Goal: Task Accomplishment & Management: Manage account settings

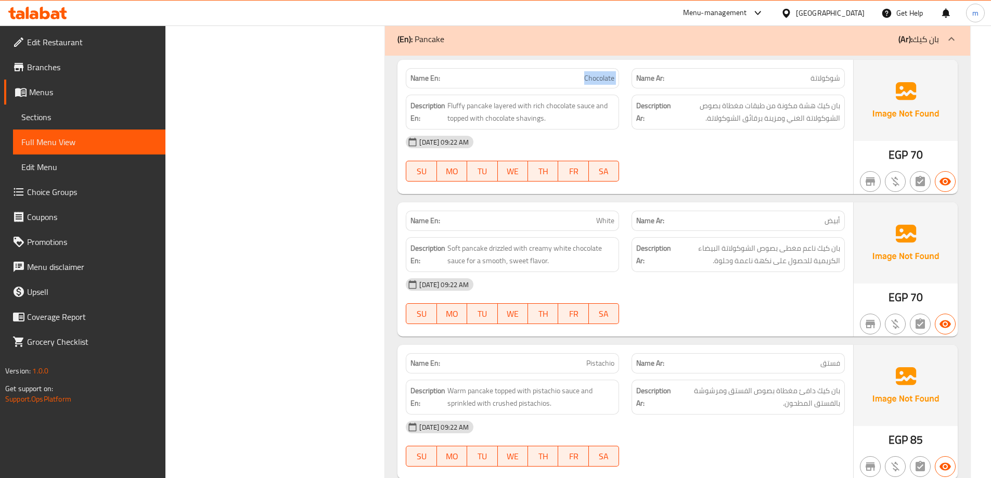
scroll to position [2998, 0]
copy span "White"
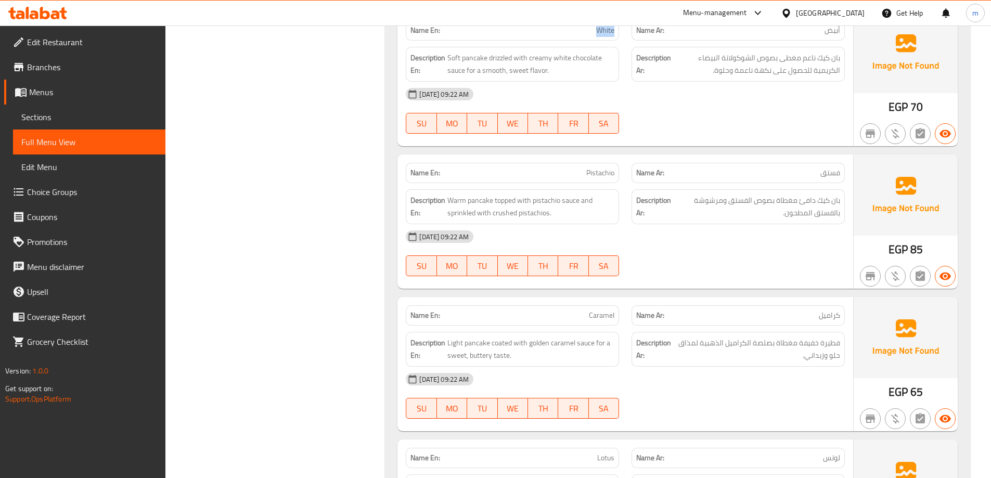
scroll to position [3102, 0]
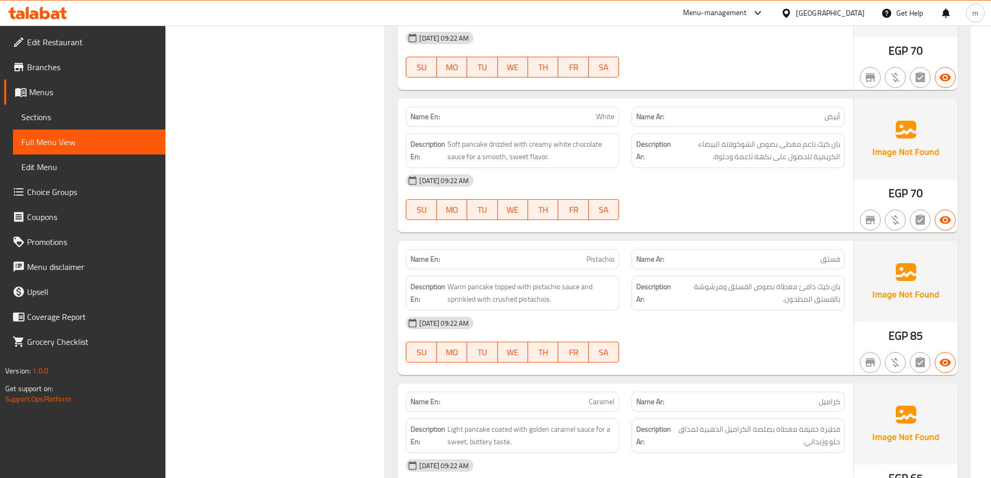
copy span "Pistachio"
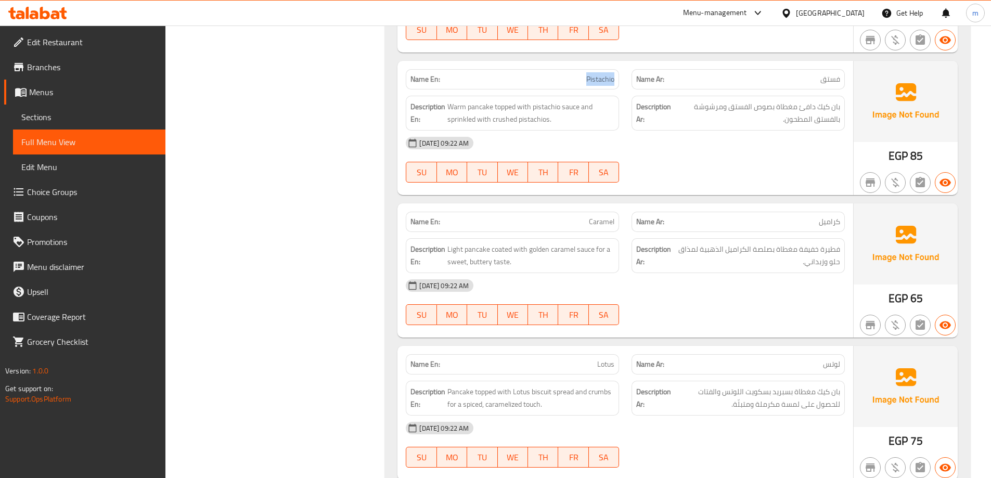
scroll to position [3310, 0]
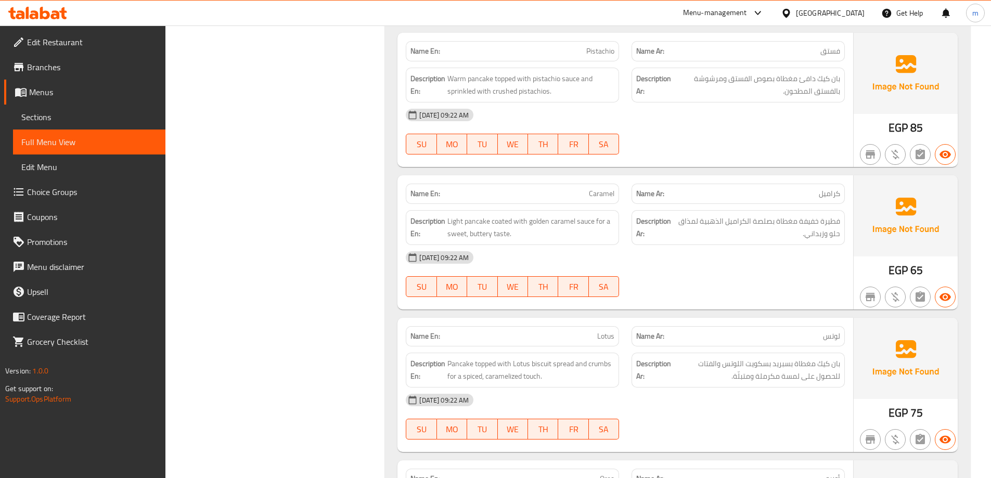
copy span "Caramel"
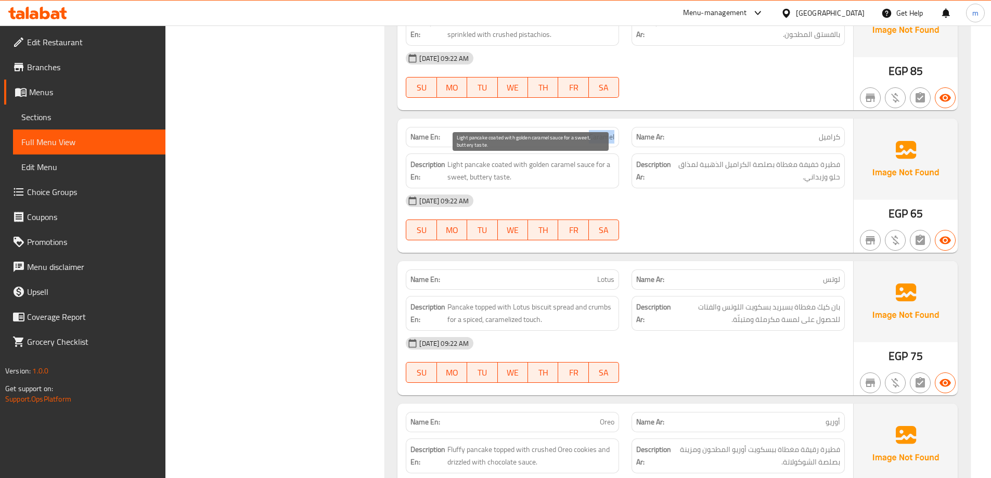
scroll to position [3466, 0]
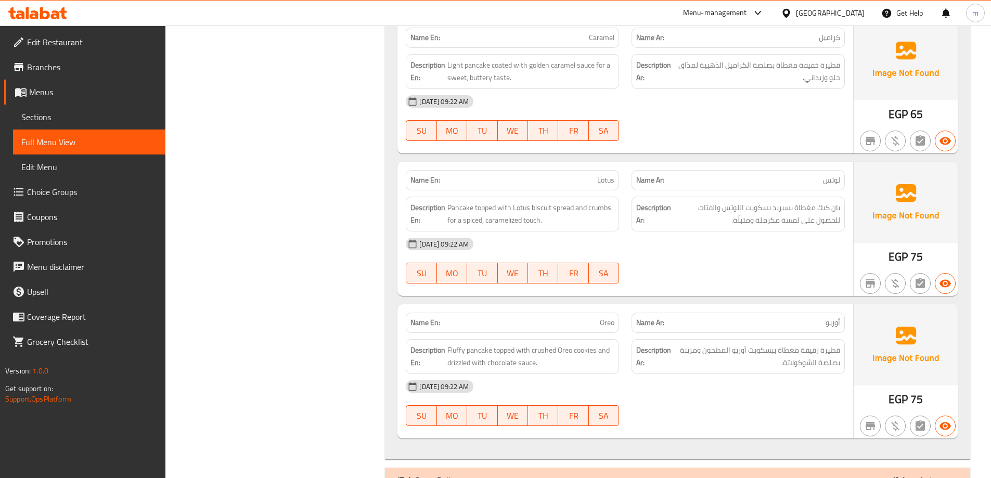
copy span "Lotus"
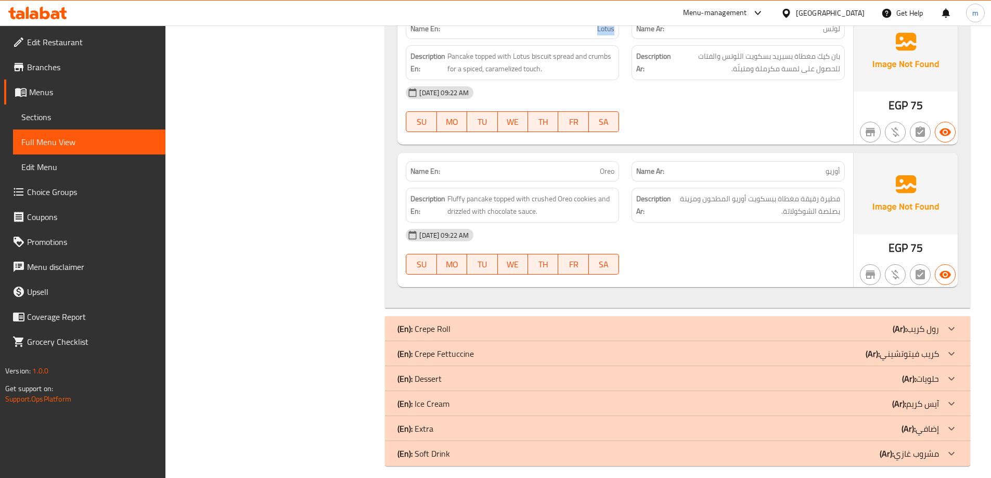
scroll to position [3622, 0]
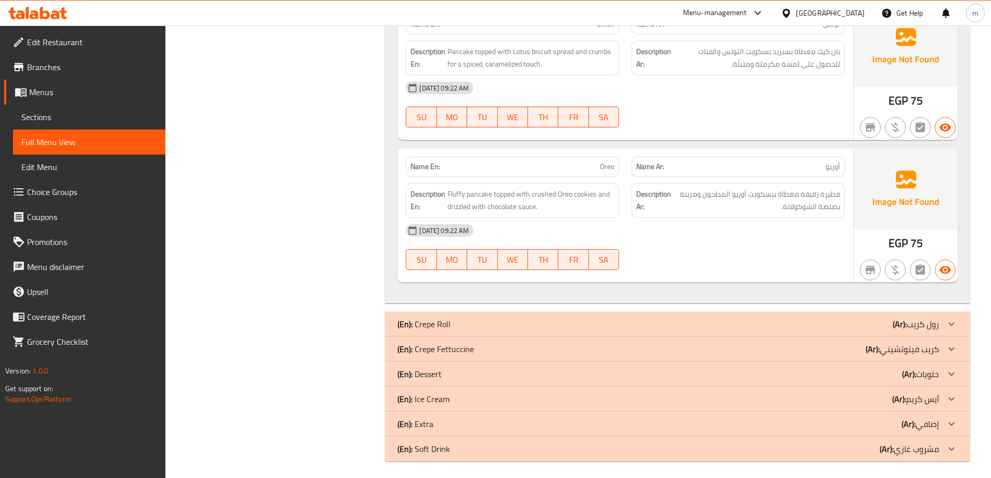
copy span "Oreo"
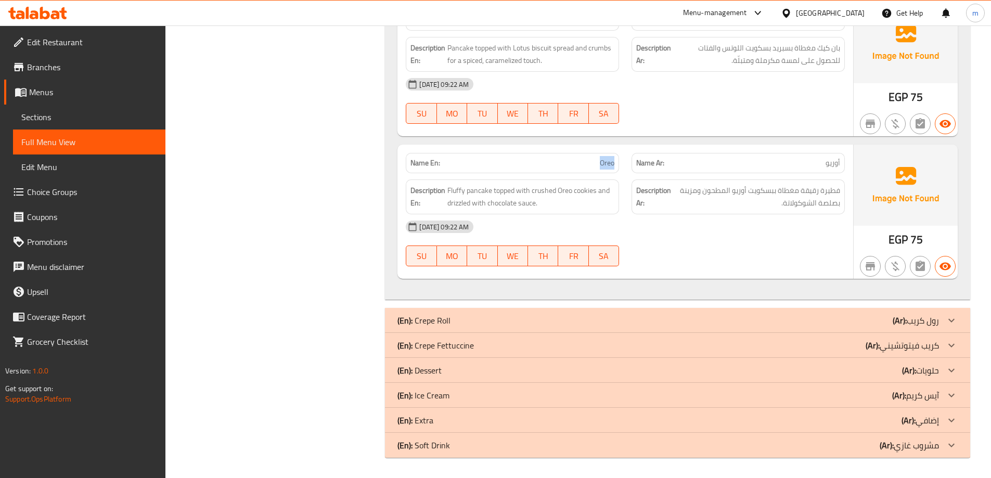
scroll to position [3627, 0]
drag, startPoint x: 700, startPoint y: 312, endPoint x: 699, endPoint y: 302, distance: 9.4
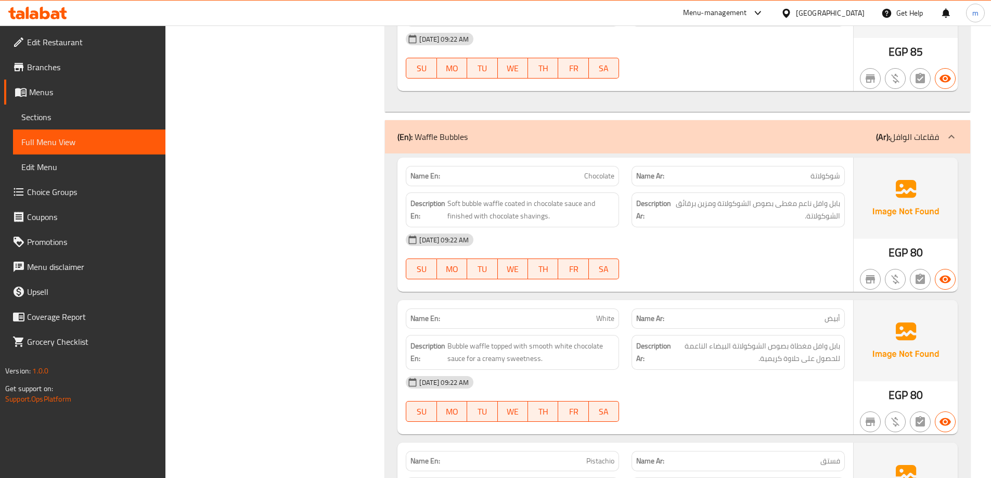
scroll to position [2014, 0]
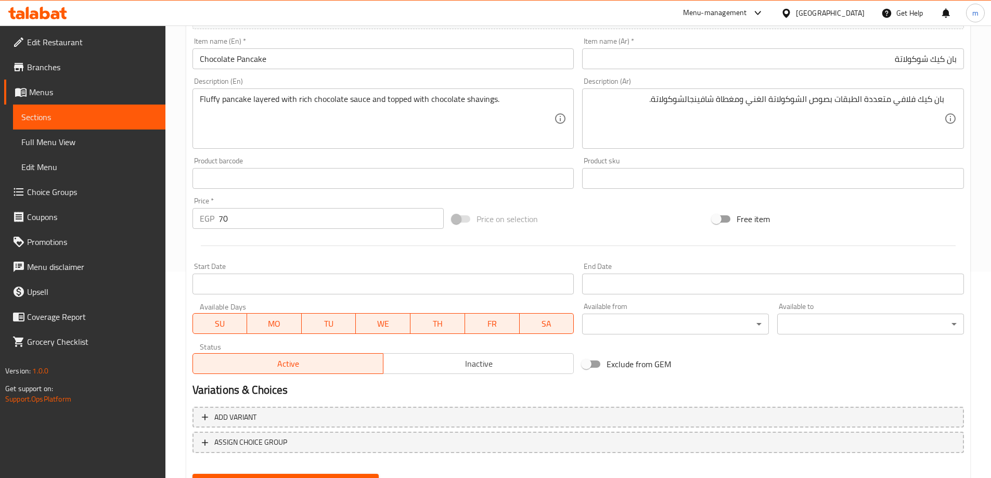
scroll to position [257, 0]
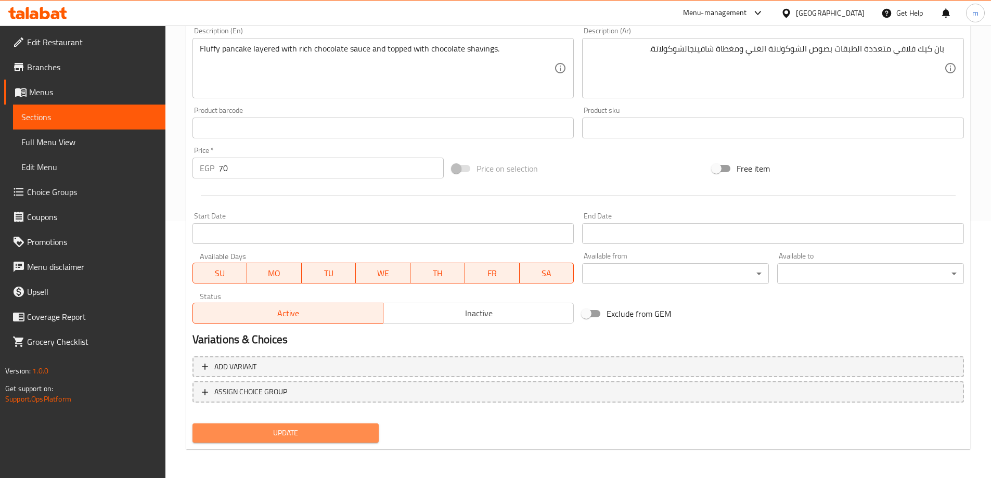
click at [326, 435] on span "Update" at bounding box center [286, 433] width 170 height 13
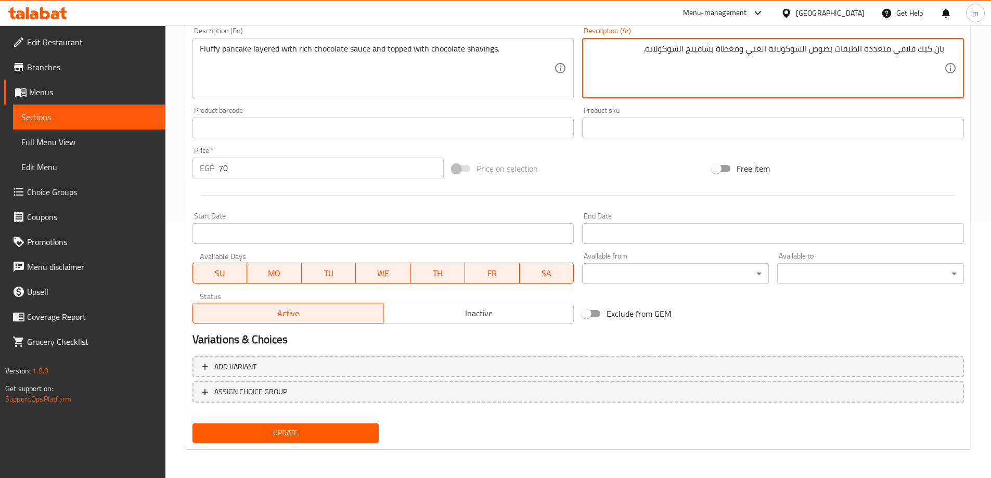
click at [337, 441] on button "Update" at bounding box center [285, 432] width 187 height 19
type textarea "بان كيك فلافي متعدد الطبقات بصوص الشوكولاتة الغني ومغطاة بشافينج الشوكولاتة."
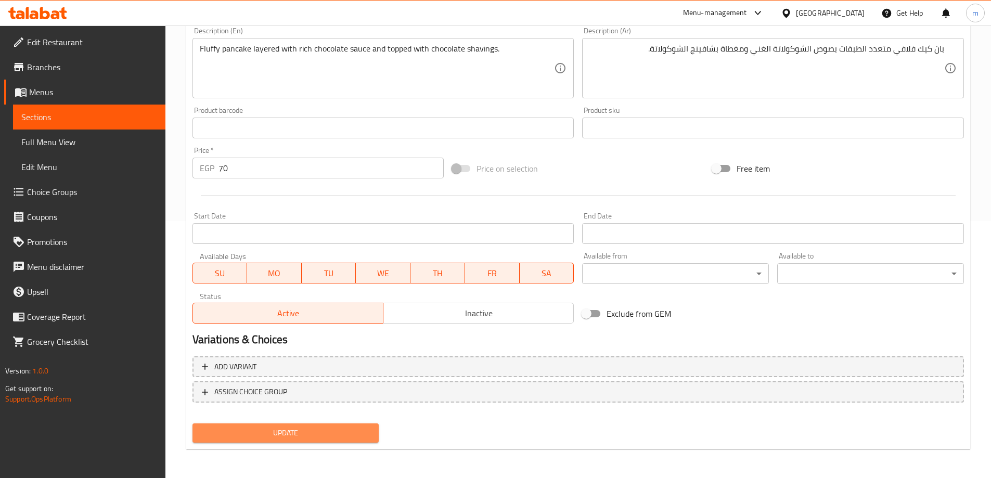
click at [358, 433] on span "Update" at bounding box center [286, 433] width 170 height 13
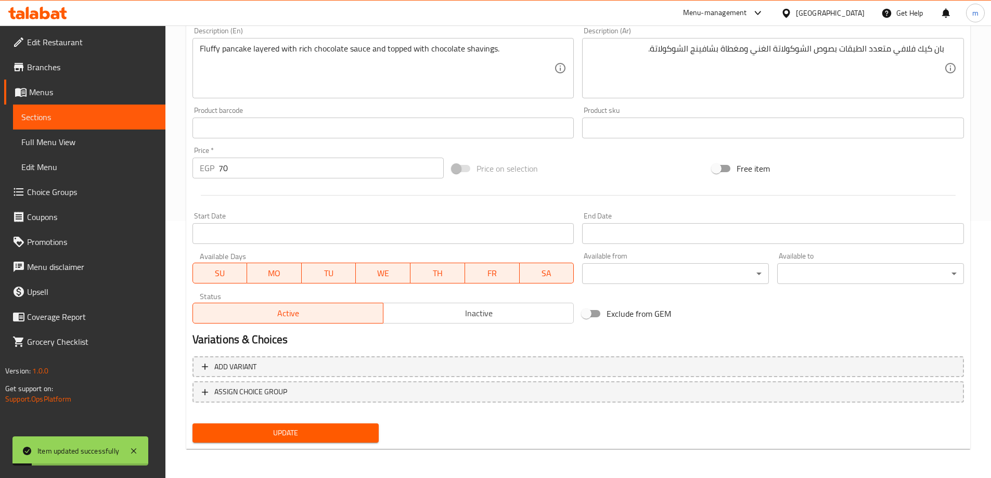
click at [96, 112] on span "Sections" at bounding box center [89, 117] width 136 height 12
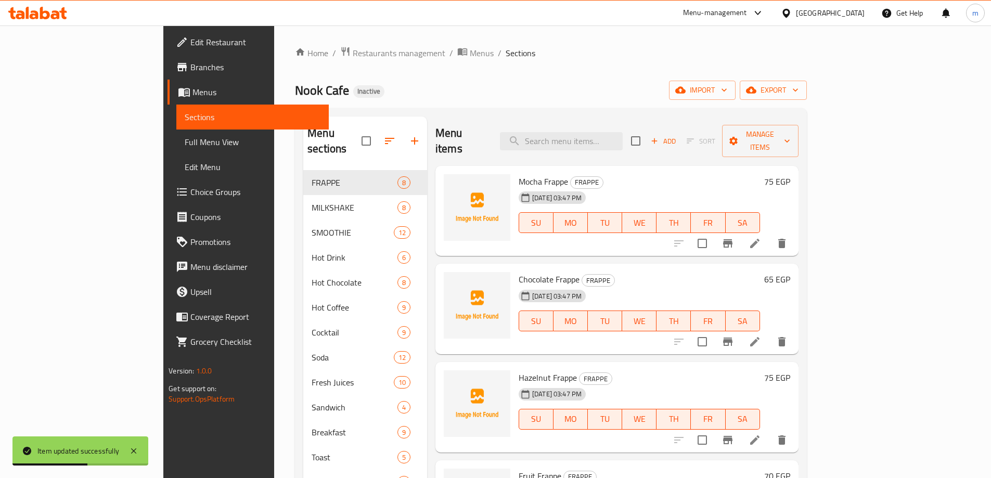
click at [595, 144] on div "Menu items Add Sort Manage items" at bounding box center [616, 141] width 363 height 49
click at [595, 132] on input "search" at bounding box center [561, 141] width 123 height 18
paste input "White"
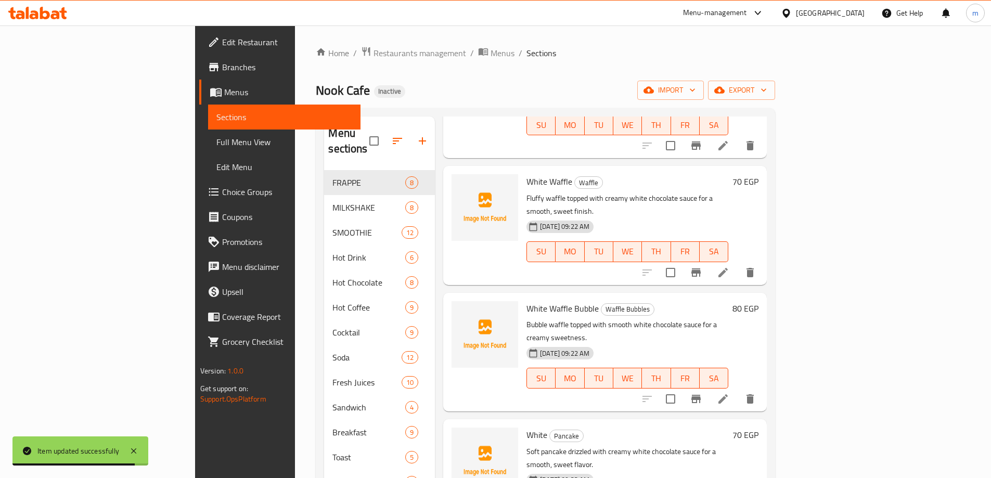
scroll to position [156, 0]
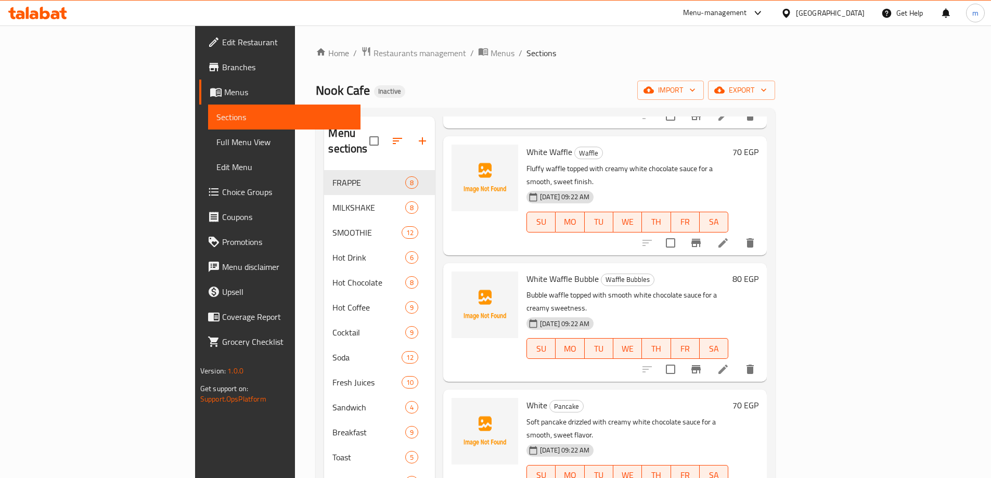
type input "White"
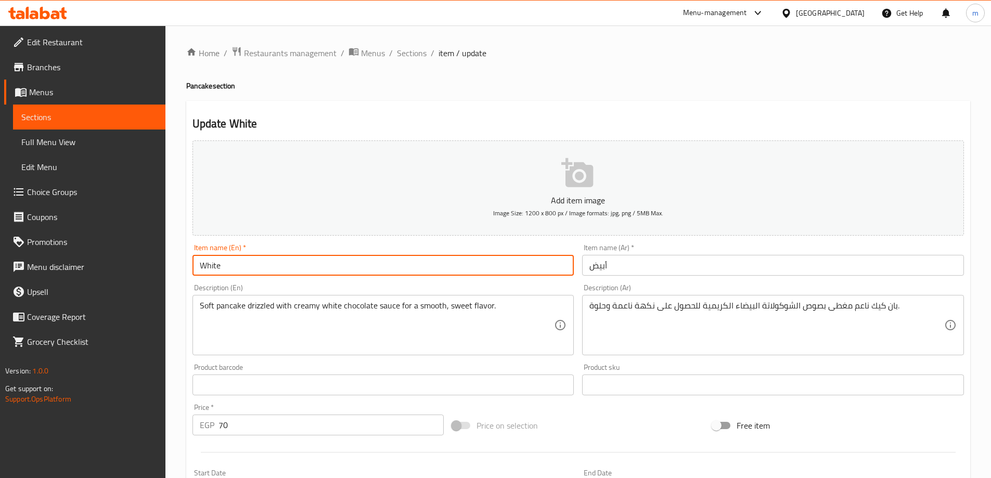
click at [294, 267] on input "White" at bounding box center [383, 265] width 382 height 21
click at [722, 268] on input "أبيض" at bounding box center [773, 265] width 382 height 21
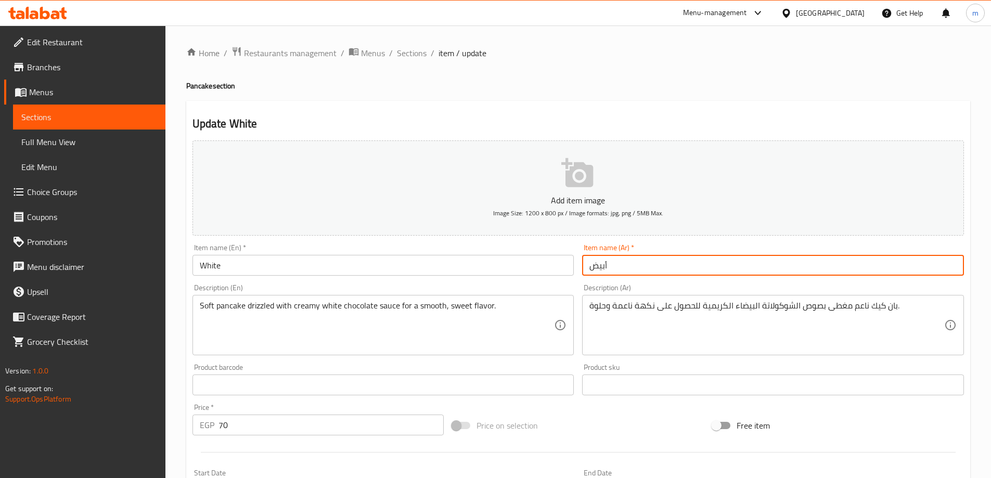
drag, startPoint x: 722, startPoint y: 268, endPoint x: 726, endPoint y: 253, distance: 15.0
click at [722, 268] on input "أبيض" at bounding box center [773, 265] width 382 height 21
type input "[PERSON_NAME] وايت"
click at [204, 85] on h4 "Pancake section" at bounding box center [578, 86] width 784 height 10
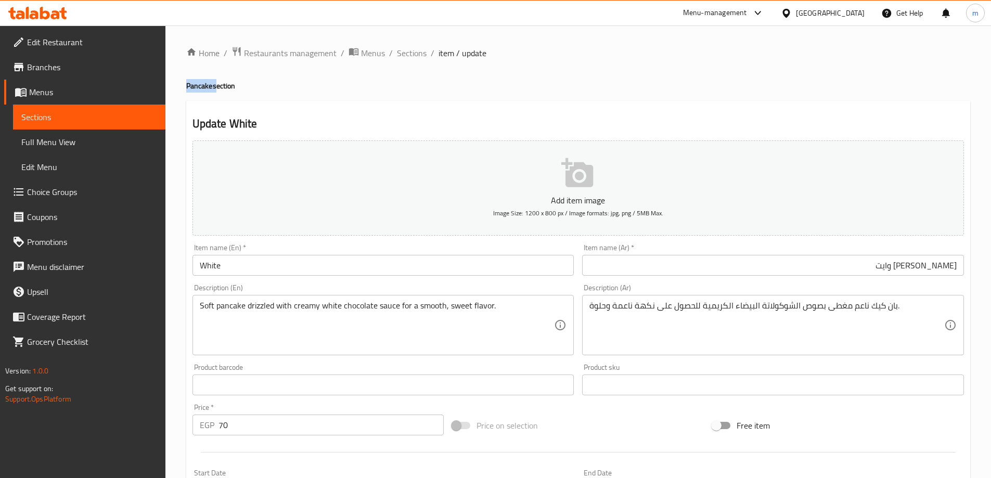
click at [204, 85] on h4 "Pancake section" at bounding box center [578, 86] width 784 height 10
copy h4 "Pancake"
click at [297, 257] on input "White" at bounding box center [383, 265] width 382 height 21
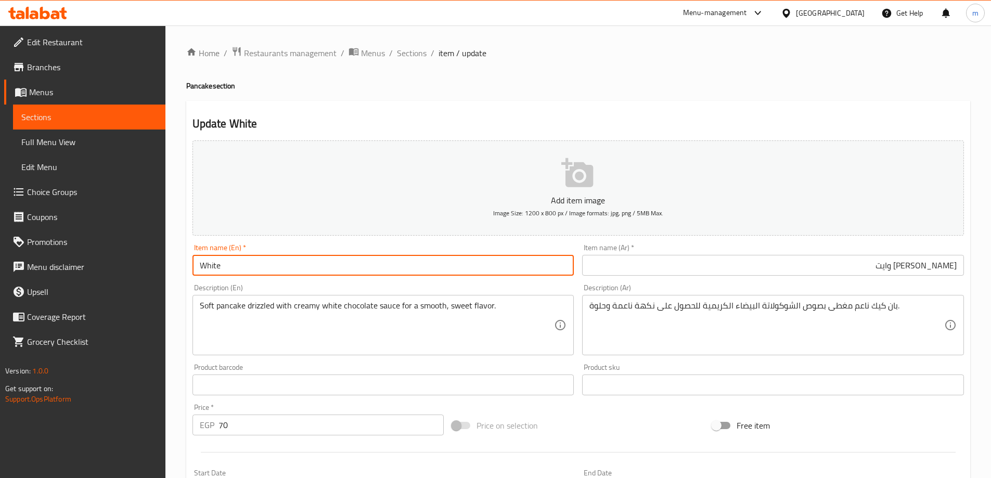
paste input "Pancake"
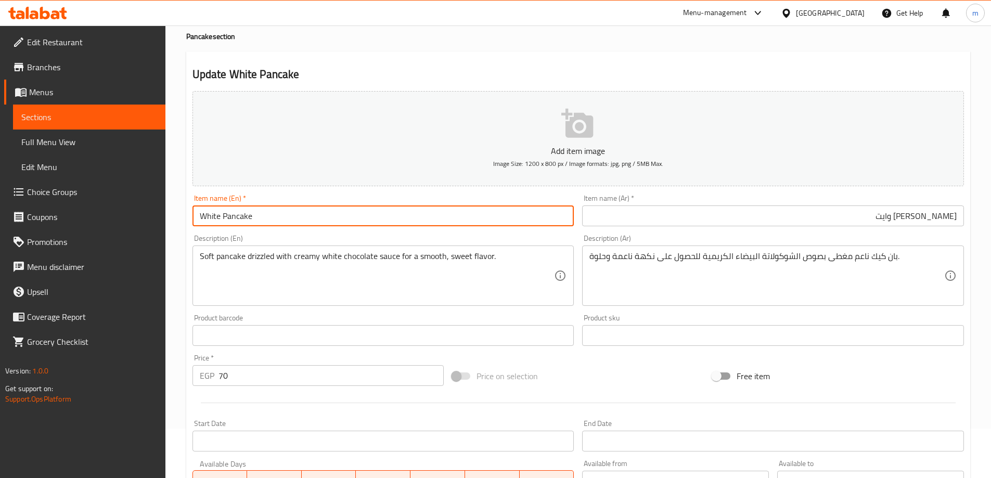
scroll to position [49, 0]
type input "White Pancake"
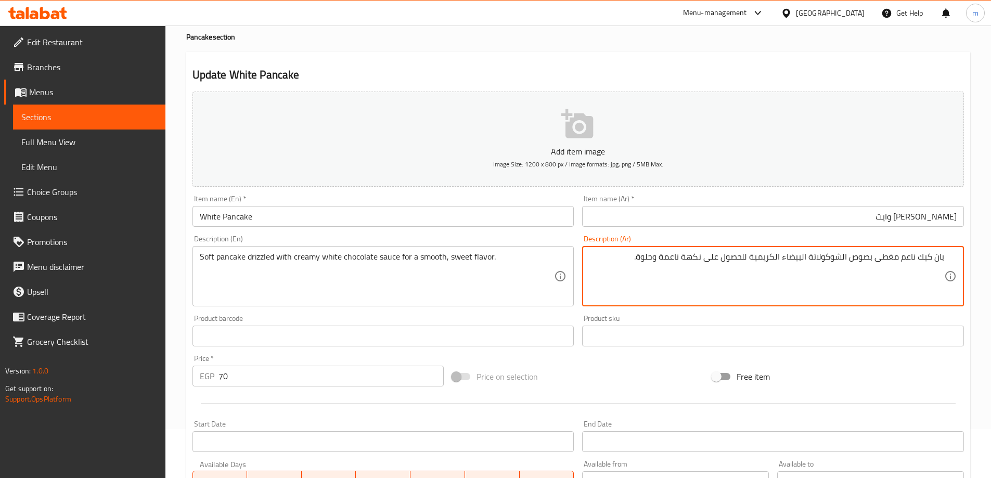
click at [891, 261] on textarea "بان كيك ناعم مغطى بصوص الشوكولاتة البيضاء الكريمية للحصول على نكهة ناعمة وحلوة." at bounding box center [766, 276] width 355 height 49
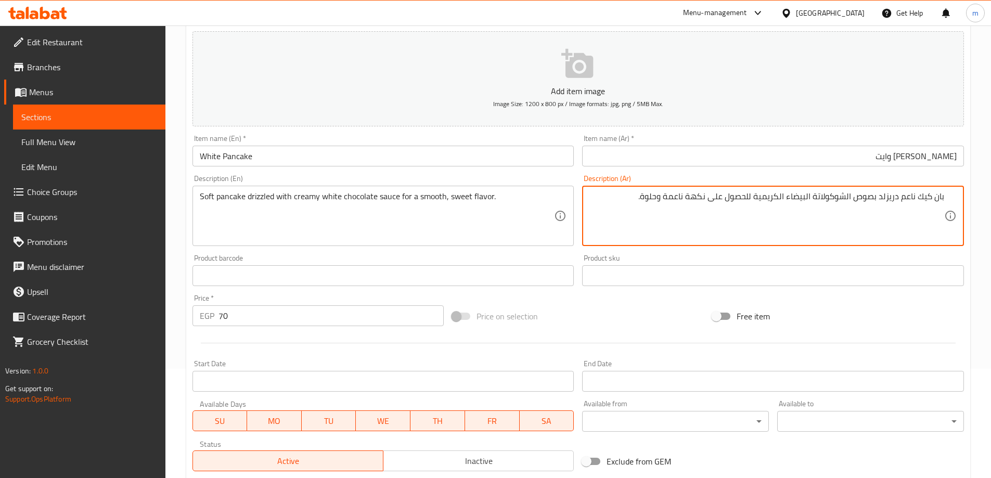
scroll to position [257, 0]
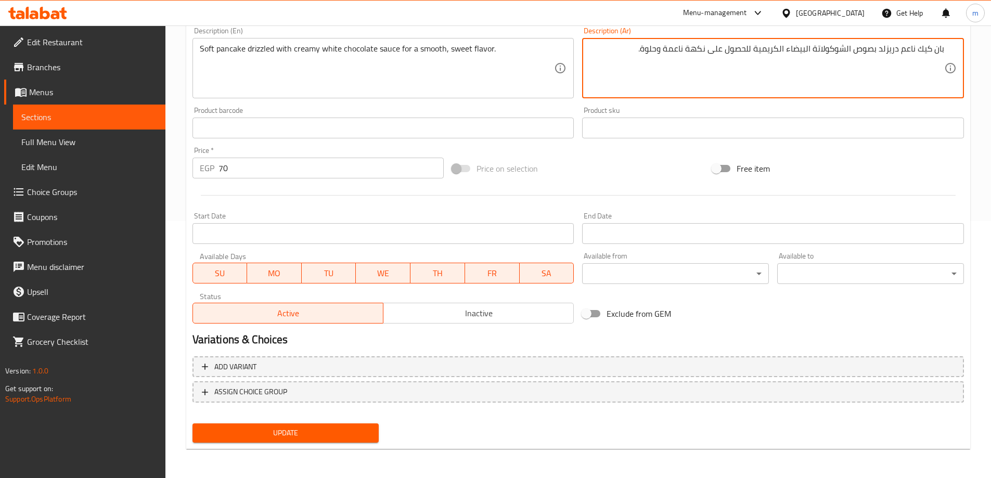
type textarea "بان كيك ناعم دريزلد بصوص الشوكولاتة البيضاء الكريمية للحصول على نكهة ناعمة وحلو…"
click at [332, 433] on span "Update" at bounding box center [286, 433] width 170 height 13
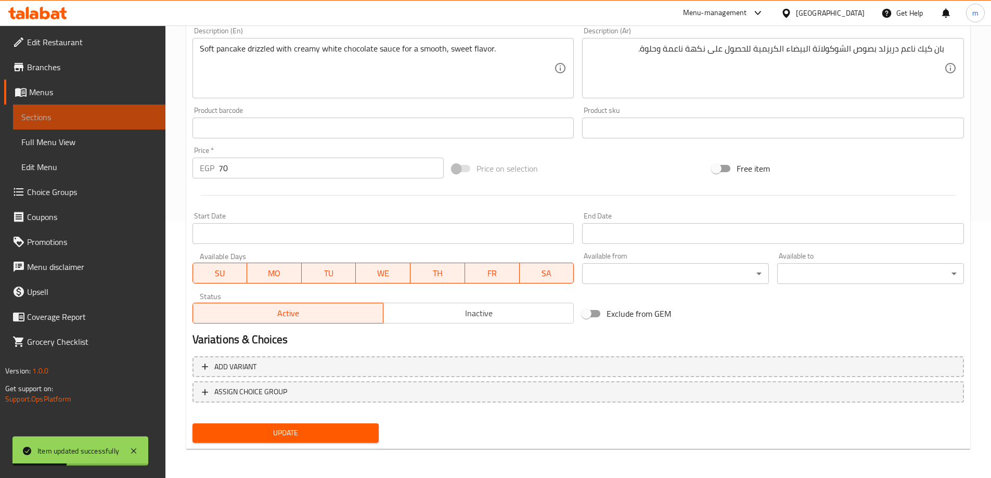
click at [30, 115] on span "Sections" at bounding box center [89, 117] width 136 height 12
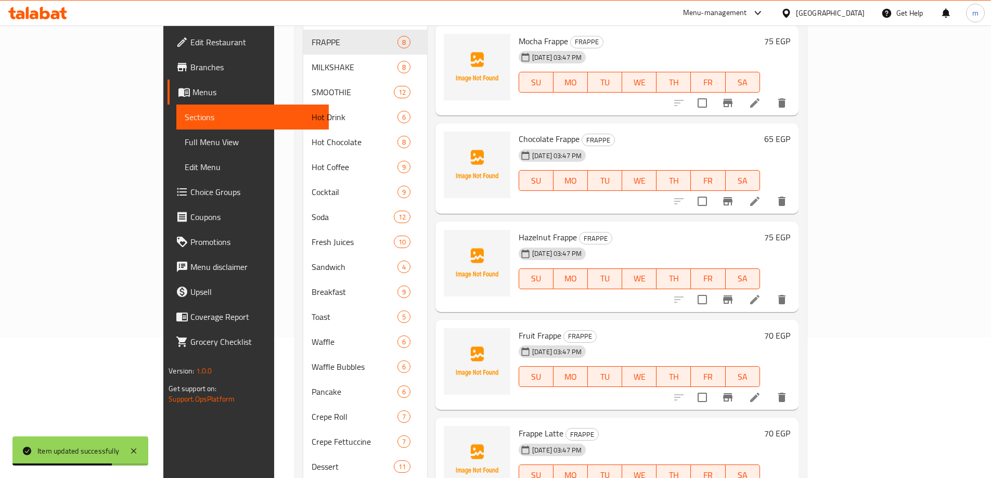
scroll to position [26, 0]
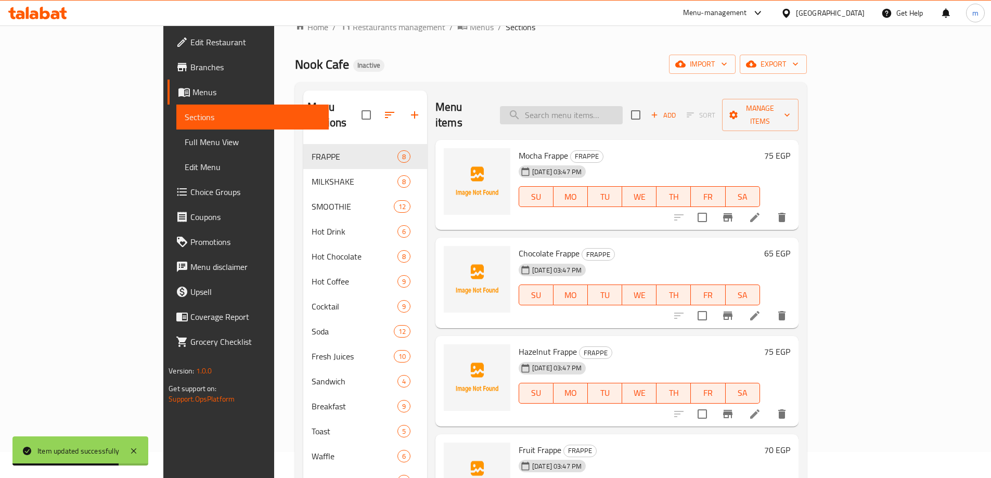
click at [623, 106] on input "search" at bounding box center [561, 115] width 123 height 18
paste input "Pistachio"
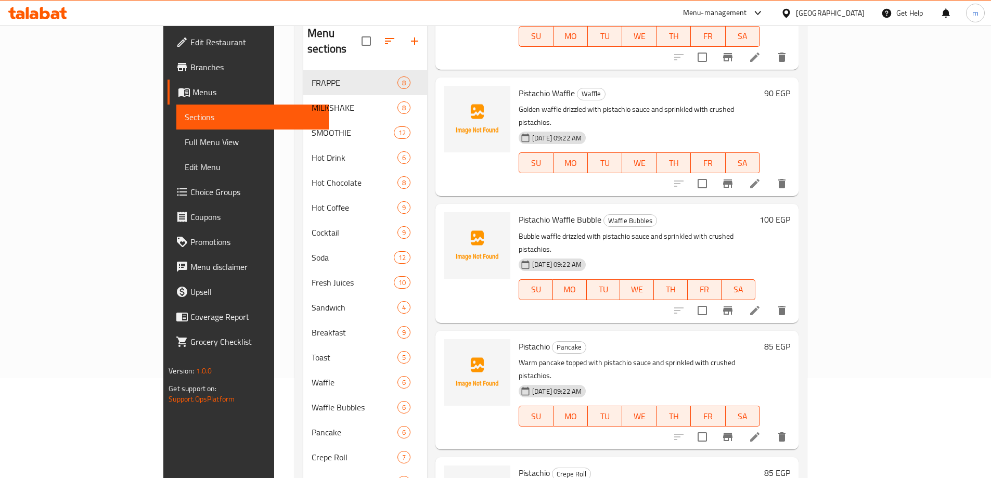
scroll to position [130, 0]
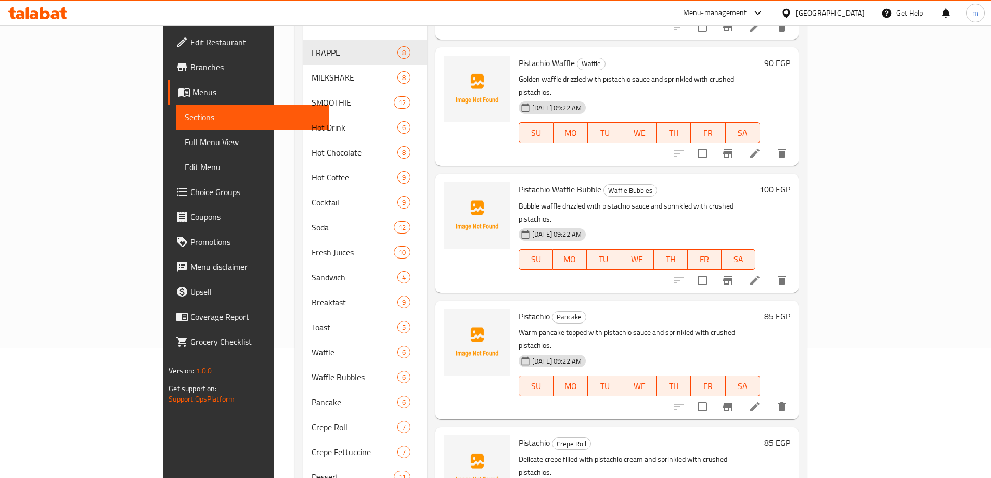
type input "Pistachio"
click at [769, 397] on li at bounding box center [754, 406] width 29 height 19
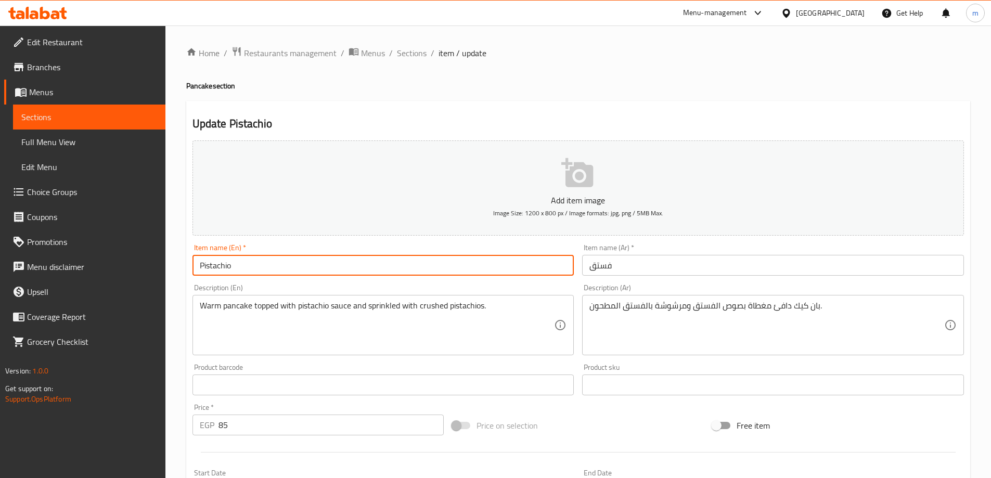
click at [350, 269] on input "Pistachio" at bounding box center [383, 265] width 382 height 21
click at [196, 83] on h4 "Pancake section" at bounding box center [578, 86] width 784 height 10
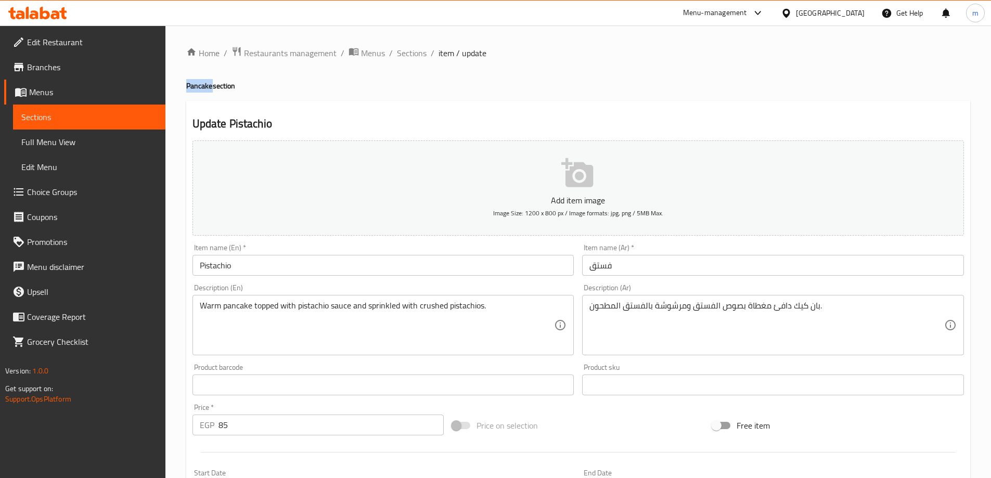
click at [196, 83] on h4 "Pancake section" at bounding box center [578, 86] width 784 height 10
copy h4 "Pancake"
click at [372, 256] on input "Pistachio" at bounding box center [383, 265] width 382 height 21
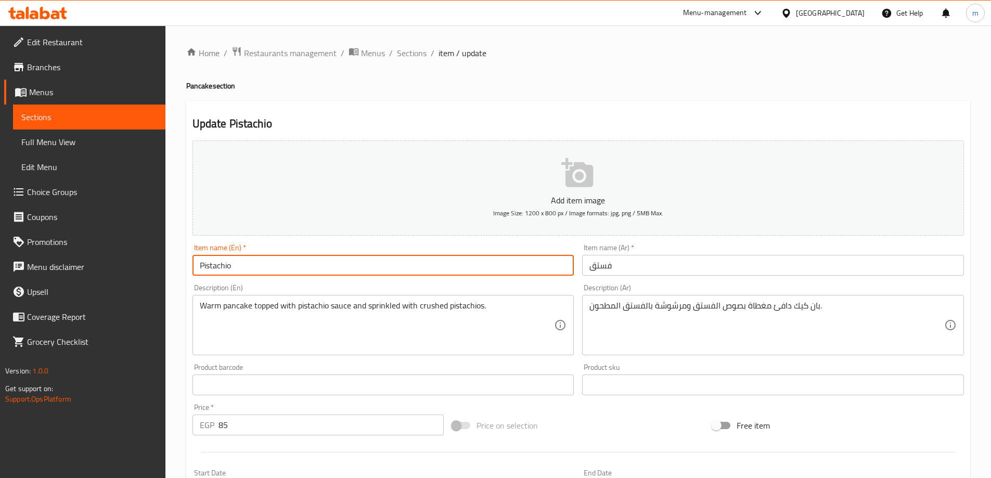
paste input "Pancake"
type input "Pistachio Pancake"
click at [652, 263] on input "فستق" at bounding box center [773, 265] width 382 height 21
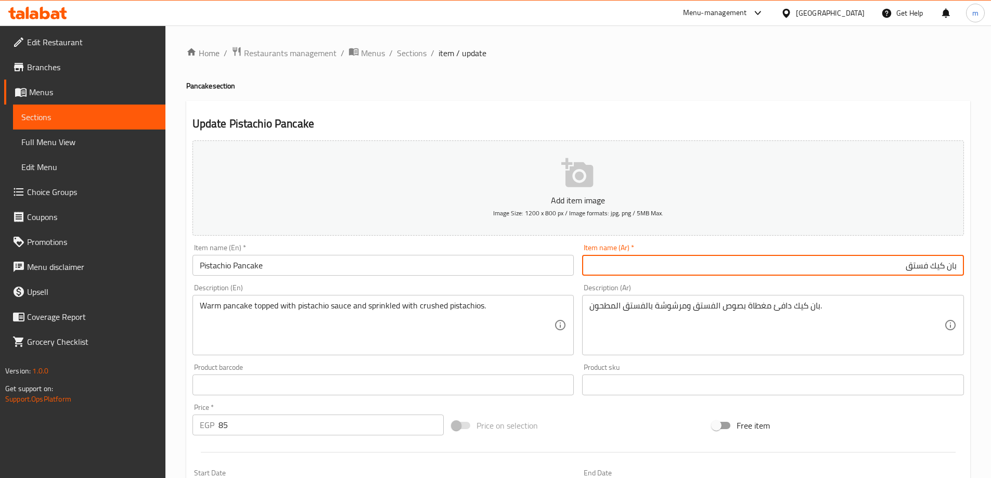
type input "بان كيك فستق"
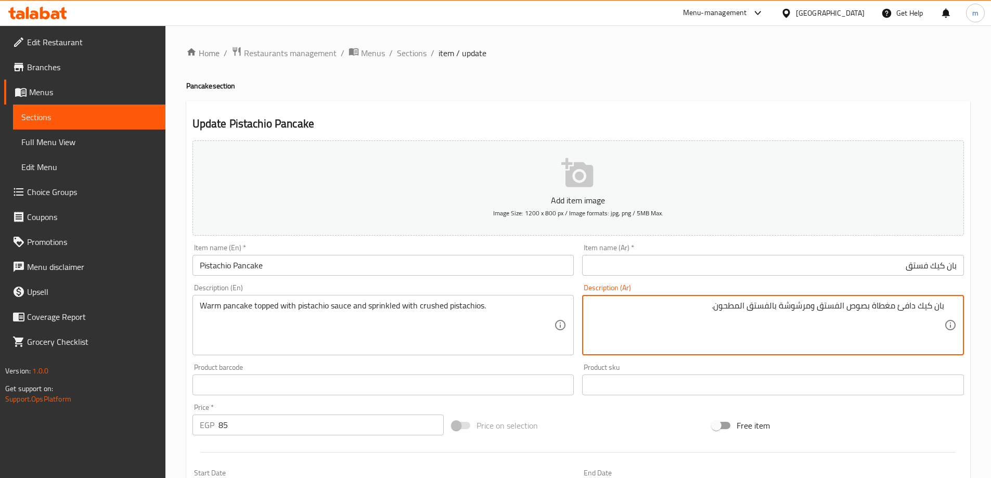
click at [872, 306] on textarea "بان كيك دافئ مغطاة بصوص الفستق ومرشوشة بالفستق المطحون." at bounding box center [766, 325] width 355 height 49
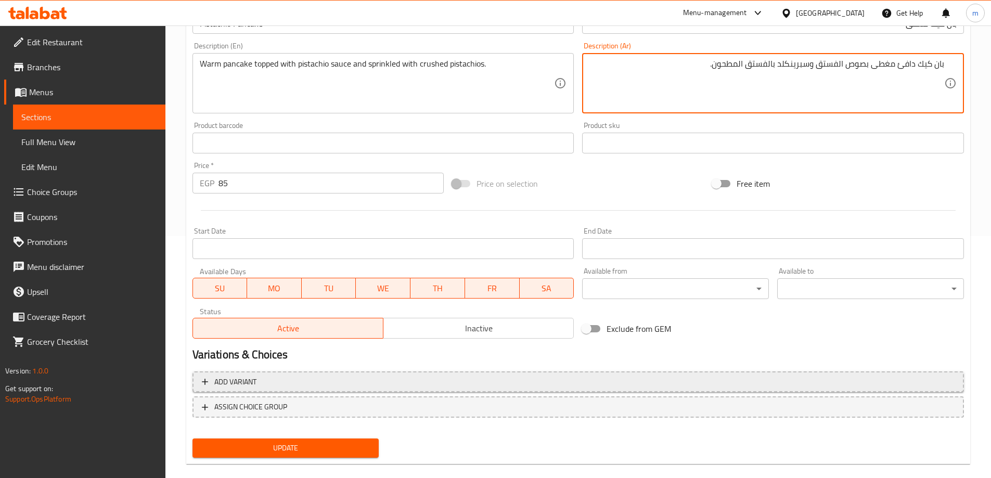
scroll to position [257, 0]
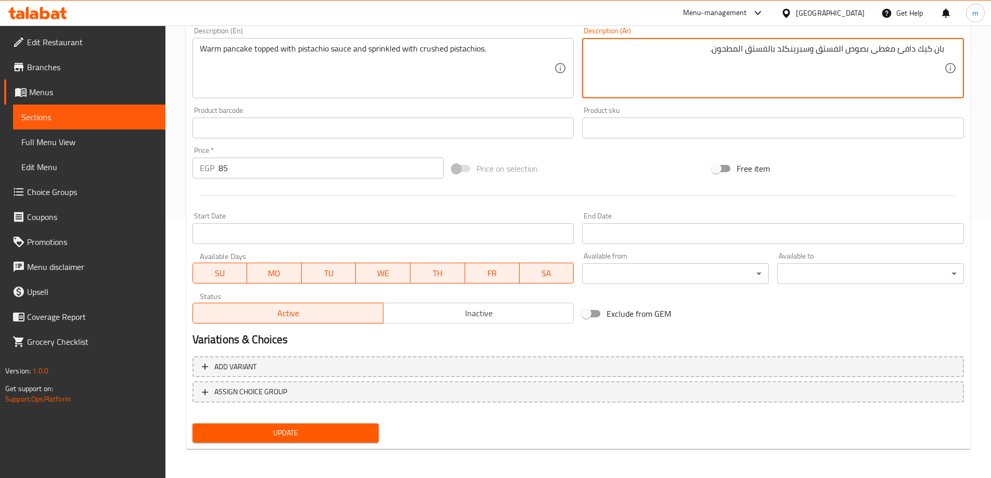
type textarea "بان كيك دافئ مغطى بصوص الفستق وسبرينكلد بالفستق المطحون."
click at [336, 435] on span "Update" at bounding box center [286, 433] width 170 height 13
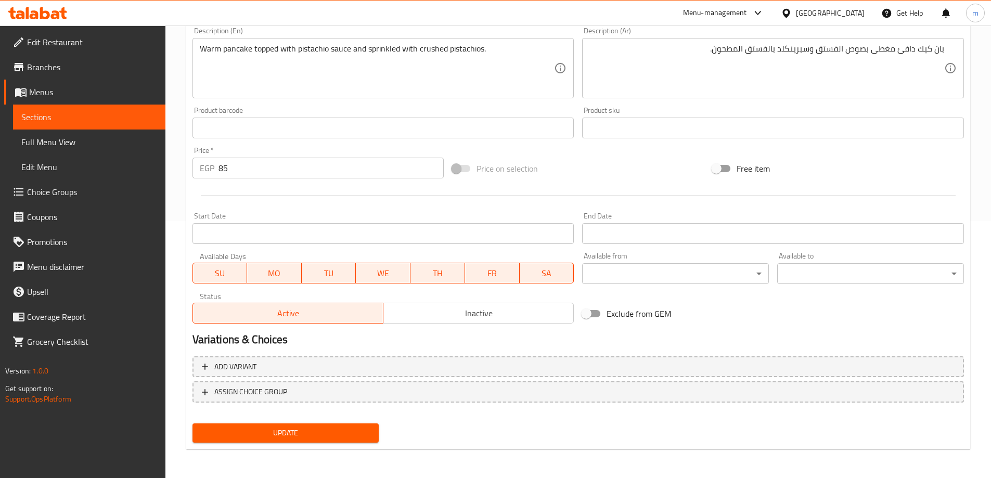
click at [273, 434] on span "Update" at bounding box center [286, 433] width 170 height 13
drag, startPoint x: 221, startPoint y: 437, endPoint x: 186, endPoint y: 416, distance: 40.9
click at [218, 436] on span "Update" at bounding box center [286, 433] width 170 height 13
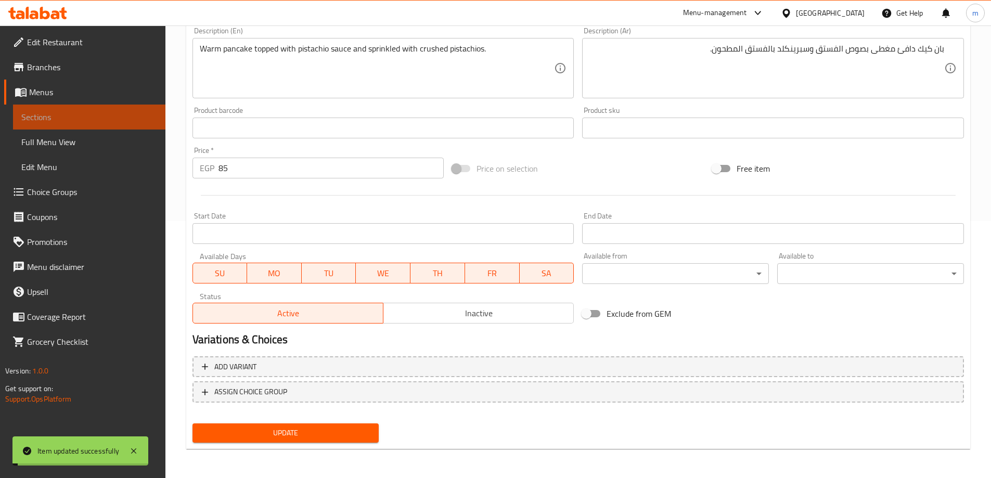
click at [59, 115] on span "Sections" at bounding box center [89, 117] width 136 height 12
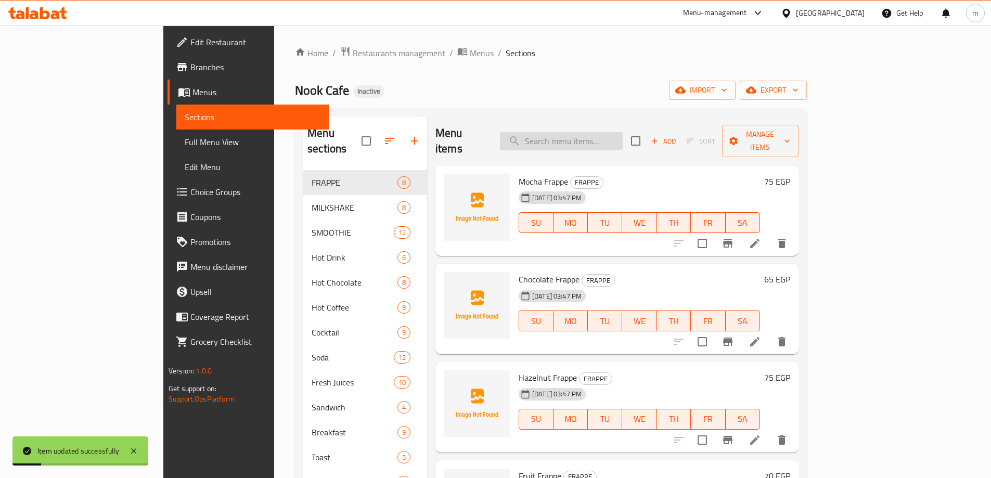
click at [597, 132] on input "search" at bounding box center [561, 141] width 123 height 18
paste input "Caramel"
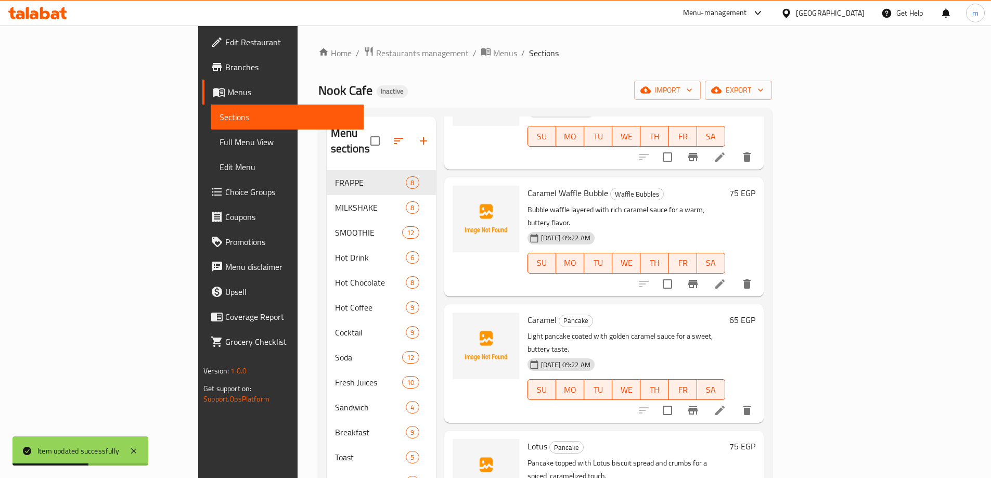
scroll to position [369, 0]
type input "Caramel"
click at [725, 405] on icon at bounding box center [719, 409] width 9 height 9
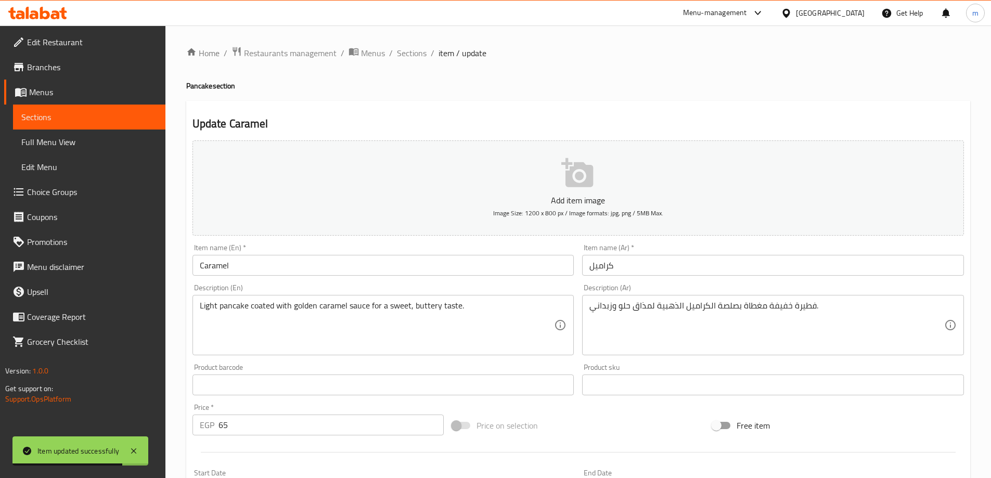
click at [489, 260] on input "Caramel" at bounding box center [383, 265] width 382 height 21
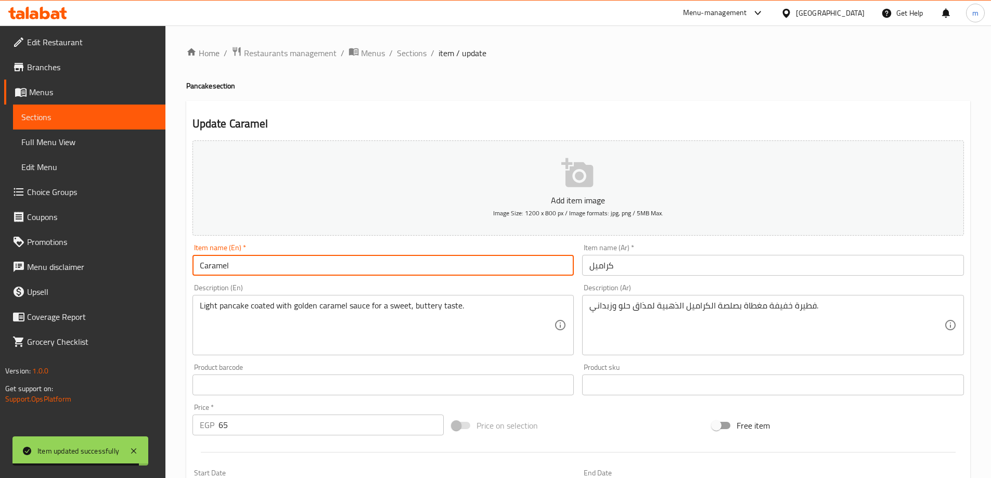
click at [195, 85] on h4 "Pancake section" at bounding box center [578, 86] width 784 height 10
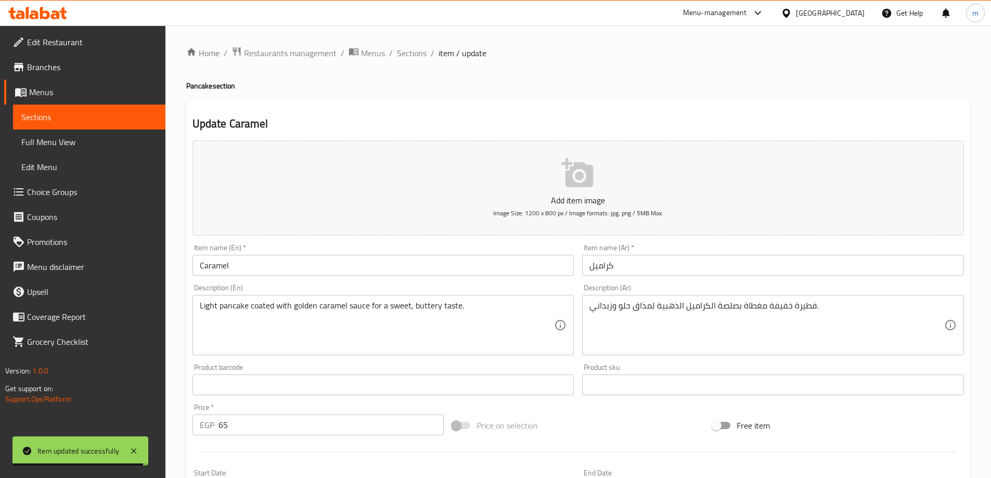
click at [193, 85] on h4 "Pancake section" at bounding box center [578, 86] width 784 height 10
copy h4 "Pancake"
click at [327, 266] on input "Caramel" at bounding box center [383, 265] width 382 height 21
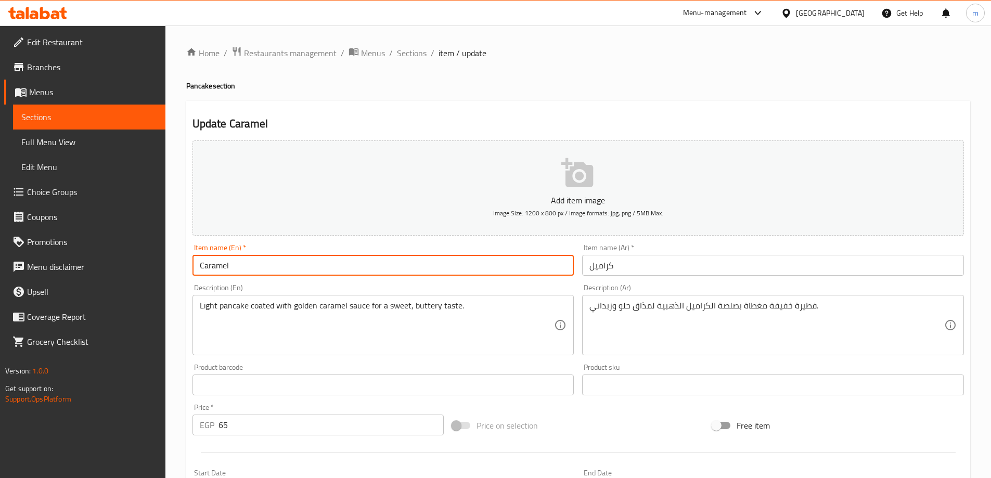
paste input "Pancake"
type input "Caramel Pancake"
click at [619, 266] on input "كراميل" at bounding box center [773, 265] width 382 height 21
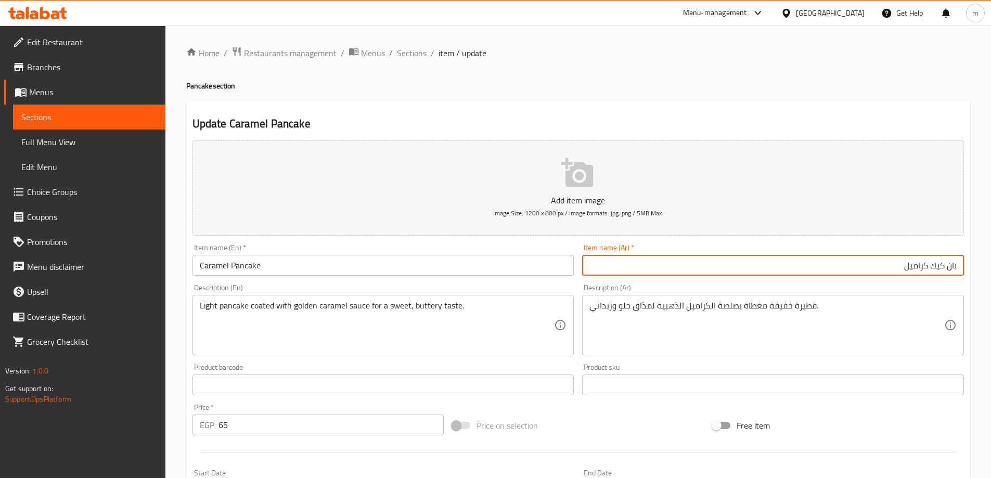
type input "بان كيك كراميل"
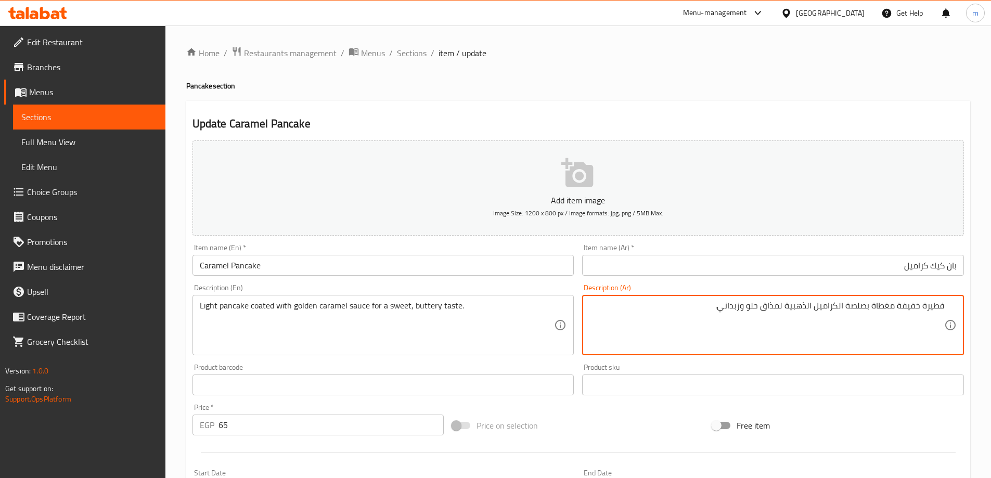
paste textarea "Pancake"
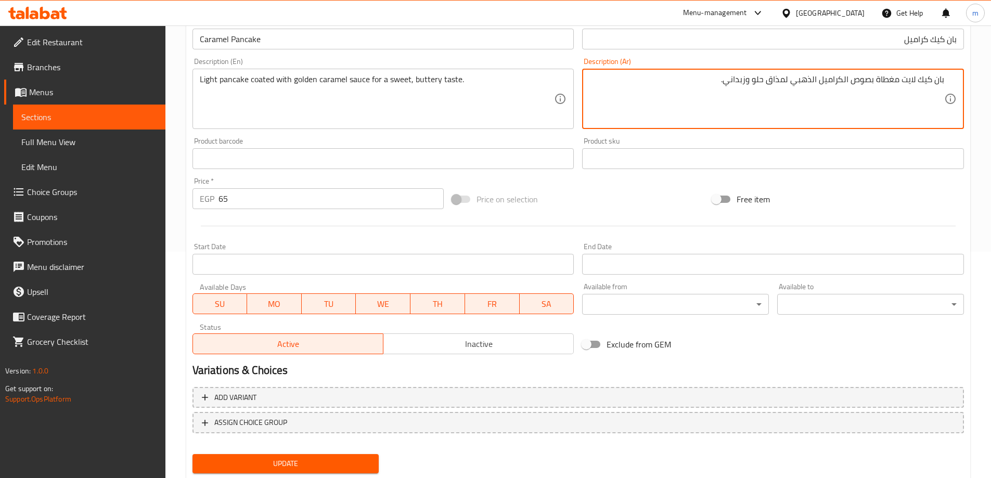
scroll to position [257, 0]
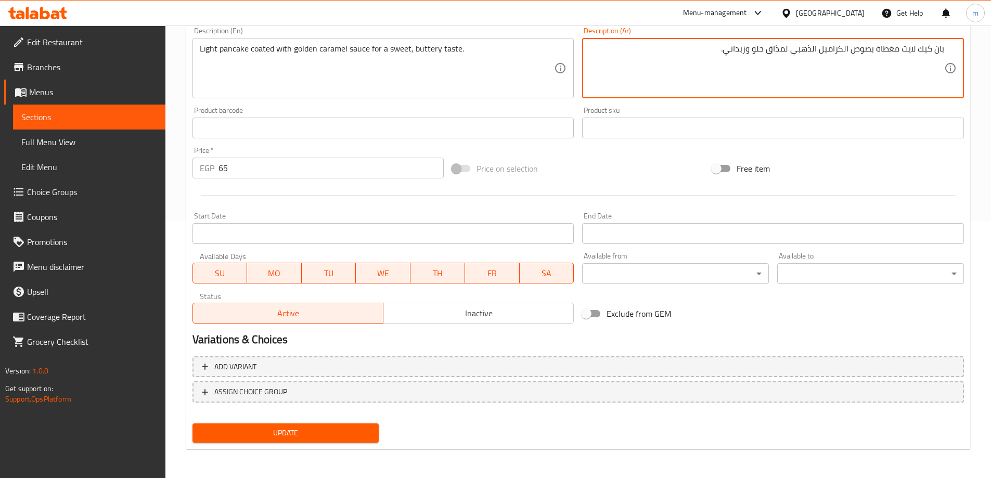
type textarea "بان كيك لايت مغطاة بصوص الكراميل الذهبي لمذاق حلو وزبداني."
click at [310, 437] on span "Update" at bounding box center [286, 433] width 170 height 13
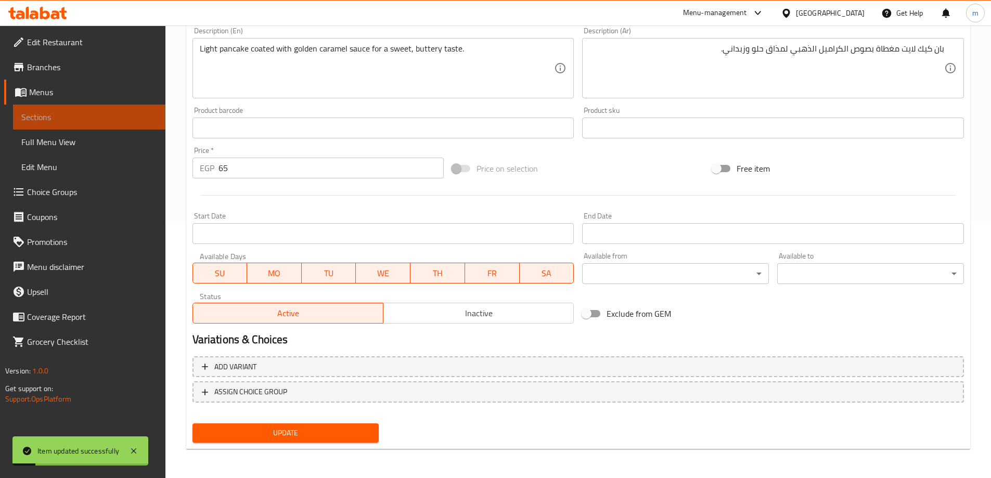
click at [110, 117] on span "Sections" at bounding box center [89, 117] width 136 height 12
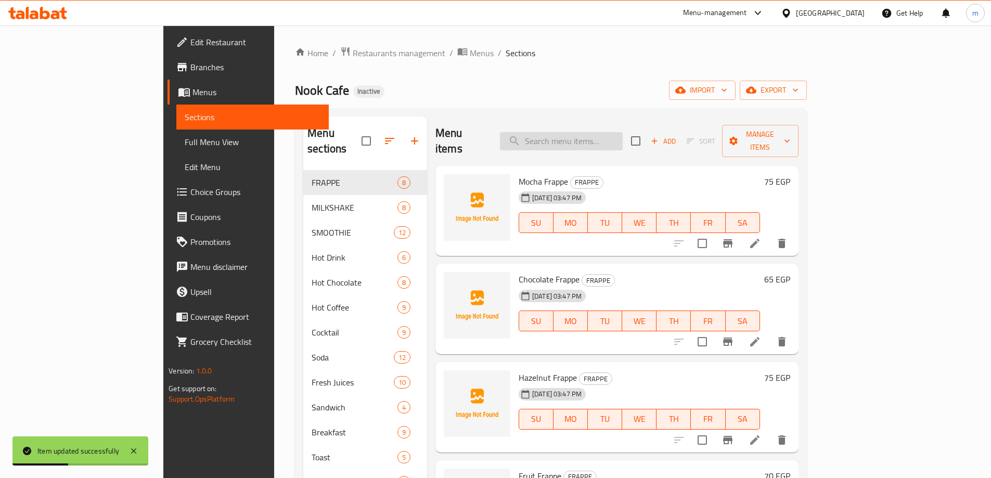
click at [623, 133] on input "search" at bounding box center [561, 141] width 123 height 18
paste input "Lotus"
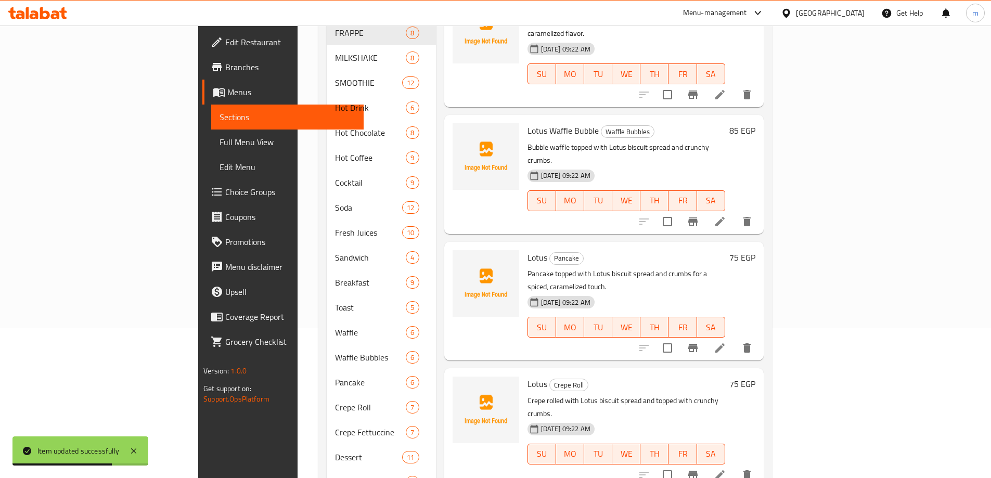
scroll to position [156, 0]
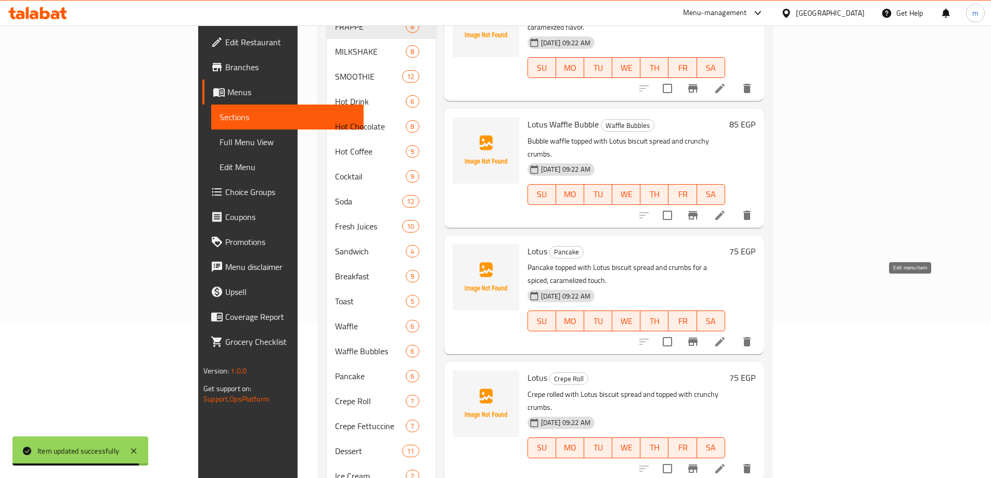
type input "Lotus"
click at [725, 337] on icon at bounding box center [719, 341] width 9 height 9
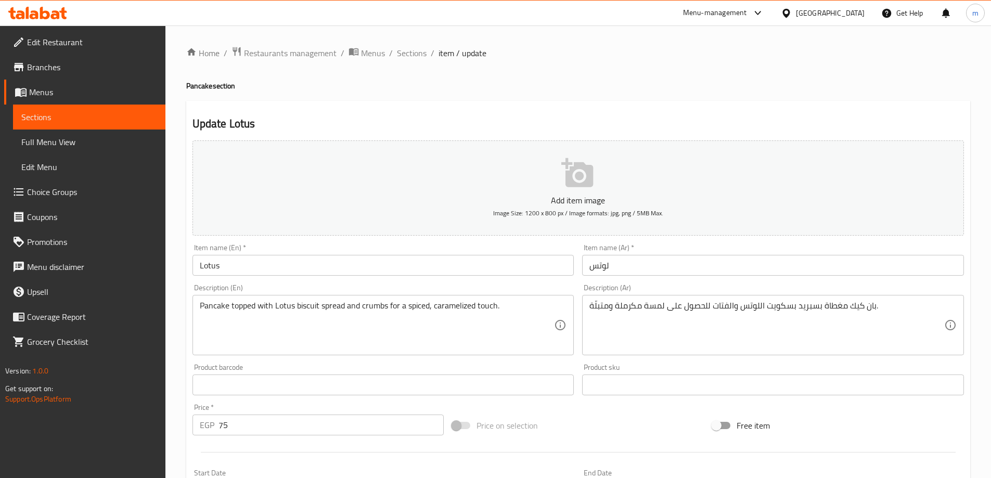
click at [188, 87] on h4 "Pancake section" at bounding box center [578, 86] width 784 height 10
copy h4 "Pancake"
click at [265, 265] on input "Lotus" at bounding box center [383, 265] width 382 height 21
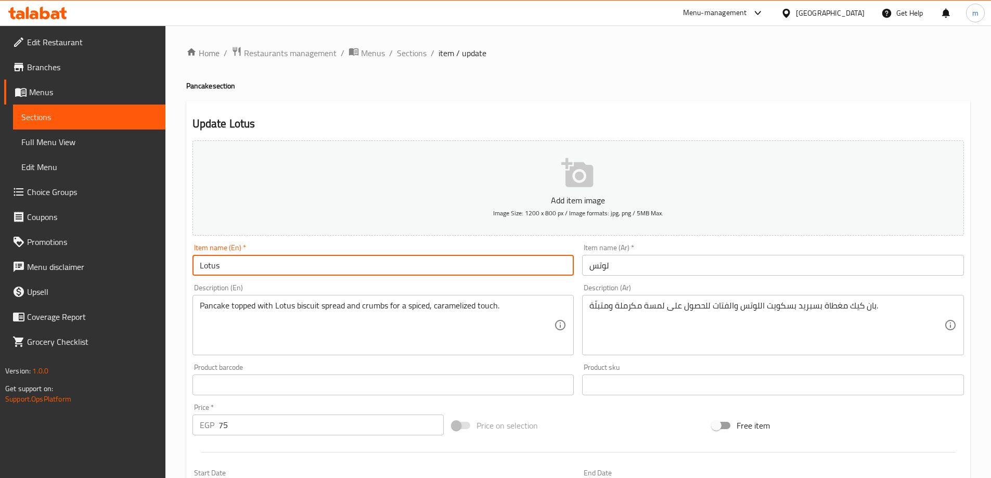
paste input "Pancake"
type input "Lotus Pancake"
click at [713, 264] on input "لوتس" at bounding box center [773, 265] width 382 height 21
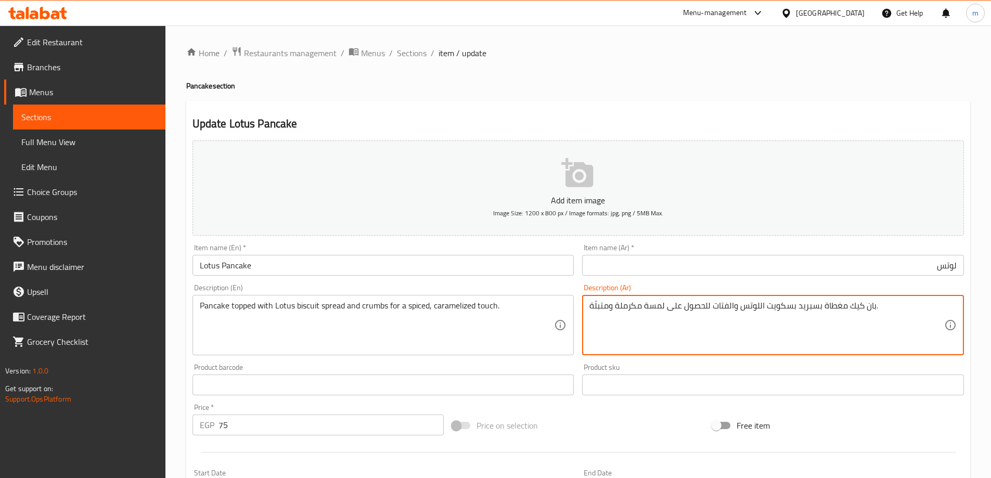
drag, startPoint x: 848, startPoint y: 309, endPoint x: 874, endPoint y: 322, distance: 28.6
click at [956, 267] on input "لوتس" at bounding box center [773, 265] width 382 height 21
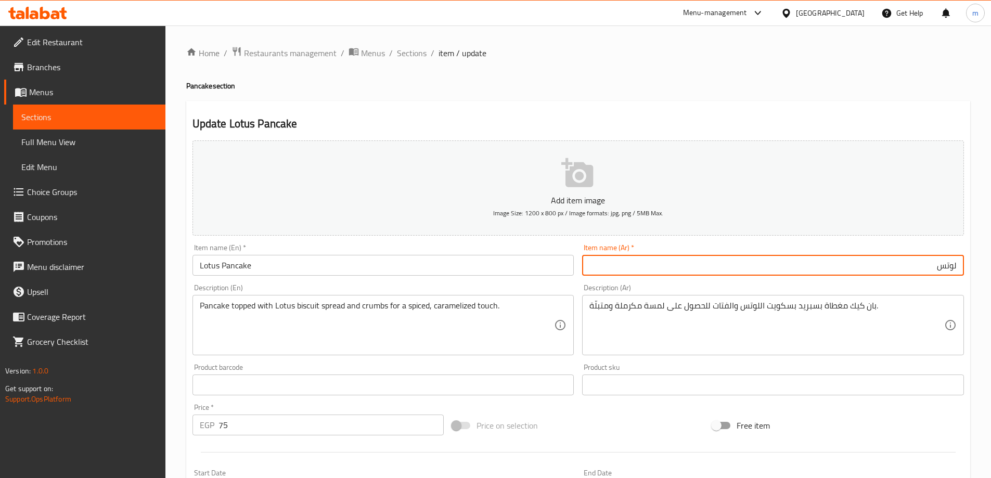
paste input "بان كيك"
type input "بان كيك لوتس"
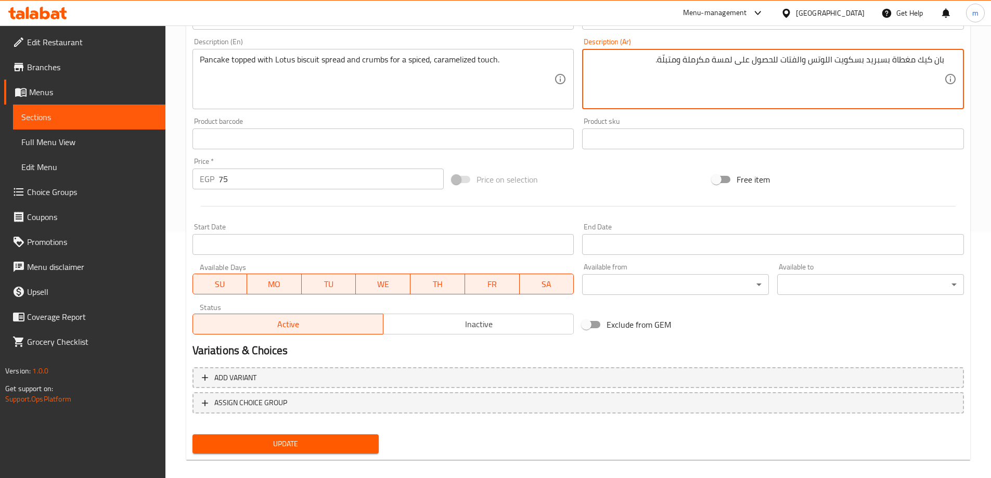
scroll to position [257, 0]
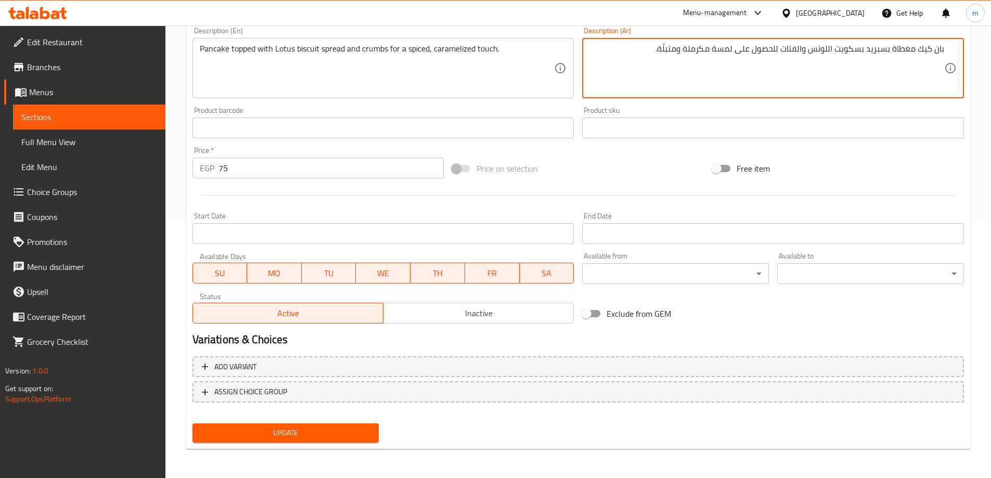
click at [302, 433] on span "Update" at bounding box center [286, 433] width 170 height 13
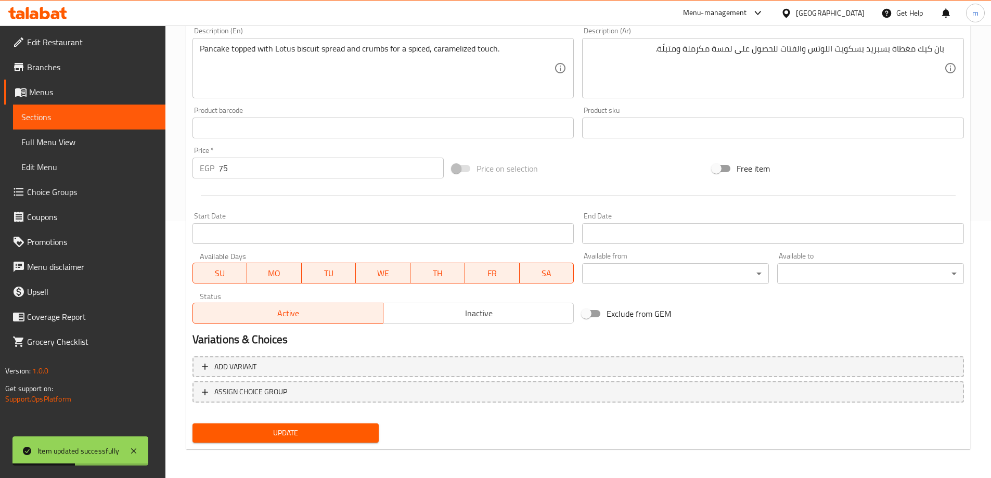
click at [64, 113] on span "Sections" at bounding box center [89, 117] width 136 height 12
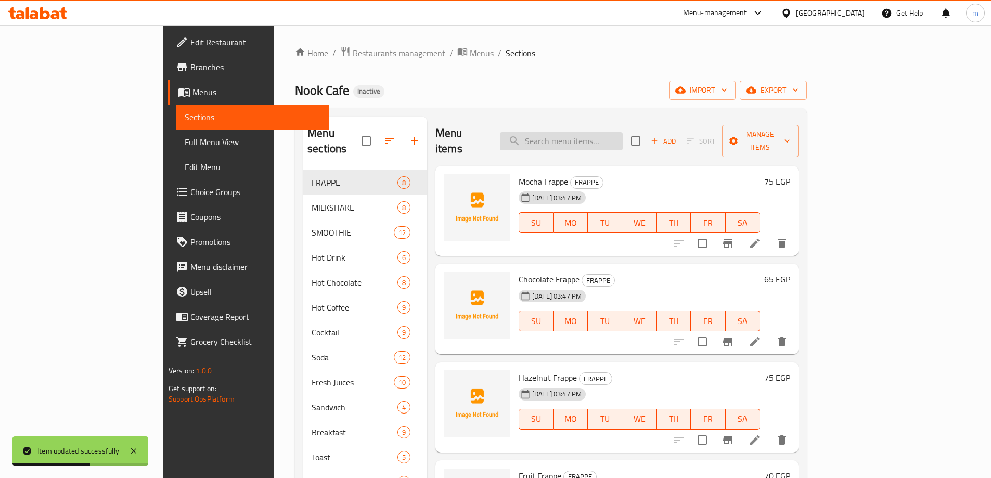
click at [623, 132] on input "search" at bounding box center [561, 141] width 123 height 18
paste input "Oreo"
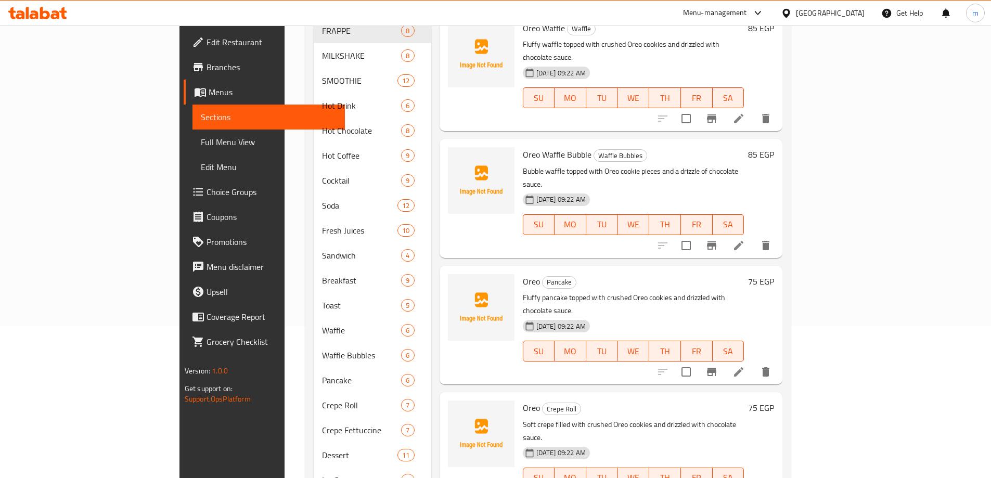
scroll to position [156, 0]
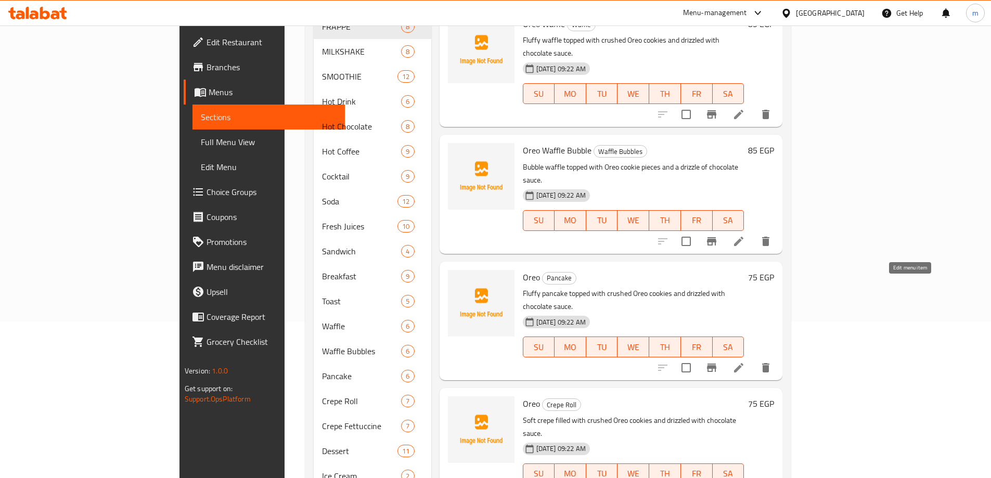
type input "Oreo"
click at [745, 362] on icon at bounding box center [738, 368] width 12 height 12
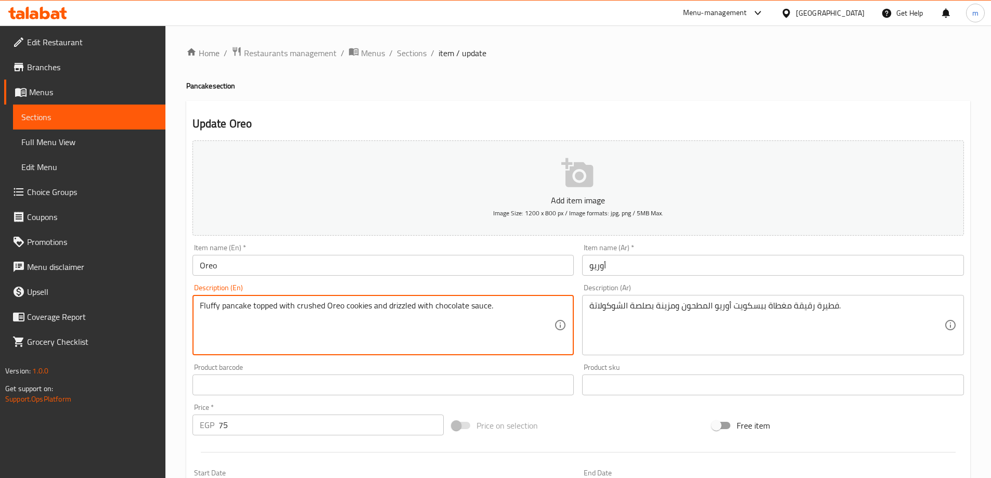
click at [241, 307] on textarea "Fluffy pancake topped with crushed Oreo cookies and drizzled with chocolate sau…" at bounding box center [377, 325] width 355 height 49
click at [234, 257] on input "Oreo" at bounding box center [383, 265] width 382 height 21
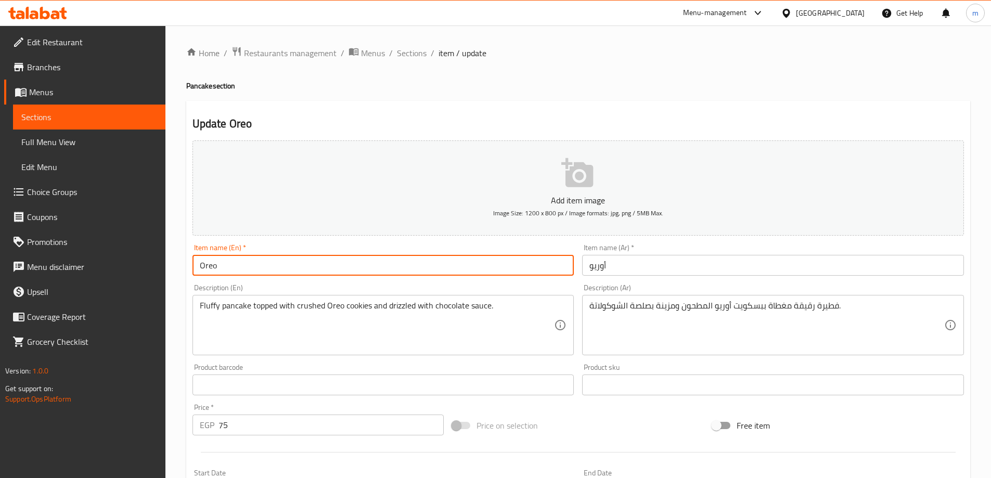
paste input "pancake"
type input "Oreo pancake"
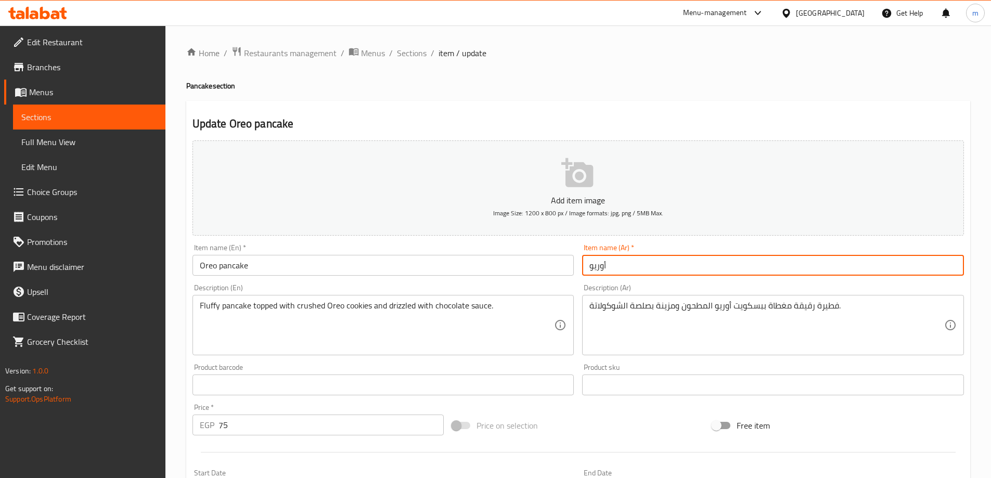
click at [752, 268] on input "أوريو" at bounding box center [773, 265] width 382 height 21
type input "[PERSON_NAME]"
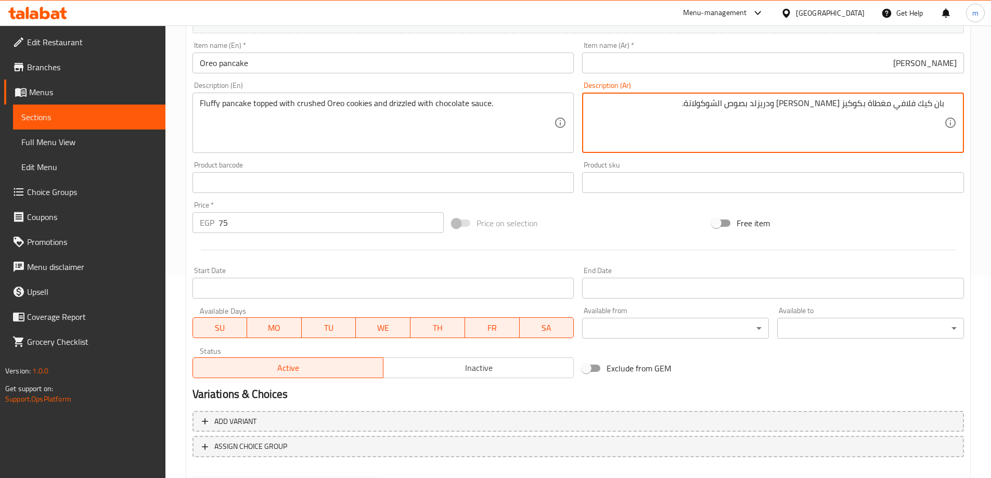
scroll to position [257, 0]
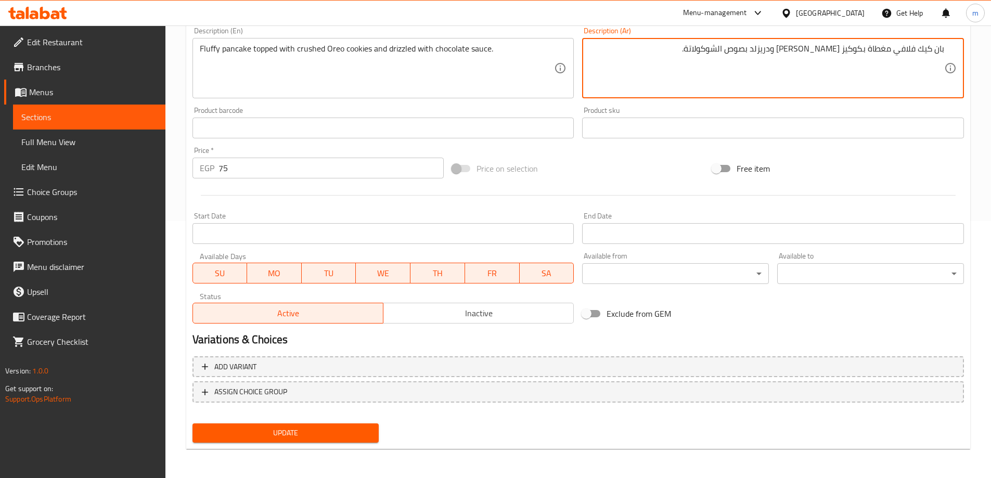
type textarea "بان كيك فلافي مغطاة بكوكيز [PERSON_NAME] ودريزلد بصوص الشوكولاتة."
click at [296, 432] on span "Update" at bounding box center [286, 433] width 170 height 13
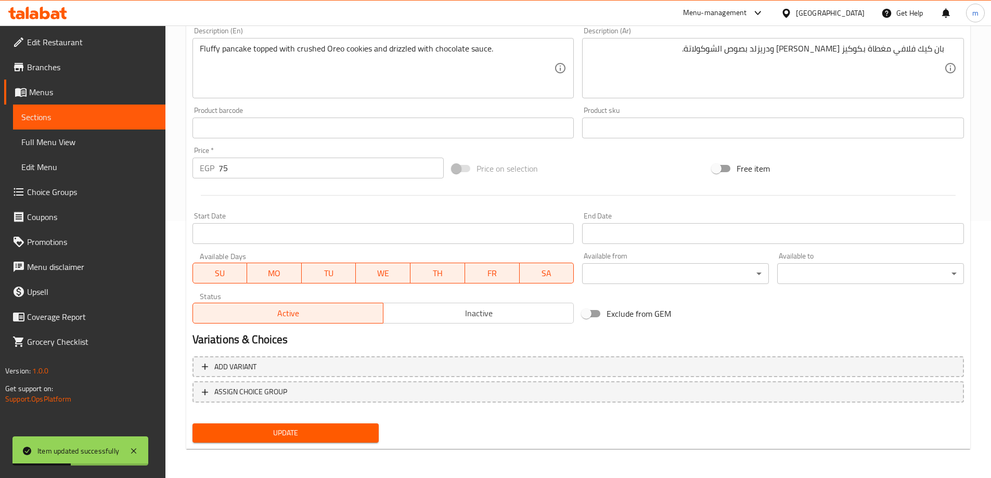
click at [80, 110] on link "Sections" at bounding box center [89, 117] width 152 height 25
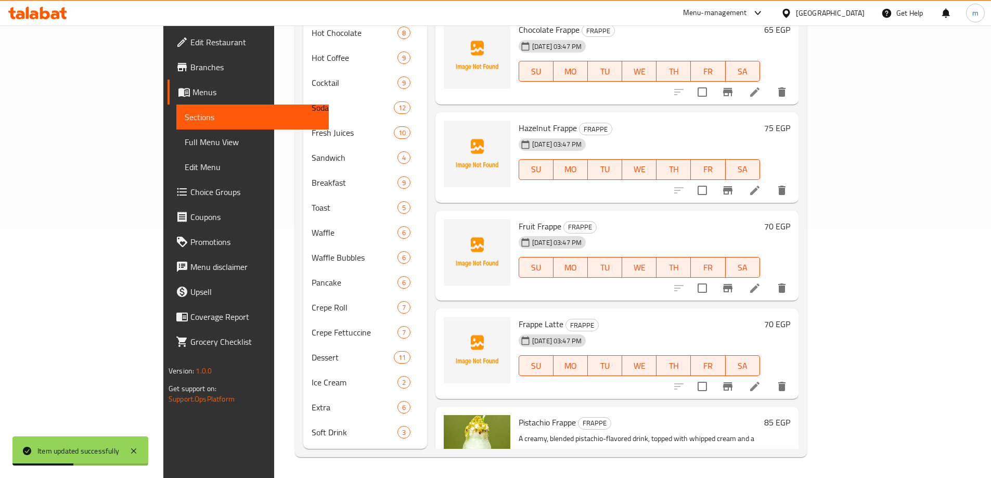
scroll to position [234, 0]
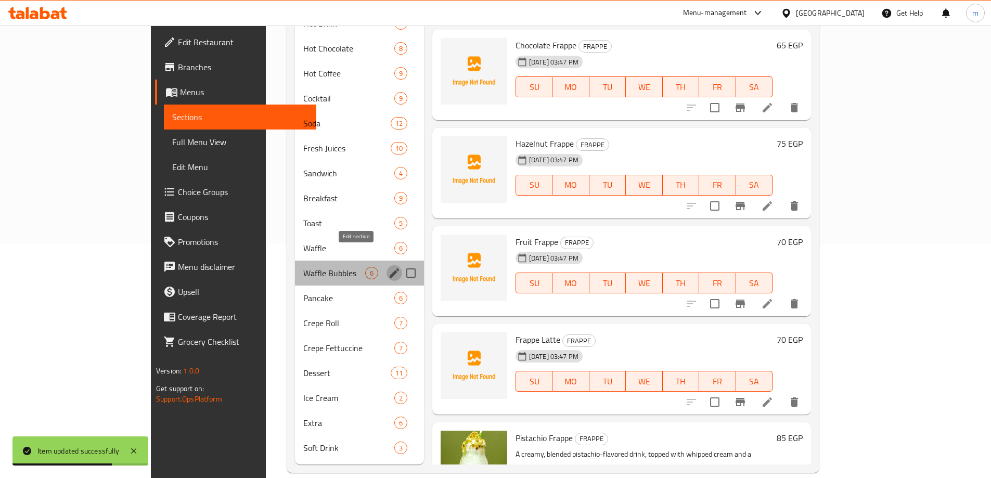
click at [388, 267] on icon "edit" at bounding box center [394, 273] width 12 height 12
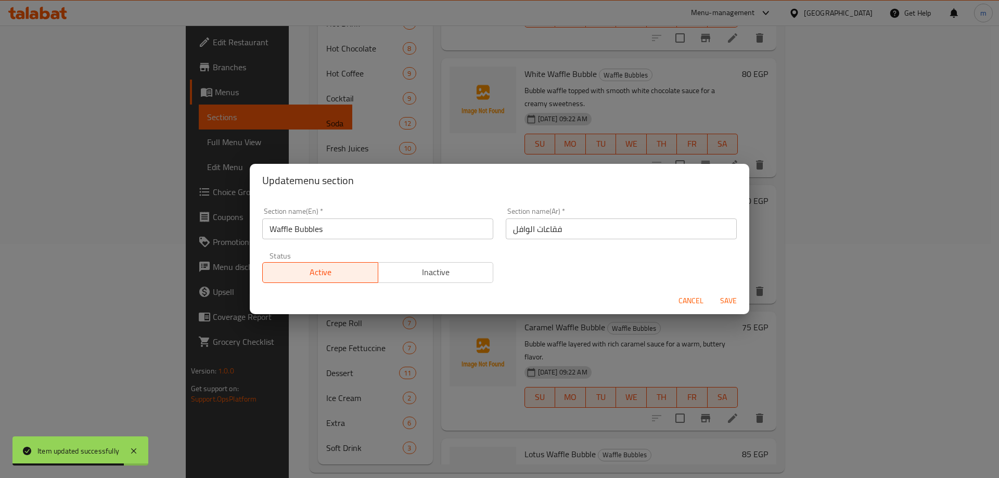
click at [565, 230] on input "فقاعات الوافل" at bounding box center [621, 228] width 231 height 21
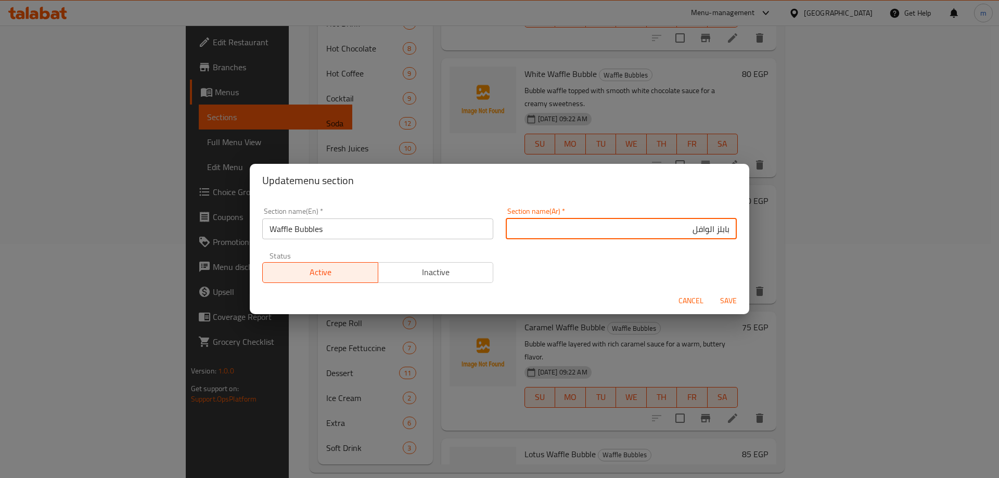
type input "بابلز الوافل"
click at [712, 291] on button "Save" at bounding box center [728, 300] width 33 height 19
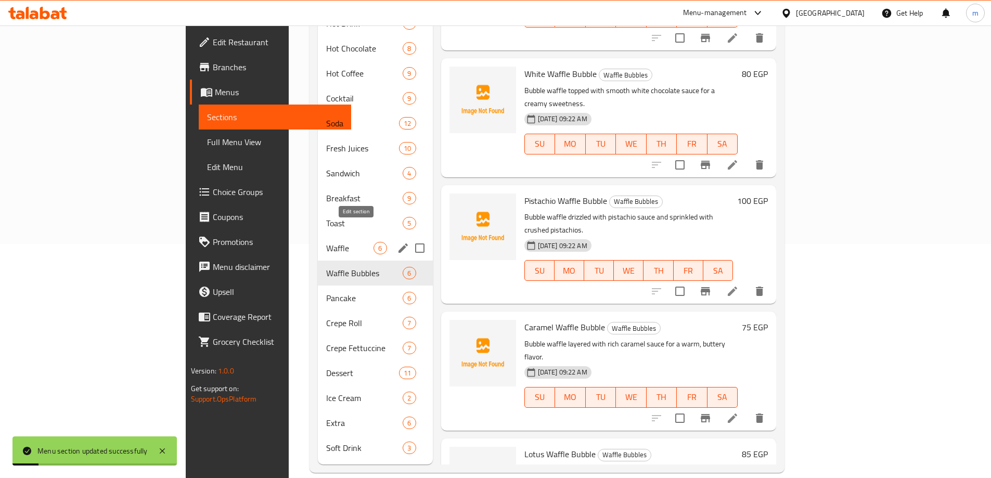
click at [398, 243] on icon "edit" at bounding box center [402, 247] width 9 height 9
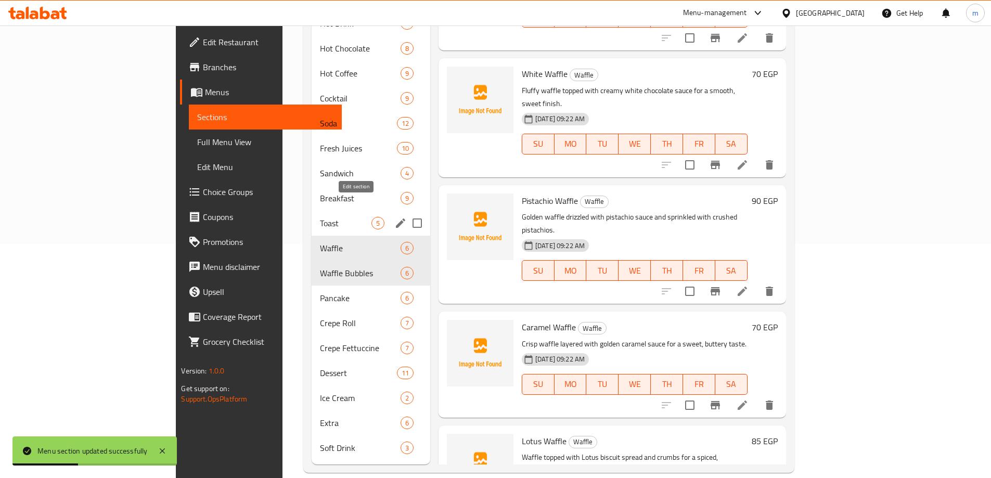
click at [396, 218] on icon "edit" at bounding box center [400, 222] width 9 height 9
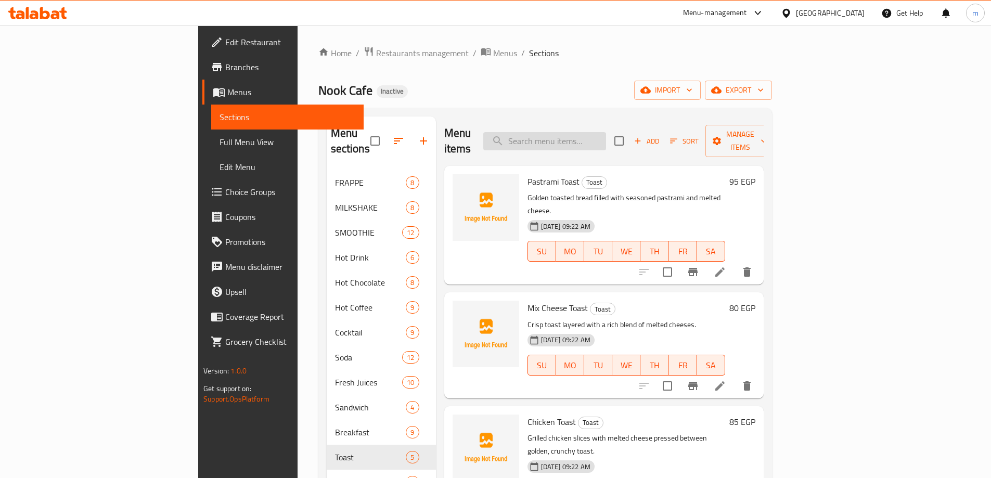
click at [597, 132] on input "search" at bounding box center [544, 141] width 123 height 18
paste input "White Waffle"
type input "White Waffle"
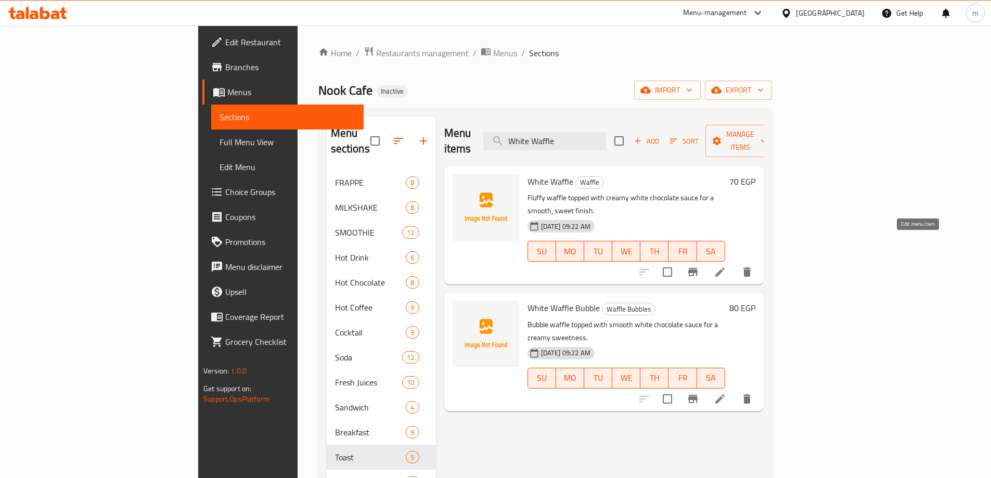
click at [734, 263] on li at bounding box center [719, 272] width 29 height 19
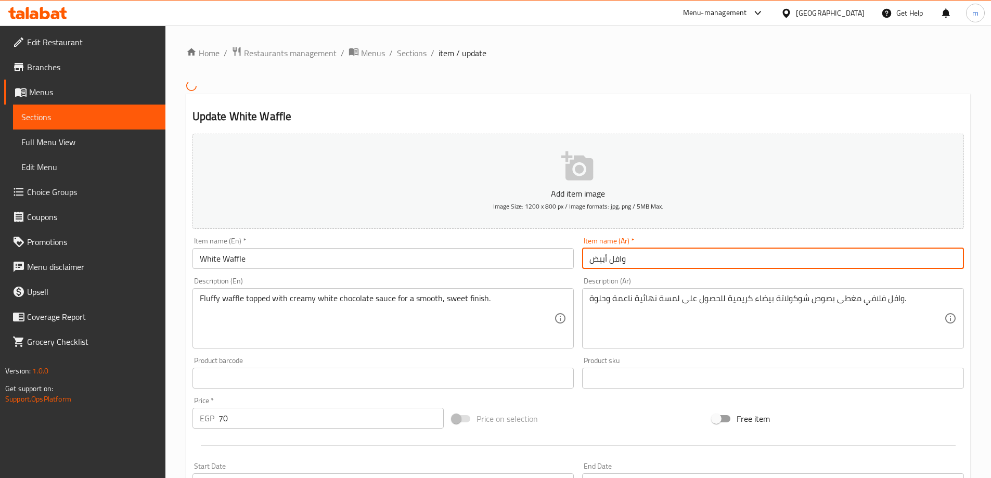
click at [595, 260] on input "وافل أبيض" at bounding box center [773, 258] width 382 height 21
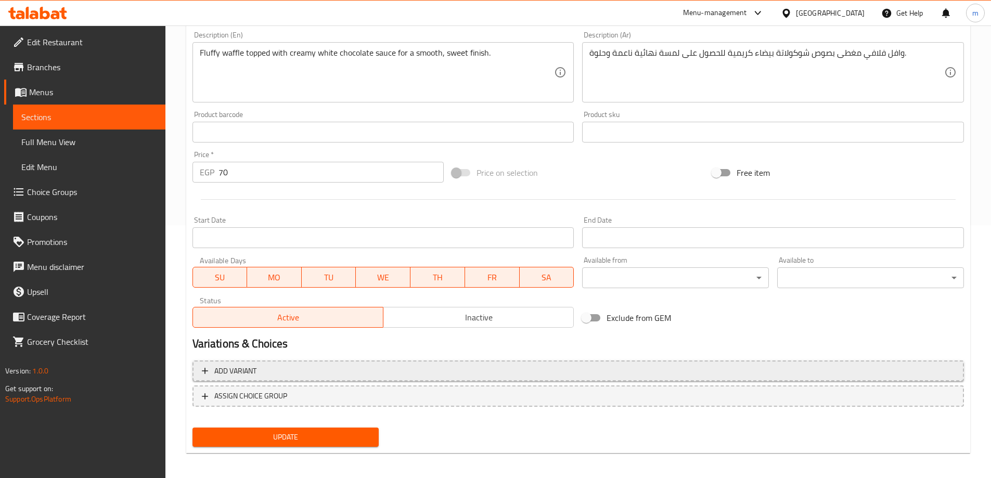
scroll to position [257, 0]
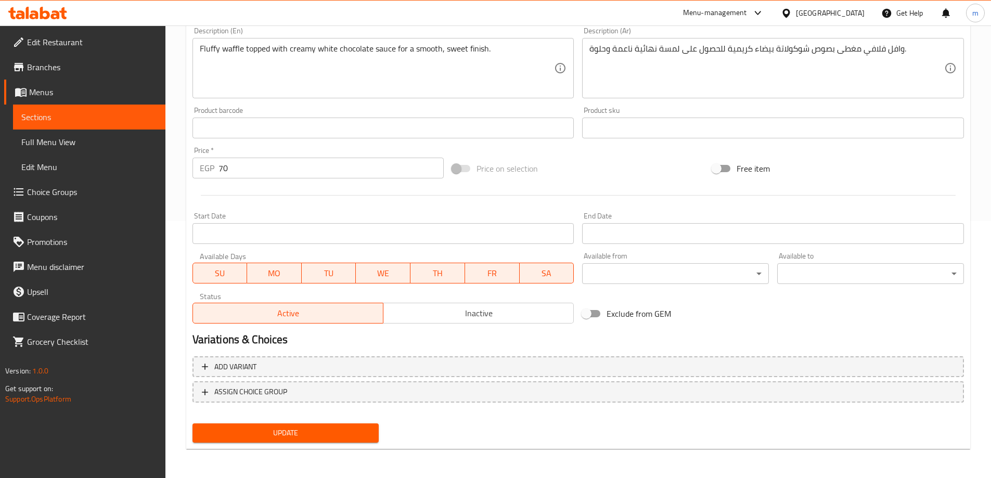
type input "وافل وايت"
click at [350, 432] on span "Update" at bounding box center [286, 433] width 170 height 13
click at [125, 117] on span "Sections" at bounding box center [89, 117] width 136 height 12
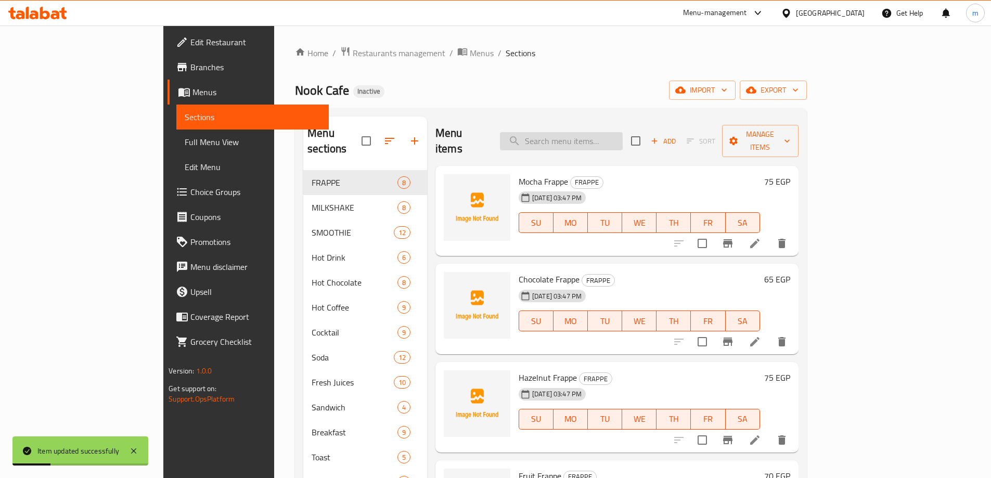
click at [595, 134] on input "search" at bounding box center [561, 141] width 123 height 18
paste input "White Waffle"
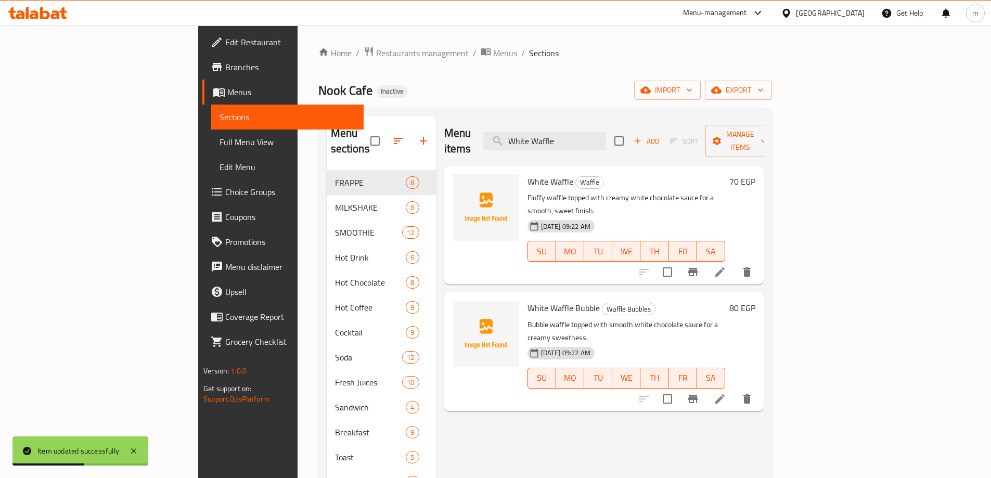
type input "White Waffle"
click at [726, 393] on icon at bounding box center [720, 399] width 12 height 12
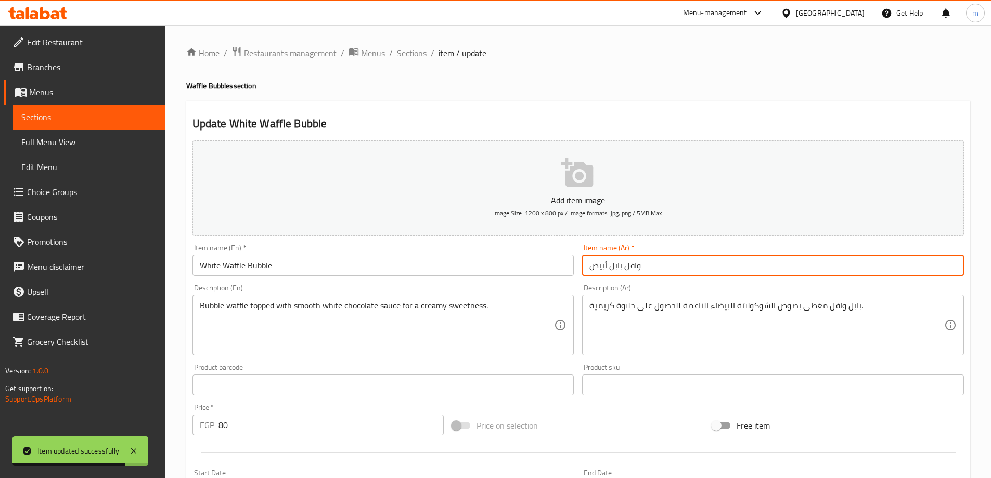
click at [597, 271] on input "وافل بابل أبيض" at bounding box center [773, 265] width 382 height 21
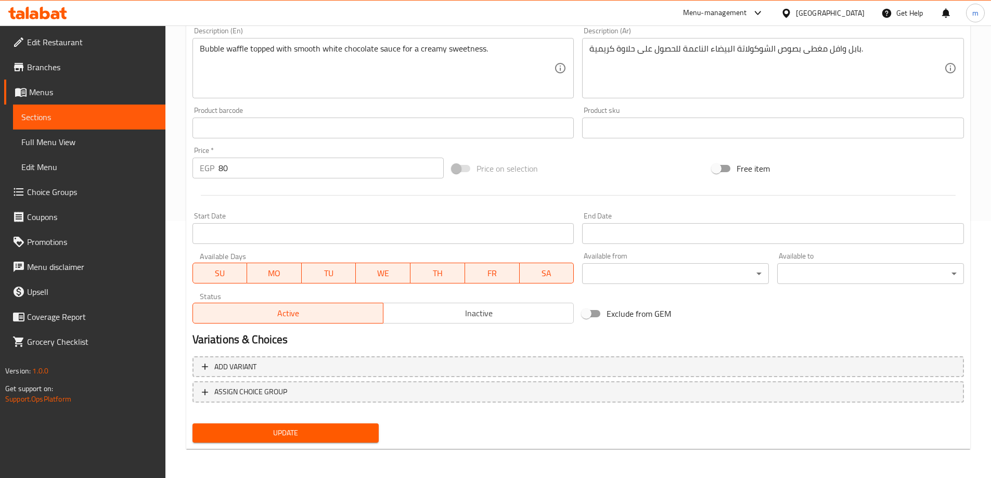
type input "وافل بابل وايت"
click at [312, 429] on span "Update" at bounding box center [286, 433] width 170 height 13
click at [74, 108] on link "Sections" at bounding box center [89, 117] width 152 height 25
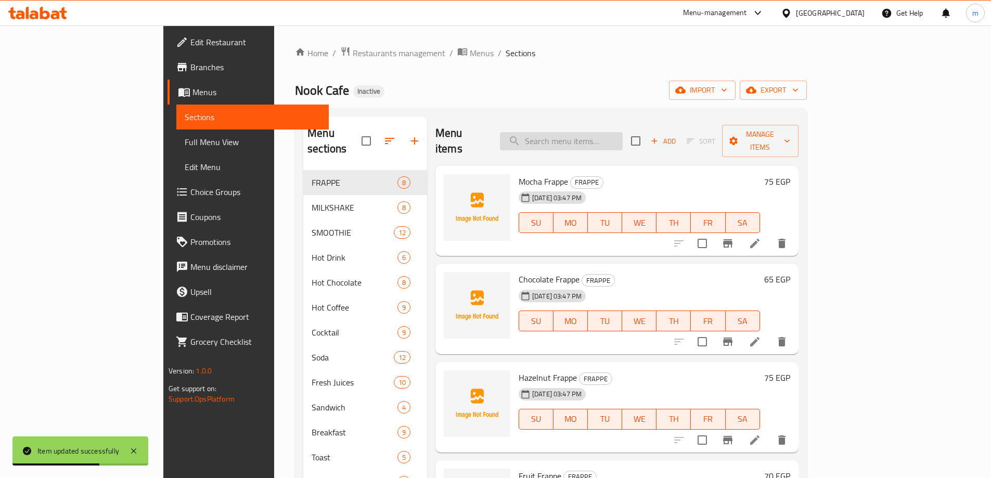
click at [604, 132] on input "search" at bounding box center [561, 141] width 123 height 18
paste input "Chocolate"
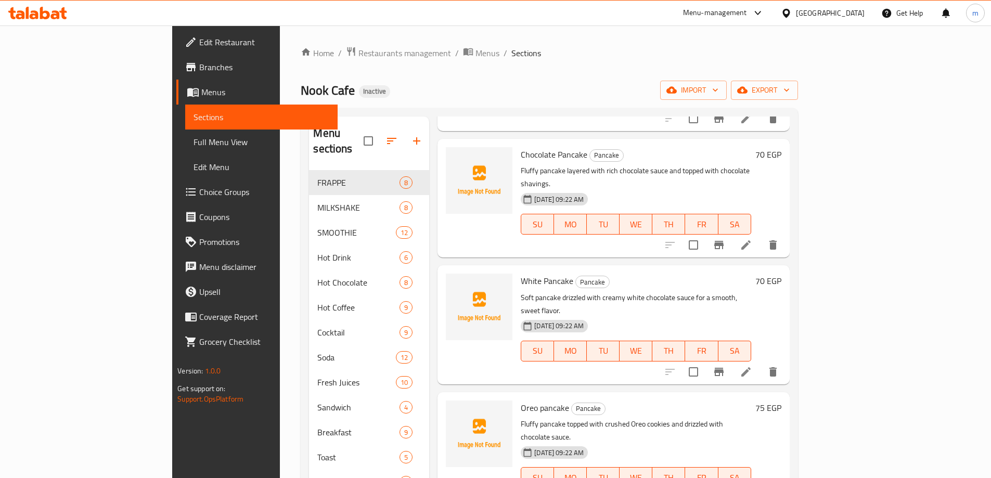
scroll to position [2445, 0]
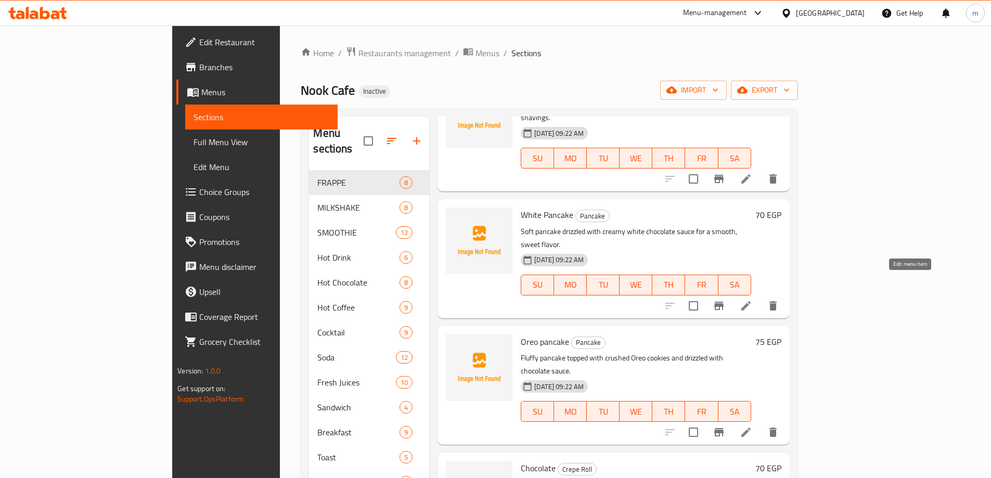
type input "Chocolate"
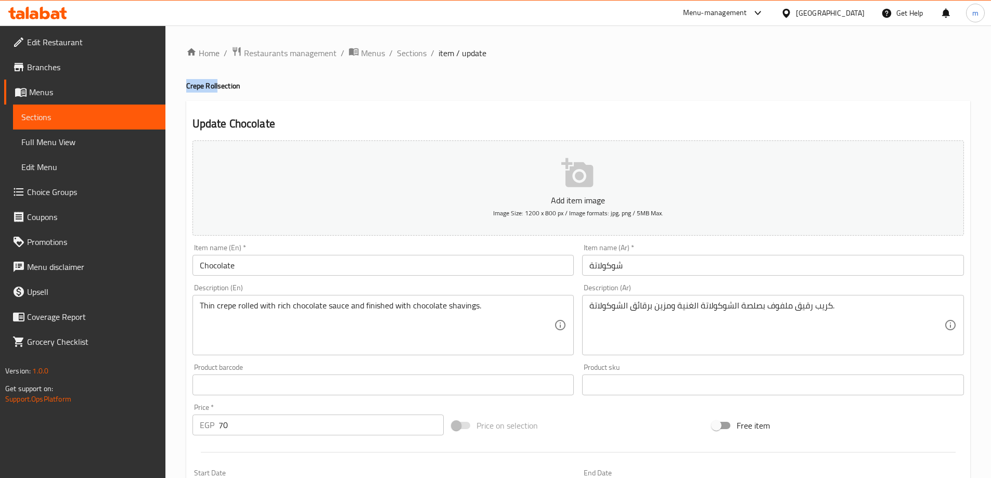
drag, startPoint x: 187, startPoint y: 85, endPoint x: 217, endPoint y: 89, distance: 30.9
click at [217, 89] on h4 "Crepe Roll section" at bounding box center [578, 86] width 784 height 10
copy h4 "Crepe Roll"
click at [319, 259] on input "Chocolate" at bounding box center [383, 265] width 382 height 21
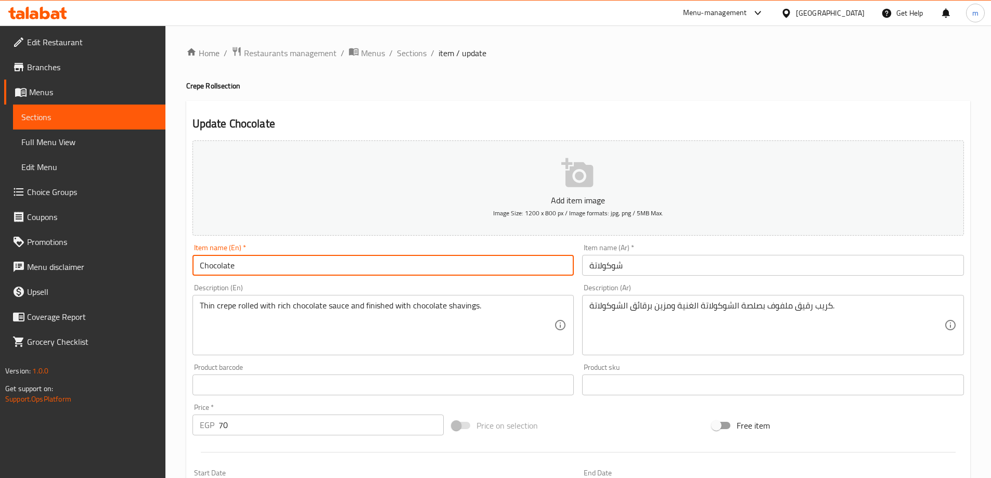
paste input "Crepe Roll"
type input "Chocolate Crepe Roll"
click at [682, 267] on input "شوكولاتة" at bounding box center [773, 265] width 382 height 21
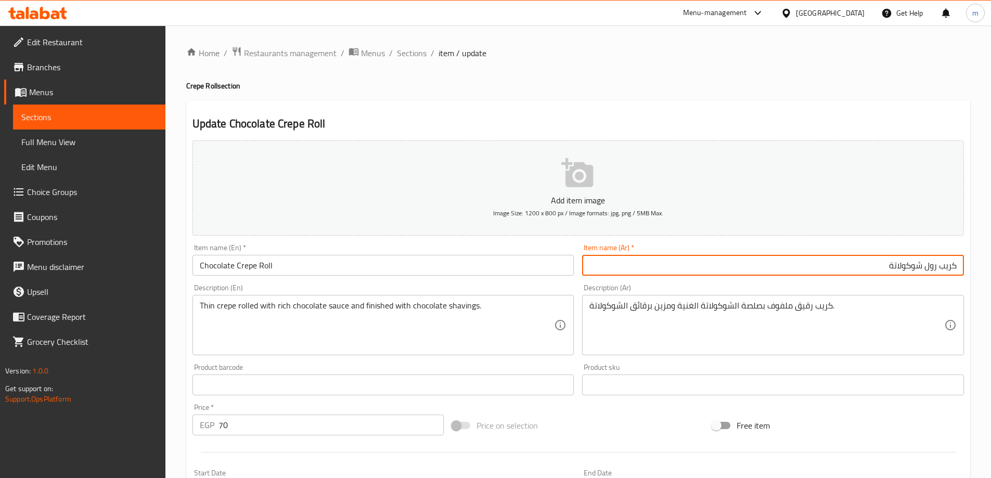
type input "كريب رول شوكولاتة"
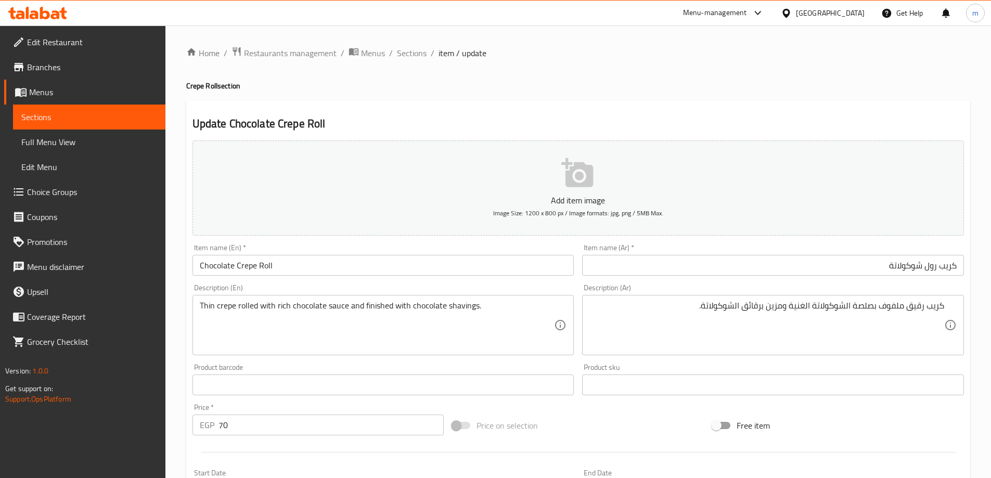
click at [709, 118] on h2 "Update Chocolate Crepe Roll" at bounding box center [577, 124] width 771 height 16
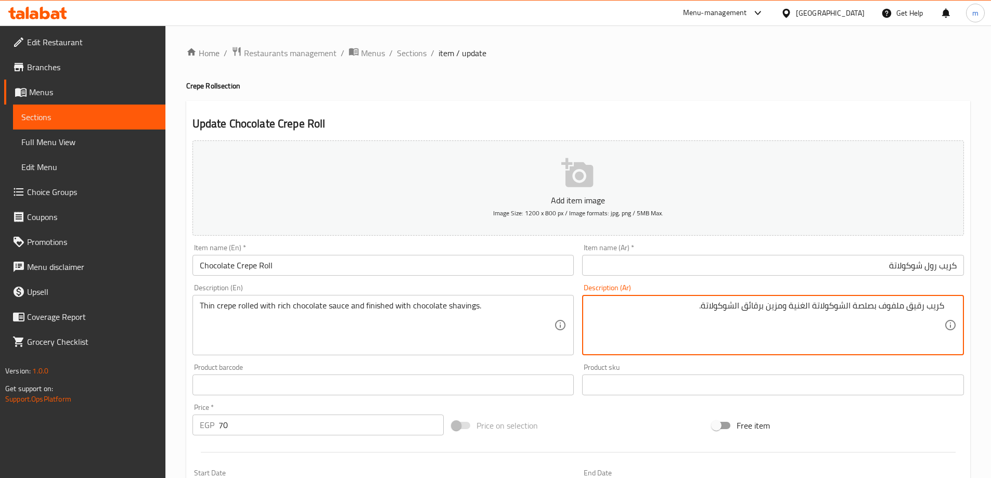
click at [751, 310] on textarea "كريب رقيق ملفوف بصلصة الشوكولاتة الغنية ومزين برقائق الشوكولاتة." at bounding box center [766, 325] width 355 height 49
click at [912, 313] on textarea "كريب رقيق ملفوف بصلصة الشوكولاتة الغنية ودريزلد بشافينج الشوكولاتة." at bounding box center [766, 325] width 355 height 49
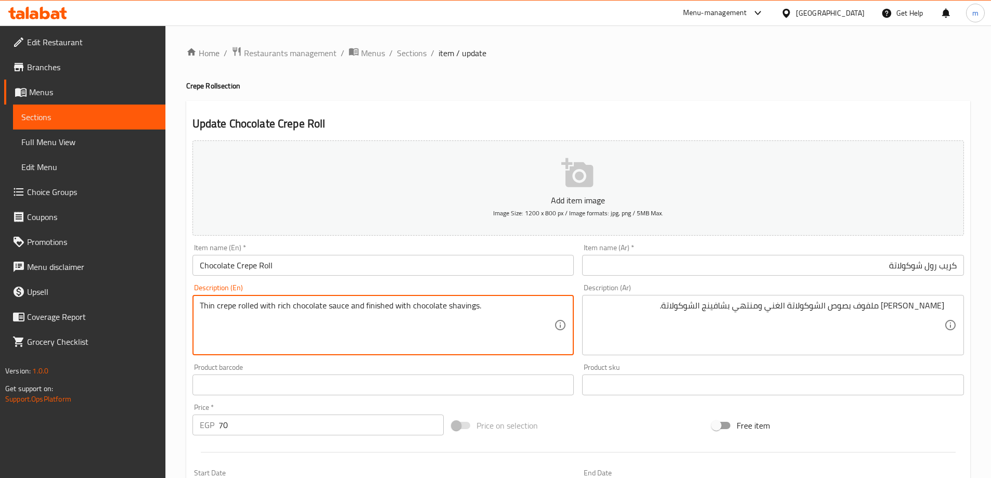
click at [205, 308] on textarea "Thin crepe rolled with rich chocolate sauce and finished with chocolate shaving…" at bounding box center [377, 325] width 355 height 49
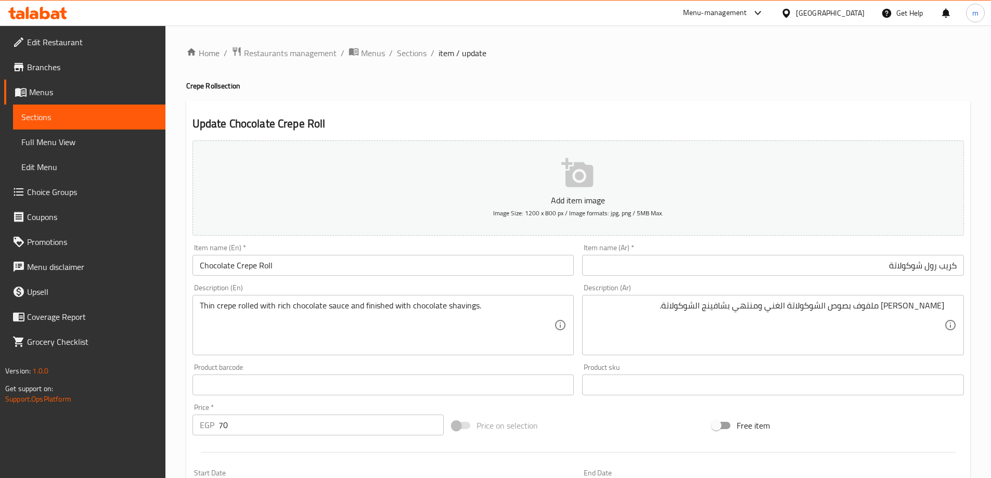
drag, startPoint x: 198, startPoint y: 305, endPoint x: 227, endPoint y: 315, distance: 31.1
click at [227, 315] on div "Thin crepe rolled with rich chocolate sauce and finished with chocolate shaving…" at bounding box center [383, 325] width 382 height 60
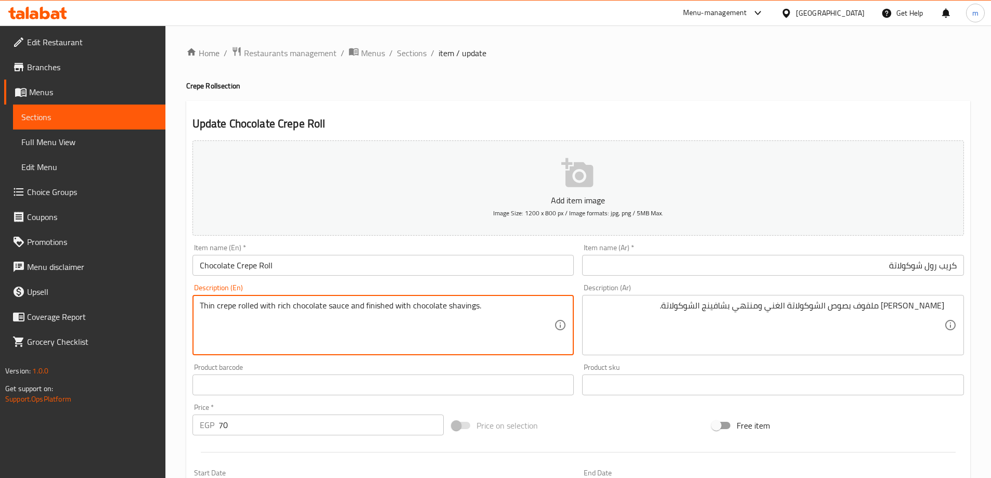
drag, startPoint x: 236, startPoint y: 308, endPoint x: 196, endPoint y: 305, distance: 40.1
click at [196, 305] on div "Thin crepe rolled with rich chocolate sauce and finished with chocolate shaving…" at bounding box center [383, 325] width 382 height 60
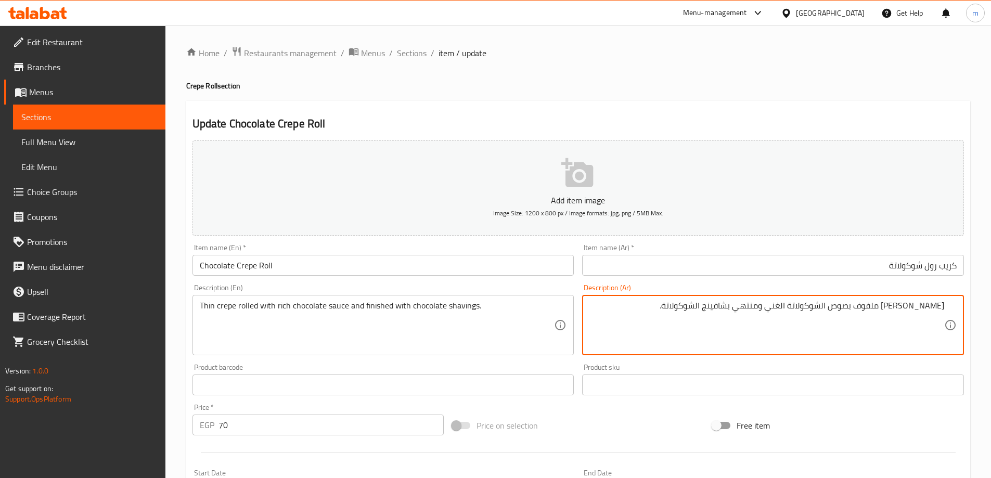
click at [914, 308] on textarea "[PERSON_NAME] ملفوف بصوص الشوكولاتة الغني ومنتهي بشافينج الشوكولاتة." at bounding box center [766, 325] width 355 height 49
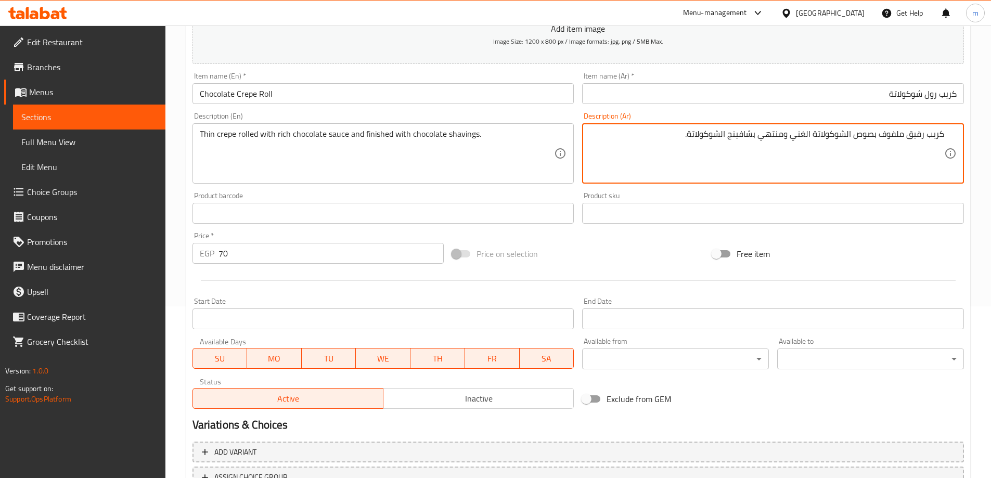
scroll to position [257, 0]
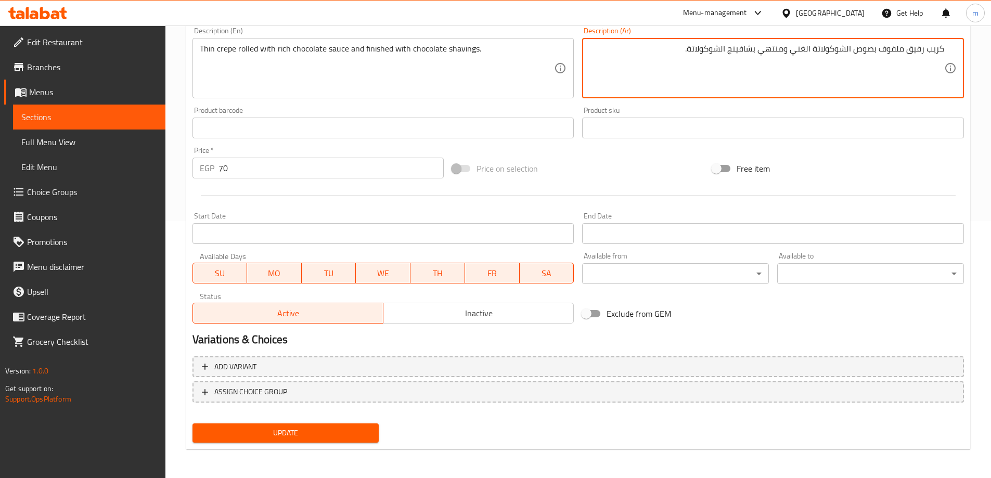
click at [352, 433] on span "Update" at bounding box center [286, 433] width 170 height 13
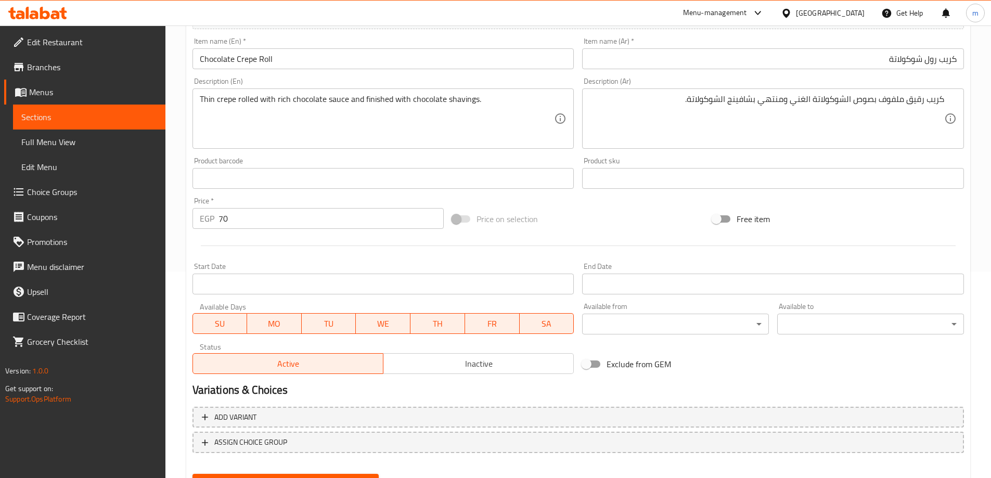
scroll to position [153, 0]
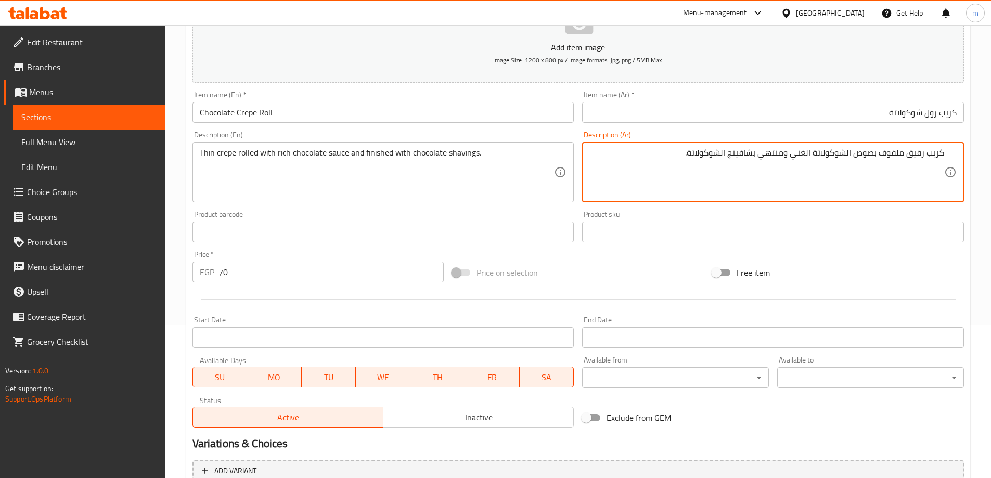
click at [920, 154] on textarea "كريب رقيق ملفوف بصوص الشوكولاتة الغني ومنتهي بشافينج الشوكولاتة." at bounding box center [766, 172] width 355 height 49
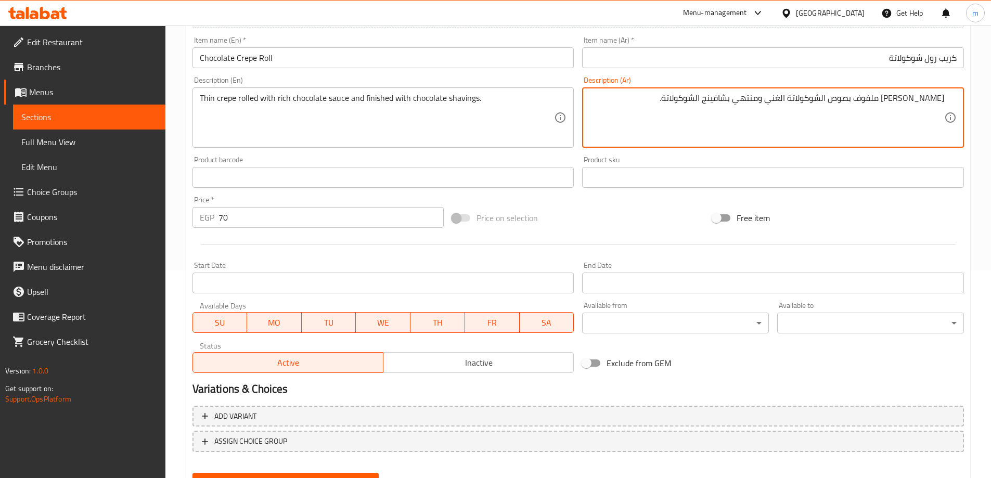
scroll to position [257, 0]
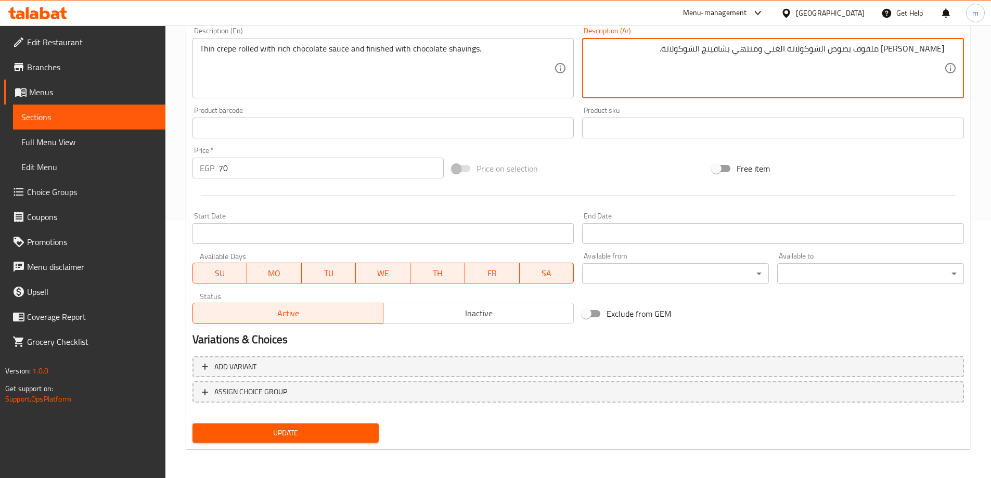
type textarea "[PERSON_NAME] ملفوف بصوص الشوكولاتة الغني ومنتهي بشافينج الشوكولاتة."
click at [285, 435] on span "Update" at bounding box center [286, 433] width 170 height 13
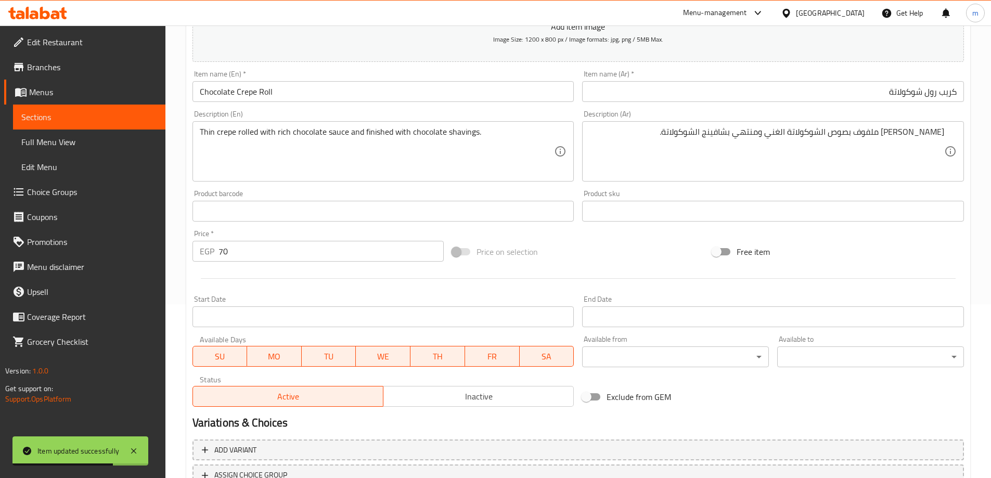
scroll to position [49, 0]
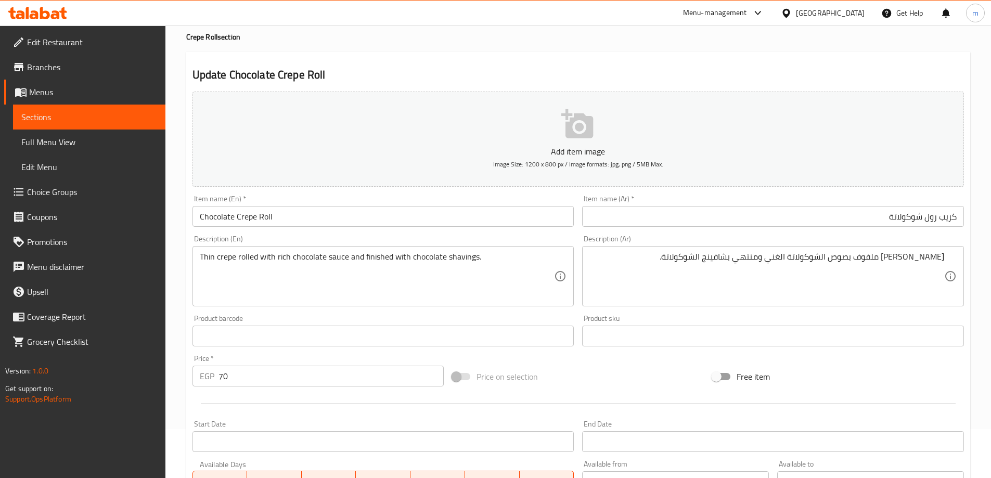
click at [128, 111] on span "Sections" at bounding box center [89, 117] width 136 height 12
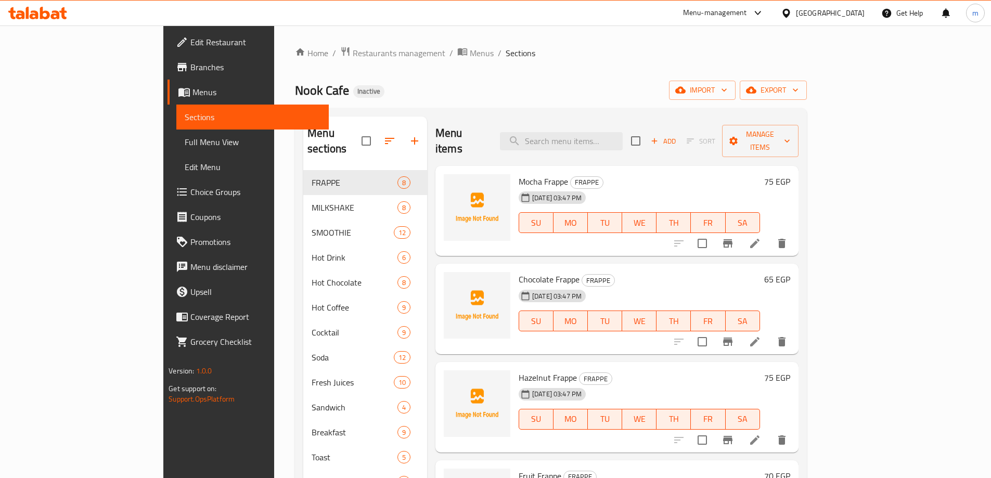
click at [625, 122] on div "Menu items Add Sort Manage items" at bounding box center [616, 141] width 363 height 49
click at [623, 134] on input "search" at bounding box center [561, 141] width 123 height 18
paste input "White"
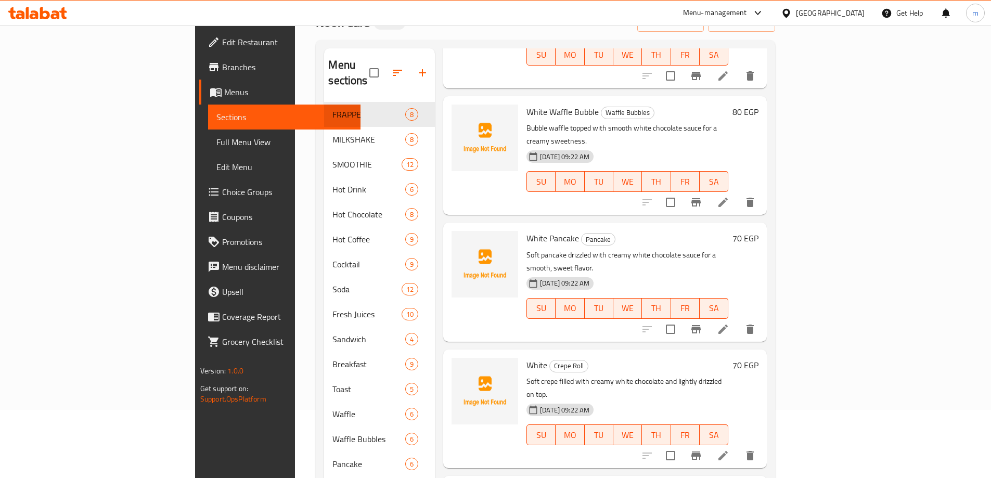
scroll to position [104, 0]
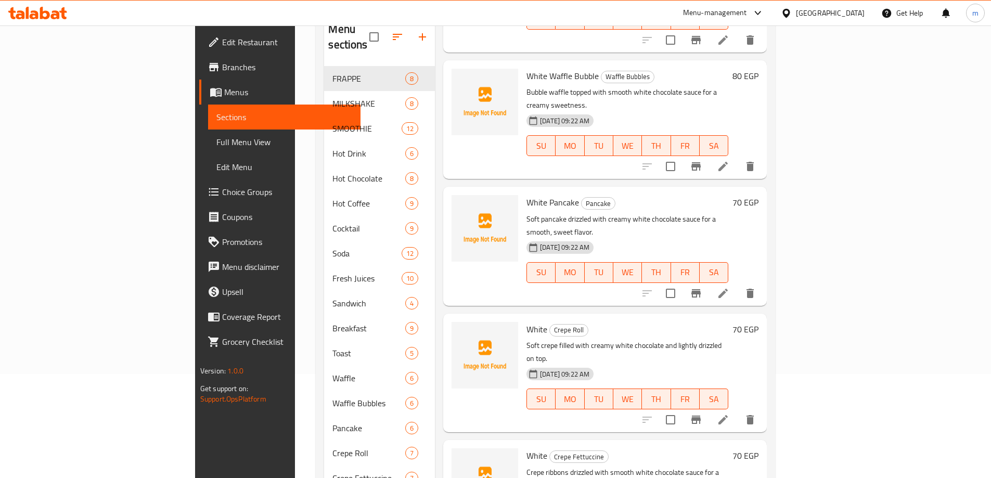
type input "White"
click at [728, 415] on icon at bounding box center [722, 419] width 9 height 9
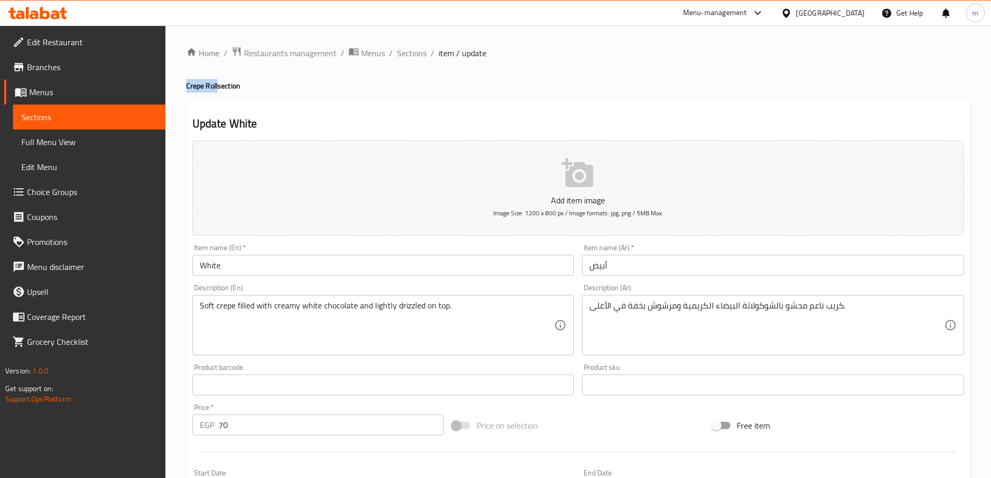
drag, startPoint x: 187, startPoint y: 87, endPoint x: 217, endPoint y: 90, distance: 29.8
click at [217, 90] on h4 "Crepe Roll section" at bounding box center [578, 86] width 784 height 10
copy h4 "Crepe Roll"
click at [366, 267] on input "White" at bounding box center [383, 265] width 382 height 21
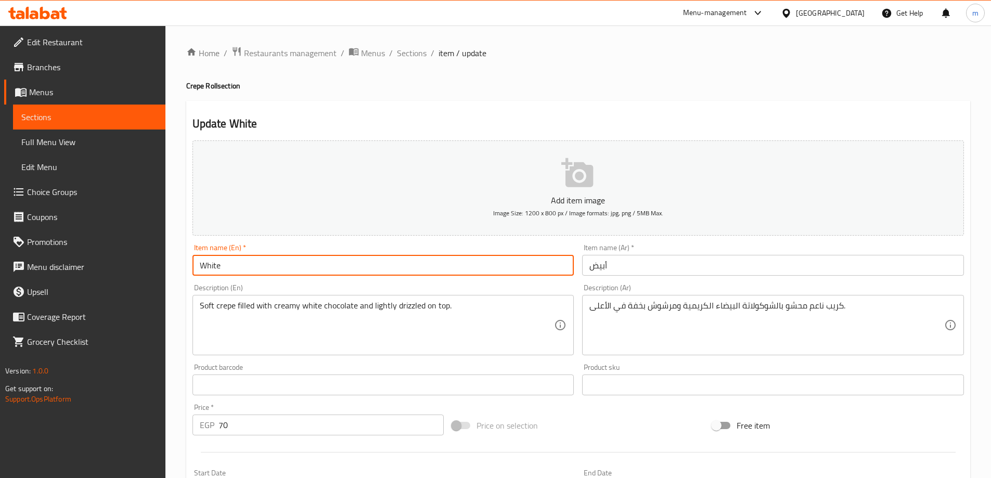
paste input "Crepe Roll"
type input "White Crepe Roll"
click at [644, 256] on input "أبيض" at bounding box center [773, 265] width 382 height 21
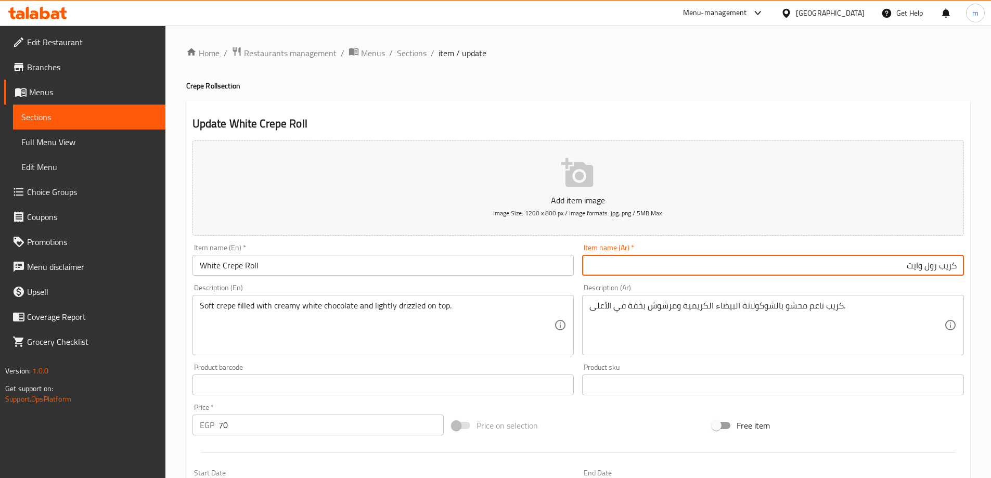
type input "كريب رول وايت"
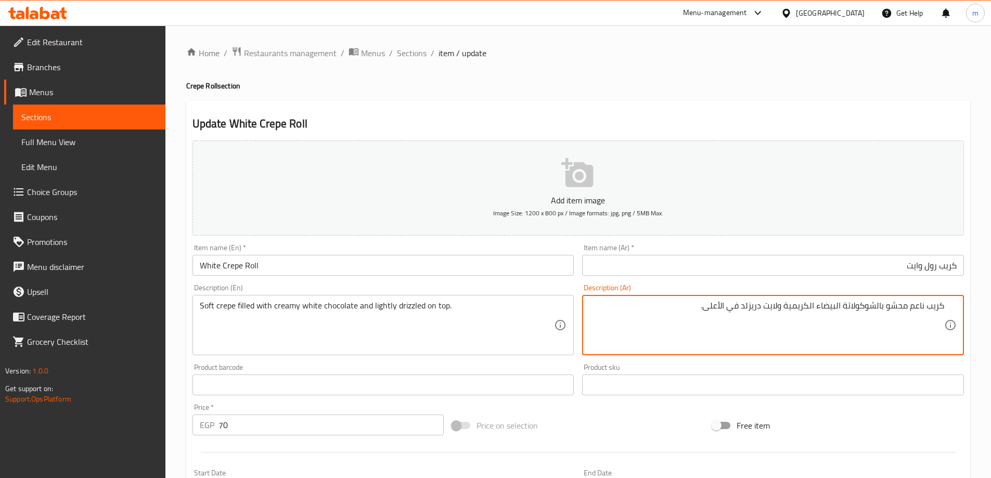
scroll to position [257, 0]
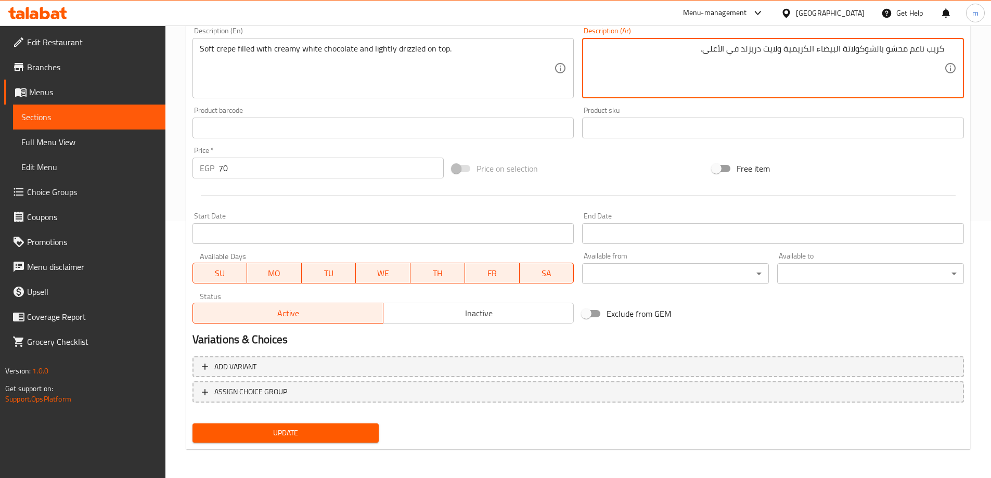
type textarea "كريب ناعم محشو بالشوكولاتة البيضاء الكريمية ولايت دريزلد في الأعلى."
click at [289, 427] on span "Update" at bounding box center [286, 433] width 170 height 13
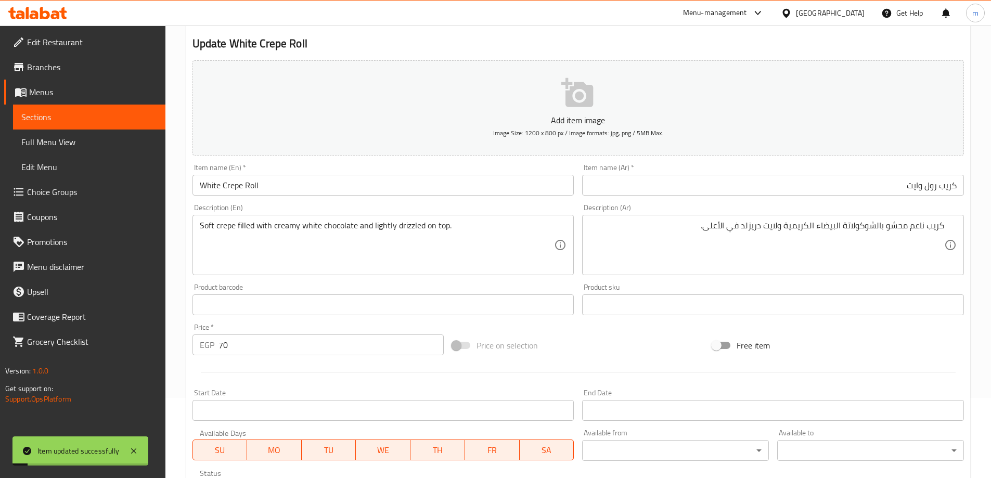
scroll to position [0, 0]
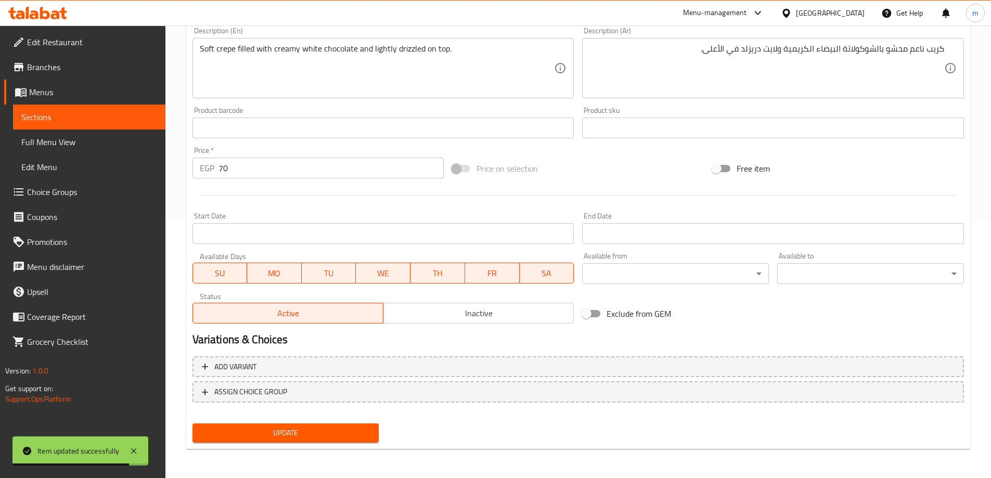
click at [98, 112] on span "Sections" at bounding box center [89, 117] width 136 height 12
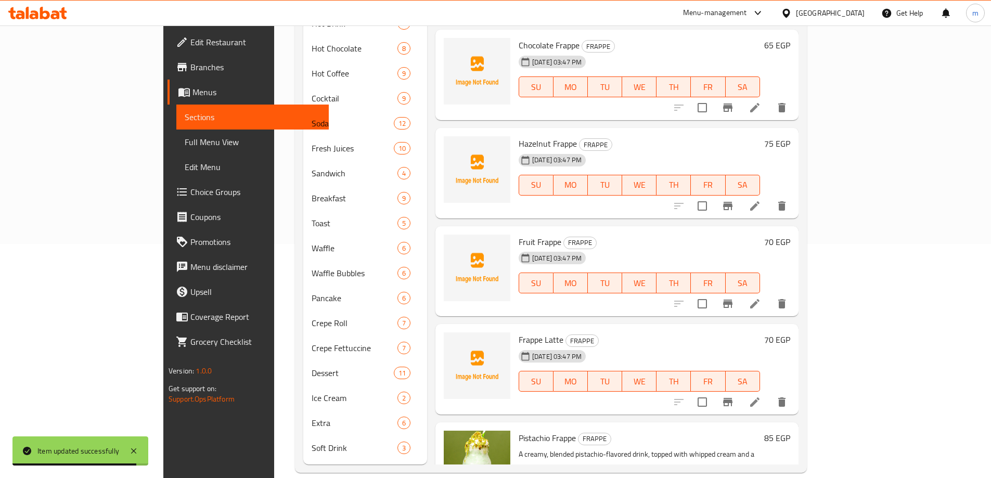
scroll to position [78, 0]
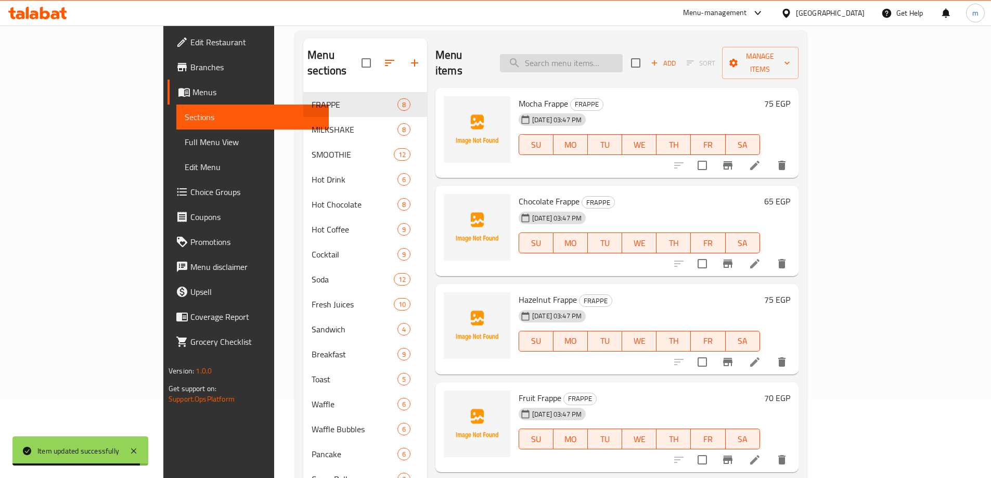
click at [597, 54] on input "search" at bounding box center [561, 63] width 123 height 18
paste input "Pistachio"
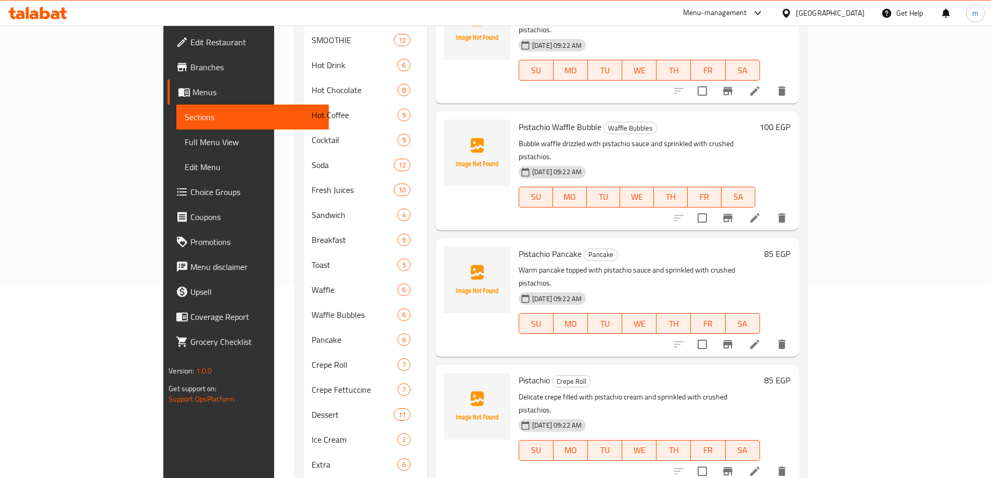
scroll to position [234, 0]
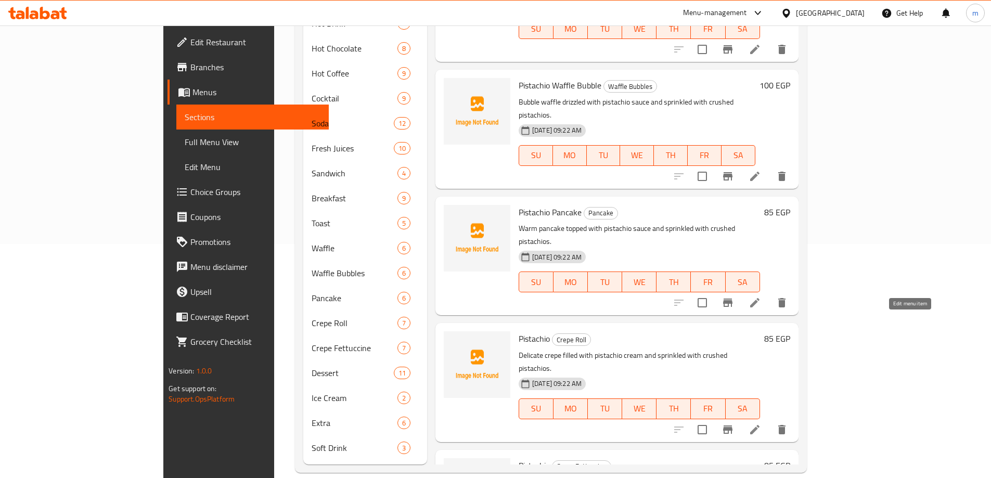
type input "Pistachio"
click at [759, 424] on icon at bounding box center [754, 428] width 9 height 9
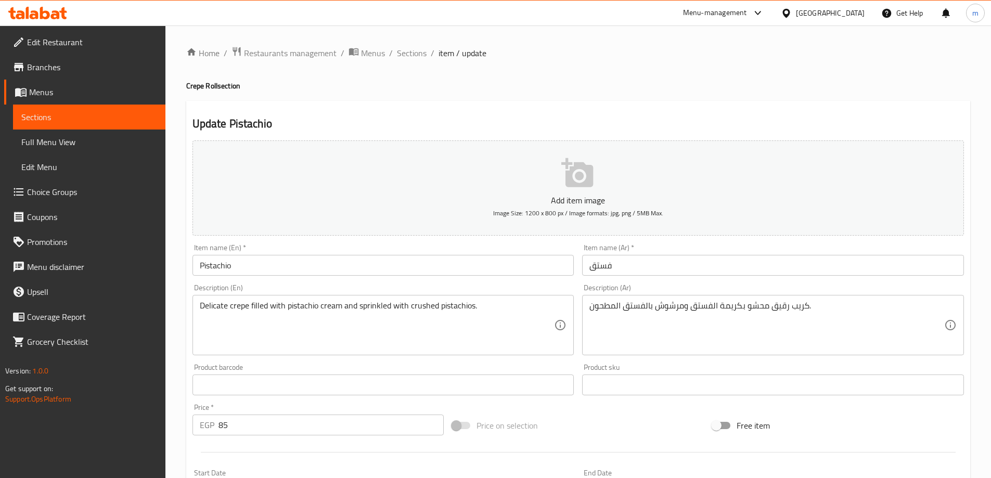
click at [497, 262] on input "Pistachio" at bounding box center [383, 265] width 382 height 21
drag, startPoint x: 185, startPoint y: 88, endPoint x: 217, endPoint y: 89, distance: 31.8
click at [217, 89] on div "Home / Restaurants management / Menus / Sections / item / update Crepe Roll sec…" at bounding box center [577, 379] width 825 height 709
copy h4 "Crepe Roll"
click at [274, 262] on input "Pistachio" at bounding box center [383, 265] width 382 height 21
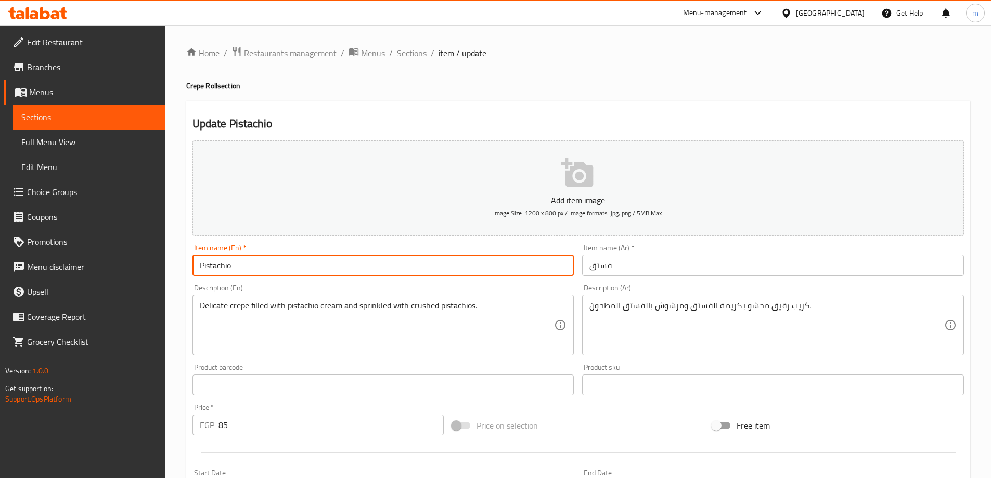
paste input "Crepe Roll"
type input "Pistachio Crepe Roll"
click at [690, 269] on input "فستق" at bounding box center [773, 265] width 382 height 21
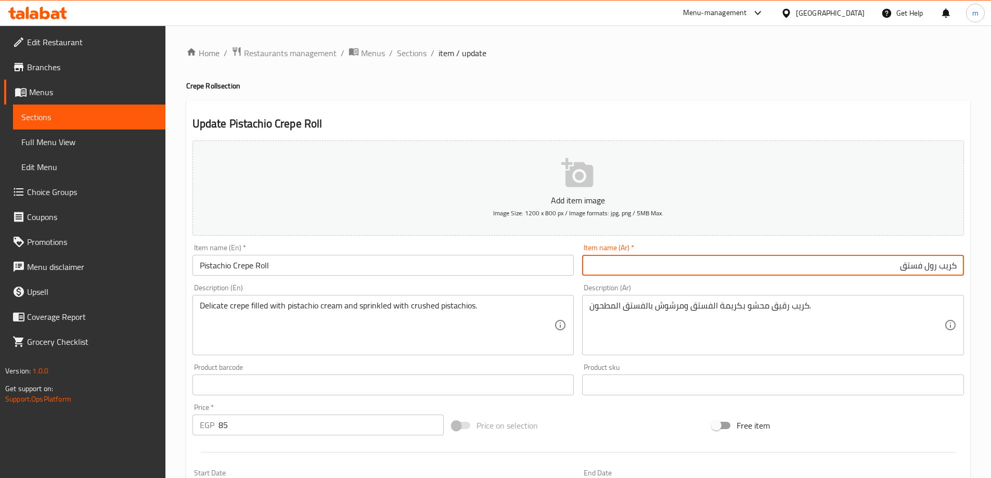
type input "كريب رول فستق"
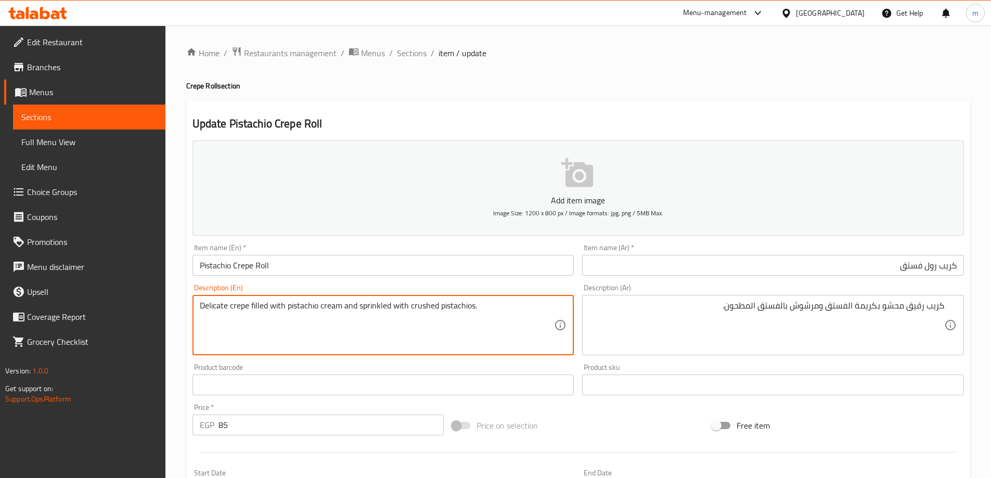
click at [211, 311] on textarea "Delicate crepe filled with pistachio cream and sprinkled with crushed pistachio…" at bounding box center [377, 325] width 355 height 49
click at [215, 312] on textarea "Delicate crepe filled with pistachio cream and sprinkled with crushed pistachio…" at bounding box center [377, 325] width 355 height 49
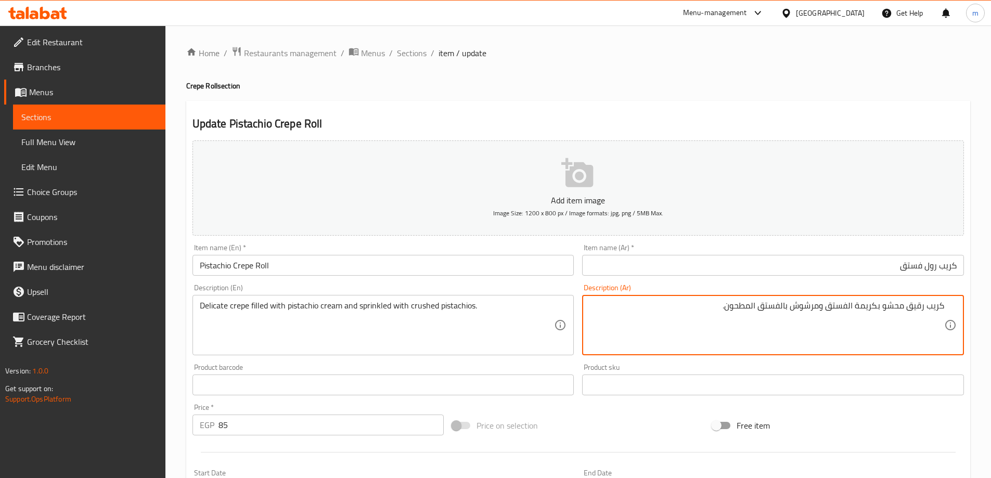
click at [917, 309] on textarea "كريب رقيق محشو بكريمة الفستق ومرشوش بالفستق المطحون." at bounding box center [766, 325] width 355 height 49
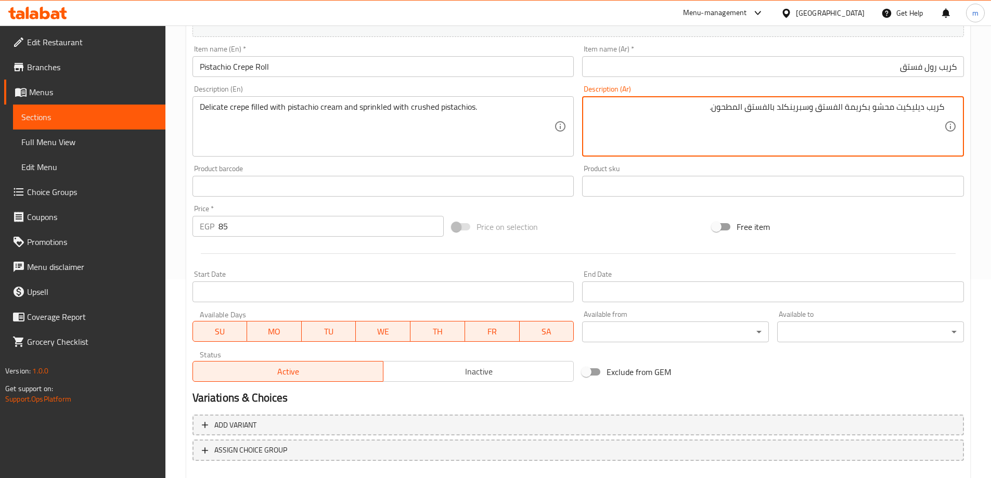
scroll to position [257, 0]
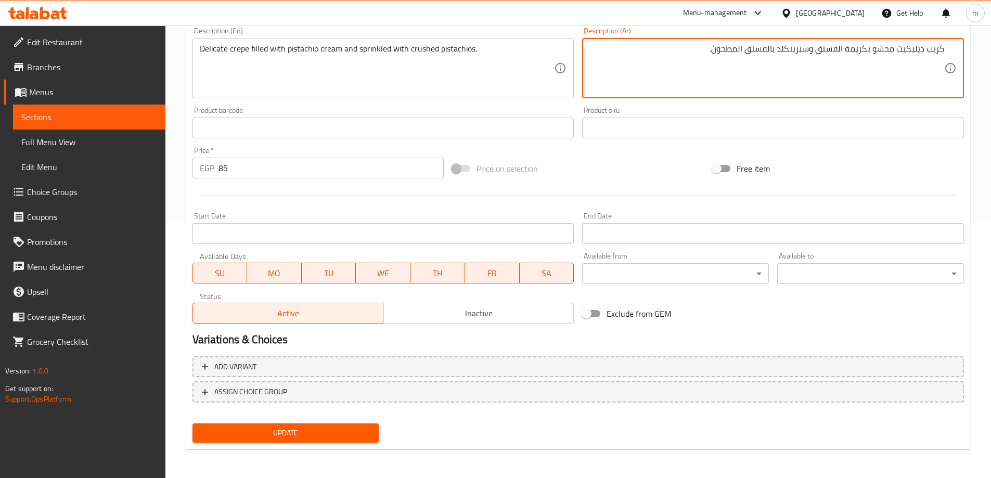
type textarea "كريب ديليكيت محشو بكريمة الفستق وسبرينكلد بالفستق المطحون."
click at [364, 428] on span "Update" at bounding box center [286, 433] width 170 height 13
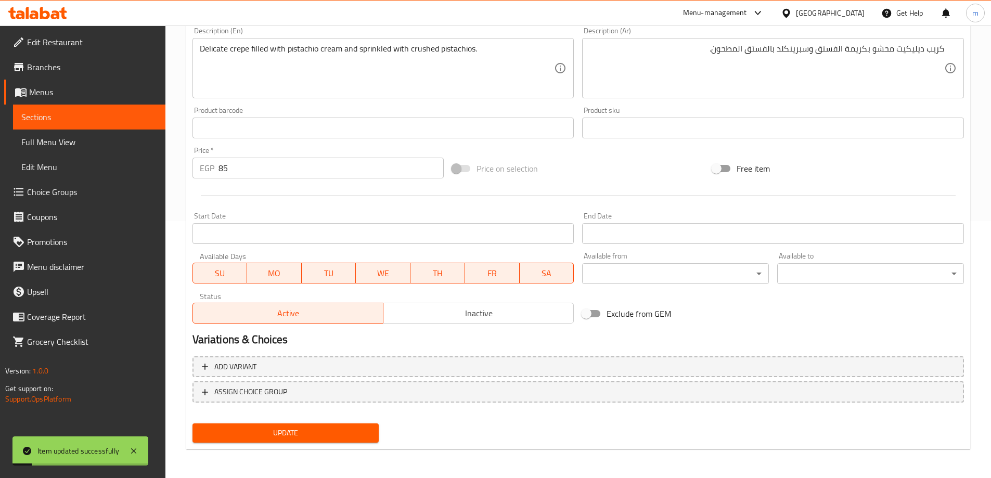
scroll to position [0, 0]
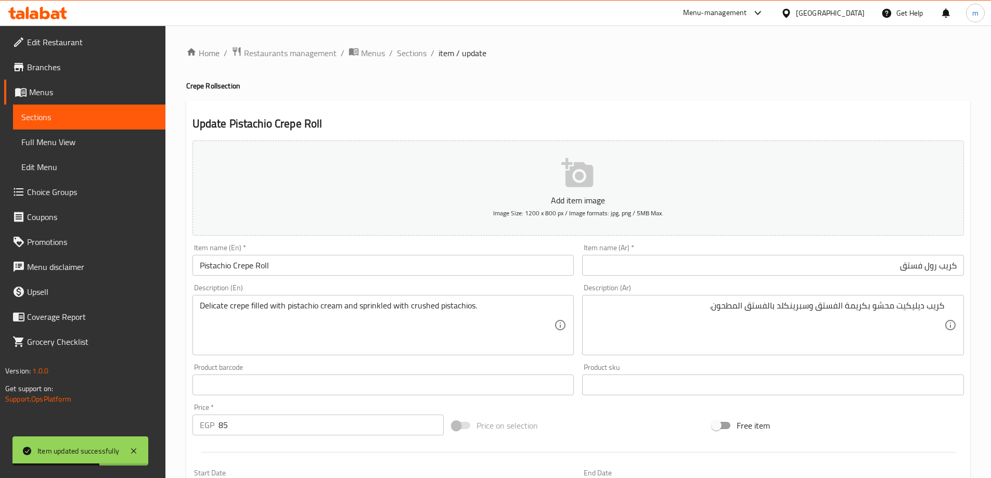
click at [95, 115] on span "Sections" at bounding box center [89, 117] width 136 height 12
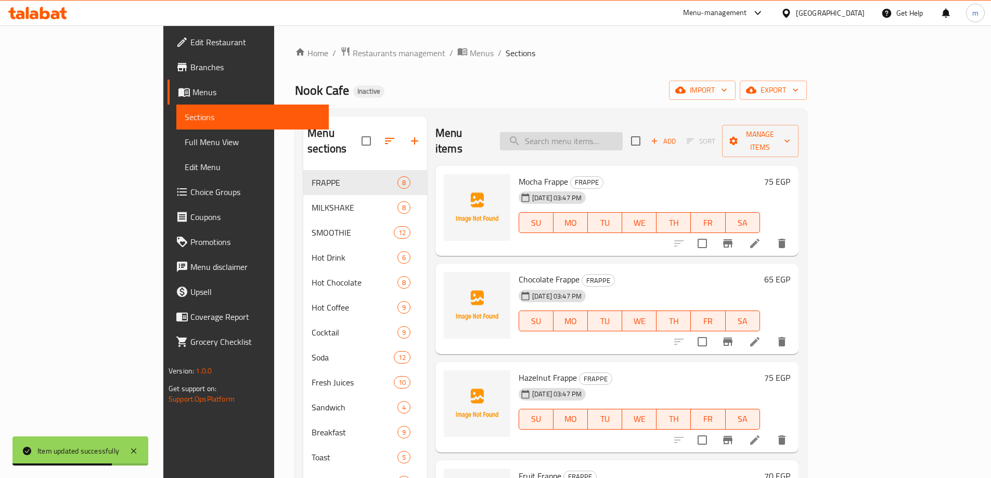
click at [597, 132] on input "search" at bounding box center [561, 141] width 123 height 18
paste input "Caramel"
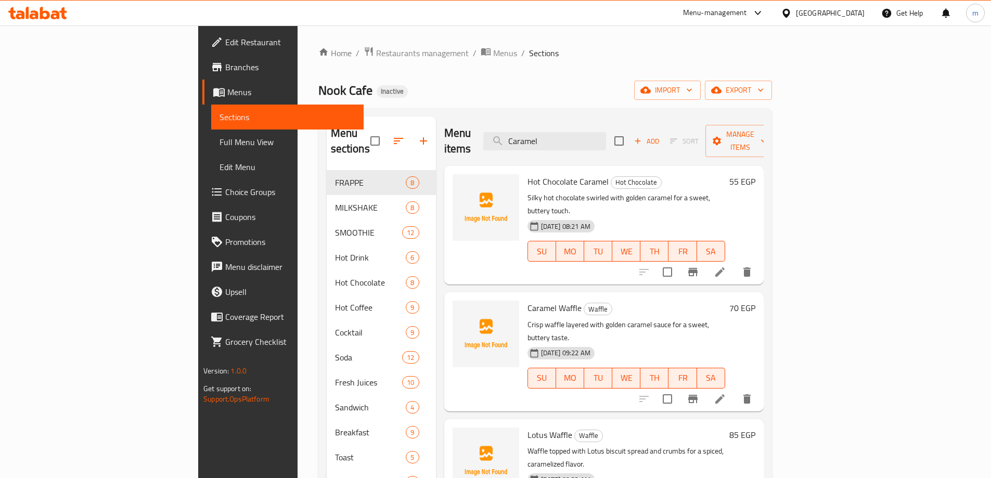
type input "Caramel"
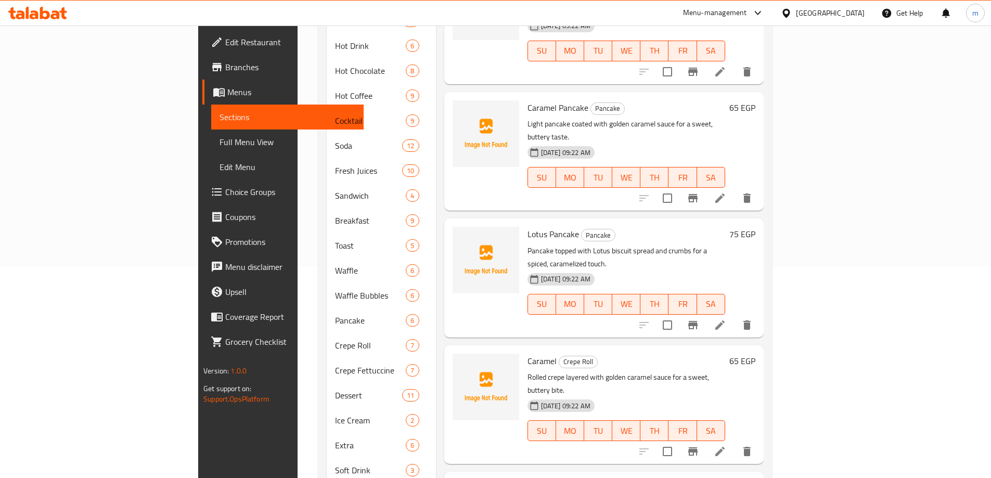
scroll to position [234, 0]
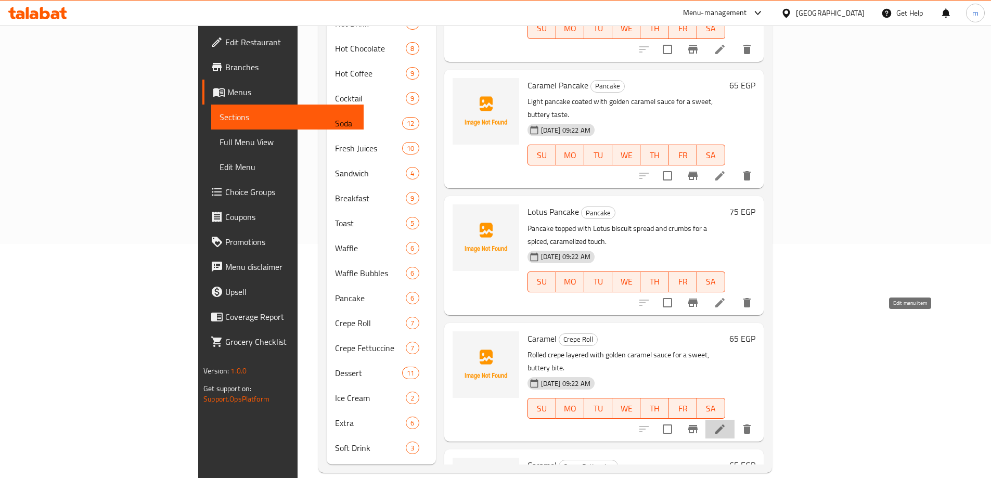
click at [726, 423] on icon at bounding box center [720, 429] width 12 height 12
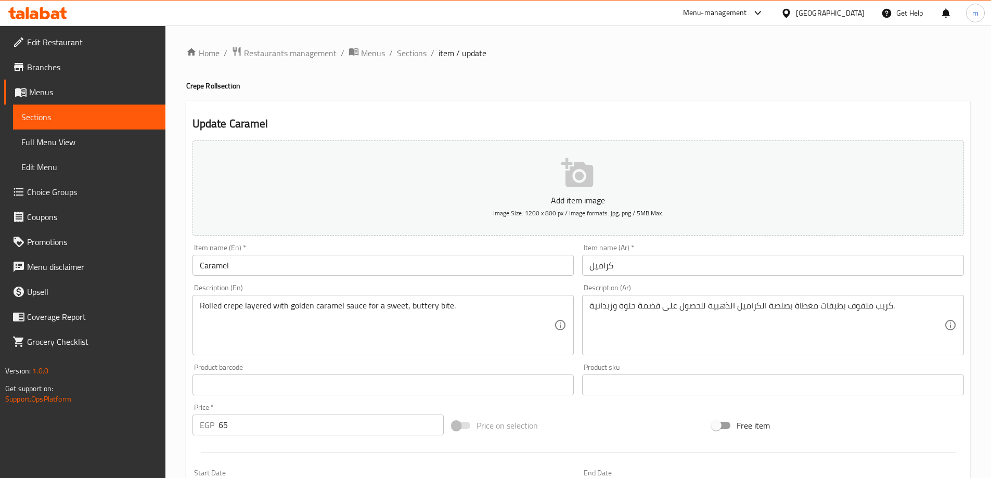
click at [459, 257] on input "Caramel" at bounding box center [383, 265] width 382 height 21
drag, startPoint x: 187, startPoint y: 84, endPoint x: 218, endPoint y: 90, distance: 31.8
click at [218, 90] on h4 "Crepe Roll section" at bounding box center [578, 86] width 784 height 10
copy h4 "Crepe Roll"
click at [290, 260] on input "Caramel" at bounding box center [383, 265] width 382 height 21
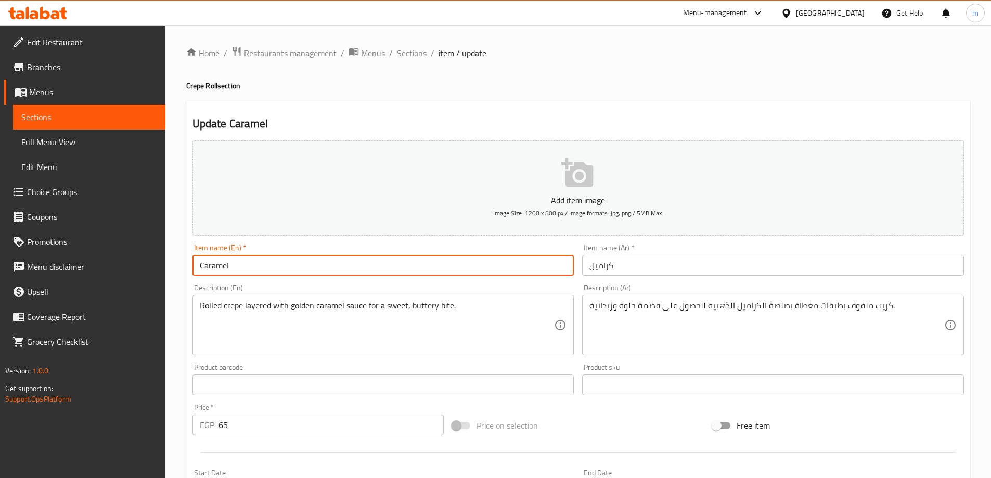
paste input "Crepe Roll"
type input "Caramel Crepe Roll"
click at [676, 273] on input "كراميل" at bounding box center [773, 265] width 382 height 21
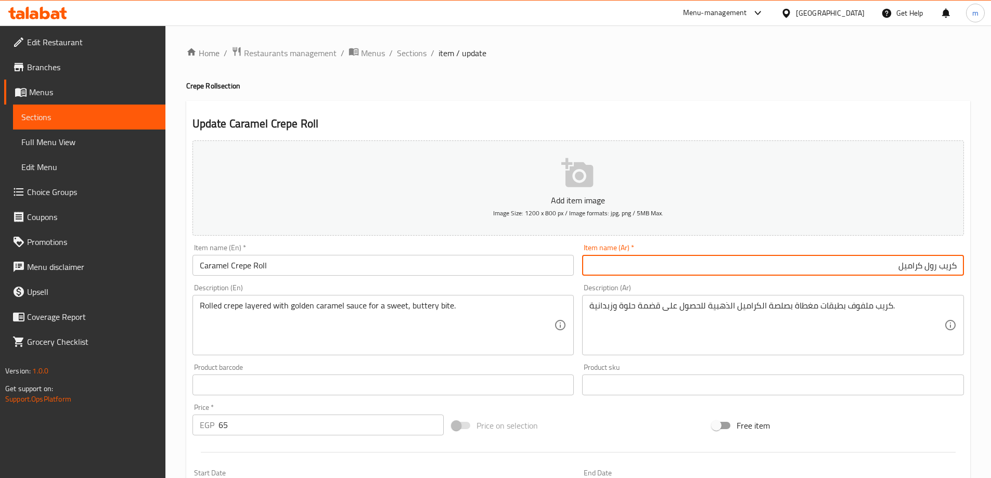
type input "كريب رول كراميل"
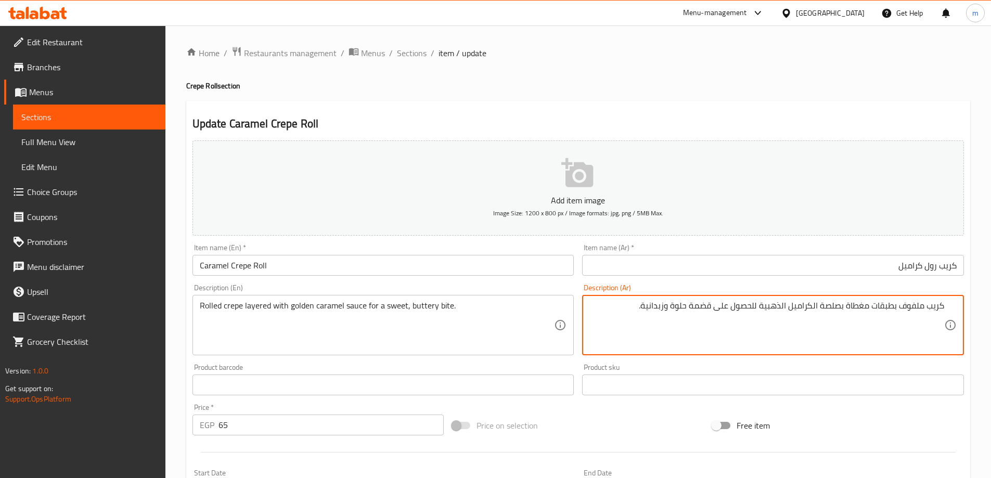
click at [905, 313] on textarea "كريب ملفوف بطبقات مغطاة بصلصة الكراميل الذهبية للحصول على قضمة حلوة وزبدانية." at bounding box center [766, 325] width 355 height 49
drag, startPoint x: 902, startPoint y: 309, endPoint x: 923, endPoint y: 313, distance: 21.2
click at [923, 313] on textarea "كريب ملفوف بطبقات مغطاة بصلصة الكراميل الذهبية للحصول على قضمة حلوة وزبدانية." at bounding box center [766, 325] width 355 height 49
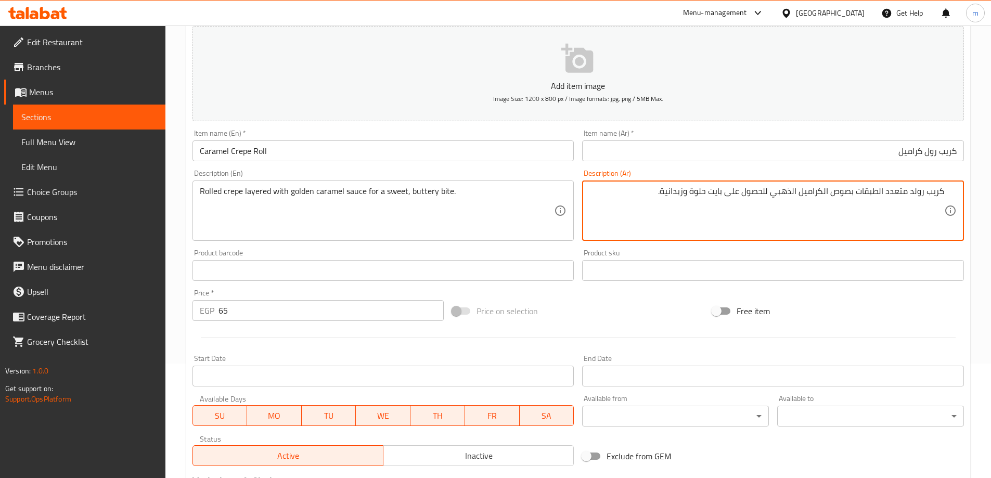
scroll to position [257, 0]
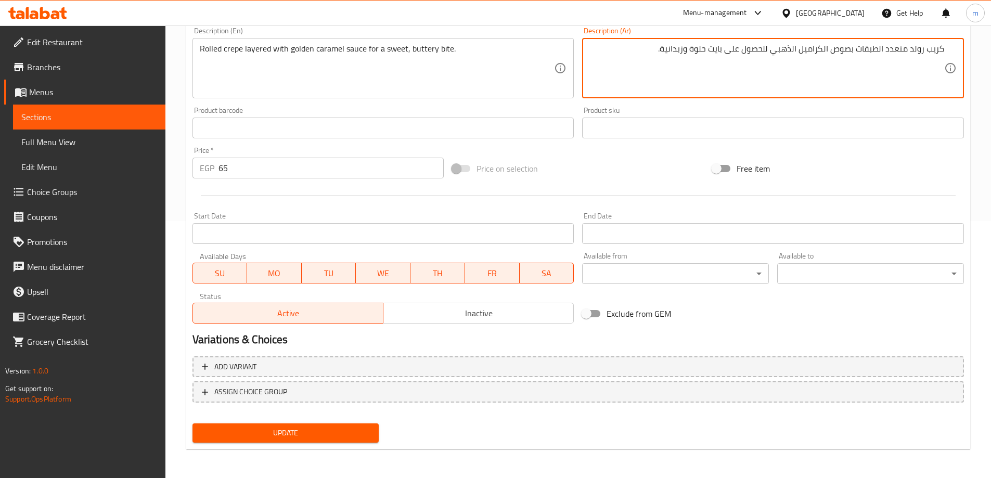
type textarea "كريب رولد متعدد الطبقات بصوص الكراميل الذهبي للحصول على بايت حلوة وزبدانية."
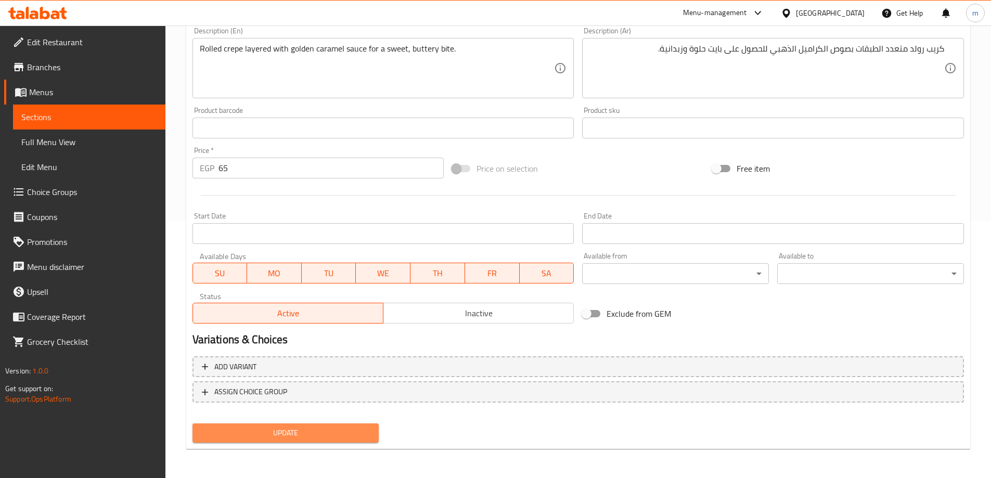
click at [339, 440] on span "Update" at bounding box center [286, 433] width 170 height 13
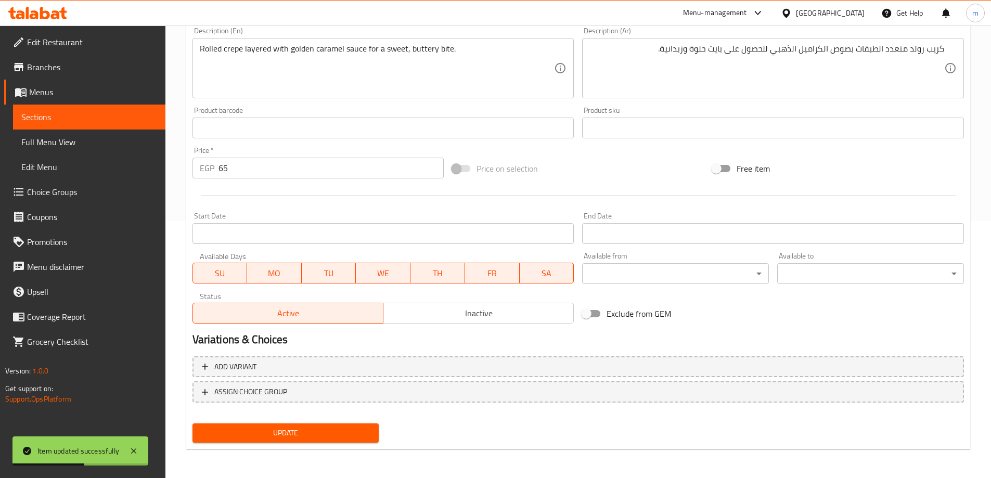
click at [112, 123] on link "Sections" at bounding box center [89, 117] width 152 height 25
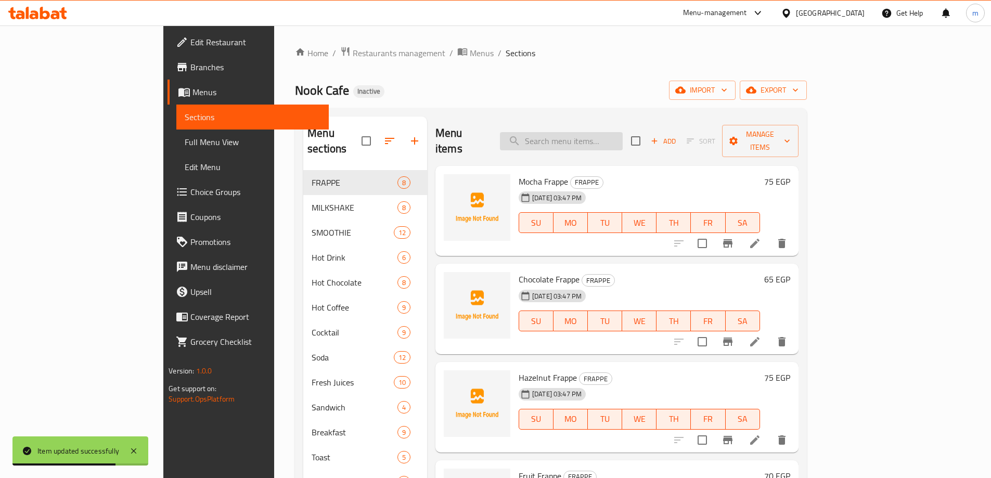
click at [593, 132] on input "search" at bounding box center [561, 141] width 123 height 18
paste input "Lotus"
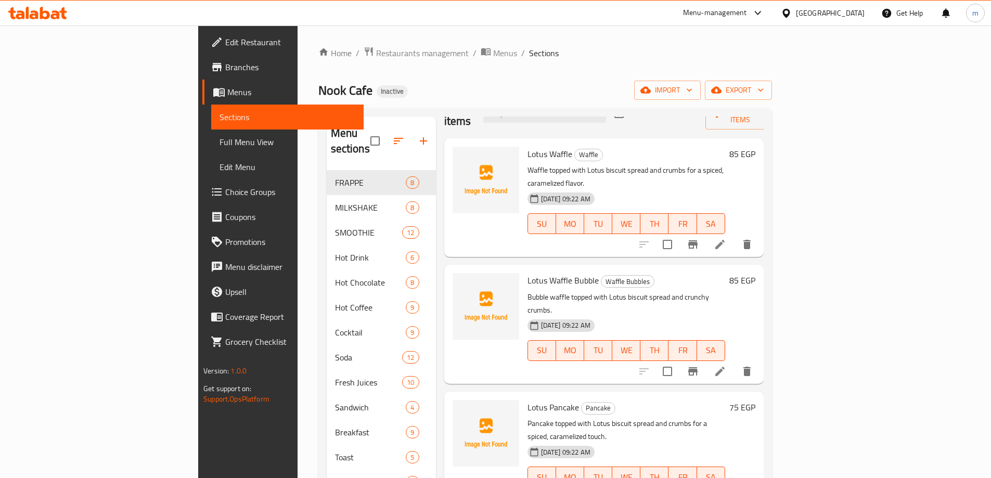
scroll to position [234, 0]
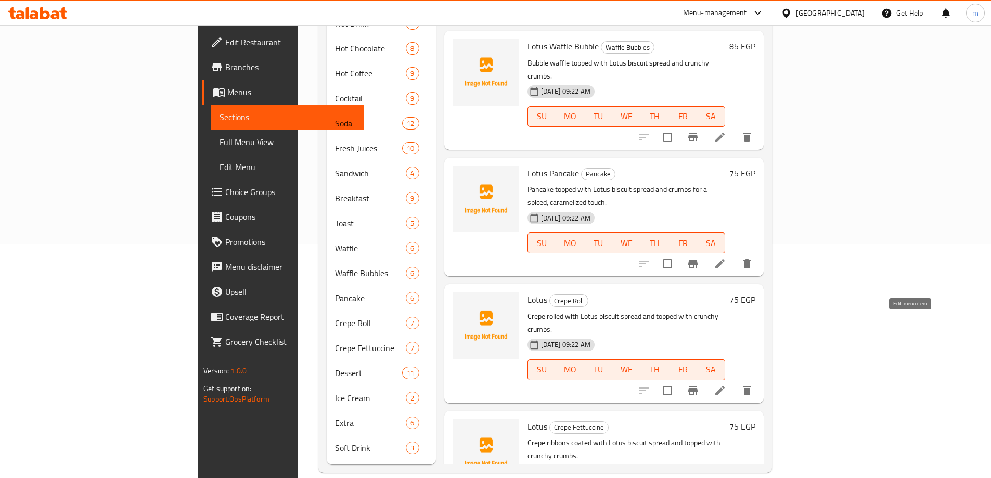
type input "Lotus"
click at [726, 384] on icon at bounding box center [720, 390] width 12 height 12
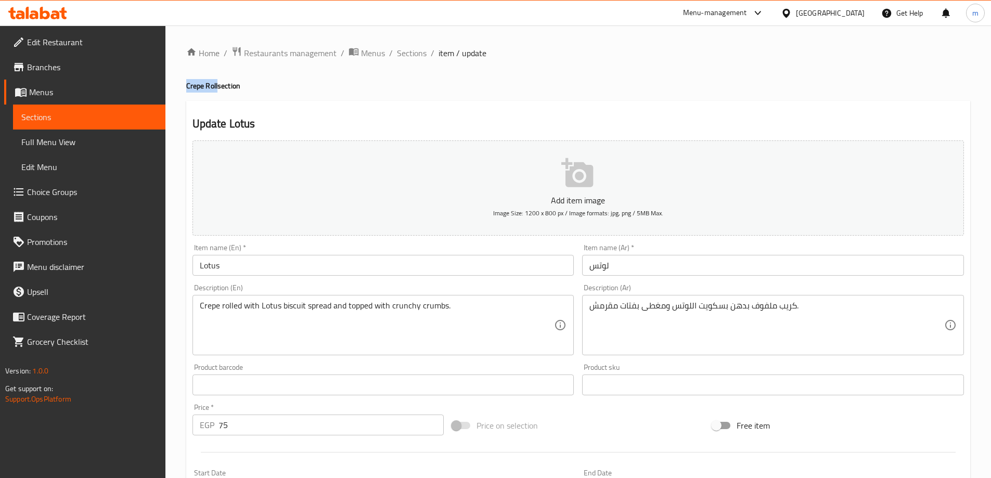
drag, startPoint x: 187, startPoint y: 89, endPoint x: 217, endPoint y: 89, distance: 30.2
click at [217, 89] on h4 "Crepe Roll section" at bounding box center [578, 86] width 784 height 10
copy h4 "Crepe Roll"
click at [308, 262] on input "Lotus" at bounding box center [383, 265] width 382 height 21
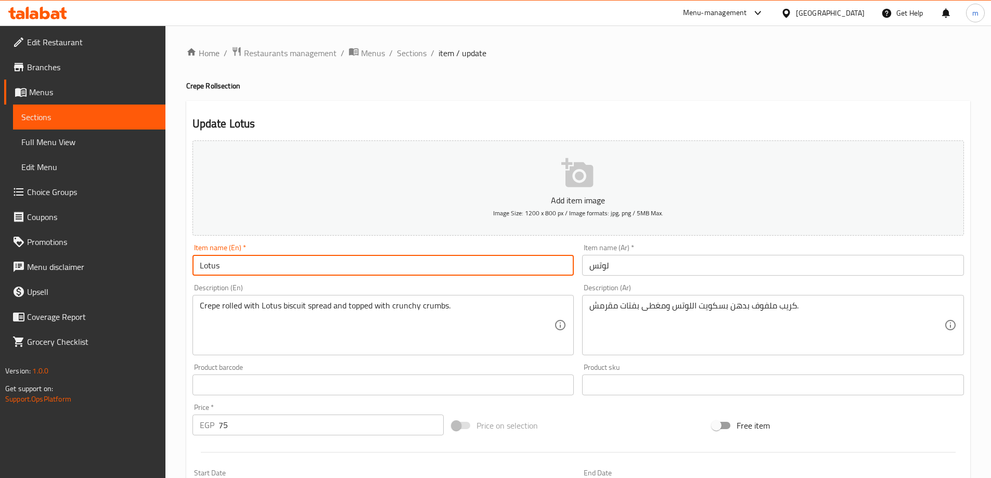
paste input "Crepe Roll"
type input "Lotus Crepe Roll"
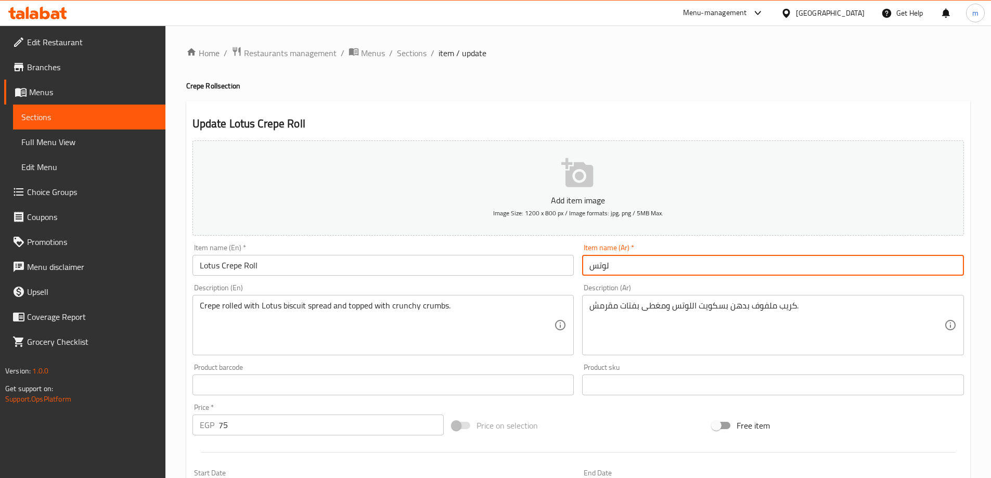
click at [649, 259] on input "لوتس" at bounding box center [773, 265] width 382 height 21
type input "كريب رول لوتس"
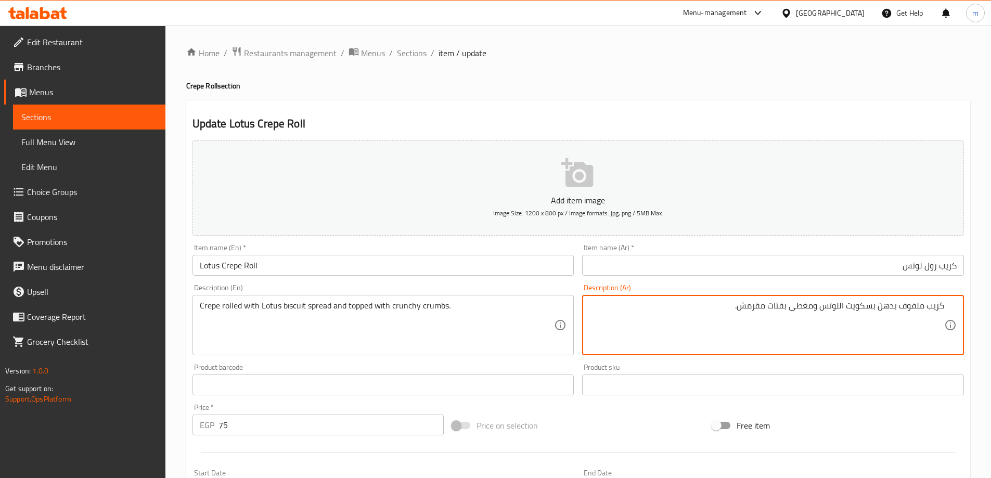
click at [904, 309] on textarea "كريب ملفوف بدهن بسكويت اللوتس ومغطى بفتات مقرمش." at bounding box center [766, 325] width 355 height 49
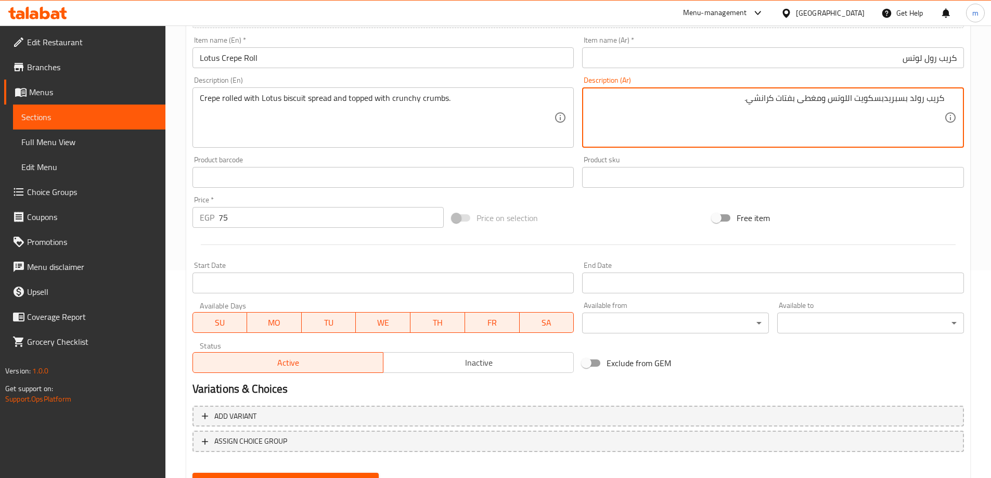
scroll to position [257, 0]
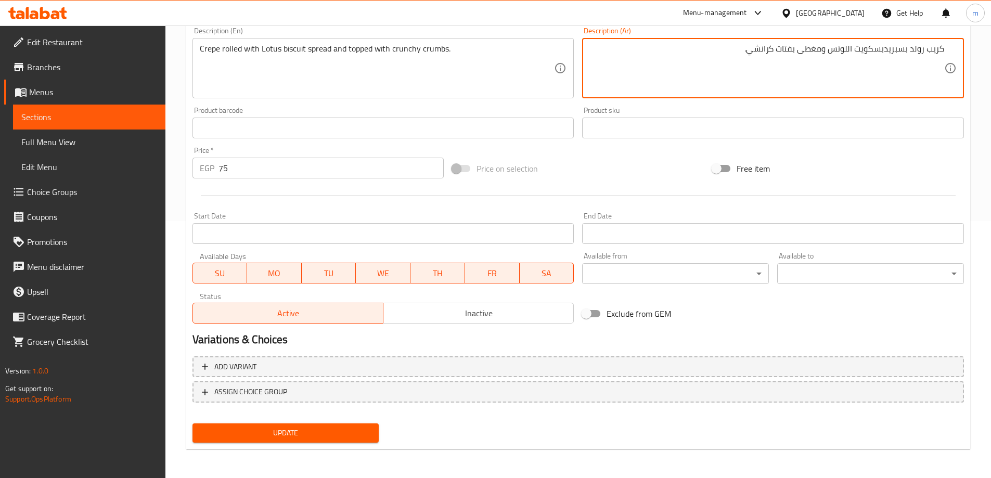
type textarea "كريب رولد بسبريدبسكويت اللوتس ومغطى بفتات كرانشي."
click at [267, 432] on span "Update" at bounding box center [286, 433] width 170 height 13
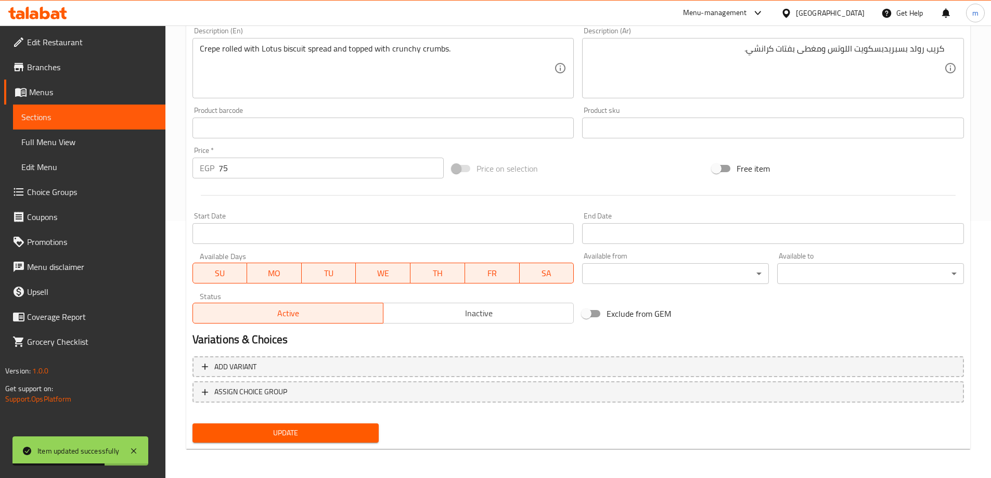
click at [92, 112] on span "Sections" at bounding box center [89, 117] width 136 height 12
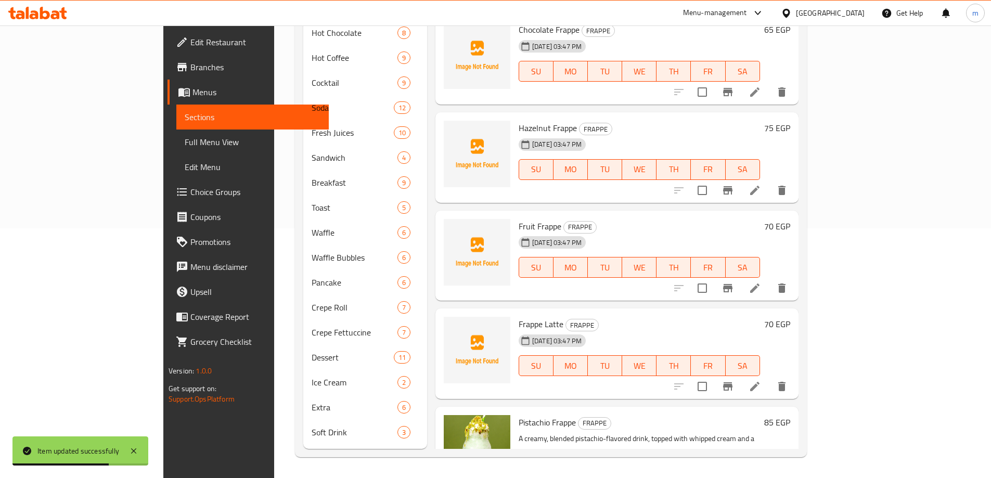
scroll to position [78, 0]
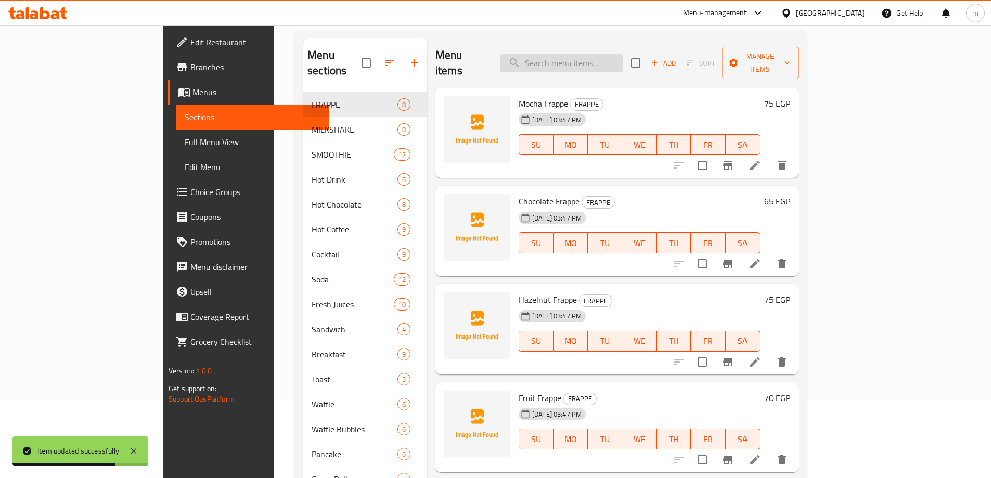
click at [613, 54] on input "search" at bounding box center [561, 63] width 123 height 18
paste input "Oreo"
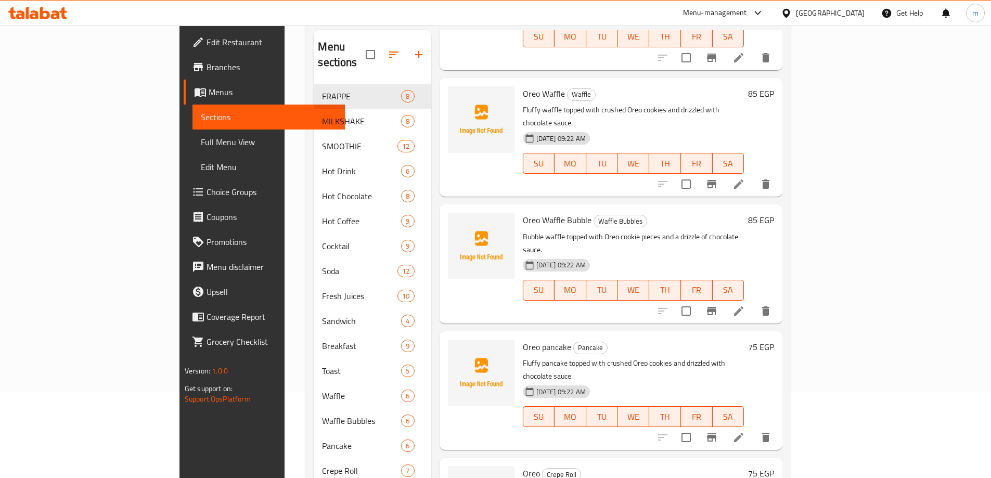
scroll to position [234, 0]
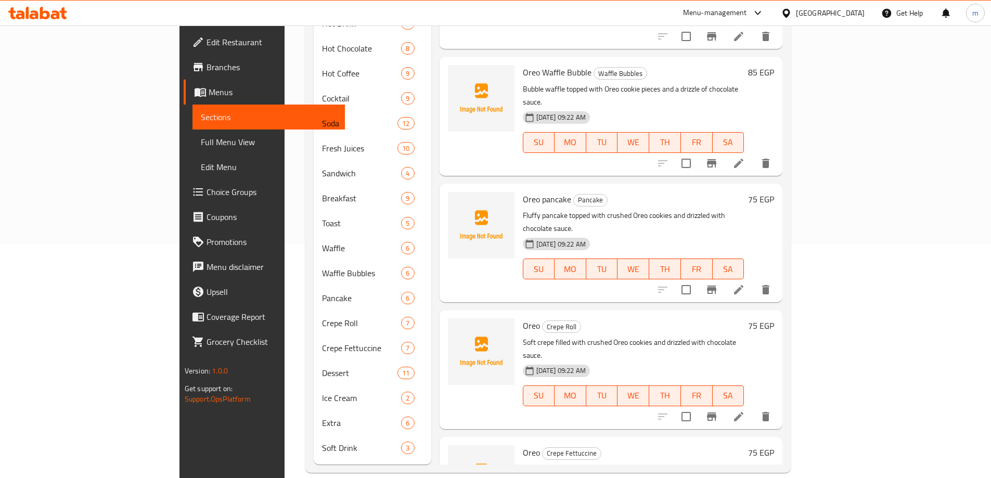
type input "Oreo"
click at [745, 410] on icon at bounding box center [738, 416] width 12 height 12
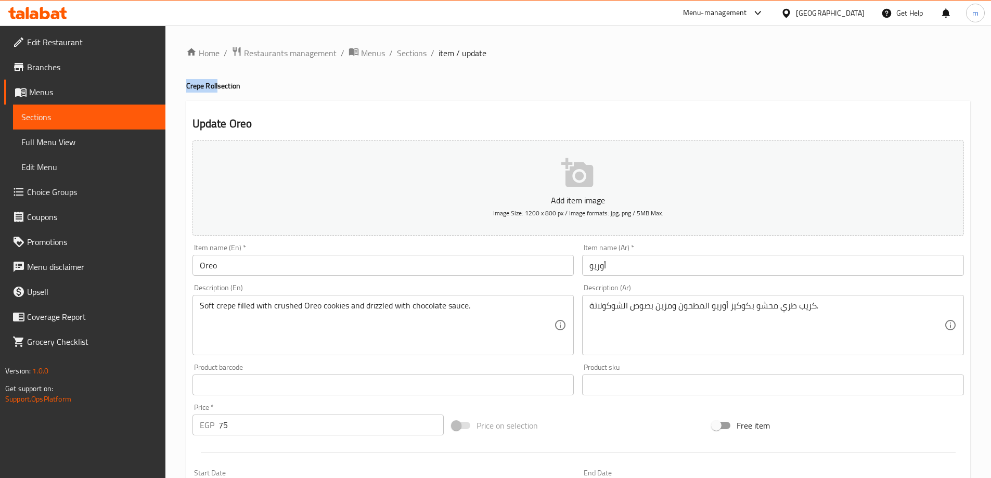
drag, startPoint x: 186, startPoint y: 88, endPoint x: 218, endPoint y: 81, distance: 32.6
click at [218, 81] on h4 "Crepe Roll section" at bounding box center [578, 86] width 784 height 10
copy h4 "Crepe Roll"
click at [373, 265] on input "Oreo" at bounding box center [383, 265] width 382 height 21
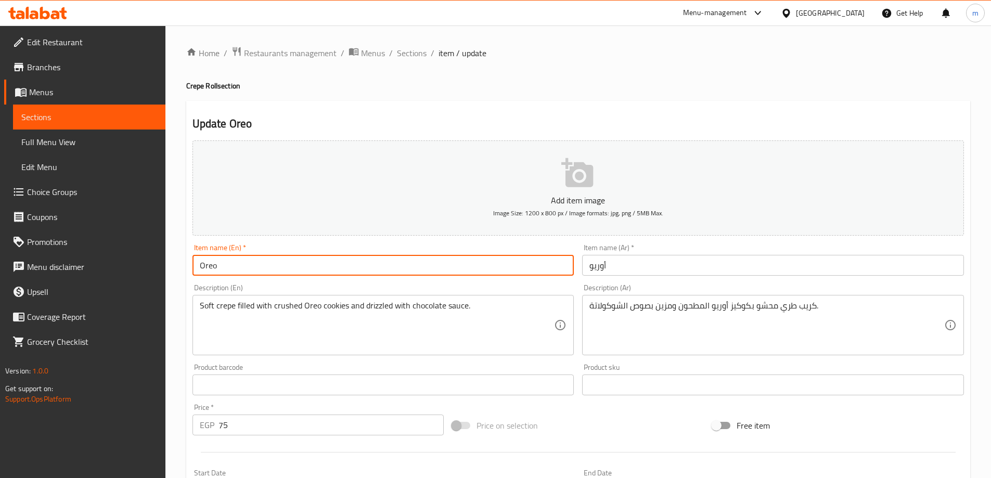
paste input "Crepe Roll"
type input "Oreo Crepe Roll"
click at [755, 261] on input "أوريو" at bounding box center [773, 265] width 382 height 21
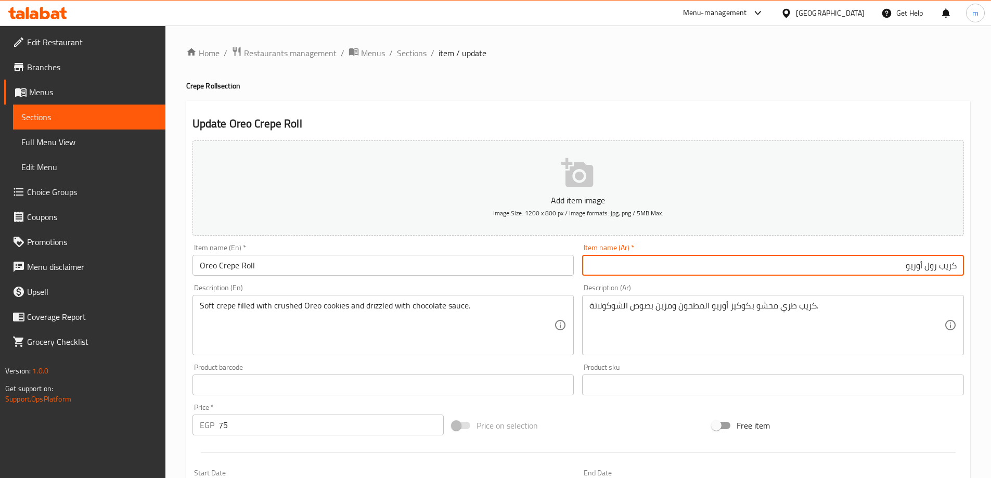
type input "كريب رول أوريو"
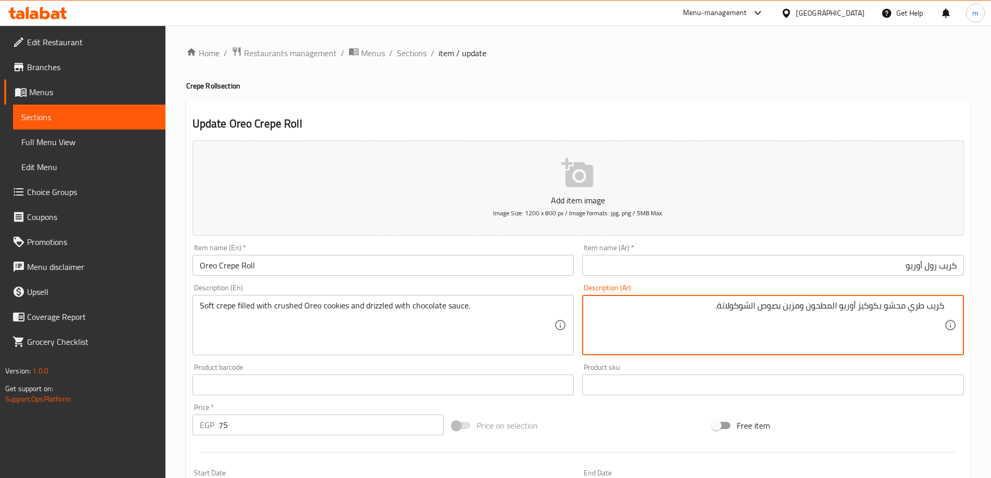
click at [822, 307] on textarea "كريب طري محشو بكوكيز أوريو المطحون ومزين بصوص الشوكولاتة." at bounding box center [766, 325] width 355 height 49
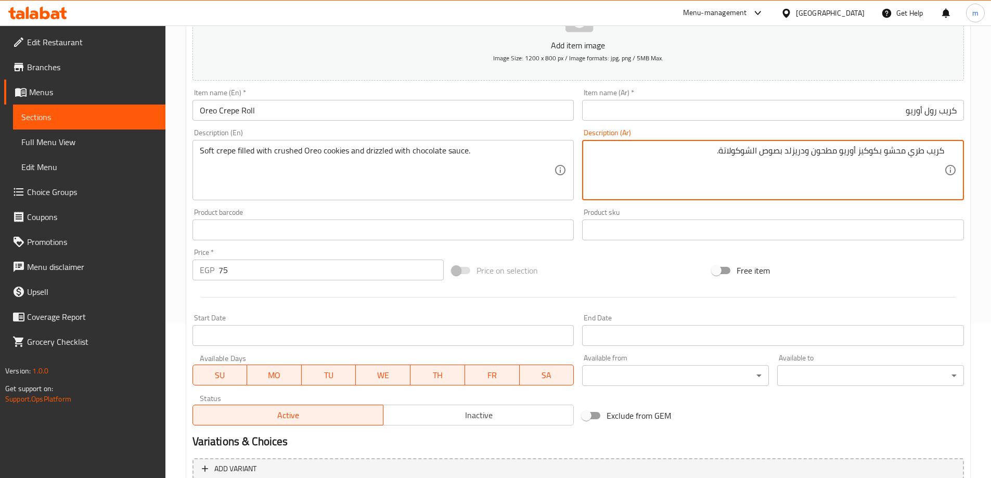
scroll to position [257, 0]
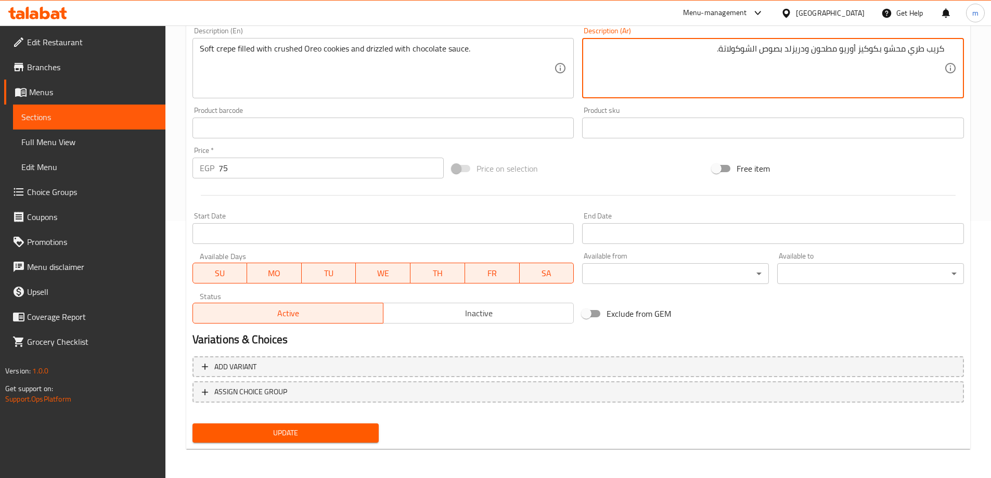
type textarea "كريب طري محشو بكوكيز أوريو مطحون ودريزلد بصوص الشوكولاتة."
click at [348, 431] on span "Update" at bounding box center [286, 433] width 170 height 13
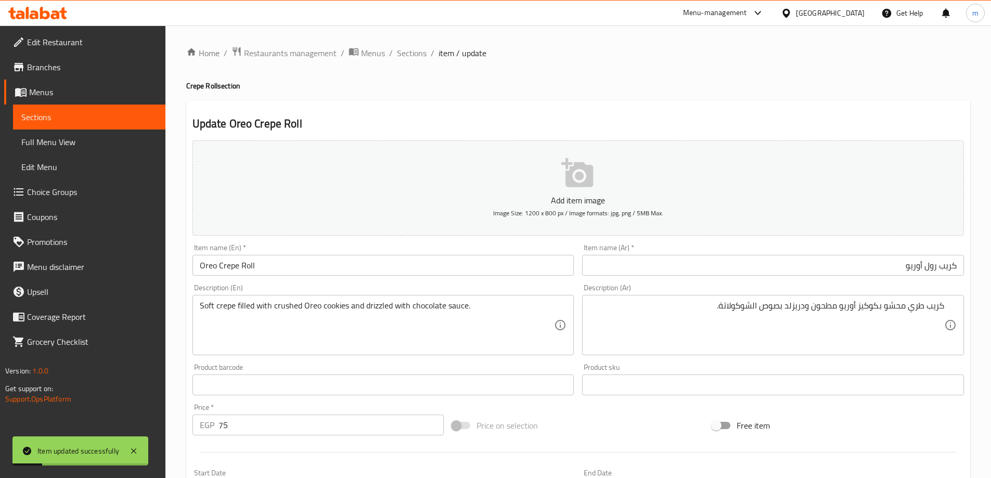
scroll to position [52, 0]
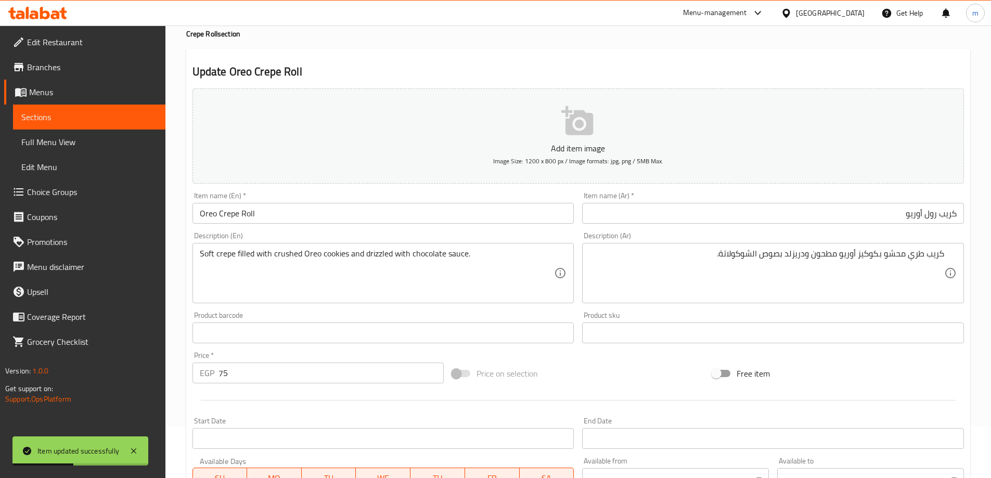
click at [98, 109] on link "Sections" at bounding box center [89, 117] width 152 height 25
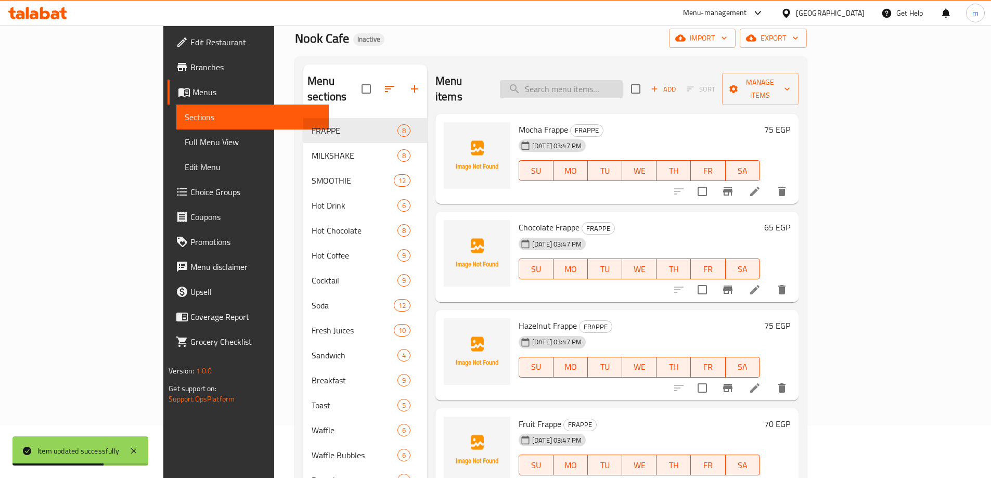
click at [623, 81] on input "search" at bounding box center [561, 89] width 123 height 18
paste input "Nuts"
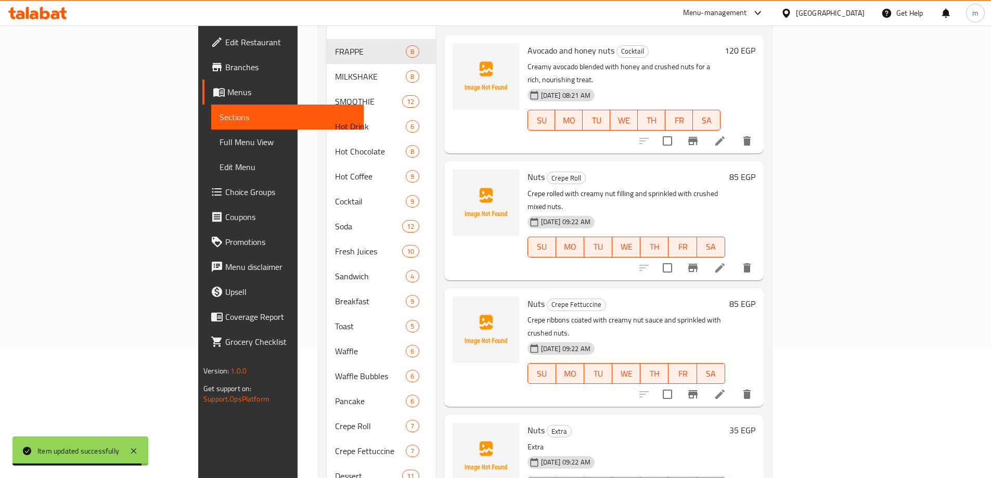
scroll to position [130, 0]
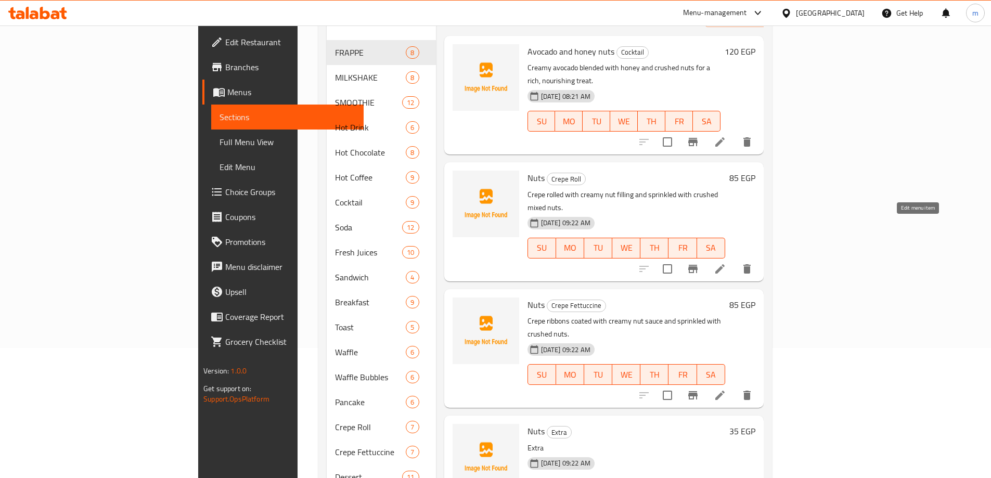
type input "Nuts"
click at [726, 263] on icon at bounding box center [720, 269] width 12 height 12
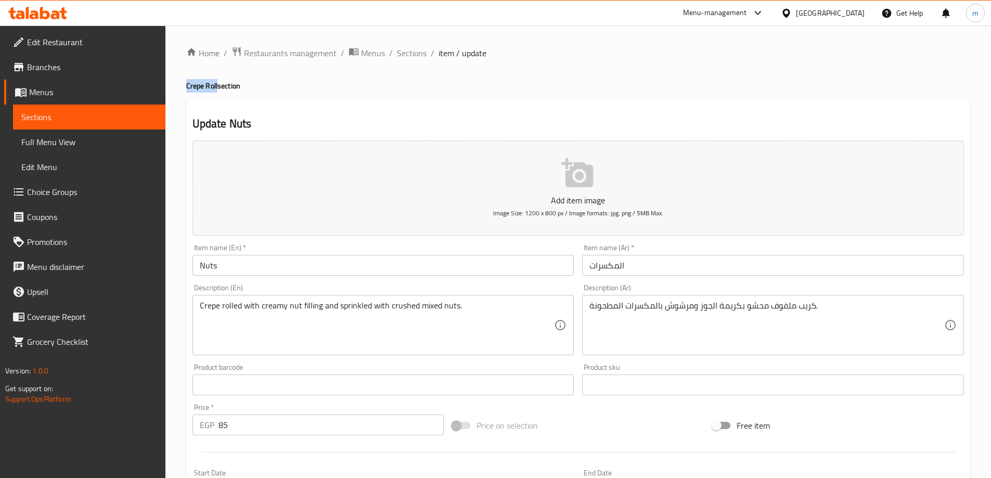
drag, startPoint x: 186, startPoint y: 88, endPoint x: 217, endPoint y: 89, distance: 30.7
click at [217, 89] on h4 "Crepe Roll section" at bounding box center [578, 86] width 784 height 10
click at [295, 259] on input "Nuts" at bounding box center [383, 265] width 382 height 21
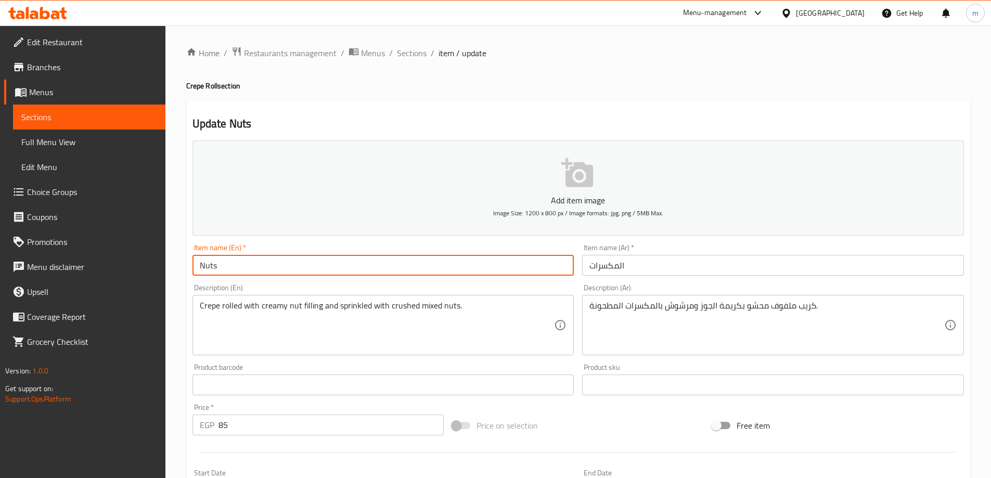
paste input "Crepe Roll"
click at [218, 273] on input "NutsCrepe Roll" at bounding box center [383, 265] width 382 height 21
type input "Nuts Crepe Roll"
click at [668, 265] on input "المكسرات" at bounding box center [773, 265] width 382 height 21
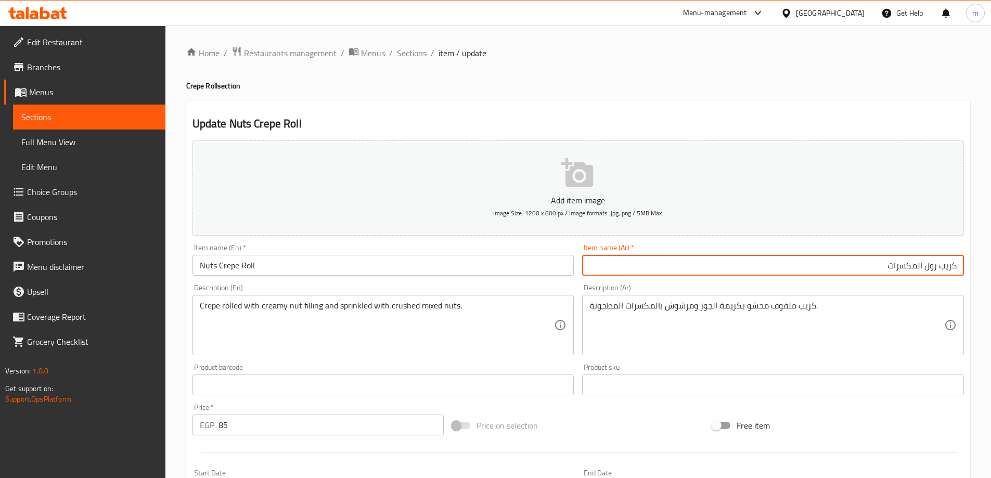
type input "كريب رول المكسرات"
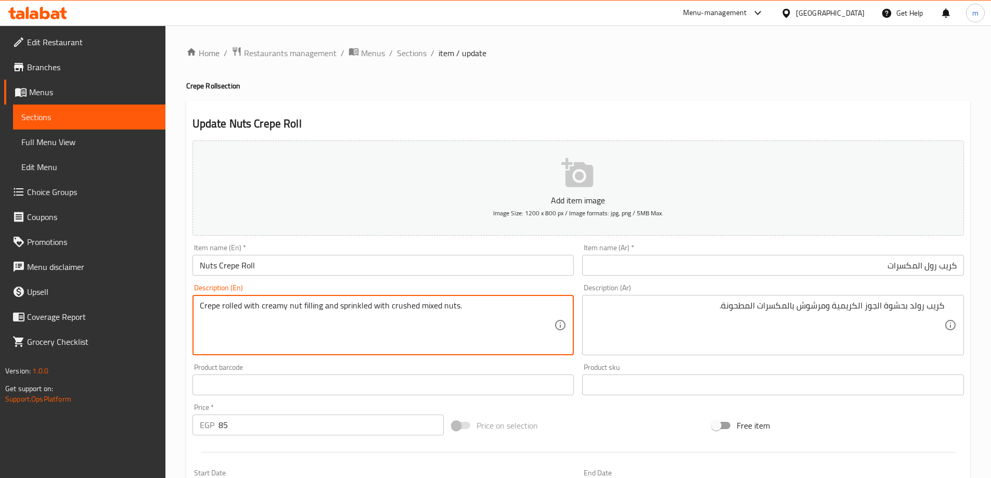
click at [296, 306] on textarea "Crepe rolled with creamy nut filling and sprinkled with crushed mixed nuts." at bounding box center [377, 325] width 355 height 49
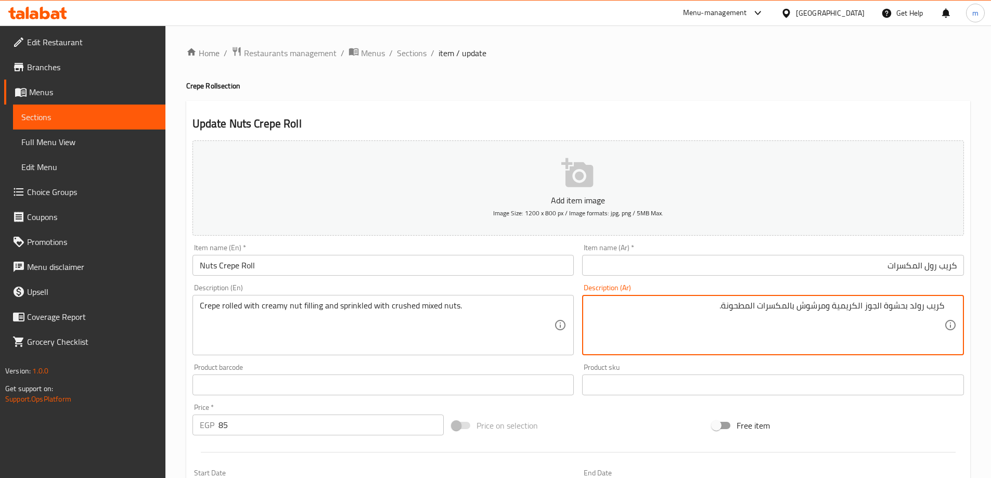
click at [872, 310] on textarea "كريب رولد بحشوة الجوز الكريمية ومرشوش بالمكسرات المطحونة." at bounding box center [766, 325] width 355 height 49
click at [292, 306] on textarea "Crepe rolled with creamy nut filling and sprinkled with crushed mixed nuts." at bounding box center [377, 325] width 355 height 49
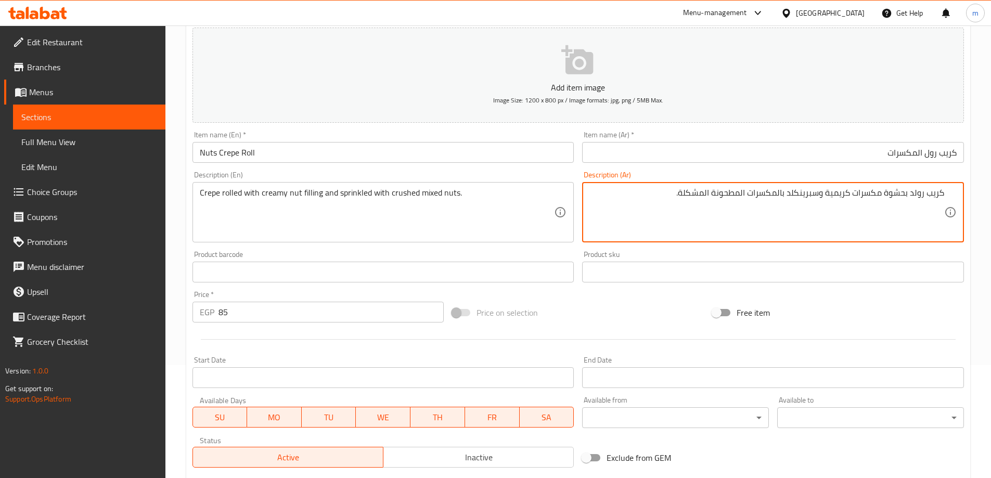
scroll to position [257, 0]
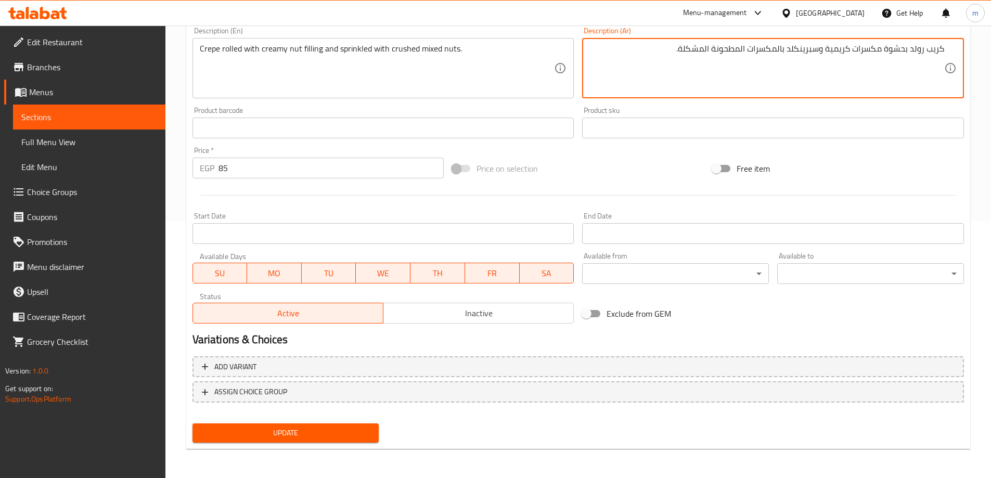
type textarea "كريب رولد بحشوة مكسرات كريمية وسبرينكلد بالمكسرات المطحونة المشكلة."
click at [365, 427] on span "Update" at bounding box center [286, 433] width 170 height 13
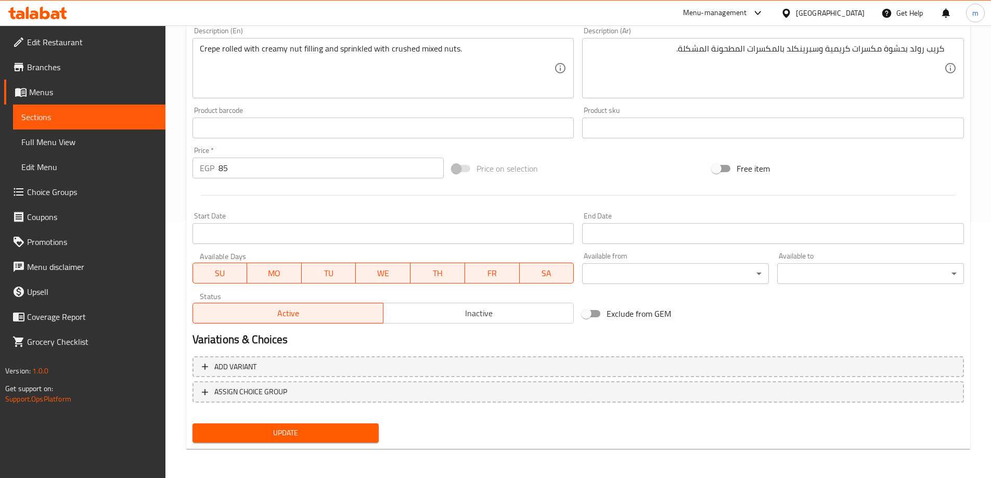
click at [347, 436] on span "Update" at bounding box center [286, 433] width 170 height 13
drag, startPoint x: 84, startPoint y: 115, endPoint x: 125, endPoint y: 115, distance: 41.6
click at [84, 115] on span "Sections" at bounding box center [89, 117] width 136 height 12
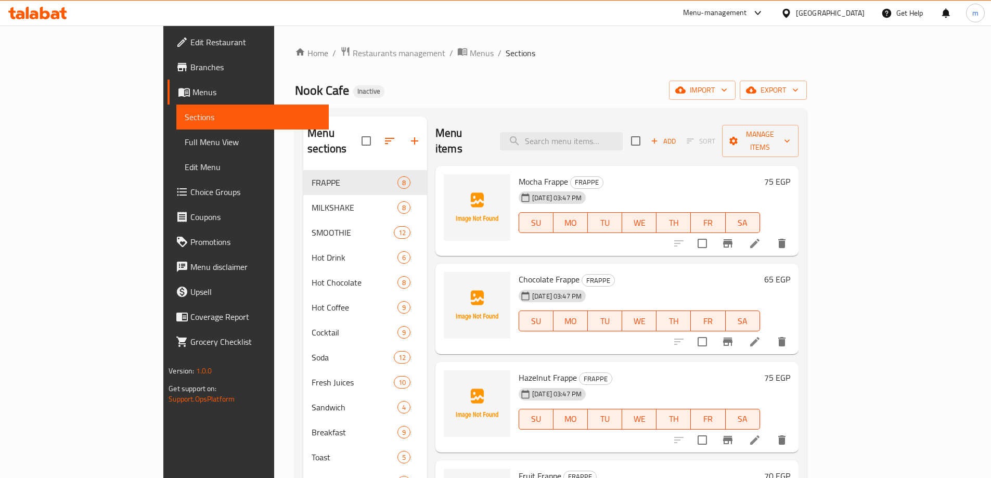
click at [519, 272] on span "Chocolate Frappe" at bounding box center [549, 280] width 61 height 16
click at [619, 136] on input "search" at bounding box center [561, 141] width 123 height 18
paste input "Chocolate"
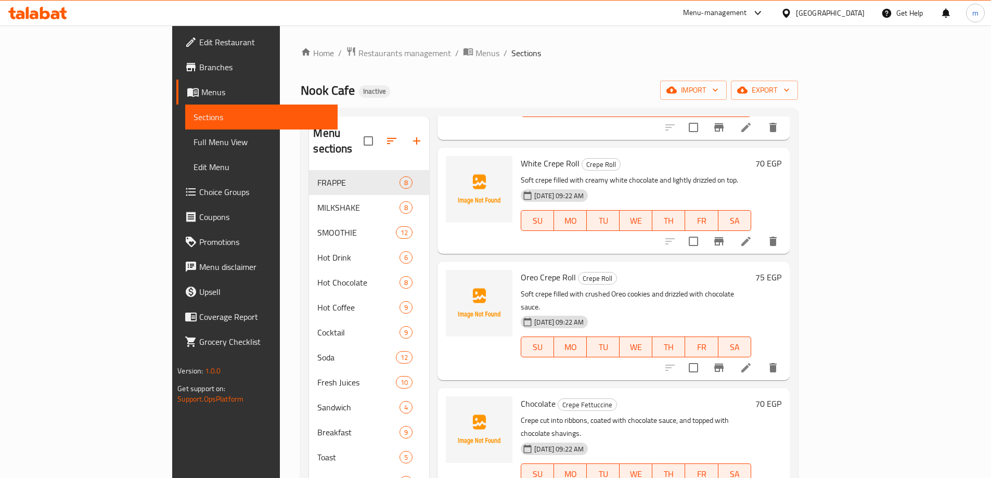
scroll to position [2809, 0]
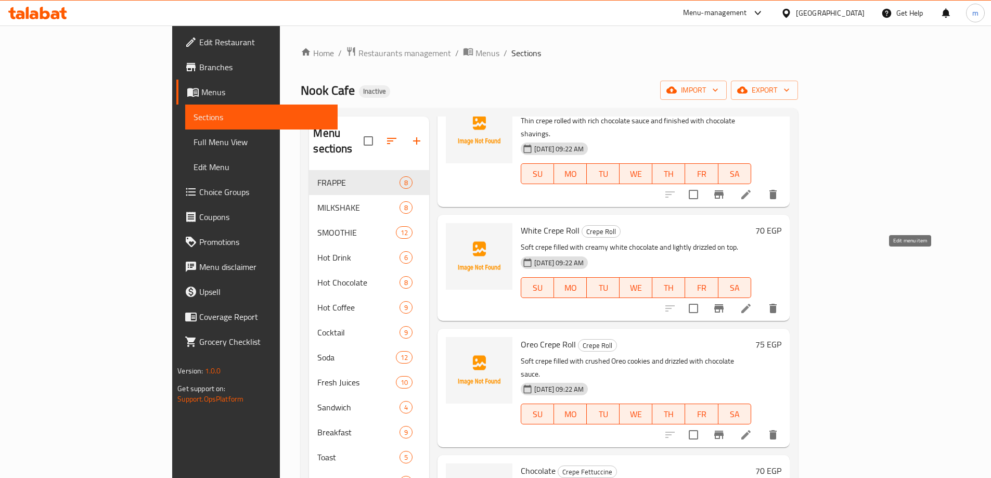
type input "Chocolate"
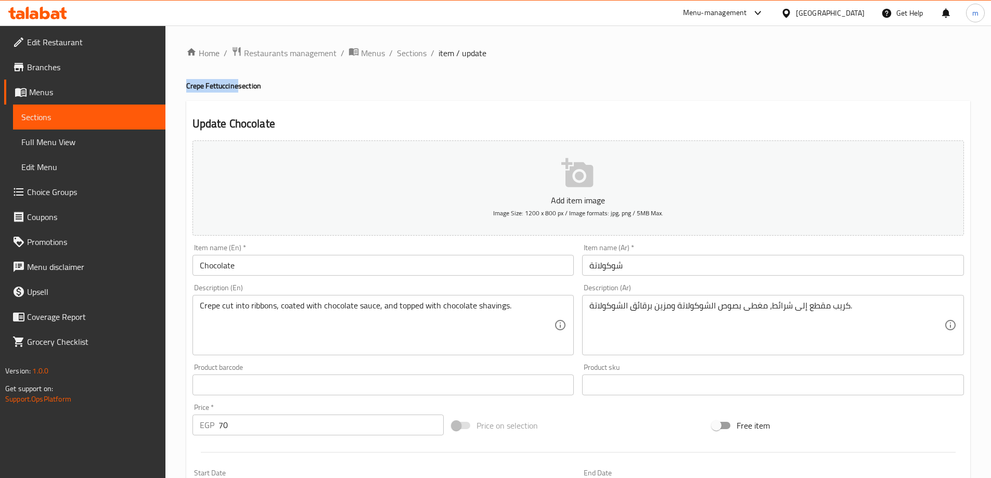
drag, startPoint x: 187, startPoint y: 86, endPoint x: 238, endPoint y: 91, distance: 51.2
click at [238, 91] on h4 "Crepe Fettuccine section" at bounding box center [578, 86] width 784 height 10
click at [286, 268] on input "Chocolate" at bounding box center [383, 265] width 382 height 21
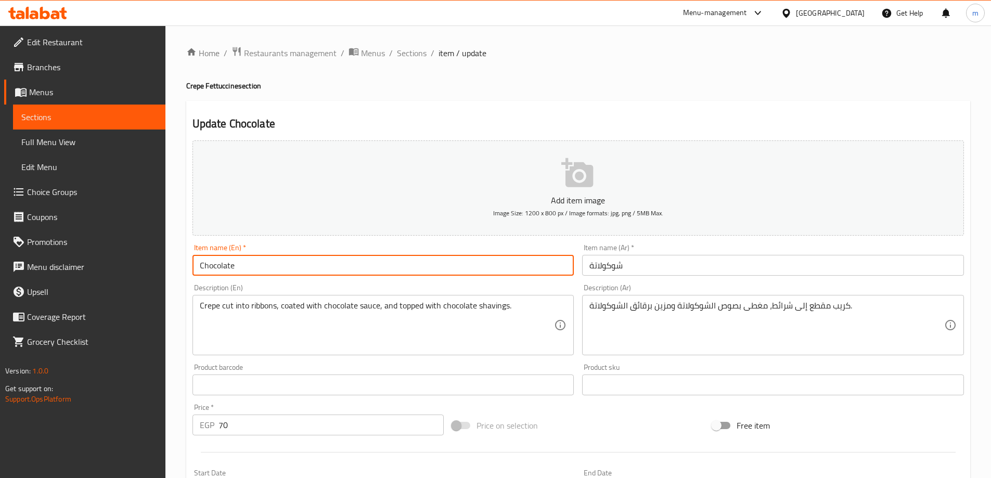
paste input "Crepe Fettuccine"
click at [235, 267] on input "ChocolateCrepe Fettuccine" at bounding box center [383, 265] width 382 height 21
type input "Chocolate Crepe Fettuccine"
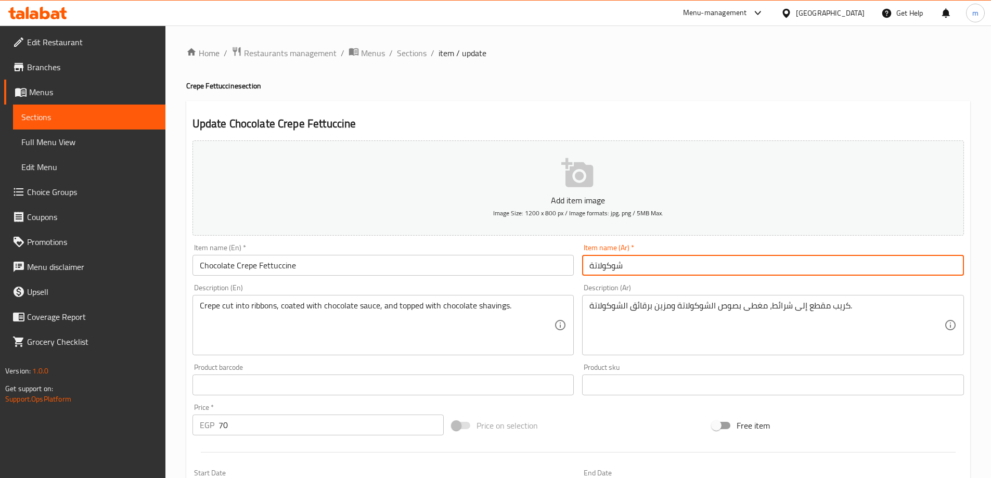
click at [664, 275] on input "شوكولاتة" at bounding box center [773, 265] width 382 height 21
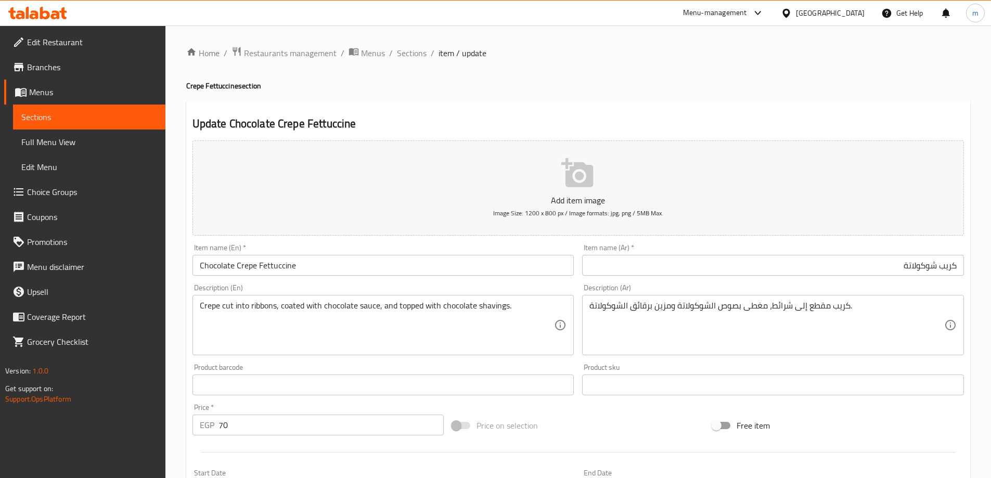
click at [941, 264] on input "كريب شوكولاتة" at bounding box center [773, 265] width 382 height 21
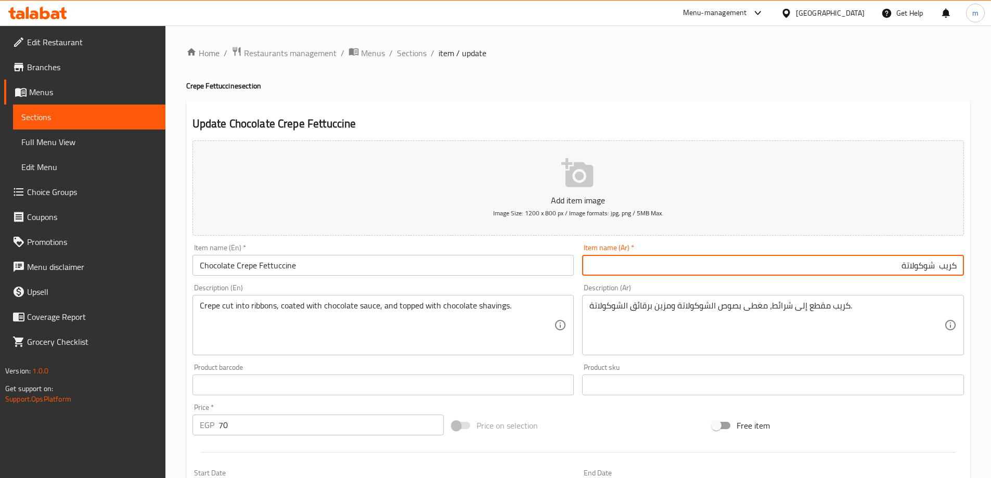
paste input "فيتوتشيني"
type input "كريب فيتوتشيني شوكولاتة"
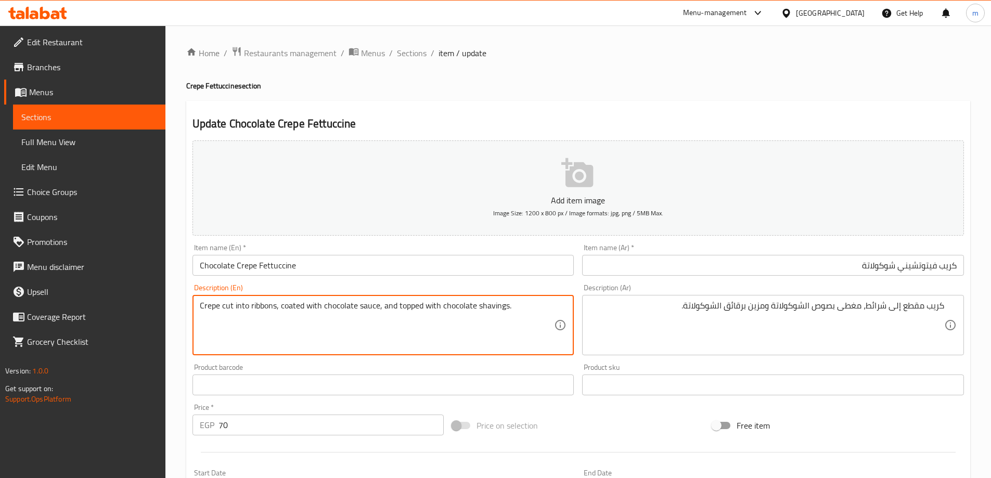
click at [268, 308] on textarea "Crepe cut into ribbons, coated with chocolate sauce, and topped with chocolate …" at bounding box center [377, 325] width 355 height 49
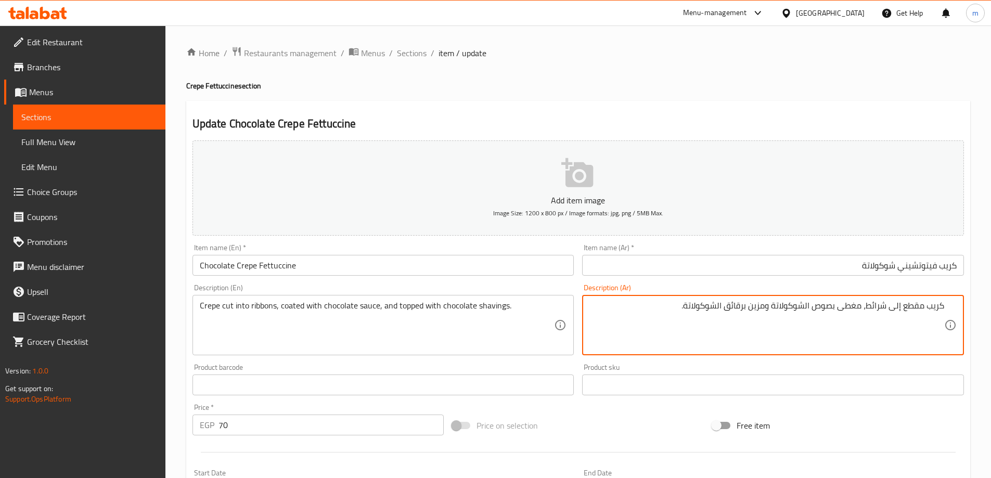
click at [880, 309] on textarea "كريب مقطع إلى شرائط، مغطى بصوص الشوكولاتة ومزين برقائق الشوكولاتة." at bounding box center [766, 325] width 355 height 49
click at [882, 308] on textarea "كريب مقطع إلى ريبونز، مغطى بصوص الشوكولاتة ومزين برقائق الشوكولاتة." at bounding box center [766, 325] width 355 height 49
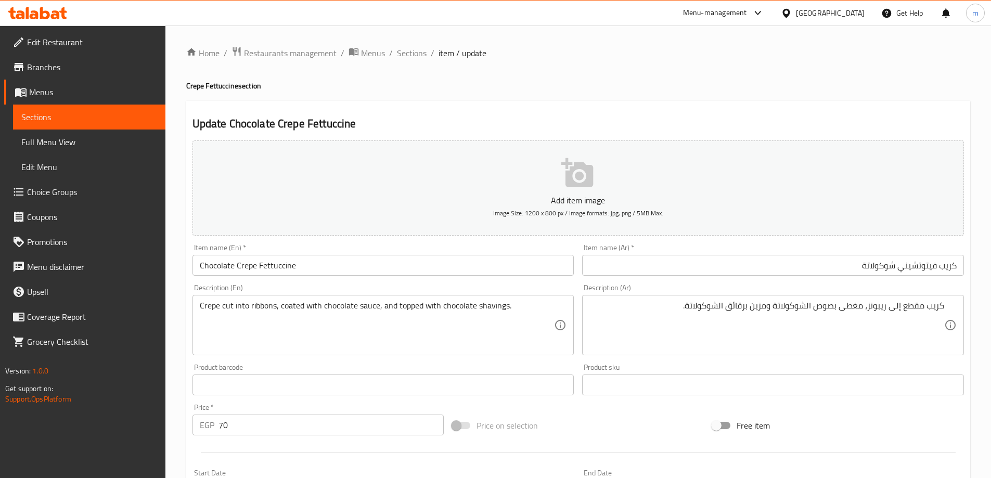
click at [871, 316] on textarea "كريب مقطع إلى ريبونز، مغطى بصوص الشوكولاتة ومزين برقائق الشوكولاتة." at bounding box center [766, 325] width 355 height 49
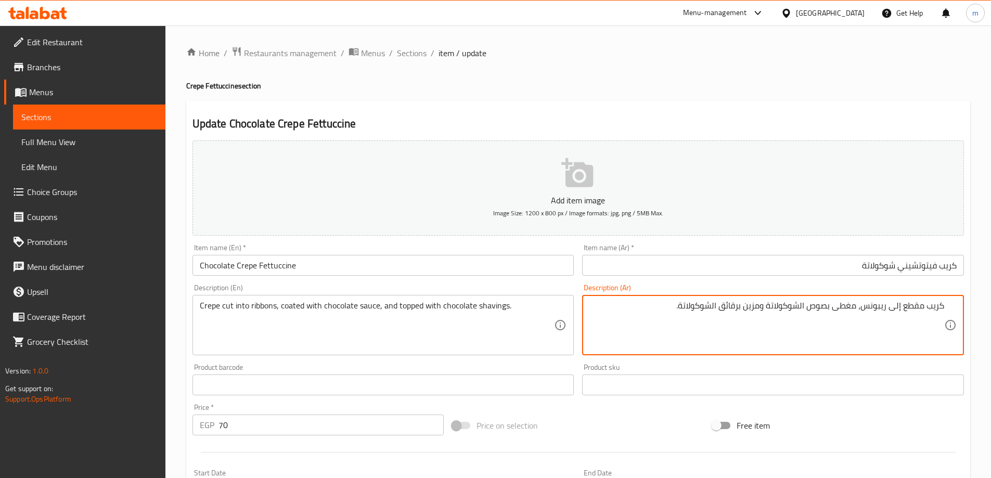
click at [752, 309] on textarea "كريب مقطع إلى ريبونس، مغطى بصوص الشوكولاتة ومزين برقائق الشوكولاتة." at bounding box center [766, 325] width 355 height 49
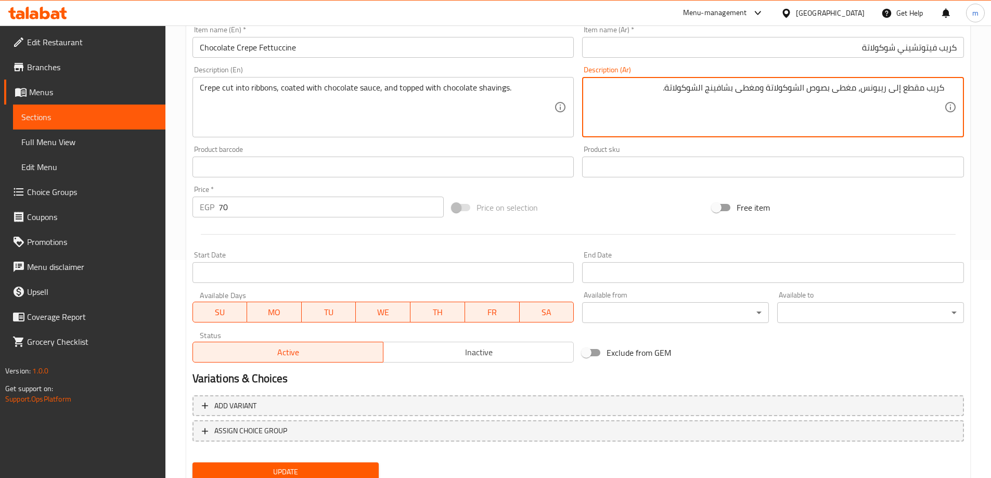
scroll to position [257, 0]
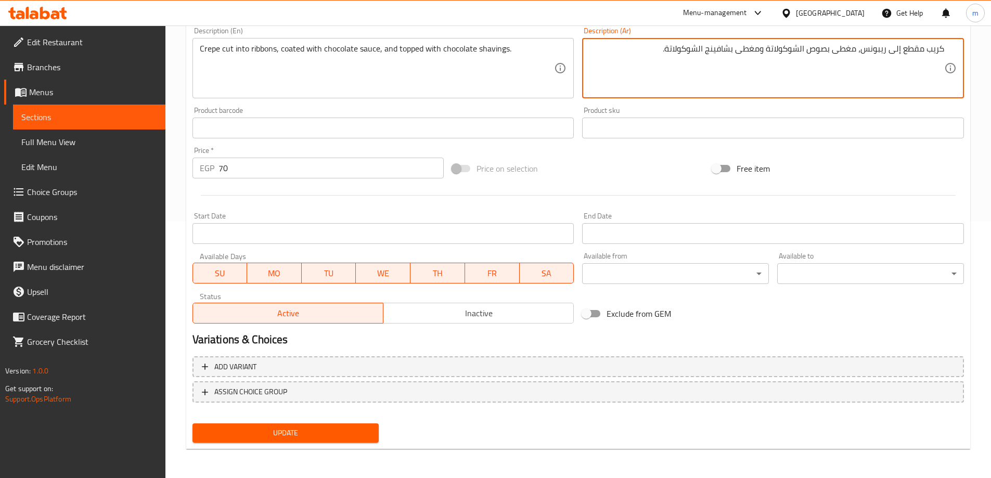
type textarea "كريب مقطع إلى ريبونس، مغطى بصوص الشوكولاتة ومغطى بشافينج الشوكولاتة."
click at [345, 428] on span "Update" at bounding box center [286, 433] width 170 height 13
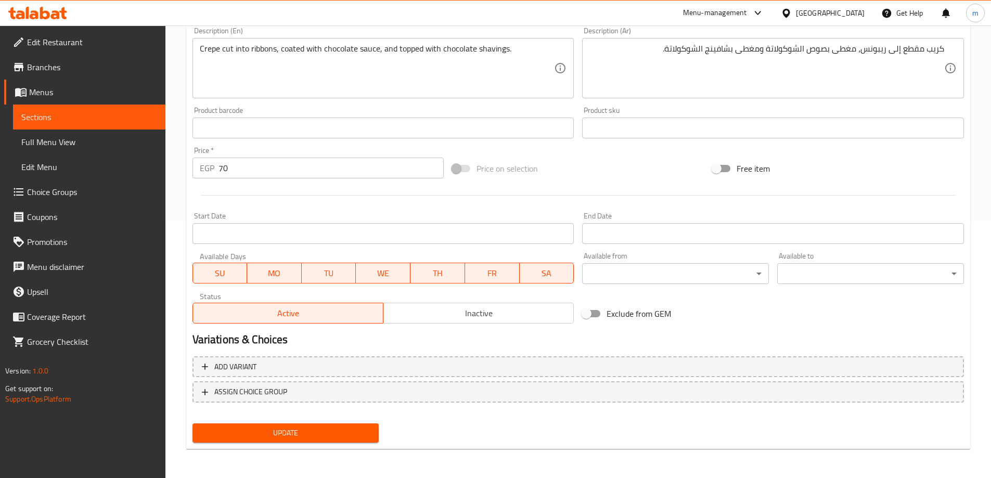
click at [309, 427] on span "Update" at bounding box center [286, 433] width 170 height 13
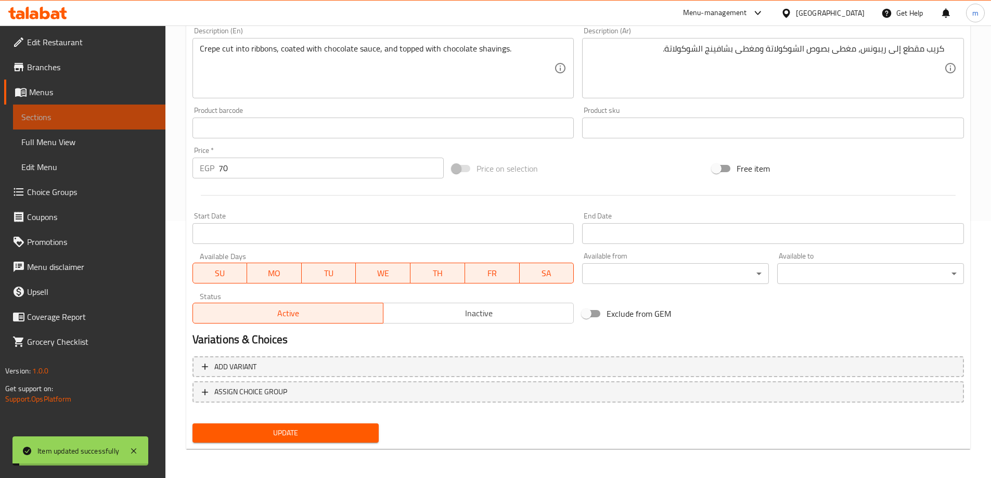
click at [43, 121] on span "Sections" at bounding box center [89, 117] width 136 height 12
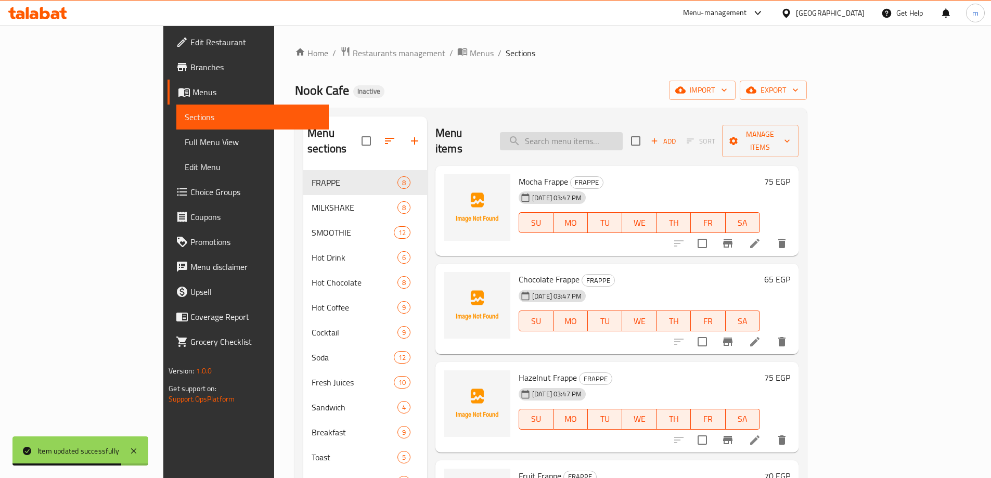
click at [623, 136] on input "search" at bounding box center [561, 141] width 123 height 18
paste input "White"
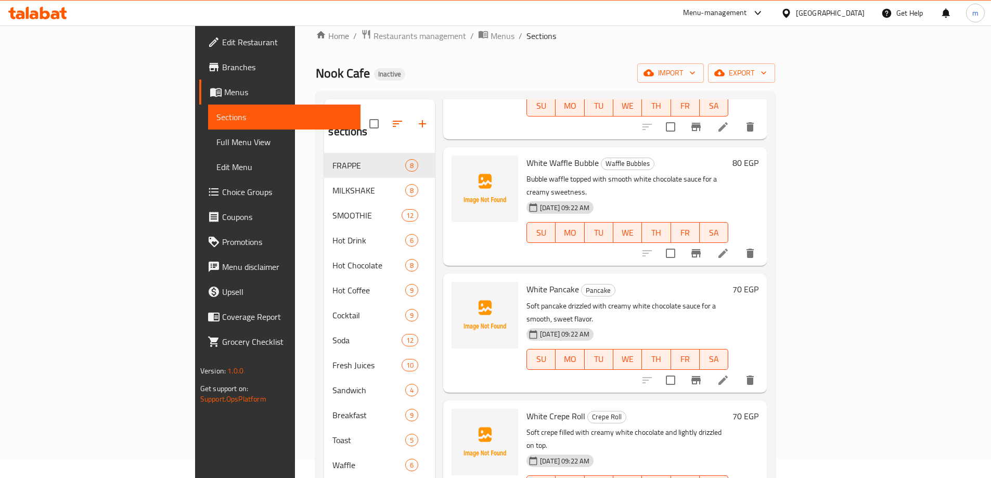
scroll to position [234, 0]
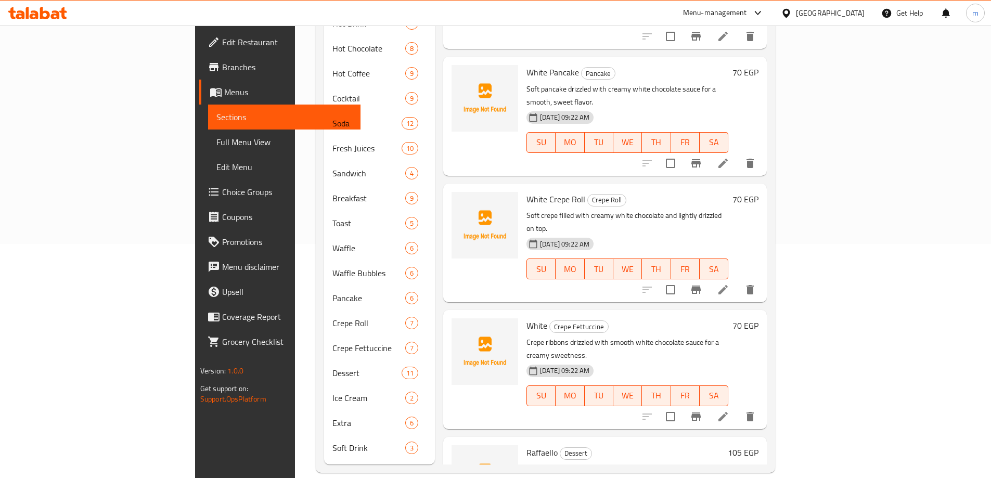
type input "White"
click at [729, 410] on icon at bounding box center [723, 416] width 12 height 12
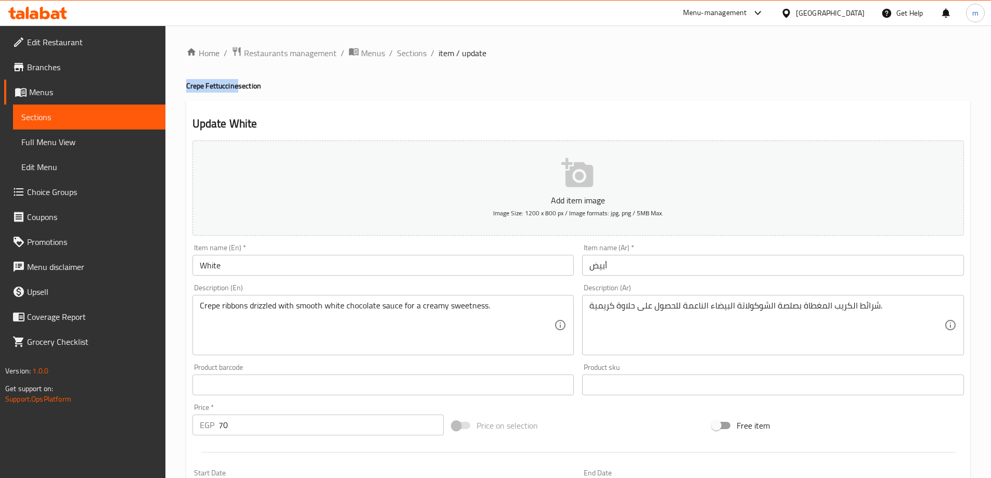
drag, startPoint x: 186, startPoint y: 83, endPoint x: 237, endPoint y: 89, distance: 51.4
click at [237, 89] on h4 "Crepe Fettuccine section" at bounding box center [578, 86] width 784 height 10
click at [337, 267] on input "White" at bounding box center [383, 265] width 382 height 21
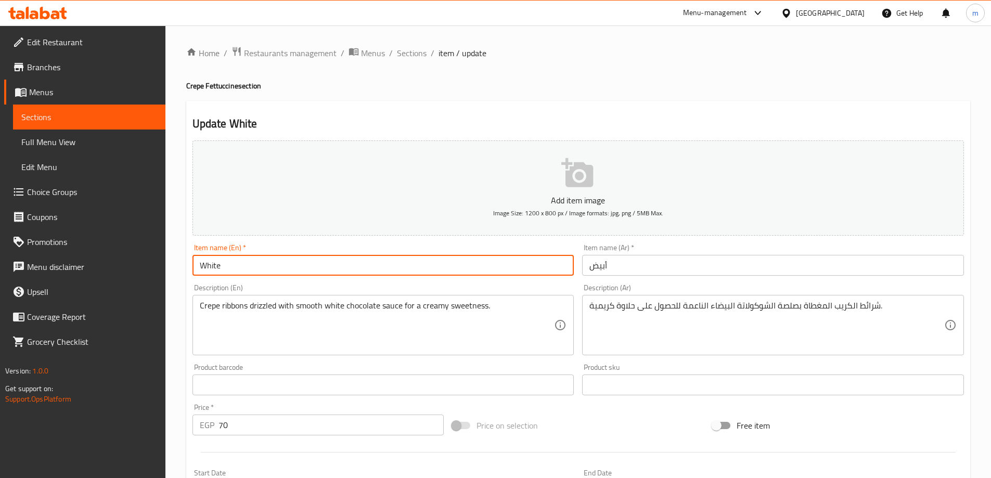
paste input "Crepe Fettuccine"
type input "White Crepe Fettuccine"
click at [636, 275] on input "أبيض" at bounding box center [773, 265] width 382 height 21
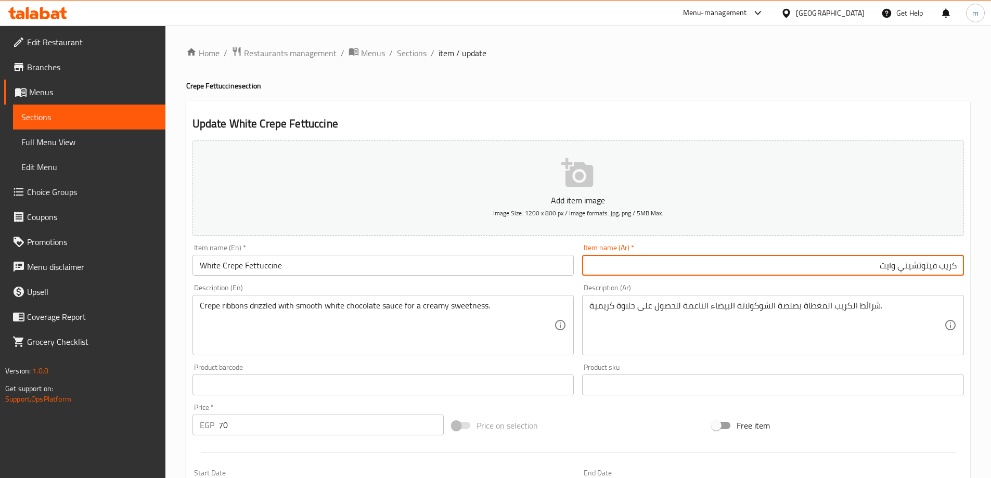
type input "كريب فيتوتشيني وايت"
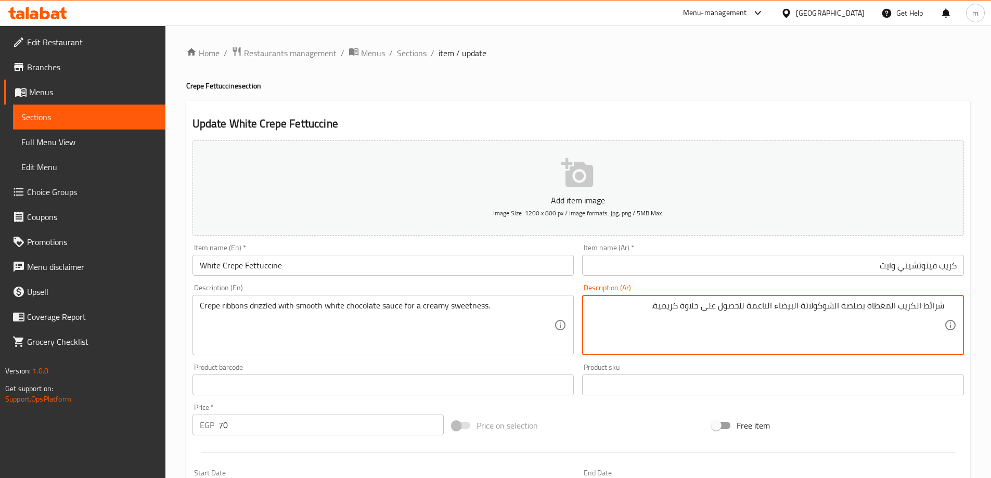
click at [947, 310] on div "شرائط الكريب المغطاة بصلصة الشوكولاتة البيضاء الناعمة للحصول على حلاوة كريمية. …" at bounding box center [773, 325] width 382 height 60
click at [940, 311] on textarea "شرائط الكريب المغطاة بصلصة الشوكولاتة البيضاء الناعمة للحصول على حلاوة كريمية." at bounding box center [766, 325] width 355 height 49
paste textarea "يبونس"
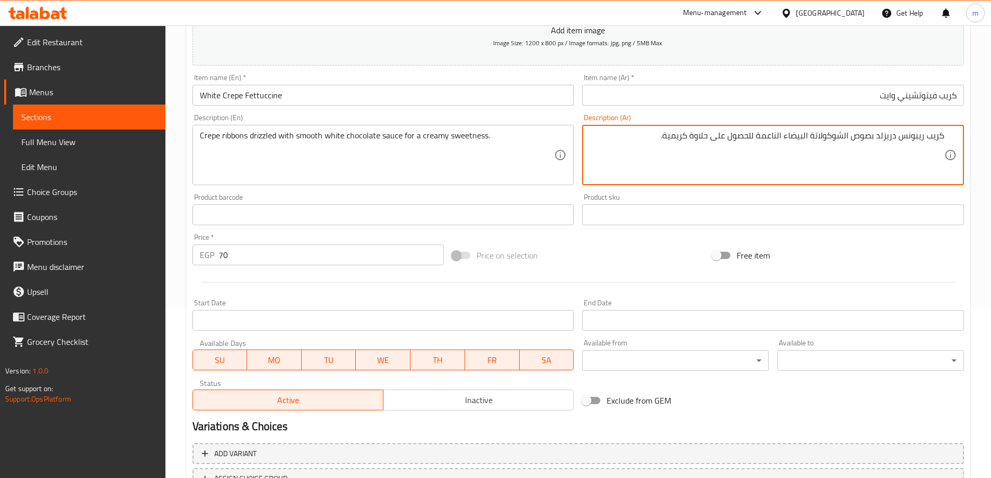
scroll to position [257, 0]
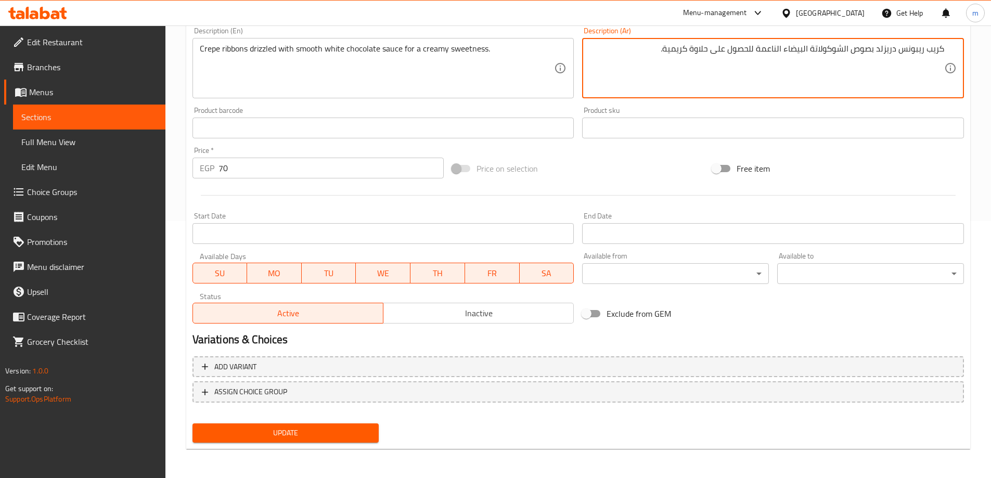
type textarea "كريب ريبونس دريزلد بصوص الشوكولاتة البيضاء الناعمة للحصول على حلاوة كريمية."
click at [284, 436] on span "Update" at bounding box center [286, 433] width 170 height 13
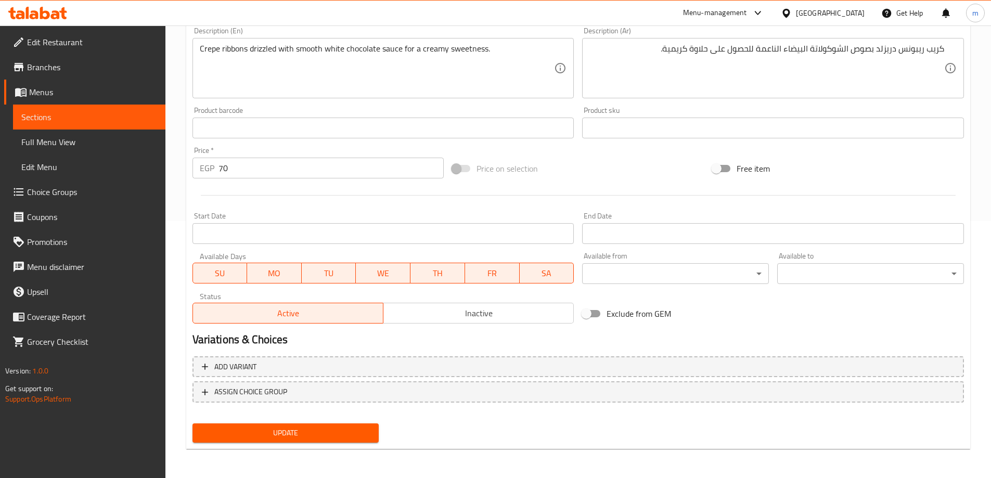
click at [312, 437] on span "Update" at bounding box center [286, 433] width 170 height 13
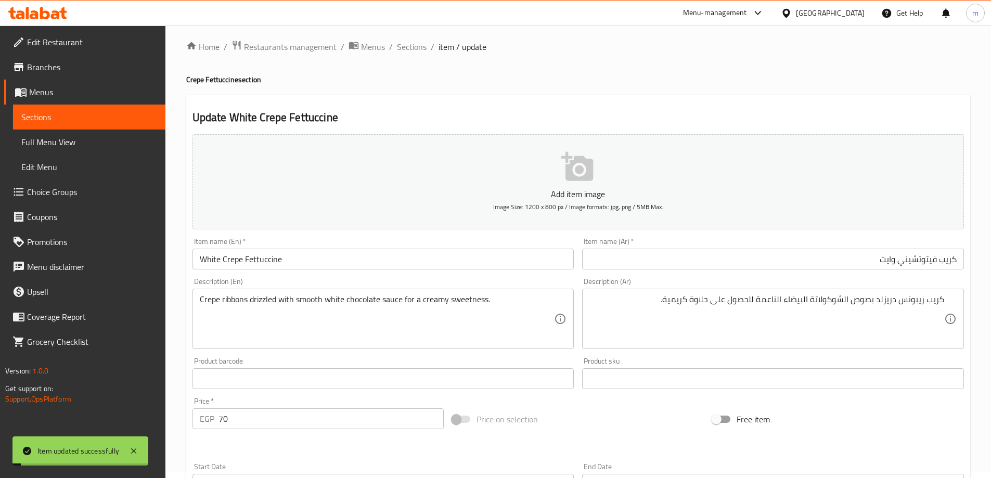
scroll to position [0, 0]
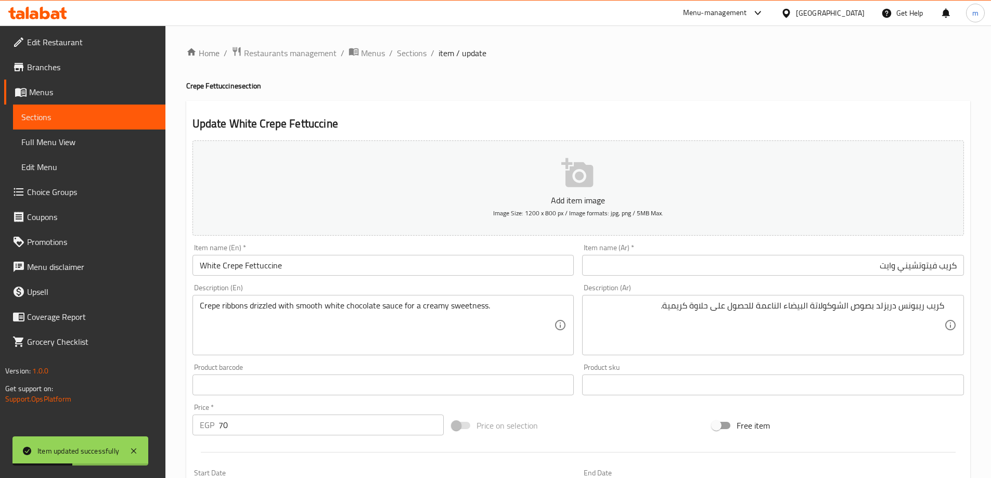
click at [126, 120] on span "Sections" at bounding box center [89, 117] width 136 height 12
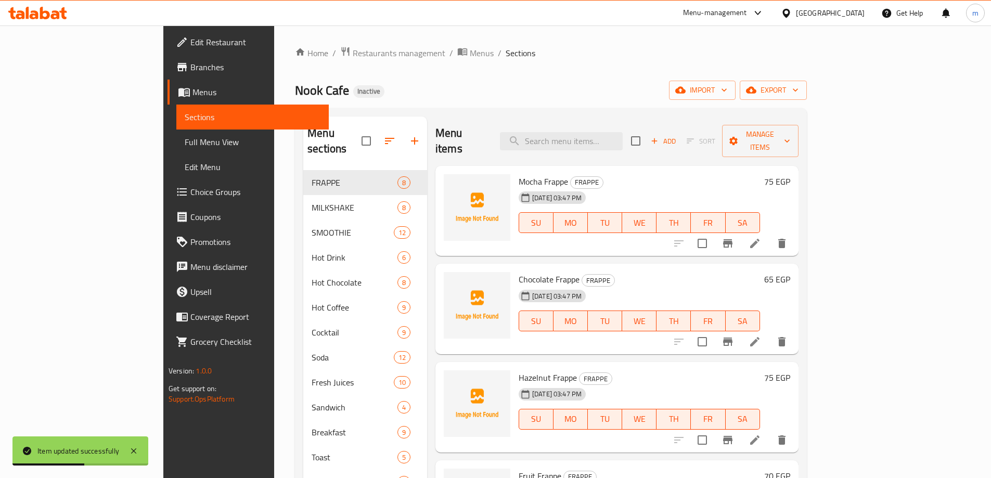
click at [607, 122] on div "Menu items Add Sort Manage items" at bounding box center [616, 141] width 363 height 49
click at [606, 136] on input "search" at bounding box center [561, 141] width 123 height 18
paste input "Pistachio"
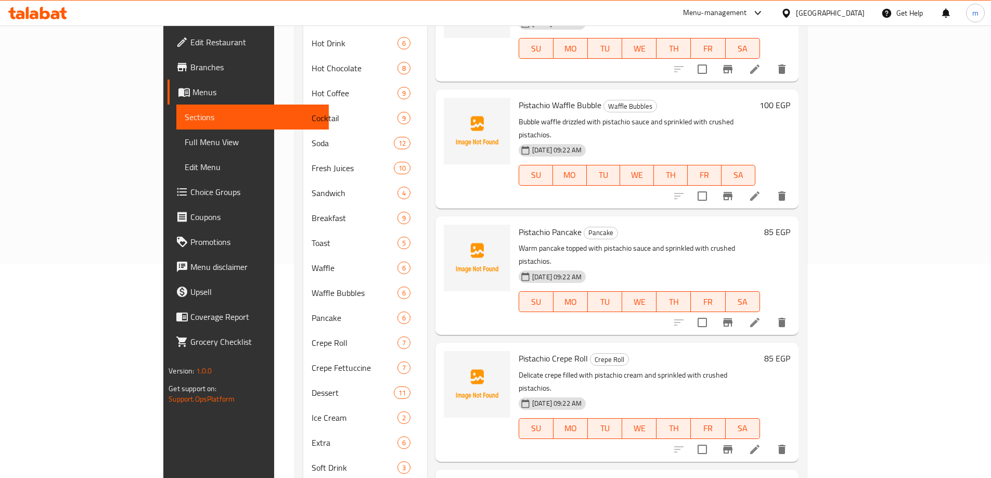
scroll to position [234, 0]
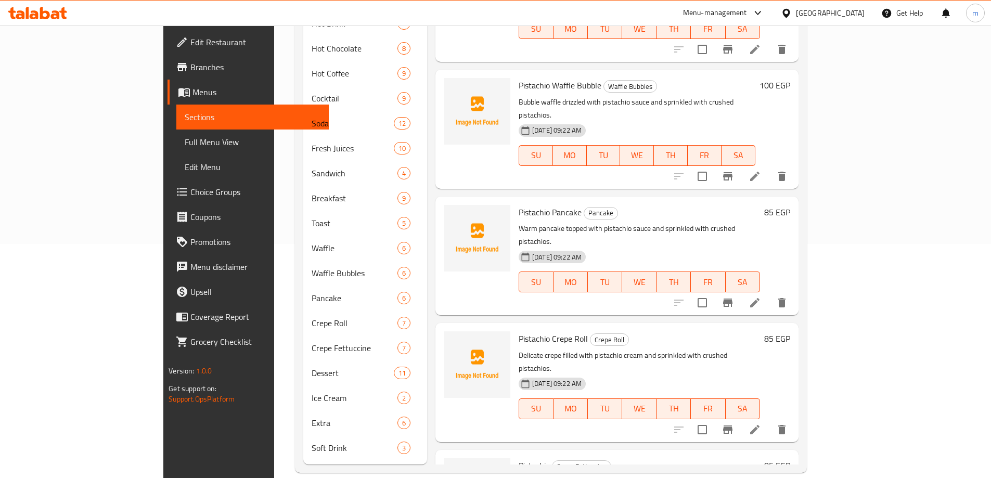
type input "Pistachio"
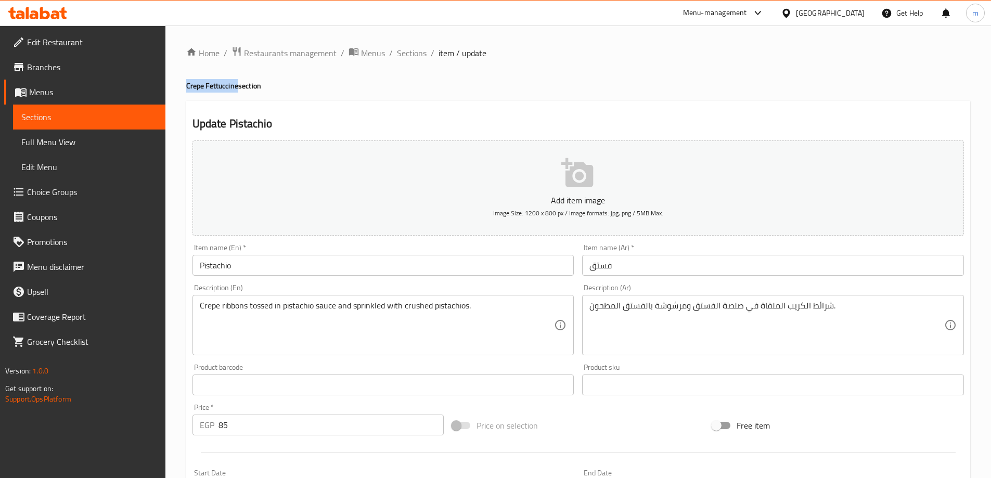
drag, startPoint x: 186, startPoint y: 86, endPoint x: 237, endPoint y: 89, distance: 51.1
click at [237, 89] on h4 "Crepe Fettuccine section" at bounding box center [578, 86] width 784 height 10
click at [280, 268] on input "Pistachio" at bounding box center [383, 265] width 382 height 21
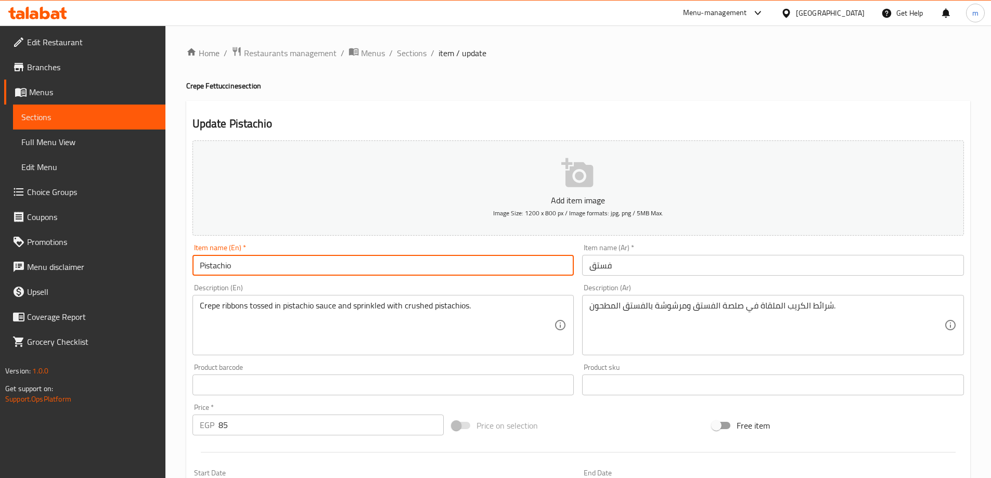
paste input "Crepe Fettuccine"
type input "Pistachio Crepe Fettuccine"
click at [633, 266] on input "فستق" at bounding box center [773, 265] width 382 height 21
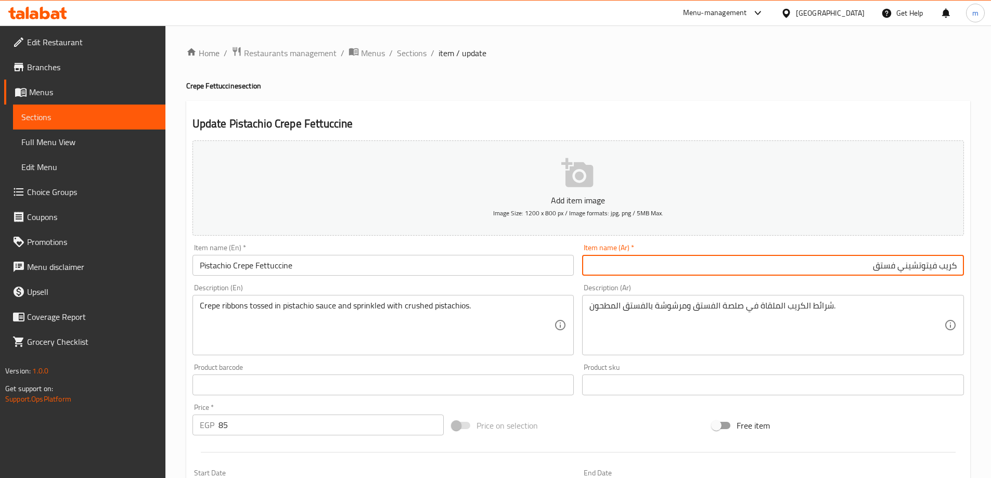
type input "كريب فيتوتشيني فستق"
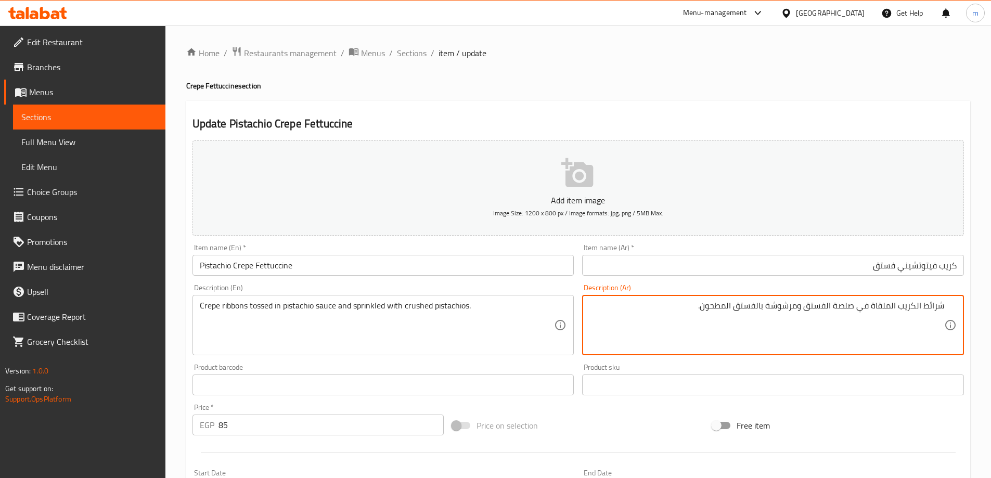
click at [937, 301] on textarea "شرائط الكريب الملقاة في صلصة الفستق ومرشوشة بالفستق المطحون." at bounding box center [766, 325] width 355 height 49
click at [936, 308] on textarea "الكريب الملقاة في صلصة الفستق ومرشوشة بالفستق المطحون." at bounding box center [766, 325] width 355 height 49
click at [878, 308] on textarea "كريب ريبونس الملقاة في صلصة الفستق ومرشوشة بالفستق المطحون." at bounding box center [766, 325] width 355 height 49
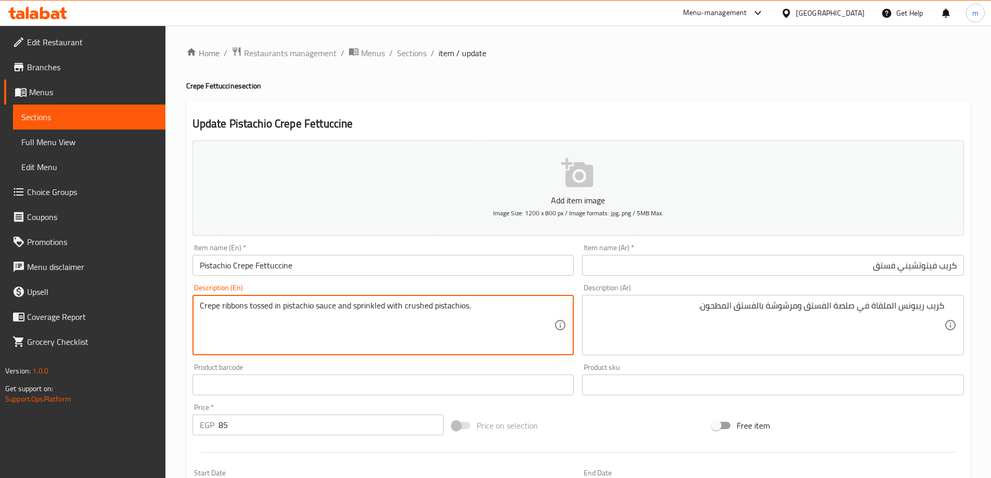
click at [256, 305] on textarea "Crepe ribbons tossed in pistachio sauce and sprinkled with crushed pistachios." at bounding box center [377, 325] width 355 height 49
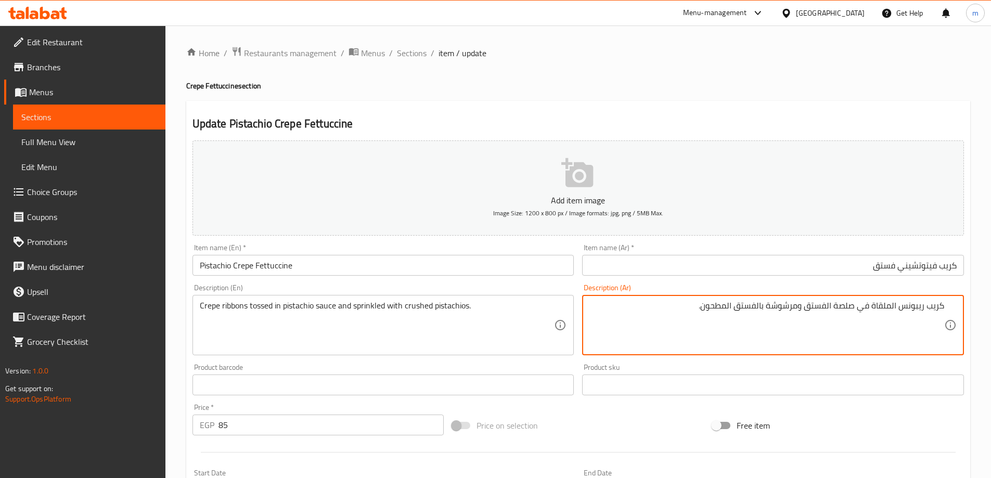
click at [881, 305] on textarea "كريب ريبونس الملقاة في صلصة الفستق ومرشوشة بالفستق المطحون." at bounding box center [766, 325] width 355 height 49
paste textarea "مغموس"
drag, startPoint x: 843, startPoint y: 308, endPoint x: 843, endPoint y: 315, distance: 6.2
click at [843, 308] on textarea "كريب ريبونس مغموس في صلصة الفستق ومرشوشة بالفستق المطحون." at bounding box center [766, 325] width 355 height 49
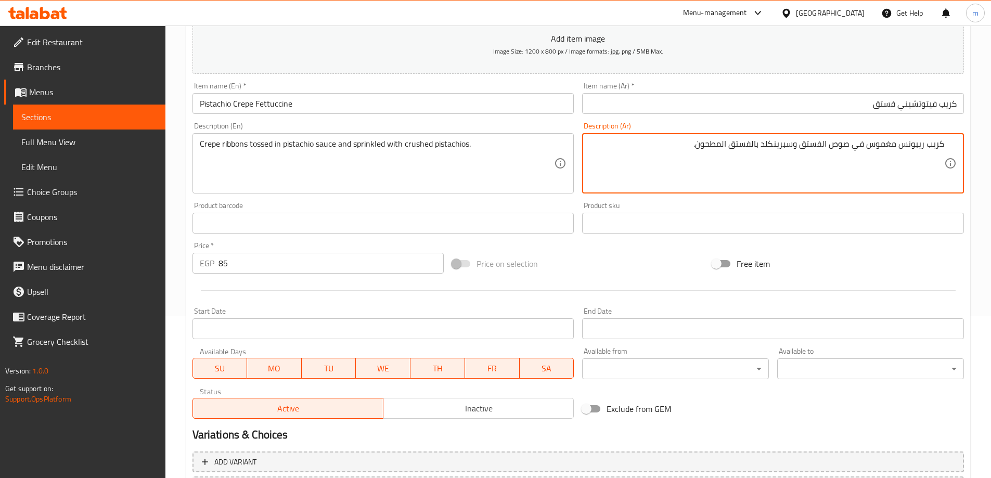
scroll to position [257, 0]
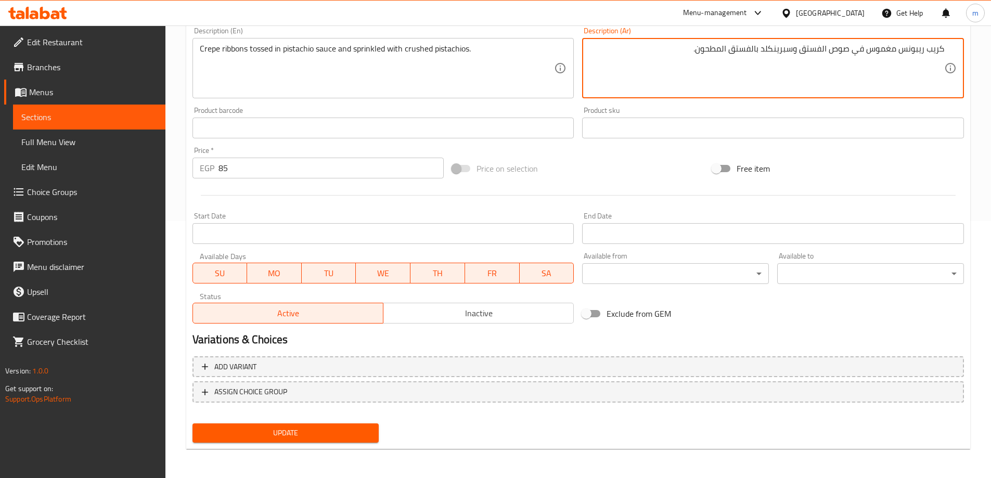
type textarea "كريب ريبونس مغموس في صوص الفستق وسبرينكلد بالفستق المطحون."
click at [326, 436] on span "Update" at bounding box center [286, 433] width 170 height 13
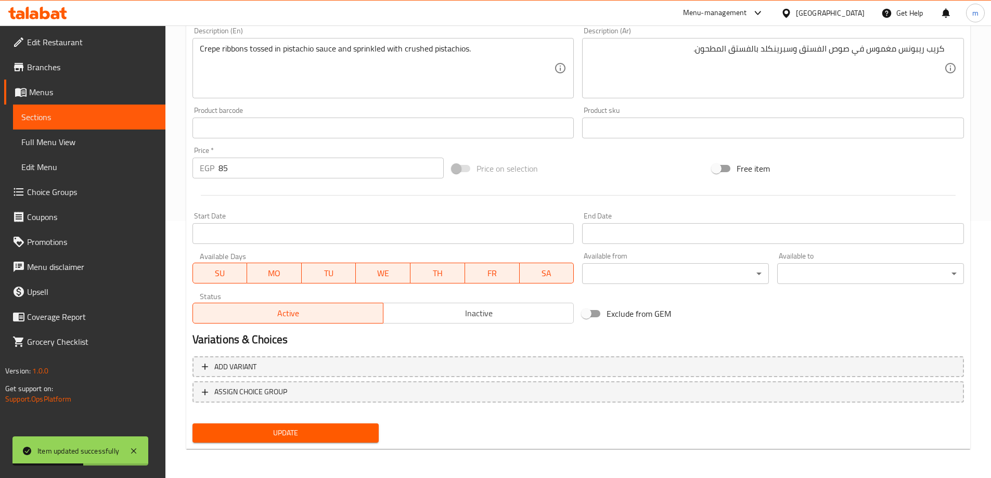
click at [98, 126] on link "Sections" at bounding box center [89, 117] width 152 height 25
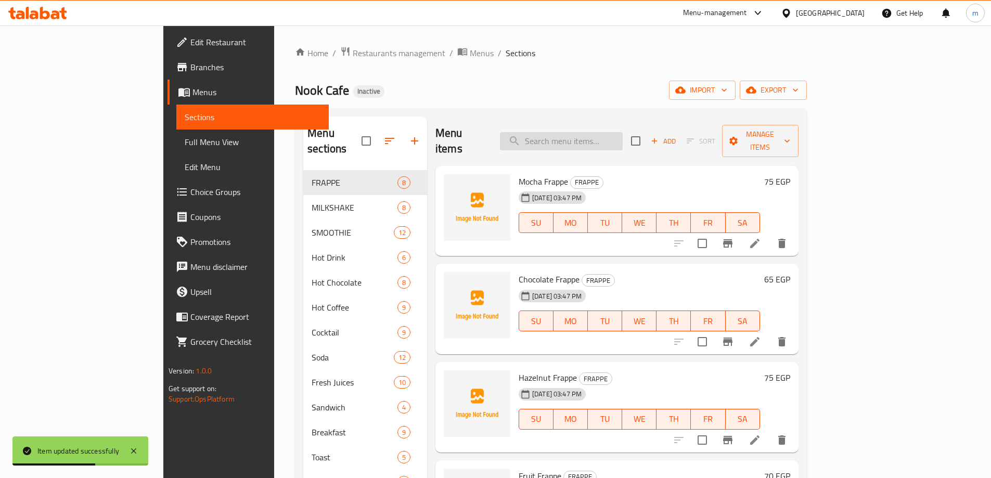
click at [594, 140] on input "search" at bounding box center [561, 141] width 123 height 18
paste input "Caramel"
type input "Caramel"
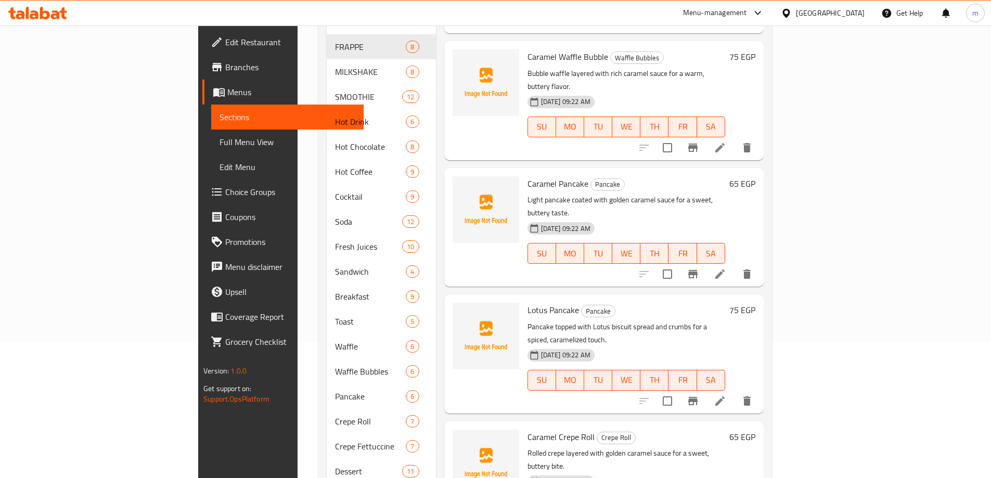
scroll to position [234, 0]
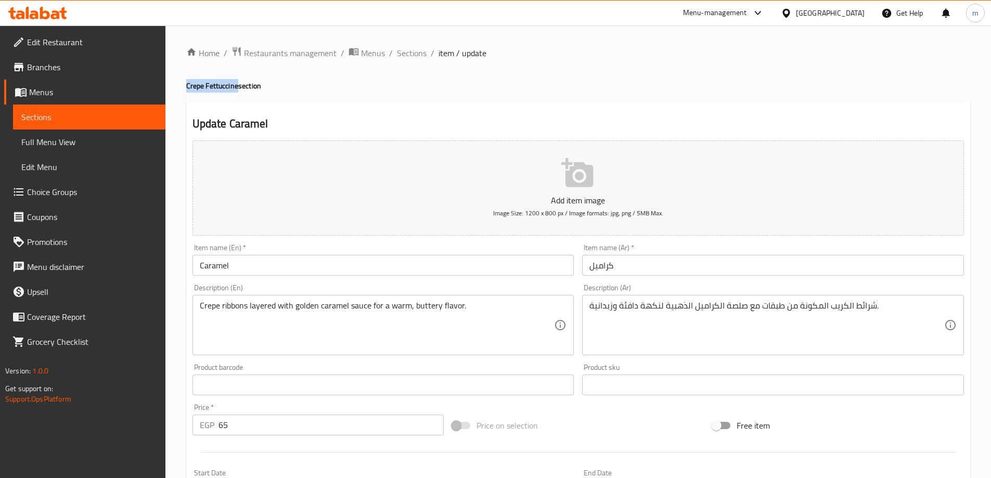
drag, startPoint x: 186, startPoint y: 84, endPoint x: 239, endPoint y: 83, distance: 53.1
click at [239, 83] on h4 "Crepe Fettuccine section" at bounding box center [578, 86] width 784 height 10
click at [318, 260] on input "Caramel" at bounding box center [383, 265] width 382 height 21
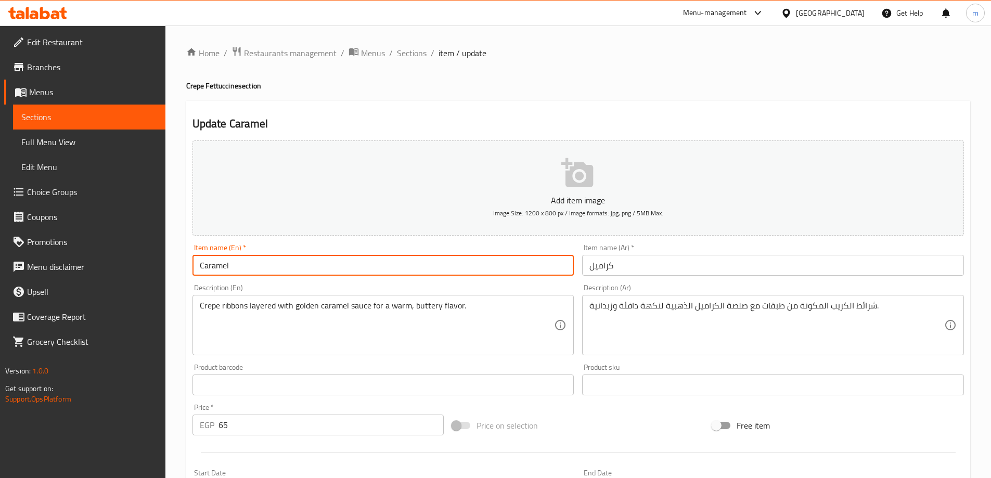
paste input "Crepe Fettuccine"
type input "Caramel Crepe Fettuccine"
click at [717, 254] on div "Item name (Ar)   * كراميل Item name (Ar) *" at bounding box center [773, 260] width 382 height 32
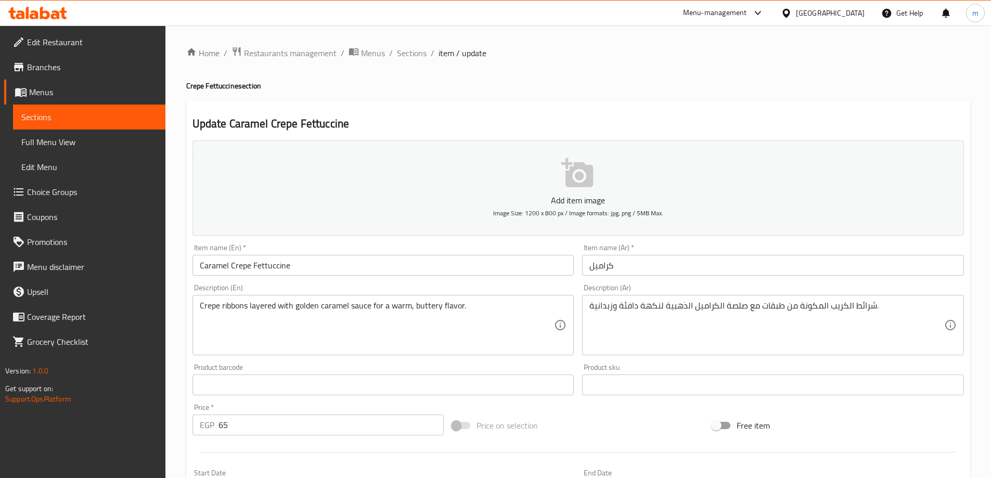
click at [715, 267] on input "كراميل" at bounding box center [773, 265] width 382 height 21
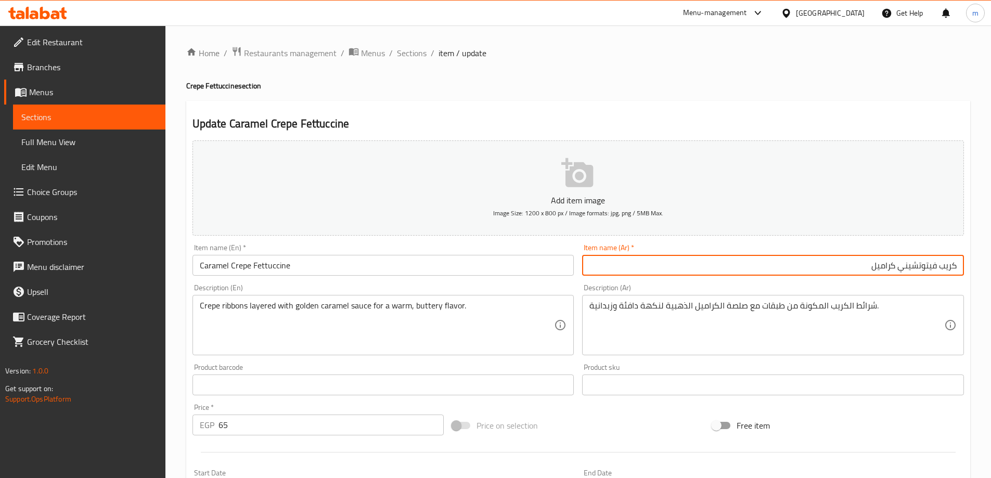
type input "كريب فيتوتشيني كراميل"
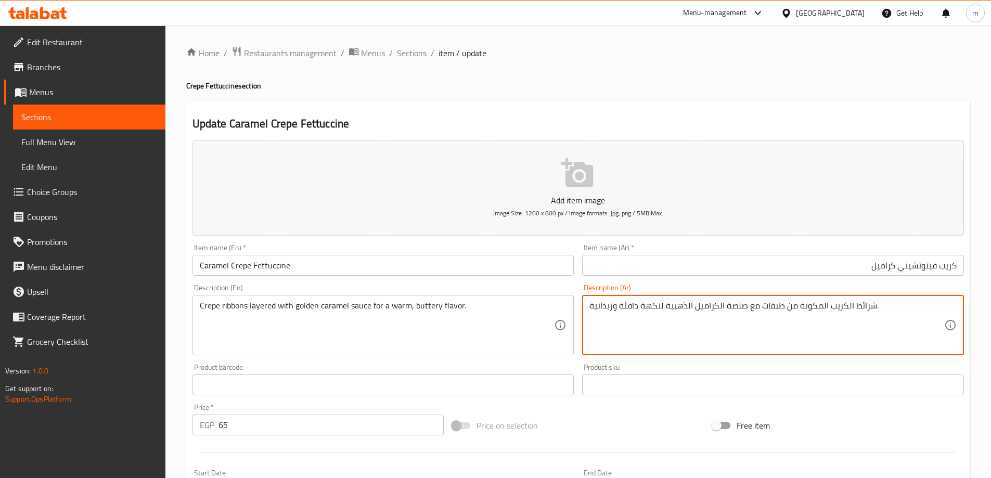
click at [860, 308] on textarea "شرائط الكريب المكونة من طبقات مع صلصة الكراميل الذهبية لنكهة دافئة وزبدانية." at bounding box center [766, 325] width 355 height 49
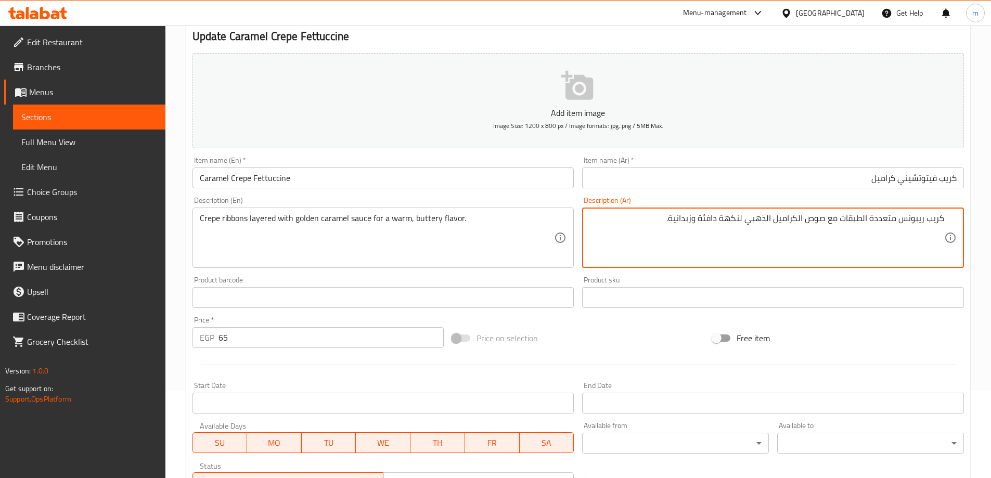
scroll to position [257, 0]
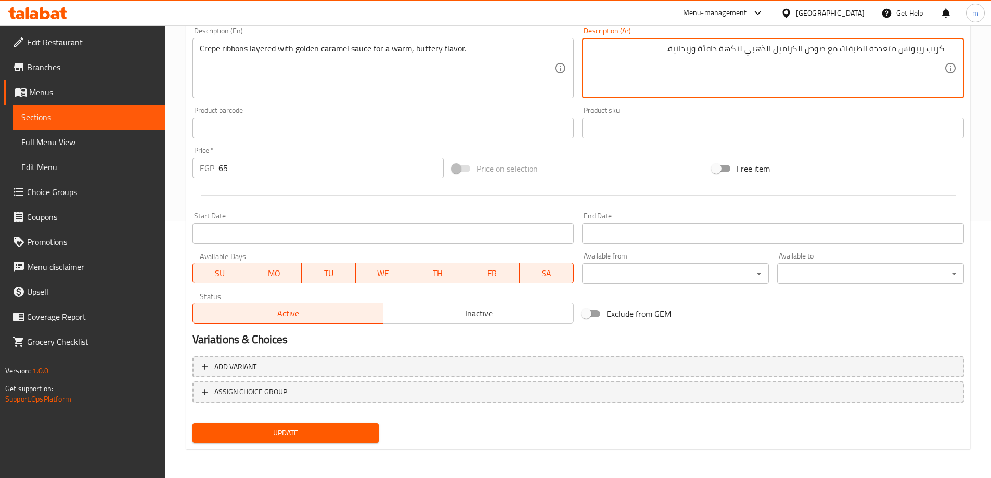
type textarea "كريب ريبونس متعددة الطبقات مع صوص الكراميل الذهبي لنكهة دافئة وزبدانية."
click at [356, 436] on span "Update" at bounding box center [286, 433] width 170 height 13
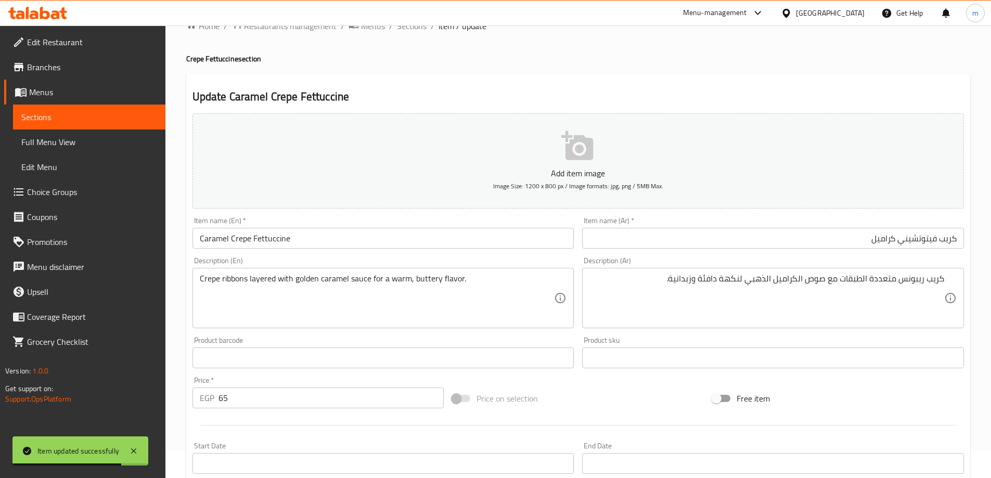
scroll to position [0, 0]
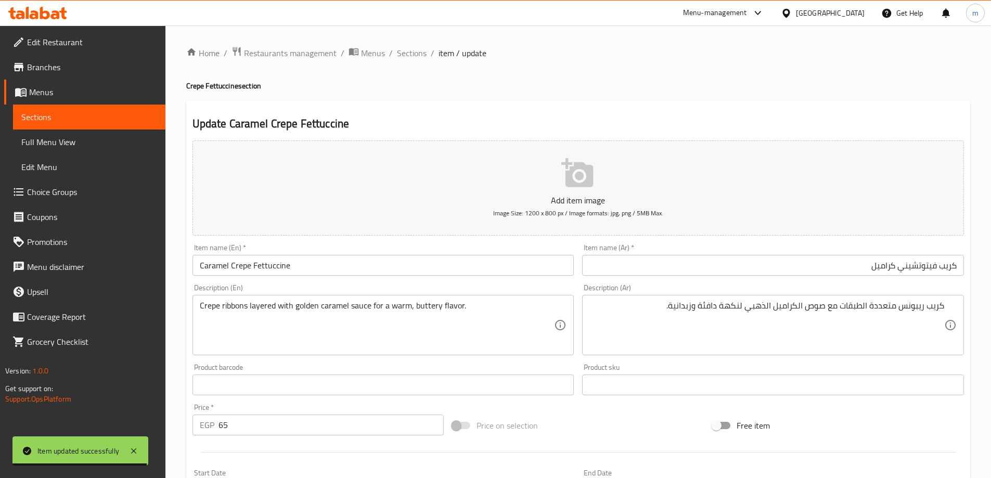
click at [104, 118] on span "Sections" at bounding box center [89, 117] width 136 height 12
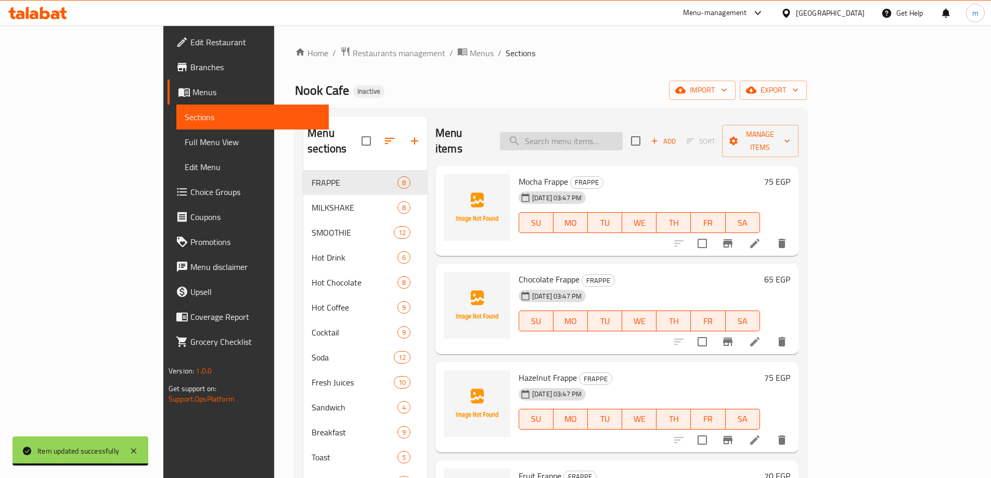
click at [611, 138] on input "search" at bounding box center [561, 141] width 123 height 18
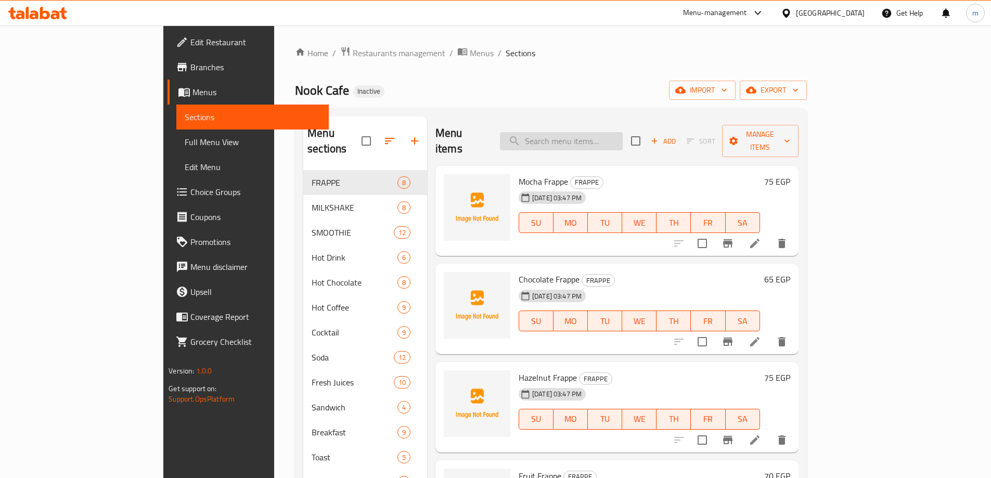
paste input "Lotus"
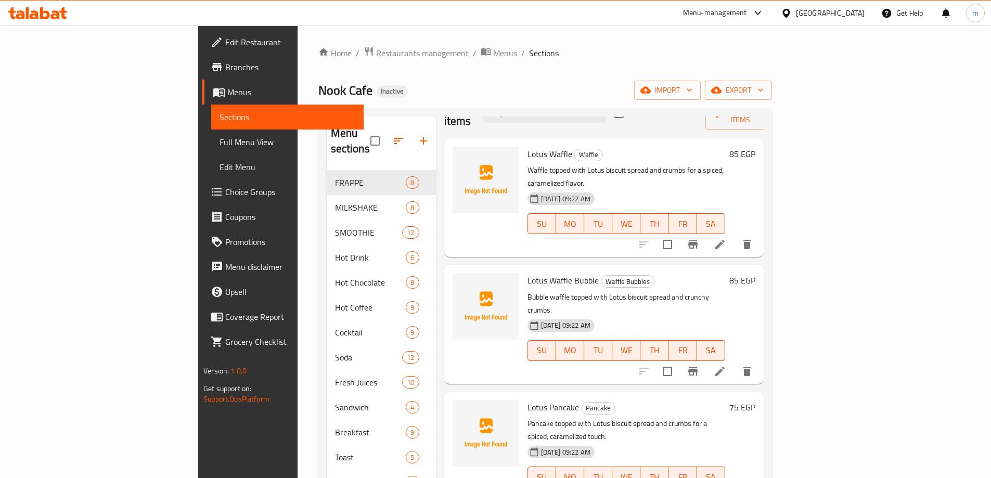
scroll to position [234, 0]
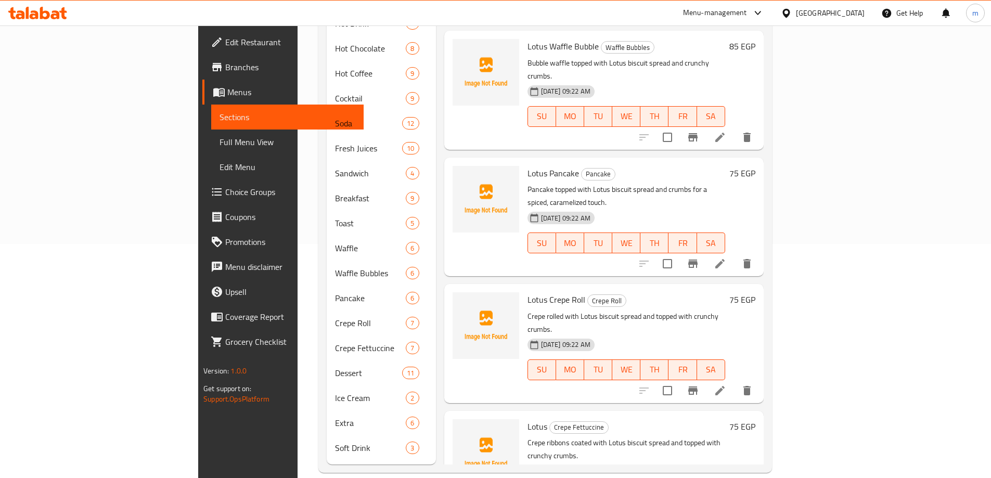
type input "Lotus"
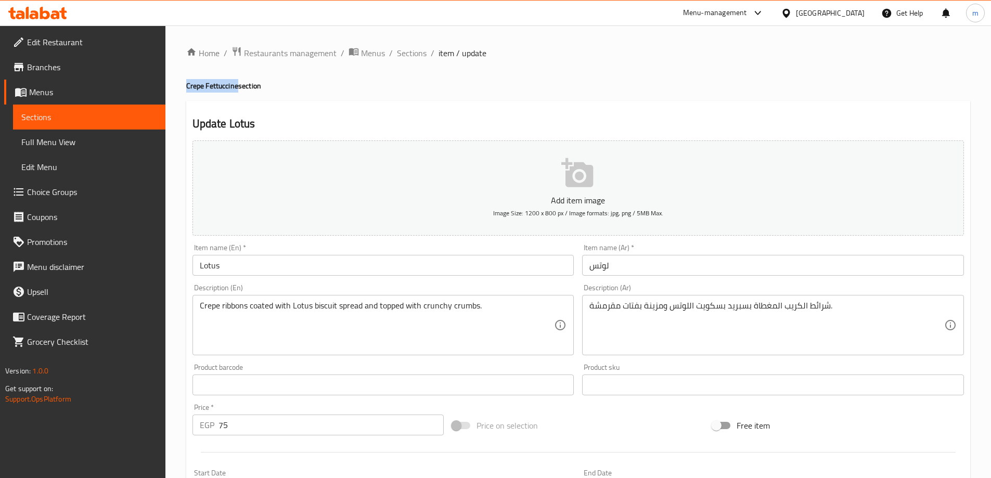
drag, startPoint x: 188, startPoint y: 85, endPoint x: 238, endPoint y: 87, distance: 50.5
click at [238, 87] on div "Home / Restaurants management / Menus / Sections / item / update Crepe Fettucci…" at bounding box center [577, 379] width 825 height 709
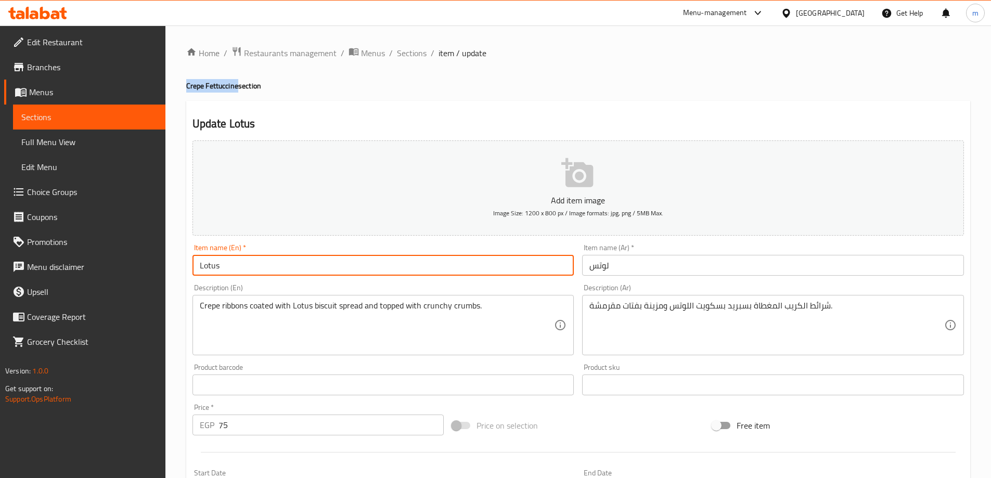
click at [291, 275] on input "Lotus" at bounding box center [383, 265] width 382 height 21
paste input "Crepe Fettuccine"
type input "Lotus Crepe Fettuccine"
click at [656, 269] on input "لوتس" at bounding box center [773, 265] width 382 height 21
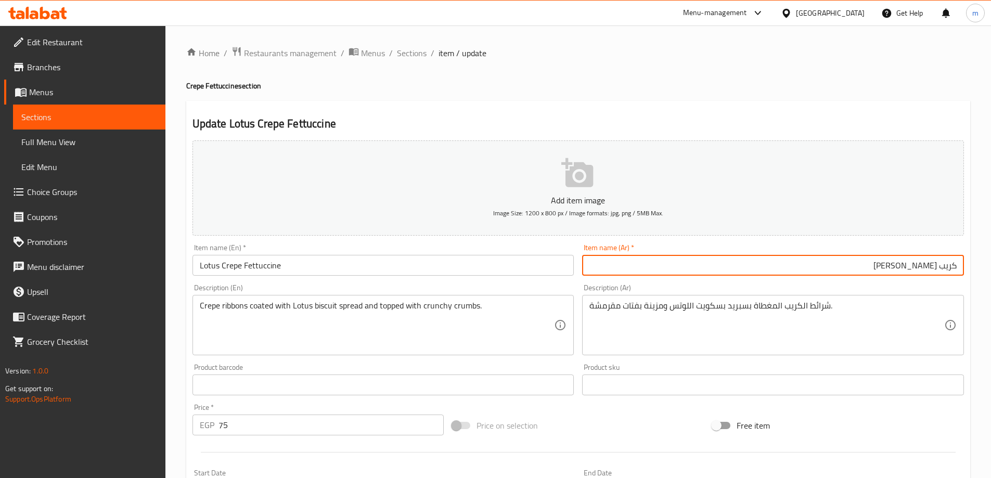
type input "كريب [PERSON_NAME]"
click at [739, 351] on div "شرائط الكريب المغطاة بسبريد بسكويت اللوتس ومزينة بفتات مقرمشة. Description (Ar)" at bounding box center [773, 325] width 382 height 60
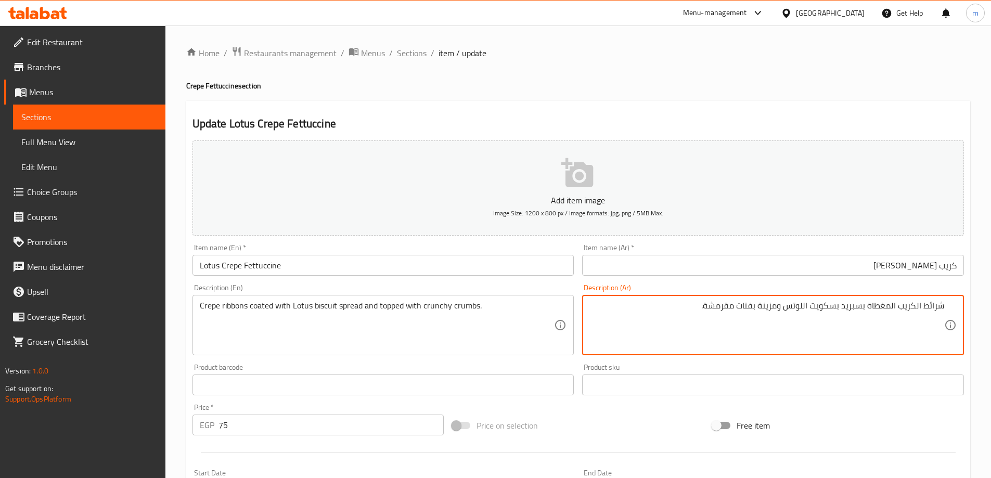
click at [931, 304] on textarea "شرائط الكريب المغطاة بسبريد بسكويت اللوتس ومزينة بفتات مقرمشة." at bounding box center [766, 325] width 355 height 49
click at [893, 304] on textarea "كريب ريبونس المغطاة بسبريد بسكويت اللوتس ومزينة بفتات مقرمشة." at bounding box center [766, 325] width 355 height 49
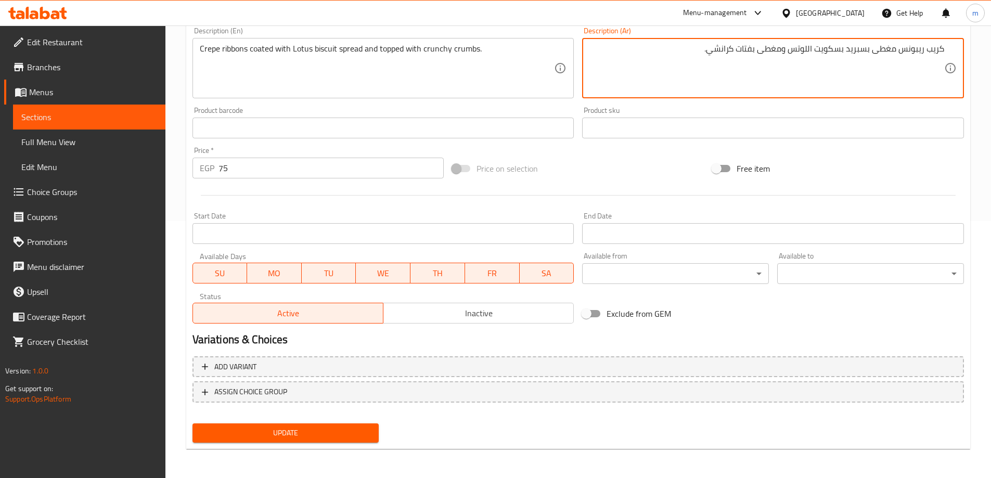
type textarea "كريب ريبونس مغطى بسبريد بسكويت اللوتس ومغطى بفتات كرانشي."
click at [285, 430] on span "Update" at bounding box center [286, 433] width 170 height 13
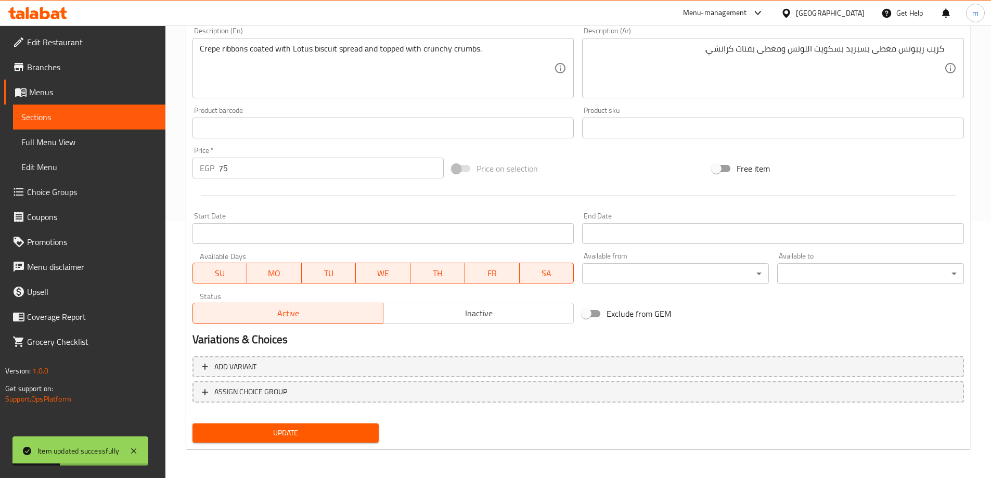
click at [333, 432] on span "Update" at bounding box center [286, 433] width 170 height 13
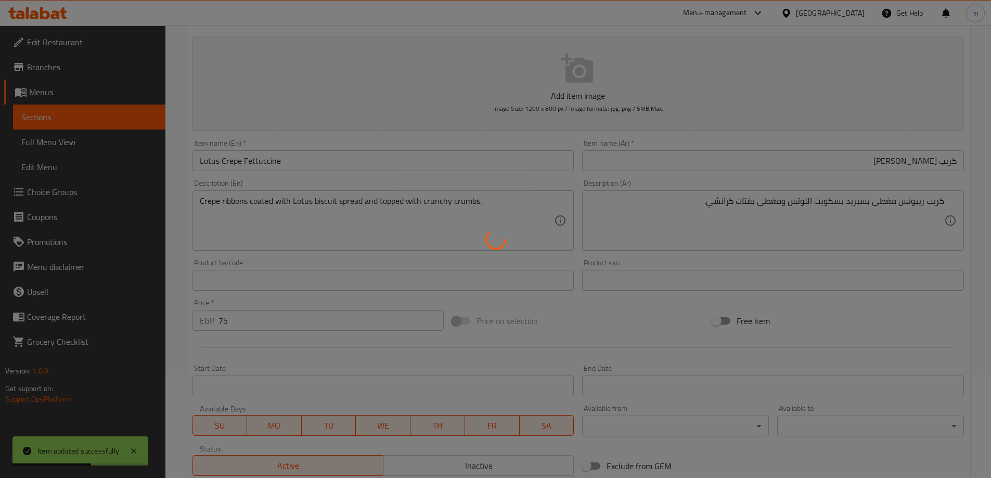
scroll to position [101, 0]
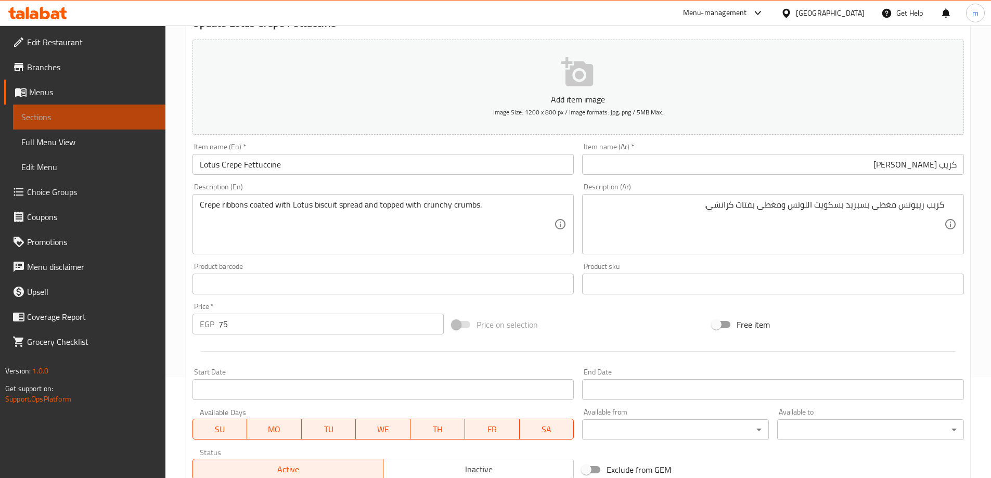
click at [74, 112] on span "Sections" at bounding box center [89, 117] width 136 height 12
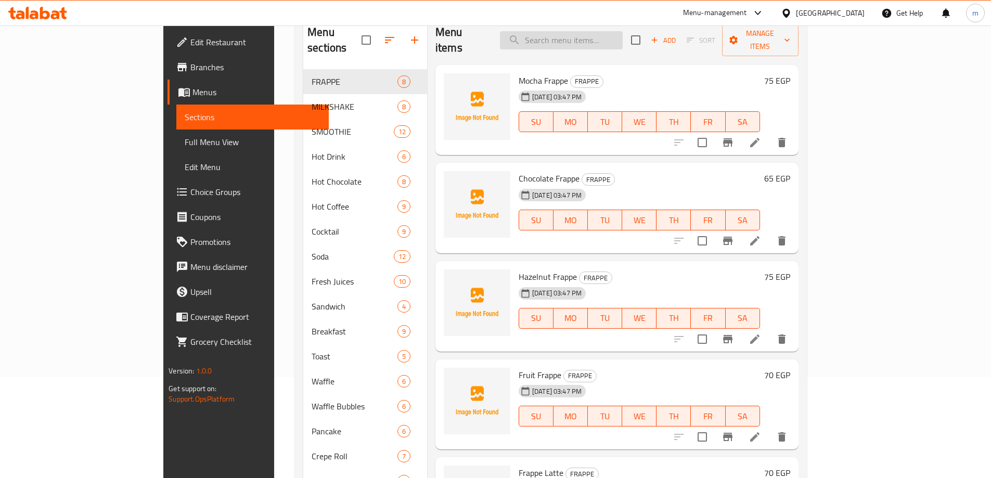
click at [623, 31] on input "search" at bounding box center [561, 40] width 123 height 18
paste input "Oreo"
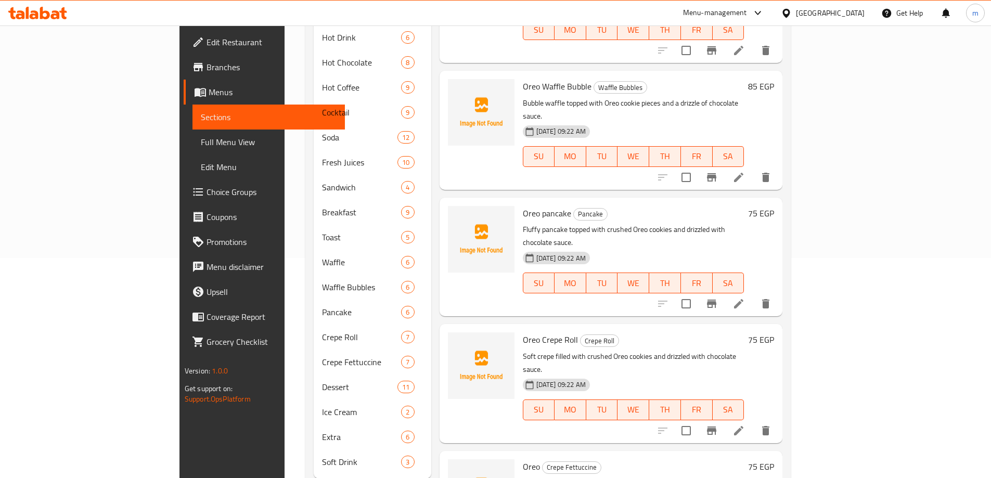
scroll to position [234, 0]
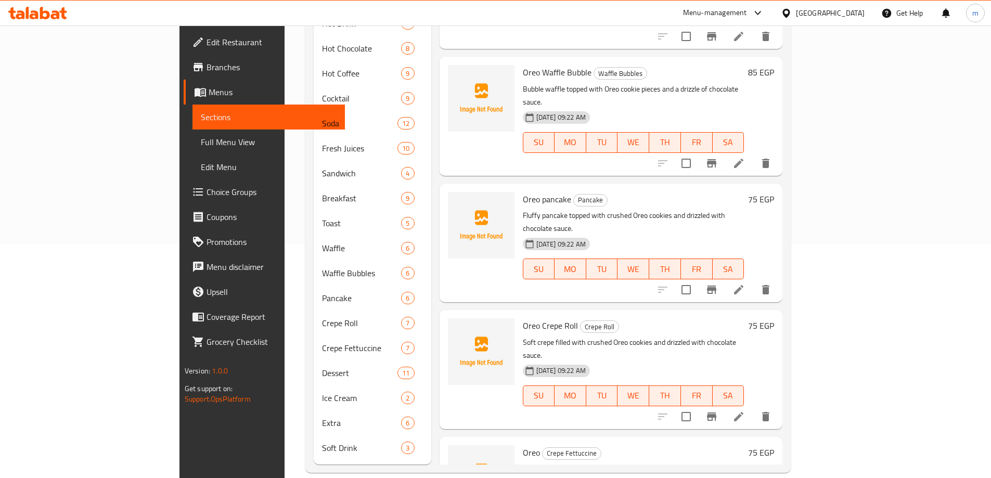
type input "Oreo"
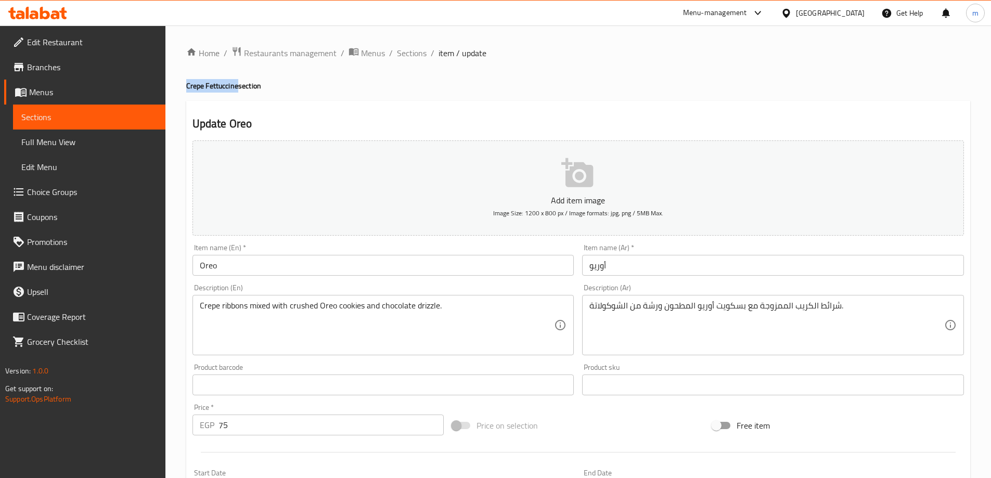
drag, startPoint x: 187, startPoint y: 86, endPoint x: 238, endPoint y: 92, distance: 51.2
click at [238, 91] on h4 "Crepe Fettuccine section" at bounding box center [578, 86] width 784 height 10
click at [304, 264] on input "Oreo" at bounding box center [383, 265] width 382 height 21
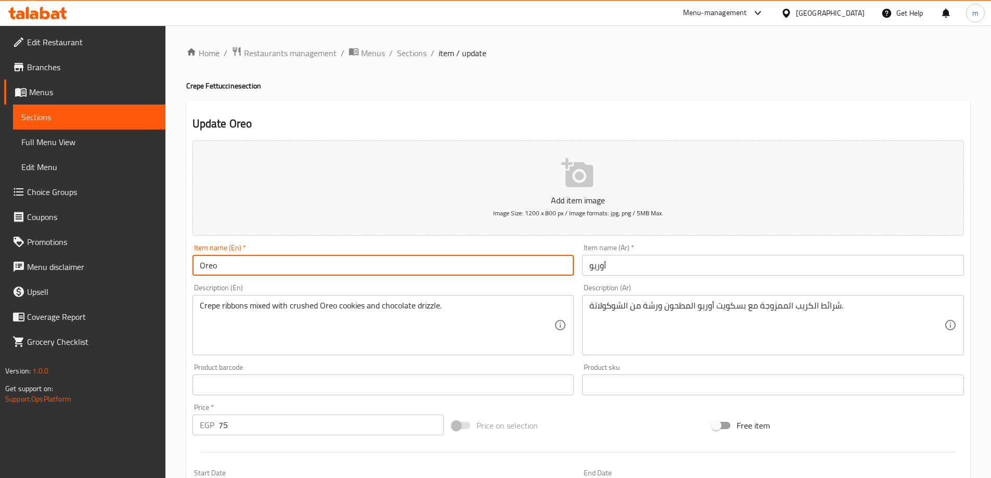
paste input "Crepe Fettuccine"
type input "Oreo Crepe Fettuccine"
click at [658, 272] on input "أوريو" at bounding box center [773, 265] width 382 height 21
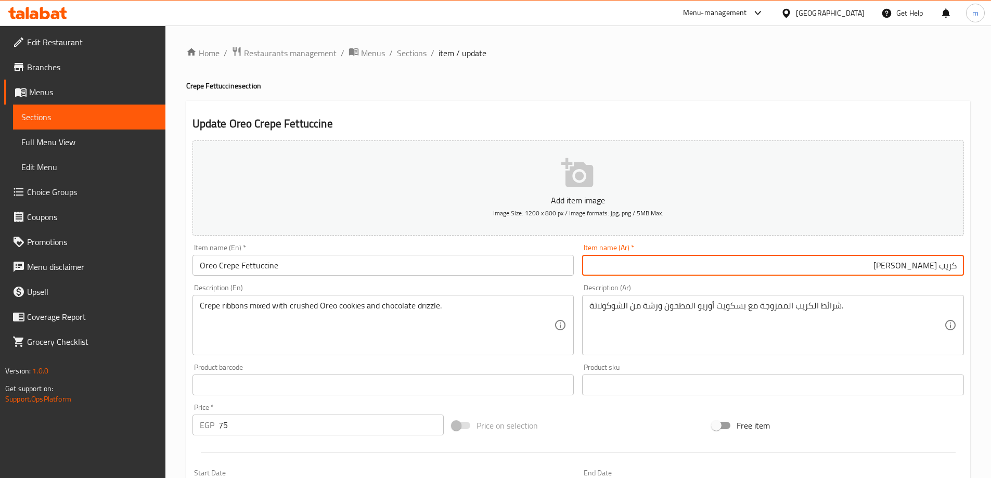
type input "كريب [PERSON_NAME]"
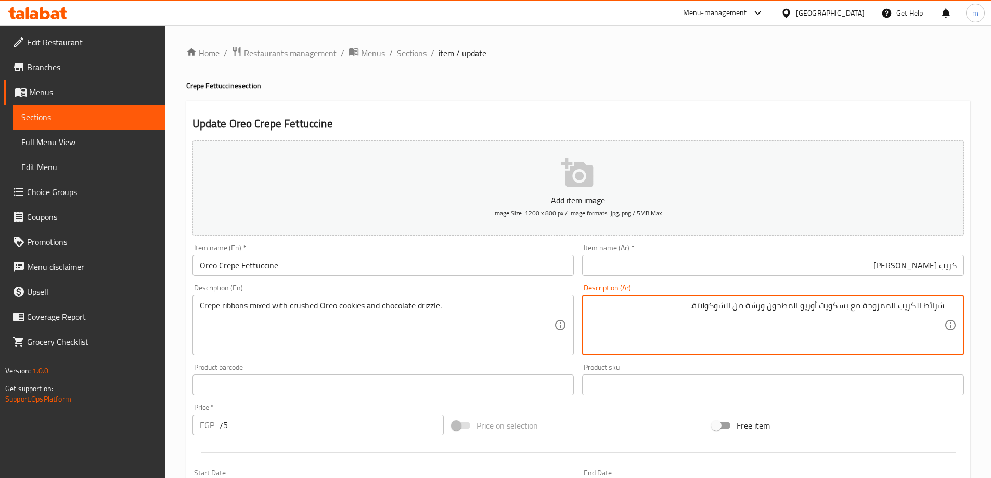
click at [939, 307] on textarea "شرائط الكريب الممزوجة مع بسكويت أوريو المطحون ورشة من الشوكولاتة." at bounding box center [766, 325] width 355 height 49
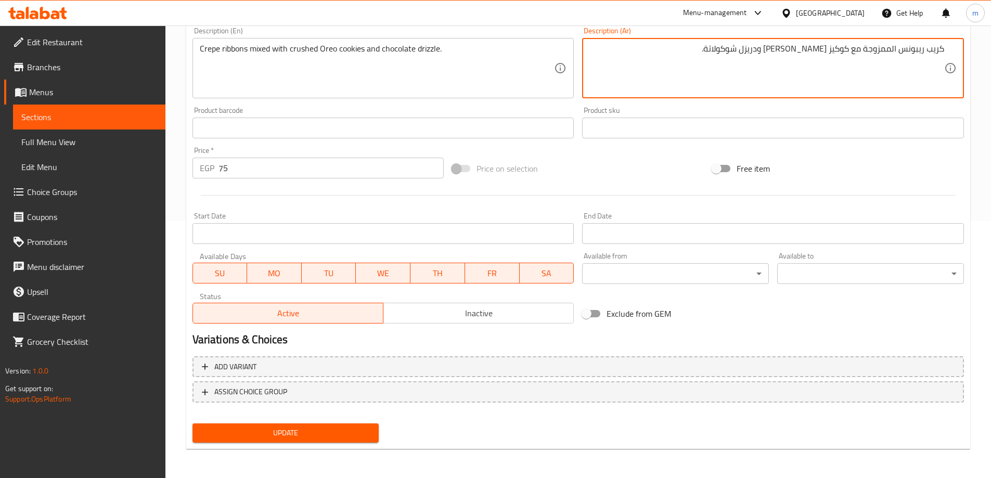
type textarea "كريب ريبونس الممزوجة مع كوكيز [PERSON_NAME] ودريزل شوكولاتة."
drag, startPoint x: 296, startPoint y: 436, endPoint x: 287, endPoint y: 437, distance: 9.4
click at [288, 437] on span "Update" at bounding box center [286, 433] width 170 height 13
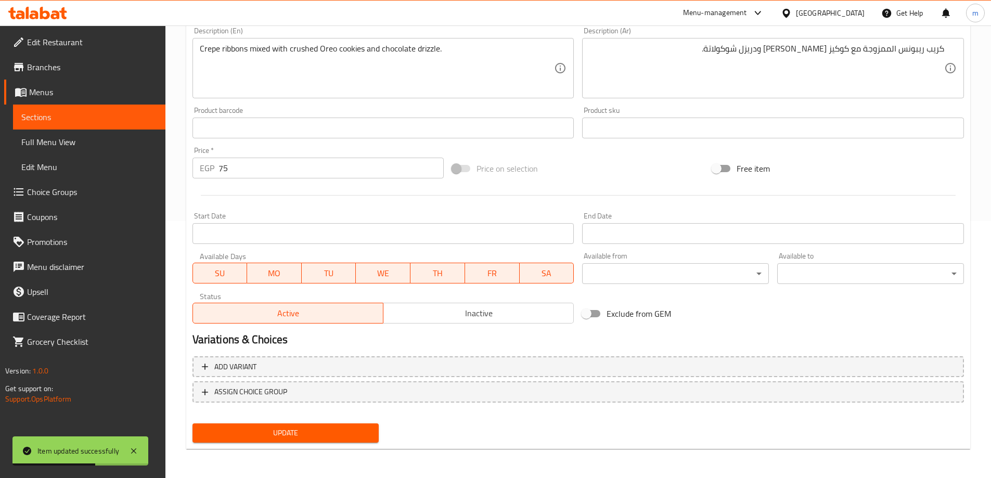
click at [122, 122] on span "Sections" at bounding box center [89, 117] width 136 height 12
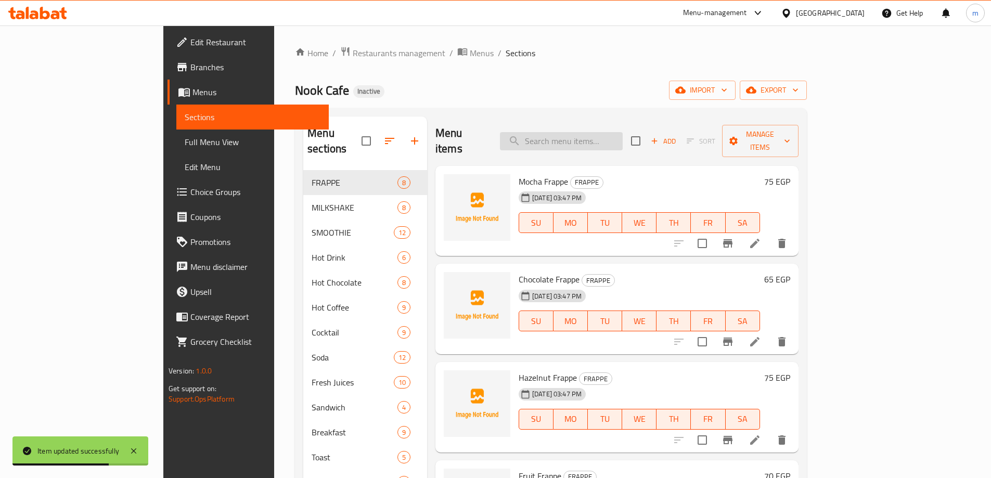
click at [557, 132] on input "search" at bounding box center [561, 141] width 123 height 18
paste input "Nuts"
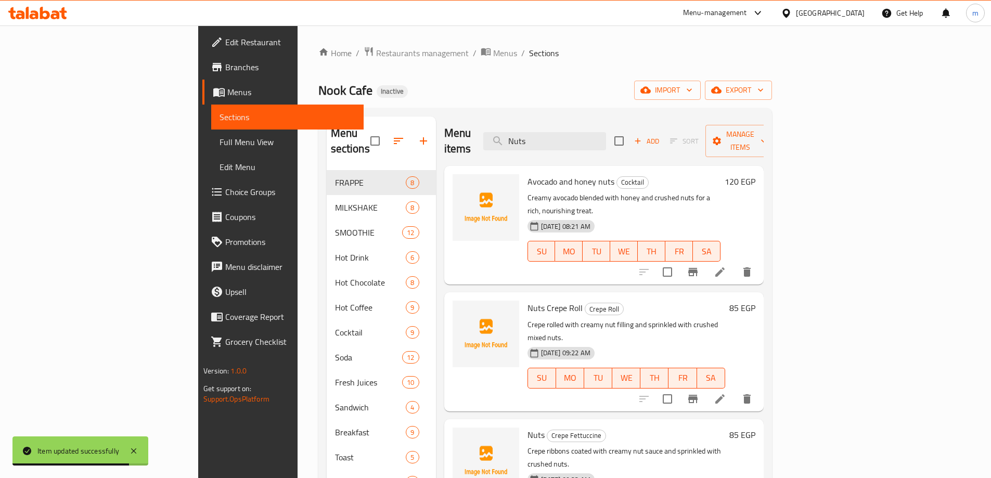
scroll to position [234, 0]
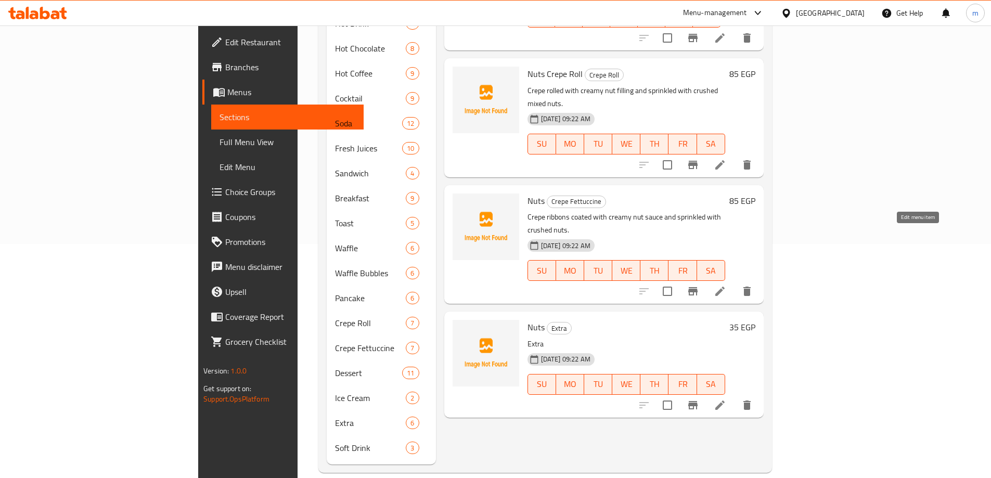
type input "Nuts"
click at [725, 287] on icon at bounding box center [719, 291] width 9 height 9
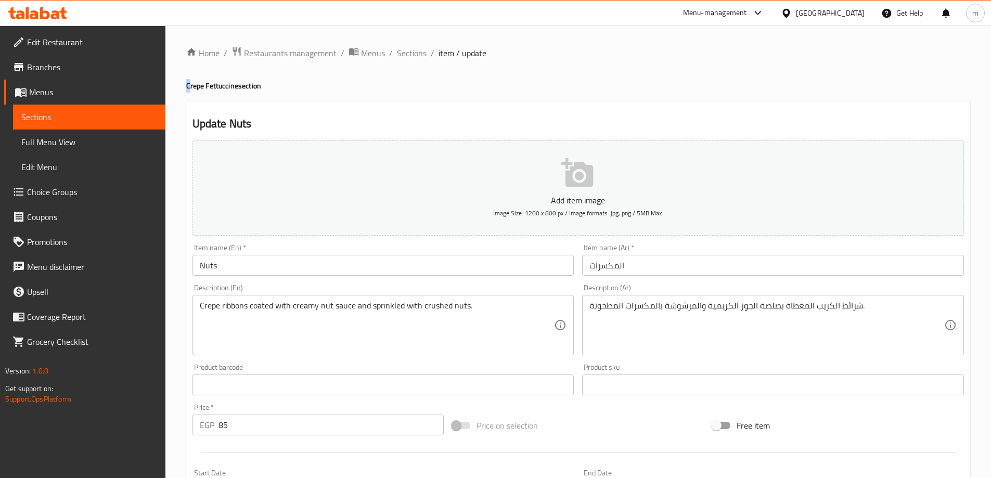
drag, startPoint x: 184, startPoint y: 82, endPoint x: 190, endPoint y: 84, distance: 6.6
click at [190, 84] on div "Home / Restaurants management / Menus / Sections / item / update Crepe Fettucci…" at bounding box center [577, 379] width 825 height 709
click at [185, 86] on div "Home / Restaurants management / Menus / Sections / item / update Crepe Fettucci…" at bounding box center [577, 379] width 825 height 709
drag, startPoint x: 187, startPoint y: 86, endPoint x: 238, endPoint y: 91, distance: 51.2
click at [238, 91] on h4 "Crepe Fettuccine section" at bounding box center [578, 86] width 784 height 10
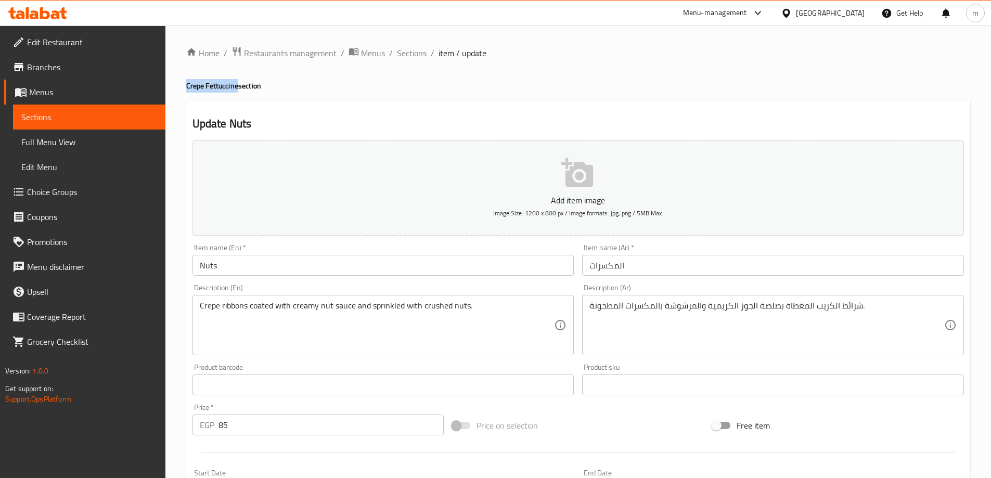
click at [311, 264] on input "Nuts" at bounding box center [383, 265] width 382 height 21
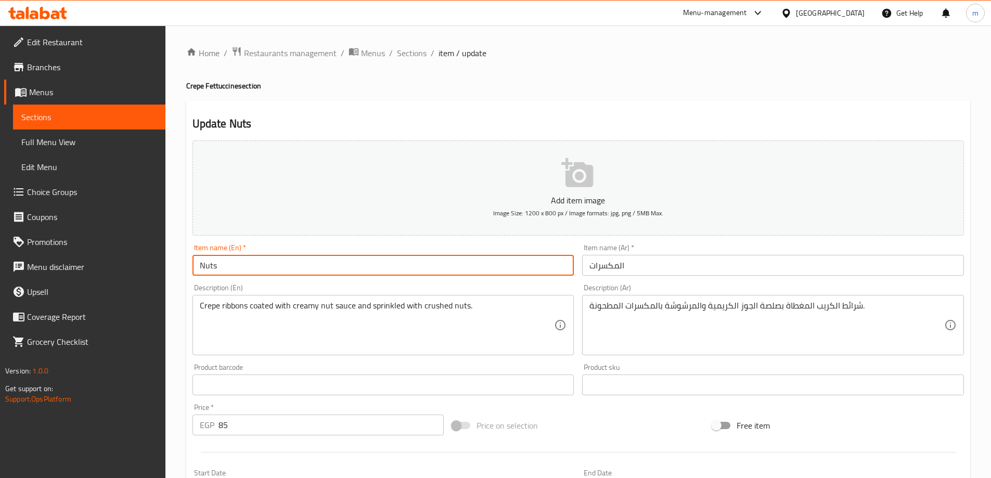
paste input "Crepe Fettuccine"
type input "Nuts Crepe Fettuccine"
click at [743, 269] on input "المكسرات" at bounding box center [773, 265] width 382 height 21
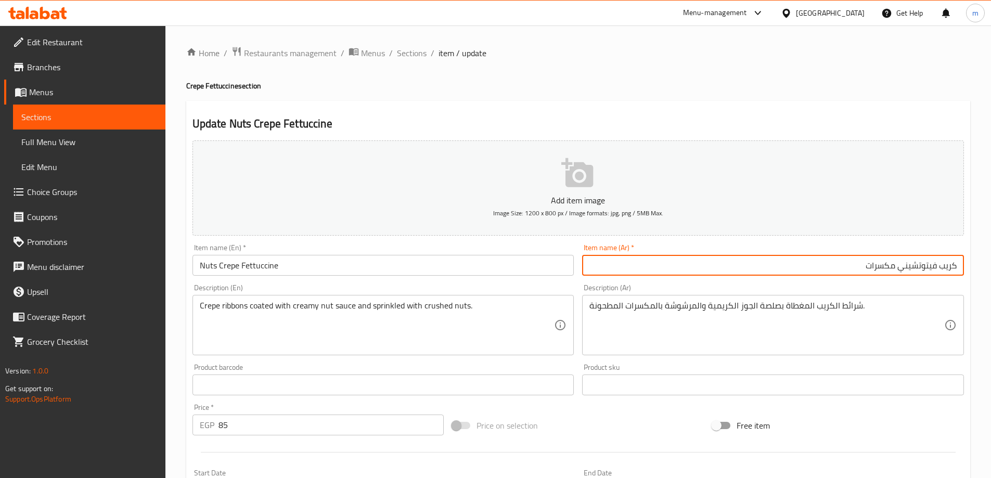
type input "كريب فيتوتشيني مكسرات"
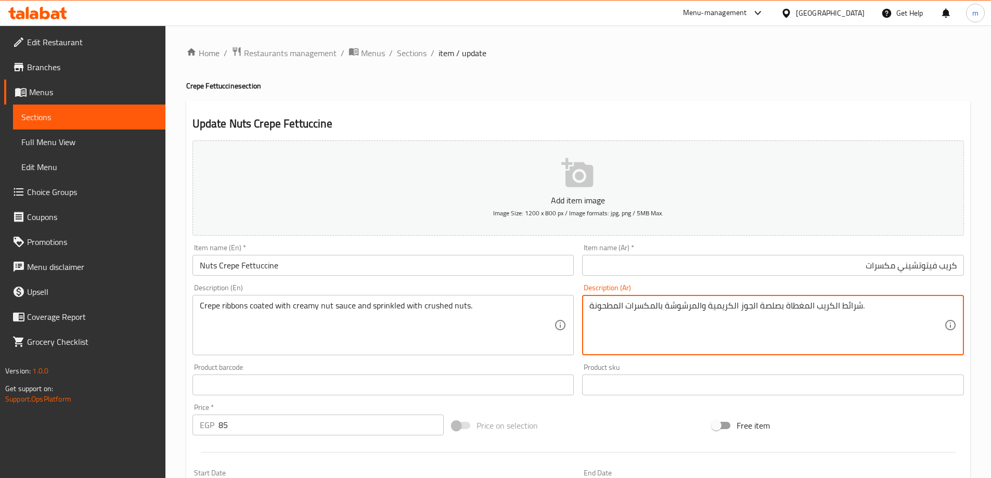
click at [853, 306] on textarea "شرائط الكريب المغطاة بصلصة الجوز الكريمية والمرشوشة بالمكسرات المطحونة." at bounding box center [766, 325] width 355 height 49
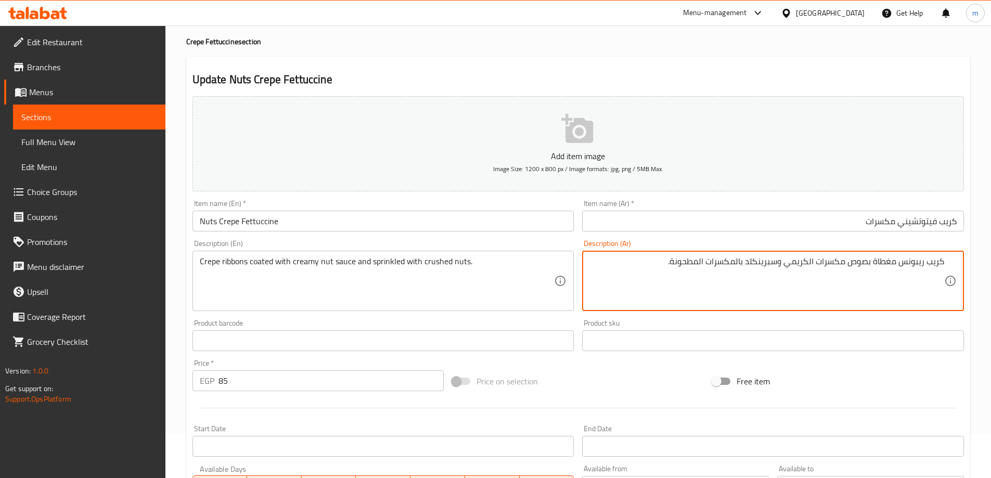
scroll to position [257, 0]
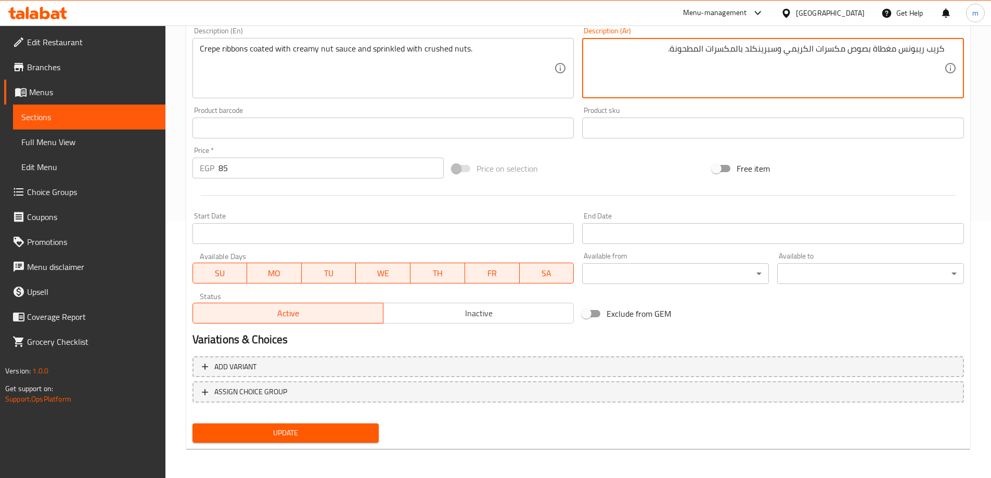
type textarea "كريب ريبونس مغطاة بصوص مكسرات الكريمي وسبرينكلد بالمكسرات المطحونة."
click at [302, 441] on button "Update" at bounding box center [285, 432] width 187 height 19
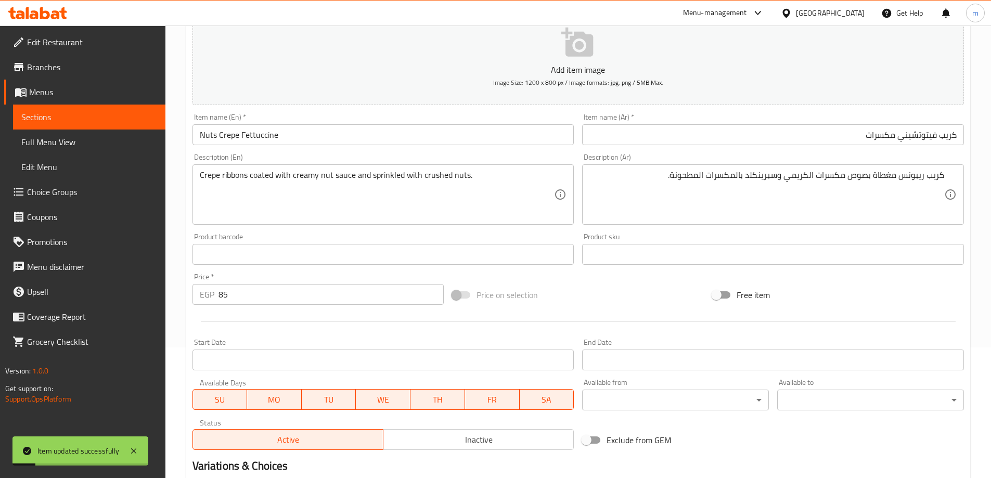
scroll to position [0, 0]
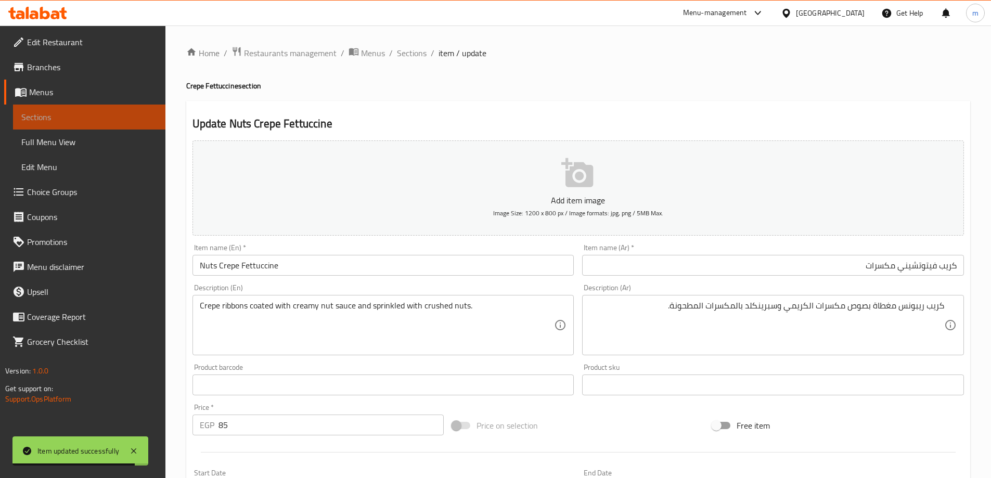
click at [122, 112] on span "Sections" at bounding box center [89, 117] width 136 height 12
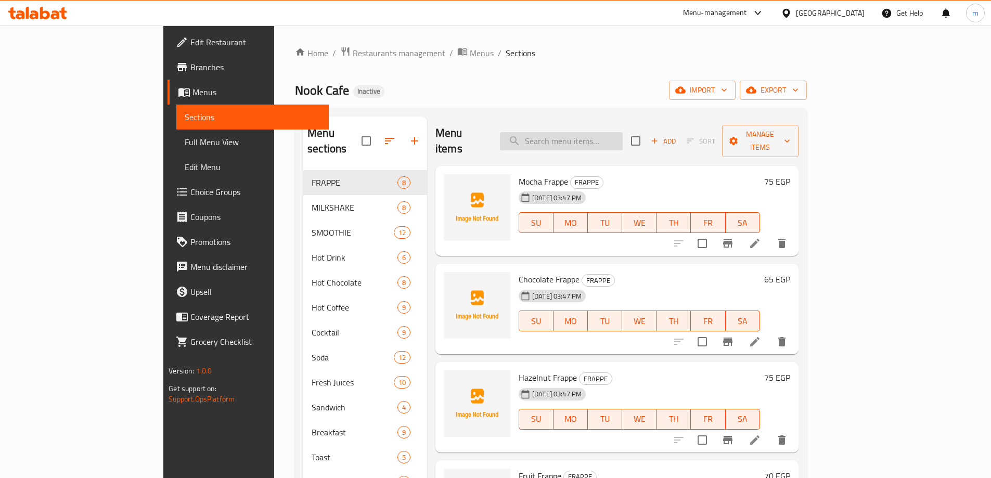
click at [582, 136] on input "search" at bounding box center [561, 141] width 123 height 18
paste input "Cheesecake"
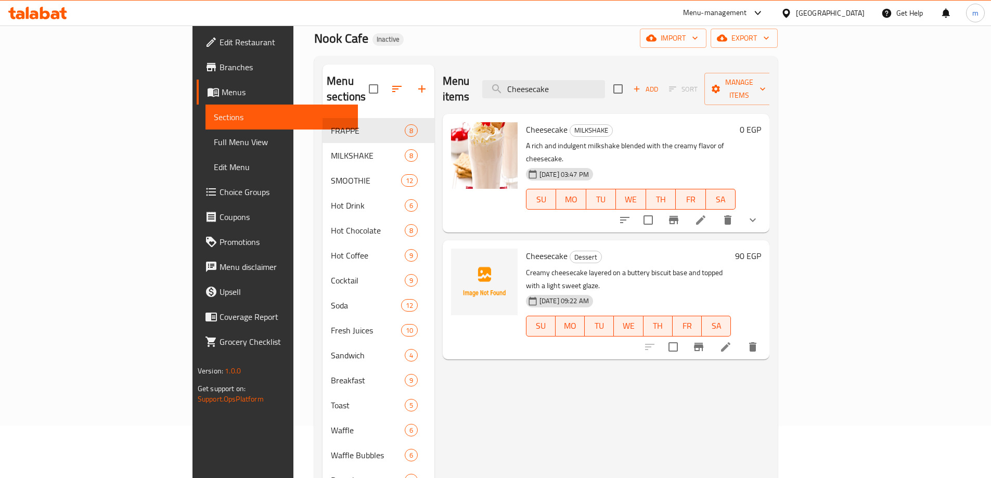
scroll to position [104, 0]
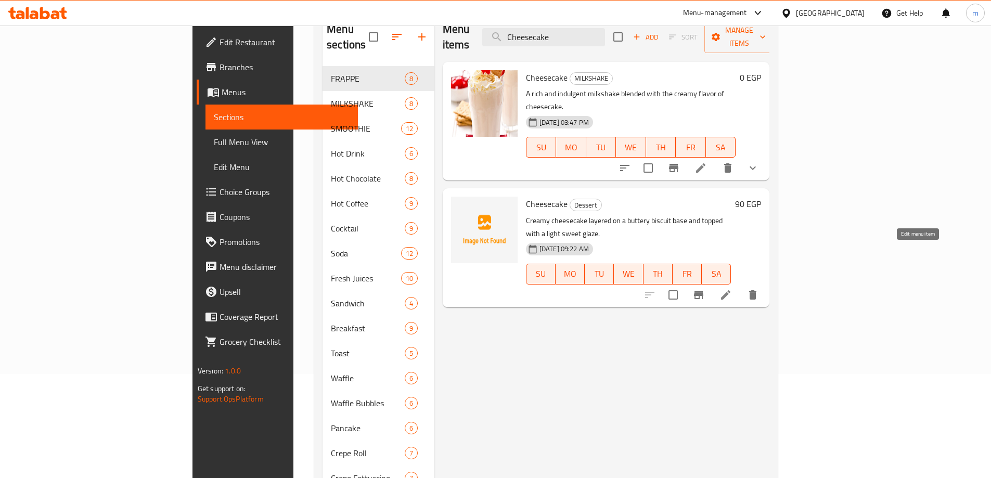
type input "Cheesecake"
click at [732, 289] on icon at bounding box center [725, 295] width 12 height 12
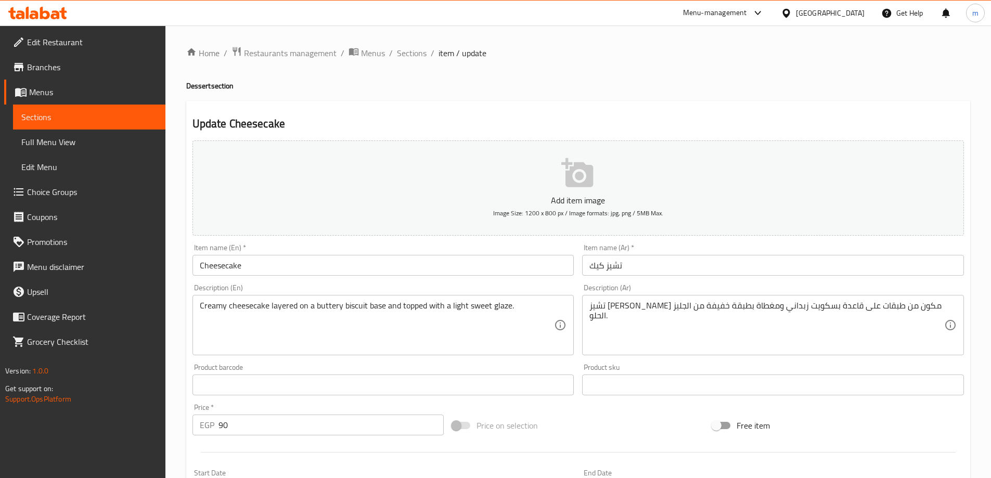
click at [199, 88] on h4 "Dessert section" at bounding box center [578, 86] width 784 height 10
click at [319, 261] on input "Cheesecake" at bounding box center [383, 265] width 382 height 21
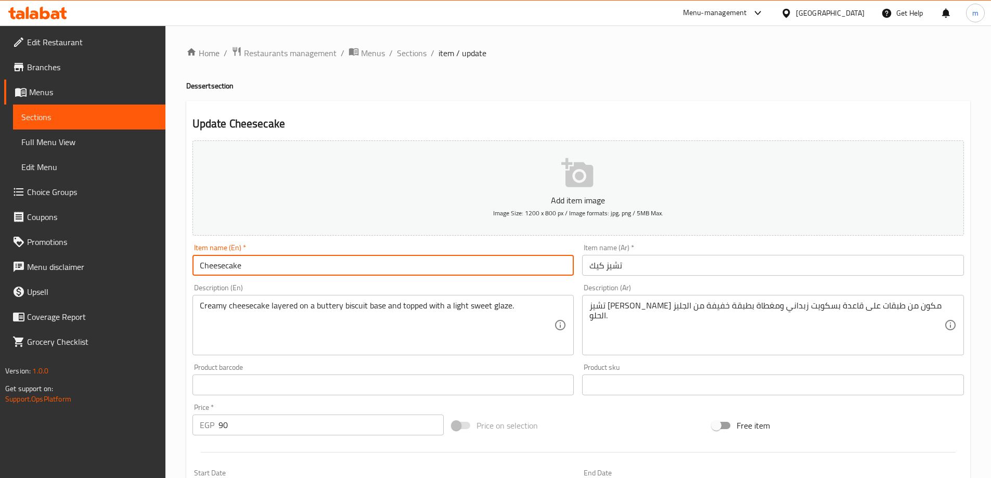
paste input "Dessert"
type input "Cheesecake Dessert"
click at [652, 266] on input "تشيز كيك" at bounding box center [773, 265] width 382 height 21
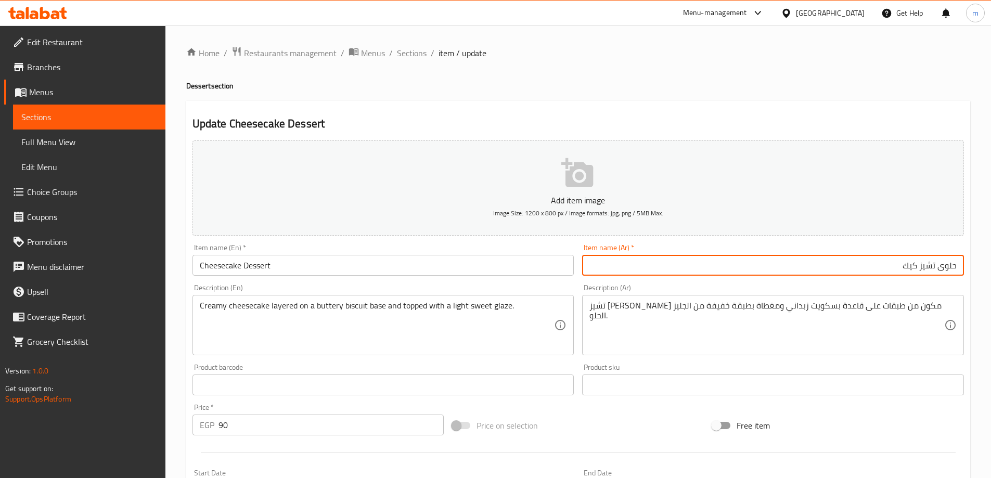
type input "حلوى تشيز كيك"
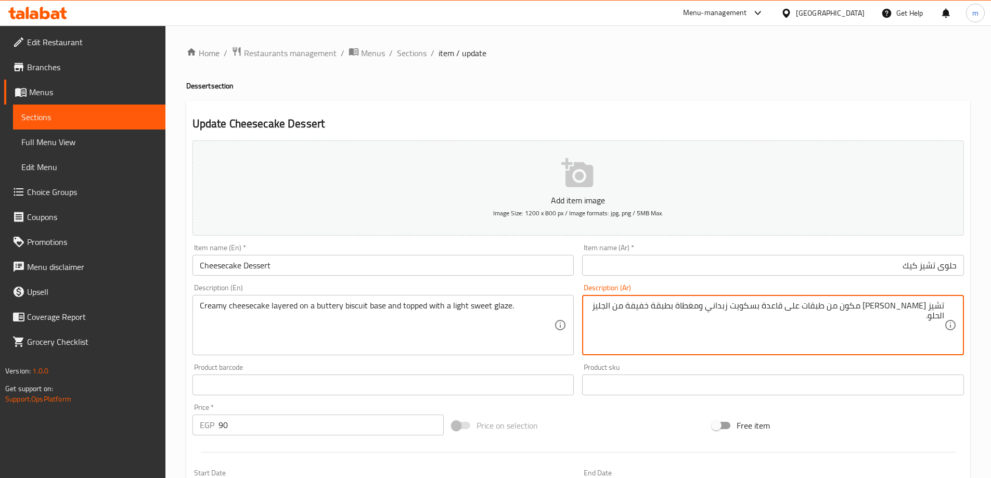
drag, startPoint x: 853, startPoint y: 310, endPoint x: 883, endPoint y: 313, distance: 30.8
click at [883, 313] on textarea "تشيز كيك كريمي مكون من طبقات على قاعدة بسكويت زبداني ومغطاة بطبقة خفيفة من الجل…" at bounding box center [766, 325] width 355 height 49
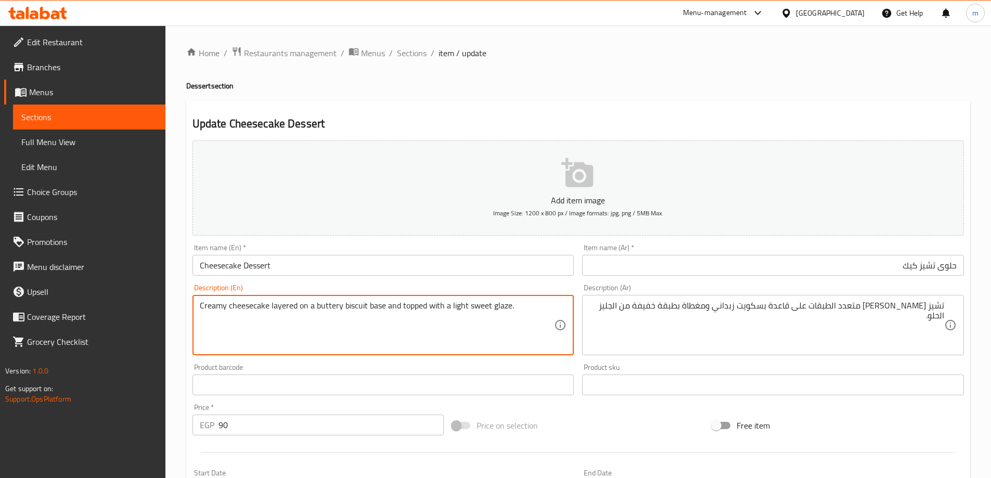
click at [495, 307] on textarea "Creamy cheesecake layered on a buttery biscuit base and topped with a light swe…" at bounding box center [377, 325] width 355 height 49
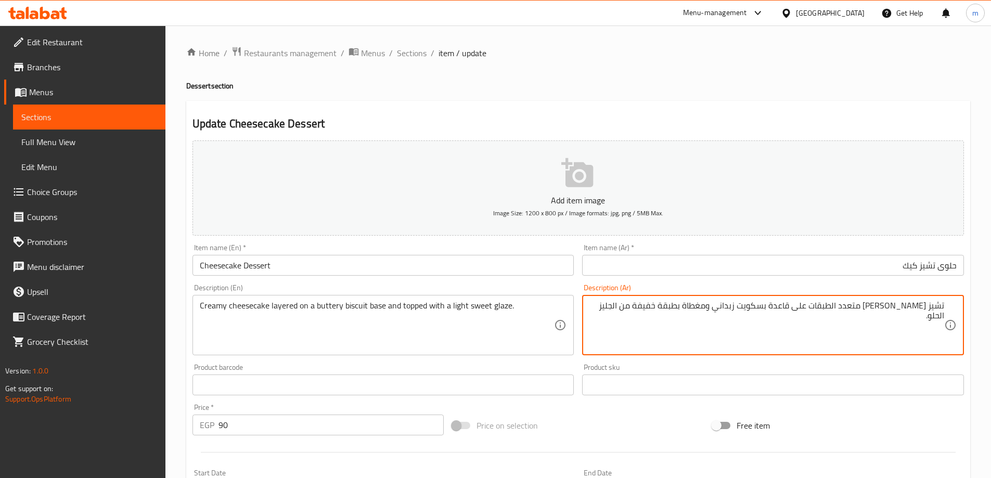
click at [692, 310] on textarea "تشيز كيك كريمي متعدد الطبقات على قاعدة بسكويت زبداني ومغطاة بطبقة خفيفة من الجل…" at bounding box center [766, 325] width 355 height 49
type textarea "تشيز [PERSON_NAME] متعدد الطبقات على قاعدة بسكويت زبداني ومغطاة بجليز لايت حلو."
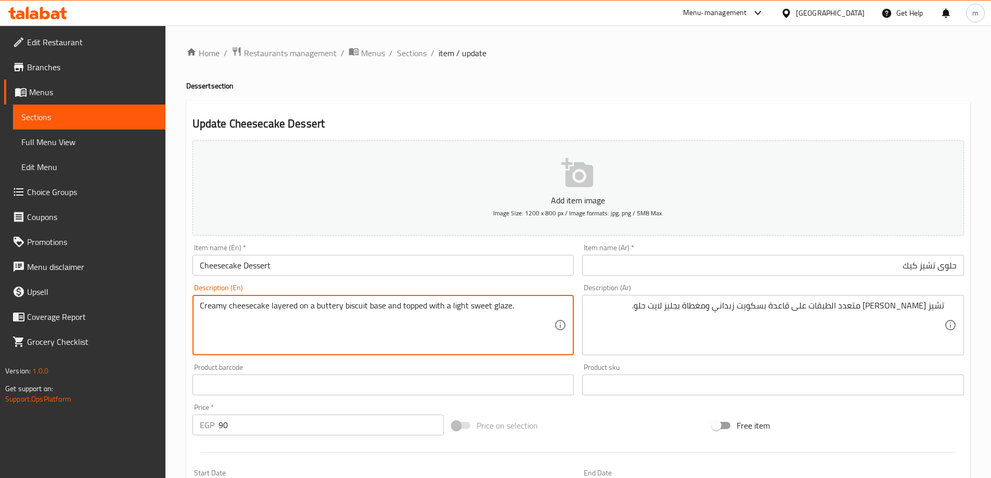
click at [429, 310] on textarea "Creamy cheesecake layered on a buttery biscuit base and topped with a light swe…" at bounding box center [377, 325] width 355 height 49
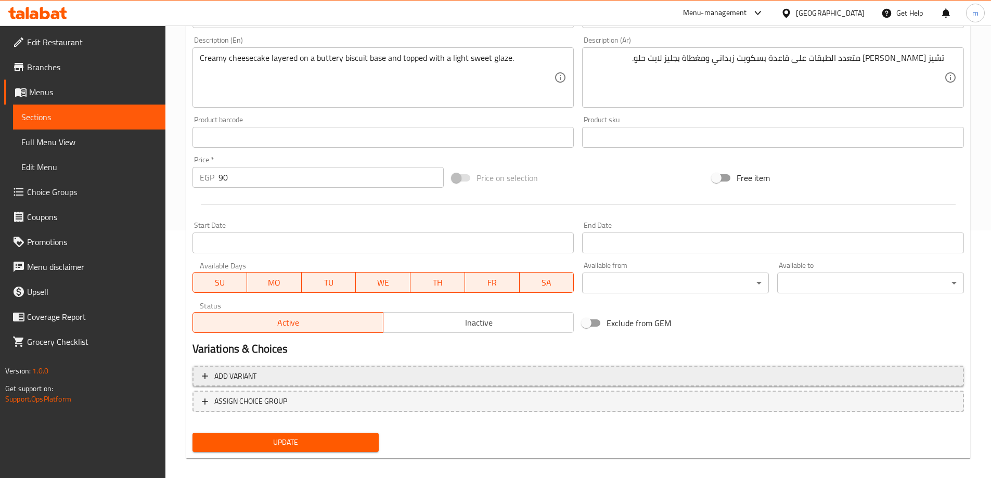
scroll to position [257, 0]
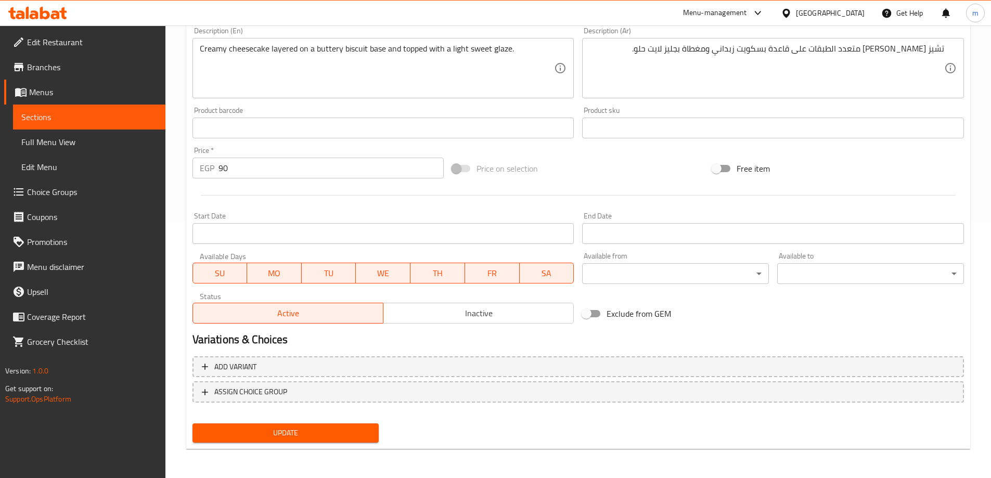
click at [310, 432] on span "Update" at bounding box center [286, 433] width 170 height 13
click at [262, 431] on span "Update" at bounding box center [286, 433] width 170 height 13
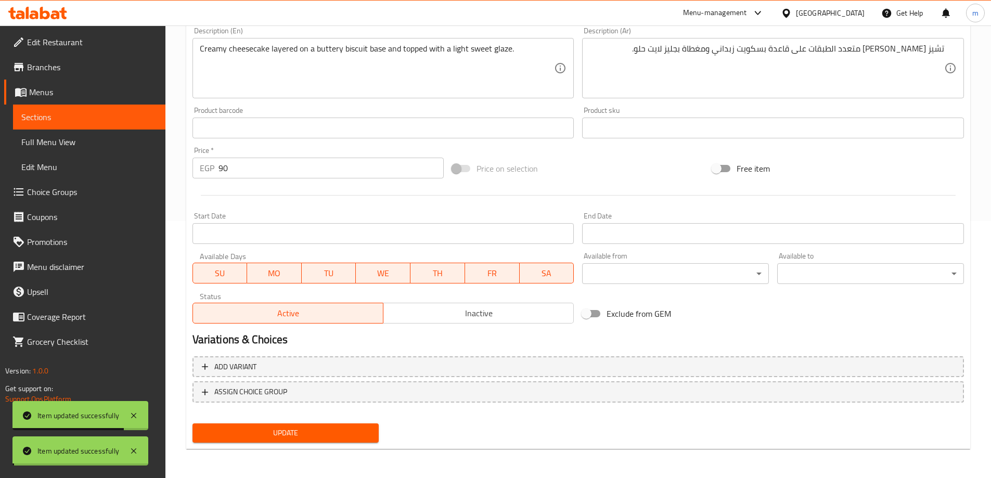
click at [122, 118] on div "Edit Restaurant Branches Menus Sections Full Menu View Edit Menu Choice Groups …" at bounding box center [495, 123] width 991 height 709
click at [122, 118] on span "Sections" at bounding box center [89, 117] width 136 height 12
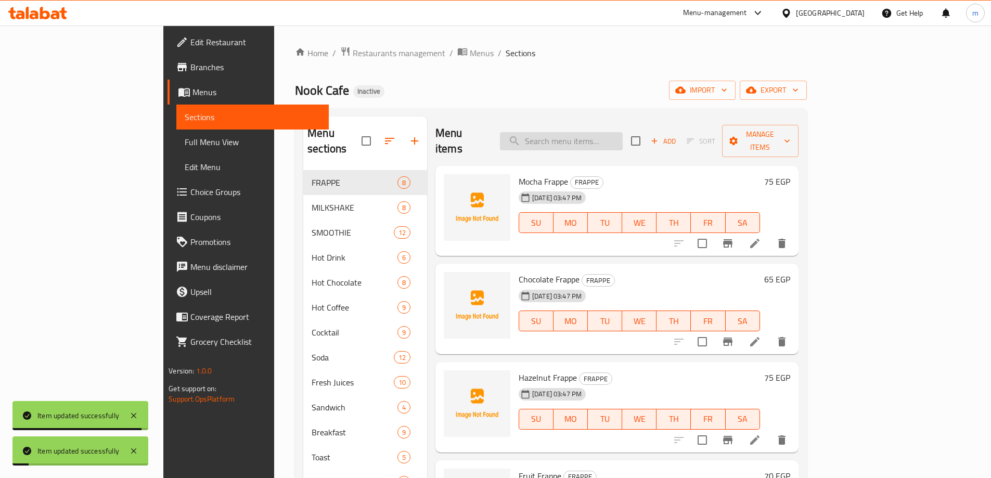
click at [586, 134] on input "search" at bounding box center [561, 141] width 123 height 18
paste input "Galaxy Mosse"
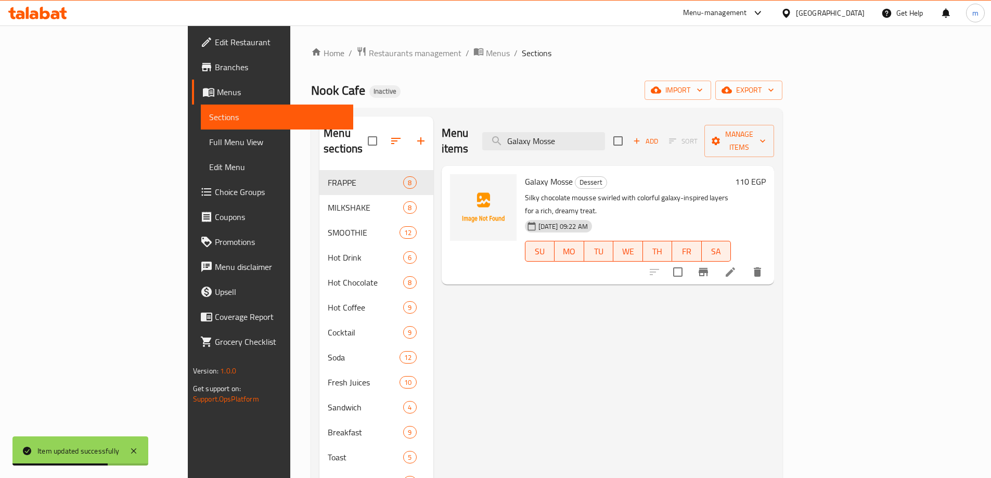
type input "Galaxy Mosse"
click at [770, 260] on div at bounding box center [706, 272] width 128 height 25
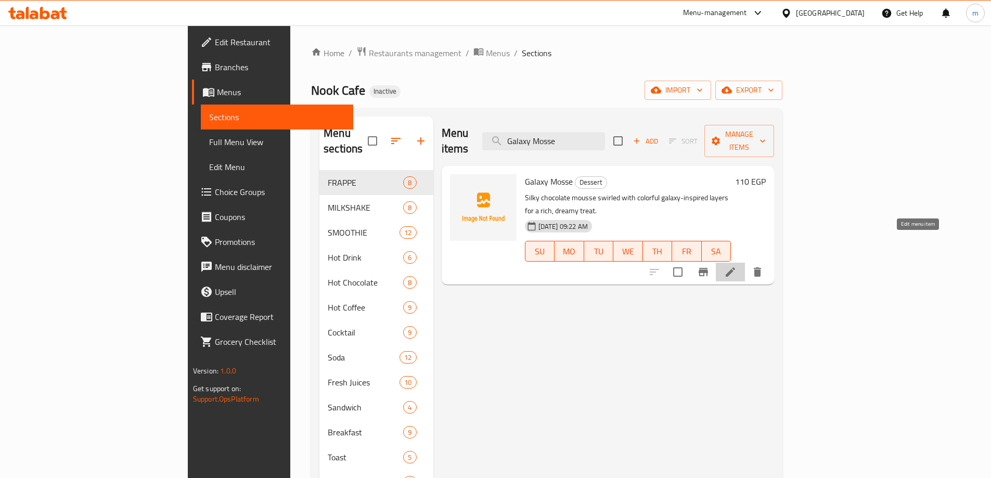
click at [735, 267] on icon at bounding box center [730, 271] width 9 height 9
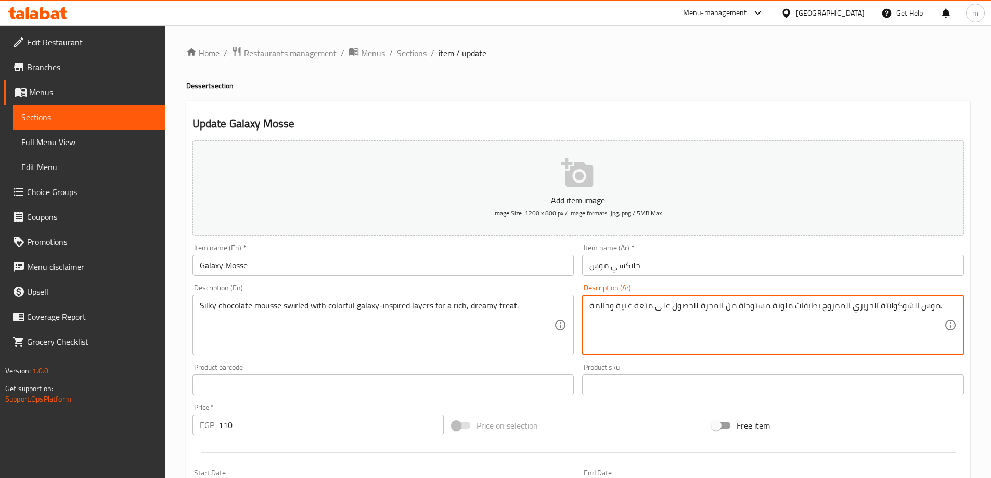
click at [859, 307] on textarea "موس الشوكولاتة الحريري الممزوج بطبقات ملونة مستوحاة من المجرة للحصول على متعة غ…" at bounding box center [766, 325] width 355 height 49
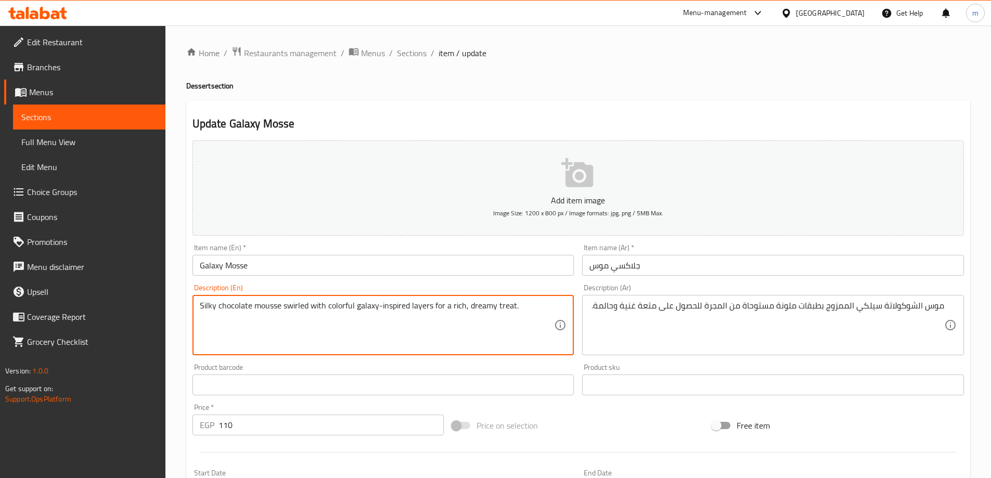
click at [283, 309] on textarea "Silky chocolate mousse swirled with colorful galaxy-inspired layers for a rich,…" at bounding box center [377, 325] width 355 height 49
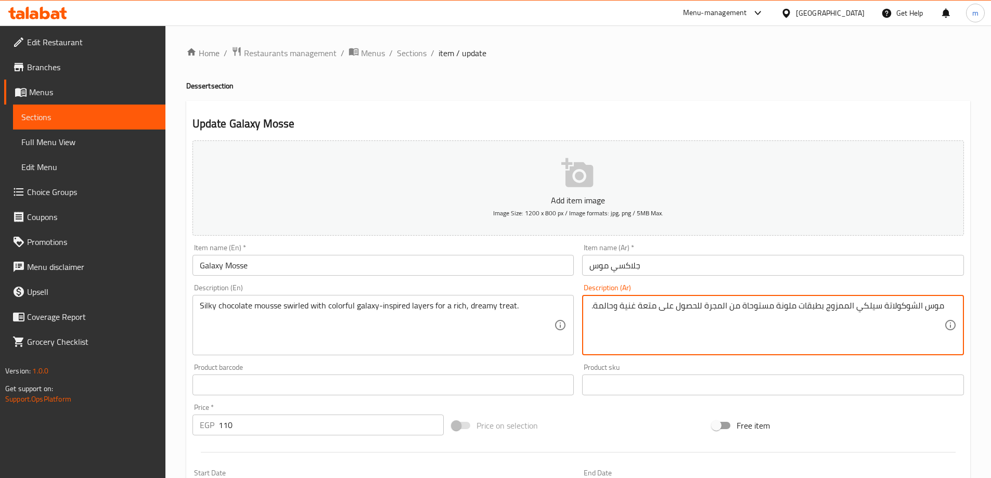
click at [841, 311] on textarea "موس الشوكولاتة سيلكي الممزوج بطبقات ملونة مستوحاة من المجرة للحصول على متعة غني…" at bounding box center [766, 325] width 355 height 49
paste textarea "ويرلد"
click at [720, 304] on textarea "موس الشوكولاتة سيلكي سويرلد بطبقات ملونة مستوحاة من المجرة للحصول على متعة غنية…" at bounding box center [766, 325] width 355 height 49
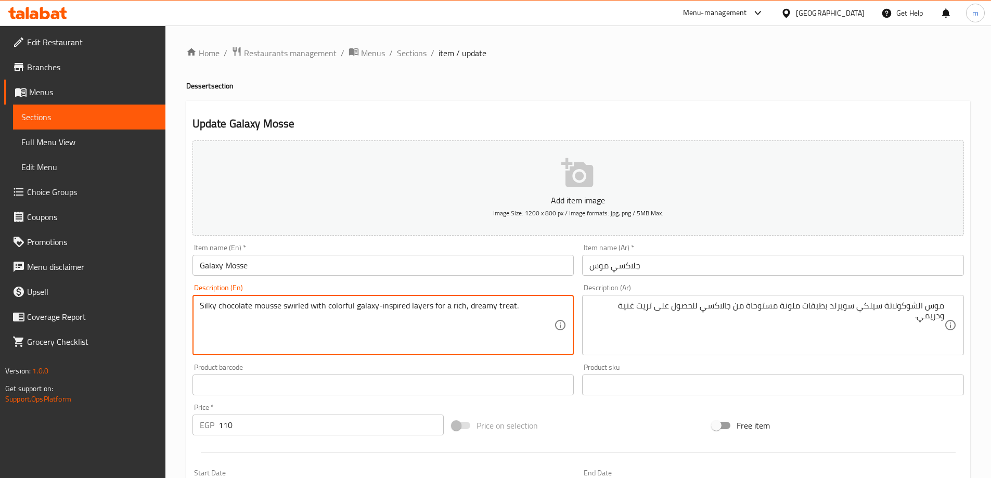
click at [367, 306] on textarea "Silky chocolate mousse swirled with colorful galaxy-inspired layers for a rich,…" at bounding box center [377, 325] width 355 height 49
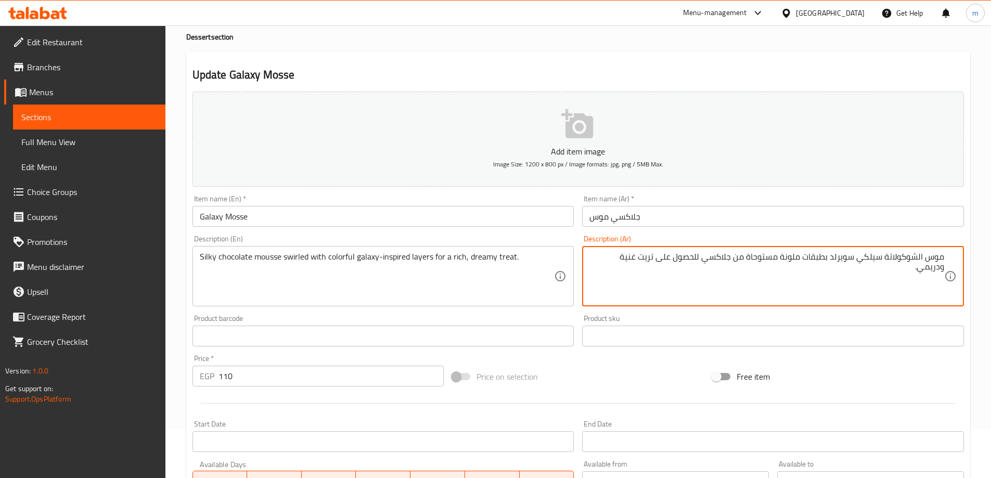
scroll to position [257, 0]
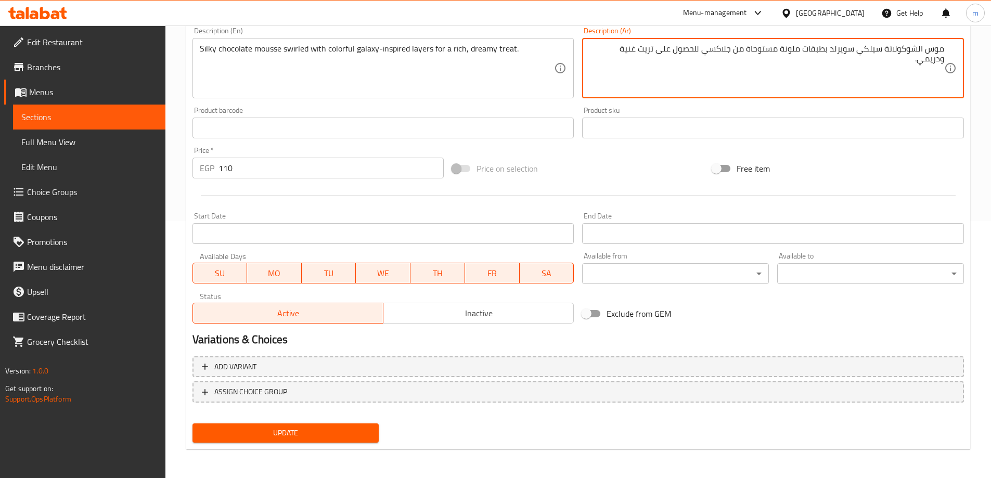
type textarea "موس الشوكولاتة سيلكي سويرلد بطبقات ملونة مستوحاة من جلاكسي للحصول على تريت غنية…"
click at [314, 432] on span "Update" at bounding box center [286, 433] width 170 height 13
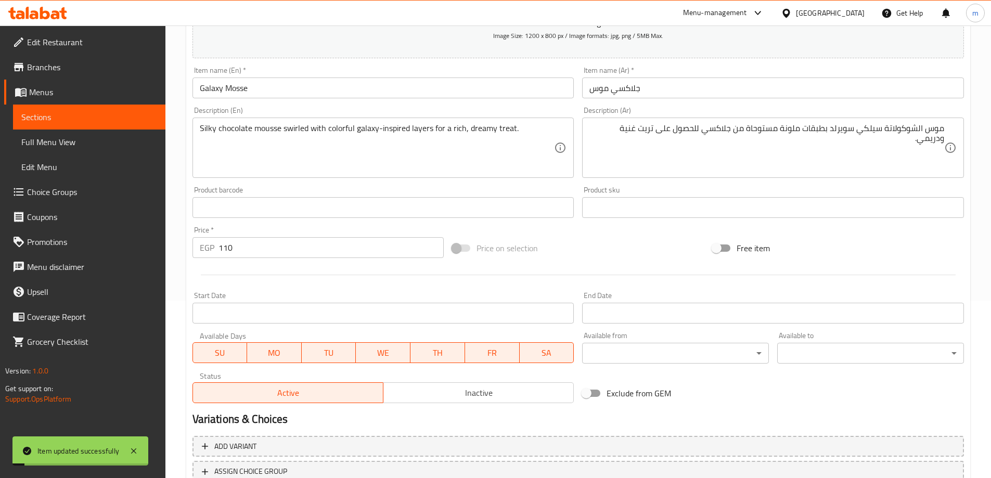
scroll to position [49, 0]
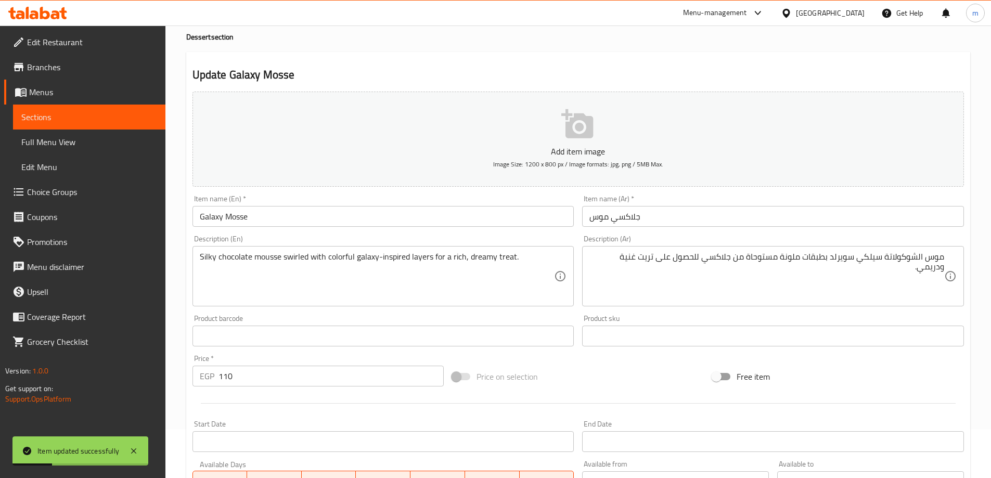
click at [195, 35] on h4 "Dessert section" at bounding box center [578, 37] width 784 height 10
click at [320, 222] on input "Galaxy Mosse" at bounding box center [383, 216] width 382 height 21
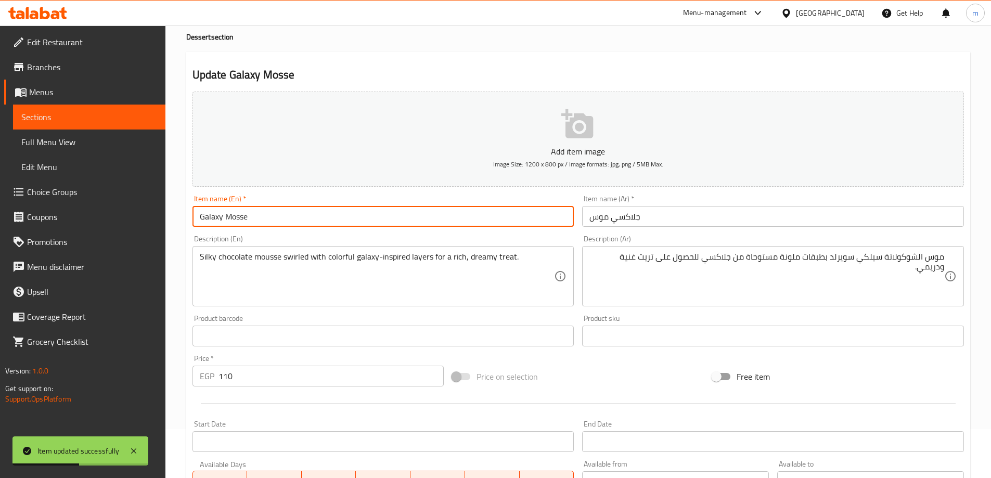
paste input "Dessert"
type input "Galaxy Mosse Dessert"
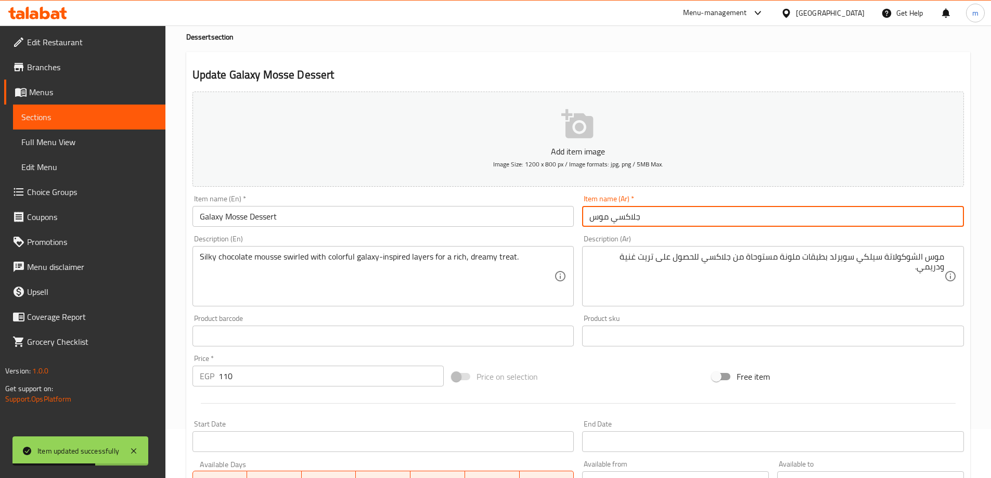
click at [748, 220] on input "جلاكسي موس" at bounding box center [773, 216] width 382 height 21
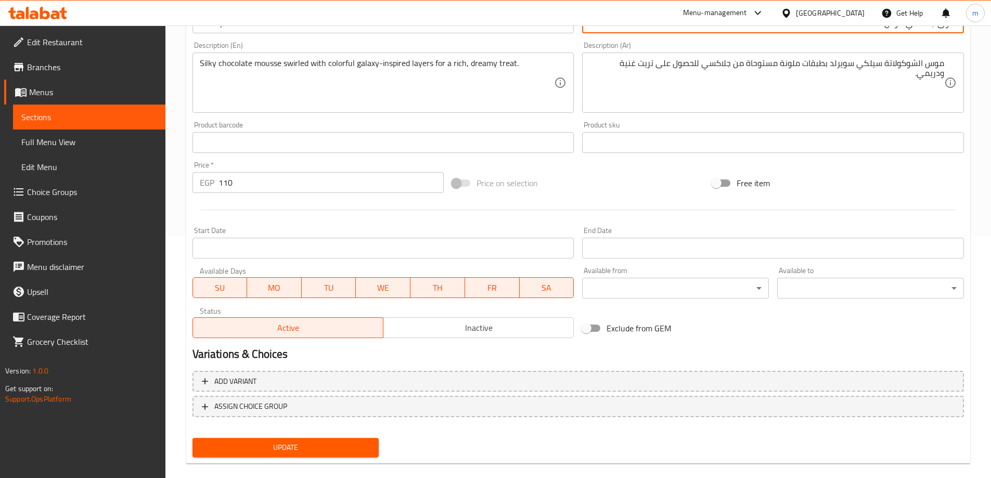
scroll to position [257, 0]
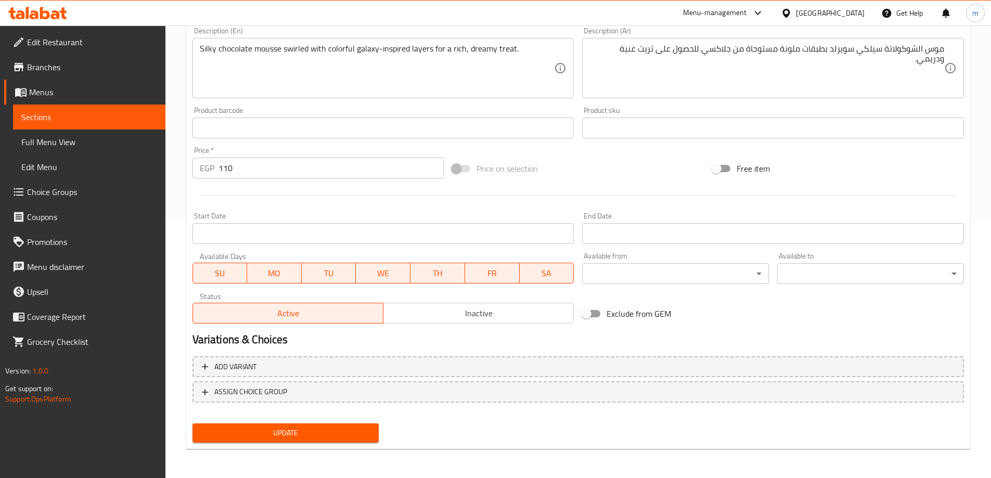
click at [248, 434] on span "Update" at bounding box center [286, 433] width 170 height 13
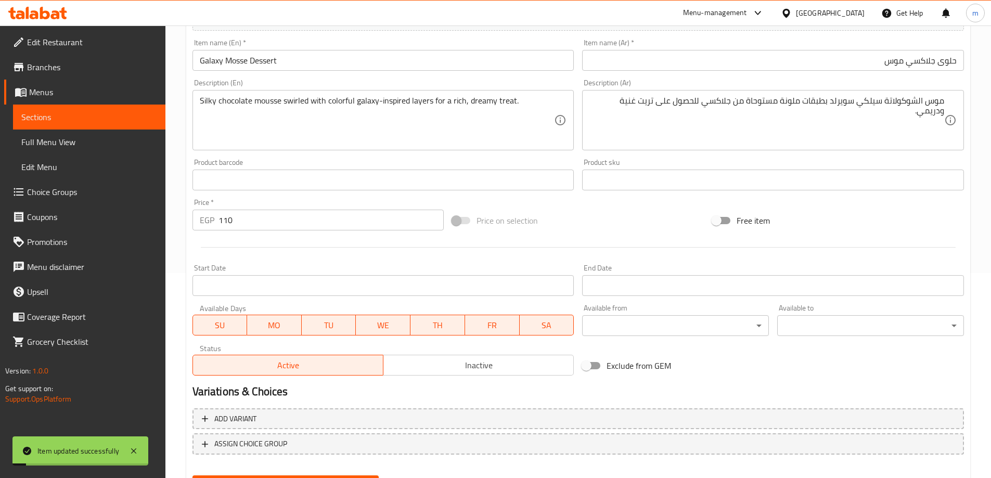
scroll to position [49, 0]
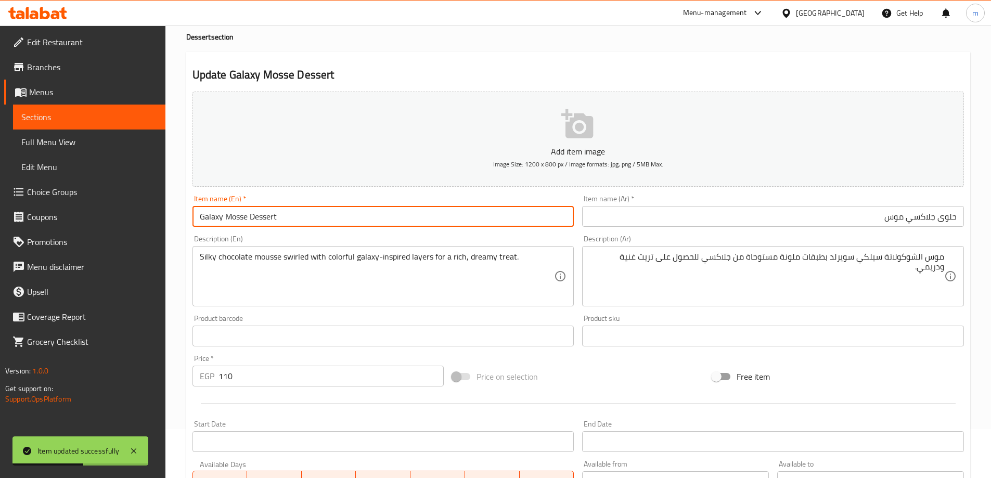
click at [197, 222] on input "Galaxy Mosse Dessert" at bounding box center [383, 216] width 382 height 21
drag, startPoint x: 198, startPoint y: 215, endPoint x: 246, endPoint y: 223, distance: 48.4
click at [246, 223] on input "Galaxy Mosse Dessert" at bounding box center [383, 216] width 382 height 21
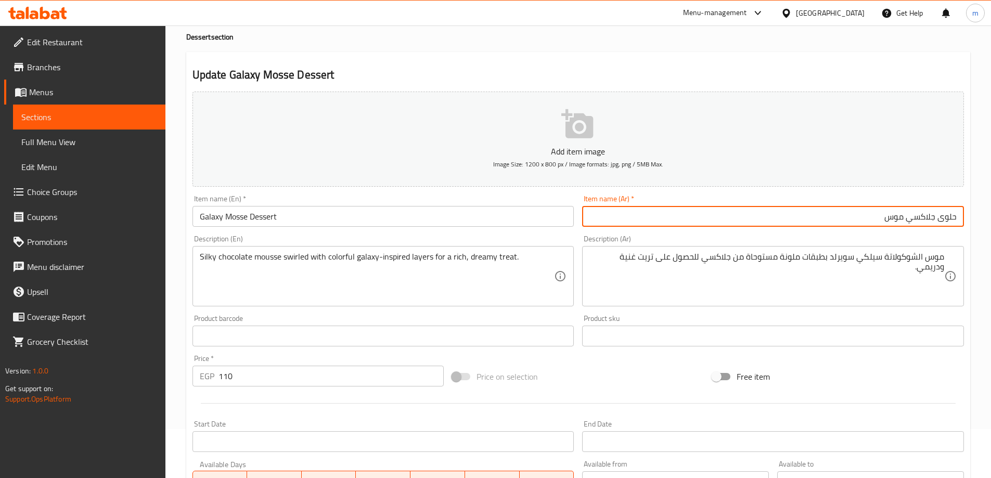
click at [911, 217] on input "حلوى جلاكسي موس" at bounding box center [773, 216] width 382 height 21
click at [887, 218] on input "حلوى موس" at bounding box center [773, 216] width 382 height 21
paste input "جلاكسي"
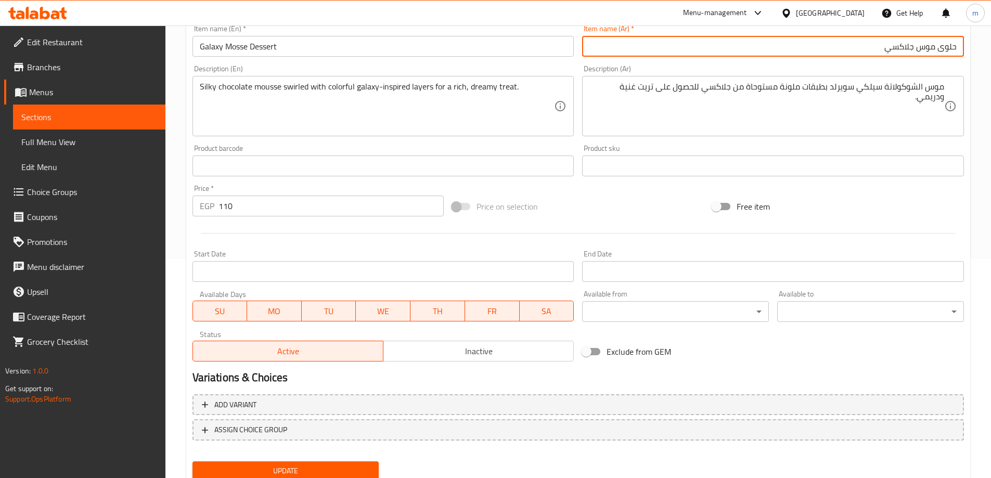
scroll to position [257, 0]
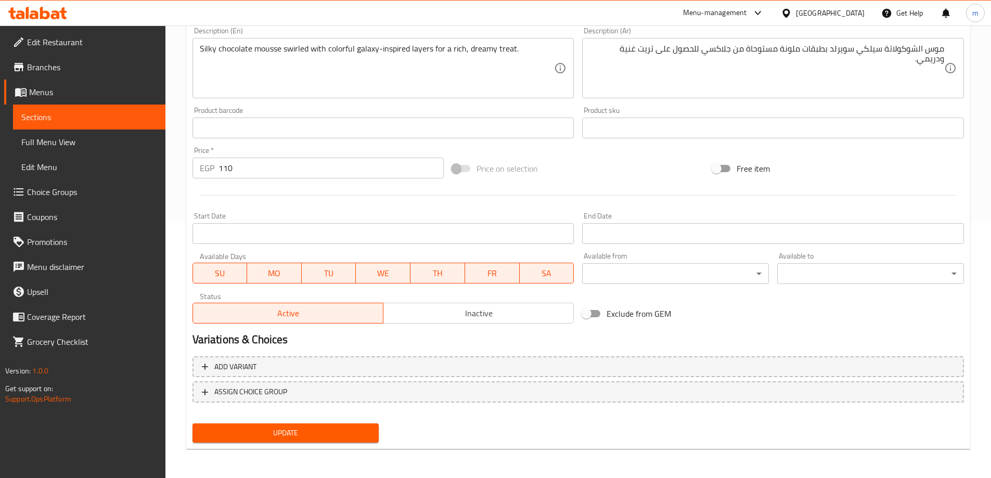
type input "حلوى موس جلاكسي"
click at [304, 438] on span "Update" at bounding box center [286, 433] width 170 height 13
click at [223, 430] on span "Update" at bounding box center [286, 433] width 170 height 13
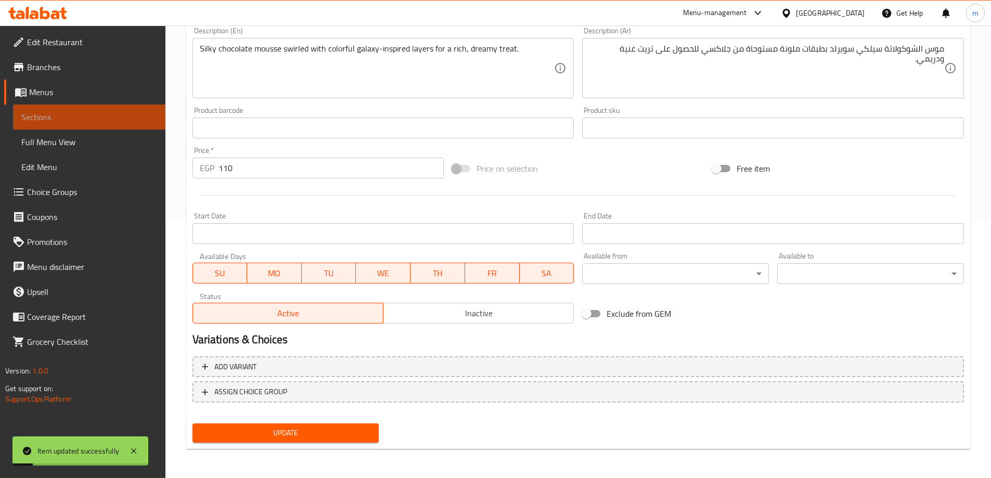
click at [134, 120] on span "Sections" at bounding box center [89, 117] width 136 height 12
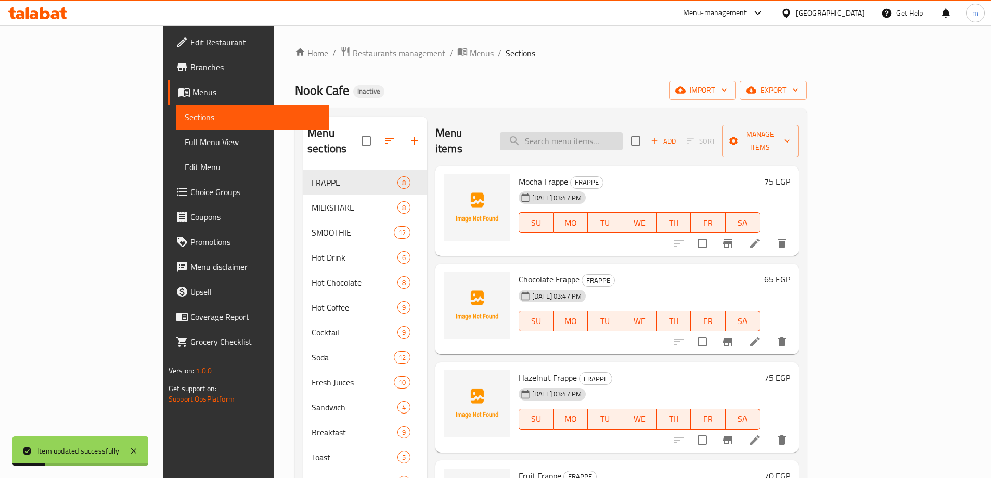
click at [569, 139] on input "search" at bounding box center [561, 141] width 123 height 18
paste input "Gokand"
type input "Gokand"
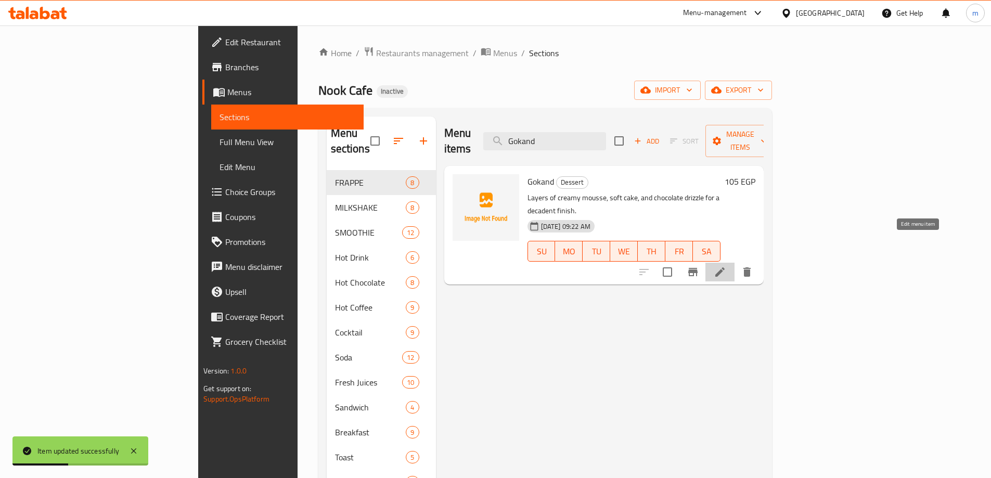
click at [725, 267] on icon at bounding box center [719, 271] width 9 height 9
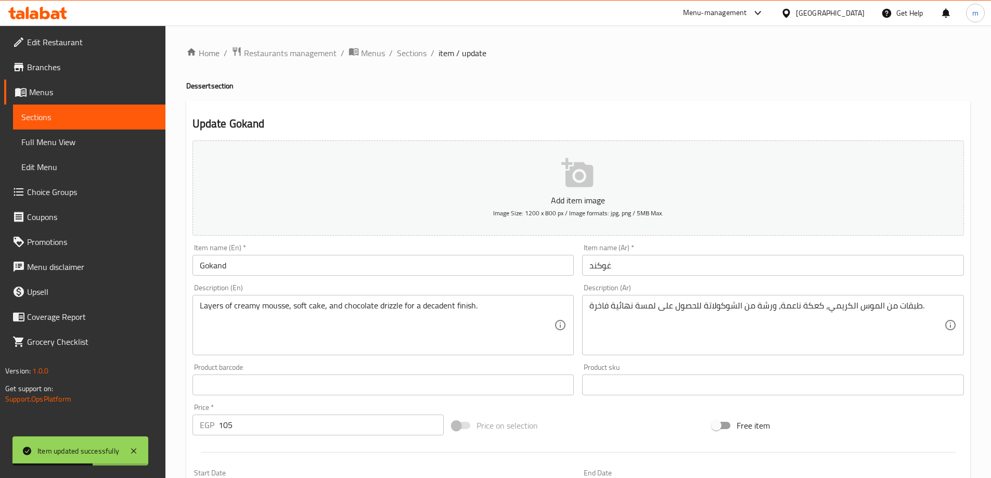
click at [649, 274] on input "غوكند" at bounding box center [773, 265] width 382 height 21
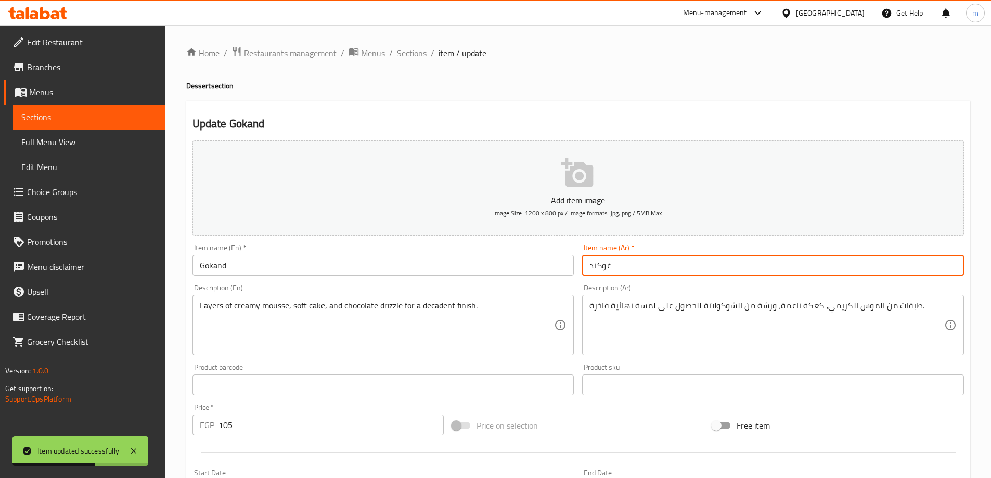
click at [649, 274] on input "غوكند" at bounding box center [773, 265] width 382 height 21
type input "جوكند"
click at [197, 89] on h4 "Dessert section" at bounding box center [578, 86] width 784 height 10
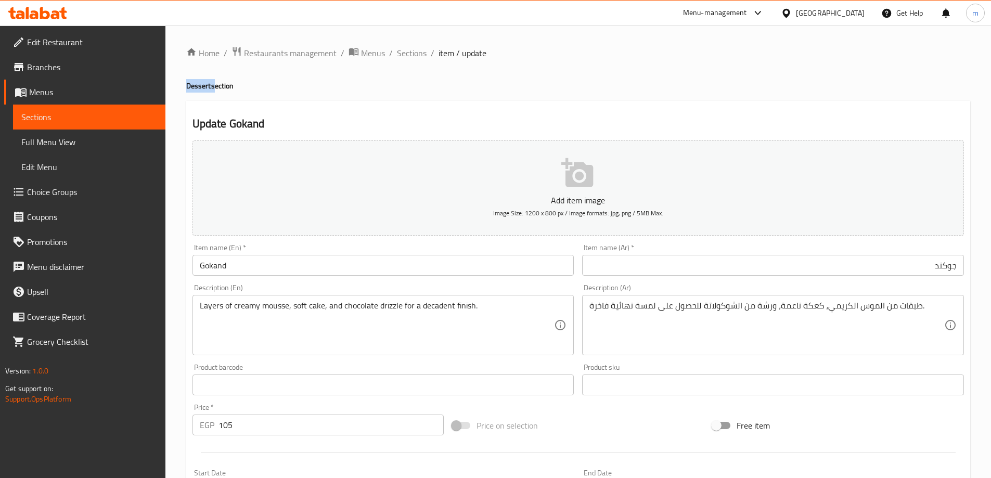
click at [197, 89] on h4 "Dessert section" at bounding box center [578, 86] width 784 height 10
click at [317, 263] on input "Gokand" at bounding box center [383, 265] width 382 height 21
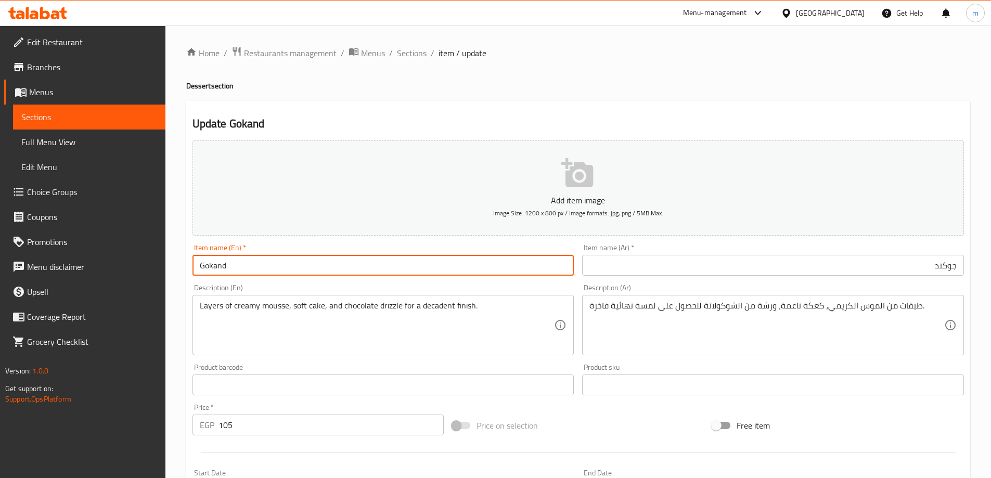
paste input "Dessert"
type input "Gokand Dessert"
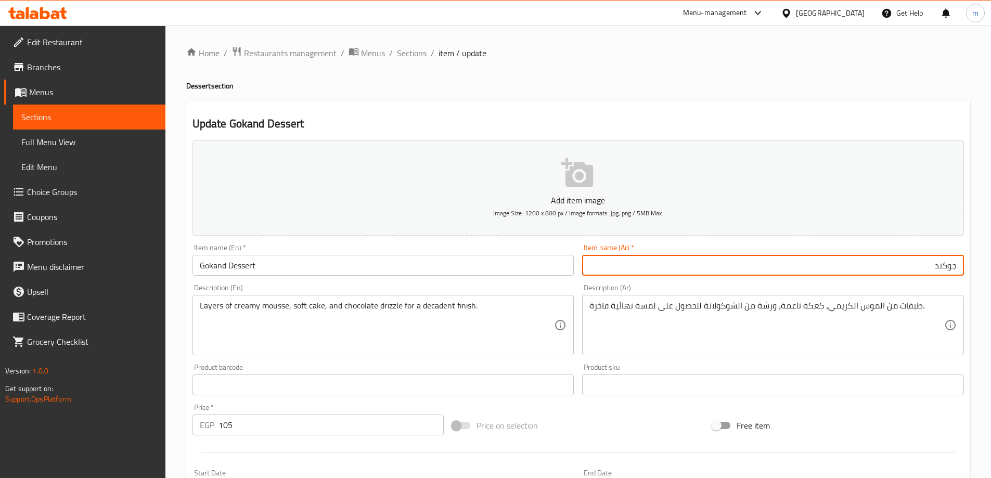
click at [743, 272] on input "جوكند" at bounding box center [773, 265] width 382 height 21
type input "حلوى جوكند"
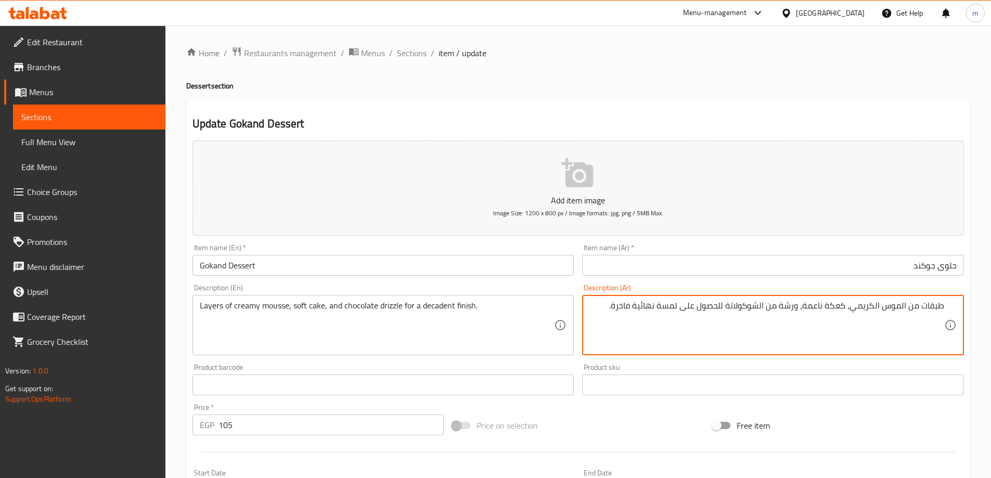
click at [792, 309] on textarea "طبقات من الموس الكريمي، كعكة ناعمة، ورشة من الشوكولاتة للحصول على لمسة نهائية ف…" at bounding box center [766, 325] width 355 height 49
type textarea "طبقات من الموس الكريمي، كعكة ناعمة، ودريزل شوكولاتة للحصول على لمسة نهائية فاخر…"
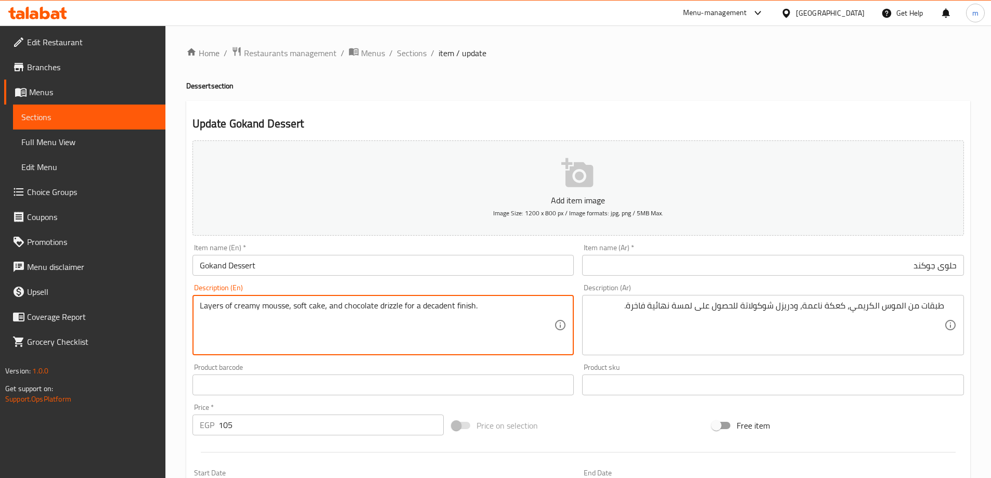
click at [446, 310] on textarea "Layers of creamy mousse, soft cake, and chocolate drizzle for a decadent finish." at bounding box center [377, 325] width 355 height 49
drag, startPoint x: 472, startPoint y: 307, endPoint x: 402, endPoint y: 306, distance: 70.2
click at [402, 306] on textarea "Layers of creamy mousse, soft cake, and chocolate drizzle for a decadent finish." at bounding box center [377, 325] width 355 height 49
type textarea "Layers of creamy mousse, soft cake, and chocolate drizzle."
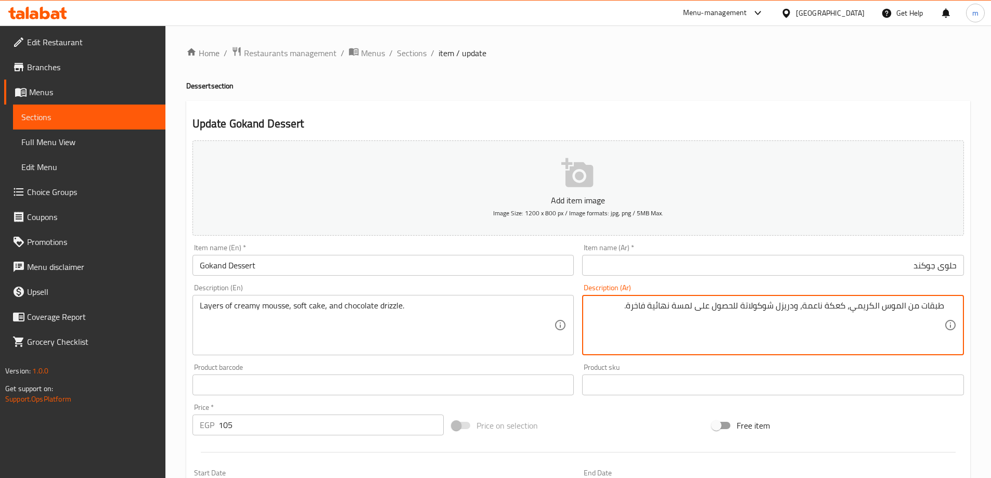
drag, startPoint x: 632, startPoint y: 306, endPoint x: 639, endPoint y: 306, distance: 7.3
click at [633, 307] on textarea "طبقات من الموس الكريمي، كعكة ناعمة، ودريزل شوكولاتة للحصول على لمسة نهائية فاخر…" at bounding box center [766, 325] width 355 height 49
drag, startPoint x: 631, startPoint y: 307, endPoint x: 742, endPoint y: 309, distance: 111.3
click at [742, 309] on textarea "طبقات من الموس الكريمي، كعكة ناعمة، ودريزل شوكولاتة للحصول على لمسة نهائية فاخر…" at bounding box center [766, 325] width 355 height 49
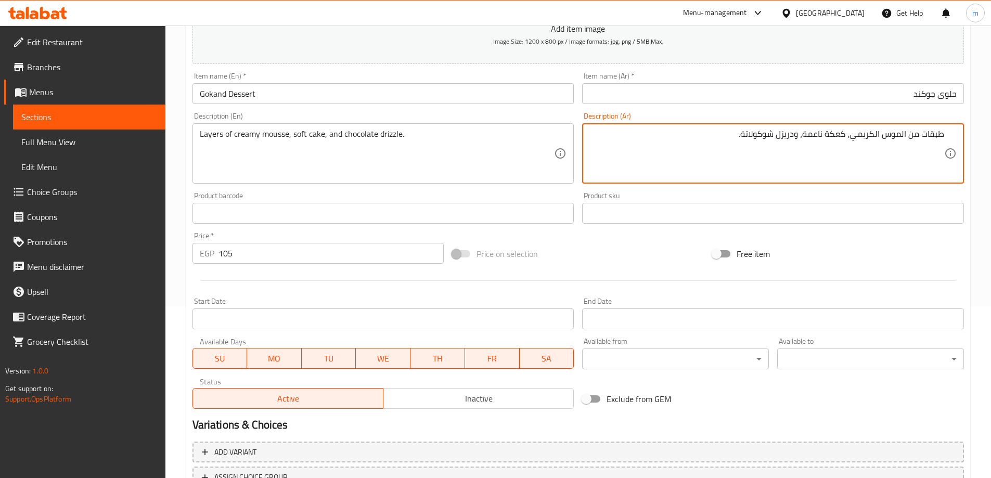
scroll to position [257, 0]
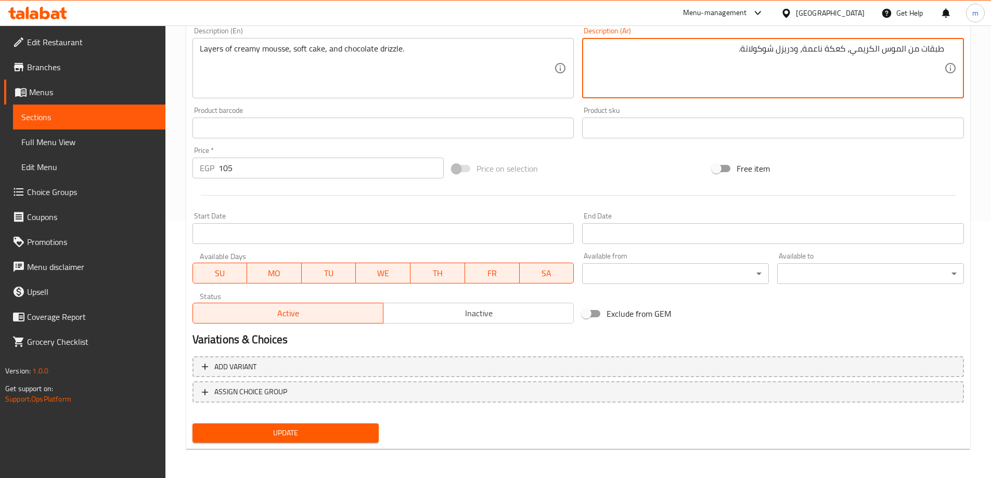
type textarea "طبقات من الموس الكريمي، كعكة ناعمة، ودريزل شوكولاتة."
click at [338, 434] on span "Update" at bounding box center [286, 433] width 170 height 13
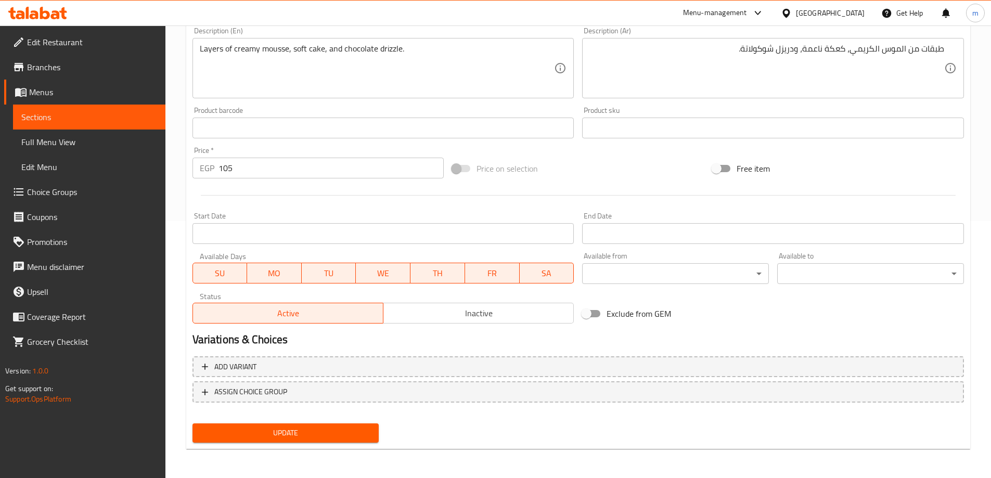
click at [313, 437] on span "Update" at bounding box center [286, 433] width 170 height 13
click at [239, 426] on button "Update" at bounding box center [285, 432] width 187 height 19
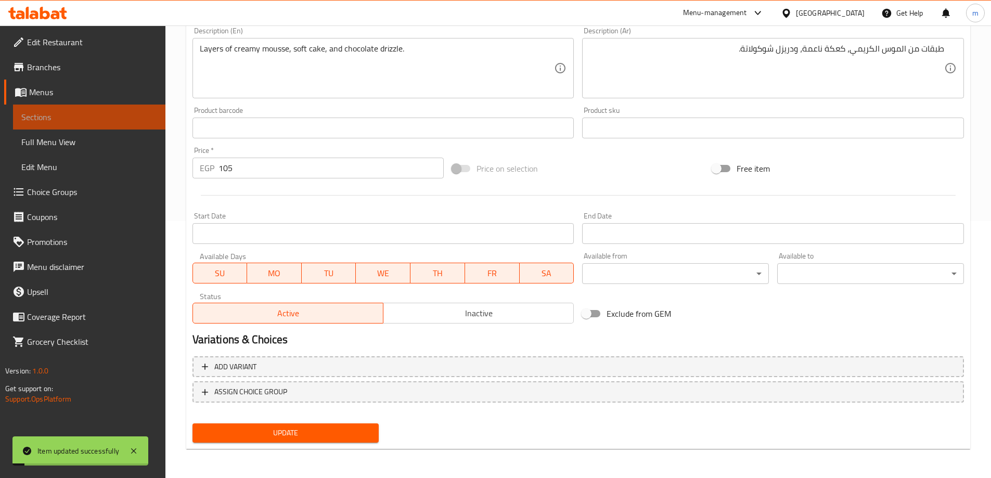
click at [85, 112] on span "Sections" at bounding box center [89, 117] width 136 height 12
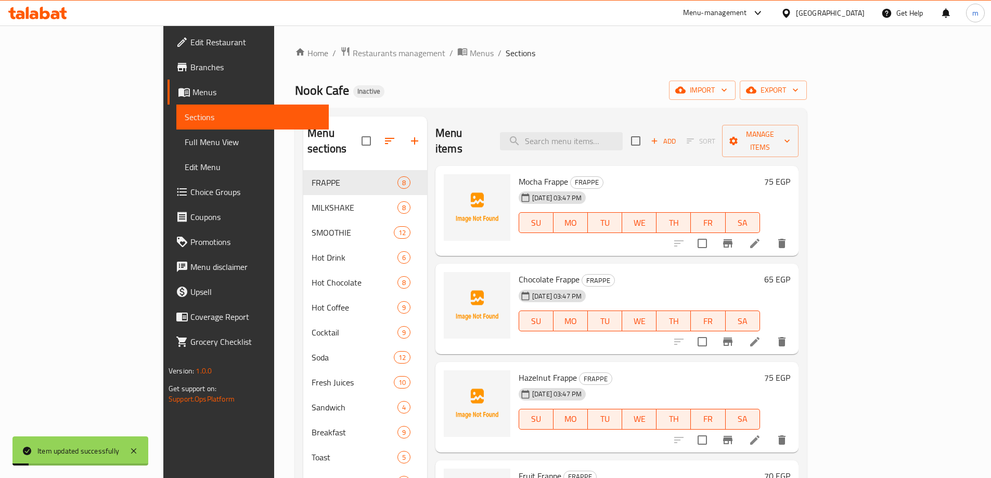
click at [617, 121] on div "Menu items Add Sort Manage items" at bounding box center [616, 141] width 363 height 49
click at [615, 132] on input "search" at bounding box center [561, 141] width 123 height 18
paste input "Molten"
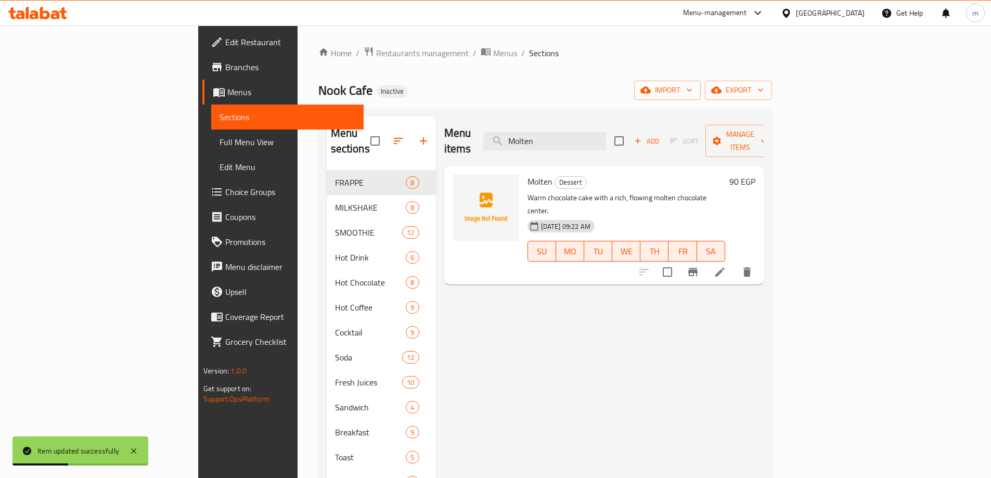
type input "Molten"
click at [734, 263] on li at bounding box center [719, 272] width 29 height 19
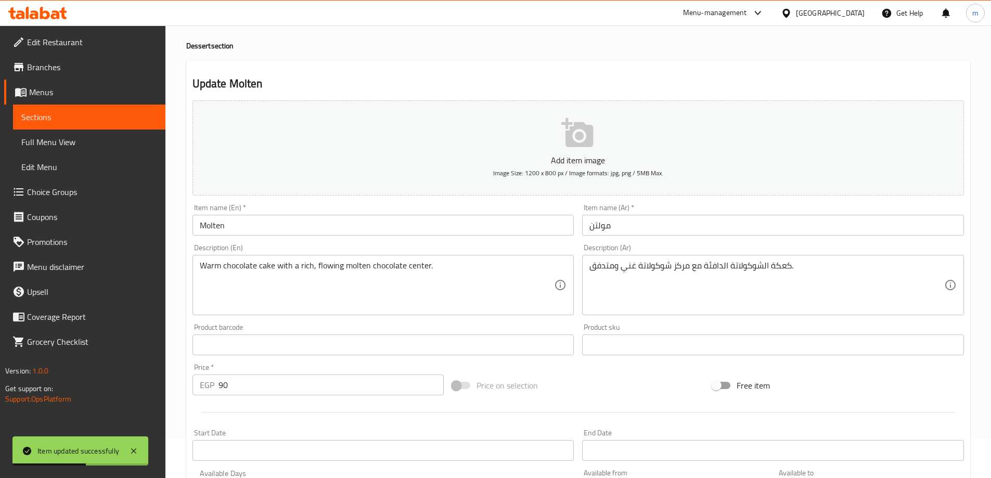
scroll to position [52, 0]
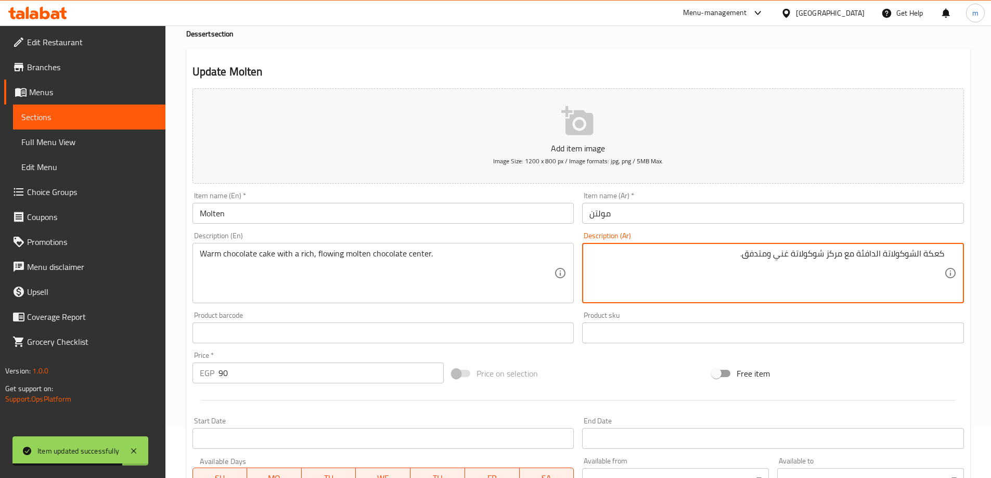
click at [933, 254] on textarea "كعكة الشوكولاتة الدافئة مع مركز شوكولاتة غني ومتدفق." at bounding box center [766, 273] width 355 height 49
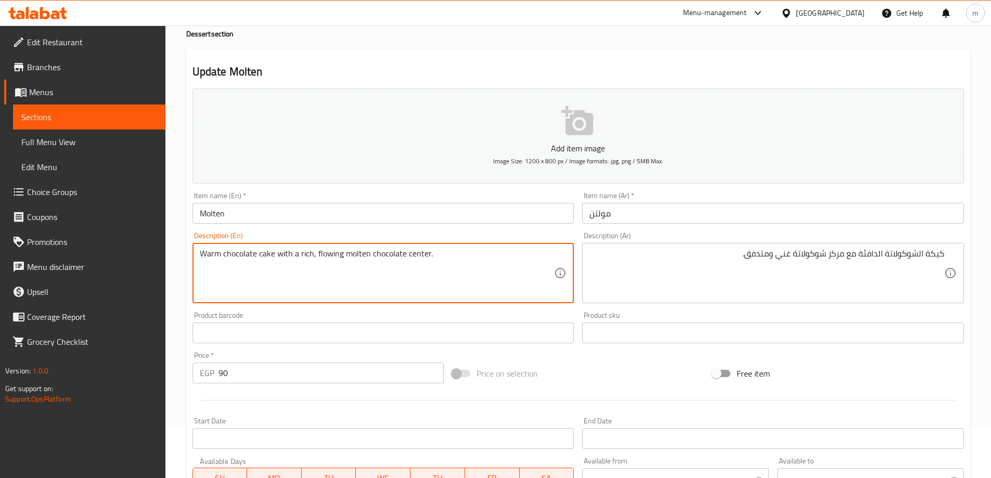
click at [324, 252] on textarea "Warm chocolate cake with a rich, flowing molten chocolate center." at bounding box center [377, 273] width 355 height 49
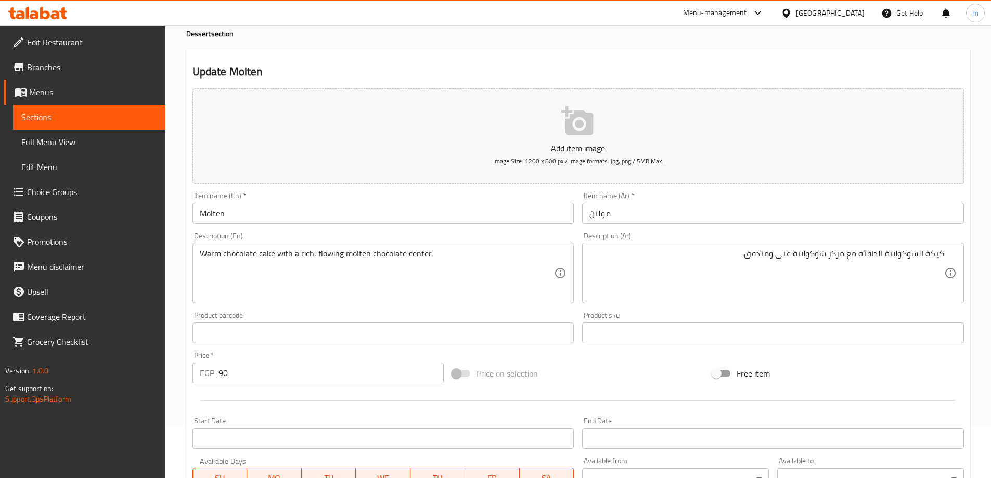
click at [326, 259] on textarea "Warm chocolate cake with a rich, flowing molten chocolate center." at bounding box center [377, 273] width 355 height 49
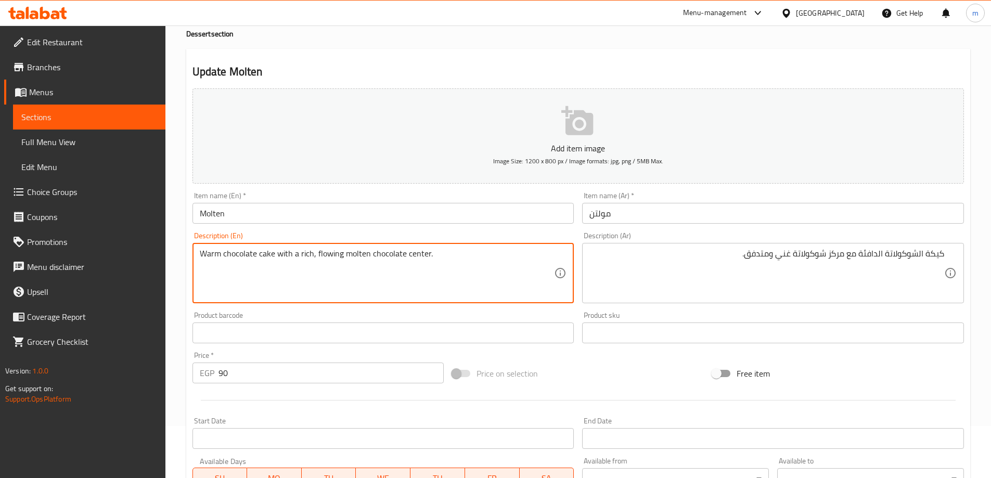
click at [326, 259] on textarea "Warm chocolate cake with a rich, flowing molten chocolate center." at bounding box center [377, 273] width 355 height 49
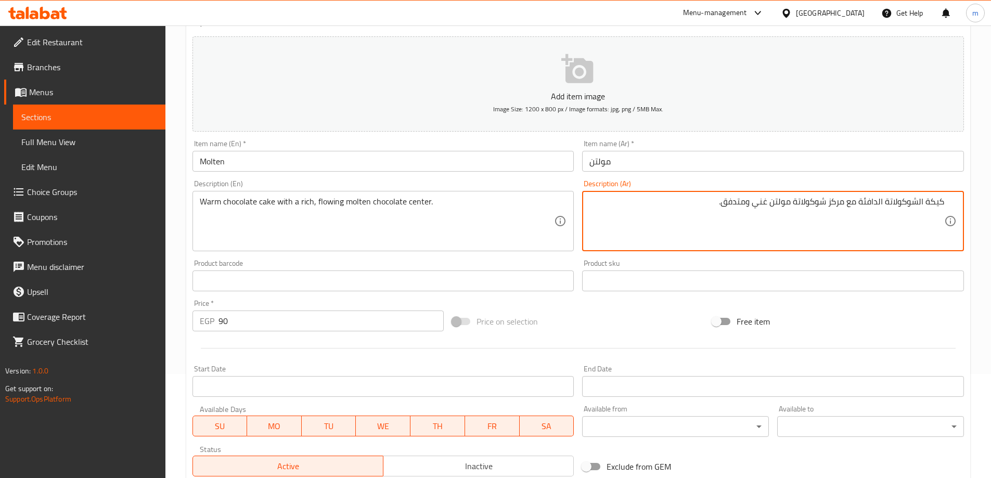
scroll to position [257, 0]
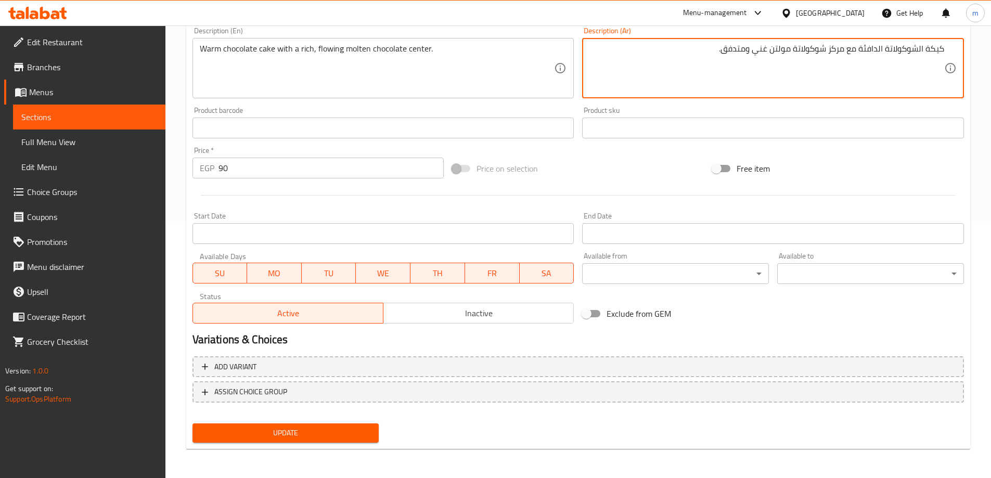
type textarea "كيكة الشوكولاتة الدافئة مع مركز شوكولاتة مولتن غني ومتدفق."
click at [287, 435] on span "Update" at bounding box center [286, 433] width 170 height 13
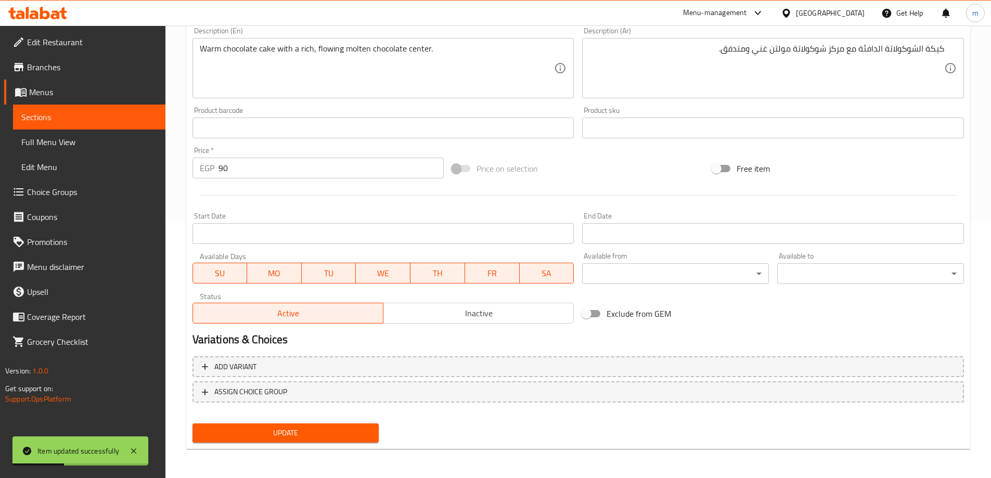
click at [84, 115] on span "Sections" at bounding box center [89, 117] width 136 height 12
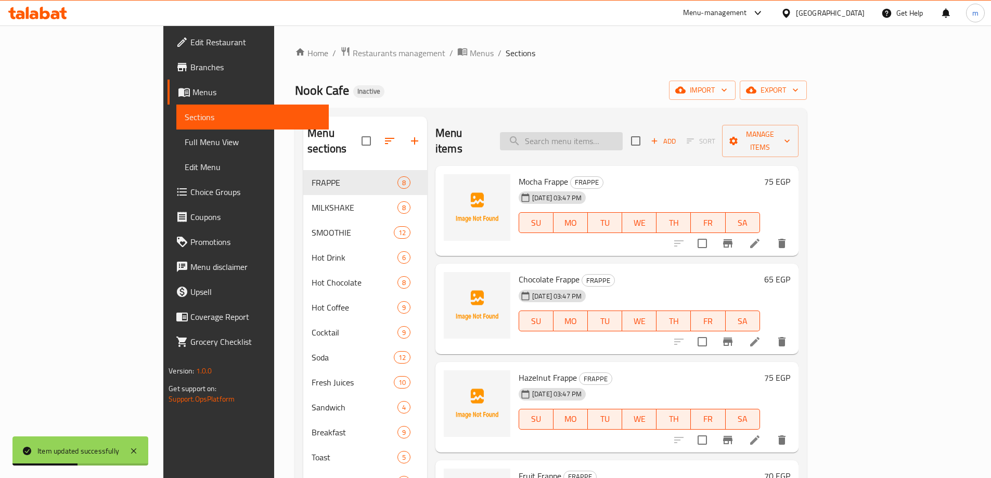
click at [592, 132] on input "search" at bounding box center [561, 141] width 123 height 18
paste input "Brownies"
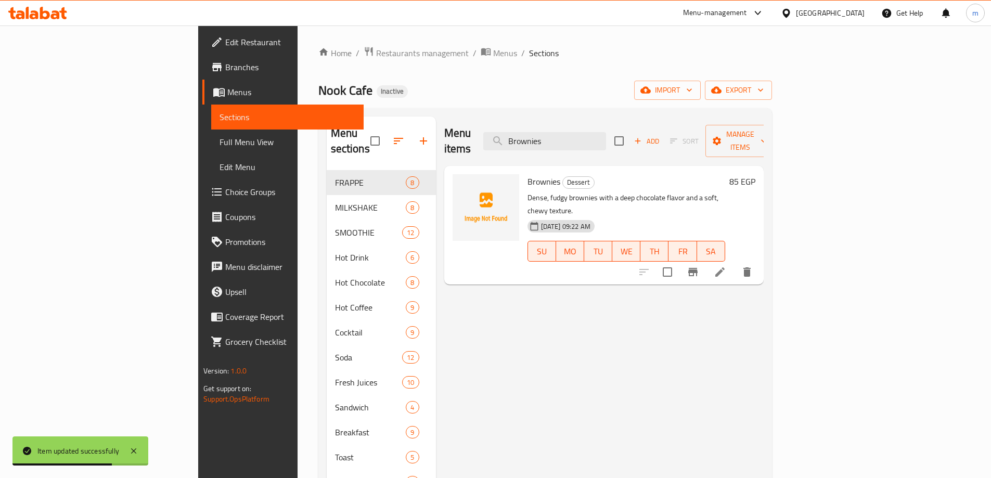
type input "Brownies"
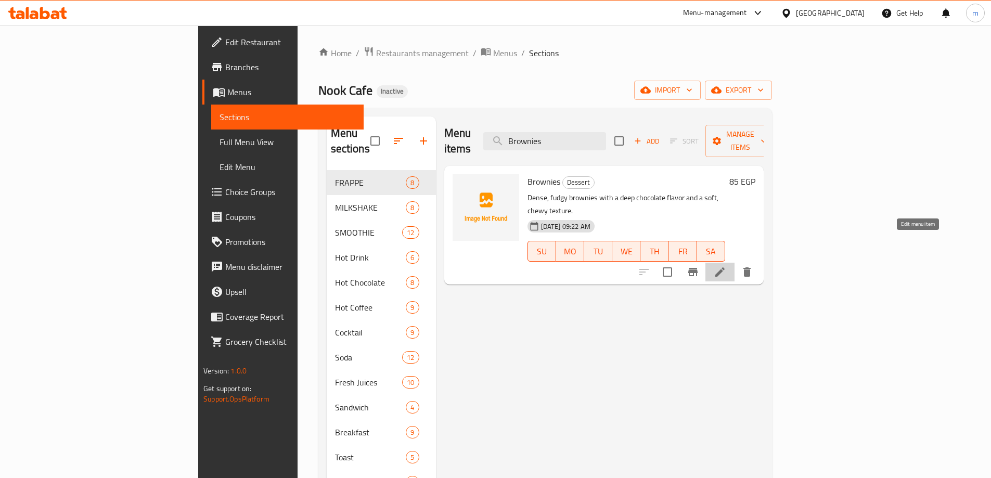
click at [725, 267] on icon at bounding box center [719, 271] width 9 height 9
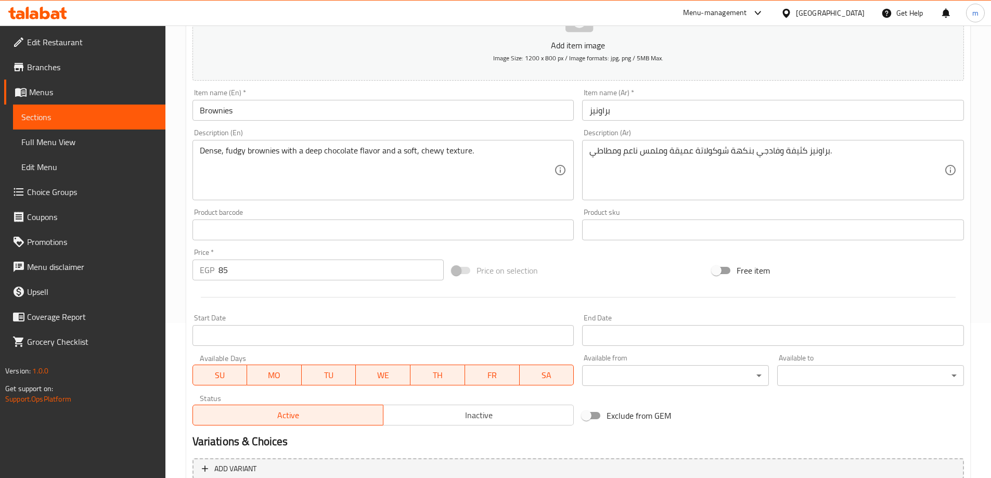
scroll to position [156, 0]
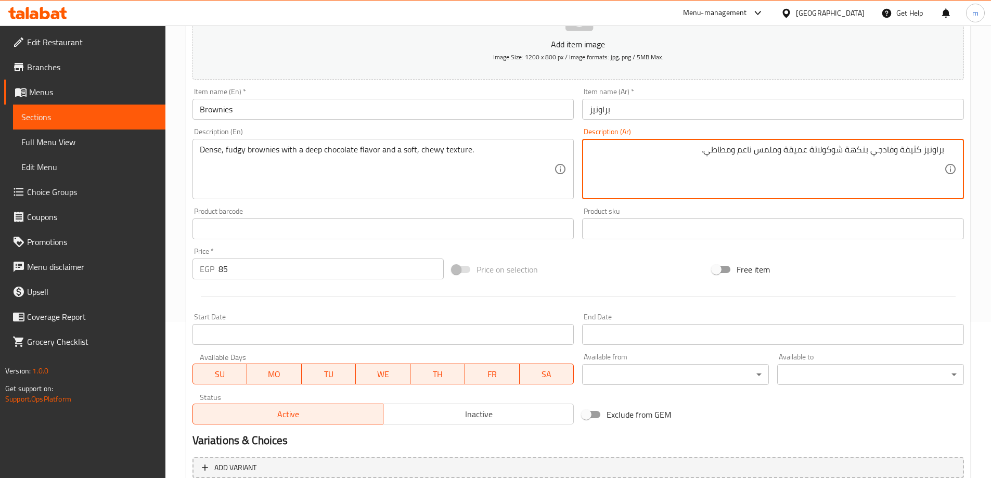
click at [631, 110] on input "براونيز" at bounding box center [773, 109] width 382 height 21
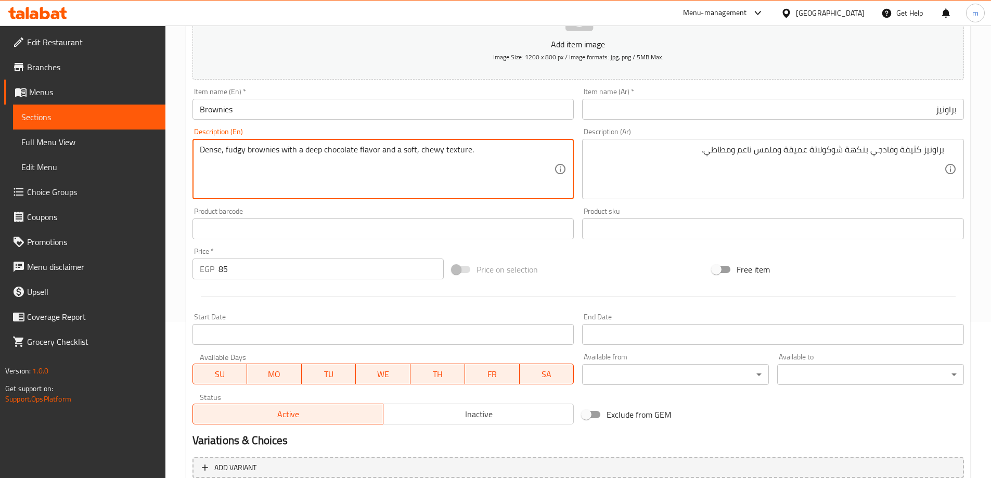
click at [209, 153] on textarea "Dense, fudgy brownies with a deep chocolate flavor and a soft, chewy texture." at bounding box center [377, 169] width 355 height 49
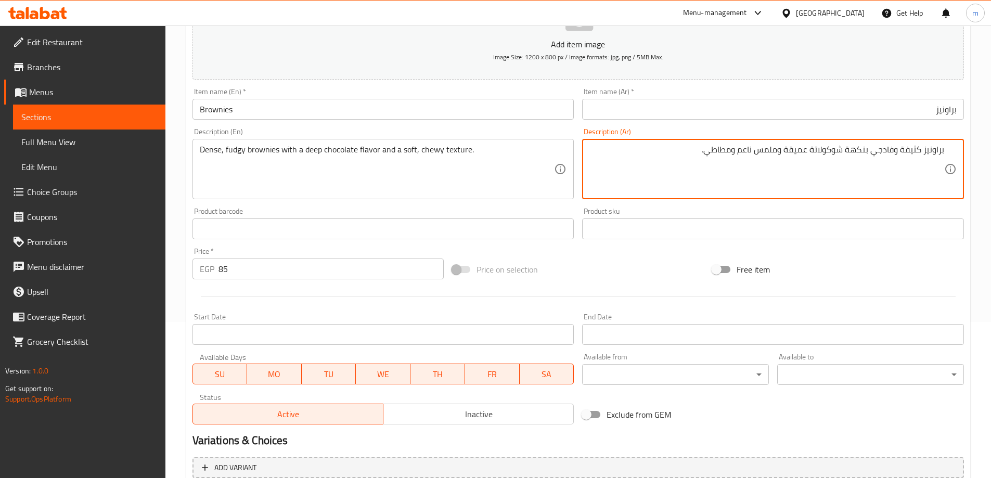
click at [720, 146] on textarea "براونيز كثيفة وفادجي بنكهة شوكولاتة عميقة وملمس ناعم ومطاطي." at bounding box center [766, 169] width 355 height 49
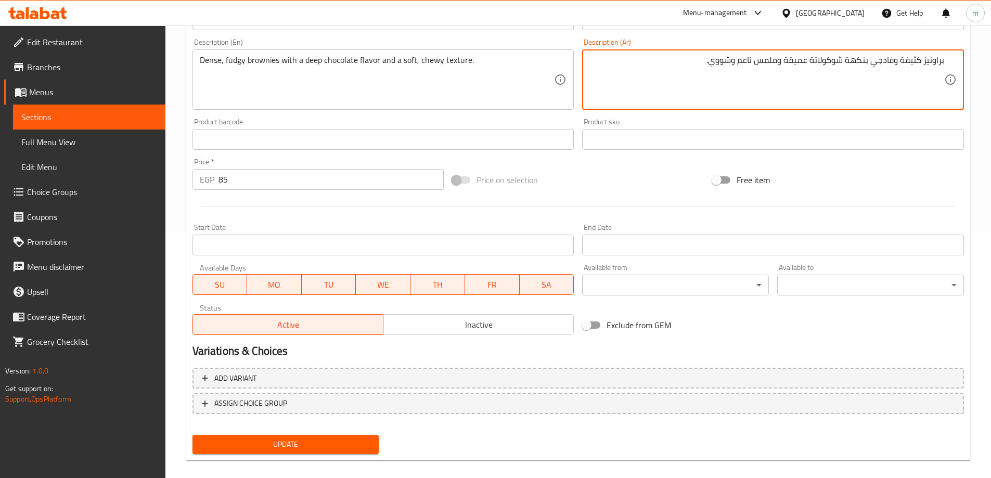
scroll to position [257, 0]
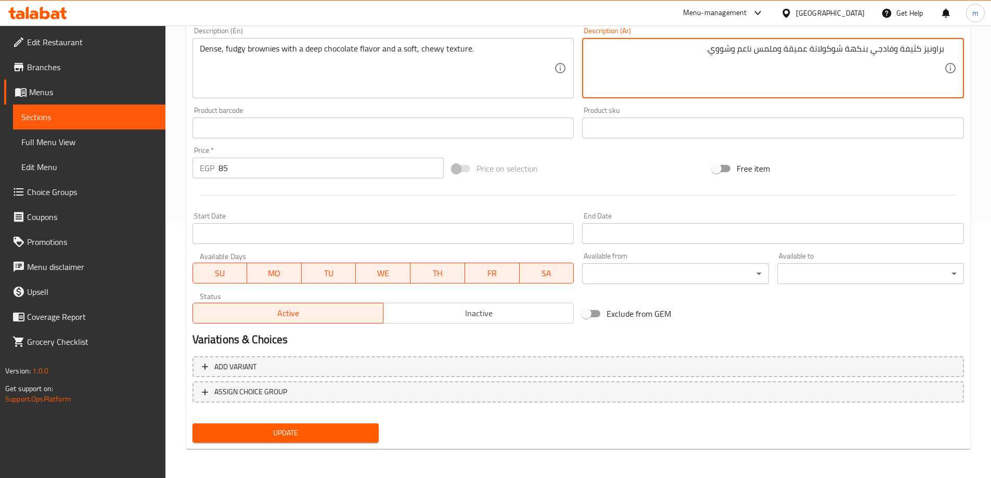
type textarea "براونيز كثيفة وفادجي بنكهة شوكولاتة عميقة وملمس ناعم وشووي."
click at [317, 436] on span "Update" at bounding box center [286, 433] width 170 height 13
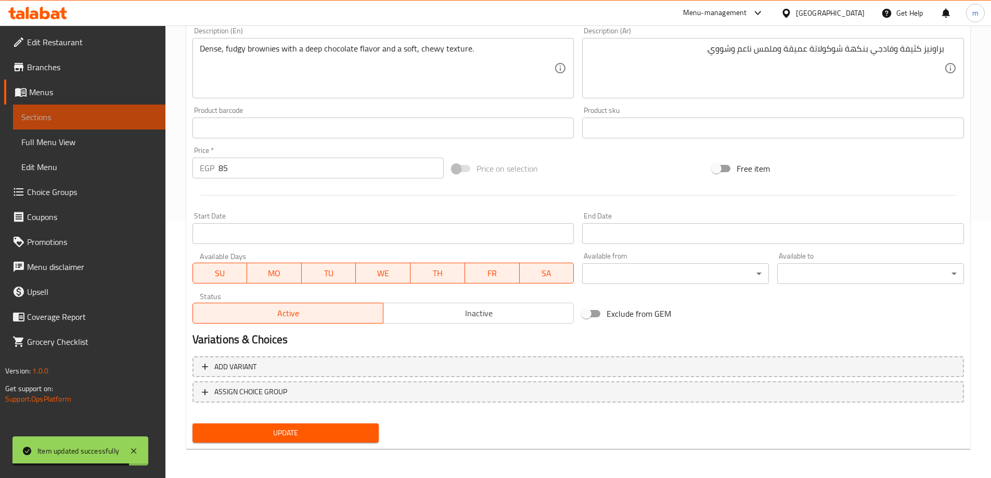
click at [116, 110] on link "Sections" at bounding box center [89, 117] width 152 height 25
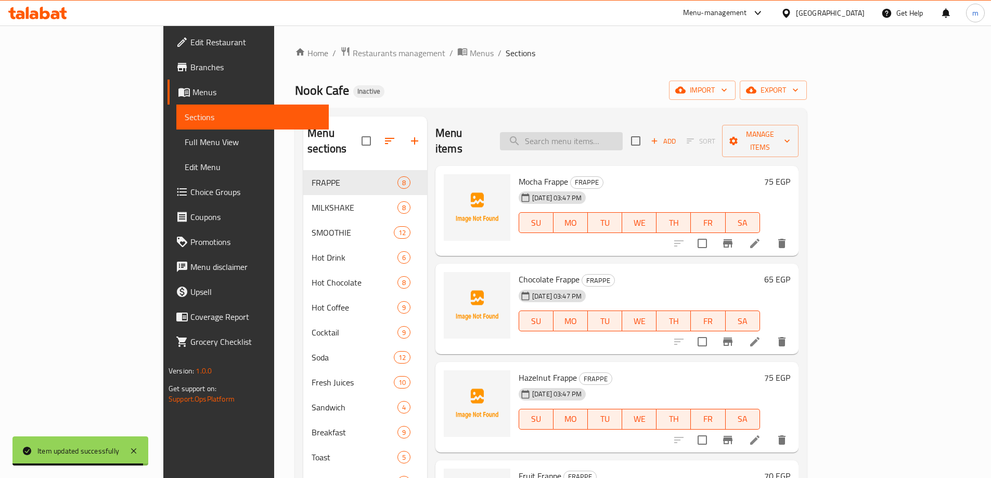
click at [613, 139] on input "search" at bounding box center [561, 141] width 123 height 18
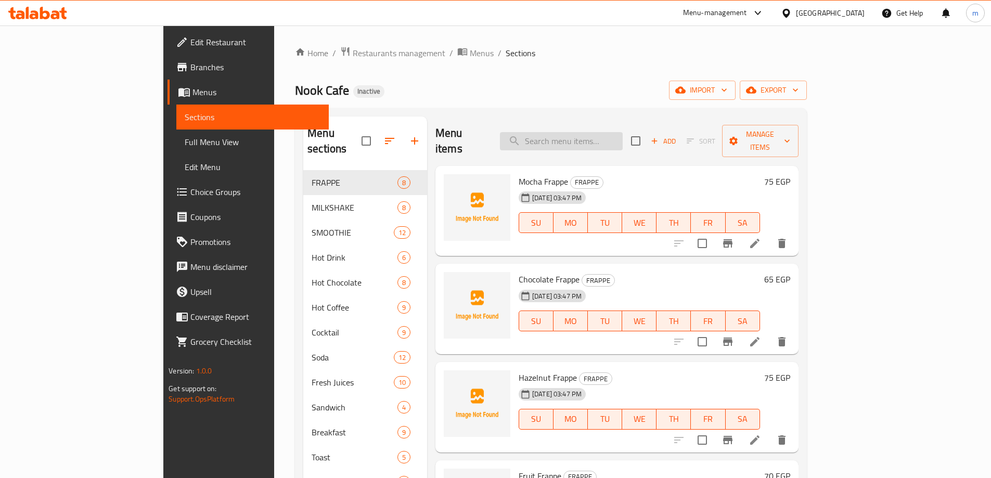
paste input "Eclair"
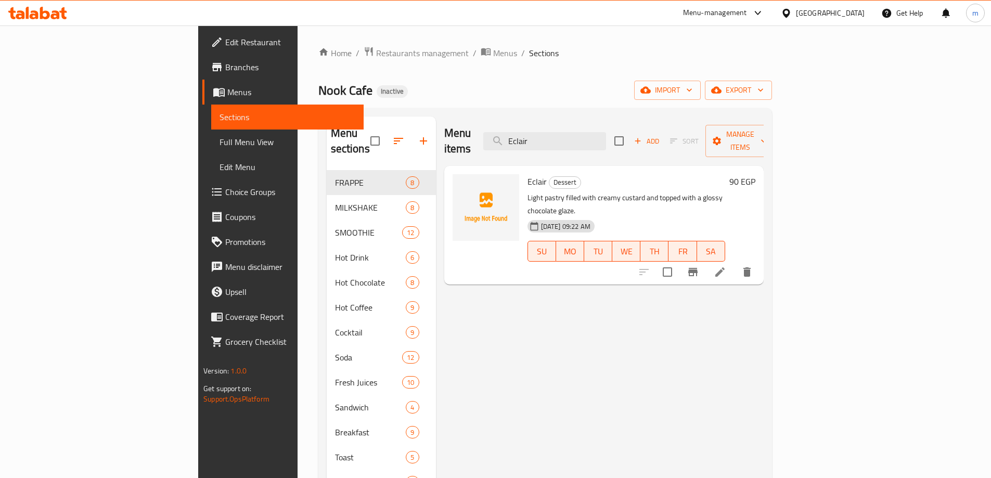
type input "Eclair"
click at [726, 266] on icon at bounding box center [720, 272] width 12 height 12
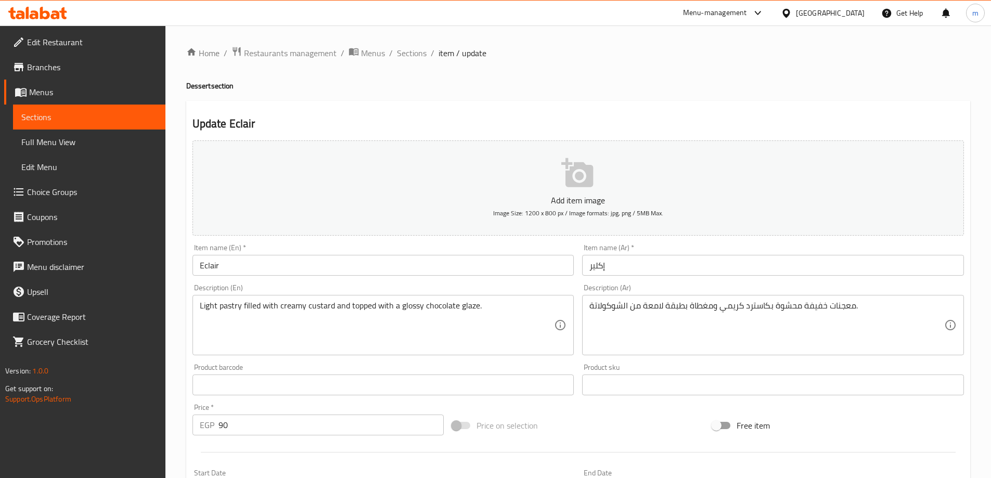
click at [830, 354] on div "معجنات خفيفة محشوة بكاسترد كريمي ومغطاة بطبقة لامعة من الشوكولاتة. Description …" at bounding box center [773, 325] width 382 height 60
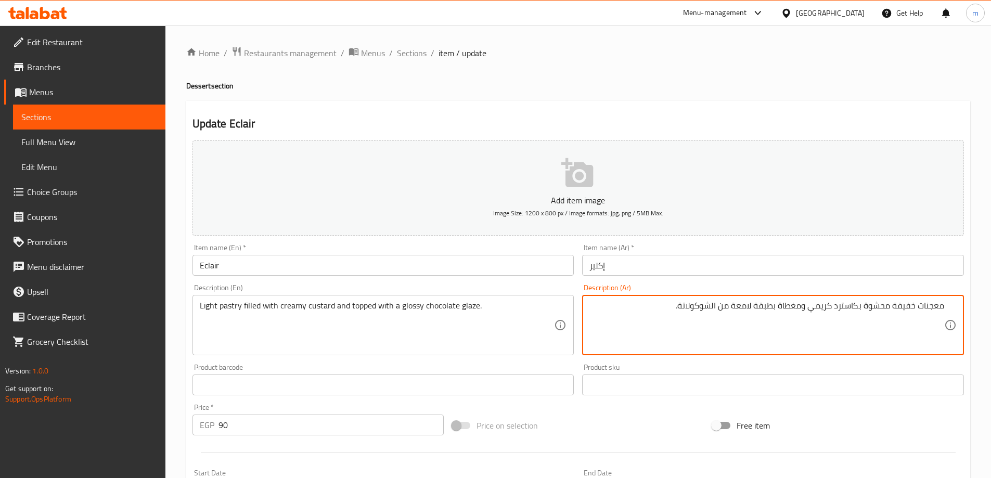
click at [936, 305] on textarea "معجنات خفيفة محشوة بكاسترد كريمي ومغطاة بطبقة لامعة من الشوكولاتة." at bounding box center [766, 325] width 355 height 49
click at [406, 299] on div "Light pastry filled with creamy custard and topped with a glossy chocolate glaz…" at bounding box center [383, 325] width 382 height 60
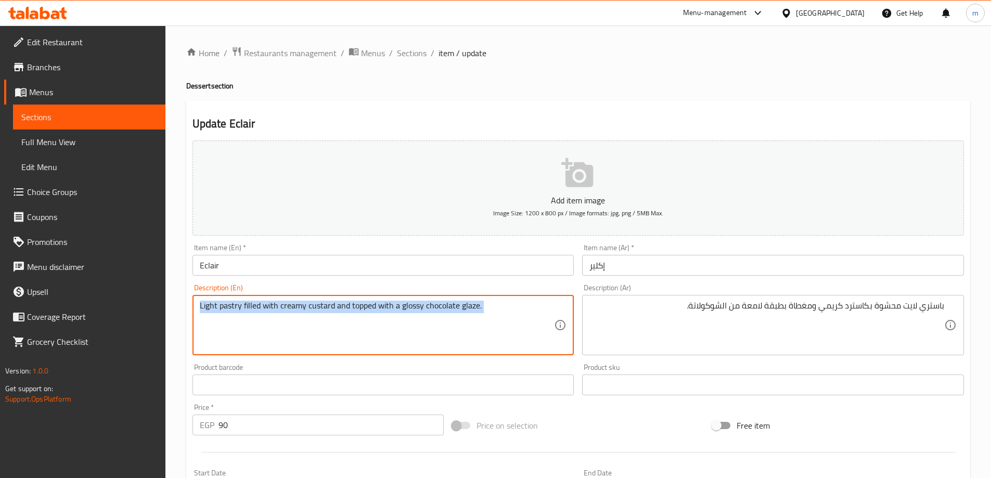
click at [406, 299] on div "Light pastry filled with creamy custard and topped with a glossy chocolate glaz…" at bounding box center [383, 325] width 382 height 60
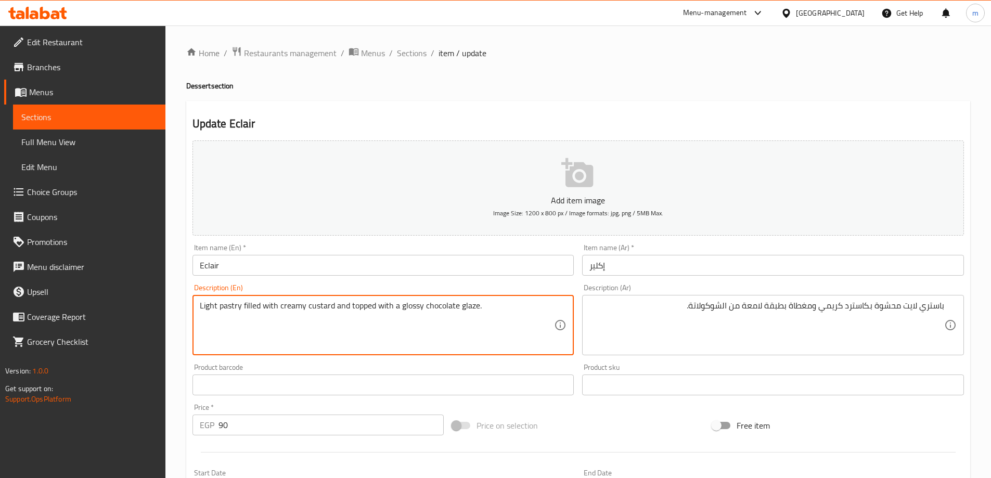
click at [403, 311] on textarea "Light pastry filled with creamy custard and topped with a glossy chocolate glaz…" at bounding box center [377, 325] width 355 height 49
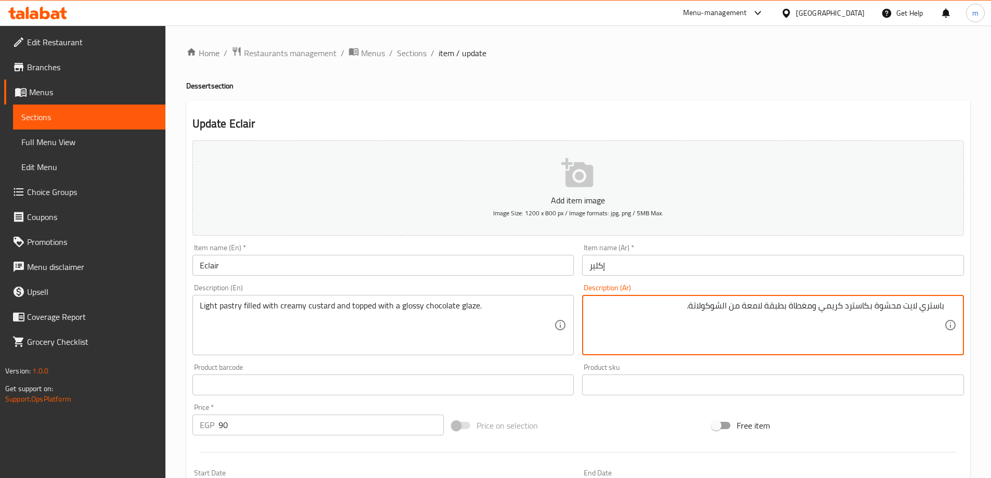
drag, startPoint x: 764, startPoint y: 308, endPoint x: 784, endPoint y: 313, distance: 20.4
click at [784, 313] on textarea "باستري لايت محشوة بكاسترد كريمي ومغطاة بطبقة لامعة من الشوكولاتة." at bounding box center [766, 325] width 355 height 49
paste textarea "لشوكولاتة"
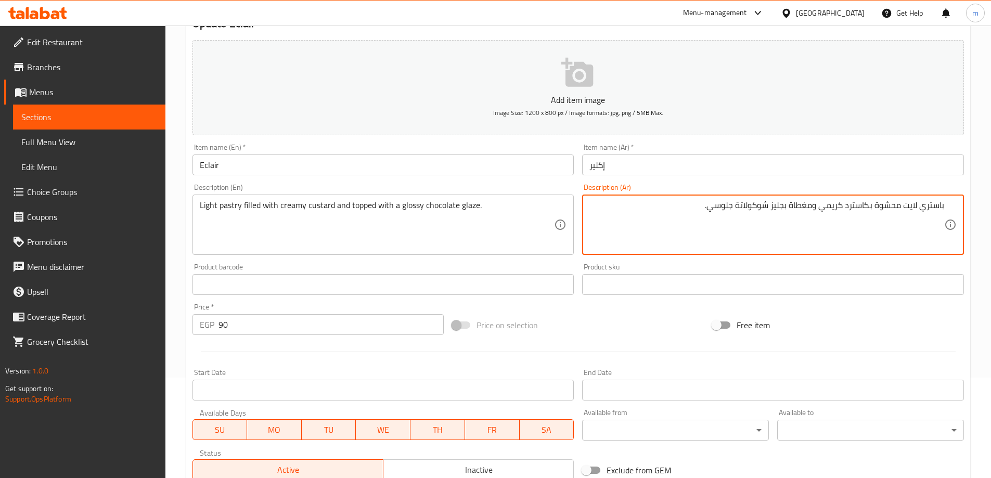
scroll to position [257, 0]
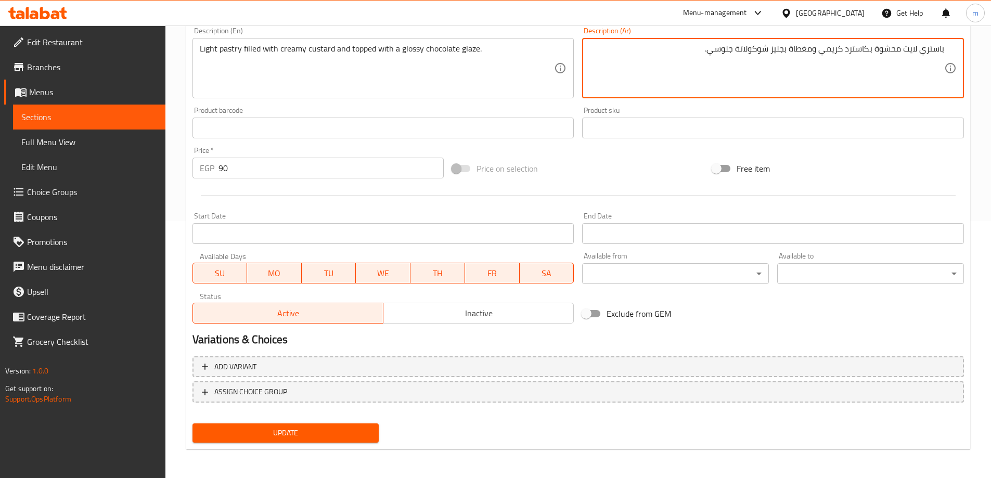
type textarea "باستري لايت محشوة بكاسترد كريمي ومغطاة بجليز شوكولاتة جلوسي."
click at [307, 433] on span "Update" at bounding box center [286, 433] width 170 height 13
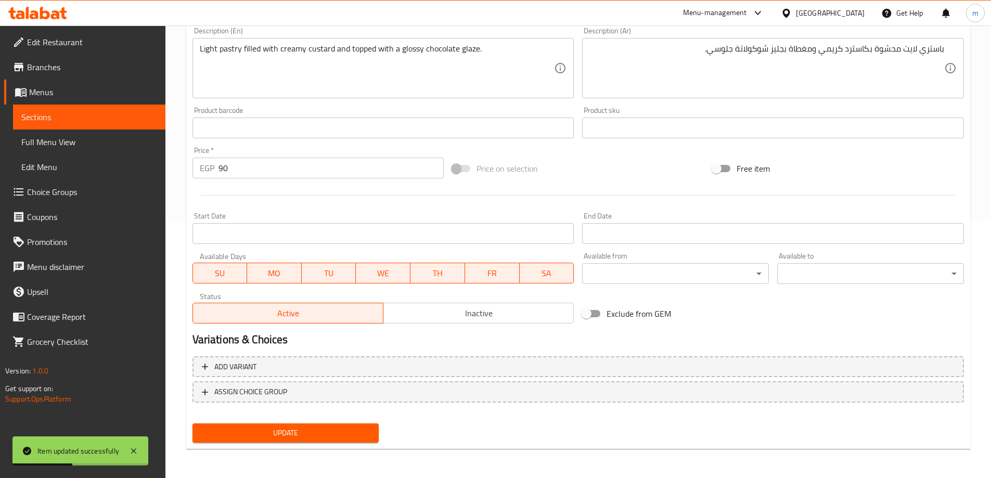
click at [88, 123] on span "Sections" at bounding box center [89, 117] width 136 height 12
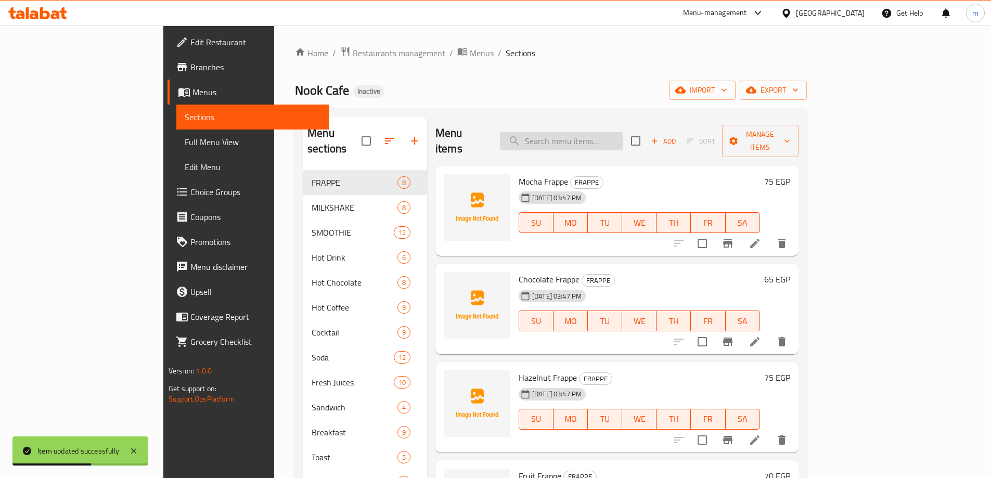
click at [615, 132] on input "search" at bounding box center [561, 141] width 123 height 18
paste input "Moss Ferrorcher"
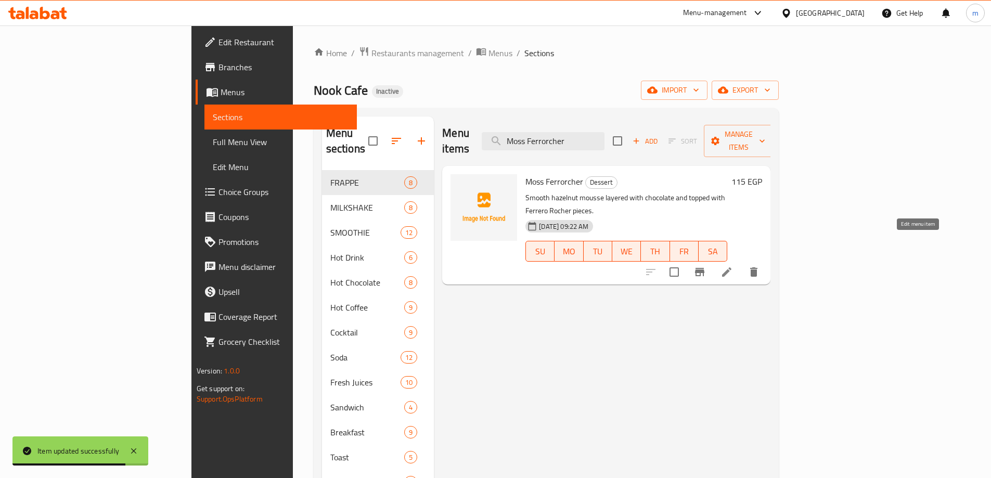
type input "Moss Ferrorcher"
click at [733, 266] on icon at bounding box center [726, 272] width 12 height 12
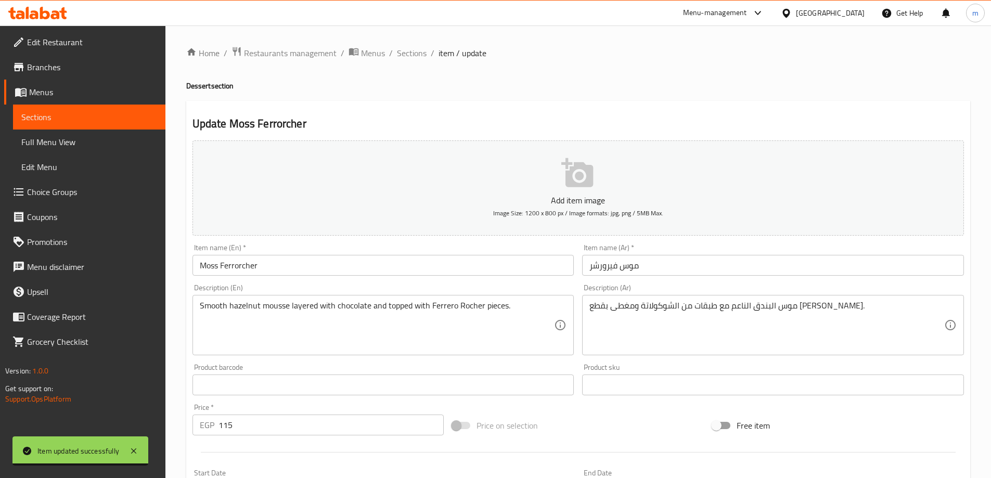
click at [332, 270] on input "Moss Ferrorcher" at bounding box center [383, 265] width 382 height 21
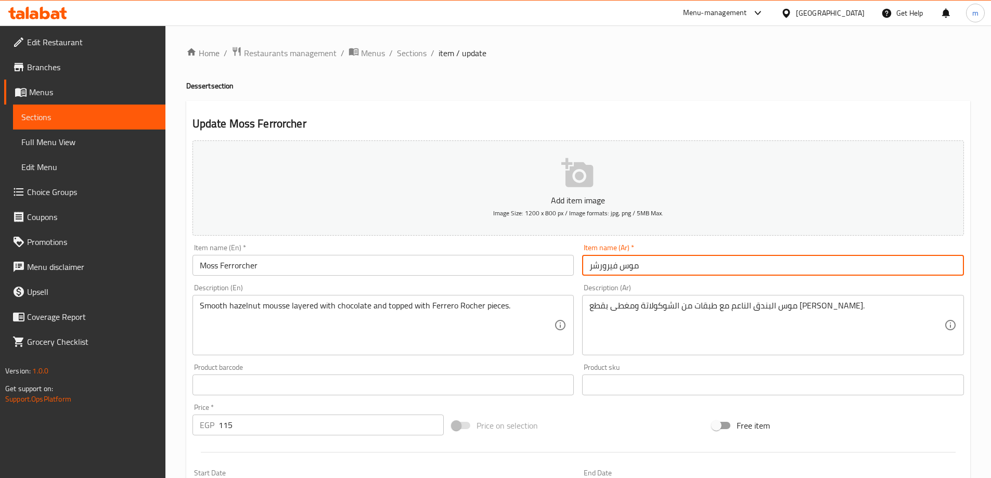
click at [646, 266] on input "موس فيرورشر" at bounding box center [773, 265] width 382 height 21
click at [242, 273] on input "Moss Ferrorcher" at bounding box center [383, 265] width 382 height 21
click at [850, 271] on input "موس فيرورشيه" at bounding box center [773, 265] width 382 height 21
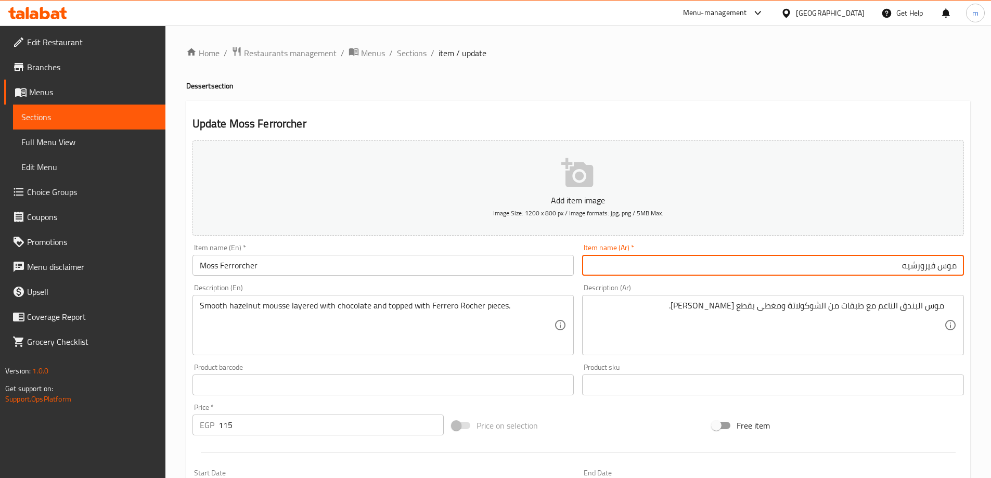
click at [918, 269] on input "موس فيرورشيه" at bounding box center [773, 265] width 382 height 21
type input "موس فيروروشيه"
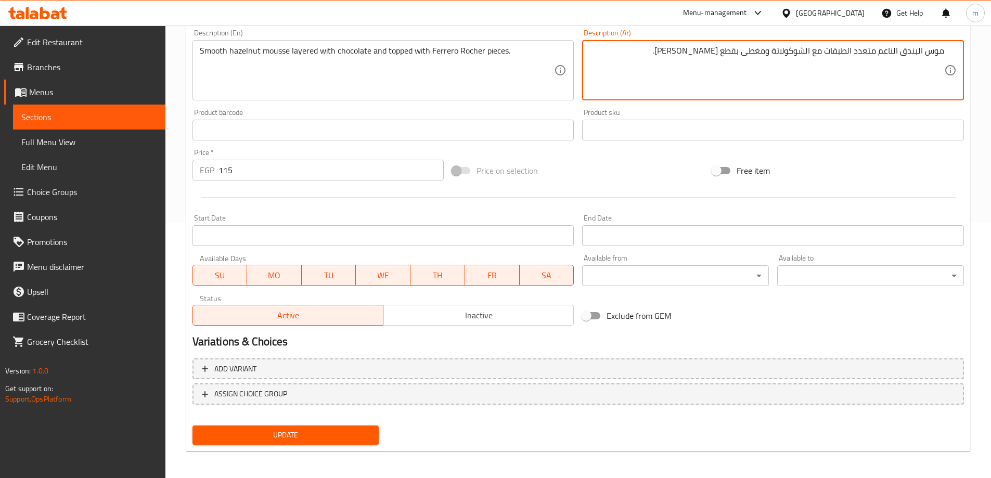
scroll to position [257, 0]
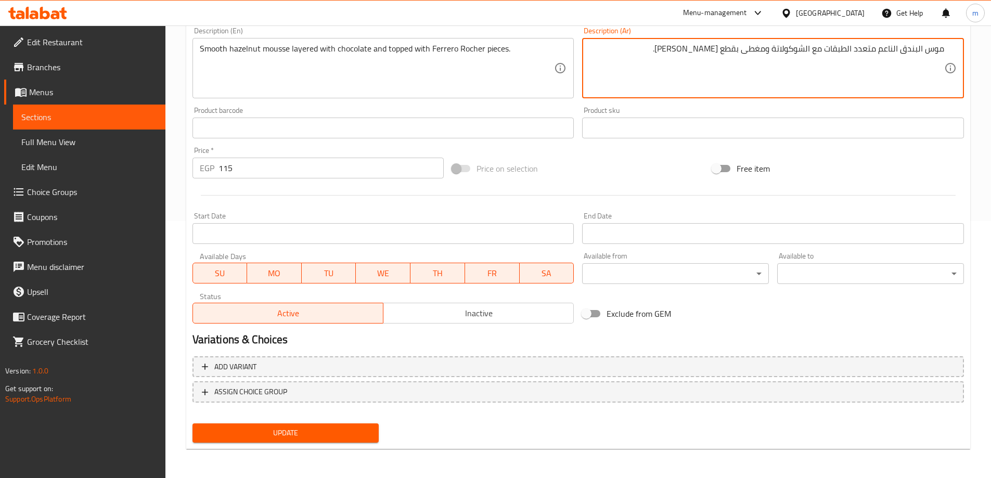
type textarea "موس البندق الناعم متعدد الطبقات مع الشوكولاتة ومغطى بقطع [PERSON_NAME]."
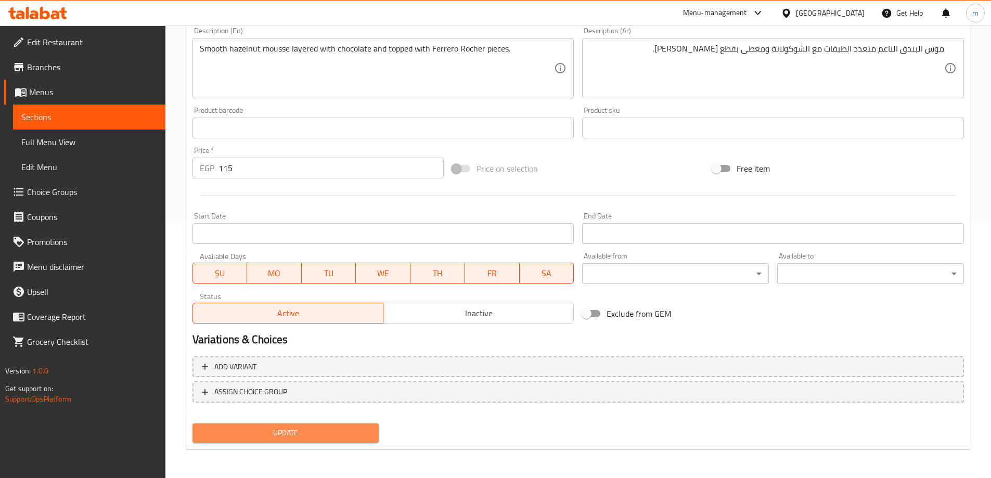
click at [252, 428] on span "Update" at bounding box center [286, 433] width 170 height 13
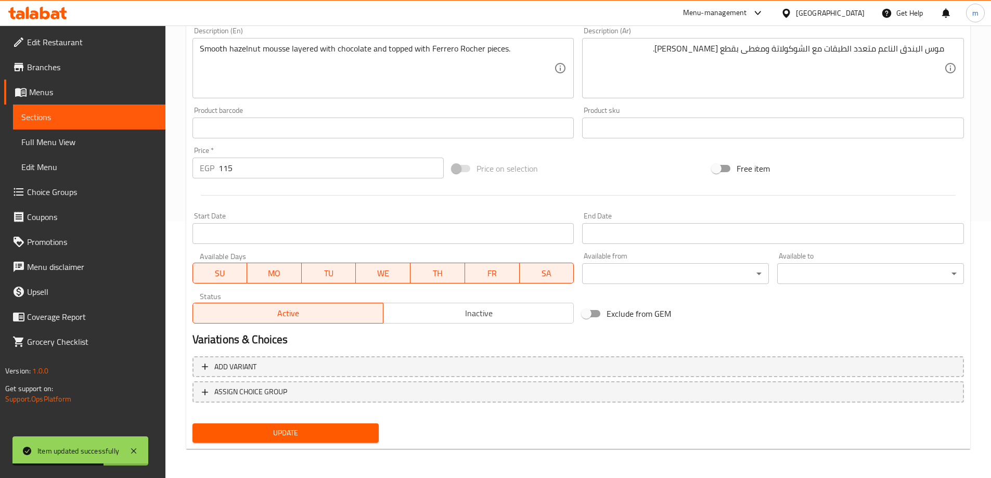
click at [116, 118] on span "Sections" at bounding box center [89, 117] width 136 height 12
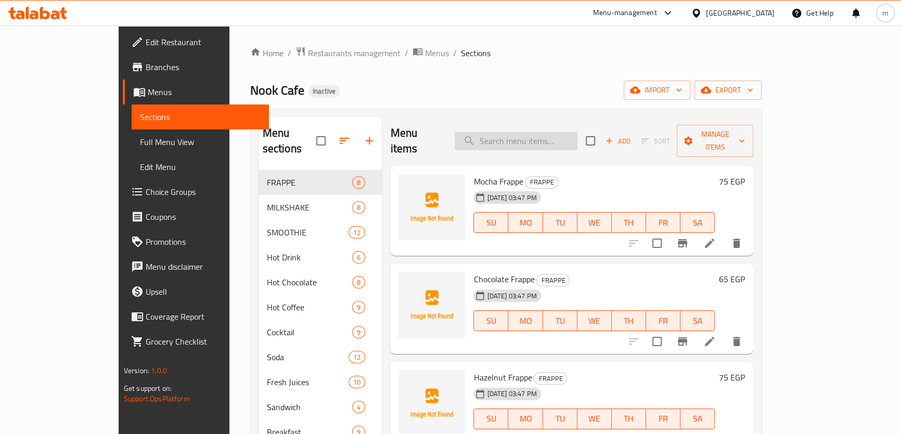
click at [552, 132] on input "search" at bounding box center [516, 141] width 123 height 18
paste input "Raffaello"
type input "Raffaello"
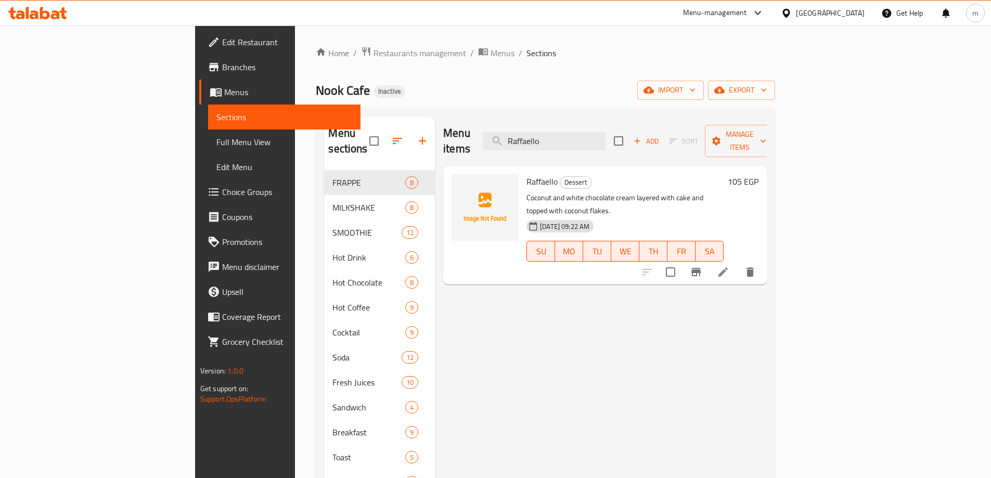
click at [738, 263] on li at bounding box center [722, 272] width 29 height 19
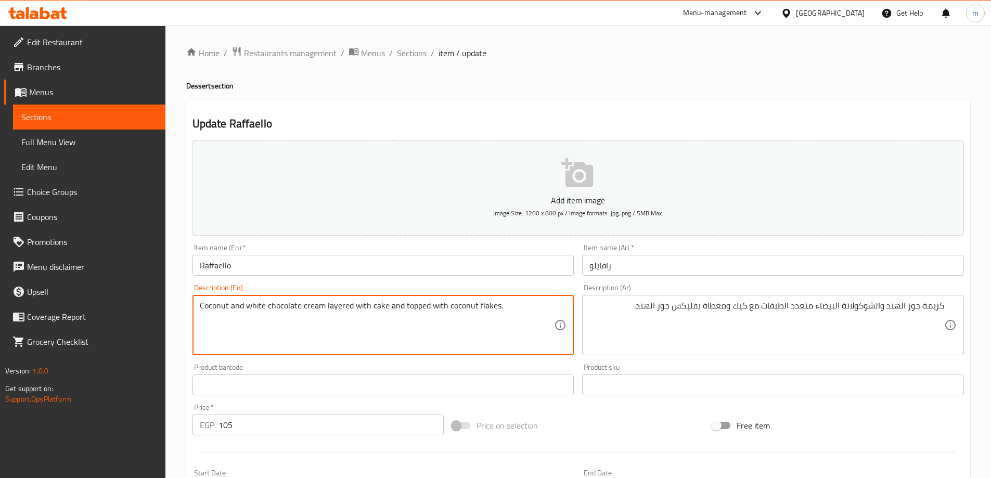
click at [482, 306] on textarea "Coconut and white chocolate cream layered with cake and topped with coconut fla…" at bounding box center [377, 325] width 355 height 49
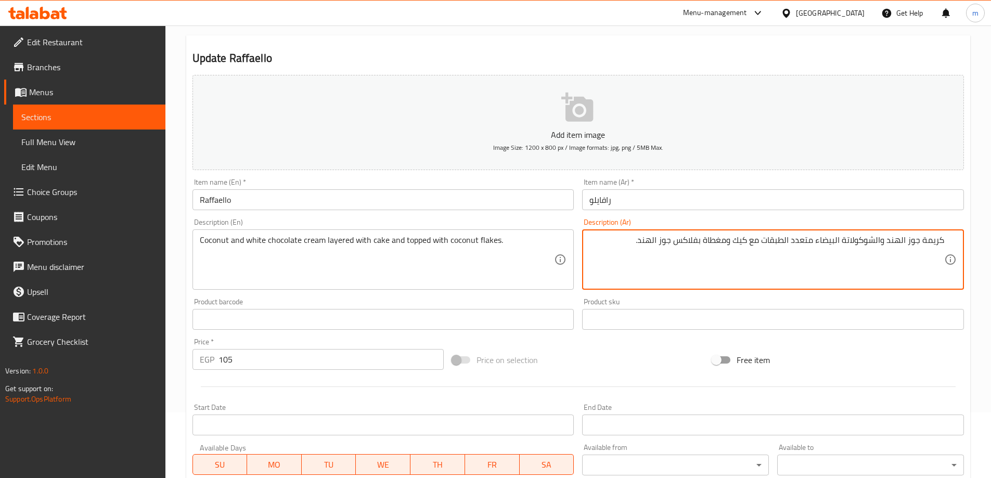
scroll to position [257, 0]
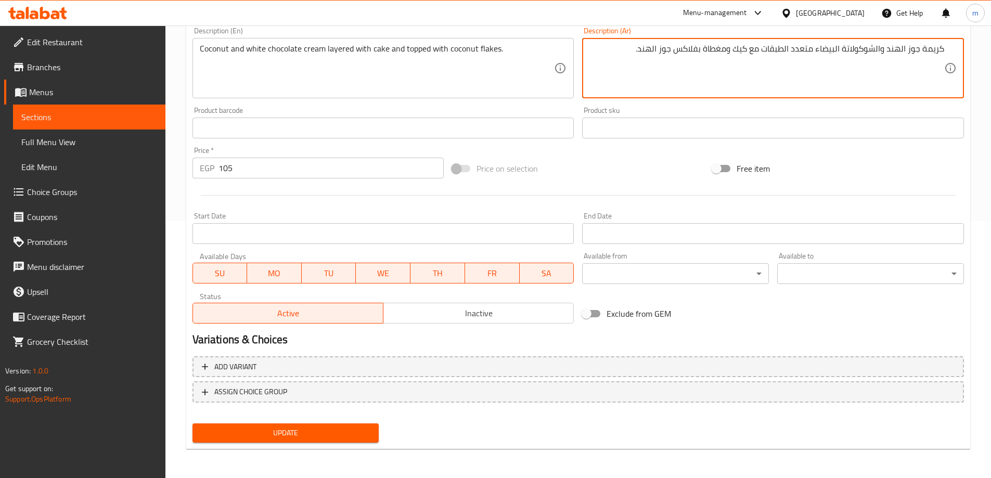
type textarea "كريمة جوز الهند والشوكولاتة البيضاء متعدد الطبقات مع كيك ومغطاة بفلاكس جوز الهن…"
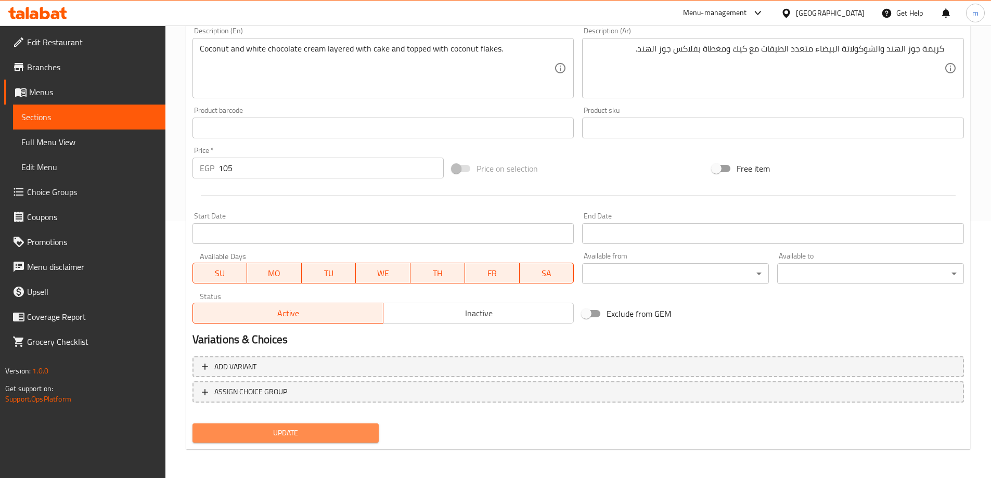
click at [250, 429] on span "Update" at bounding box center [286, 433] width 170 height 13
click at [88, 112] on span "Sections" at bounding box center [89, 117] width 136 height 12
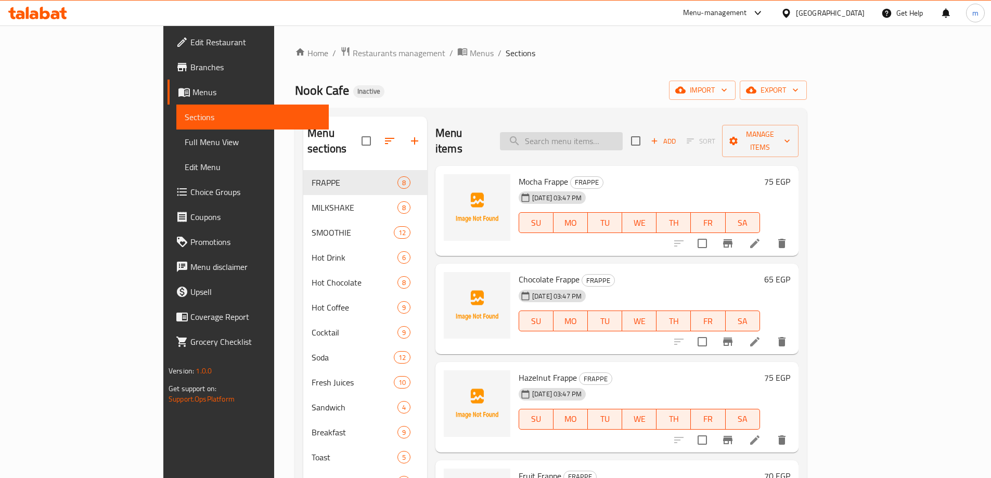
click at [623, 136] on input "search" at bounding box center [561, 141] width 123 height 18
paste input "Kinder Moss"
type input "Kinder Moss"
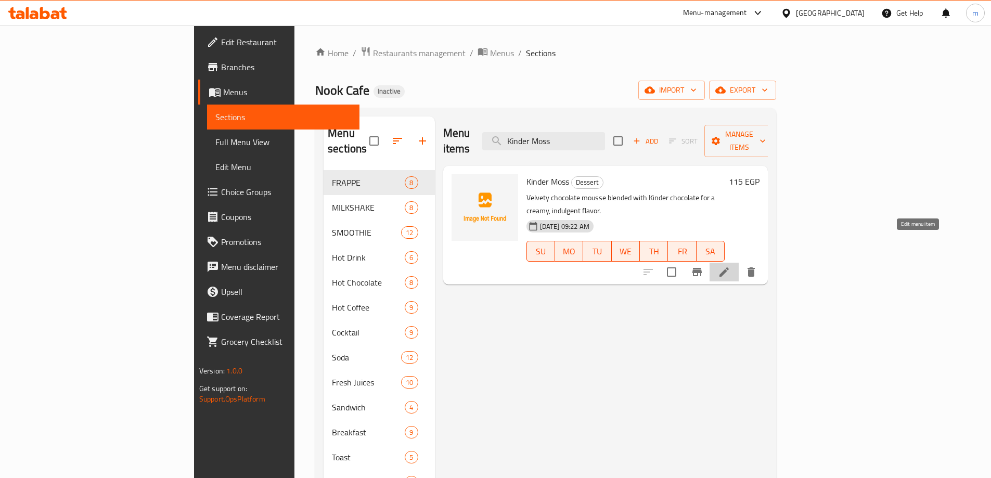
click at [730, 266] on icon at bounding box center [724, 272] width 12 height 12
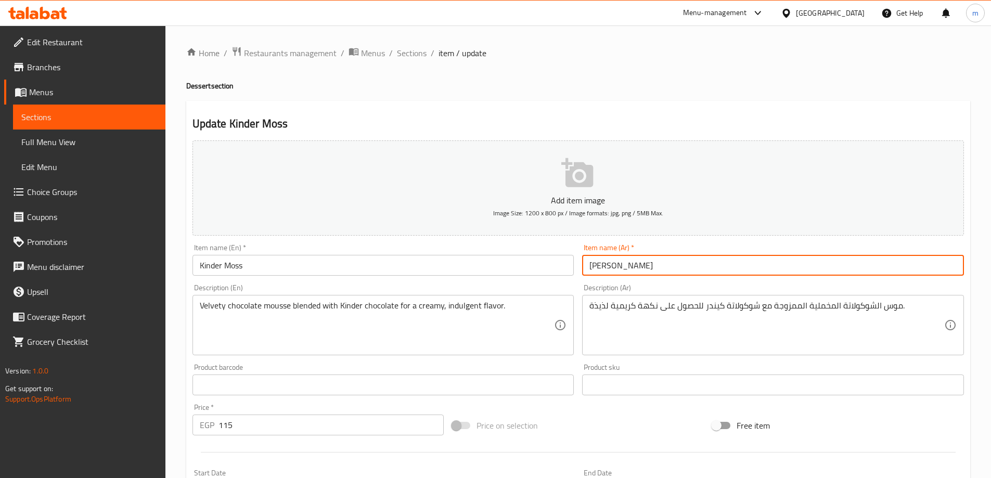
click at [602, 269] on input "كيندر موس" at bounding box center [773, 265] width 382 height 21
paste input "موس"
type input "[PERSON_NAME]"
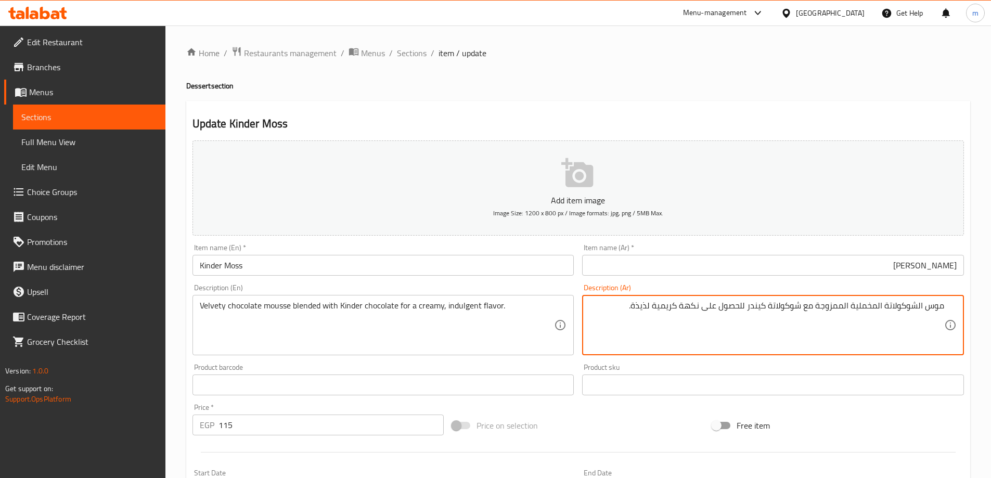
click at [858, 312] on textarea "موس الشوكولاتة المخملية الممزوجة مع شوكولاتة كيندر للحصول على نكهة كريمية لذيذة." at bounding box center [766, 325] width 355 height 49
type textarea "موس الشوكولاتة فيلفتي الممزوجة مع شوكولاتة كيندر للحصول على نكهة كريمية لذيذة."
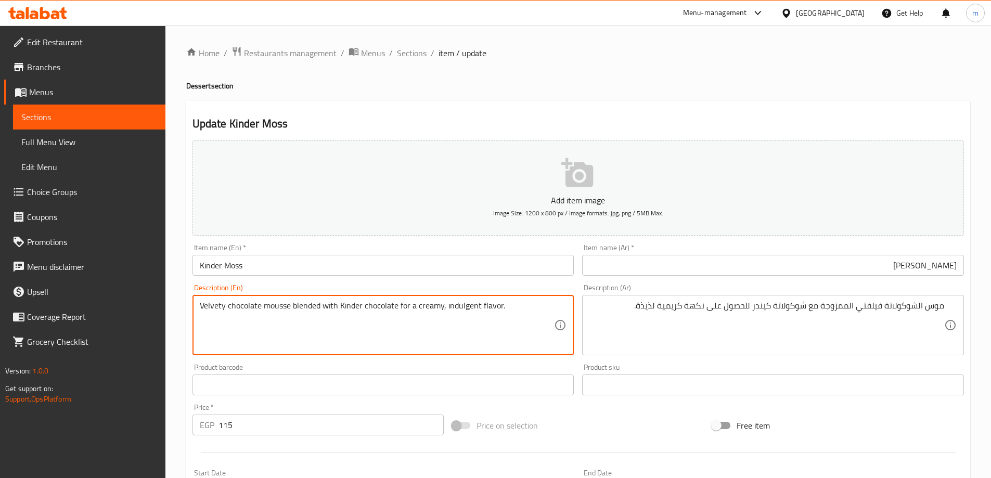
click at [456, 306] on textarea "Velvety chocolate mousse blended with Kinder chocolate for a creamy, indulgent …" at bounding box center [377, 325] width 355 height 49
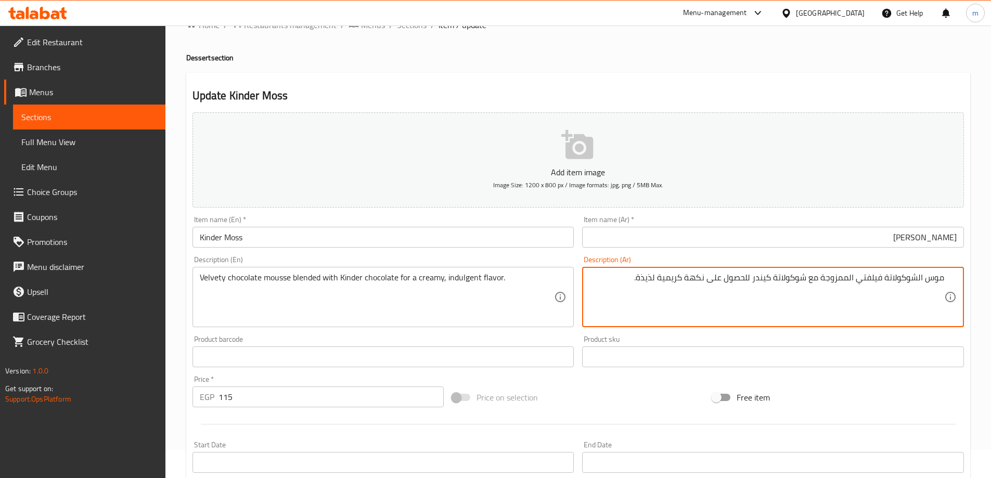
scroll to position [52, 0]
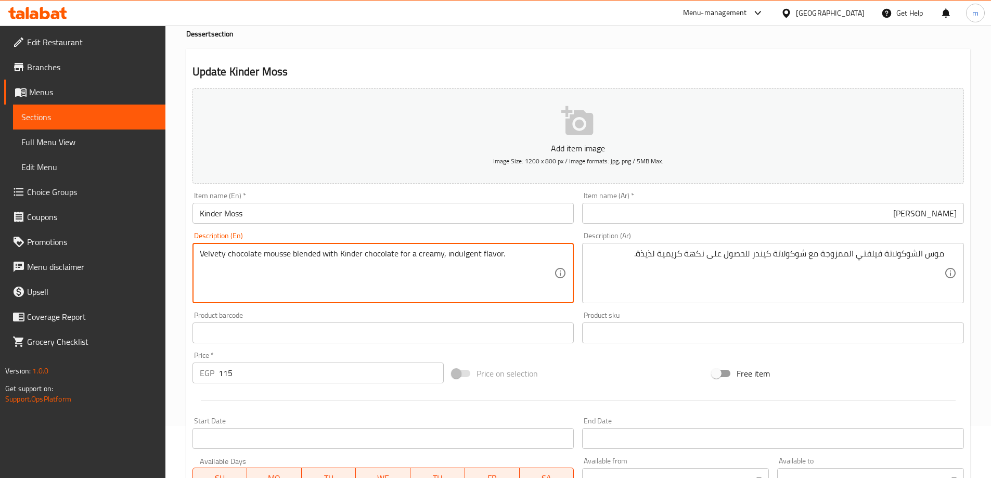
click at [473, 256] on textarea "Velvety chocolate mousse blended with Kinder chocolate for a creamy, indulgent …" at bounding box center [377, 273] width 355 height 49
type textarea "Velvety chocolate mousse blended with Kinder chocolate for a creamy flavor."
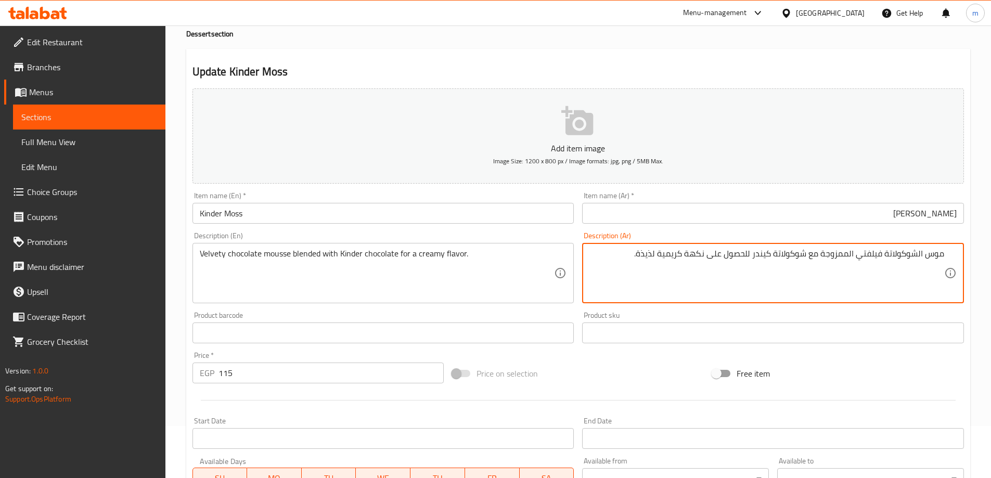
click at [650, 259] on textarea "موس الشوكولاتة فيلفتي الممزوجة مع شوكولاتة كيندر للحصول على نكهة كريمية لذيذة." at bounding box center [766, 273] width 355 height 49
type textarea "موس الشوكولاتة فيلفتي الممزوجة مع شوكولاتة كيندر للحصول على نكهة كريمية."
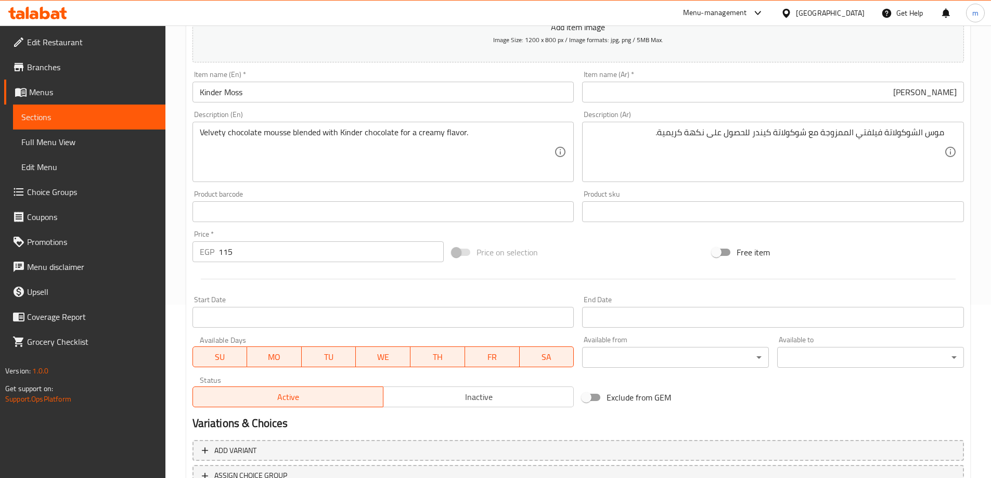
scroll to position [257, 0]
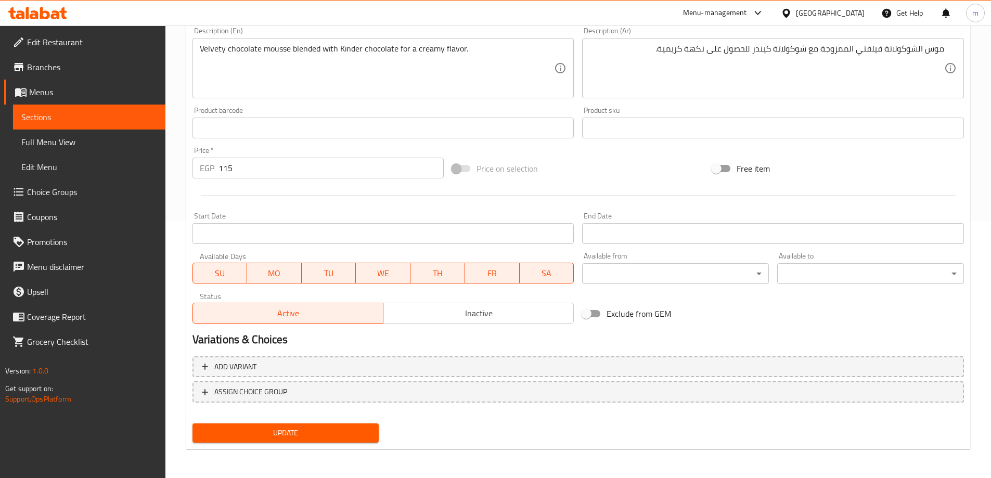
click at [243, 425] on button "Update" at bounding box center [285, 432] width 187 height 19
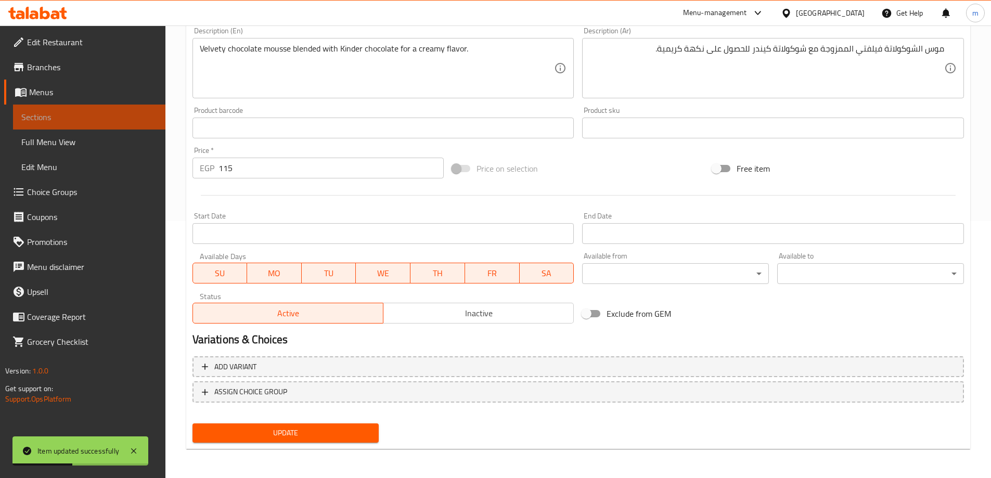
click at [105, 122] on span "Sections" at bounding box center [89, 117] width 136 height 12
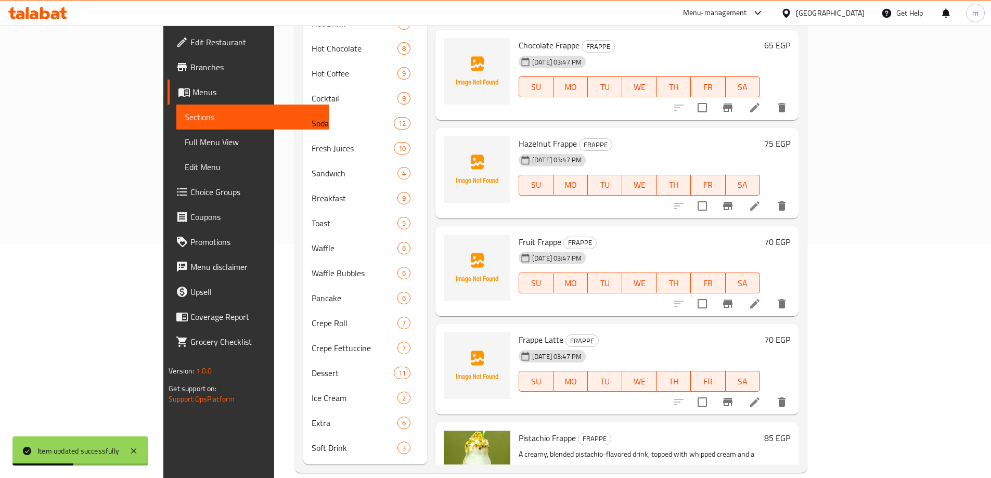
scroll to position [26, 0]
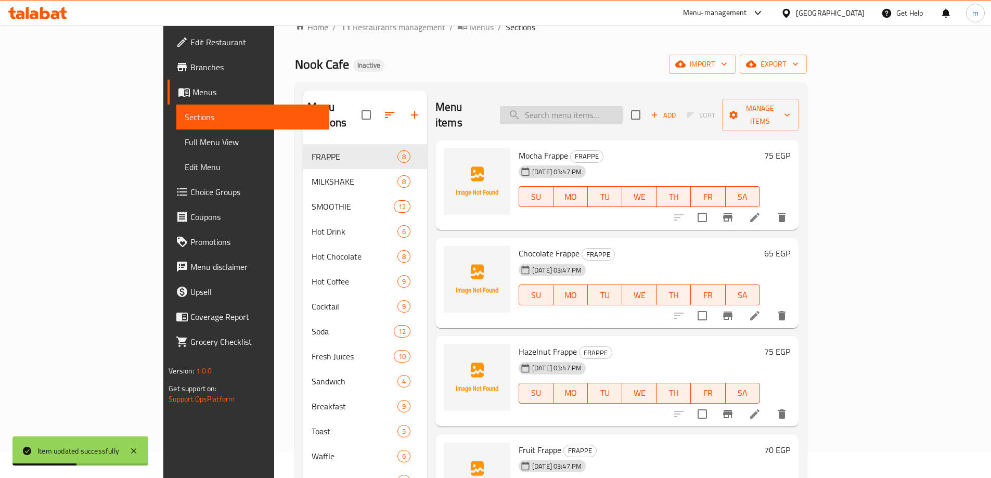
click at [597, 106] on input "search" at bounding box center [561, 115] width 123 height 18
paste input "Bonbon"
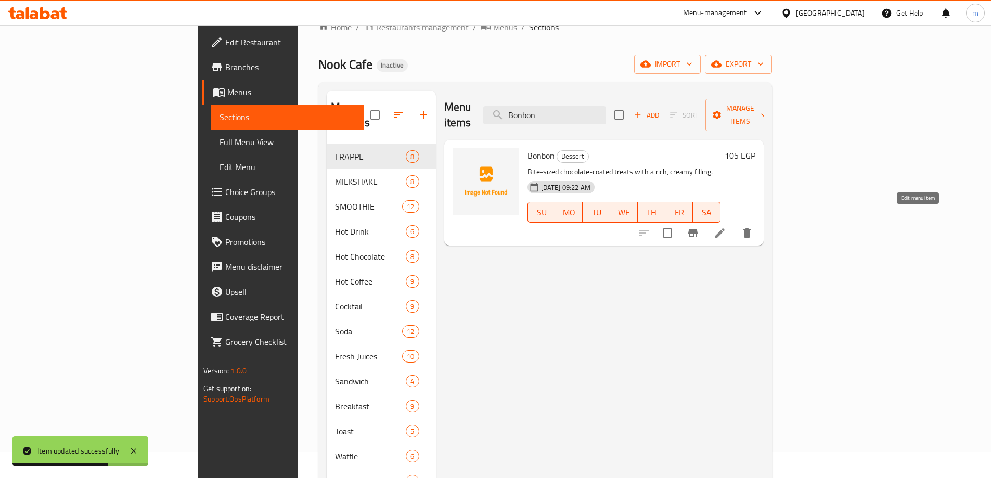
type input "Bonbon"
click at [726, 227] on icon at bounding box center [720, 233] width 12 height 12
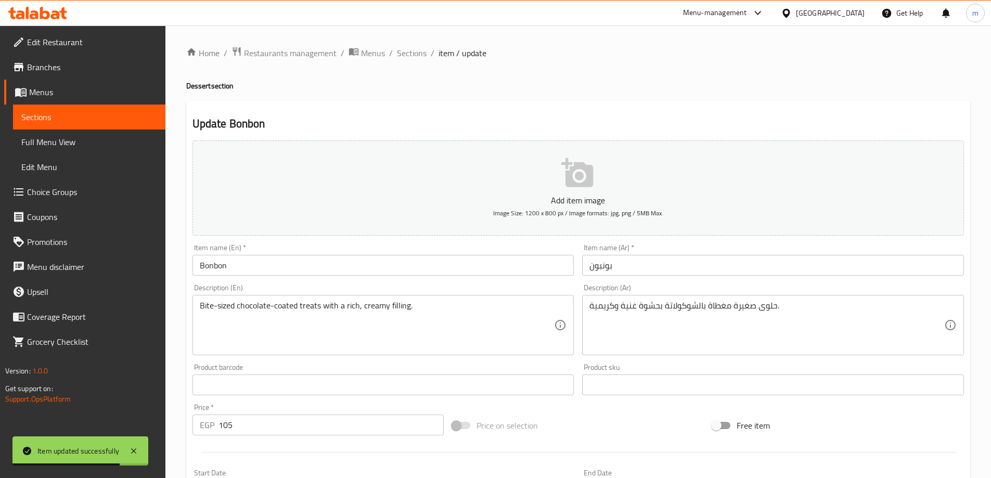
click at [306, 260] on input "Bonbon" at bounding box center [383, 265] width 382 height 21
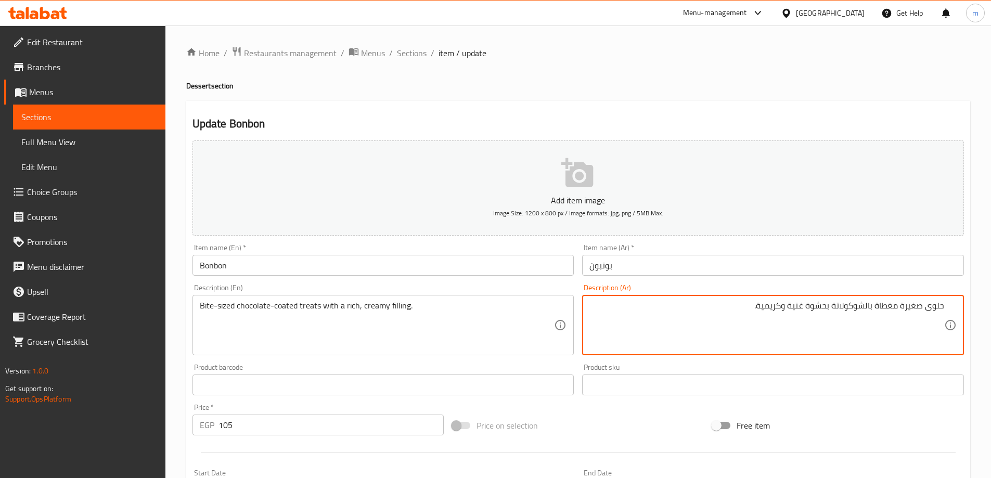
click at [933, 309] on textarea "حلوى صغيرة مغطاة بالشوكولاتة بحشوة غنية وكريمية." at bounding box center [766, 325] width 355 height 49
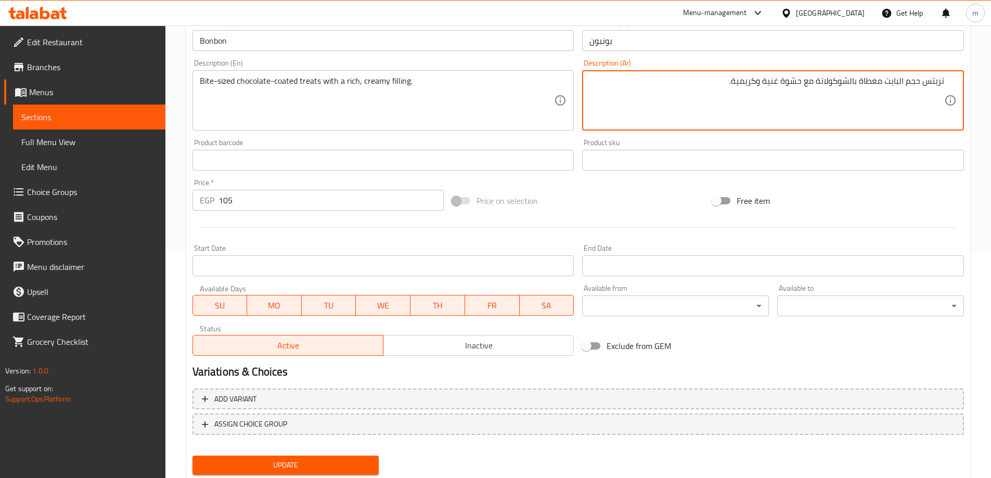
scroll to position [257, 0]
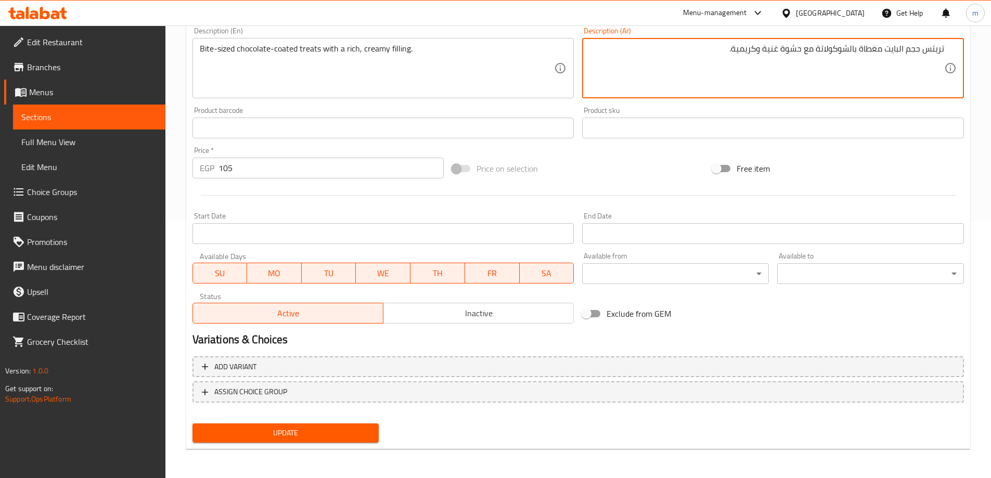
type textarea "تريتس حجم البايت مغطاة بالشوكولاتة مع حشوة غنية وكريمية."
click at [273, 440] on span "Update" at bounding box center [286, 433] width 170 height 13
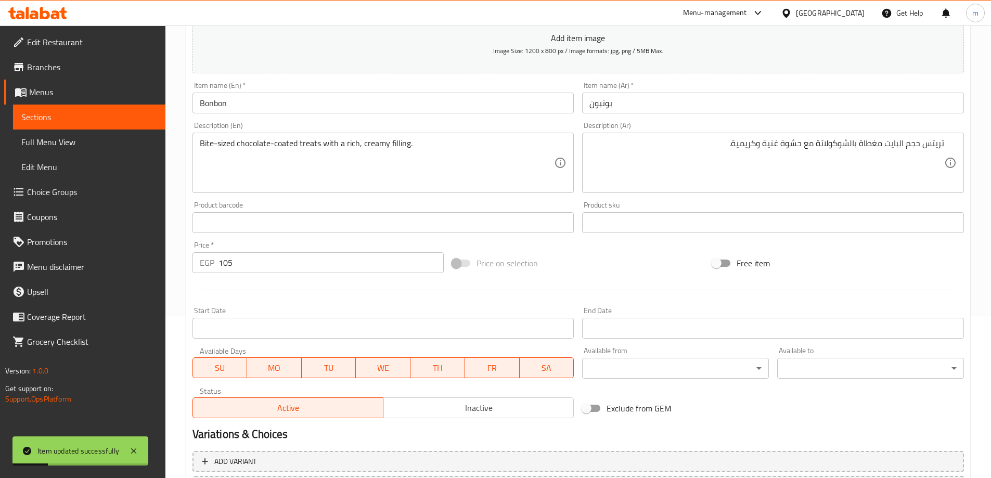
scroll to position [49, 0]
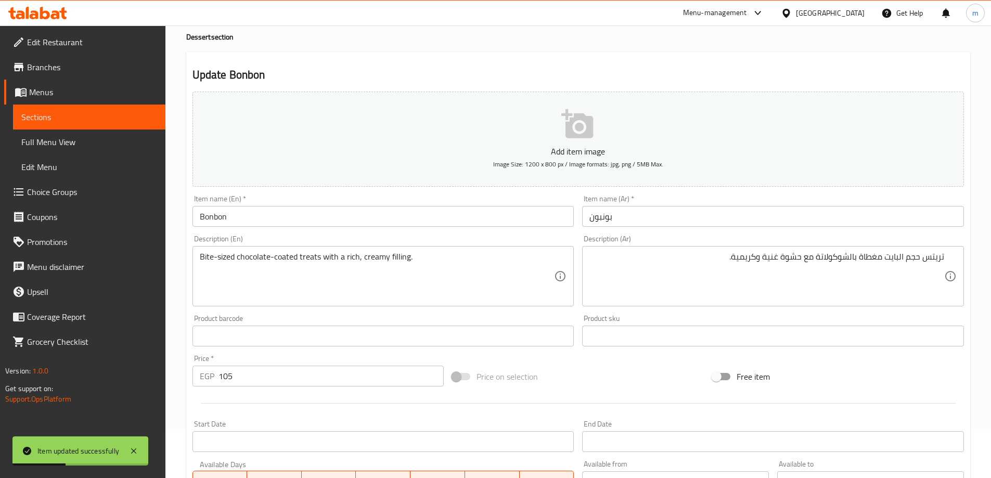
click at [154, 112] on span "Sections" at bounding box center [89, 117] width 136 height 12
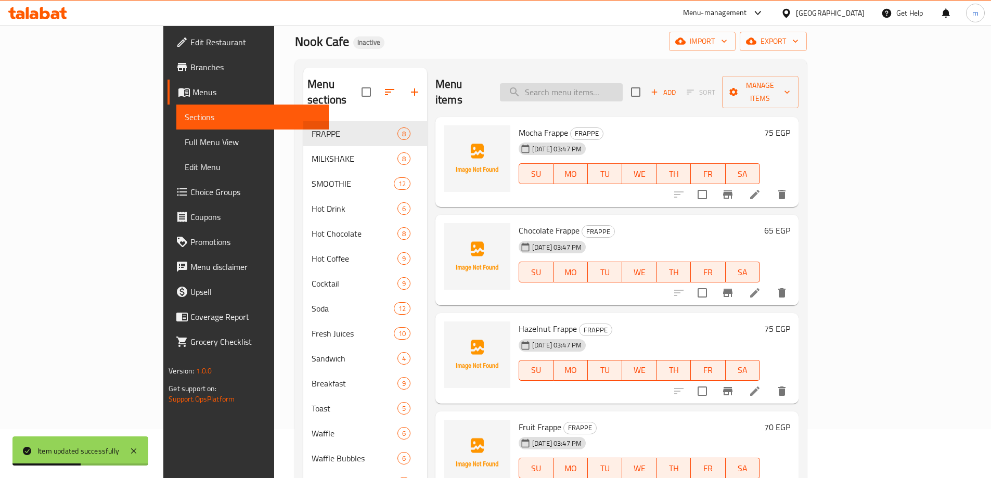
click at [620, 83] on input "search" at bounding box center [561, 92] width 123 height 18
paste input "Aripka"
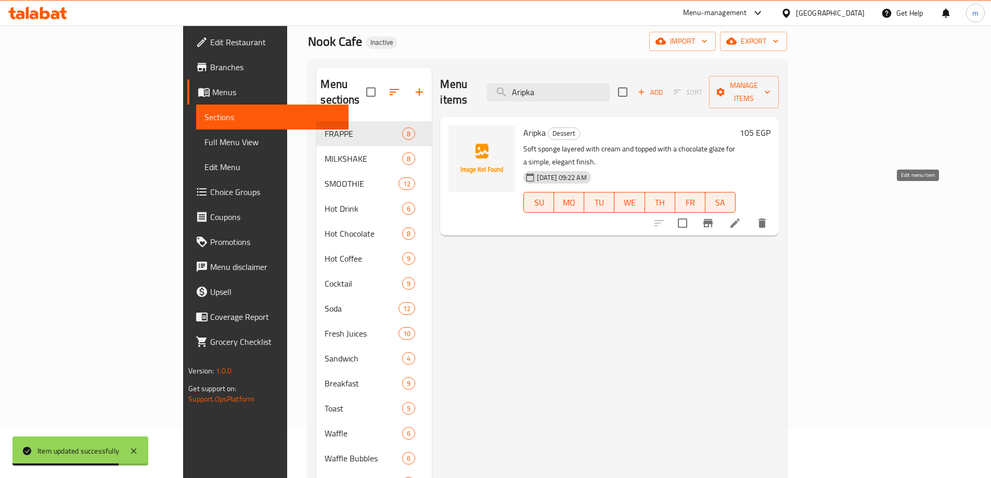
type input "Aripka"
click at [741, 217] on icon at bounding box center [735, 223] width 12 height 12
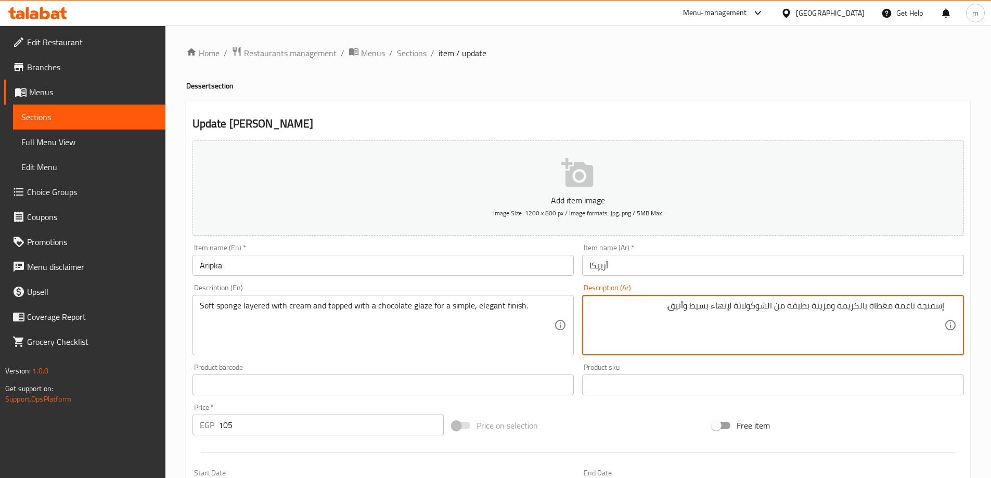
click at [930, 307] on textarea "إسفنجة ناعمة مغطاة بالكريمة ومزينة بطبقة من الشوكولاتة لإنهاء بسيط وأنيق." at bounding box center [766, 325] width 355 height 49
type textarea "سبونج ناعمة متعددة الطبقات مع كريمة ومغطاة بجليز الشوكولاتة."
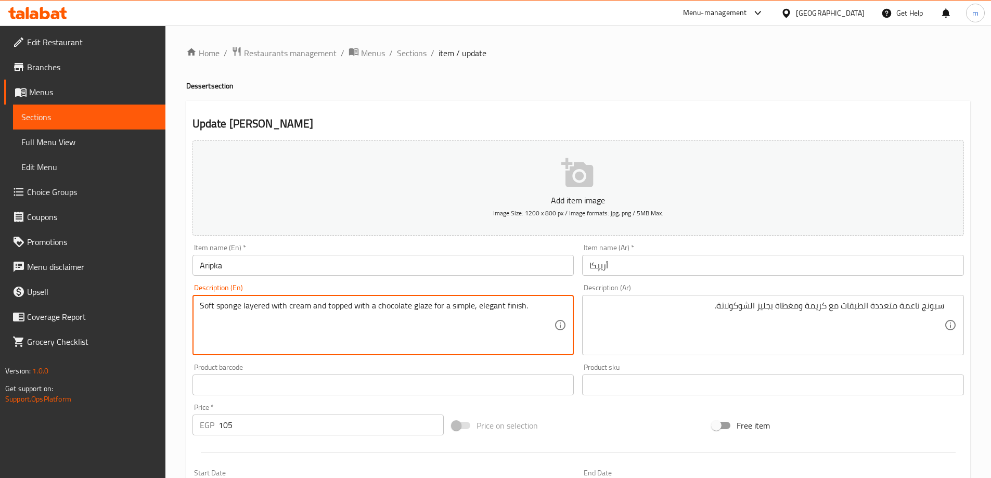
drag, startPoint x: 431, startPoint y: 305, endPoint x: 523, endPoint y: 299, distance: 92.2
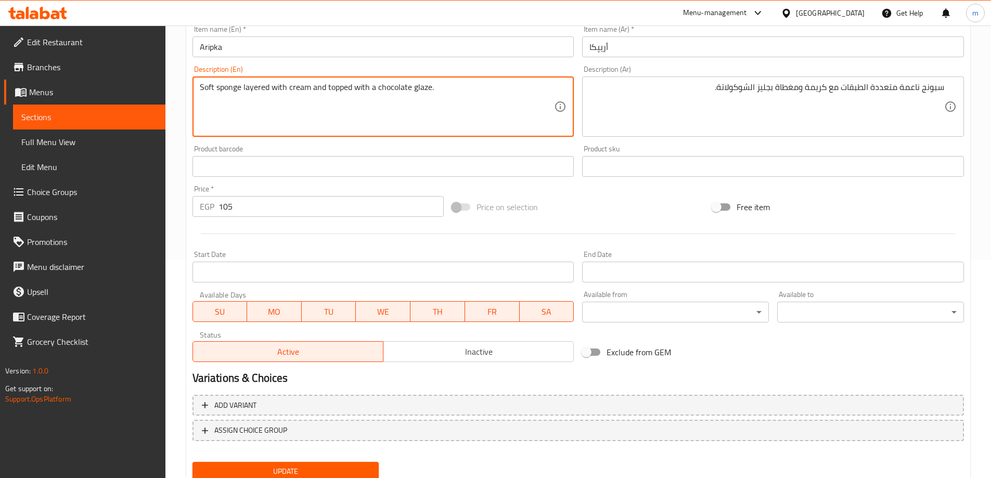
scroll to position [257, 0]
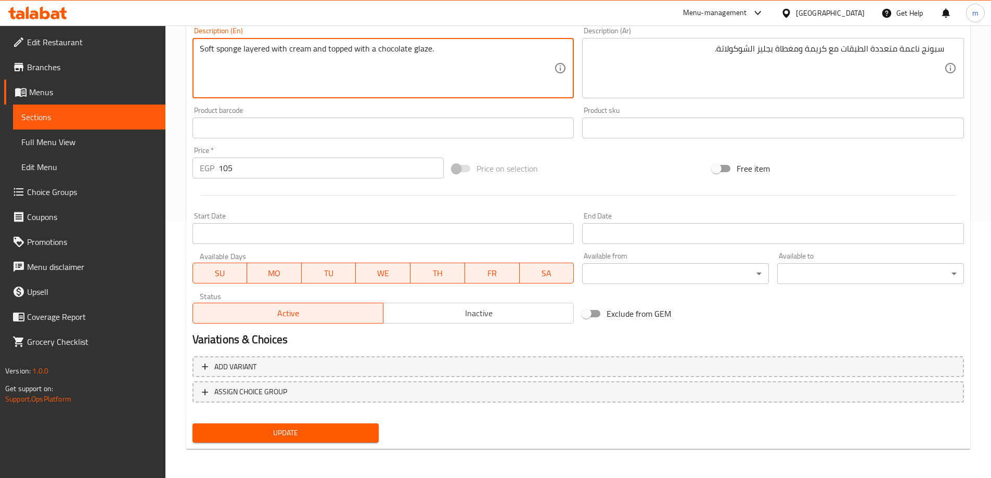
type textarea "Soft sponge layered with cream and topped with a chocolate glaze."
click at [293, 427] on span "Update" at bounding box center [286, 433] width 170 height 13
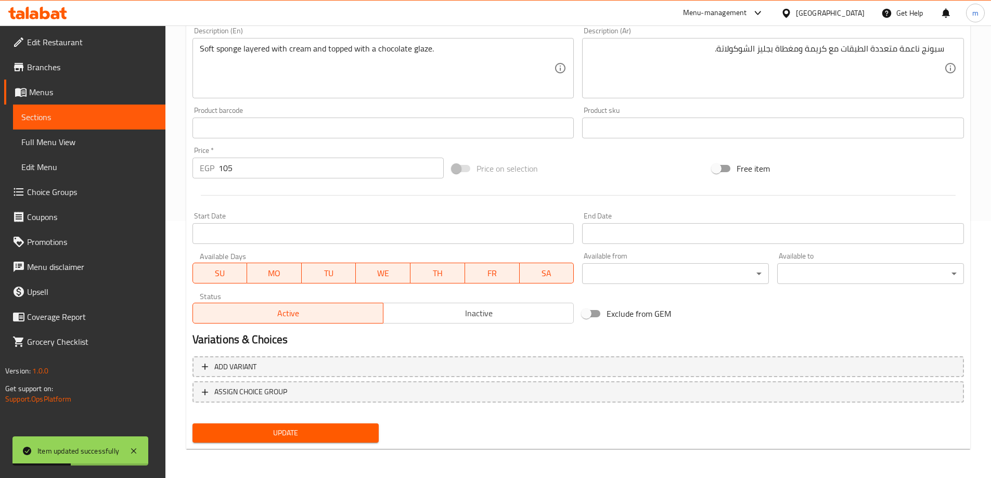
click at [48, 123] on span "Sections" at bounding box center [89, 117] width 136 height 12
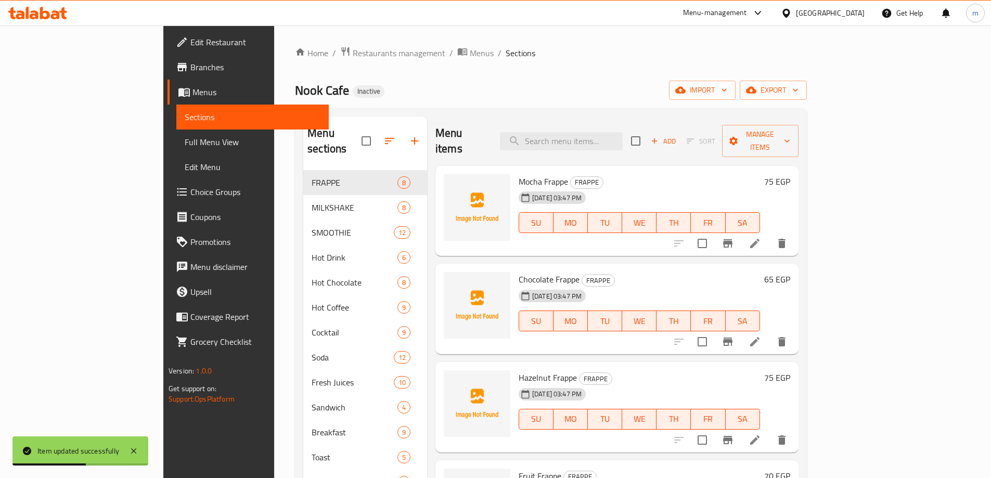
click at [608, 143] on div "Menu items Add Sort Manage items" at bounding box center [616, 141] width 363 height 49
click at [609, 136] on input "search" at bounding box center [561, 141] width 123 height 18
paste input "one Bola"
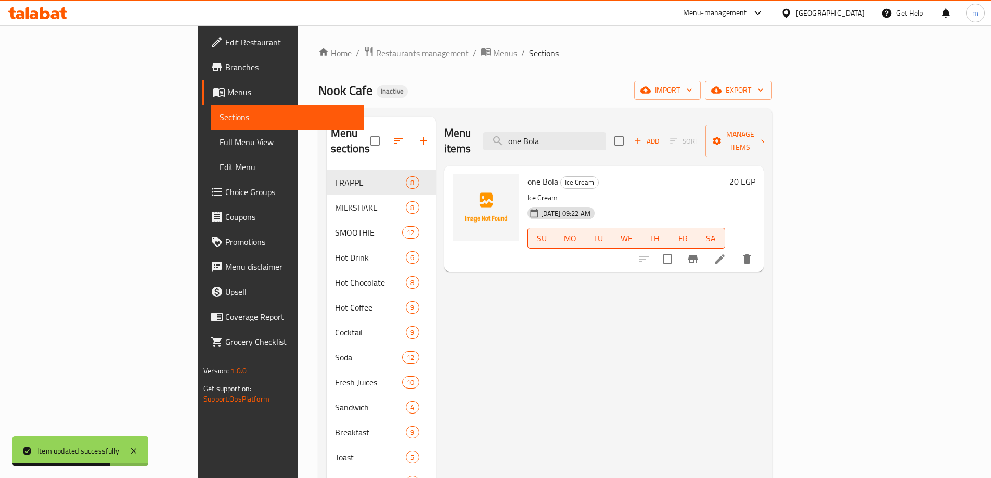
type input "one Bola"
click at [725, 254] on icon at bounding box center [719, 258] width 9 height 9
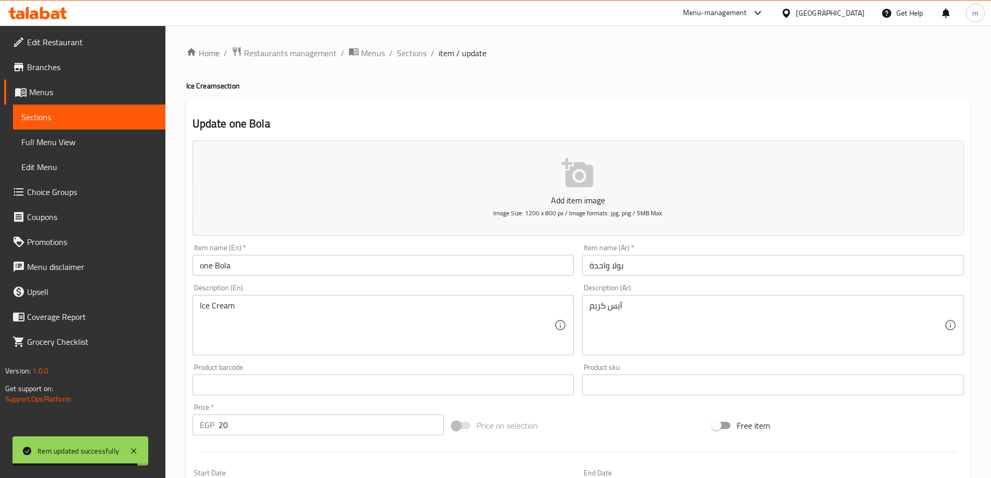
click at [667, 269] on input "بولا واحدة" at bounding box center [773, 265] width 382 height 21
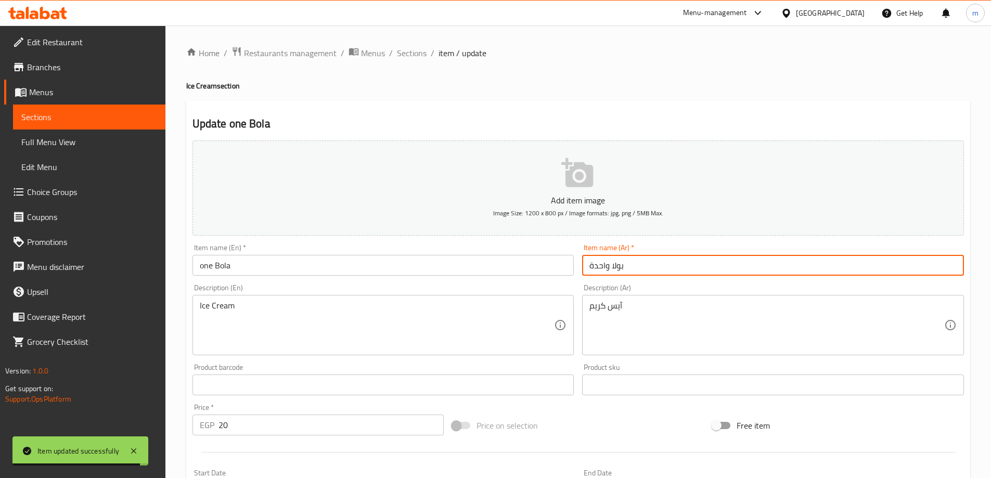
click at [667, 269] on input "بولا واحدة" at bounding box center [773, 265] width 382 height 21
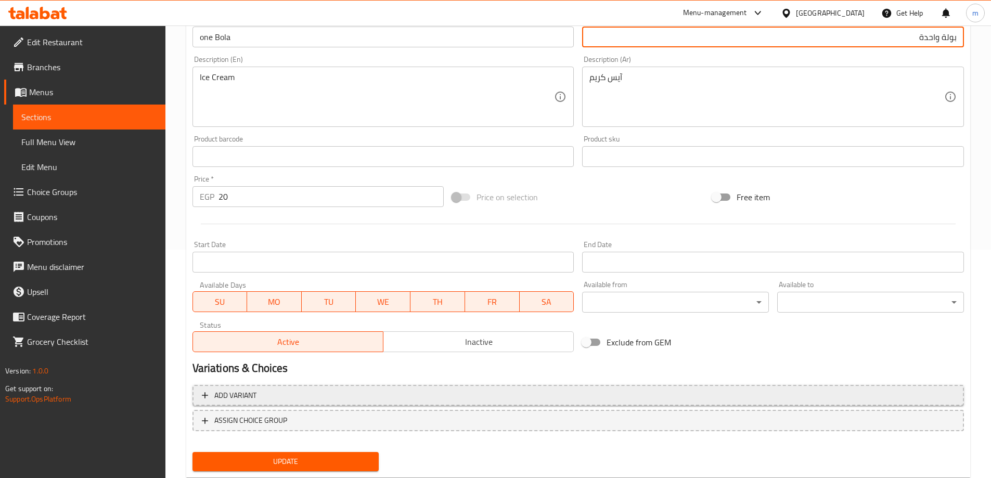
scroll to position [257, 0]
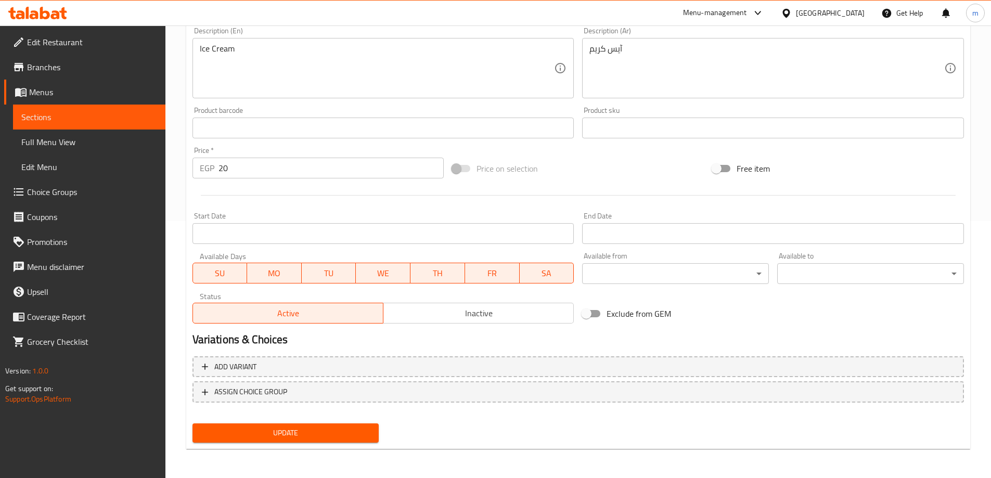
type input "بولة واحدة"
click at [292, 427] on span "Update" at bounding box center [286, 433] width 170 height 13
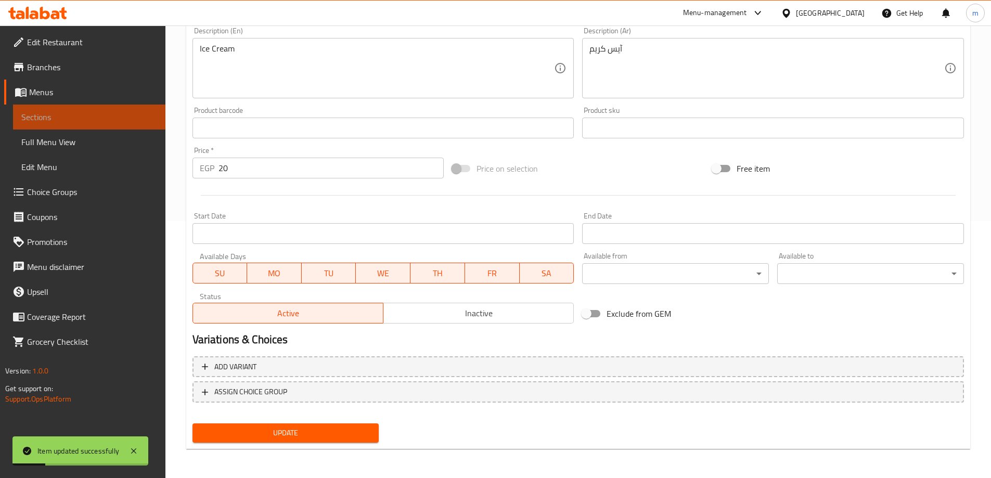
click at [57, 118] on span "Sections" at bounding box center [89, 117] width 136 height 12
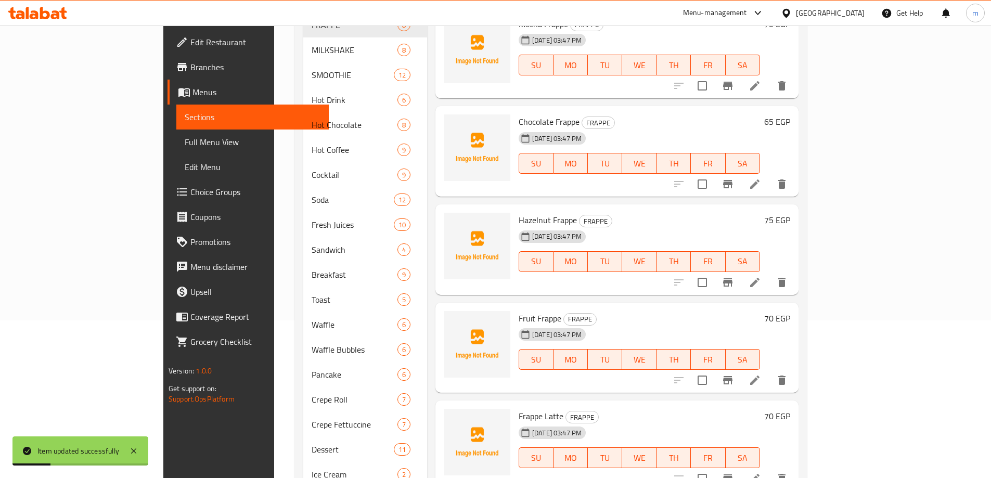
scroll to position [26, 0]
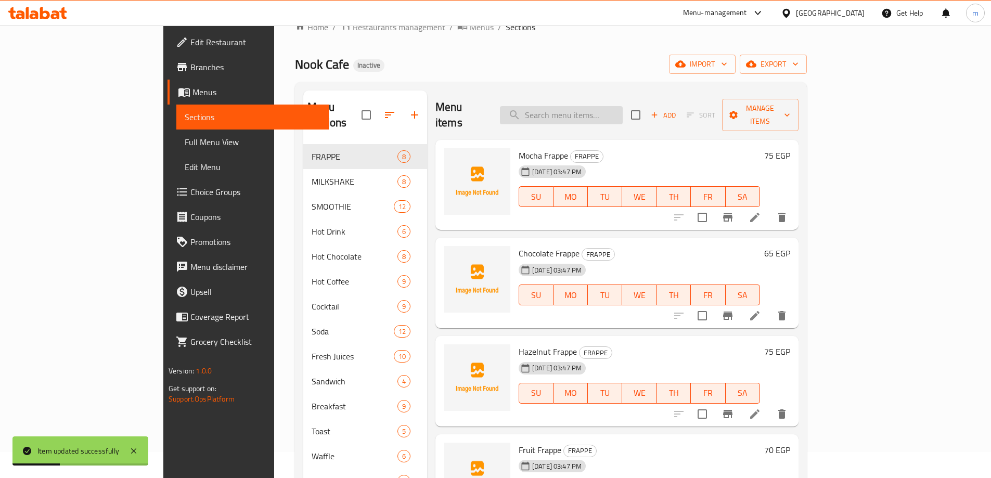
click at [623, 106] on input "search" at bounding box center [561, 115] width 123 height 18
paste input "Two Bola"
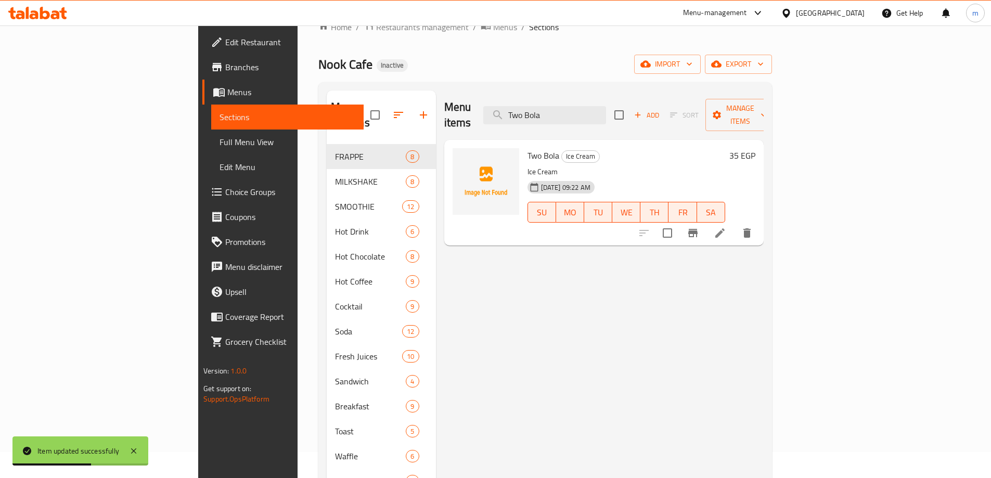
type input "Two Bola"
click at [734, 224] on li at bounding box center [719, 233] width 29 height 19
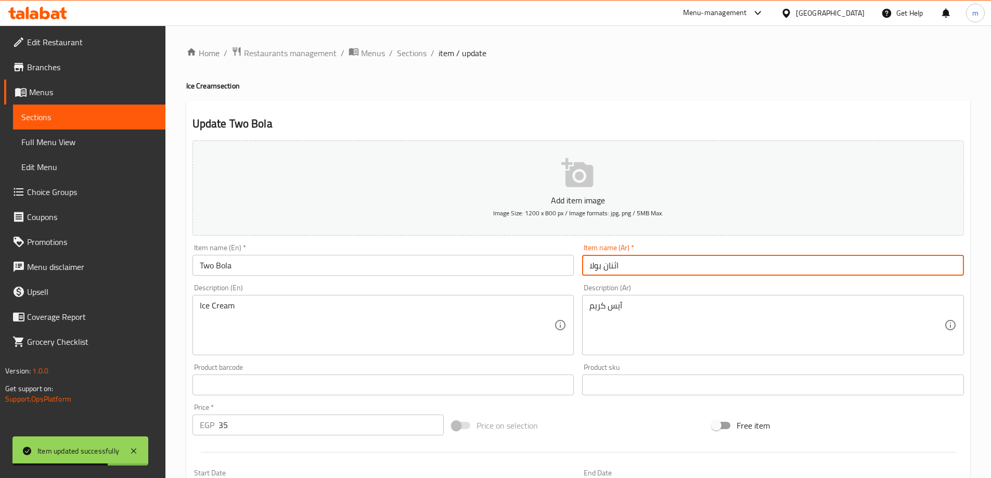
click at [766, 262] on input "اثنان بولا" at bounding box center [773, 265] width 382 height 21
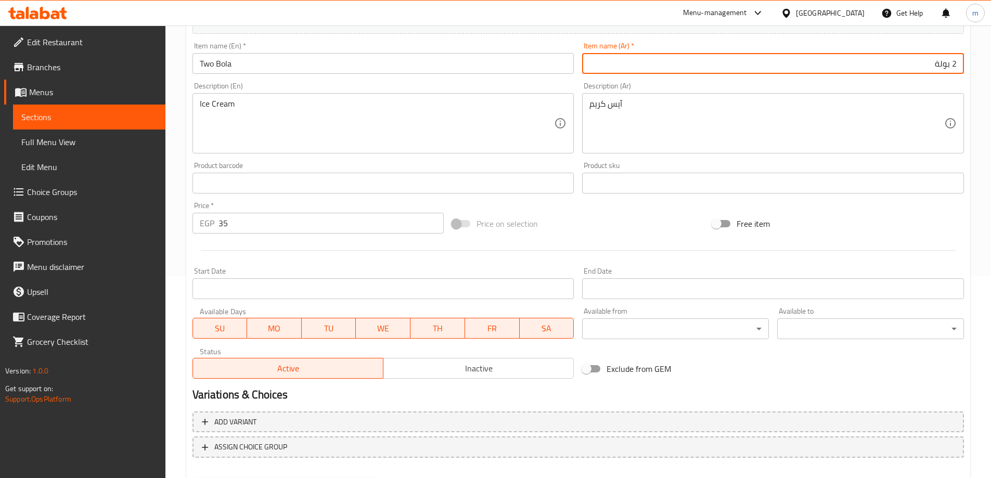
scroll to position [257, 0]
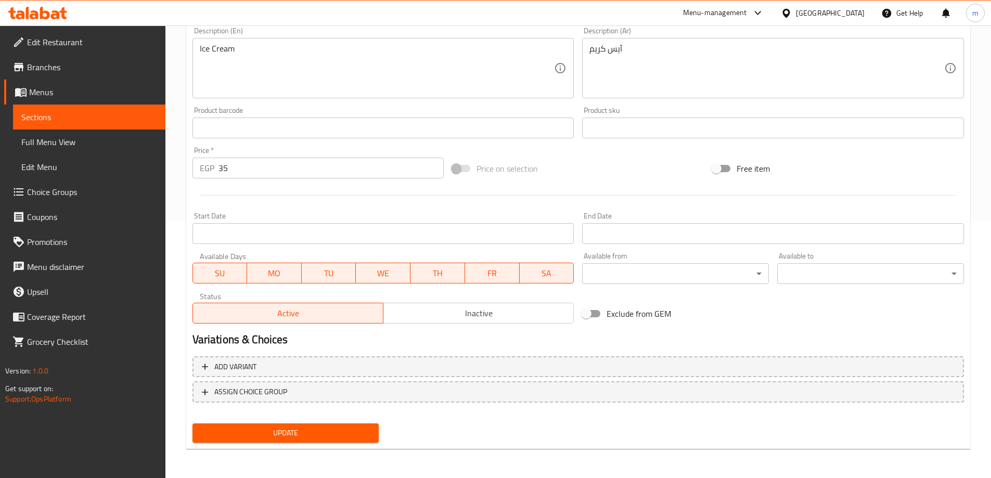
type input "2 بولة"
click at [319, 432] on span "Update" at bounding box center [286, 433] width 170 height 13
click at [96, 113] on span "Sections" at bounding box center [89, 117] width 136 height 12
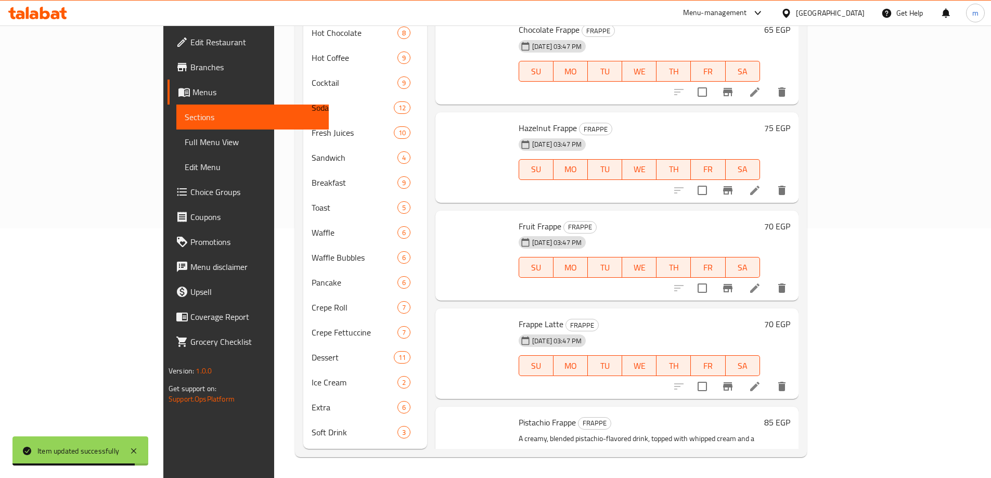
scroll to position [234, 0]
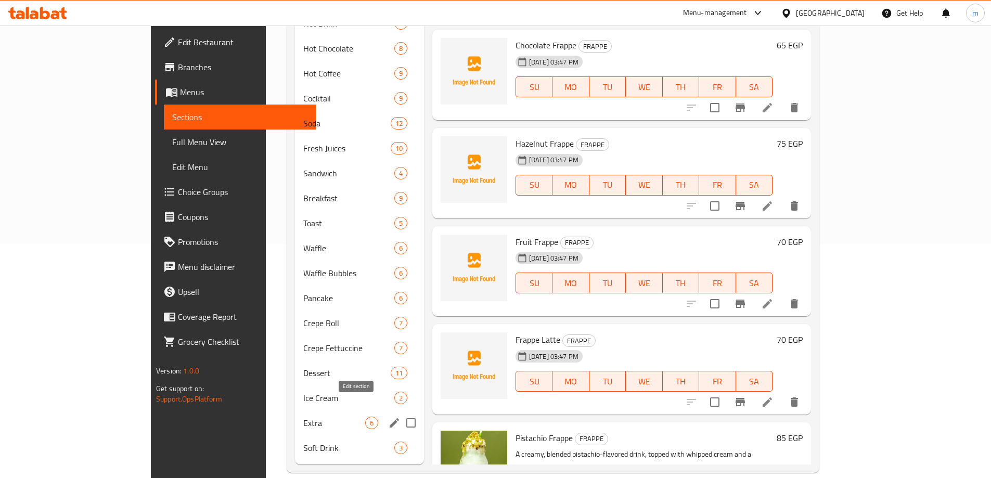
click at [388, 417] on icon "edit" at bounding box center [394, 423] width 12 height 12
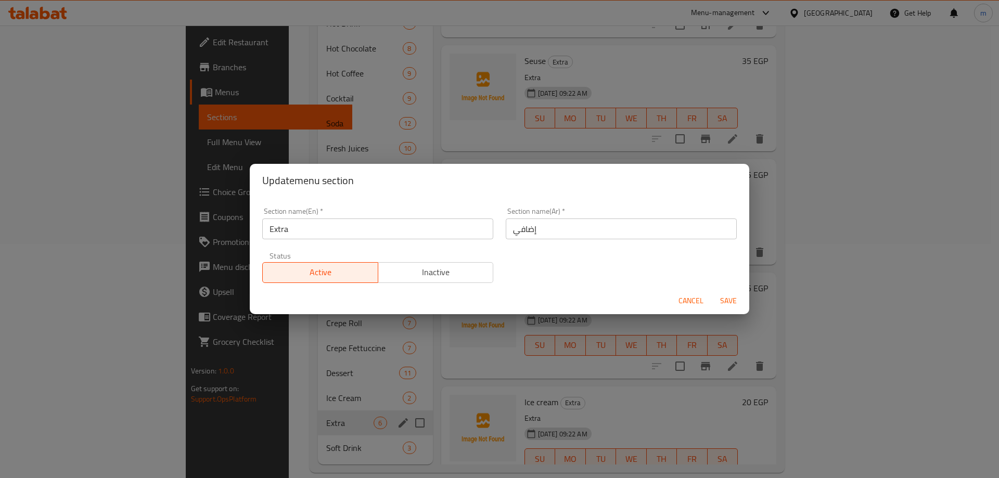
click at [560, 231] on input "إضافي" at bounding box center [621, 228] width 231 height 21
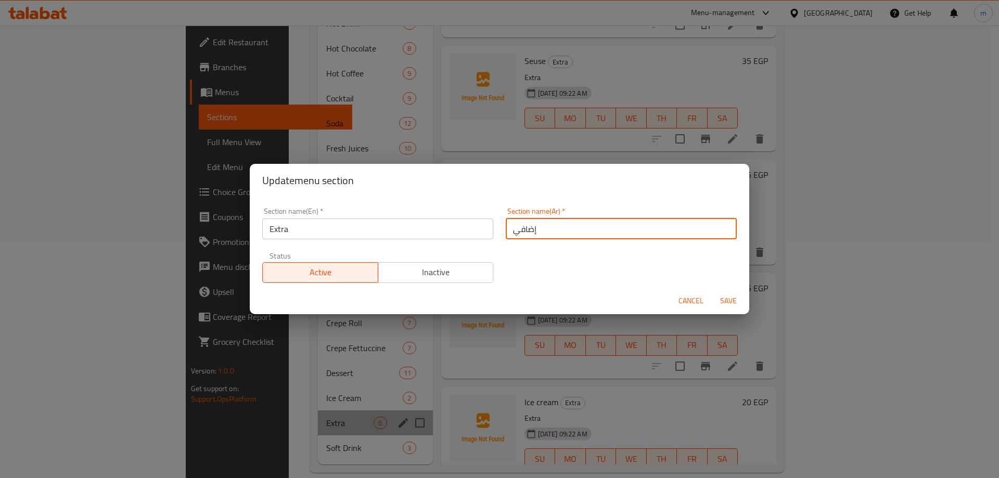
click at [560, 231] on input "إضافي" at bounding box center [621, 228] width 231 height 21
type input "إكسترا"
click at [712, 291] on button "Save" at bounding box center [728, 300] width 33 height 19
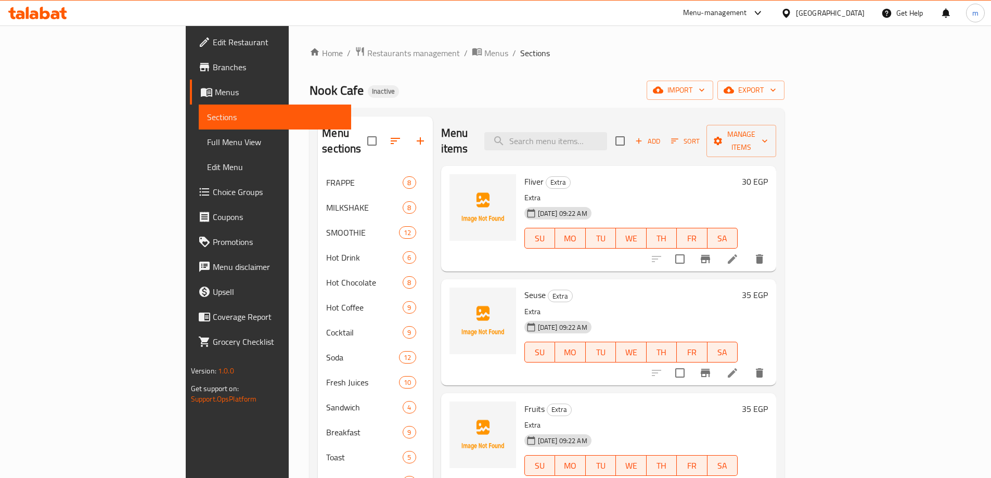
click at [772, 367] on div at bounding box center [708, 372] width 128 height 25
click at [739, 367] on icon at bounding box center [732, 373] width 12 height 12
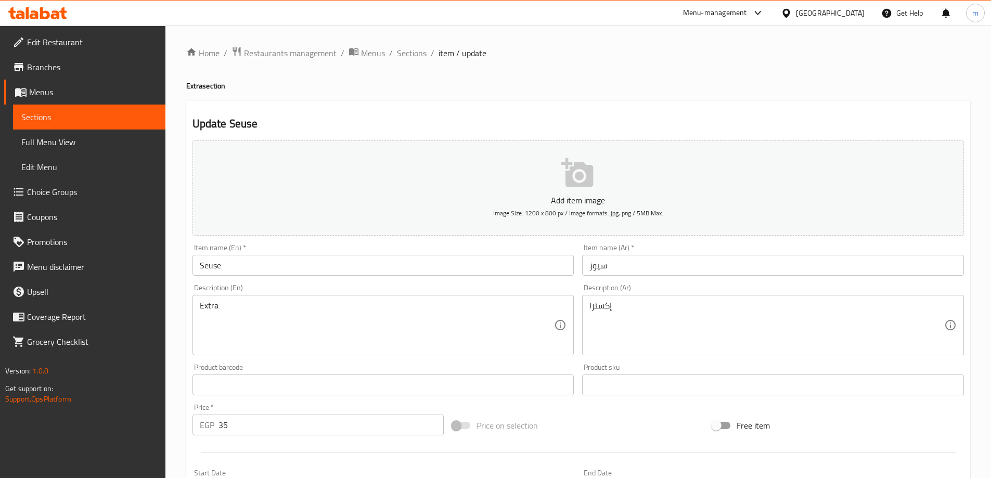
click at [673, 261] on input "سيوز" at bounding box center [773, 265] width 382 height 21
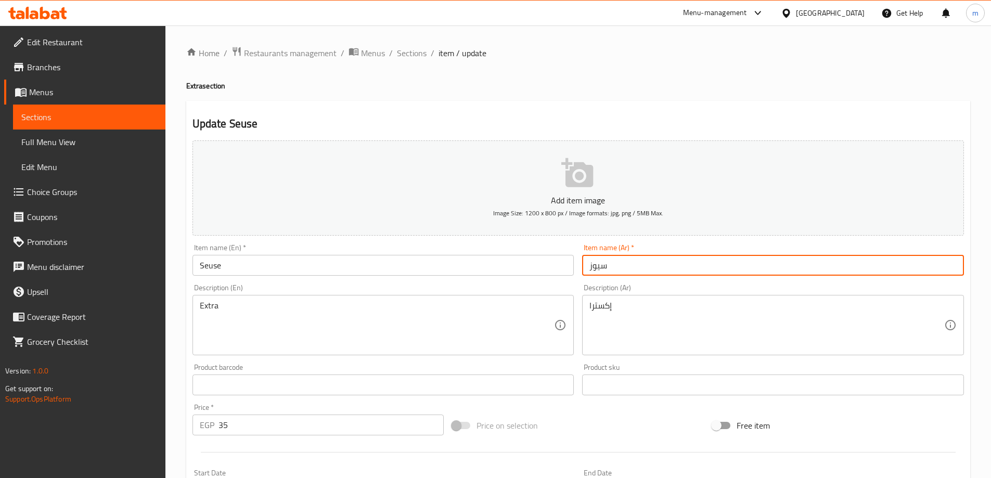
click at [673, 261] on input "سيوز" at bounding box center [773, 265] width 382 height 21
click at [892, 272] on input "سويس" at bounding box center [773, 265] width 382 height 21
click at [207, 266] on input "Seuse" at bounding box center [383, 265] width 382 height 21
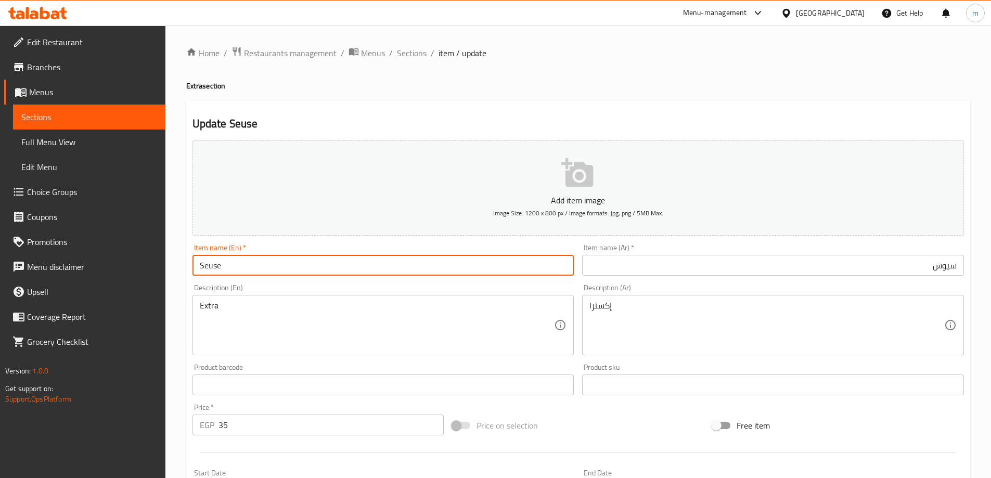
click at [207, 266] on input "Seuse" at bounding box center [383, 265] width 382 height 21
drag, startPoint x: 207, startPoint y: 266, endPoint x: 952, endPoint y: 271, distance: 745.4
click at [952, 271] on input "سيوس" at bounding box center [773, 265] width 382 height 21
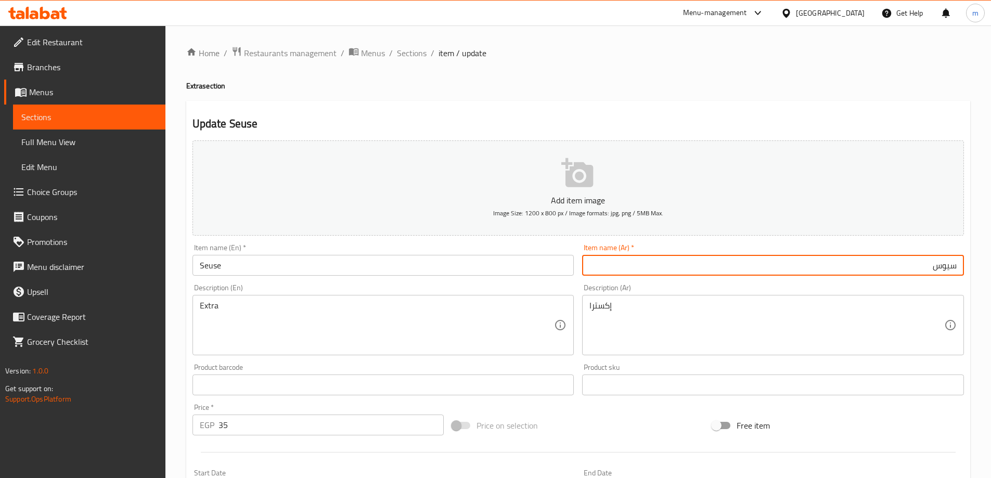
click at [952, 271] on input "سيوس" at bounding box center [773, 265] width 382 height 21
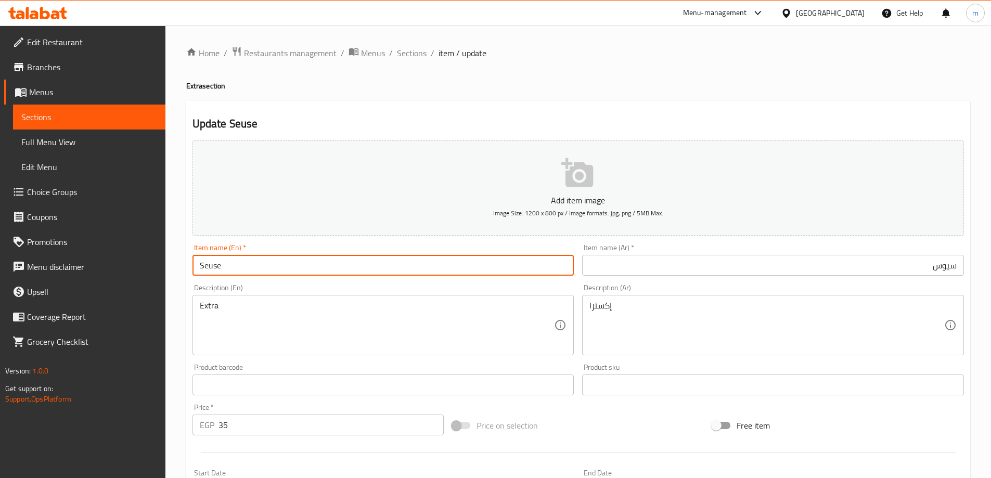
click at [353, 273] on input "Seuse" at bounding box center [383, 265] width 382 height 21
click at [353, 272] on input "Seuse" at bounding box center [383, 265] width 382 height 21
click at [844, 269] on input "سيوس" at bounding box center [773, 265] width 382 height 21
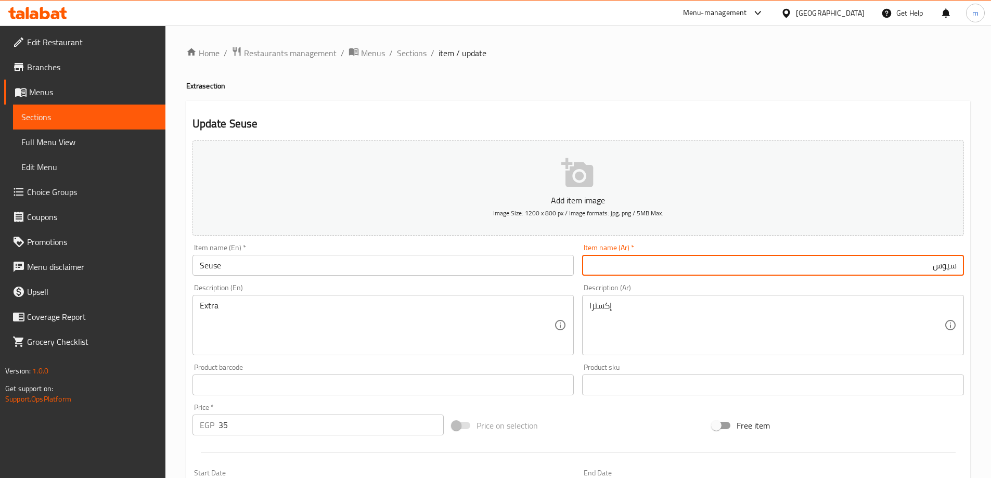
click at [844, 269] on input "سيوس" at bounding box center [773, 265] width 382 height 21
click at [210, 267] on input "Seuse" at bounding box center [383, 265] width 382 height 21
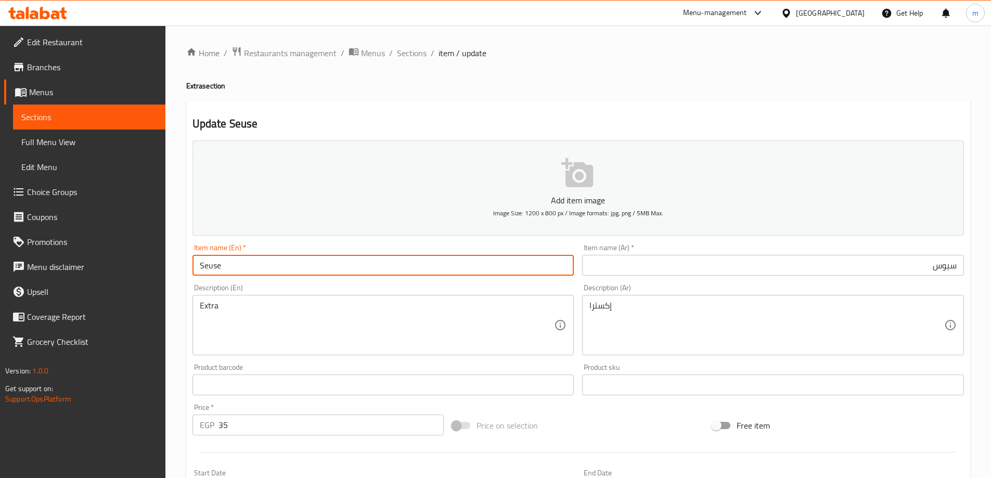
click at [210, 267] on input "Seuse" at bounding box center [383, 265] width 382 height 21
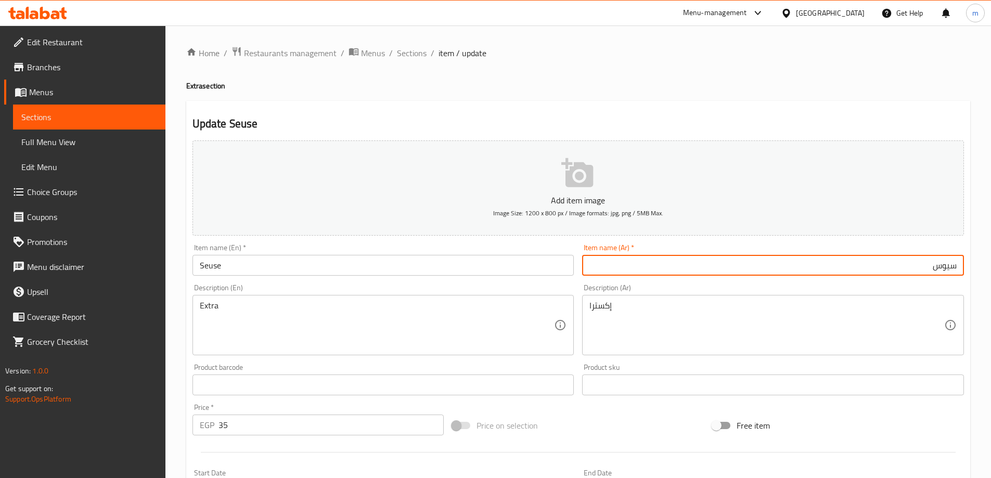
click at [820, 267] on input "سيوس" at bounding box center [773, 265] width 382 height 21
click at [882, 267] on input "سيوز" at bounding box center [773, 265] width 382 height 21
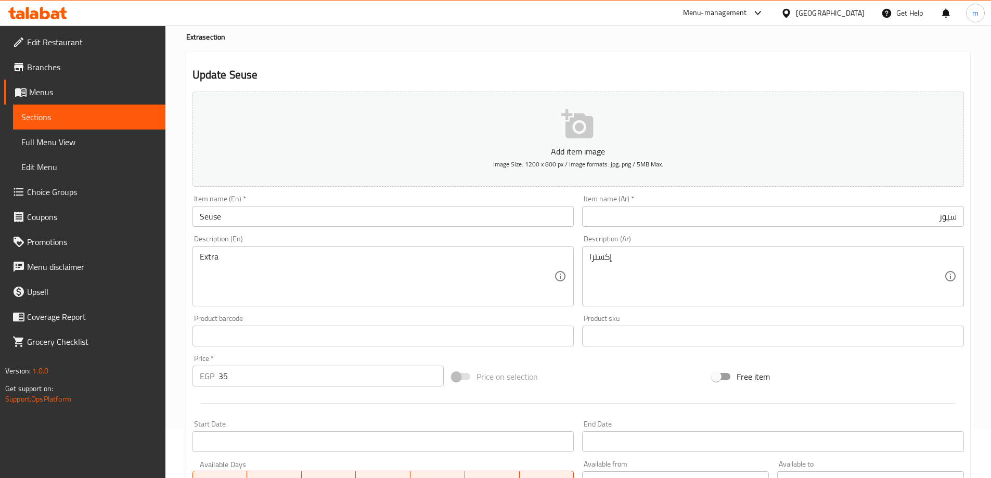
scroll to position [257, 0]
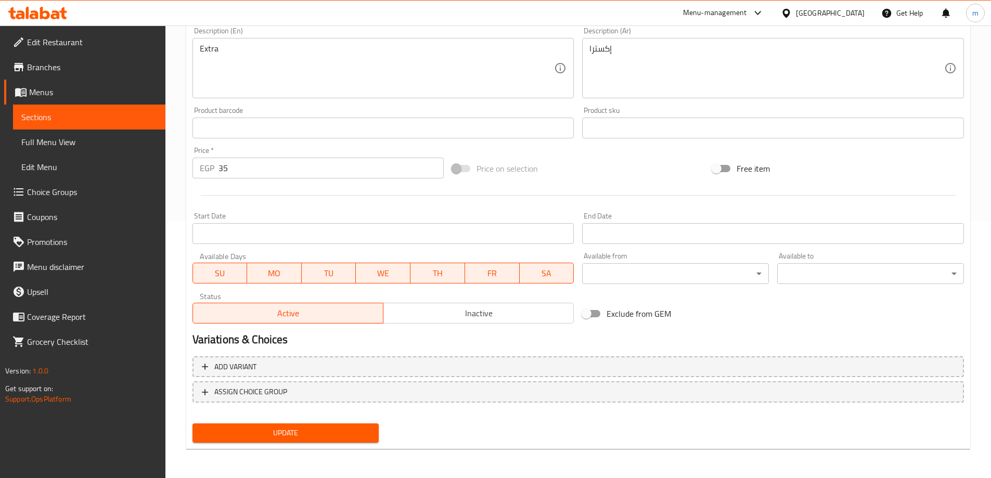
click at [338, 427] on span "Update" at bounding box center [286, 433] width 170 height 13
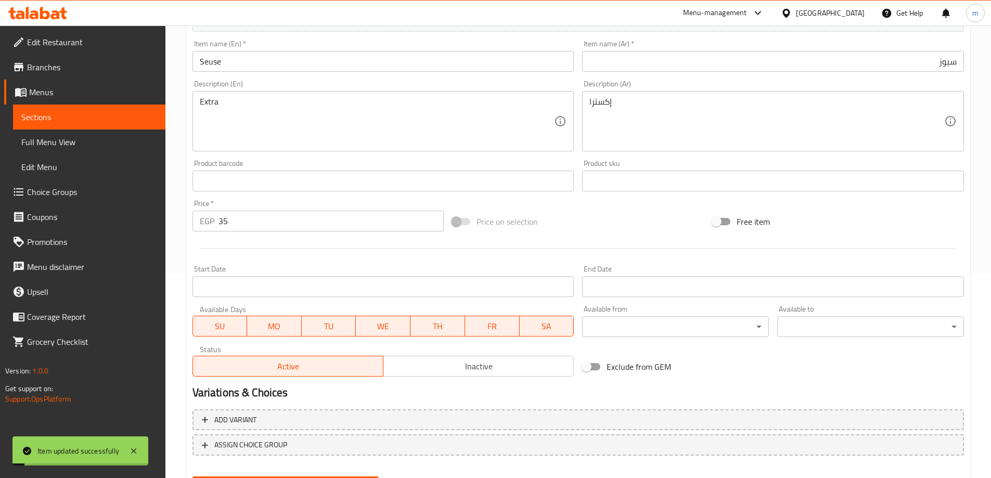
scroll to position [153, 0]
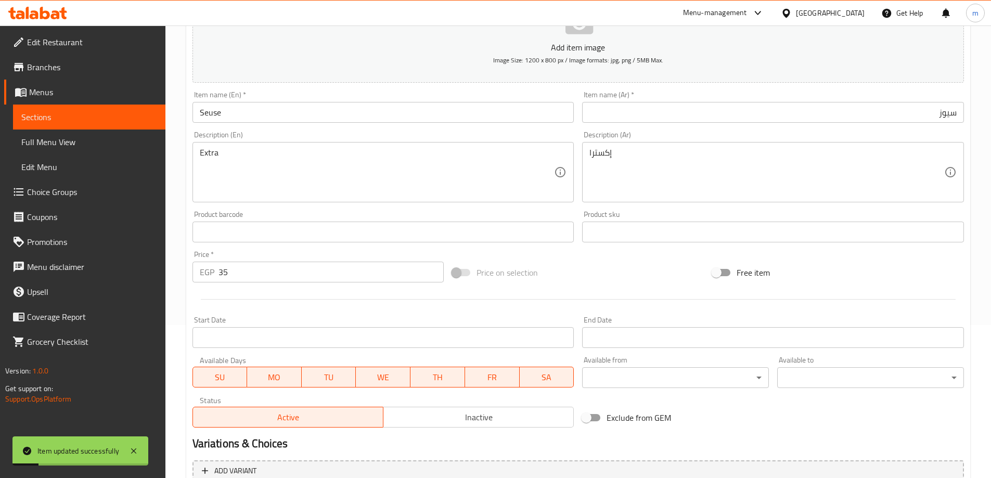
click at [871, 124] on div "Item name (Ar)   * سيوز Item name (Ar) *" at bounding box center [773, 107] width 390 height 40
click at [868, 100] on div "Item name (Ar)   * سيوز Item name (Ar) *" at bounding box center [773, 107] width 382 height 32
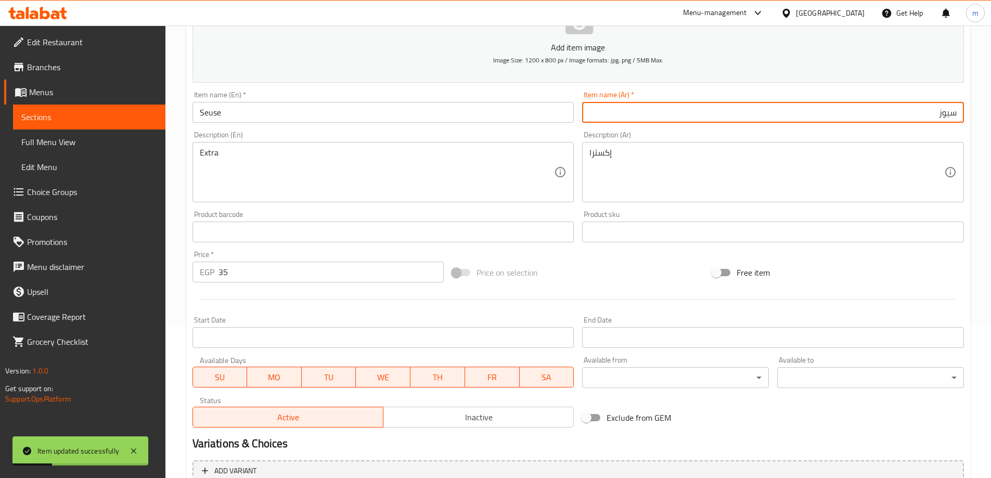
click at [859, 106] on input "سيوز" at bounding box center [773, 112] width 382 height 21
type input "سيوس"
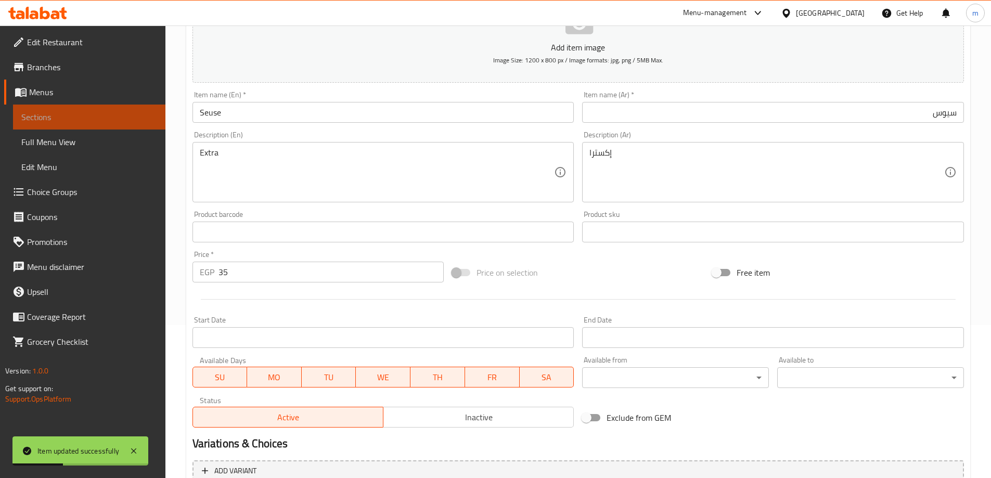
click at [116, 116] on span "Sections" at bounding box center [89, 117] width 136 height 12
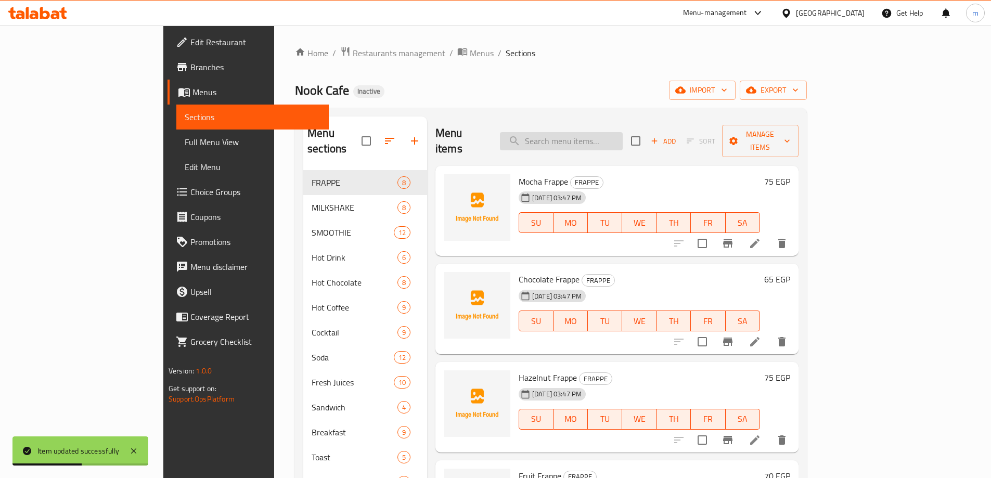
click at [612, 132] on input "search" at bounding box center [561, 141] width 123 height 18
paste input "Fruits"
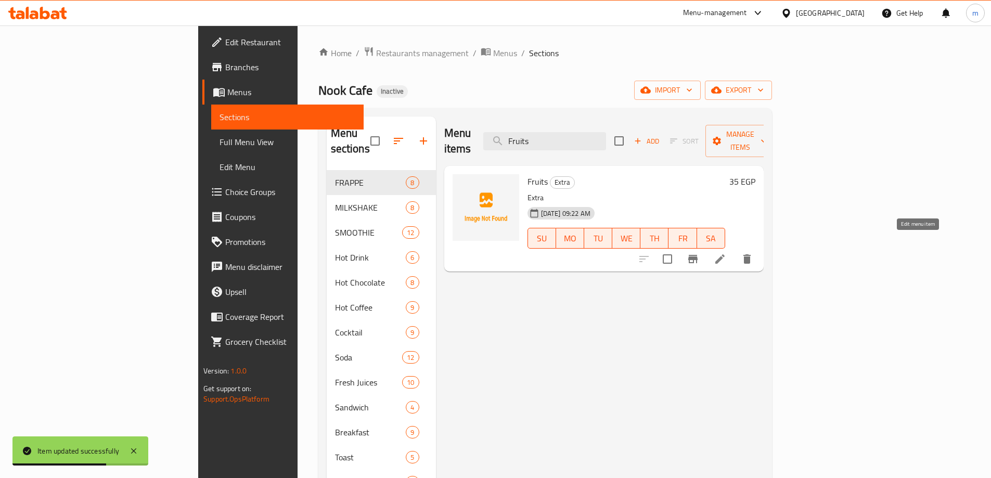
type input "Fruits"
click at [726, 253] on icon at bounding box center [720, 259] width 12 height 12
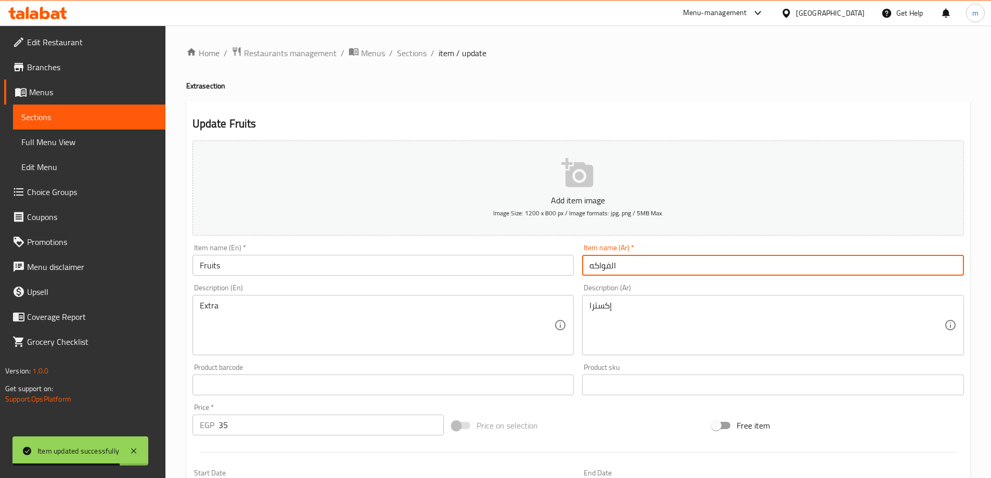
click at [696, 272] on input "الفواكه" at bounding box center [773, 265] width 382 height 21
click at [608, 268] on input "الفواكه" at bounding box center [773, 265] width 382 height 21
click at [612, 270] on input "الفواكه" at bounding box center [773, 265] width 382 height 21
type input "فواكه"
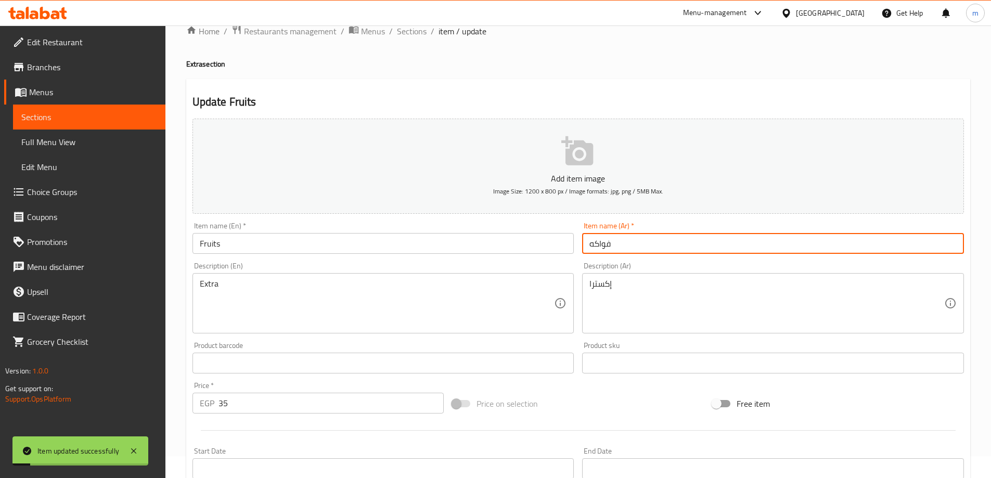
scroll to position [257, 0]
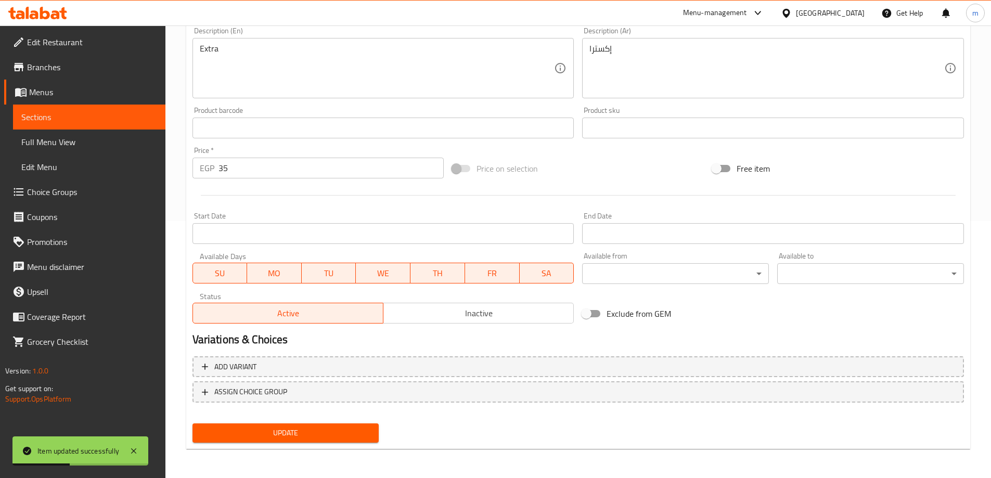
click at [119, 112] on span "Sections" at bounding box center [89, 117] width 136 height 12
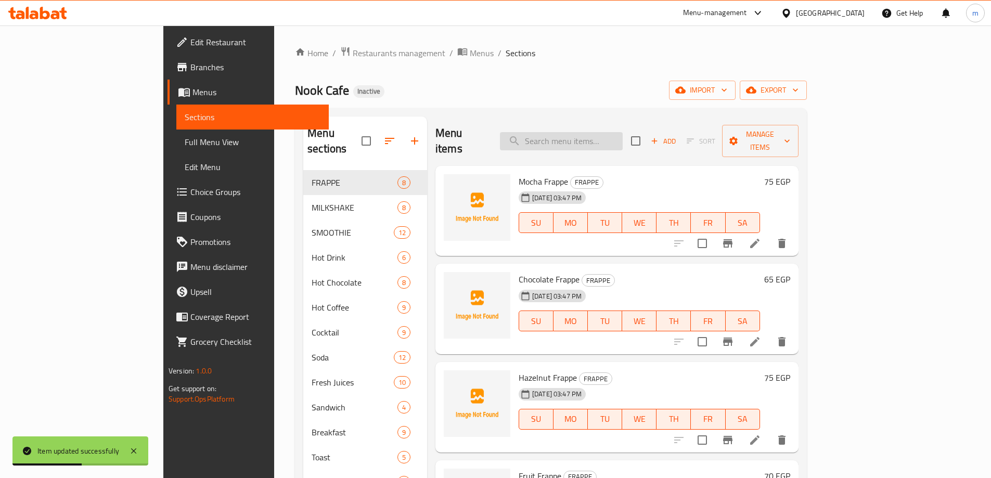
click at [623, 133] on input "search" at bounding box center [561, 141] width 123 height 18
paste input "Nuts"
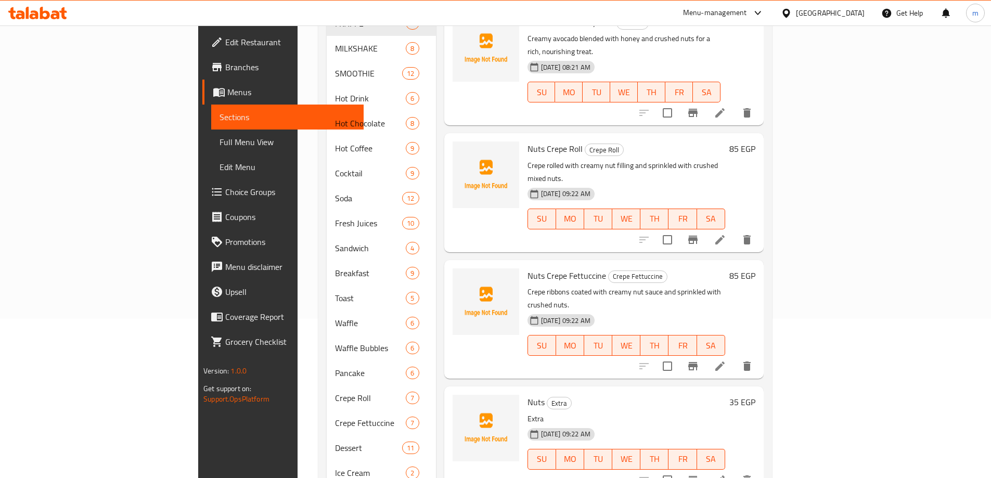
scroll to position [234, 0]
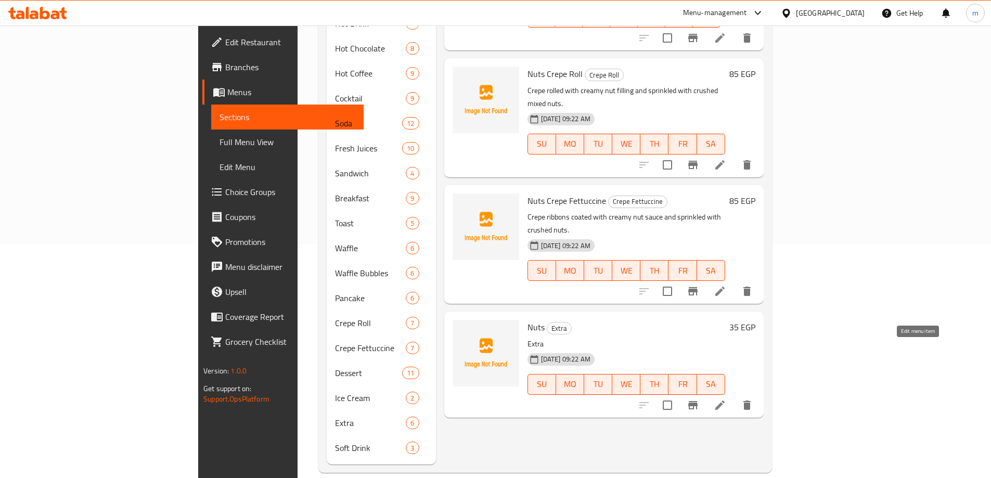
type input "Nuts"
click at [734, 396] on li at bounding box center [719, 405] width 29 height 19
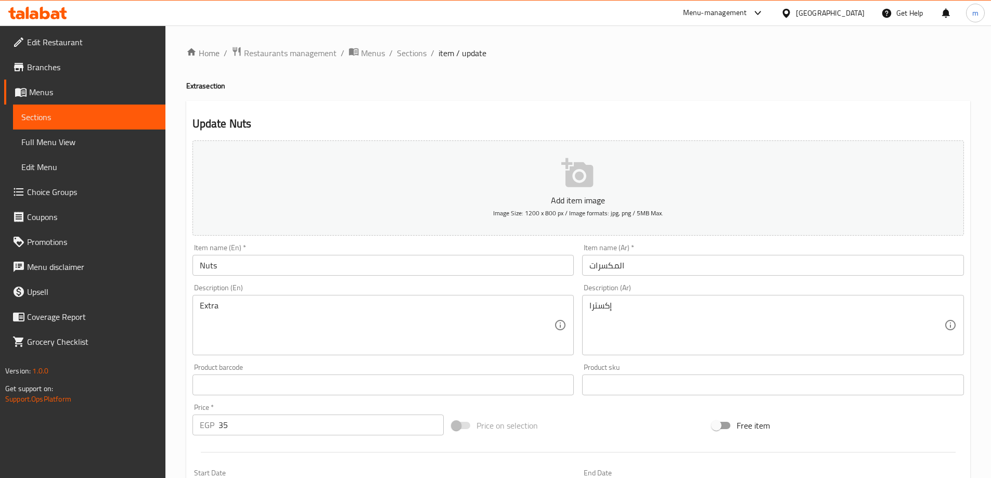
click at [620, 267] on input "المكسرات" at bounding box center [773, 265] width 382 height 21
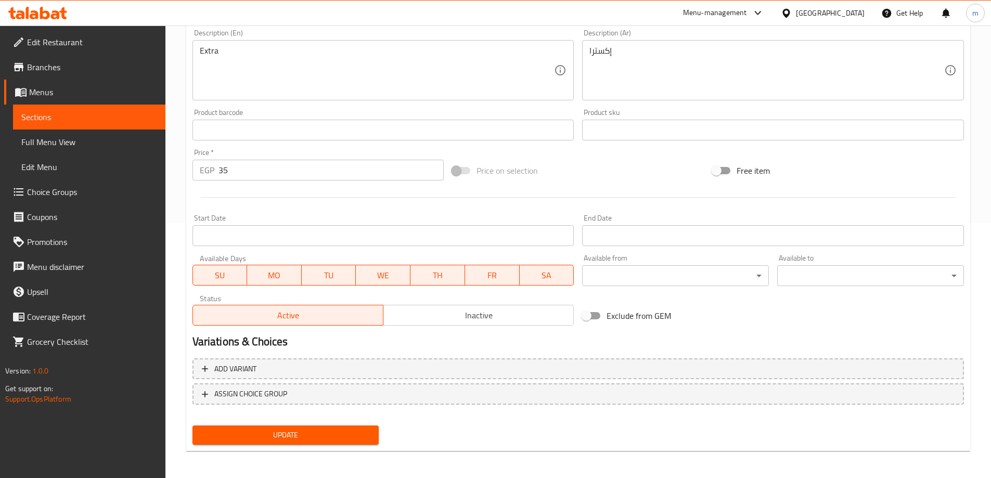
scroll to position [257, 0]
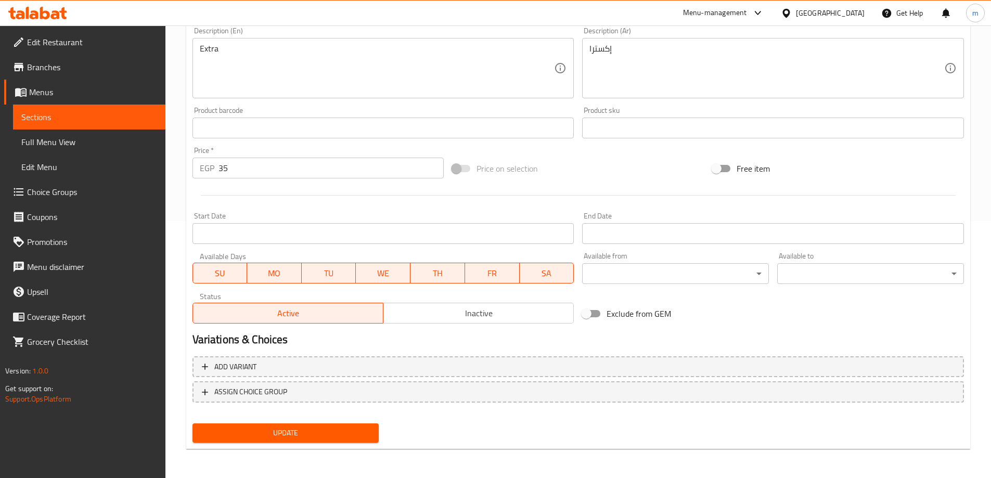
type input "مكسرات"
click at [309, 438] on span "Update" at bounding box center [286, 433] width 170 height 13
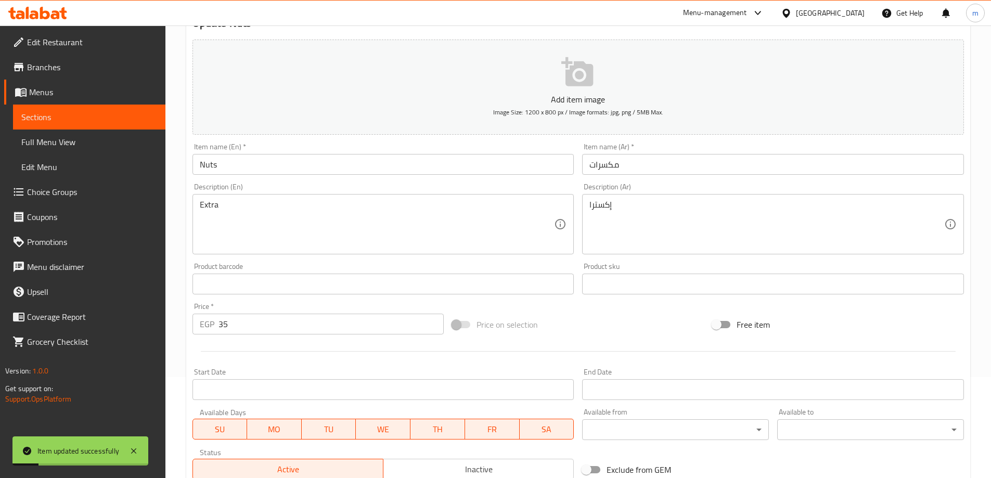
scroll to position [0, 0]
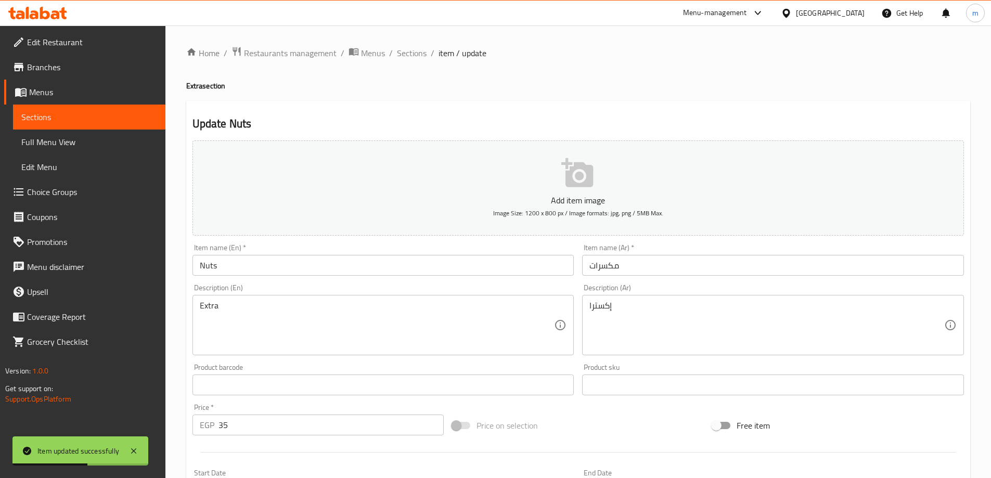
click at [134, 126] on link "Sections" at bounding box center [89, 117] width 152 height 25
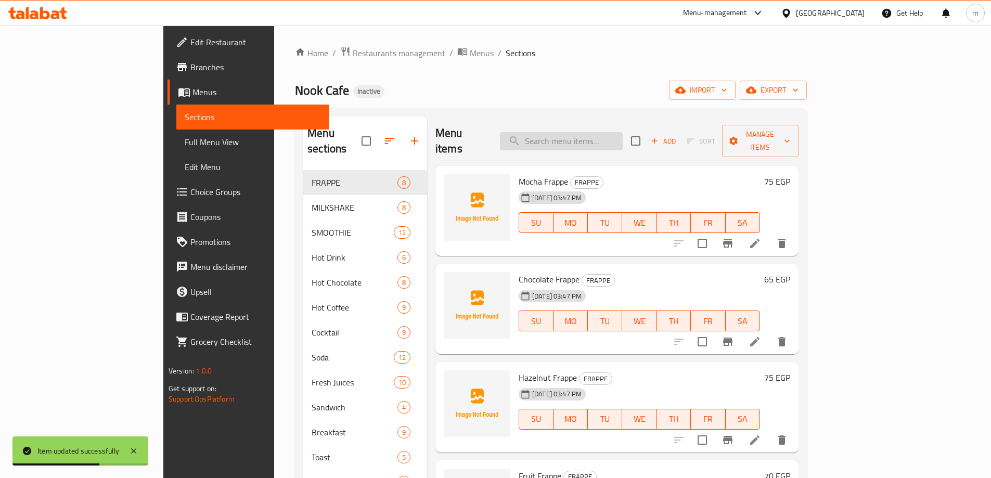
click at [623, 132] on input "search" at bounding box center [561, 141] width 123 height 18
paste input "Mix chocolet"
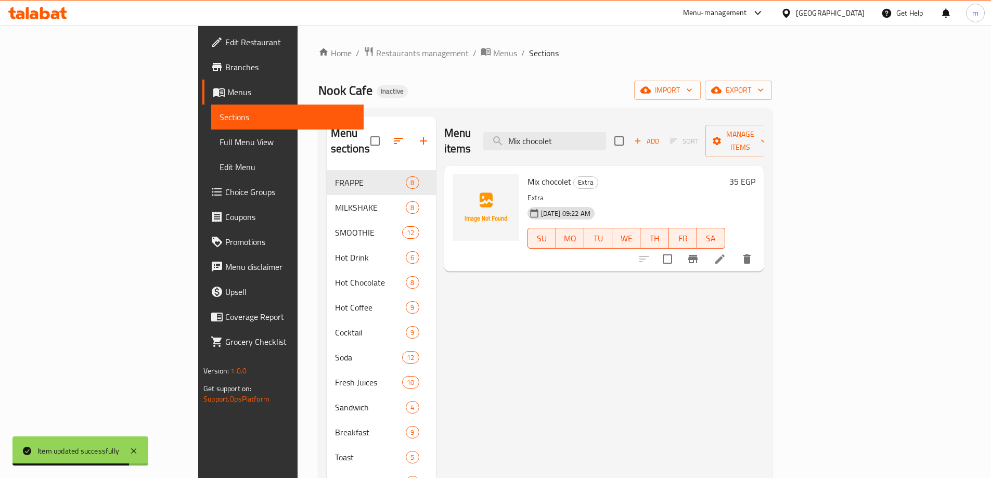
type input "Mix chocolet"
click at [734, 251] on li at bounding box center [719, 259] width 29 height 19
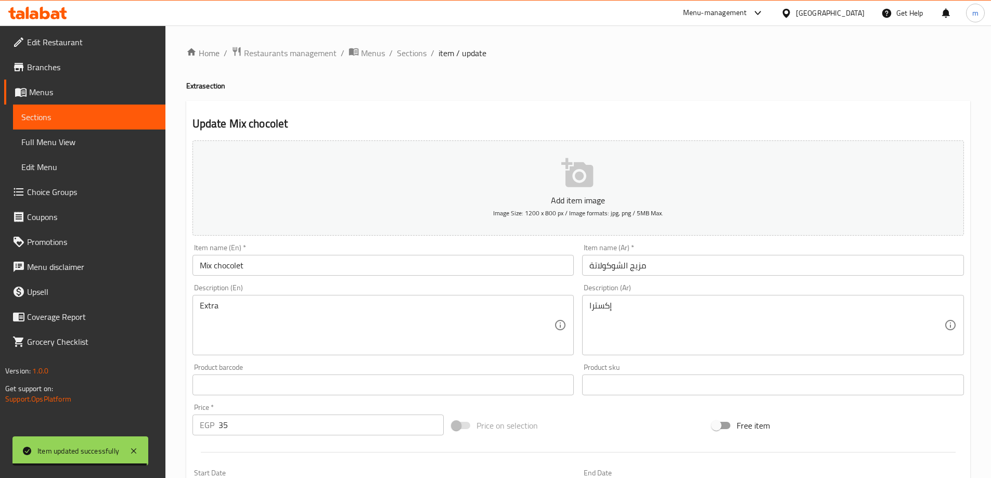
click at [665, 270] on input "مزيج الشوكولاتة" at bounding box center [773, 265] width 382 height 21
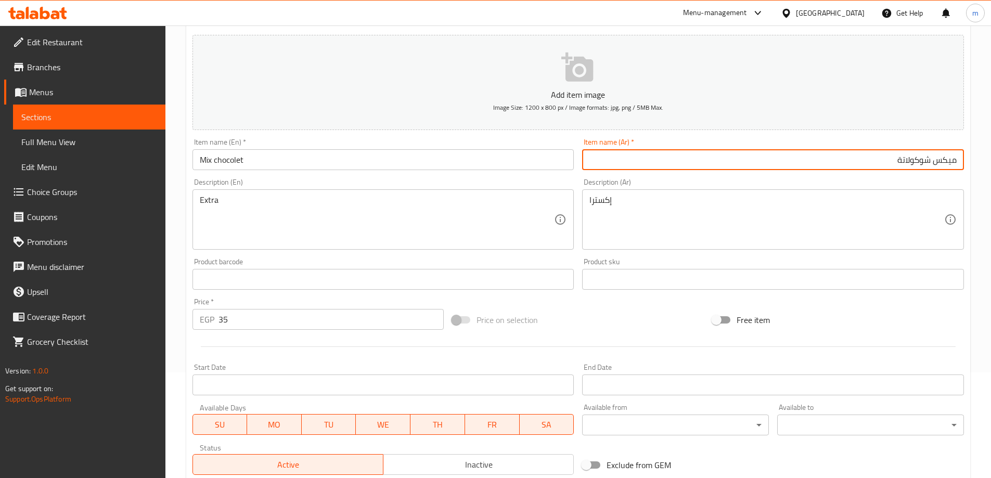
scroll to position [257, 0]
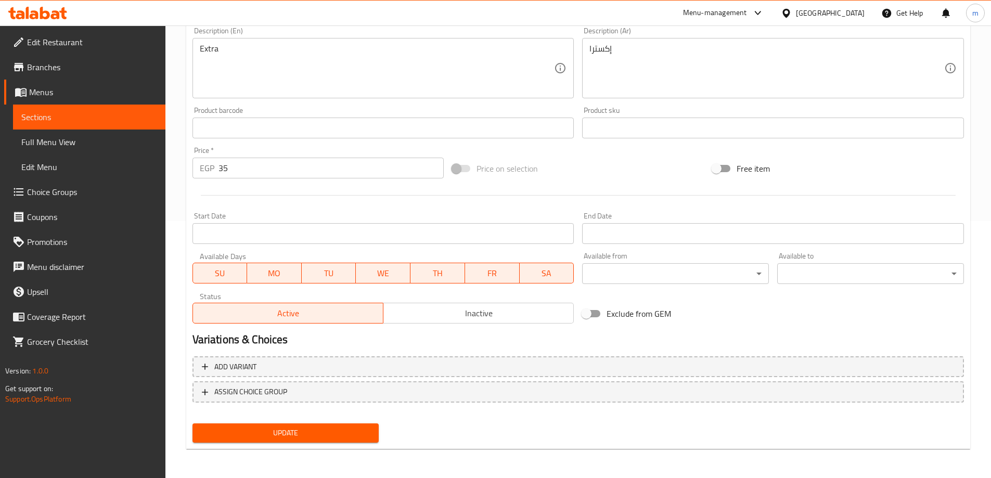
type input "ميكس شوكولاتة"
click at [355, 433] on span "Update" at bounding box center [286, 433] width 170 height 13
click at [56, 109] on link "Sections" at bounding box center [89, 117] width 152 height 25
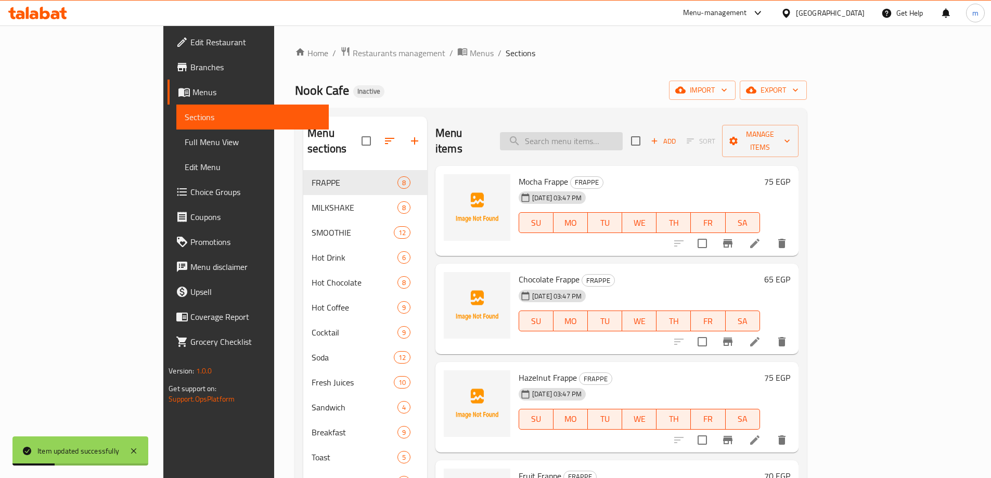
click at [620, 132] on input "search" at bounding box center [561, 141] width 123 height 18
paste input "cans"
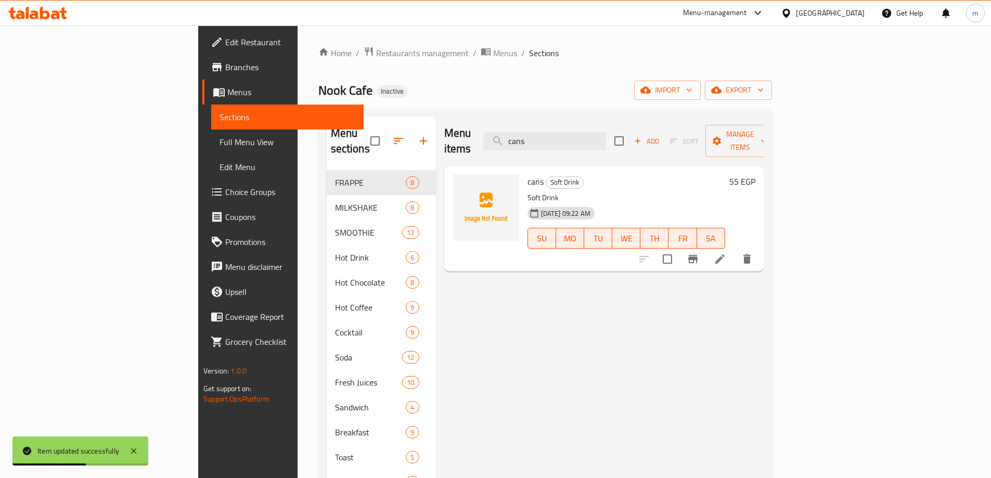
type input "cans"
click at [726, 253] on icon at bounding box center [720, 259] width 12 height 12
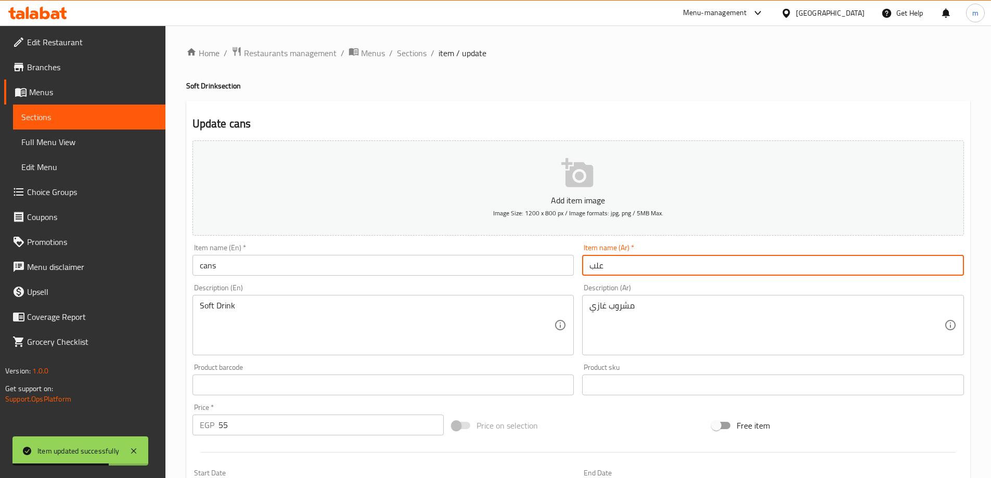
click at [767, 256] on input "علب" at bounding box center [773, 265] width 382 height 21
click at [766, 257] on input "علب" at bounding box center [773, 265] width 382 height 21
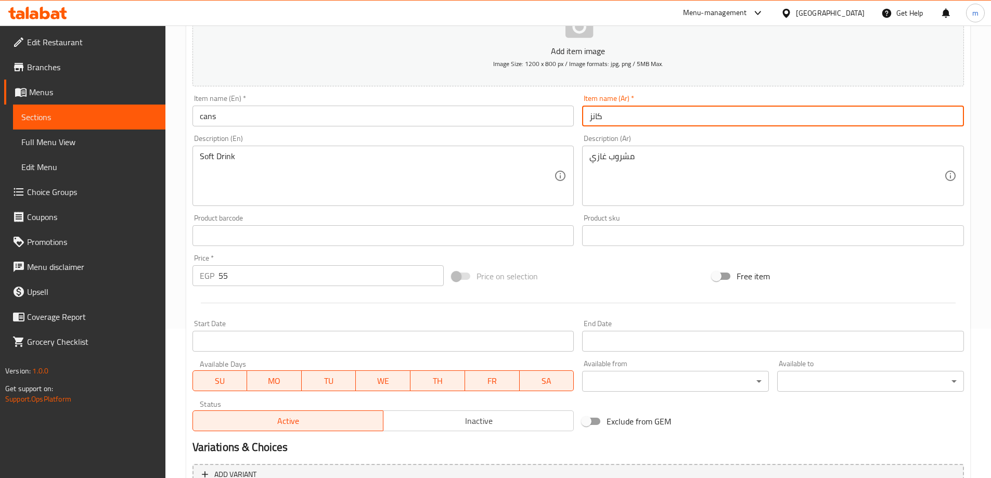
scroll to position [257, 0]
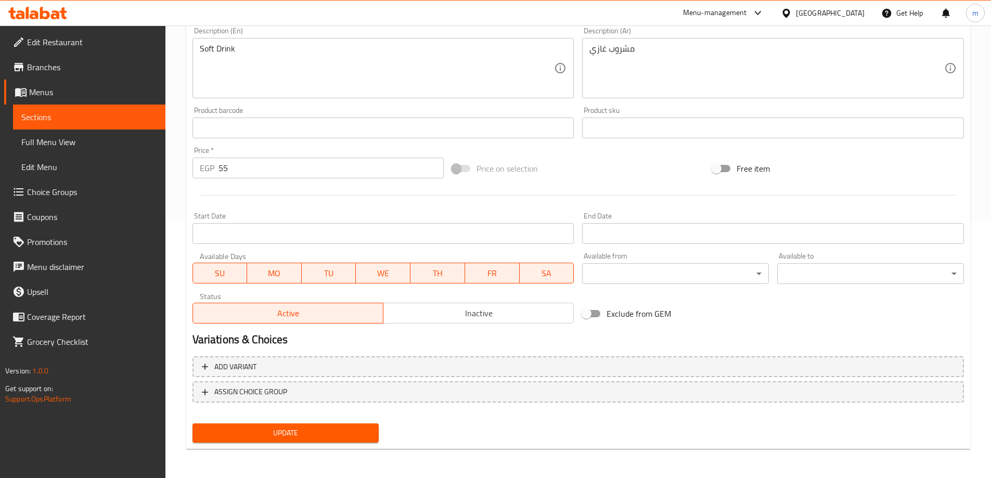
type input "كانز"
click at [316, 436] on span "Update" at bounding box center [286, 433] width 170 height 13
click at [249, 428] on span "Update" at bounding box center [286, 433] width 170 height 13
click at [113, 115] on span "Sections" at bounding box center [89, 117] width 136 height 12
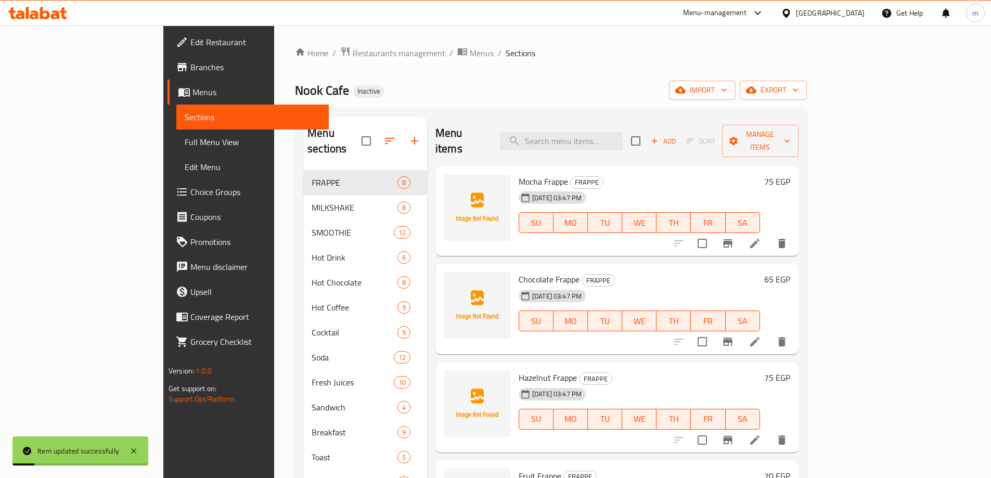
click at [639, 147] on div "Menu items Add Sort Manage items" at bounding box center [616, 141] width 363 height 49
click at [623, 134] on input "search" at bounding box center [561, 141] width 123 height 18
type input "ر"
paste input "water"
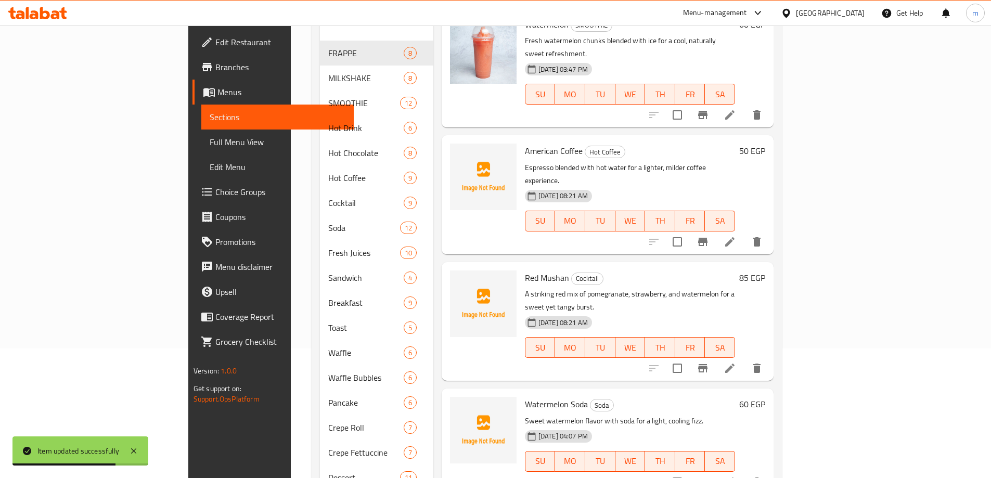
scroll to position [234, 0]
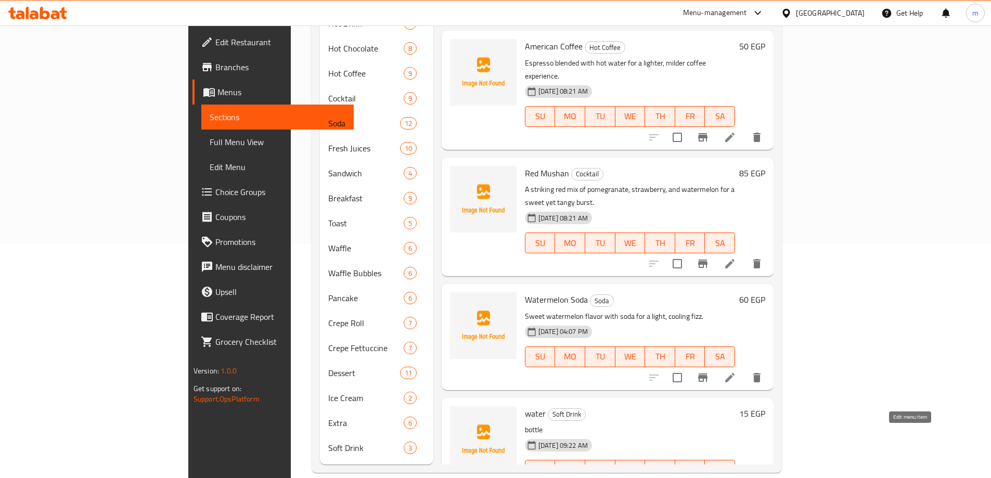
type input "water"
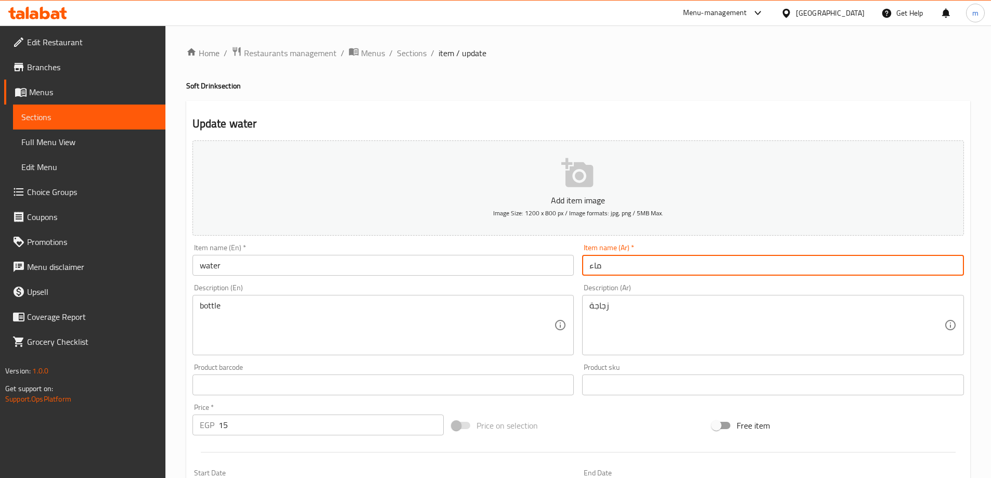
click at [678, 269] on input "ماء" at bounding box center [773, 265] width 382 height 21
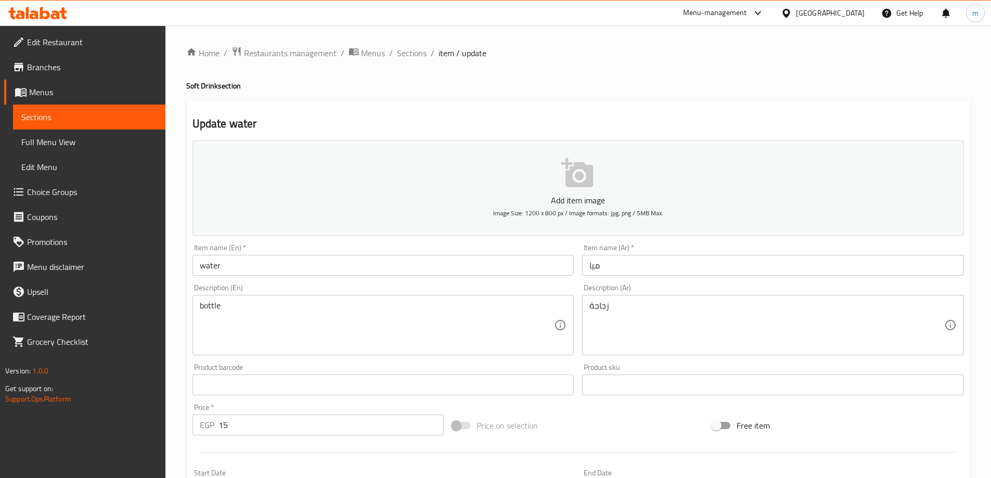
click at [590, 272] on input "ميا" at bounding box center [773, 265] width 382 height 21
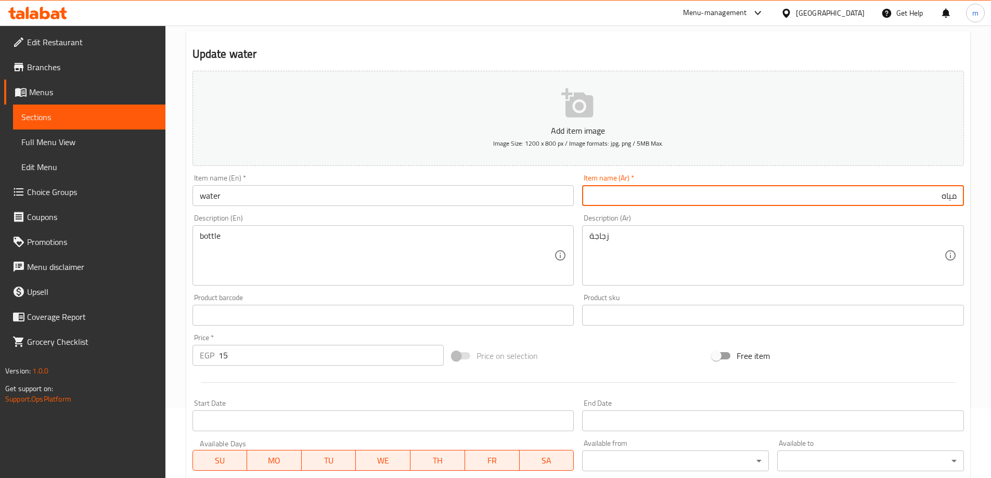
scroll to position [257, 0]
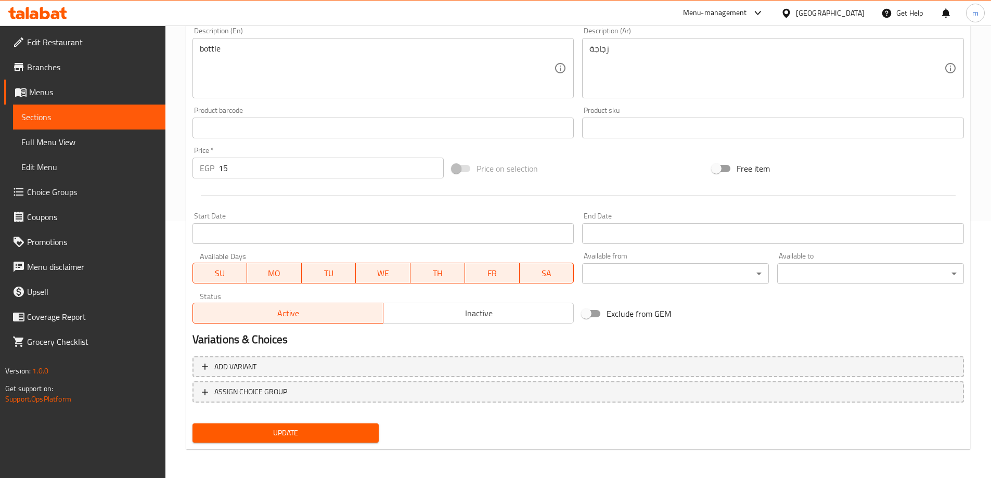
type input "مياه"
click at [324, 429] on span "Update" at bounding box center [286, 433] width 170 height 13
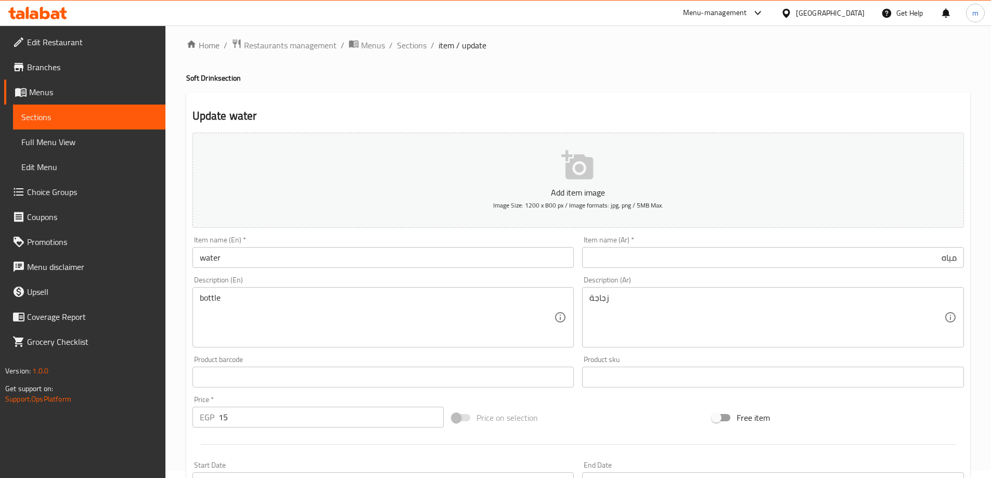
scroll to position [0, 0]
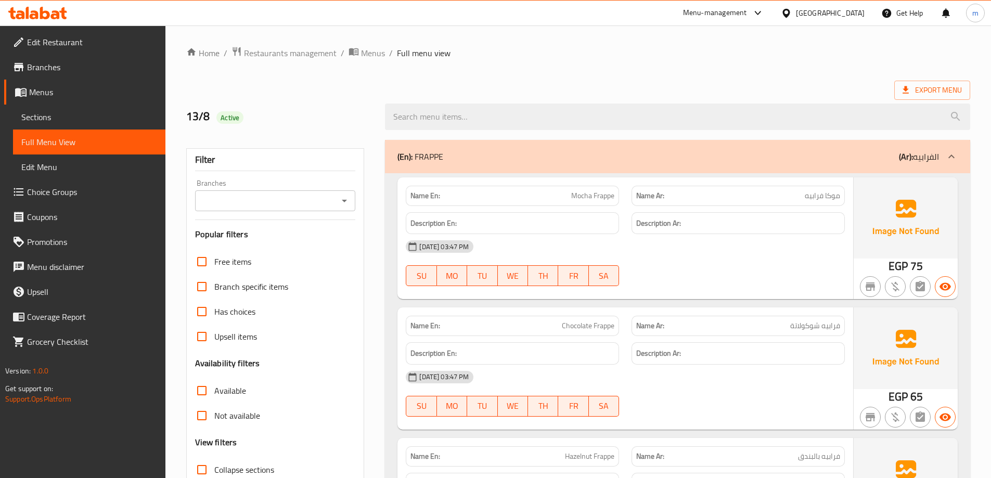
click at [206, 357] on h3 "Availability filters" at bounding box center [227, 363] width 65 height 12
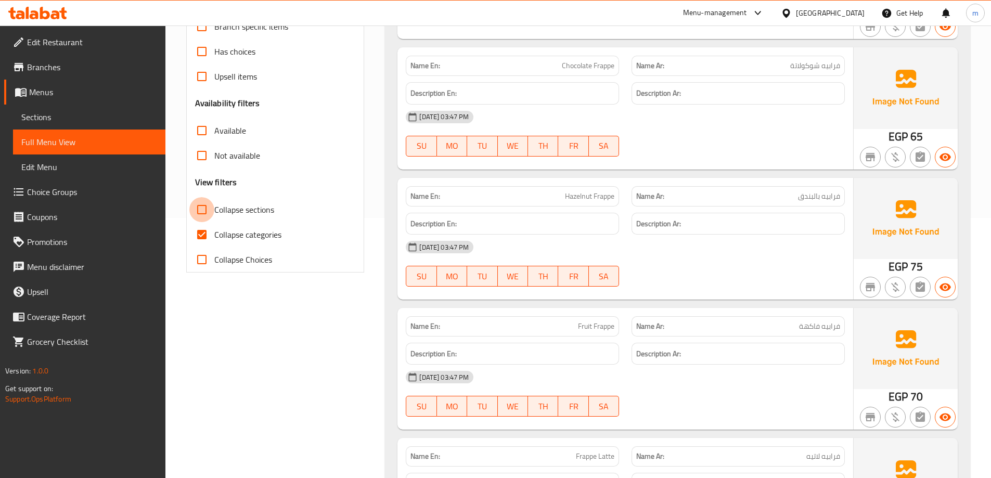
click at [209, 211] on input "Collapse sections" at bounding box center [201, 209] width 25 height 25
checkbox input "true"
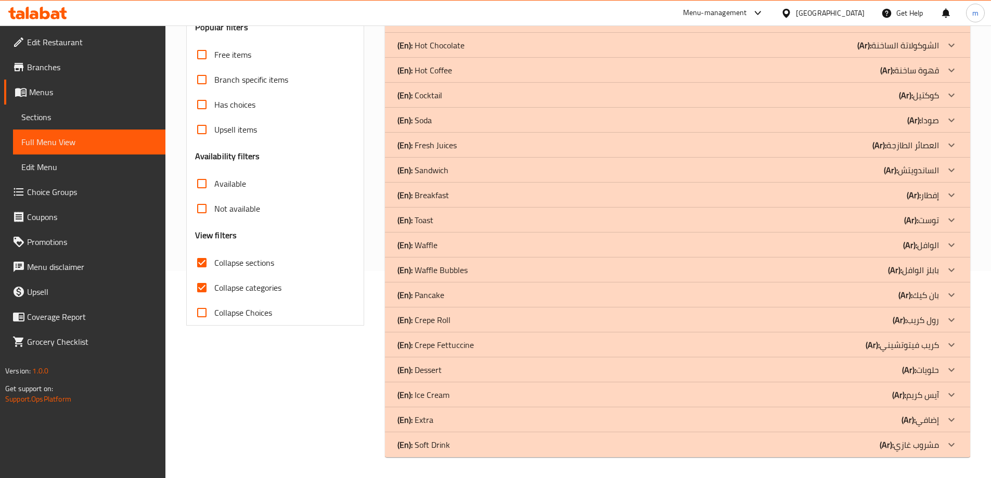
scroll to position [207, 0]
click at [205, 285] on input "Collapse categories" at bounding box center [201, 287] width 25 height 25
checkbox input "false"
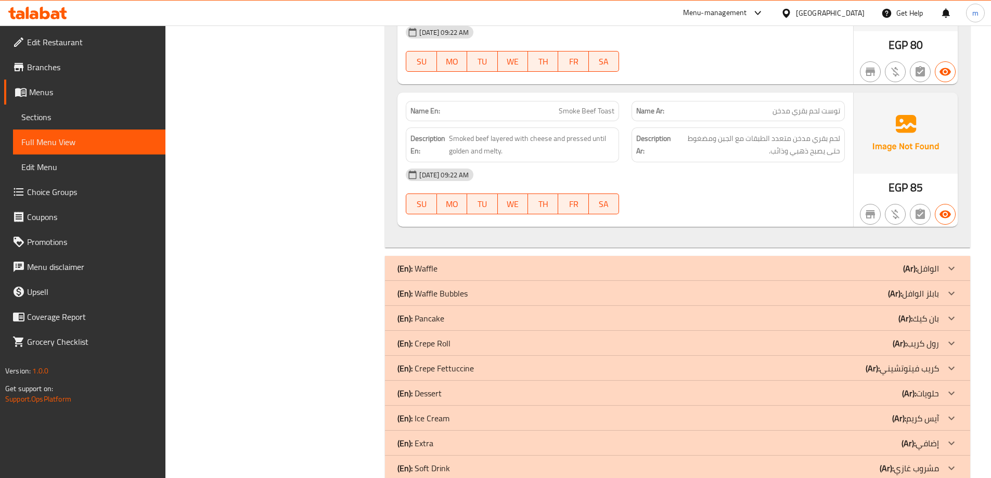
scroll to position [961, 0]
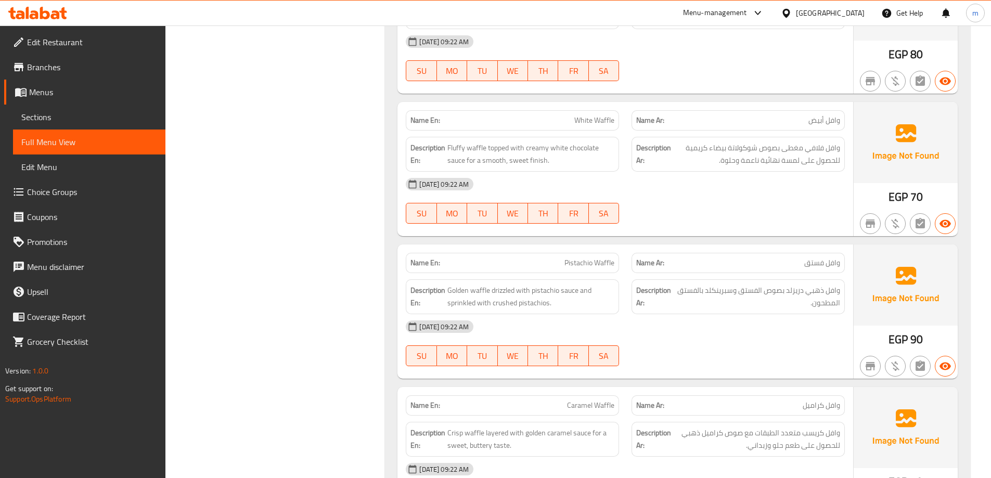
scroll to position [1273, 0]
copy span "White Waffle"
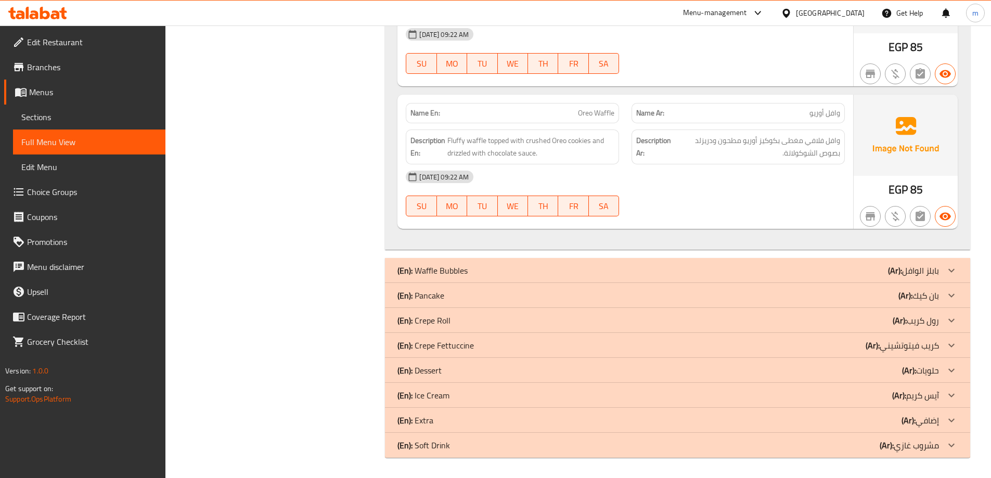
scroll to position [1850, 0]
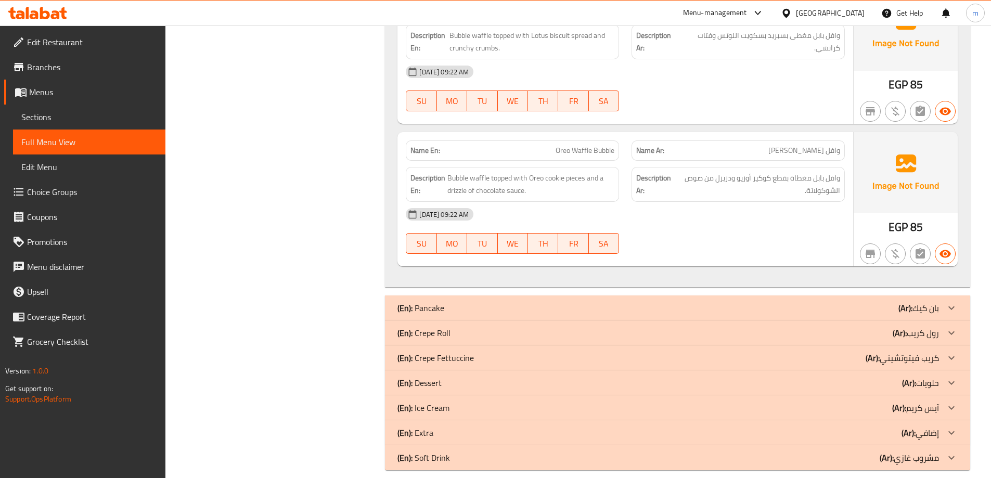
scroll to position [2734, 0]
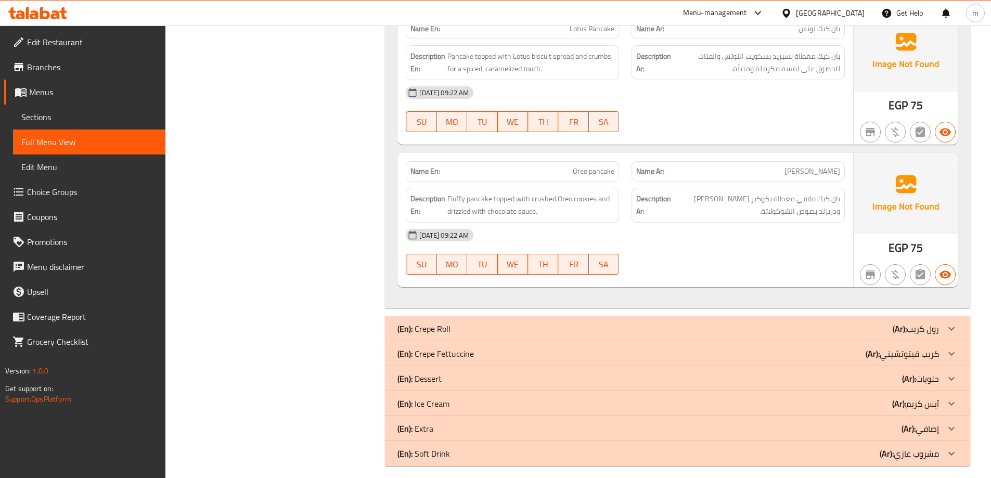
scroll to position [3618, 0]
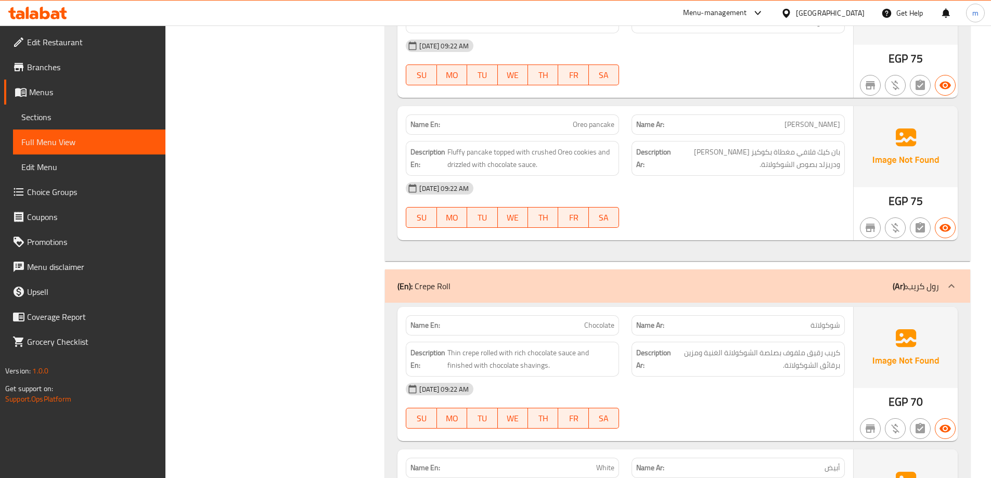
scroll to position [3837, 0]
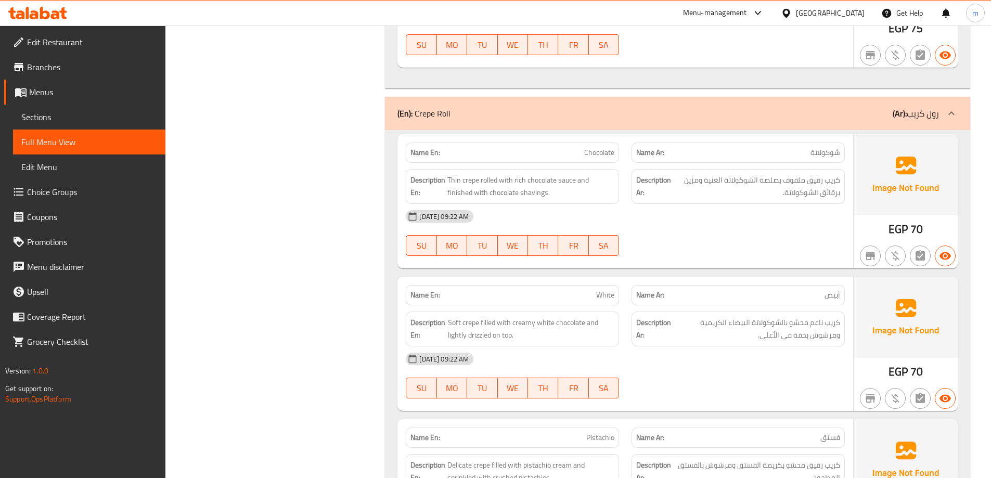
copy span "Chocolate"
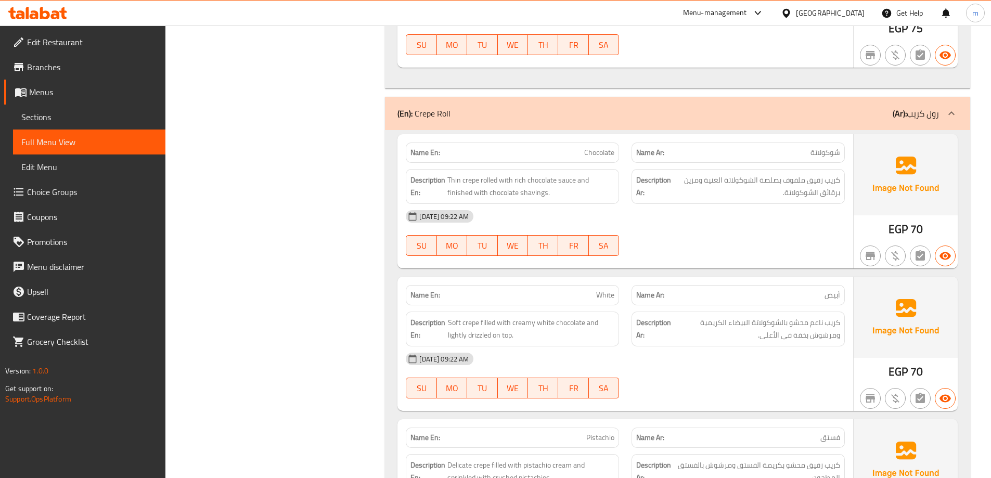
scroll to position [3843, 0]
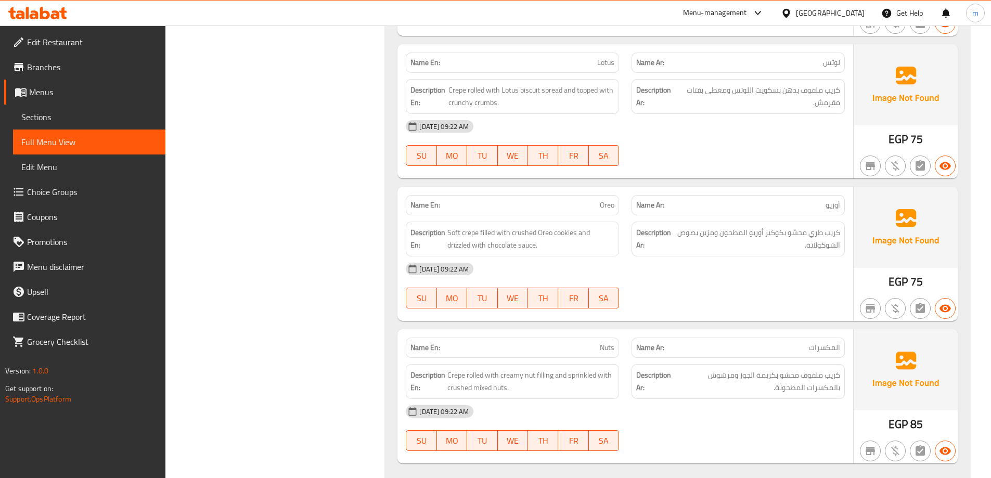
drag, startPoint x: 269, startPoint y: 241, endPoint x: 266, endPoint y: 248, distance: 7.0
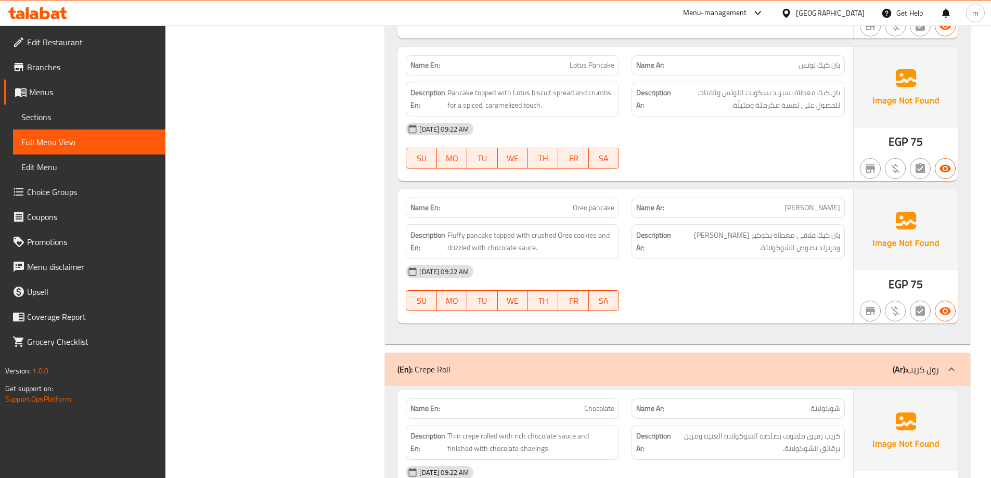
scroll to position [3461, 0]
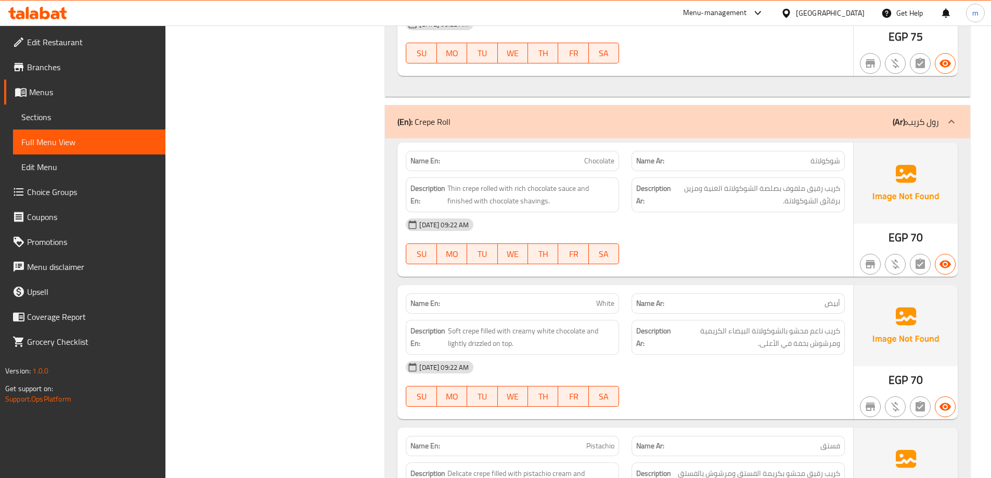
scroll to position [3889, 0]
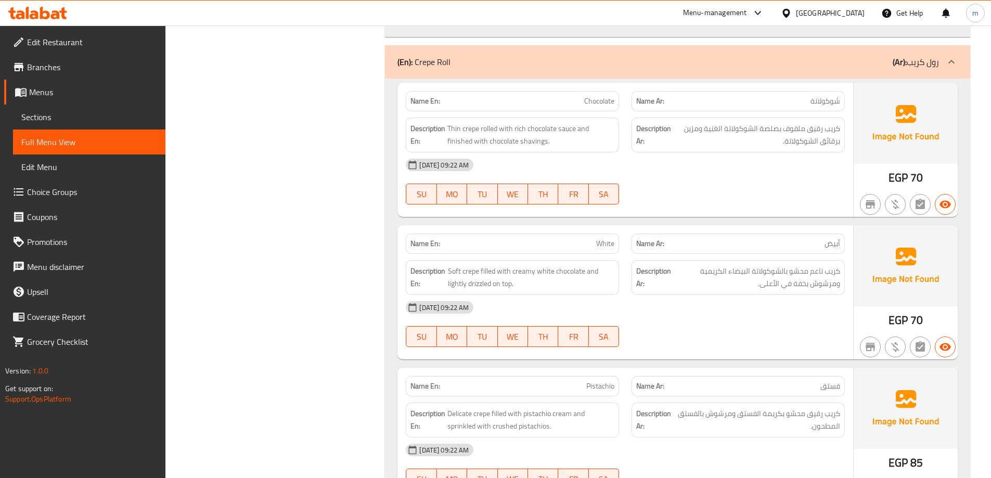
copy span "White"
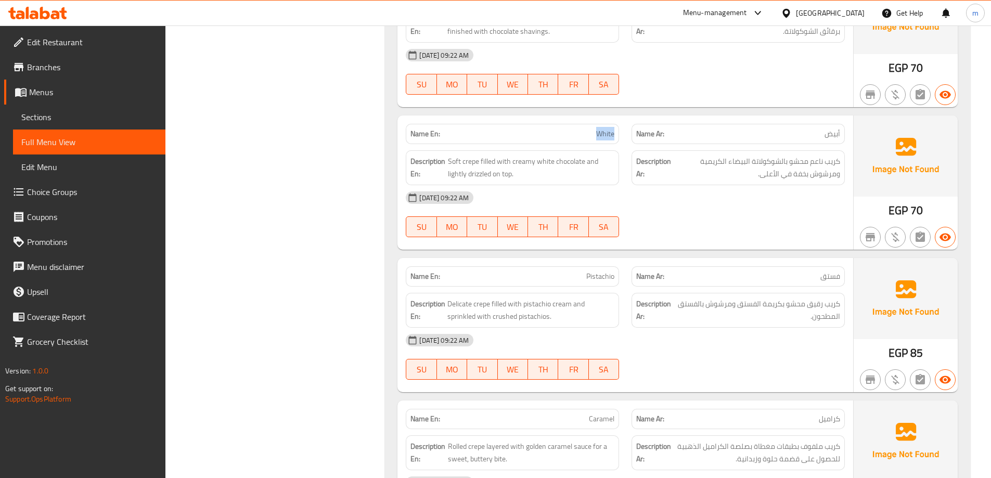
scroll to position [4045, 0]
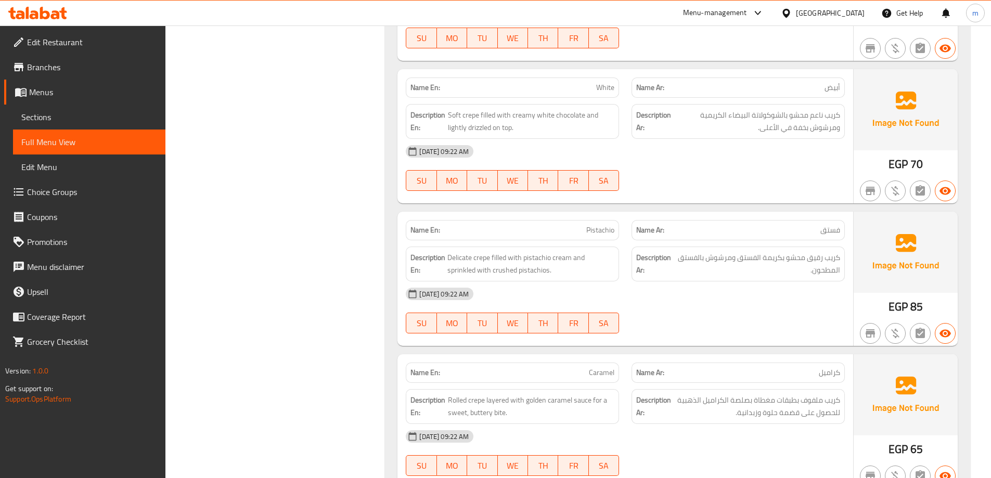
copy span "Pistachio"
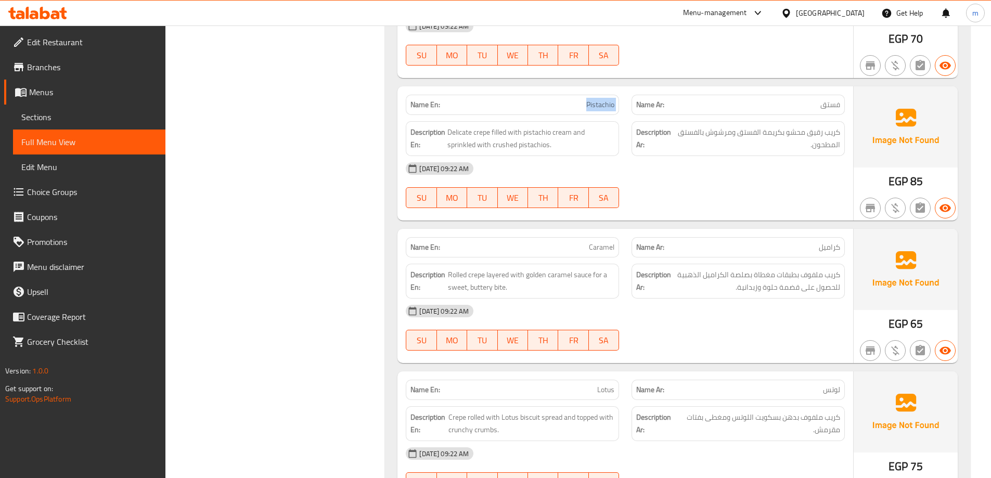
scroll to position [4305, 0]
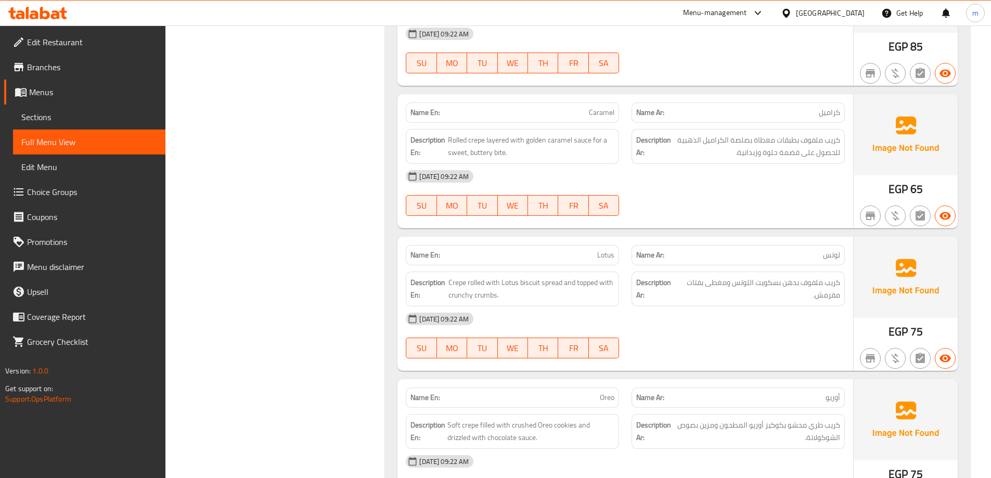
copy span "Caramel"
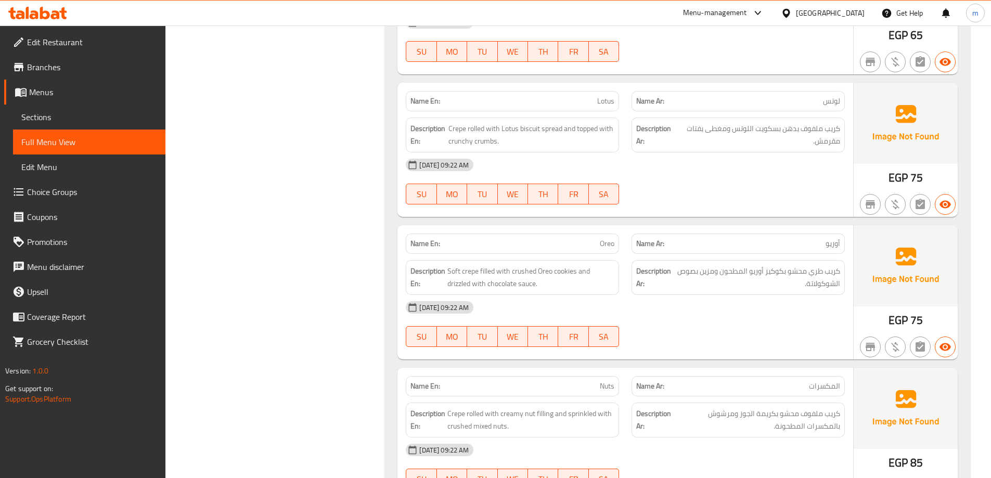
scroll to position [4461, 0]
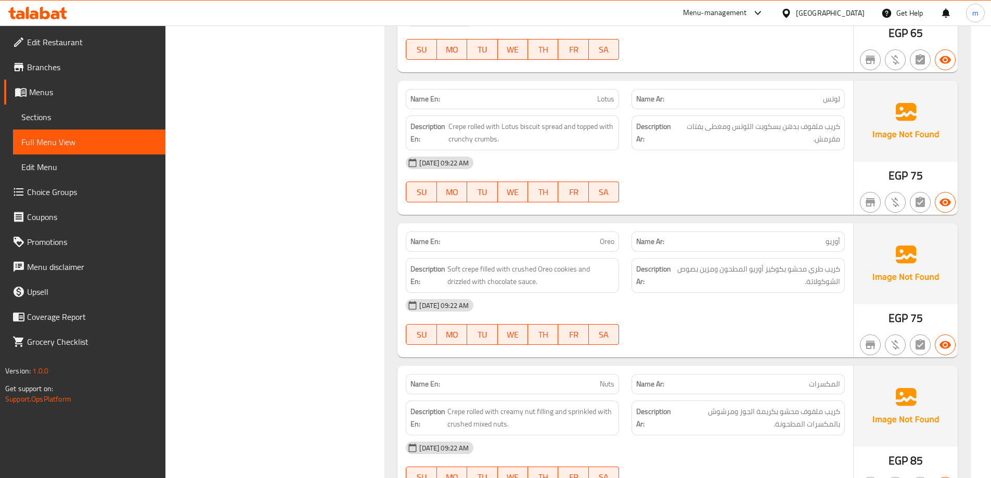
copy span "Lotus"
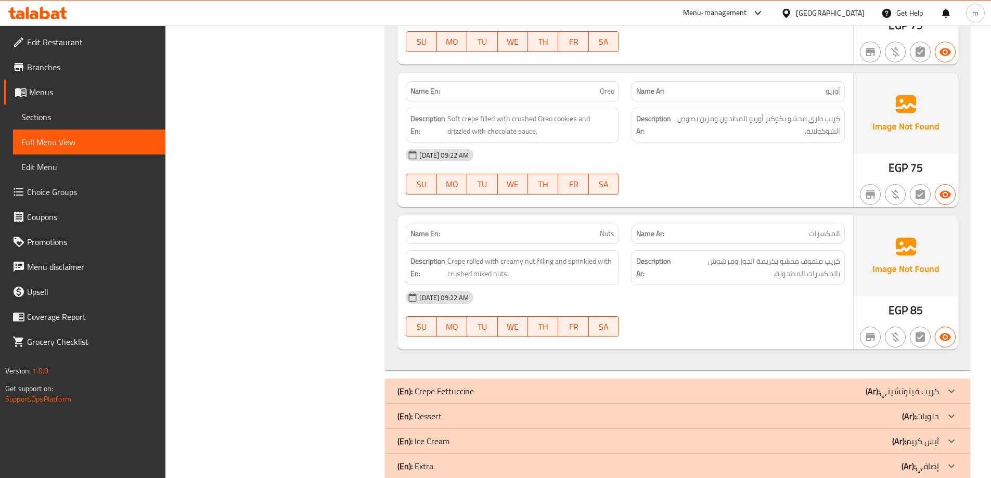
scroll to position [4617, 0]
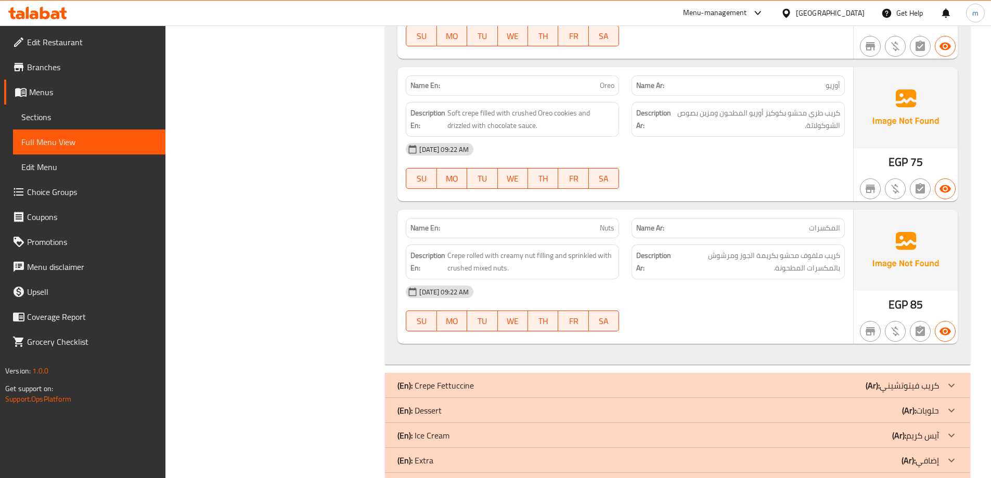
copy span "Oreo"
click at [614, 233] on span "Nuts" at bounding box center [607, 228] width 15 height 11
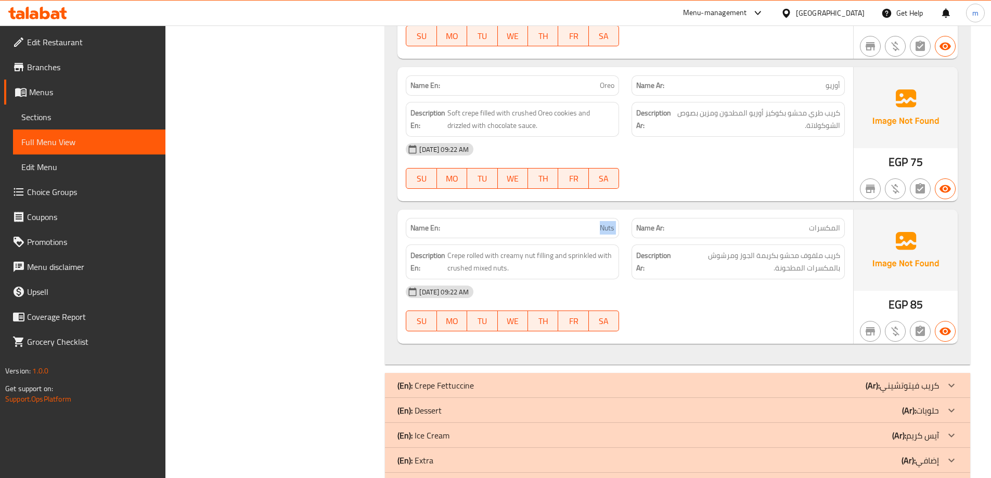
click at [614, 233] on span "Nuts" at bounding box center [607, 228] width 15 height 11
copy span "Nuts"
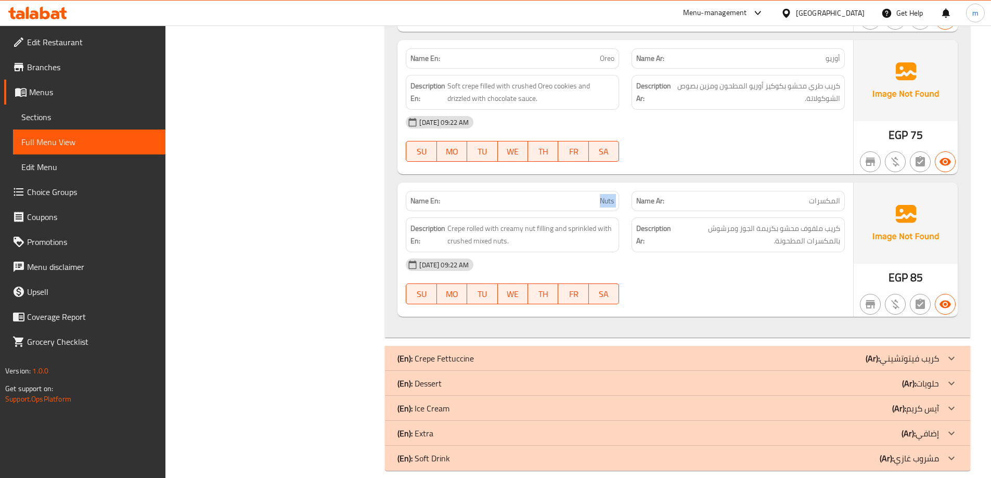
scroll to position [4657, 0]
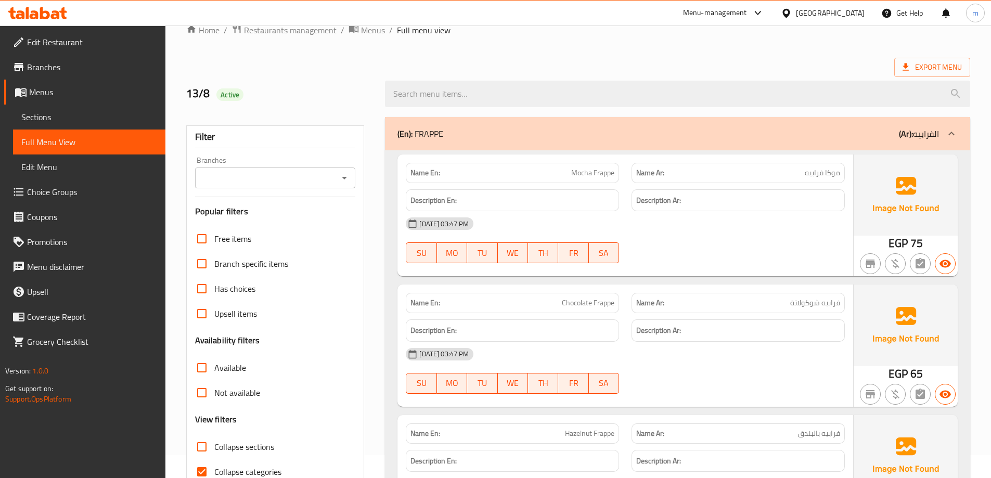
scroll to position [208, 0]
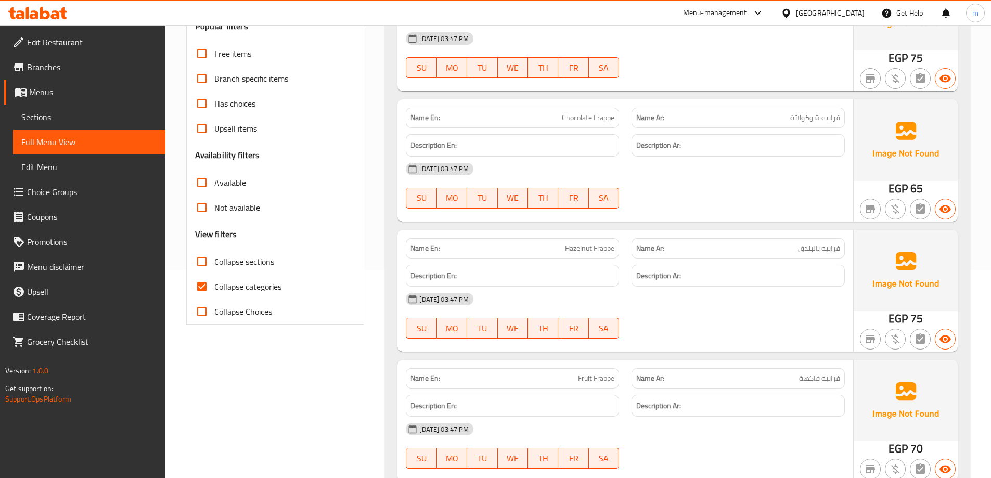
click at [199, 282] on input "Collapse categories" at bounding box center [201, 286] width 25 height 25
checkbox input "false"
click at [210, 262] on input "Collapse sections" at bounding box center [201, 261] width 25 height 25
checkbox input "true"
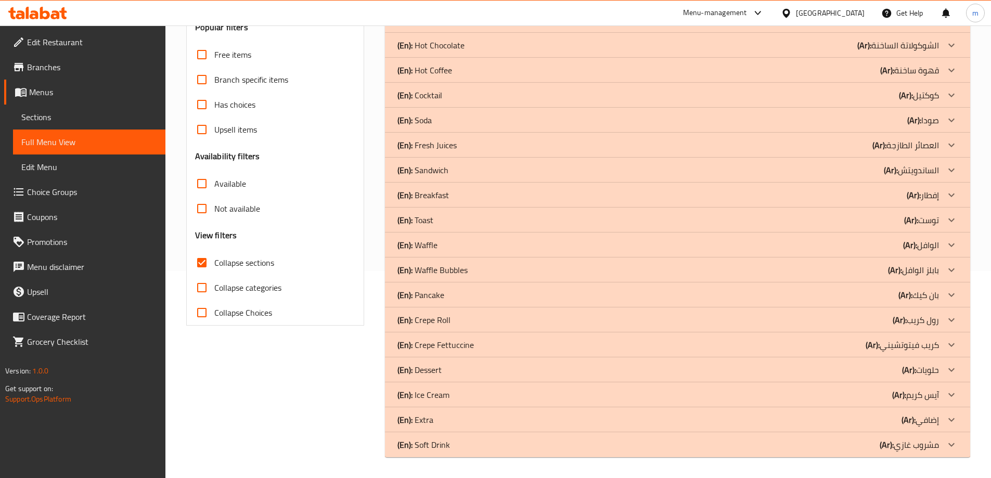
scroll to position [207, 0]
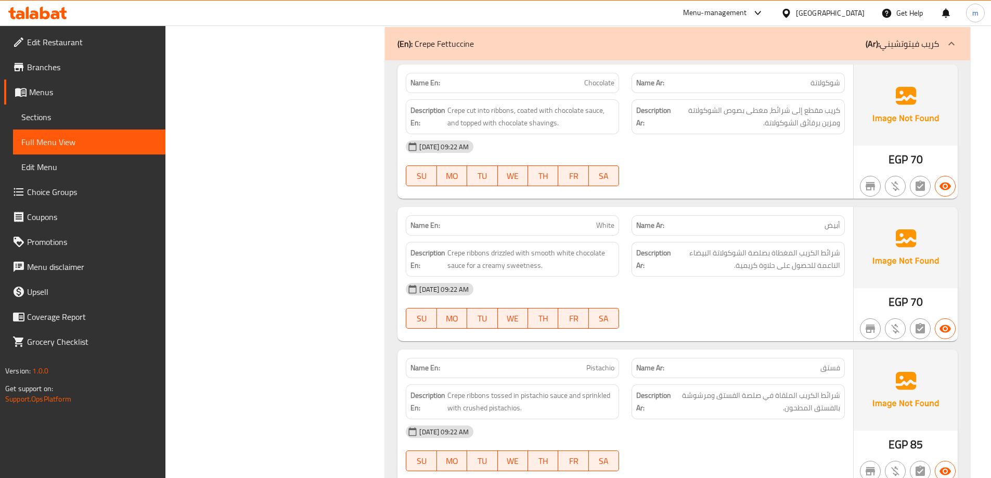
scroll to position [375, 0]
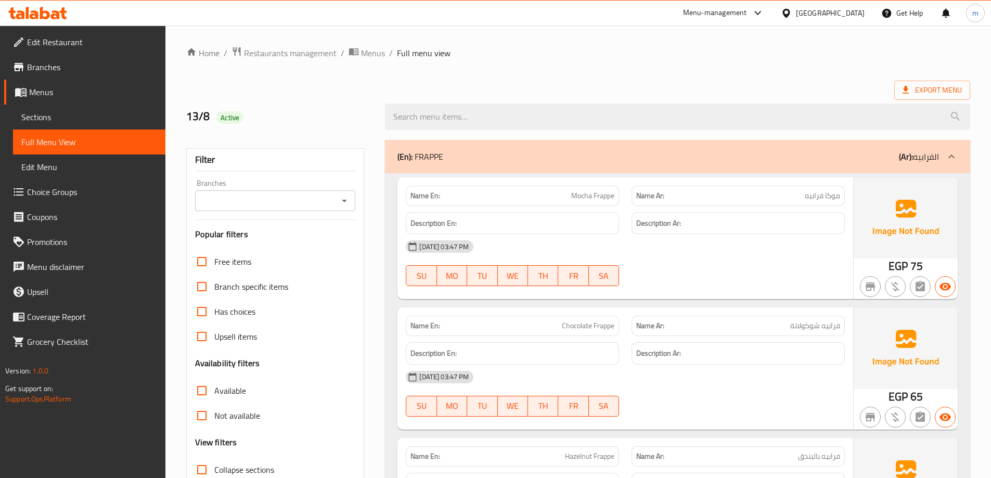
checkbox input "false"
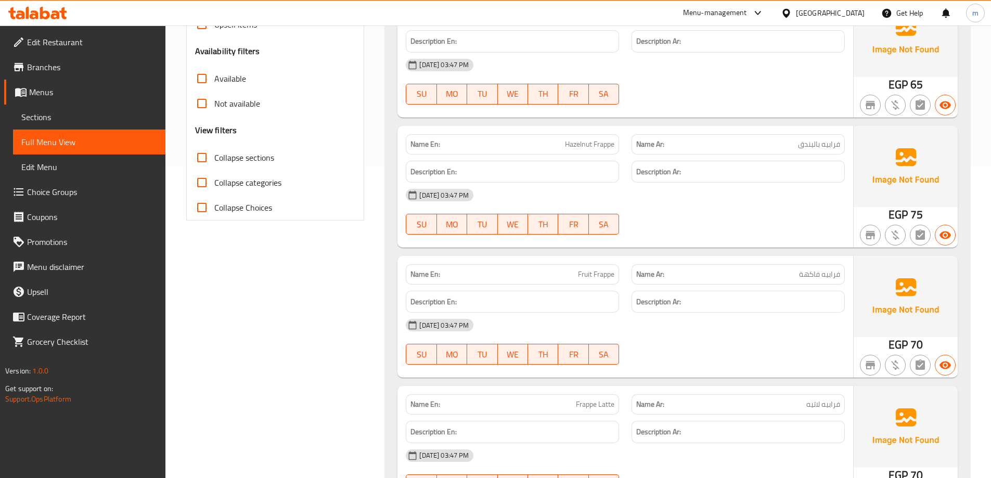
click at [207, 157] on input "Collapse sections" at bounding box center [201, 157] width 25 height 25
checkbox input "true"
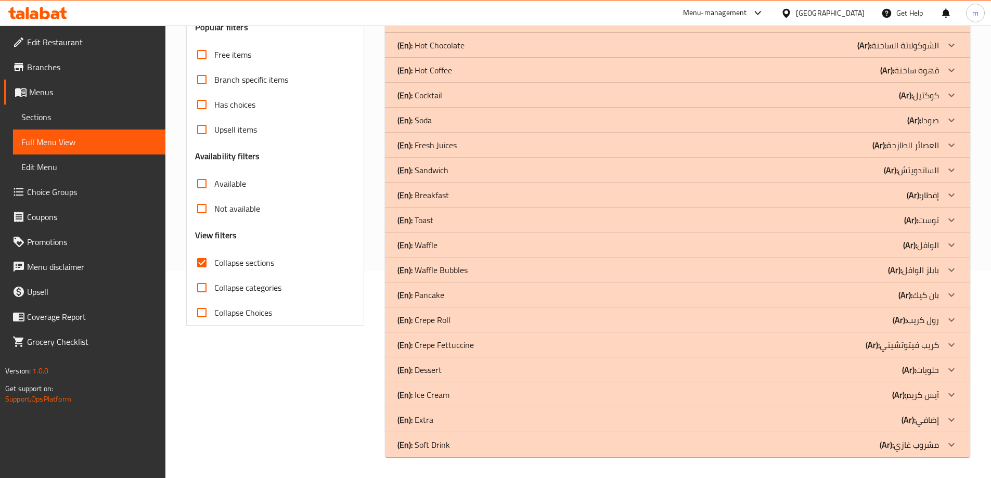
scroll to position [207, 0]
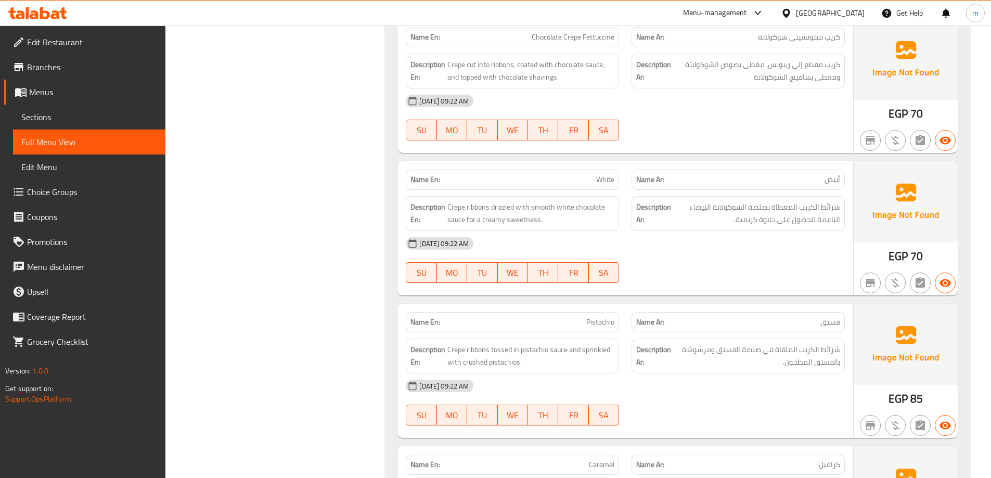
scroll to position [571, 0]
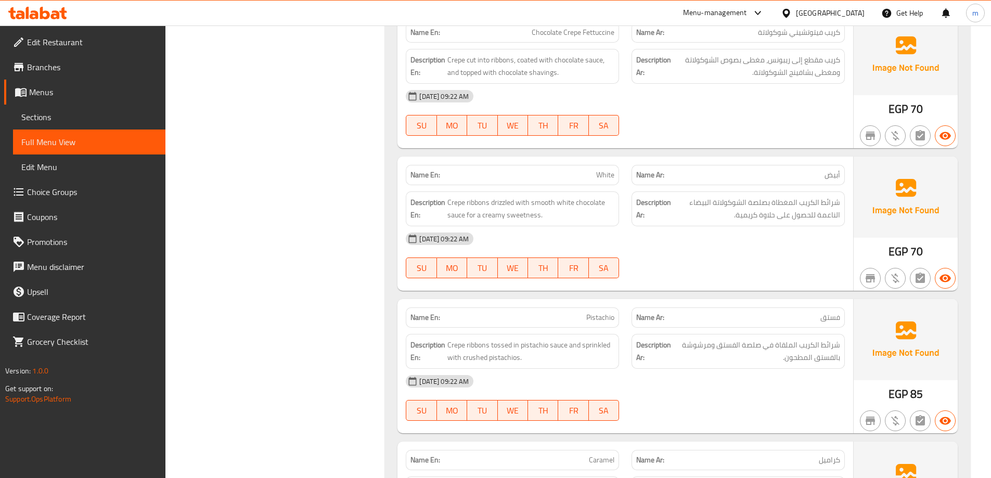
click at [599, 171] on span "White" at bounding box center [605, 175] width 18 height 11
copy span "White"
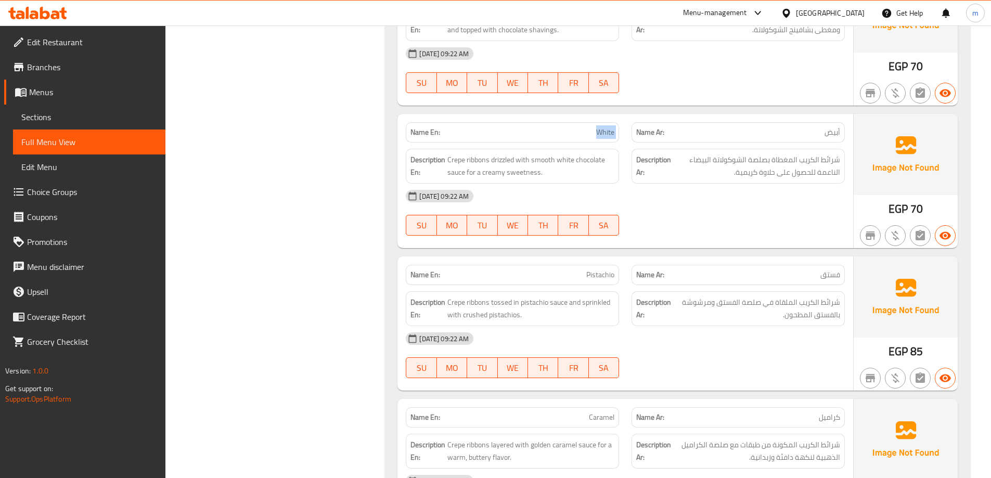
scroll to position [726, 0]
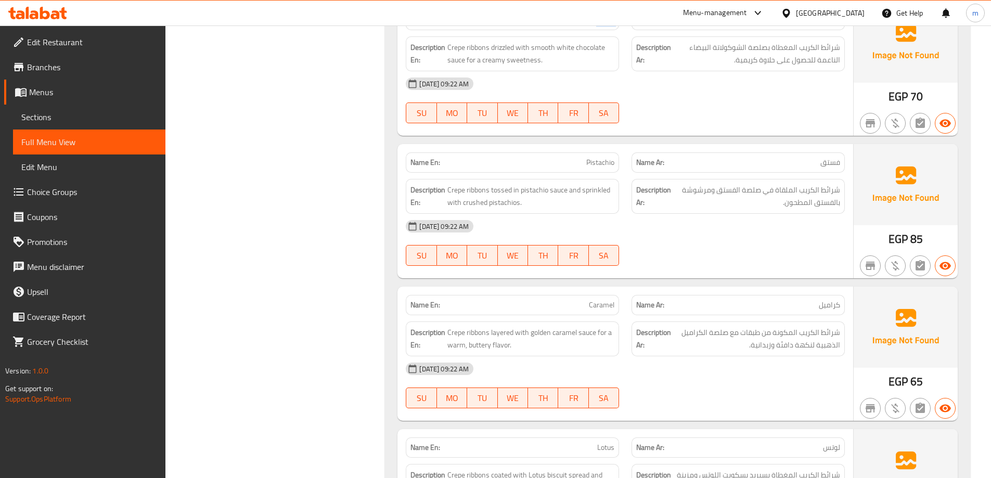
click at [597, 165] on span "Pistachio" at bounding box center [600, 162] width 28 height 11
copy span "Pistachio"
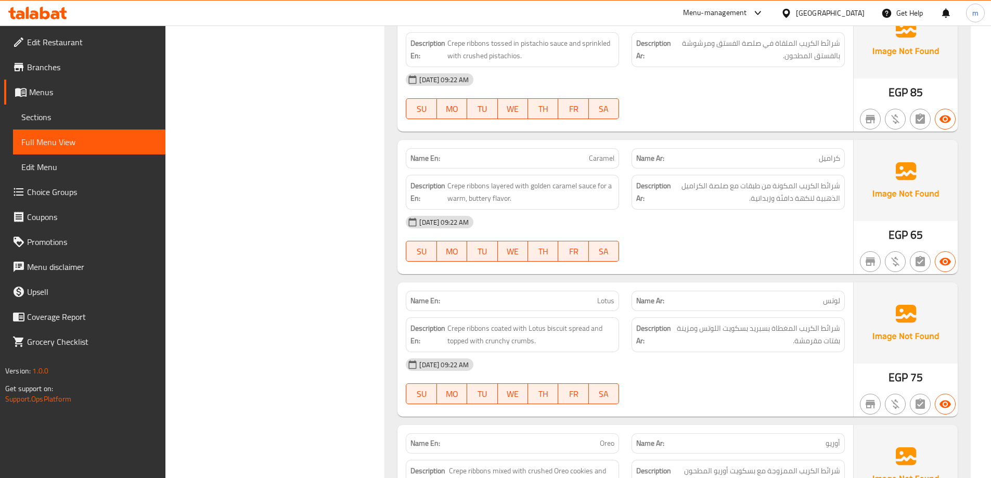
scroll to position [882, 0]
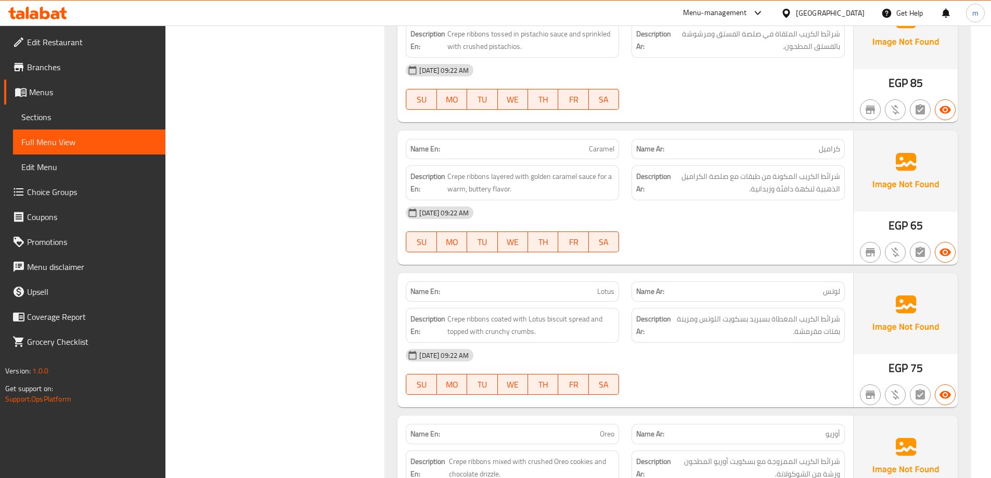
click at [608, 145] on span "Caramel" at bounding box center [601, 149] width 25 height 11
copy span "Caramel"
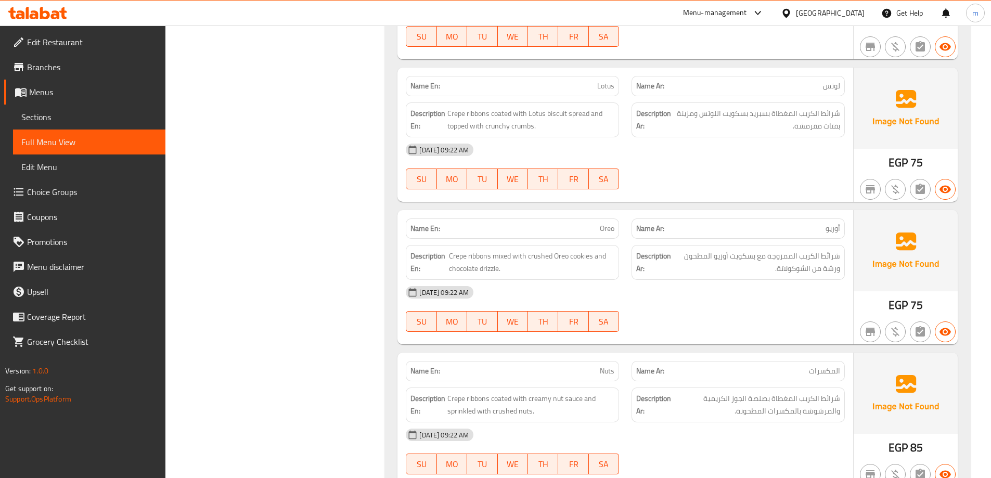
scroll to position [1090, 0]
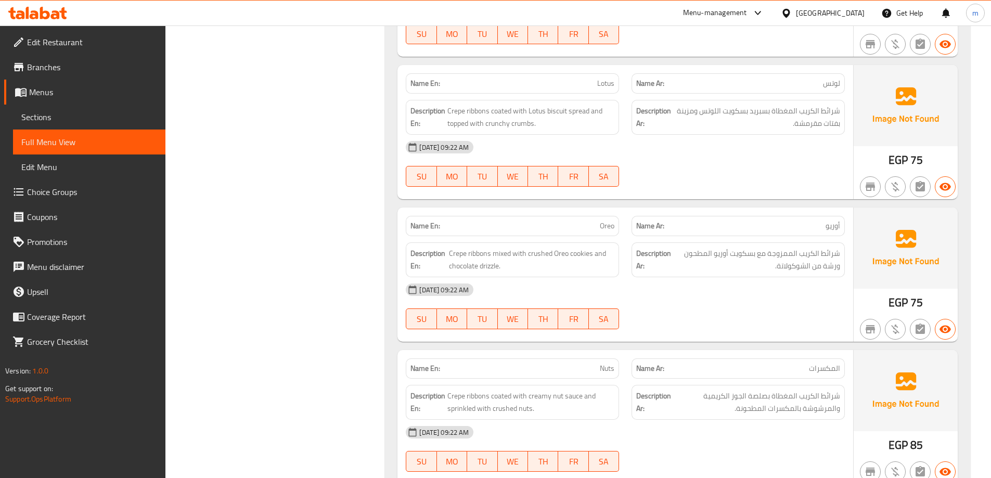
click at [605, 87] on span "Lotus" at bounding box center [605, 83] width 17 height 11
copy span "Lotus"
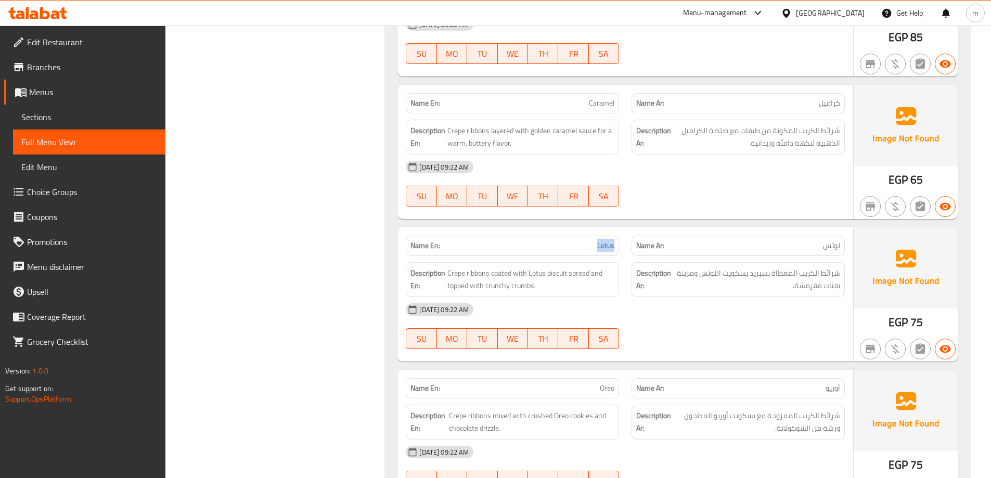
scroll to position [934, 0]
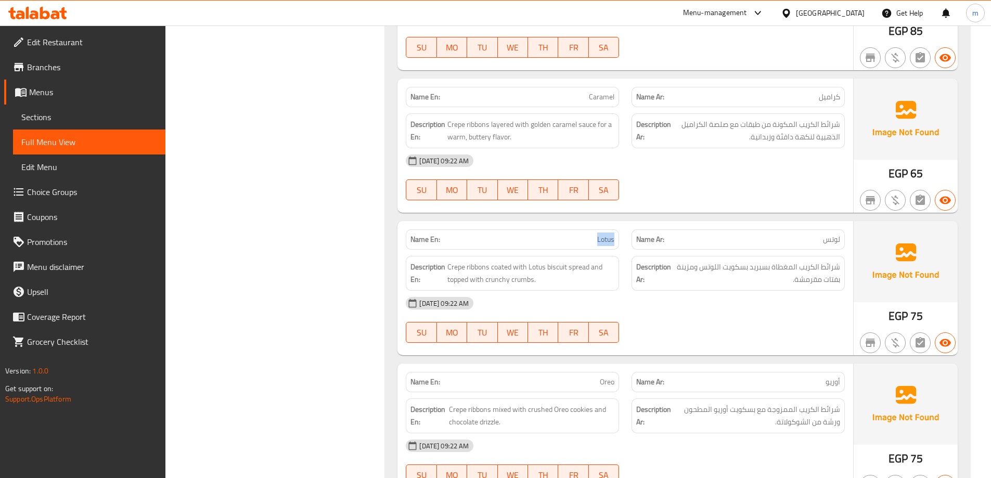
copy span "Lotus"
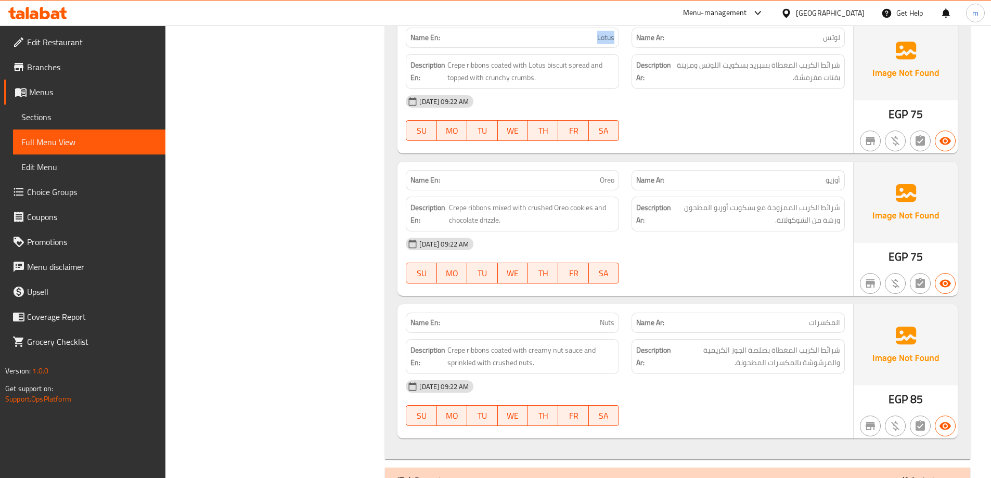
scroll to position [1142, 0]
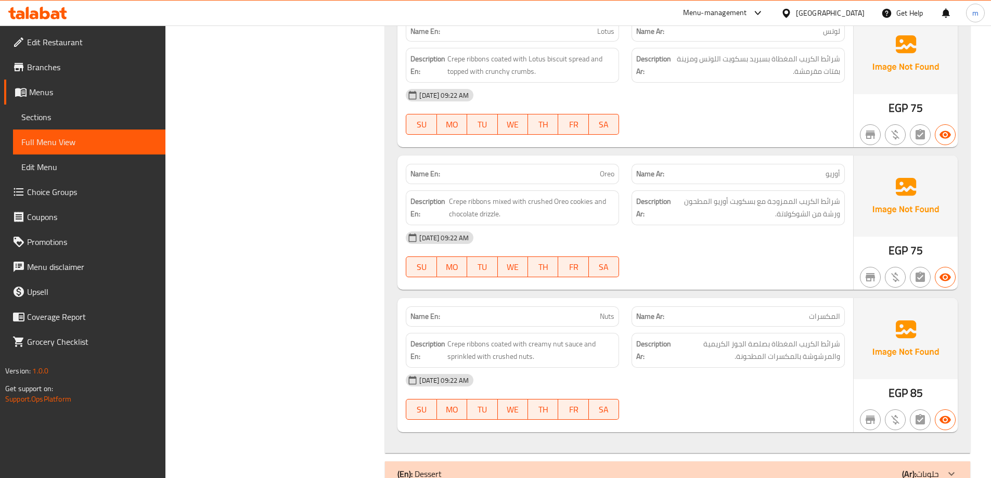
click at [596, 174] on p "Name En: Oreo" at bounding box center [512, 174] width 204 height 11
copy span "Oreo"
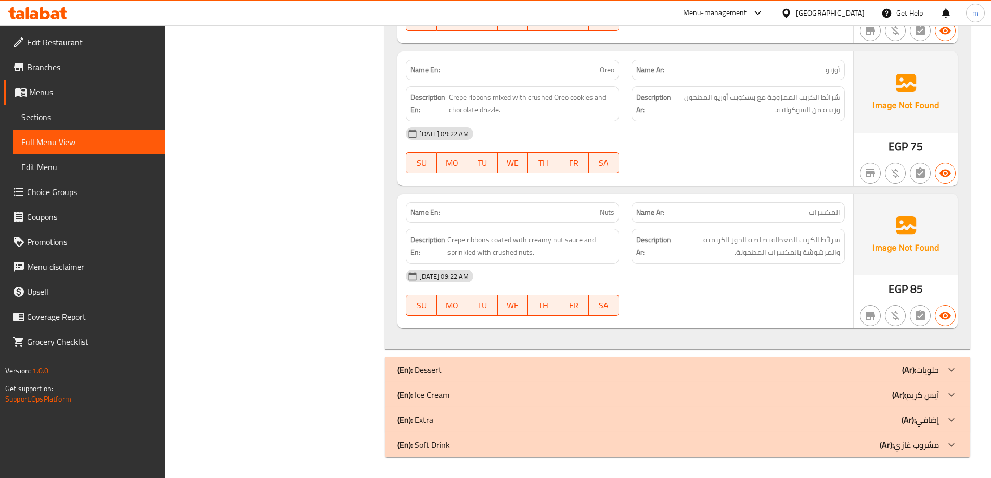
click at [603, 207] on span "Nuts" at bounding box center [607, 212] width 15 height 11
copy span "Nuts"
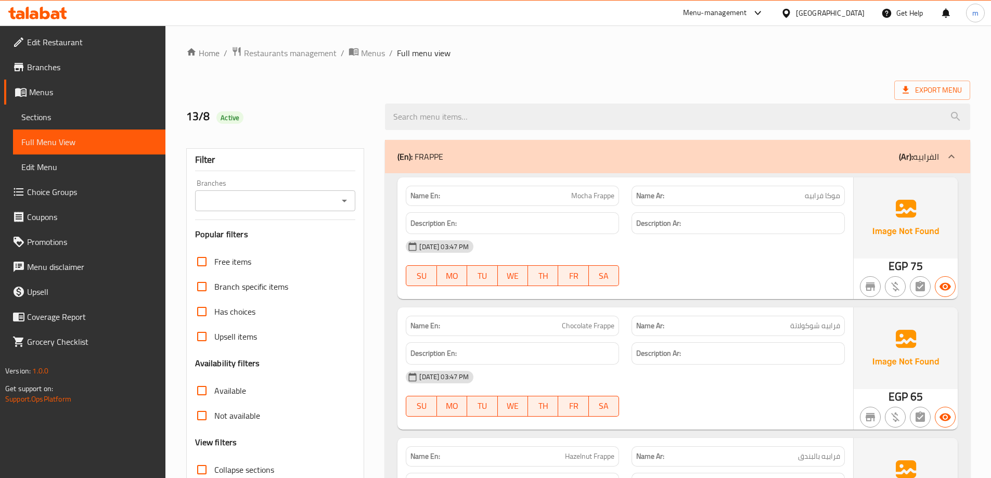
scroll to position [364, 0]
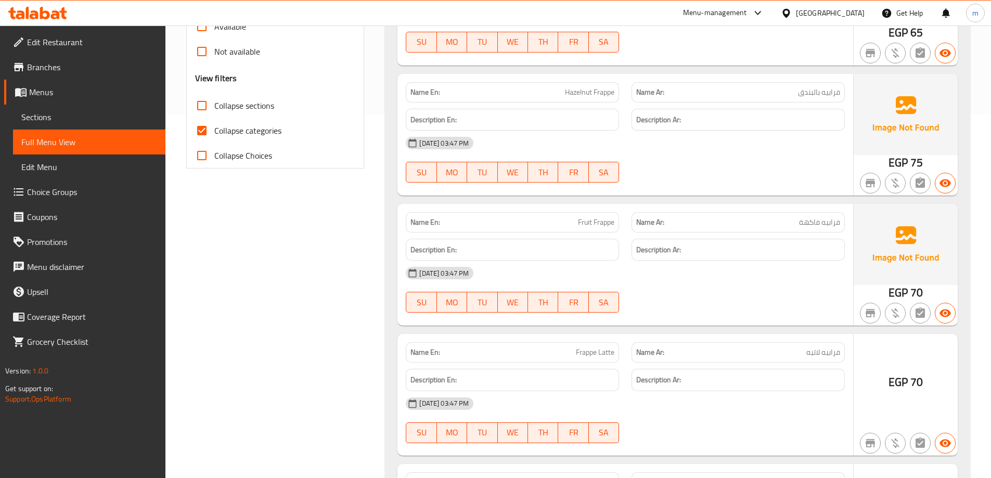
click at [205, 133] on input "Collapse categories" at bounding box center [201, 130] width 25 height 25
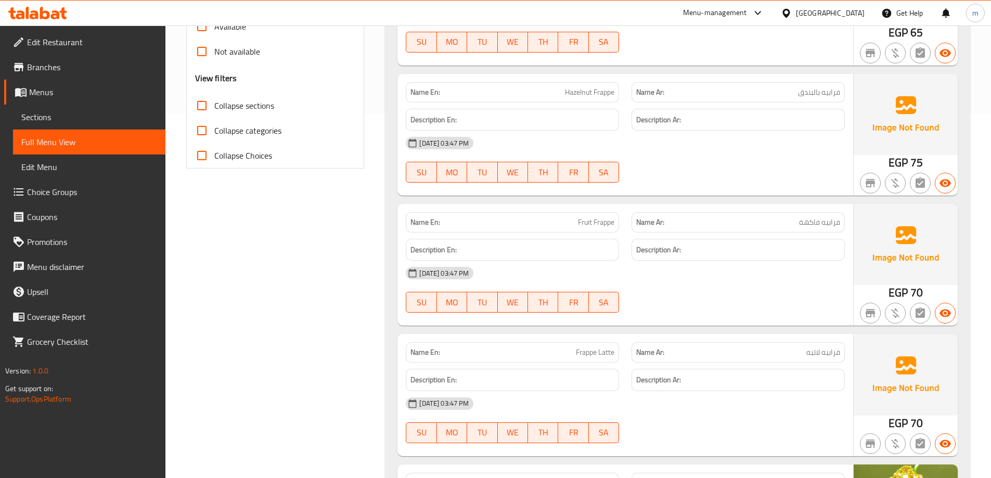
click at [204, 133] on input "Collapse categories" at bounding box center [201, 130] width 25 height 25
checkbox input "false"
click at [207, 108] on input "Collapse sections" at bounding box center [201, 105] width 25 height 25
checkbox input "true"
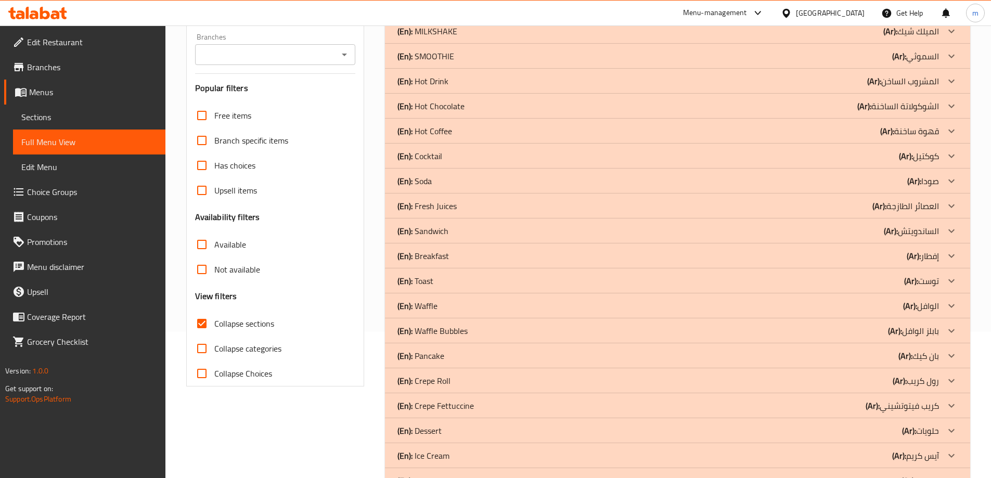
scroll to position [207, 0]
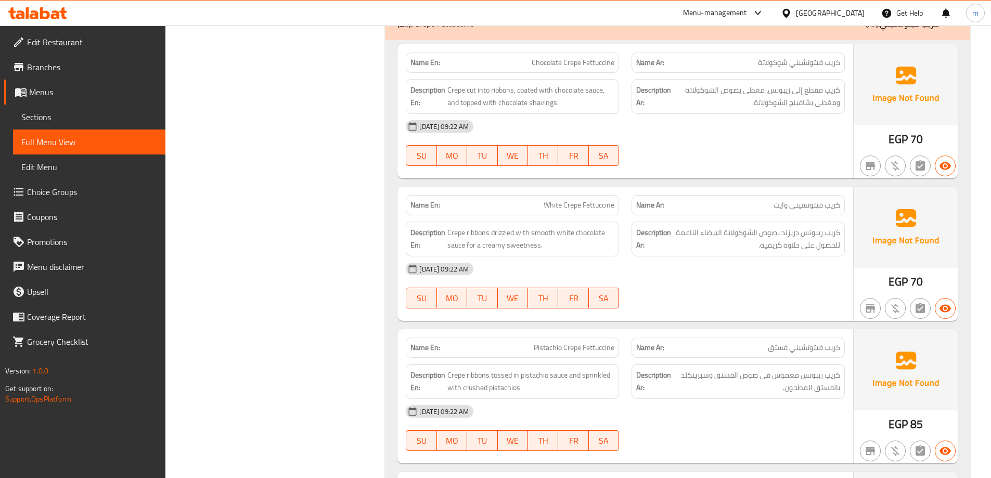
click at [267, 282] on div "Filter Branches Branches Popular filters Free items Branch specific items Has c…" at bounding box center [279, 381] width 199 height 1576
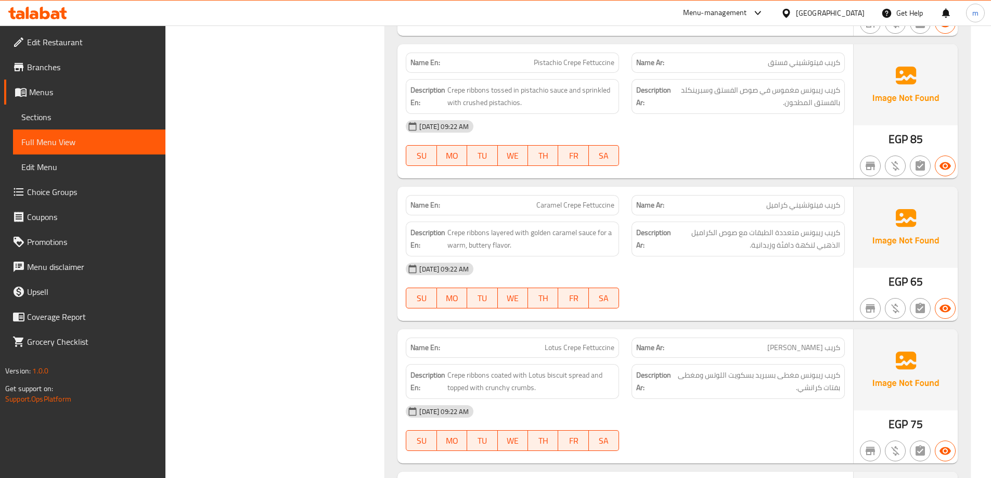
click at [349, 263] on div "Filter Branches Branches Popular filters Free items Branch specific items Has c…" at bounding box center [279, 96] width 199 height 1576
click at [307, 273] on div "Filter Branches Branches Popular filters Free items Branch specific items Has c…" at bounding box center [279, 96] width 199 height 1576
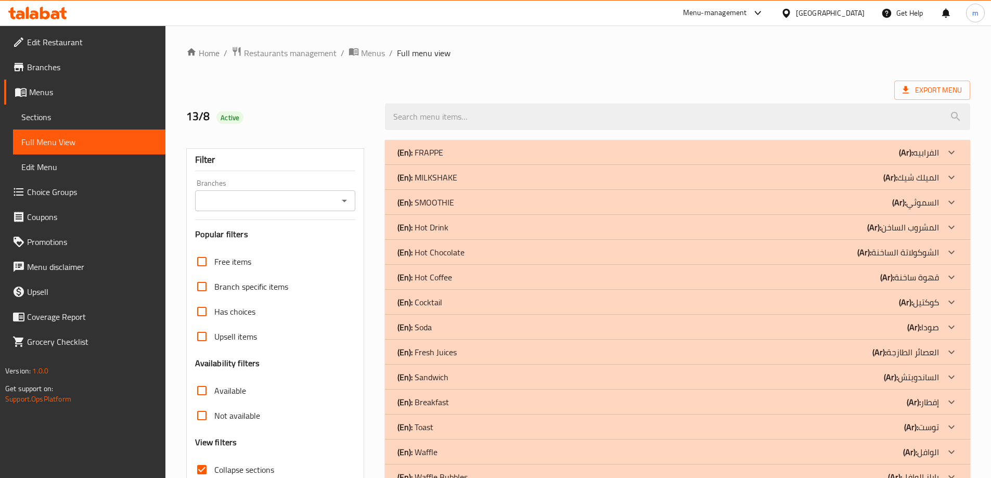
scroll to position [1111, 0]
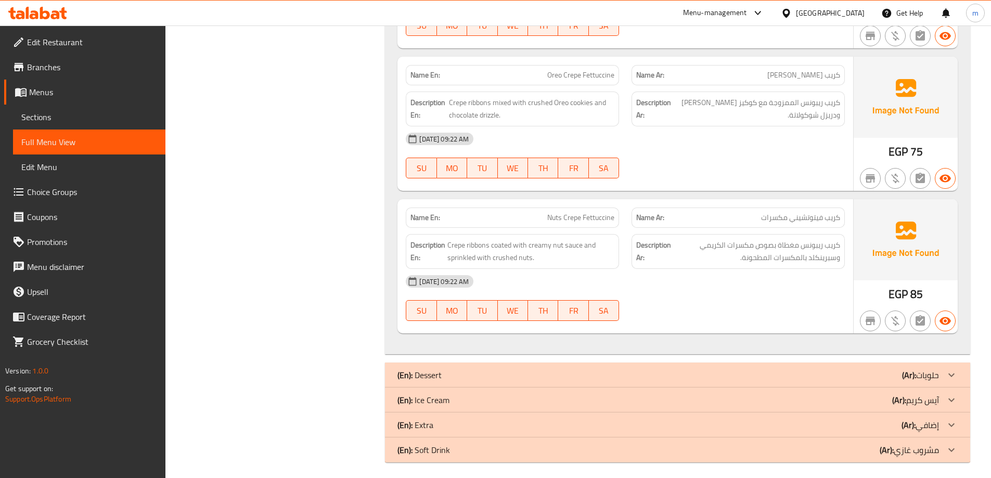
scroll to position [1246, 0]
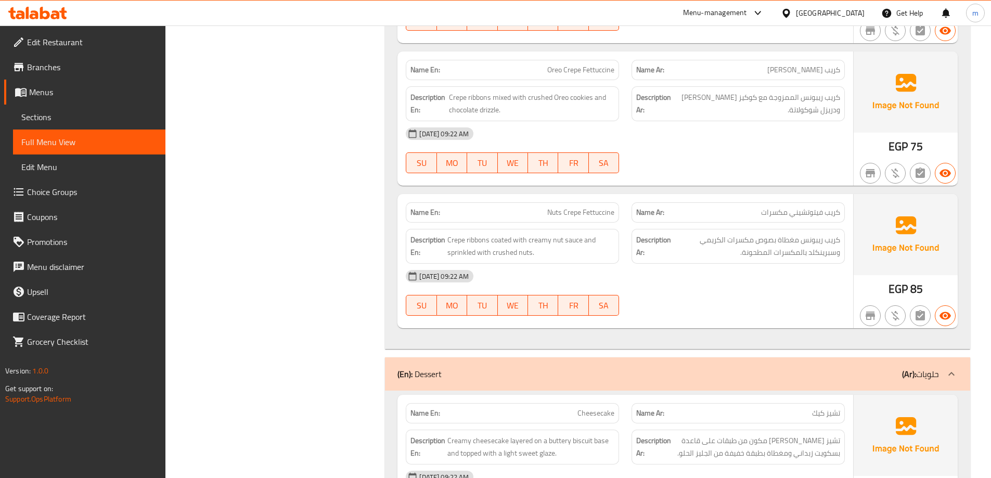
scroll to position [1454, 0]
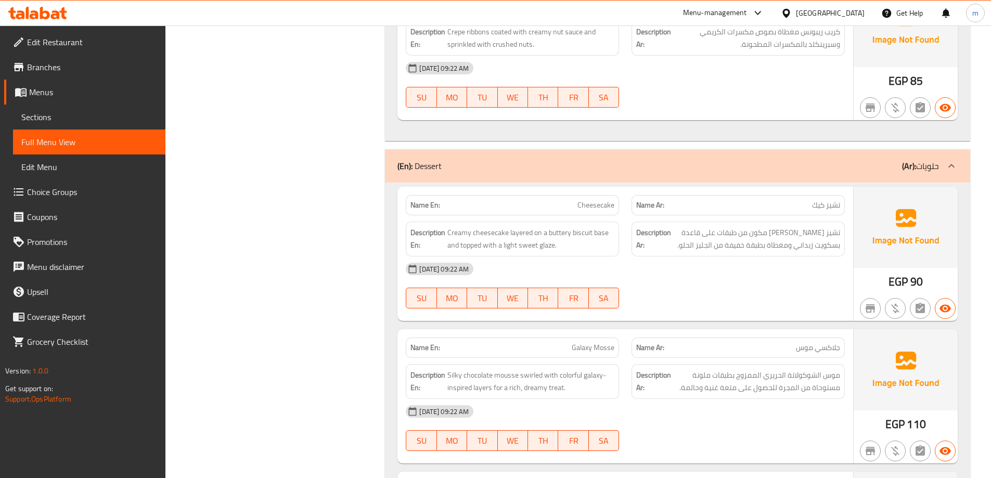
click at [274, 197] on div "Filter Branches Branches Popular filters Free items Branch specific items Has c…" at bounding box center [279, 267] width 199 height 3177
click at [366, 209] on div "Filter Branches Branches Popular filters Free items Branch specific items Has c…" at bounding box center [279, 267] width 199 height 3177
click at [351, 272] on div "Filter Branches Branches Popular filters Free items Branch specific items Has c…" at bounding box center [279, 267] width 199 height 3177
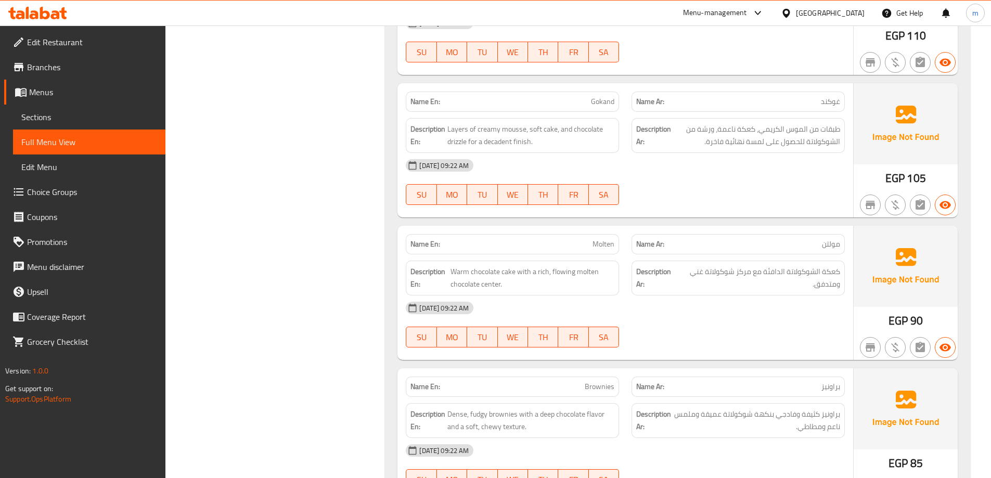
scroll to position [1843, 0]
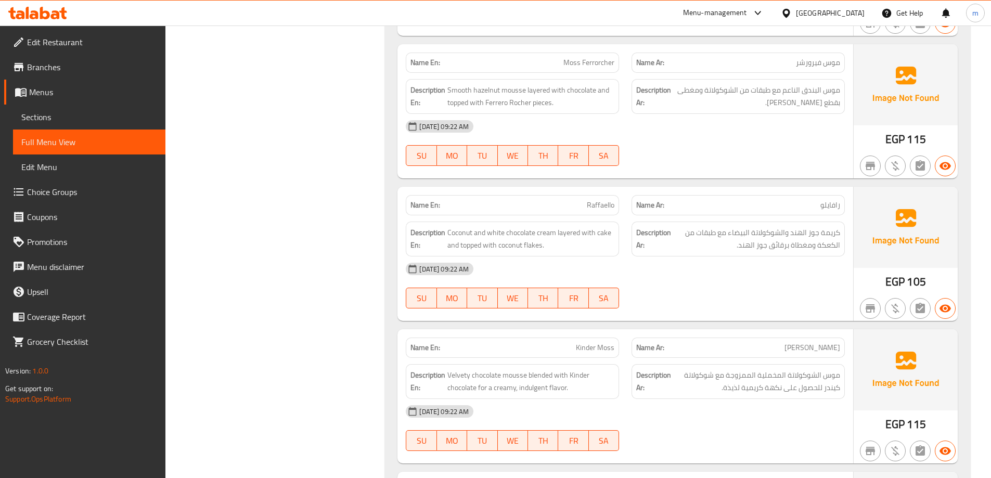
scroll to position [2737, 0]
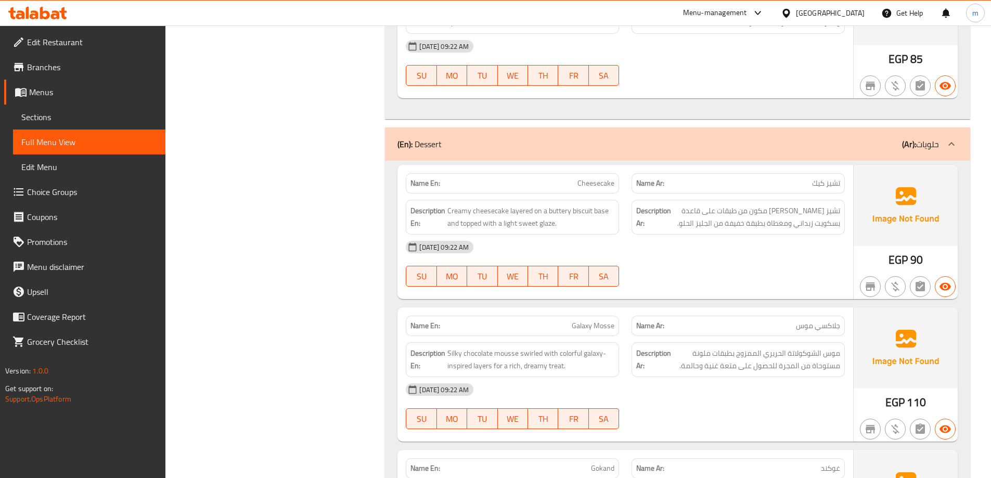
scroll to position [1495, 0]
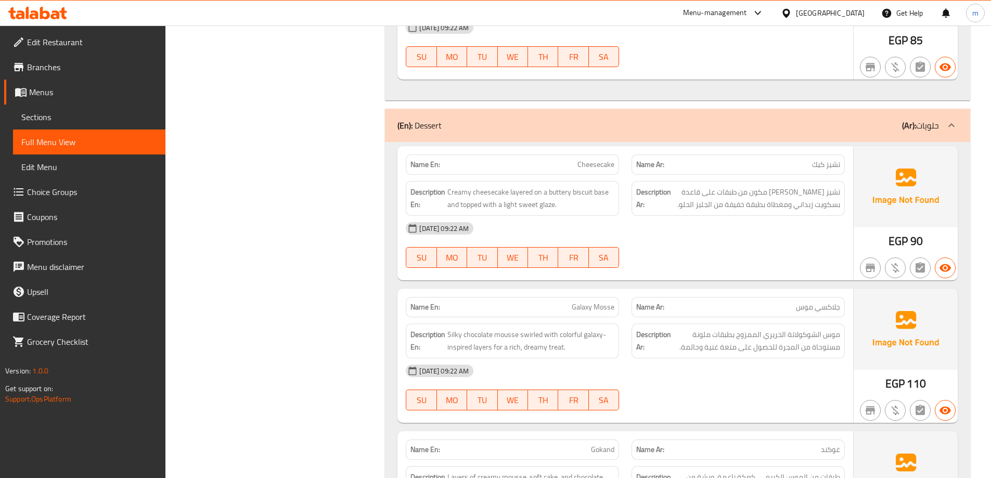
copy span "Galaxy Mosse"
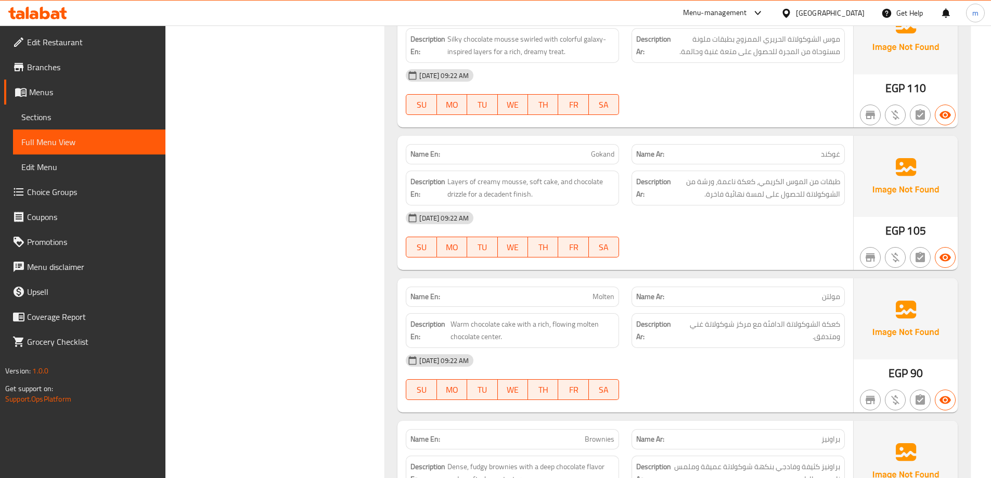
scroll to position [1807, 0]
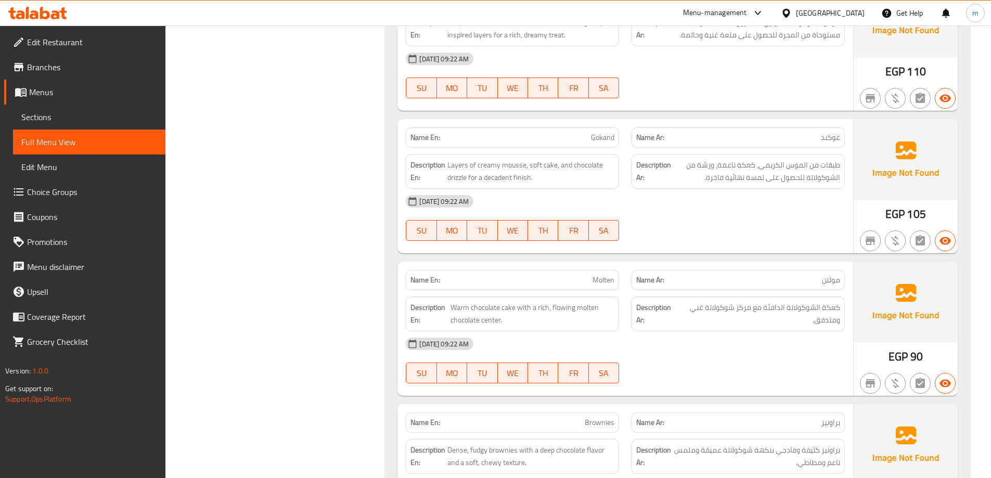
copy span "Gokand"
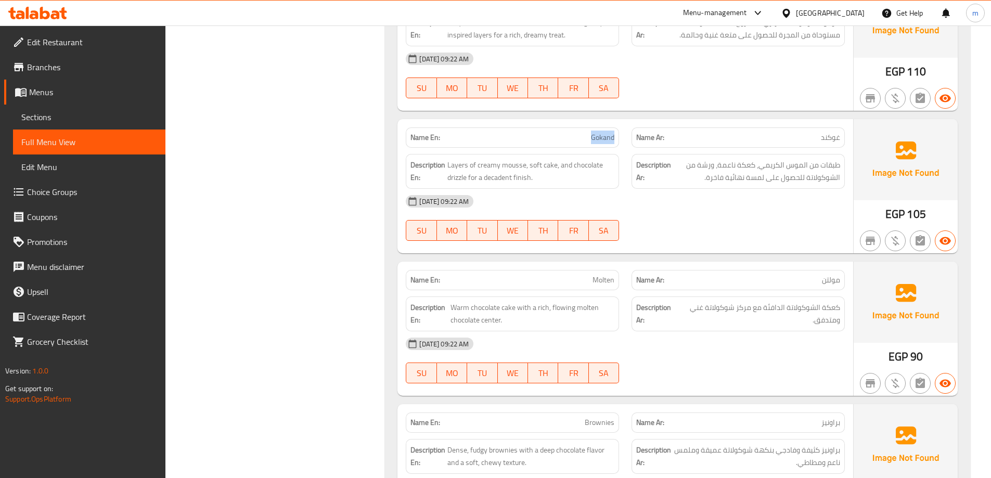
drag, startPoint x: 608, startPoint y: 138, endPoint x: 593, endPoint y: 137, distance: 14.6
copy span "Gokand"
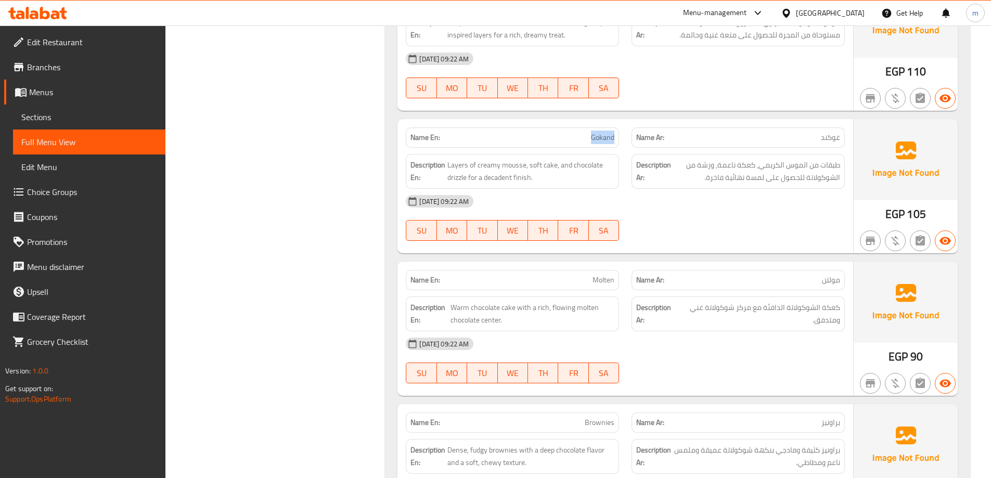
copy span "Gokand"
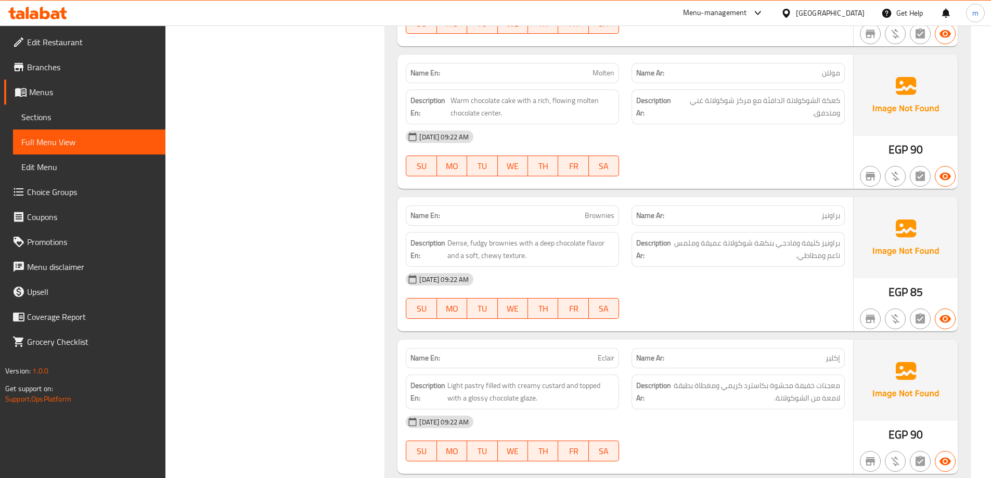
scroll to position [2015, 0]
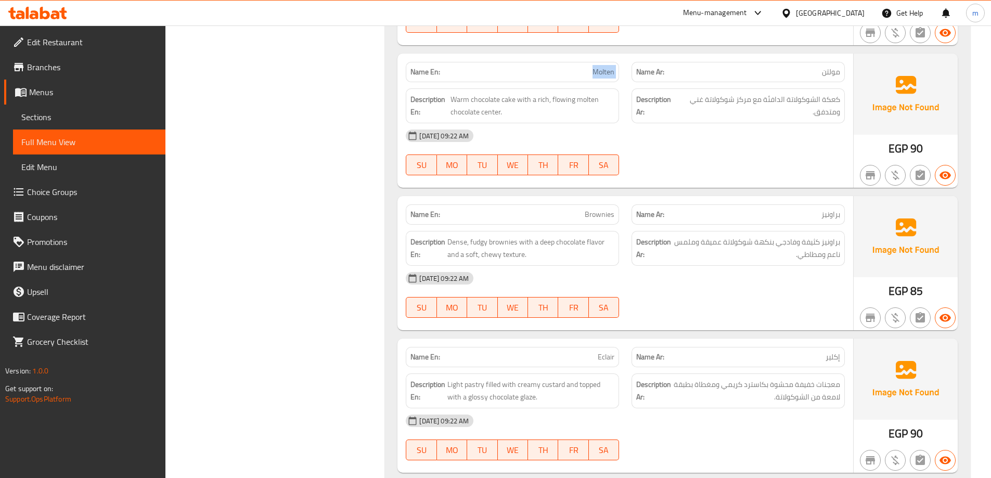
copy span "Molten"
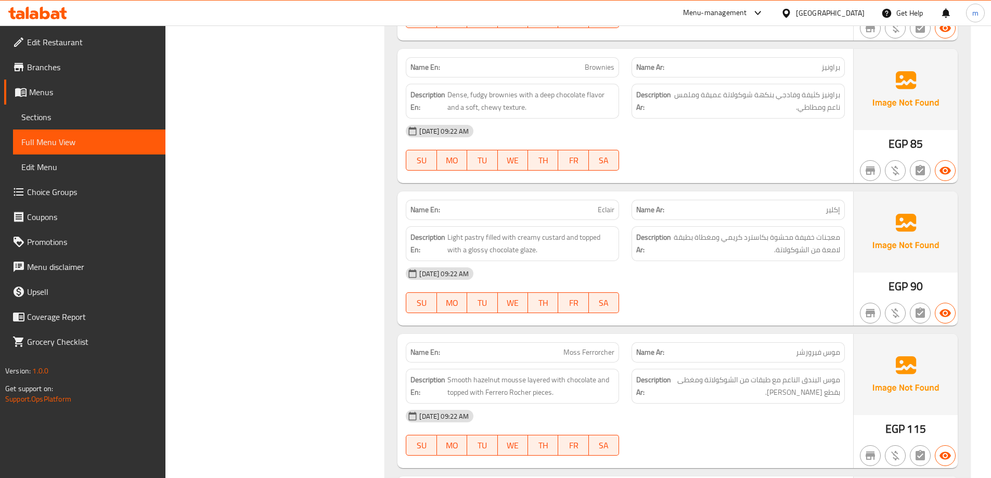
scroll to position [2171, 0]
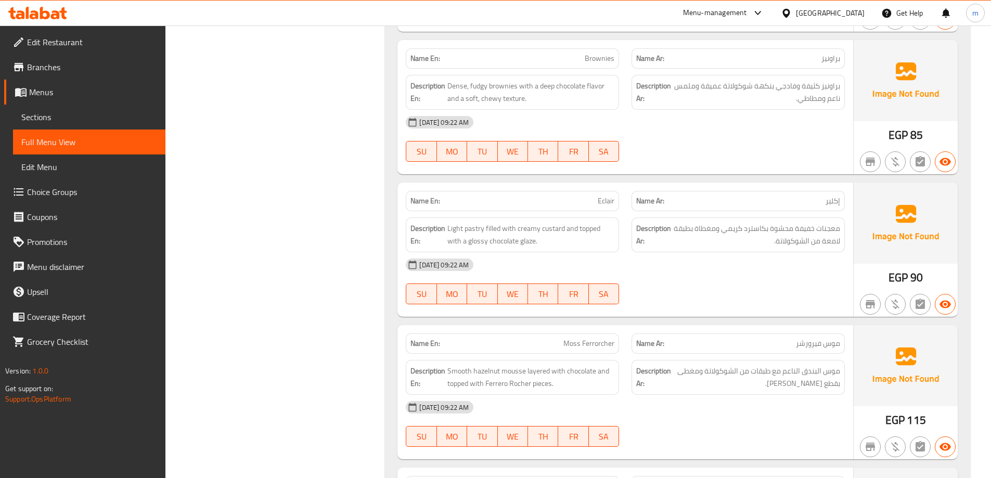
copy span "Brownies"
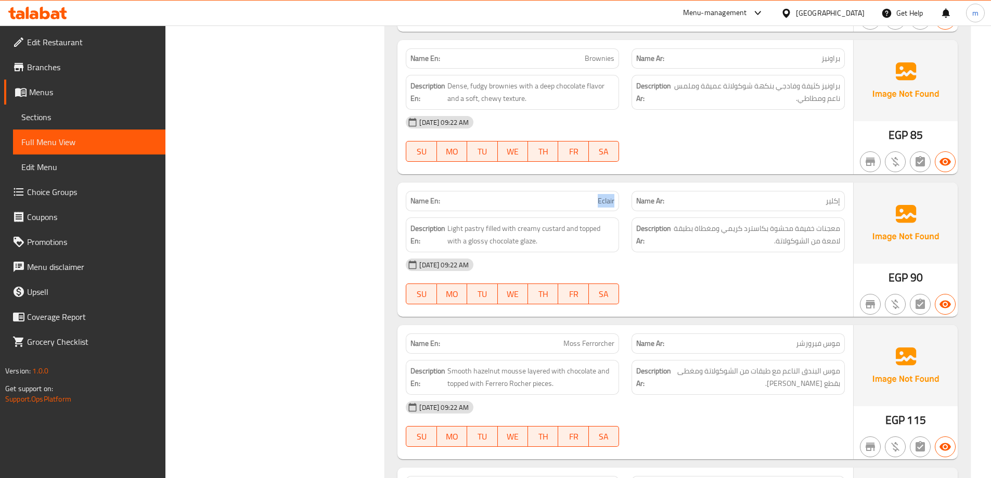
copy span "Eclair"
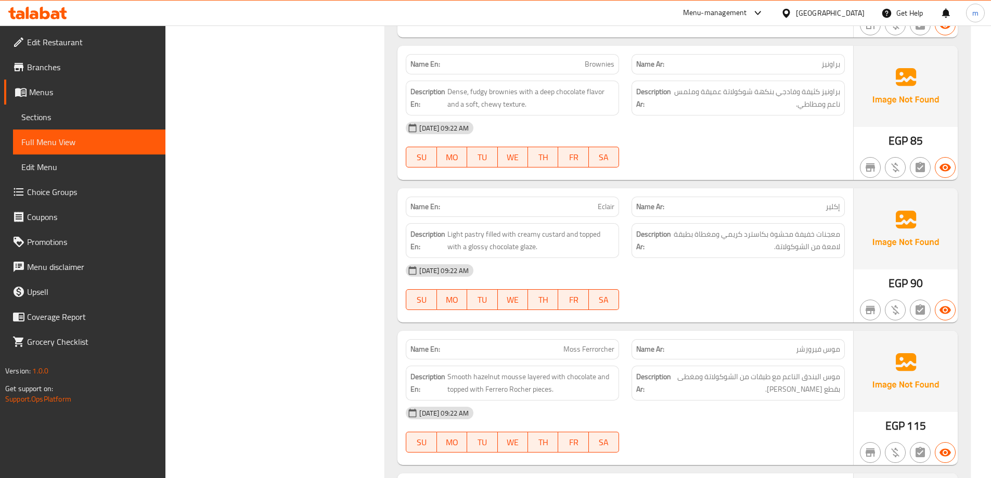
scroll to position [2147, 0]
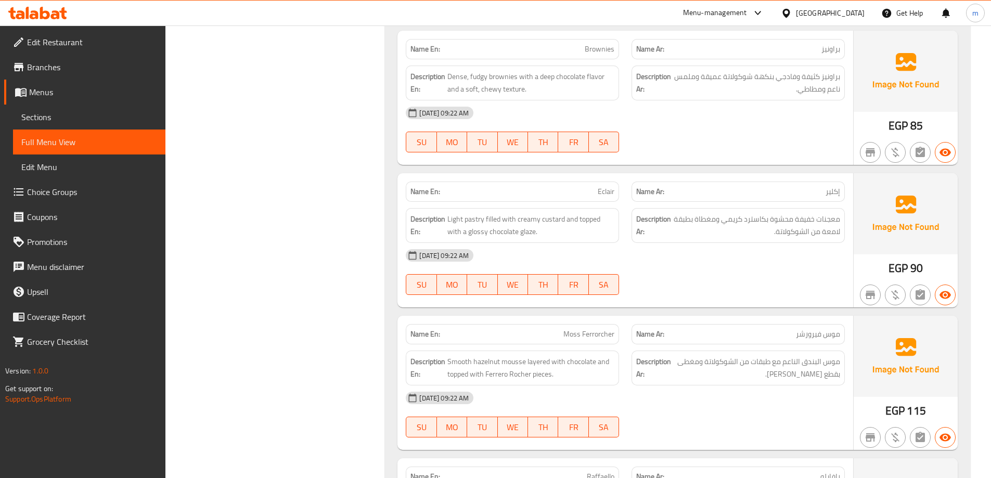
scroll to position [2199, 0]
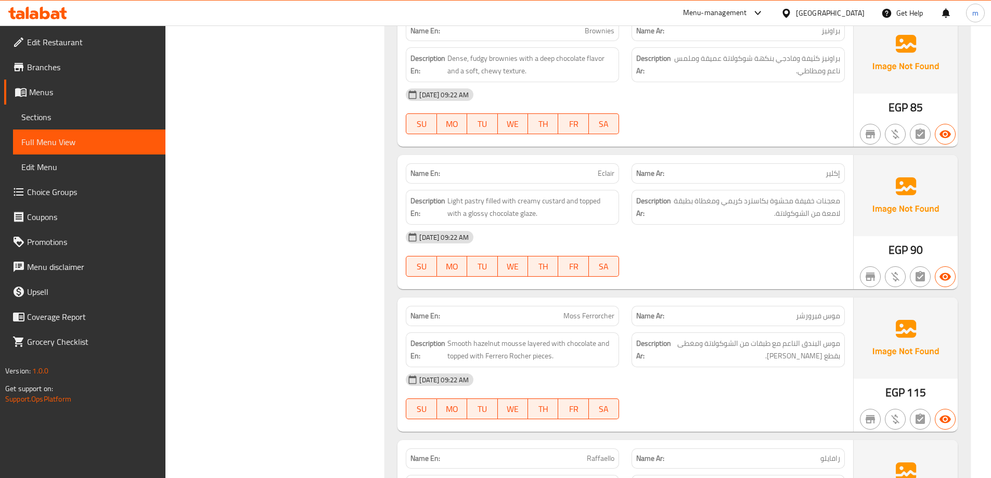
copy span "Eclair"
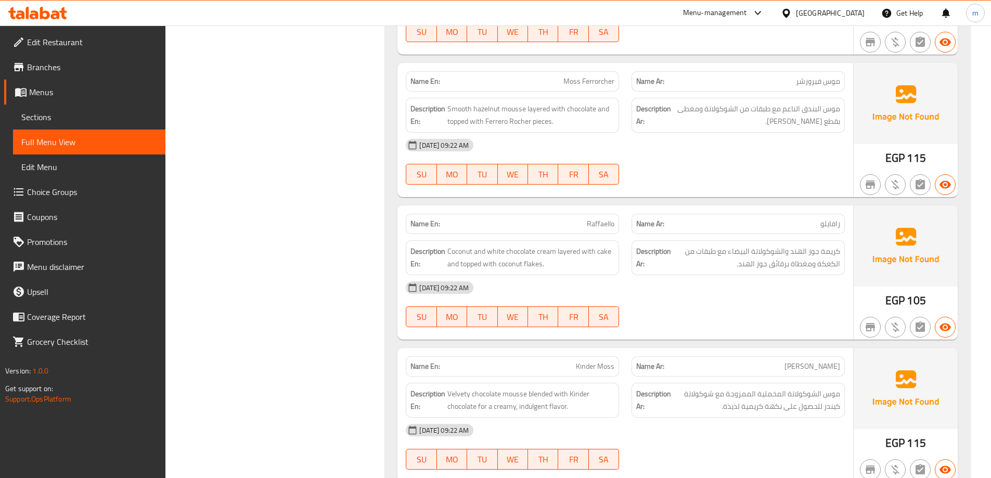
scroll to position [2459, 0]
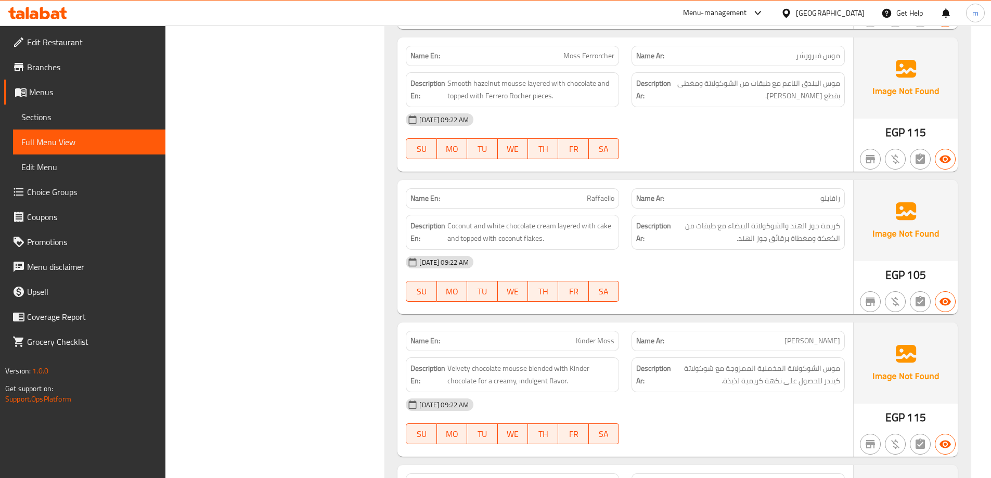
copy span "Ferrorcher"
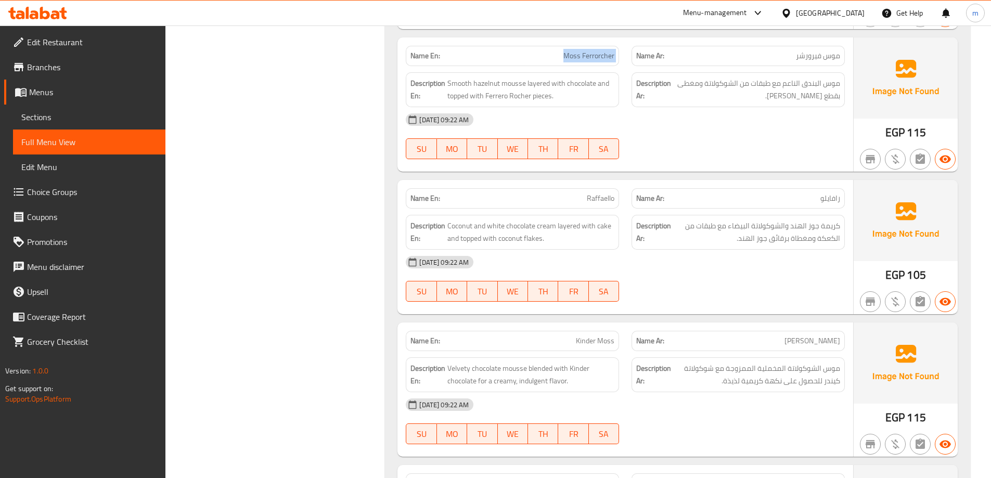
copy span "Moss Ferrorcher"
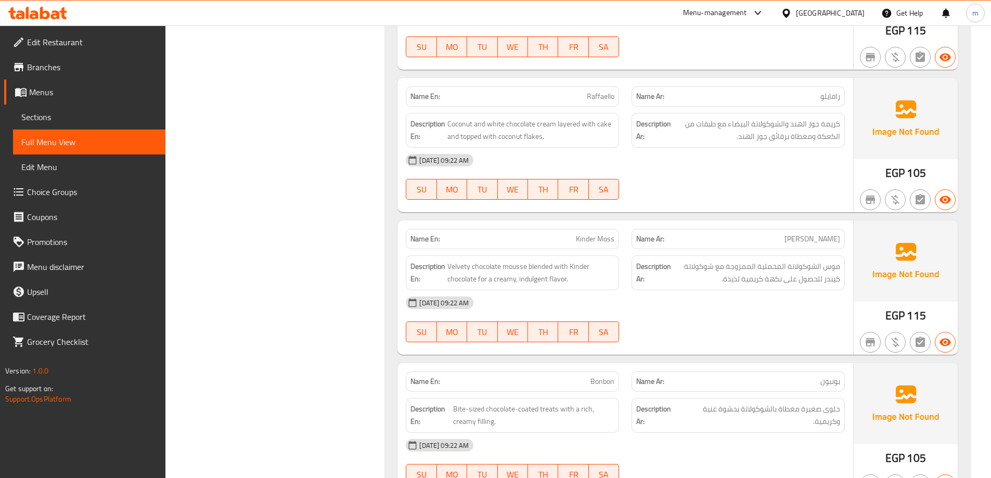
scroll to position [2563, 0]
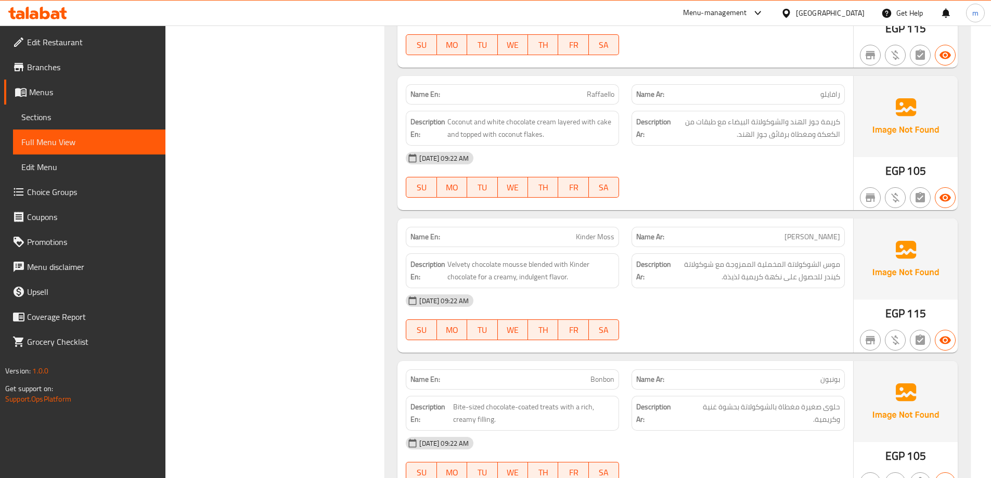
click at [570, 89] on p "Name En: Raffaello" at bounding box center [512, 94] width 204 height 11
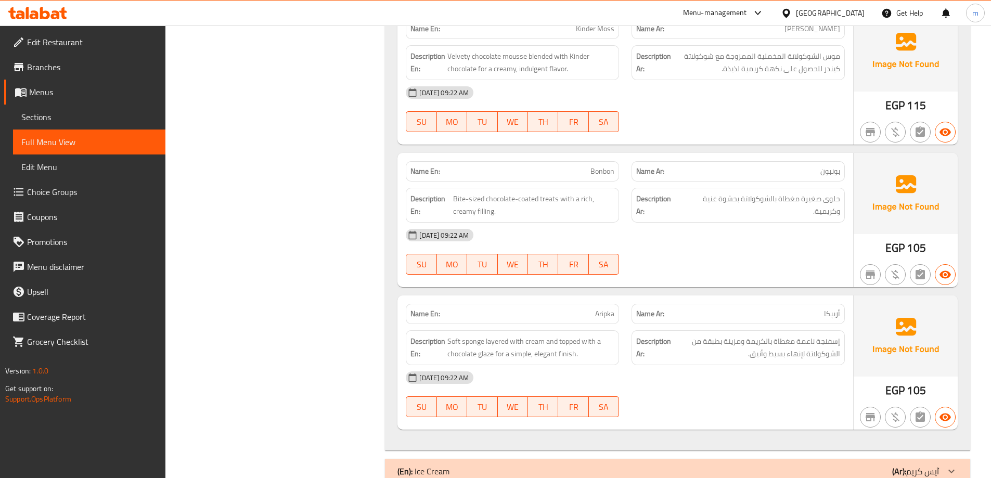
scroll to position [2719, 0]
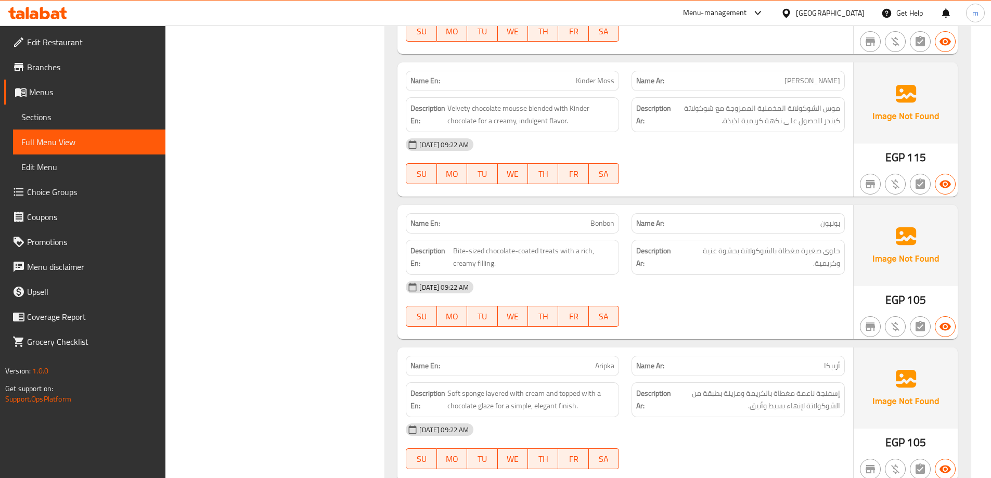
click at [553, 85] on p "Name En: Kinder Moss" at bounding box center [512, 80] width 204 height 11
click at [593, 75] on span "Kinder Moss" at bounding box center [595, 80] width 38 height 11
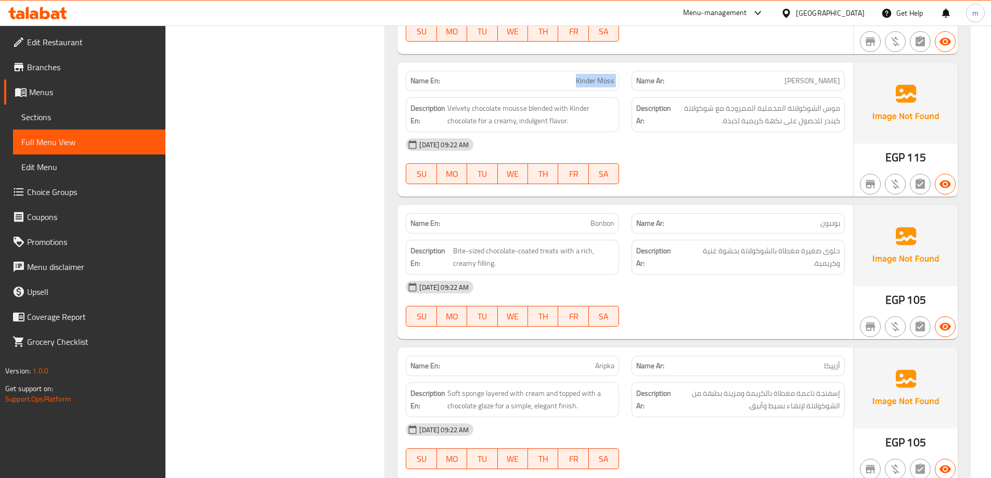
click at [593, 75] on span "Kinder Moss" at bounding box center [595, 80] width 38 height 11
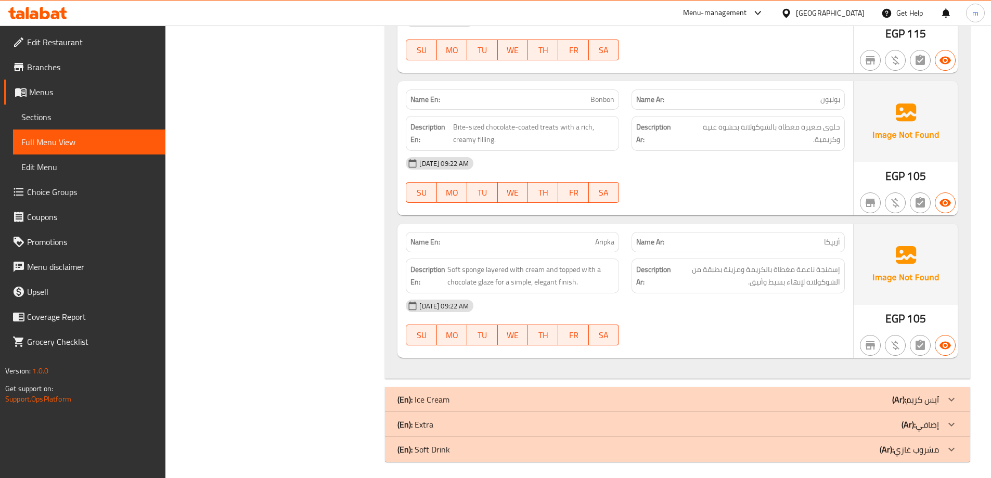
scroll to position [2847, 0]
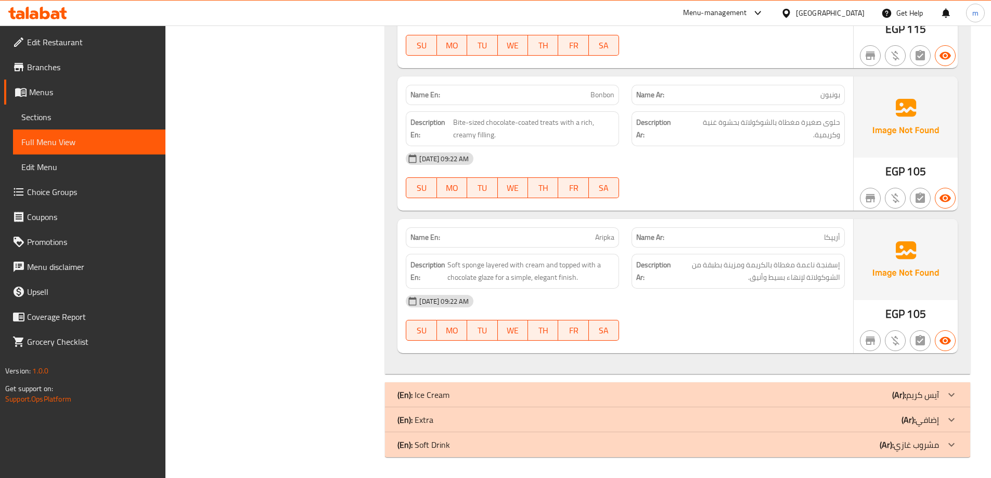
click at [586, 94] on p "Name En: Bonbon" at bounding box center [512, 94] width 204 height 11
drag, startPoint x: 586, startPoint y: 94, endPoint x: 551, endPoint y: 100, distance: 35.9
click at [551, 100] on div "Name En: Bonbon" at bounding box center [512, 95] width 213 height 20
click at [537, 95] on p "Name En: Bonbon" at bounding box center [512, 94] width 204 height 11
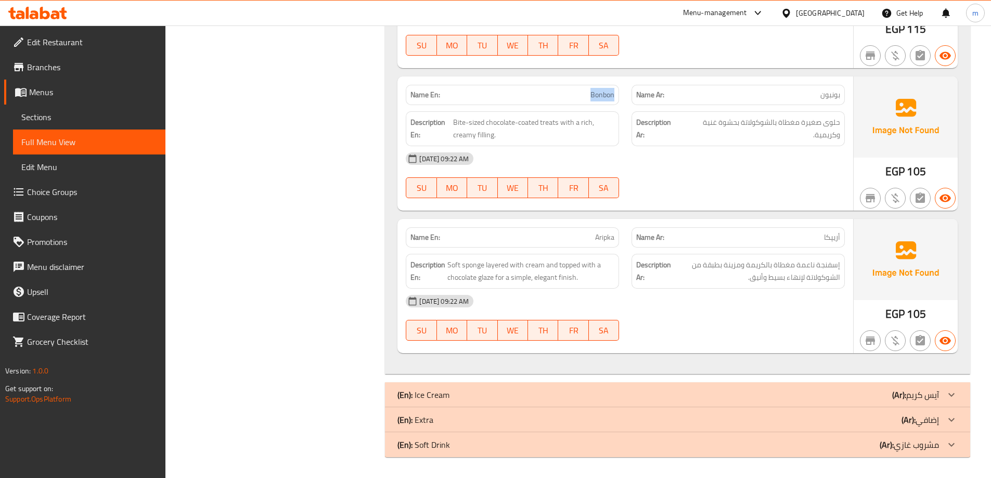
click at [537, 95] on p "Name En: Bonbon" at bounding box center [512, 94] width 204 height 11
click at [610, 238] on span "Aripka" at bounding box center [604, 237] width 19 height 11
drag, startPoint x: 610, startPoint y: 238, endPoint x: 595, endPoint y: 237, distance: 15.1
click at [595, 237] on span "Aripka" at bounding box center [604, 237] width 19 height 11
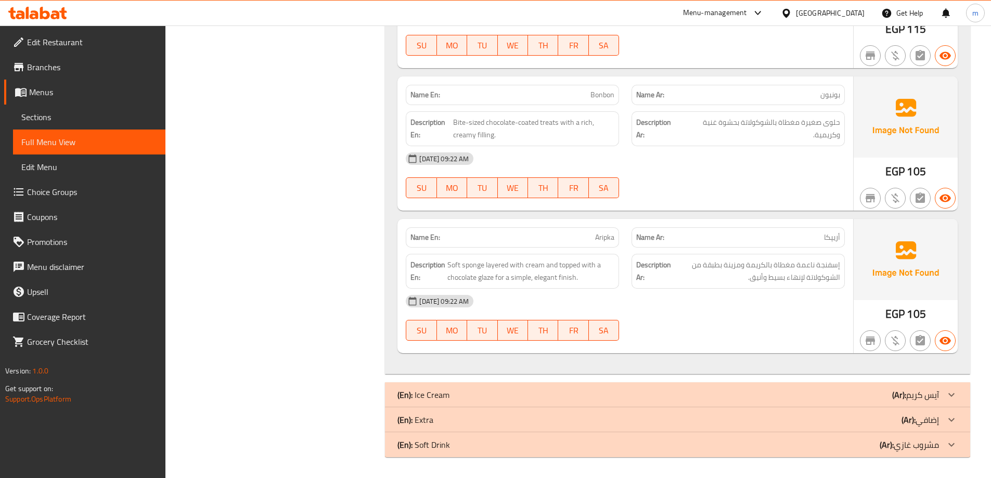
click at [609, 239] on span "Aripka" at bounding box center [604, 237] width 19 height 11
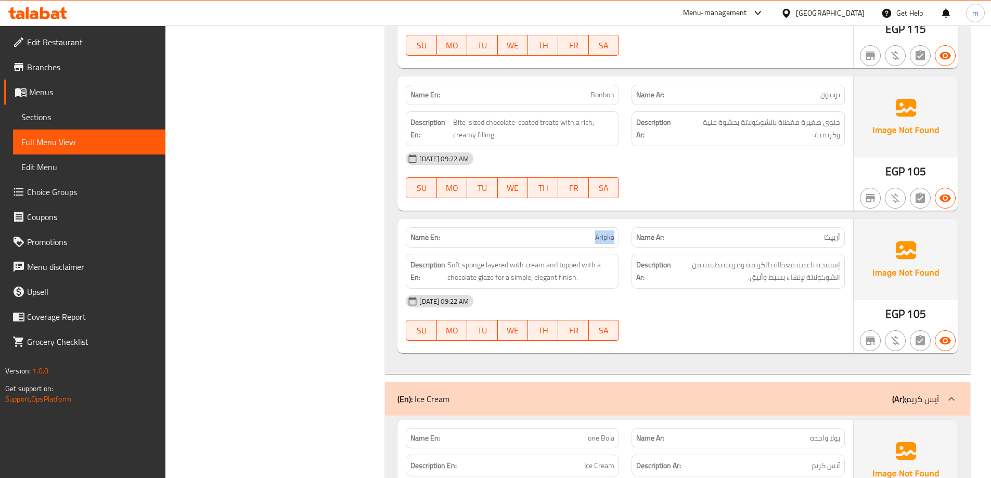
scroll to position [3140, 0]
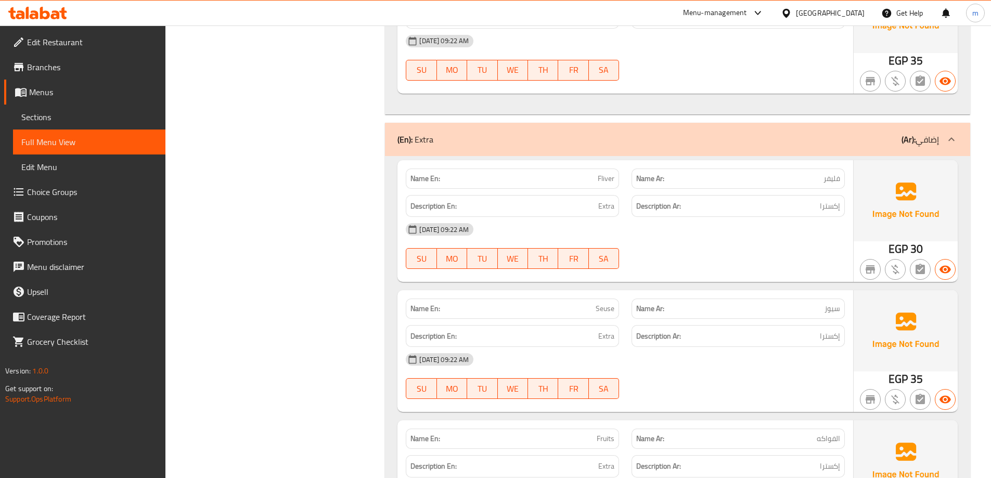
scroll to position [3507, 0]
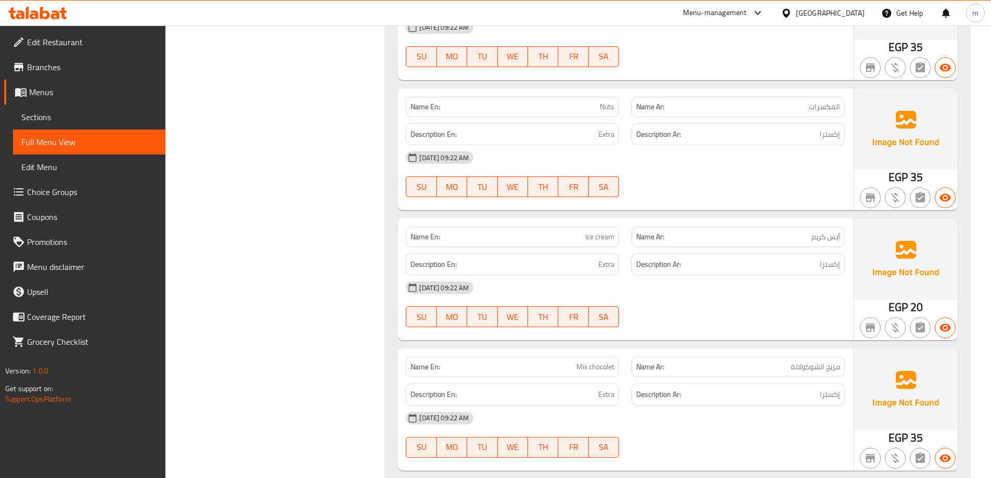
scroll to position [3956, 0]
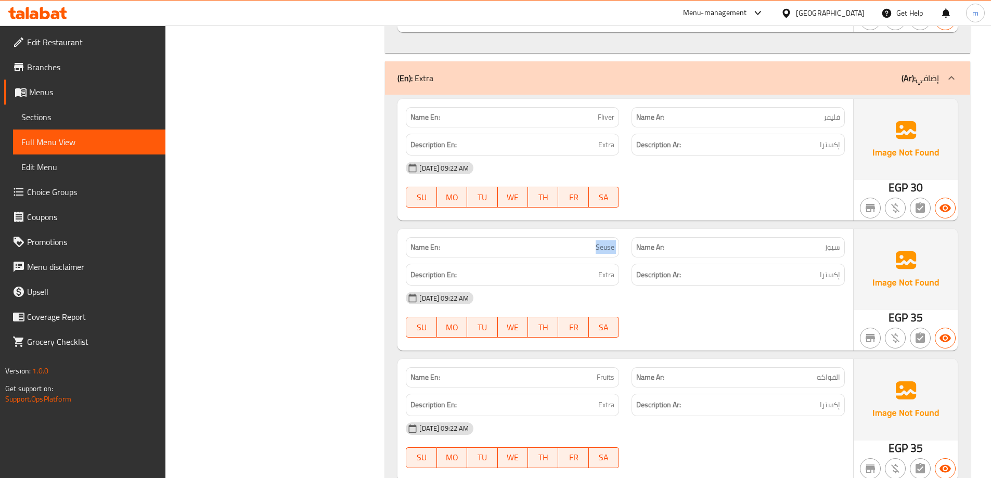
scroll to position [3539, 0]
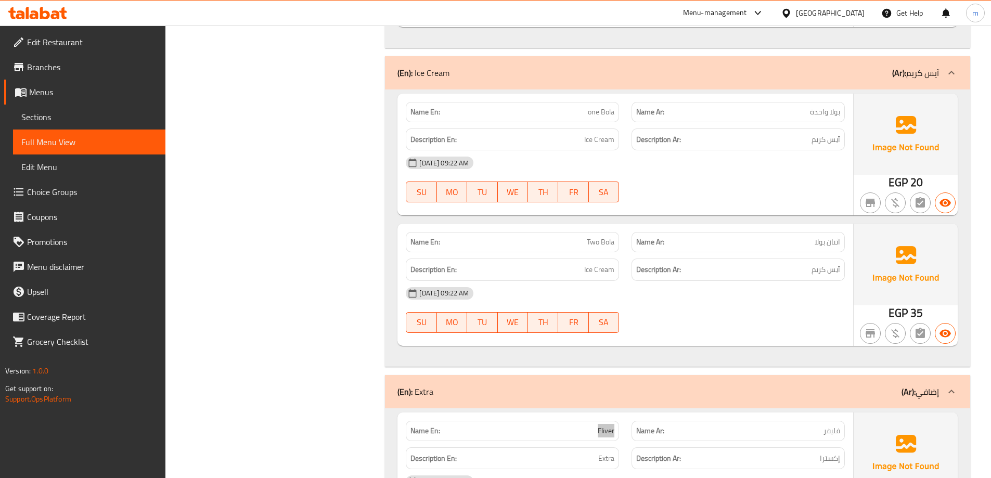
scroll to position [3173, 0]
drag, startPoint x: 614, startPoint y: 141, endPoint x: 528, endPoint y: 141, distance: 85.8
drag, startPoint x: 584, startPoint y: 134, endPoint x: 675, endPoint y: 161, distance: 95.5
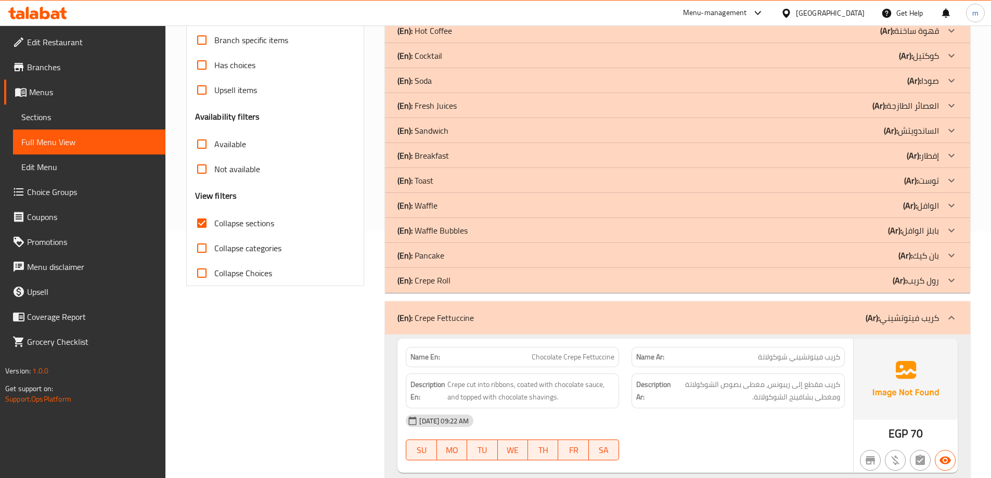
scroll to position [210, 0]
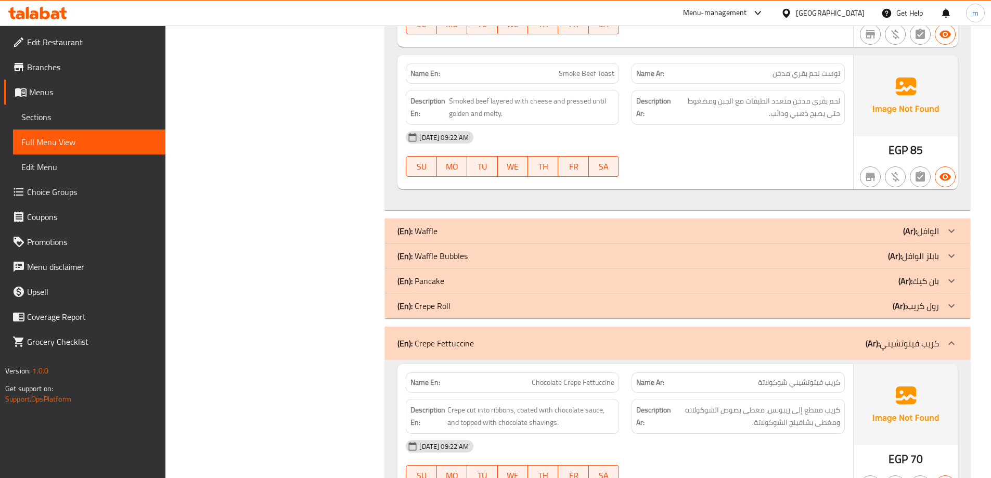
scroll to position [990, 0]
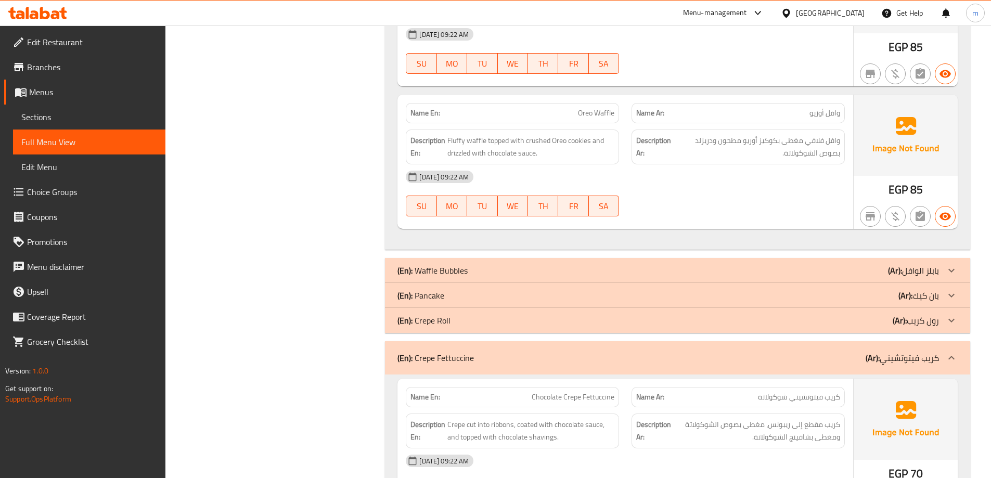
scroll to position [1927, 0]
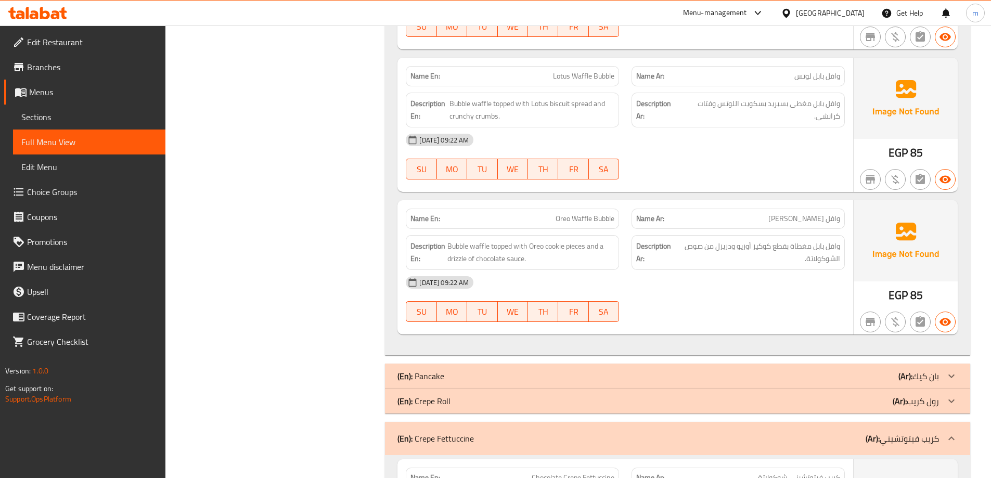
scroll to position [2915, 0]
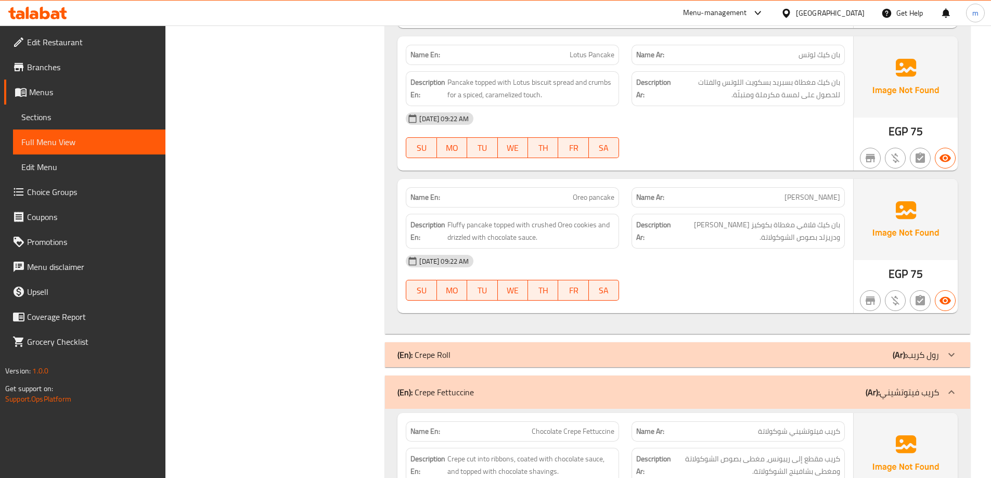
scroll to position [3747, 0]
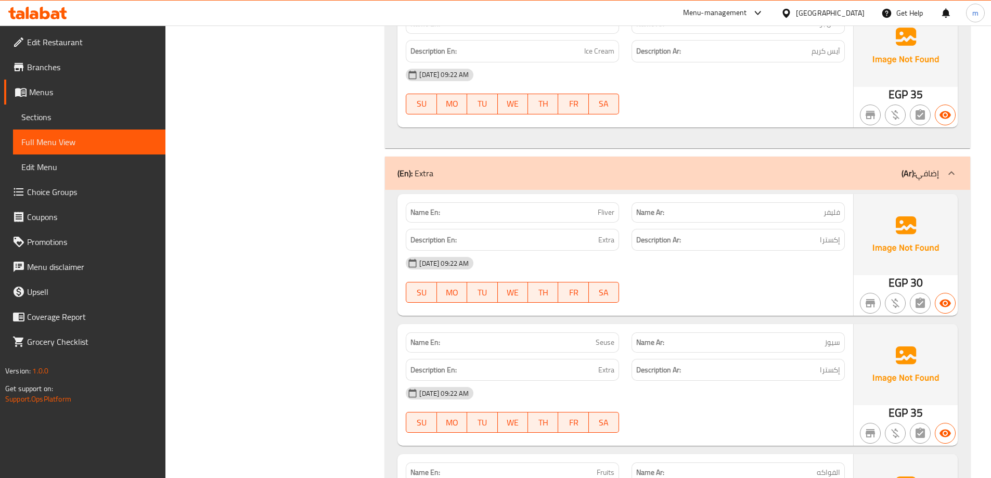
scroll to position [7981, 0]
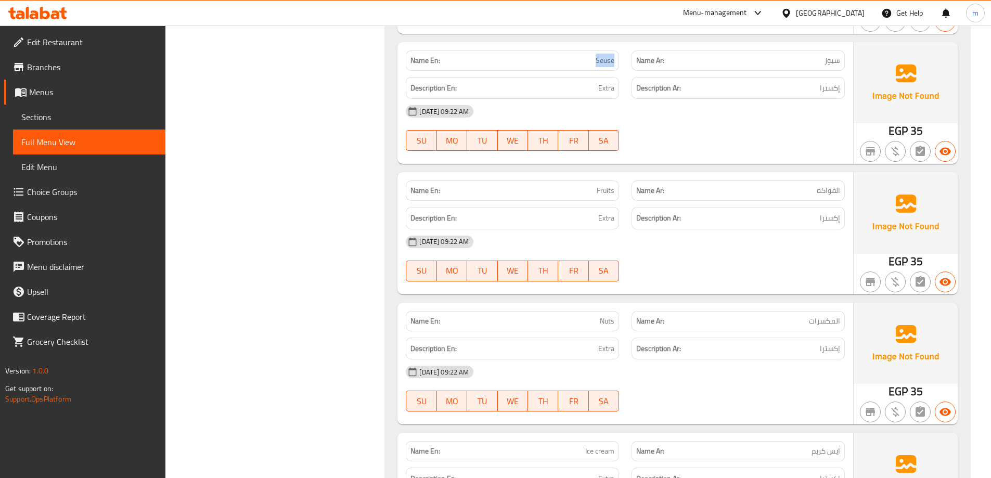
scroll to position [8137, 0]
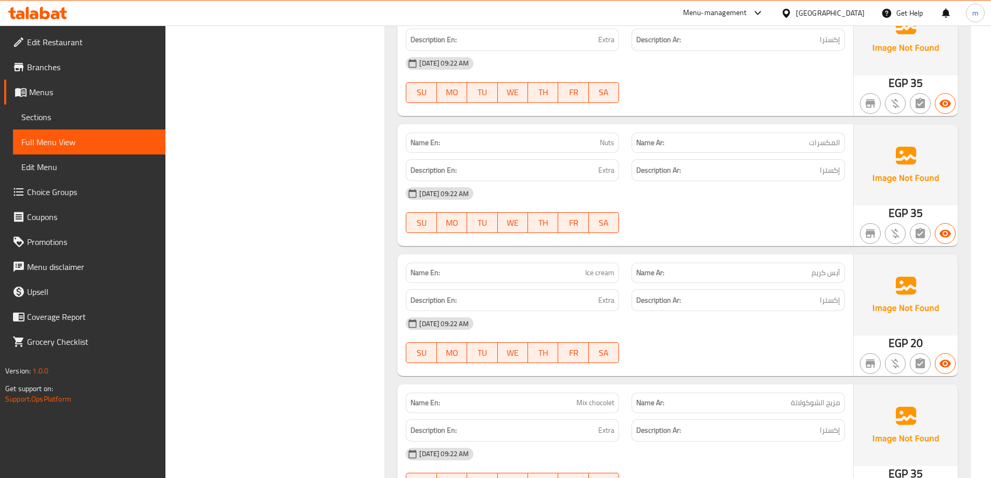
scroll to position [8293, 0]
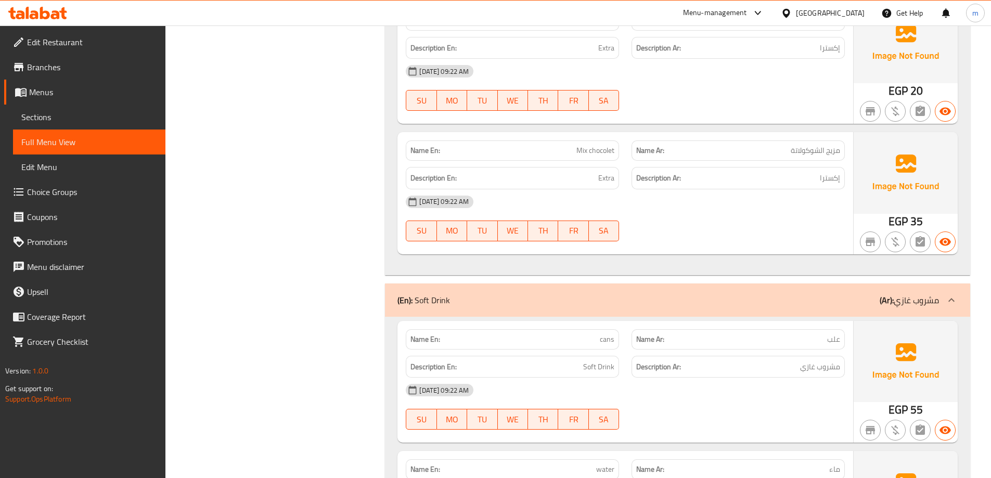
scroll to position [8553, 0]
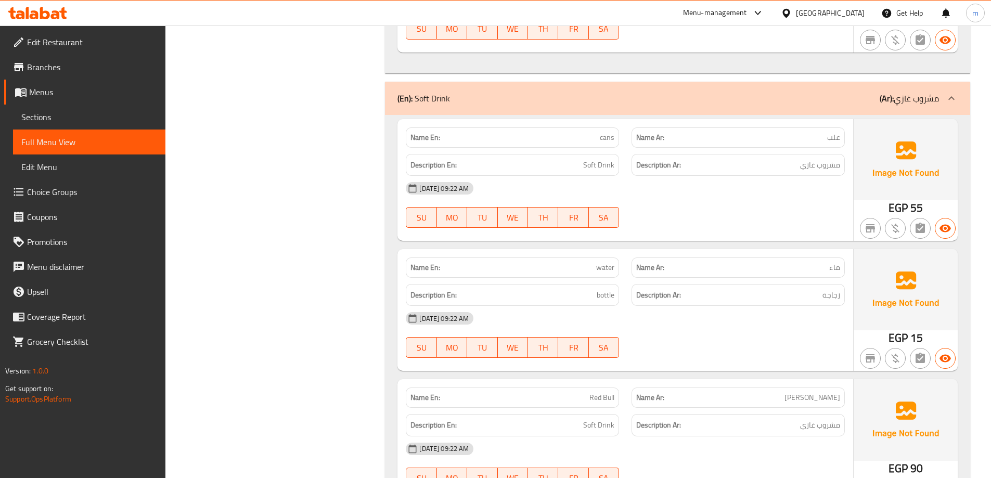
scroll to position [8814, 0]
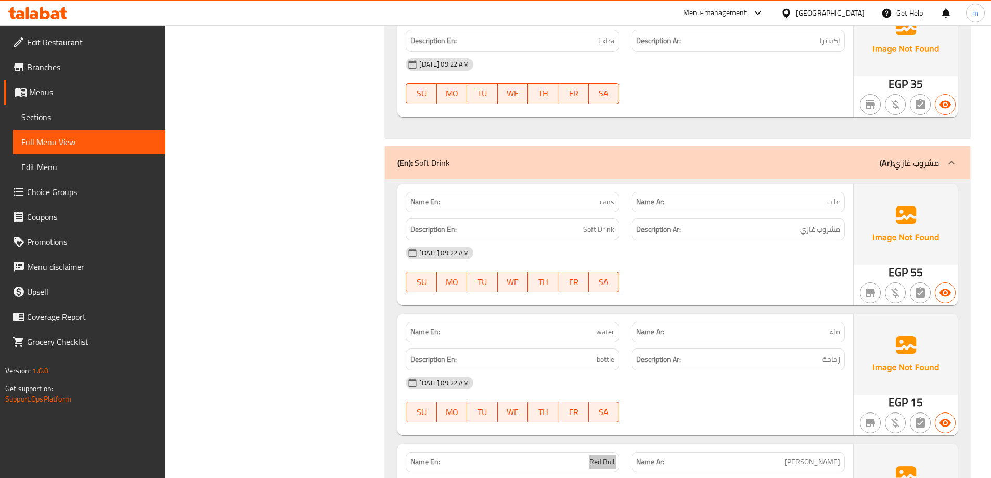
scroll to position [8553, 0]
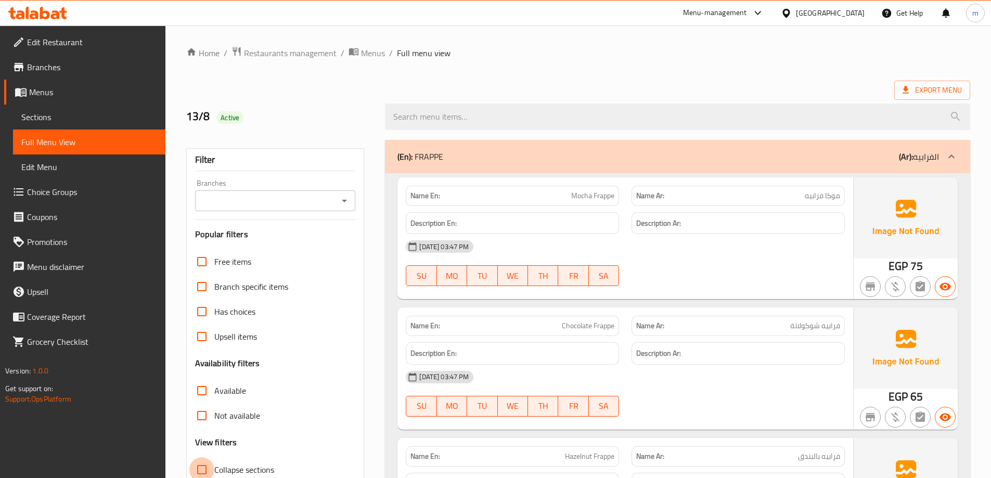
click at [204, 457] on input "Collapse sections" at bounding box center [201, 469] width 25 height 25
checkbox input "true"
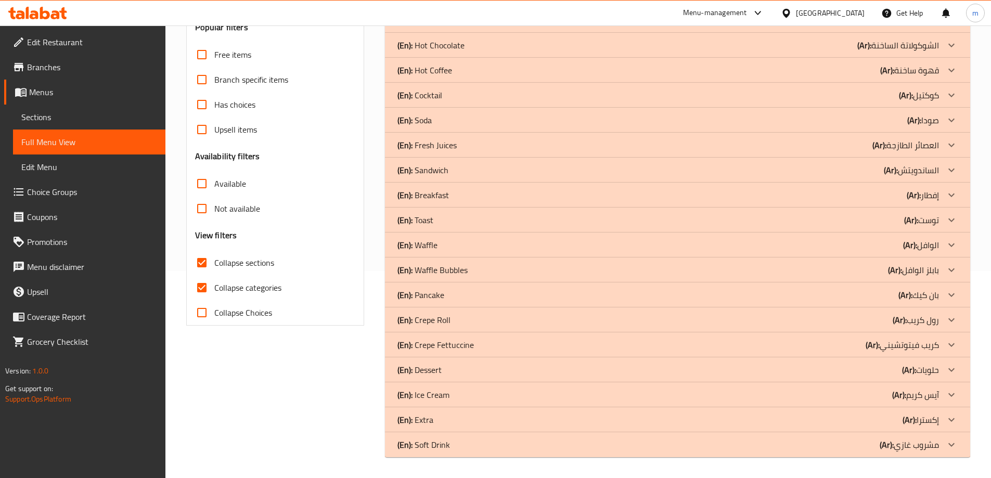
click at [203, 275] on input "Collapse categories" at bounding box center [201, 287] width 25 height 25
checkbox input "false"
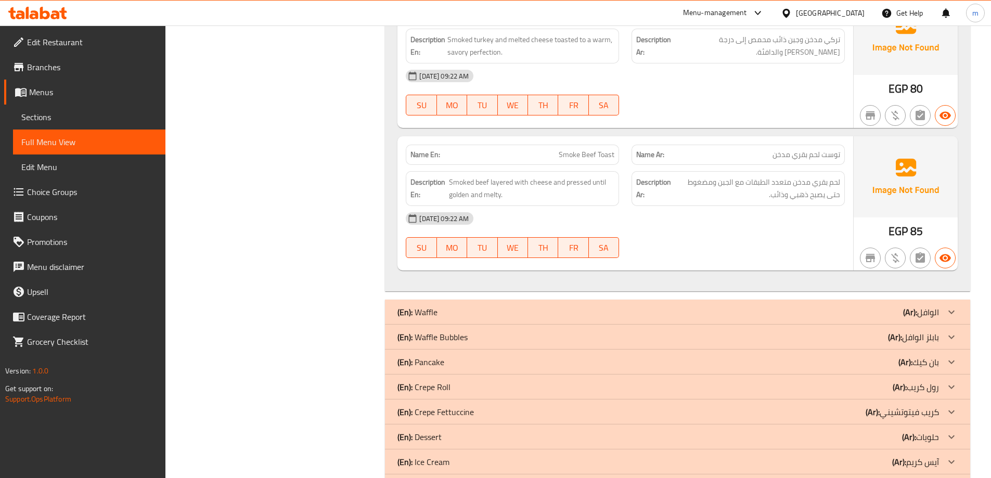
scroll to position [961, 0]
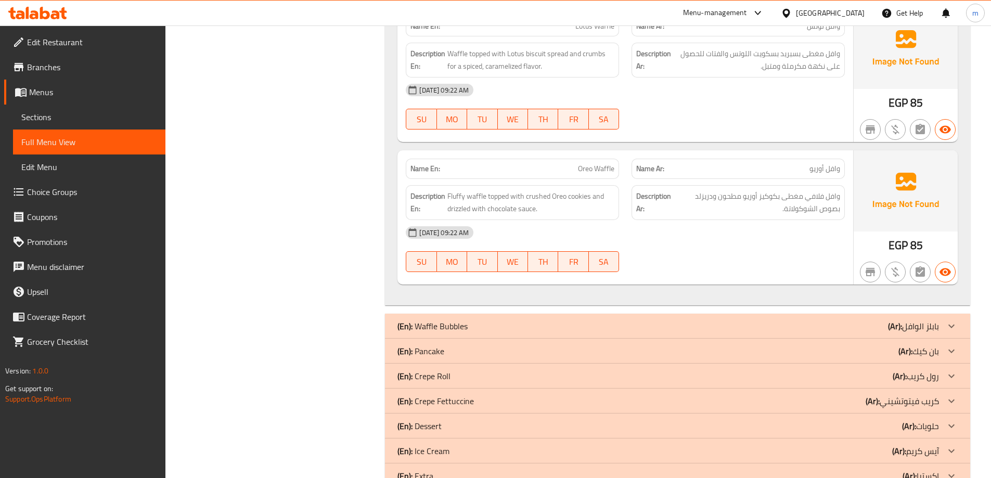
scroll to position [1850, 0]
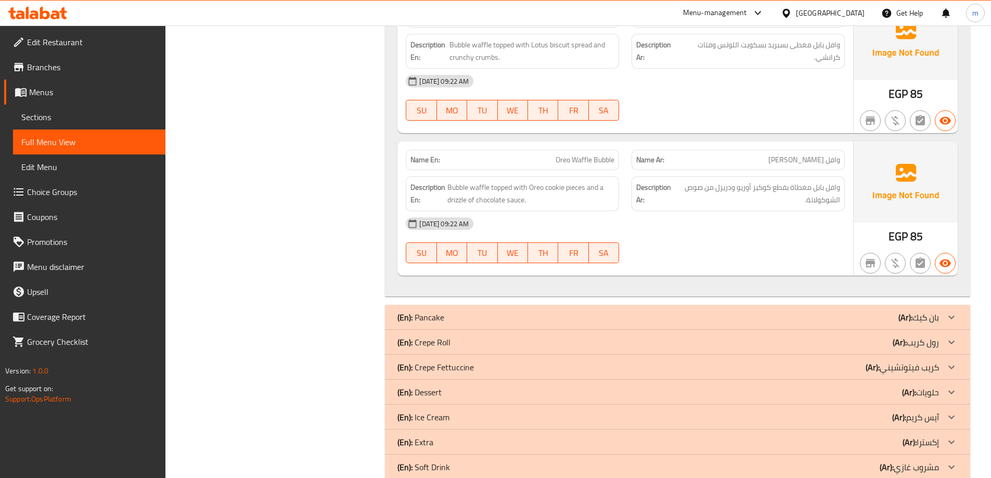
scroll to position [2738, 0]
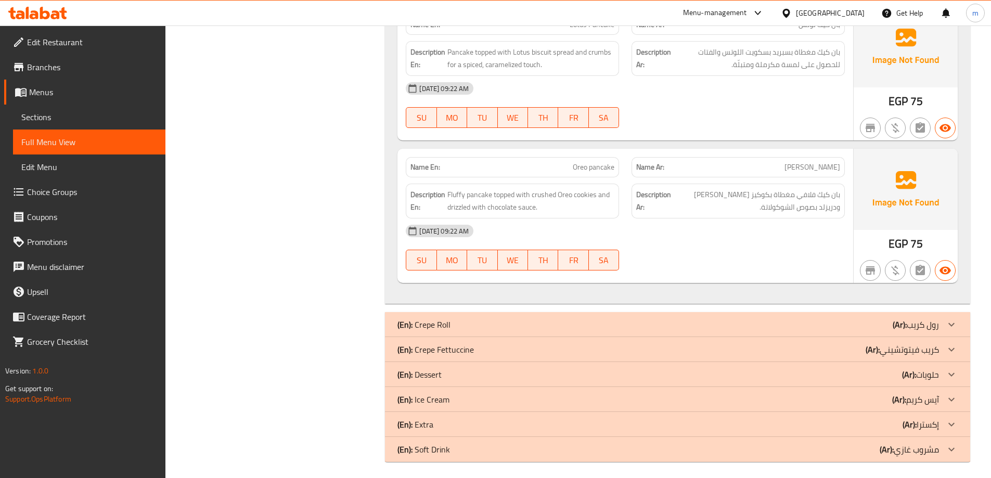
scroll to position [3627, 0]
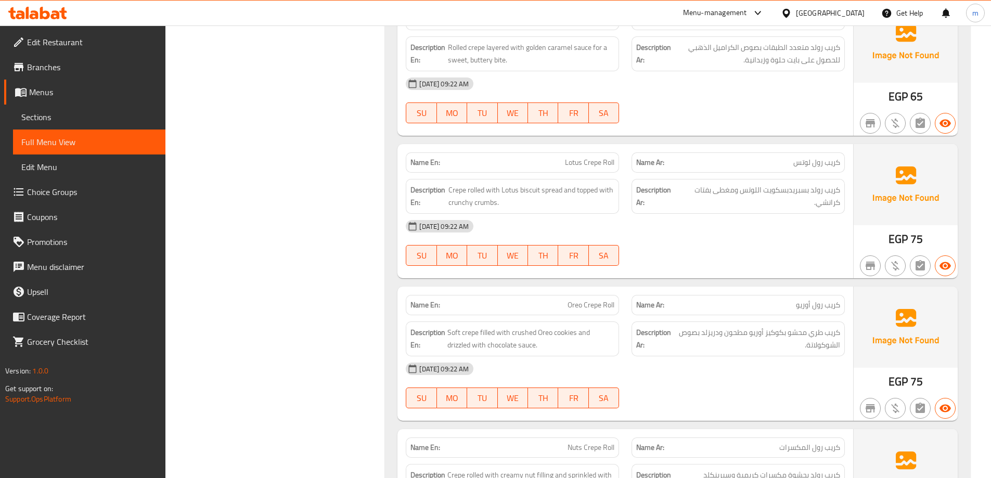
scroll to position [4657, 0]
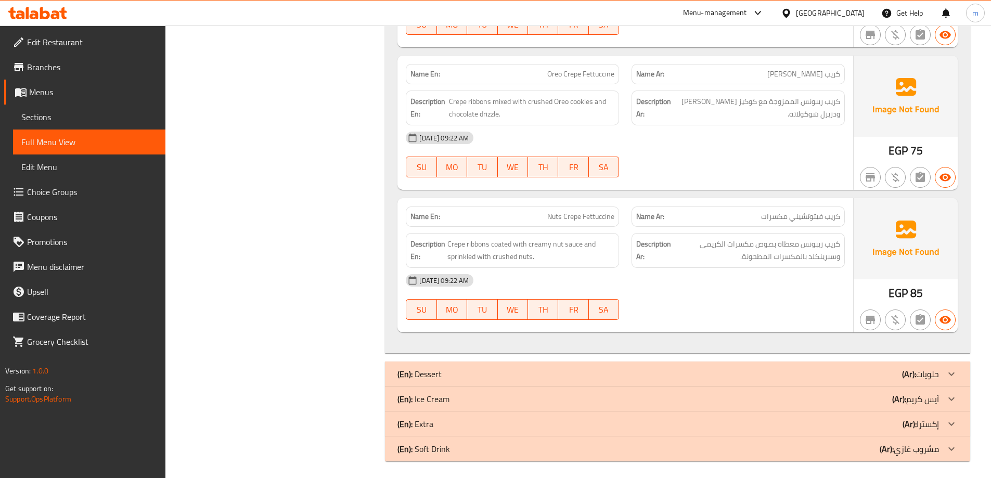
scroll to position [5688, 0]
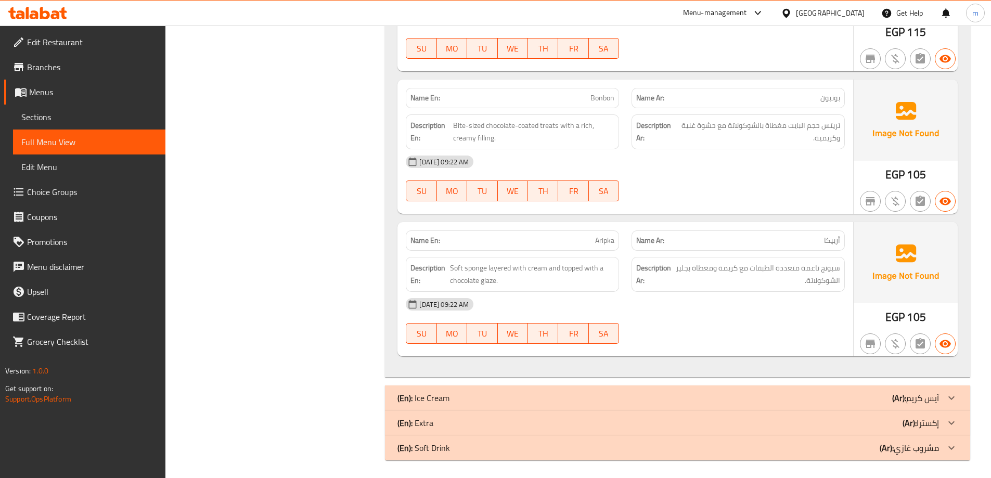
scroll to position [7289, 0]
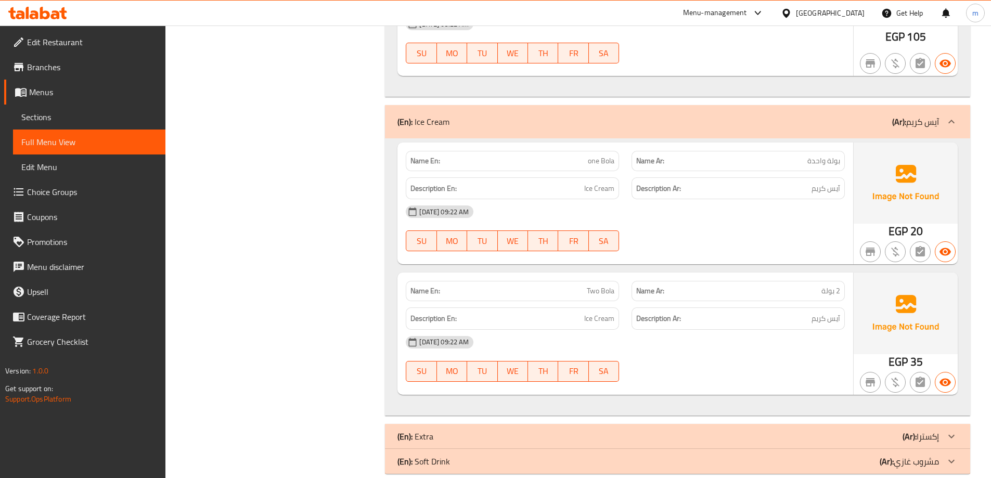
scroll to position [7583, 0]
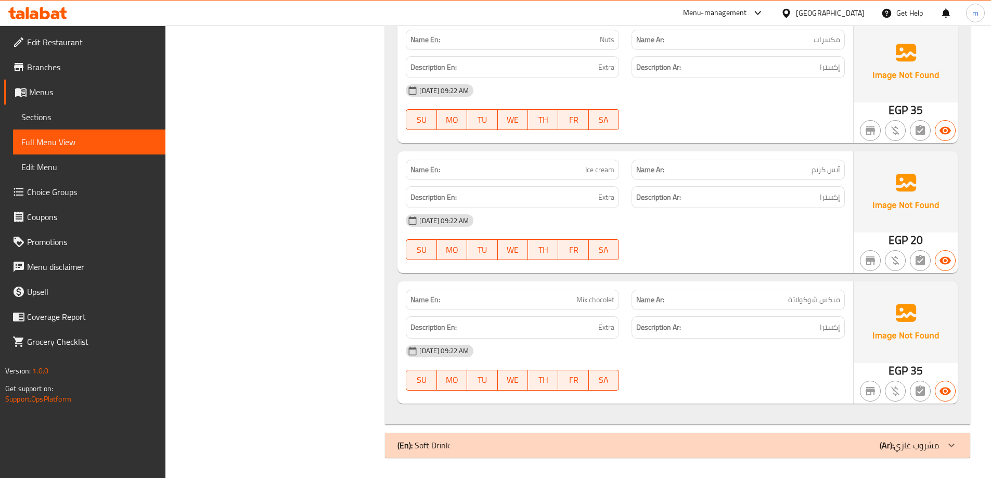
scroll to position [8398, 0]
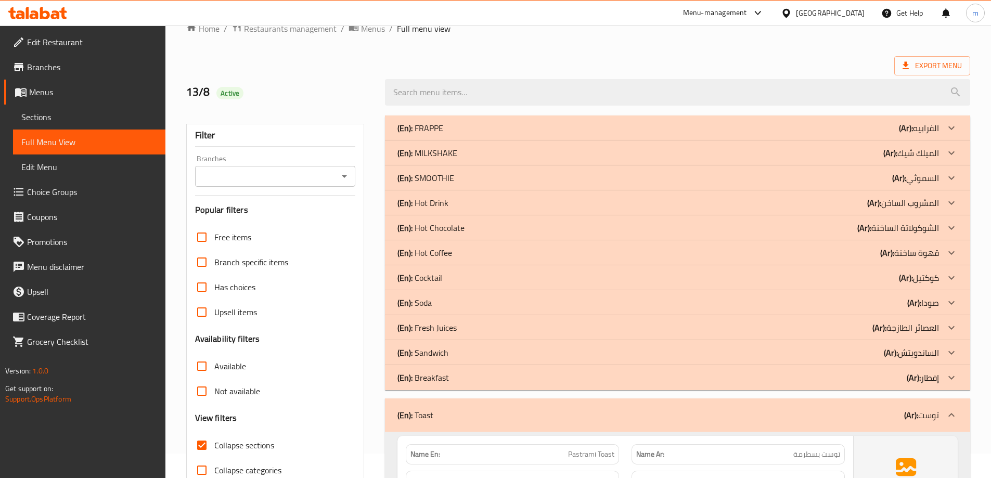
scroll to position [23, 0]
click at [69, 108] on link "Sections" at bounding box center [89, 117] width 152 height 25
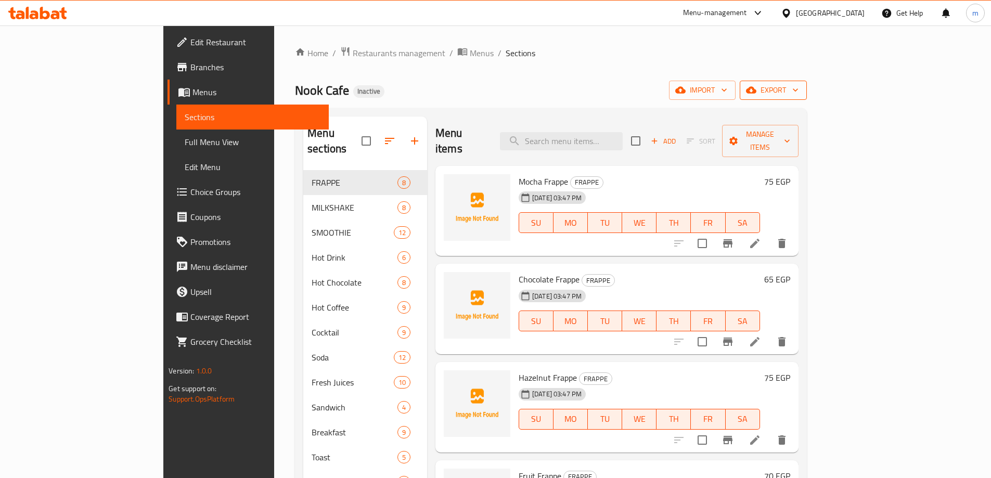
click at [798, 91] on span "export" at bounding box center [773, 90] width 50 height 13
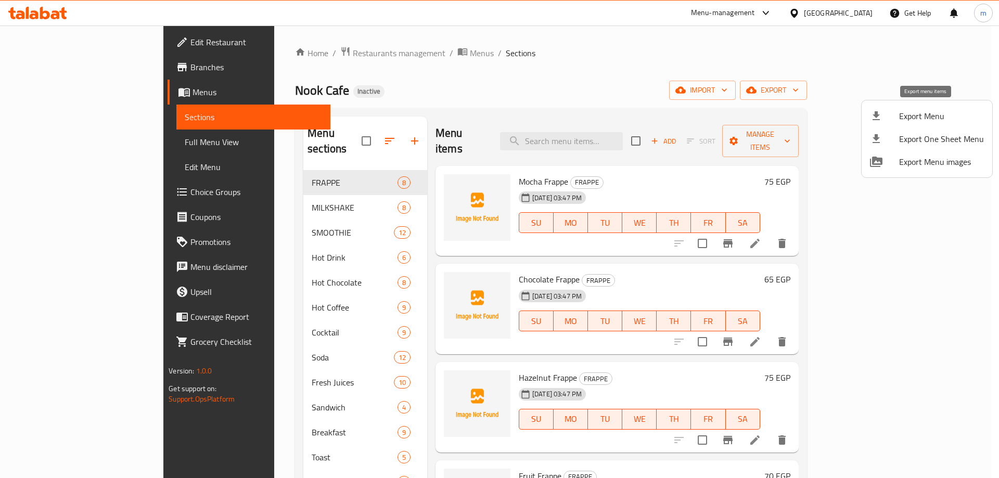
click at [902, 115] on span "Export Menu" at bounding box center [941, 116] width 85 height 12
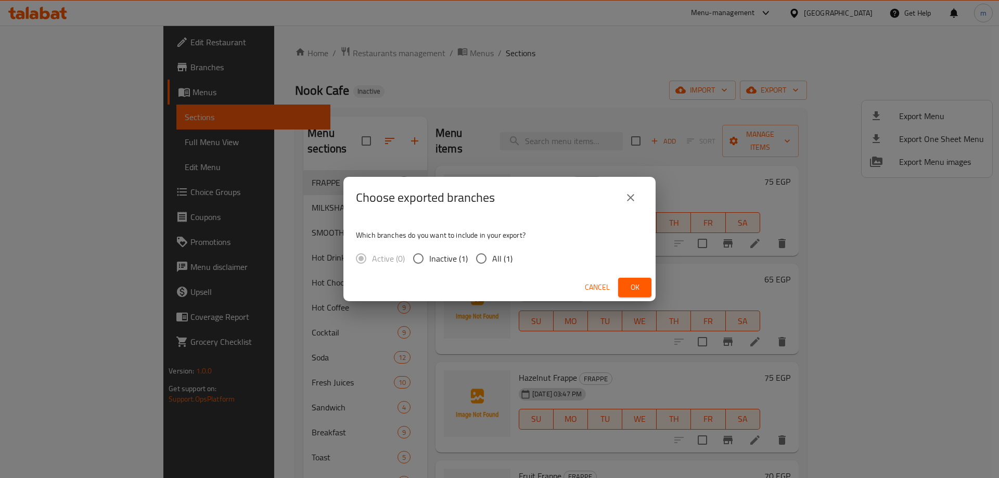
click at [489, 253] on input "All (1)" at bounding box center [481, 259] width 22 height 22
radio input "true"
click at [639, 285] on span "Ok" at bounding box center [634, 287] width 17 height 13
